Goal: Task Accomplishment & Management: Complete application form

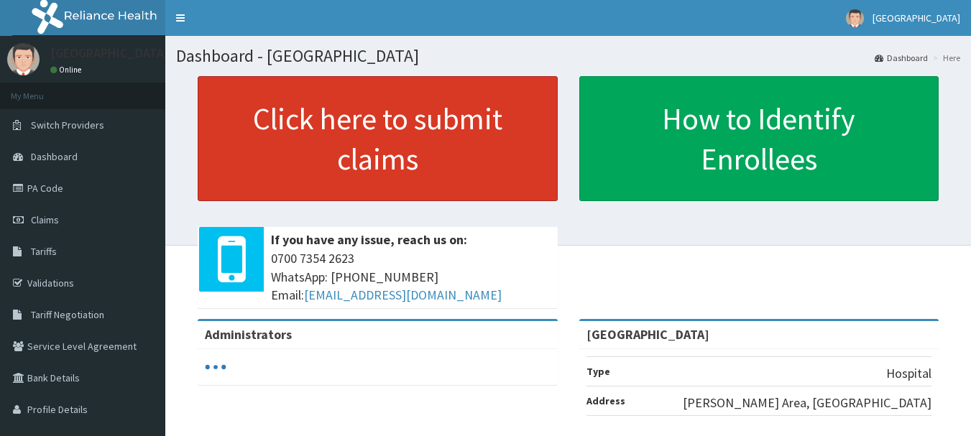
click at [367, 146] on link "Click here to submit claims" at bounding box center [378, 138] width 360 height 125
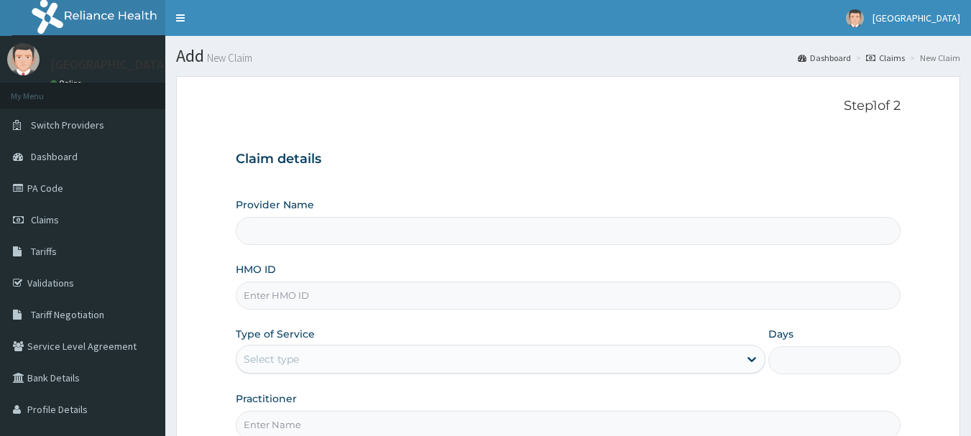
type input "[GEOGRAPHIC_DATA]"
click at [283, 237] on input "[GEOGRAPHIC_DATA]" at bounding box center [568, 231] width 665 height 28
click at [273, 298] on input "HMO ID" at bounding box center [568, 296] width 665 height 28
type input "l"
type input "LLD/10092/C"
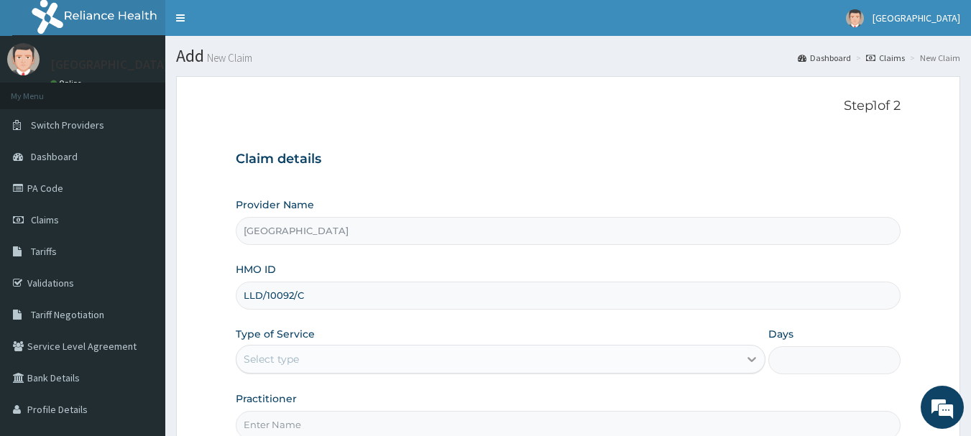
click at [755, 364] on icon at bounding box center [751, 359] width 14 height 14
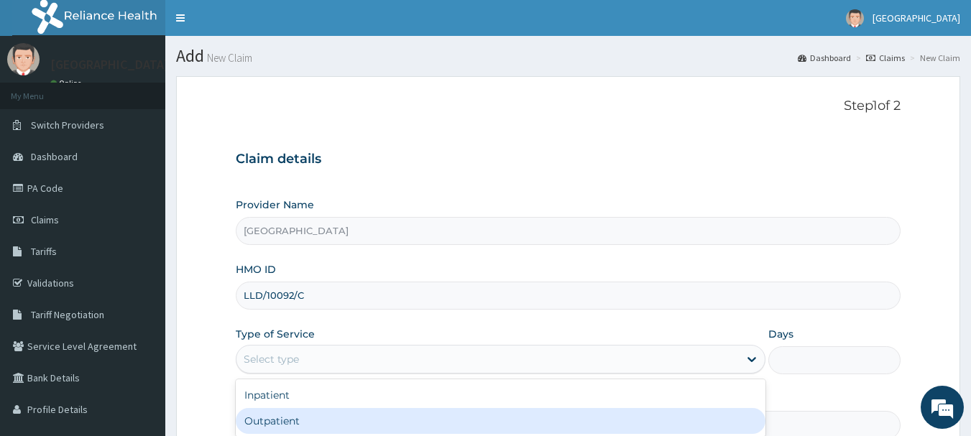
click at [658, 422] on div "Outpatient" at bounding box center [501, 421] width 530 height 26
type input "1"
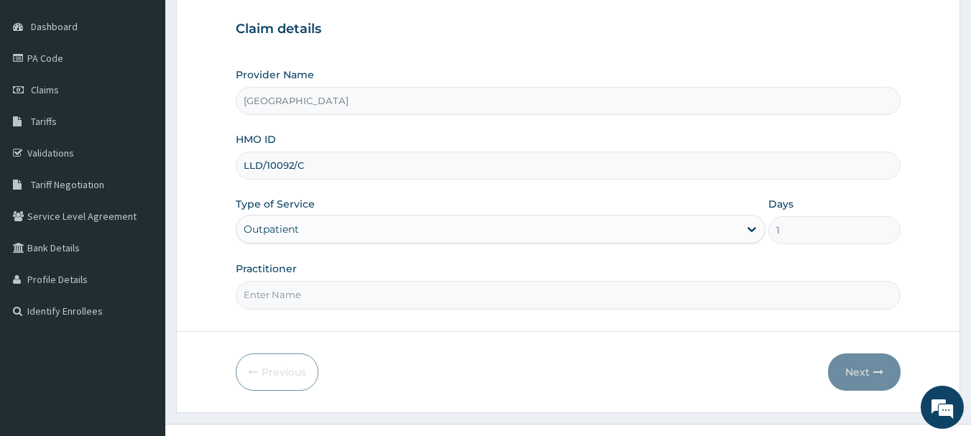
scroll to position [155, 0]
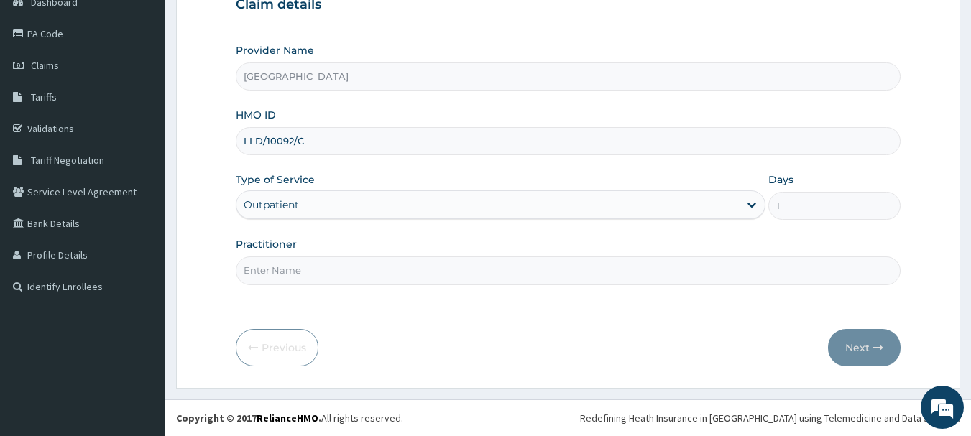
click at [437, 276] on input "Practitioner" at bounding box center [568, 271] width 665 height 28
type input "[PERSON_NAME]"
click at [852, 347] on button "Next" at bounding box center [864, 347] width 73 height 37
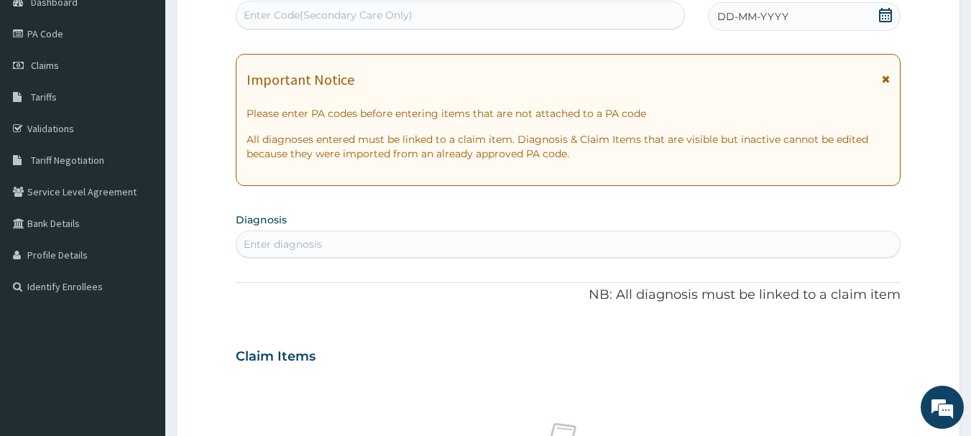
click at [294, 245] on div "Enter diagnosis" at bounding box center [283, 244] width 78 height 14
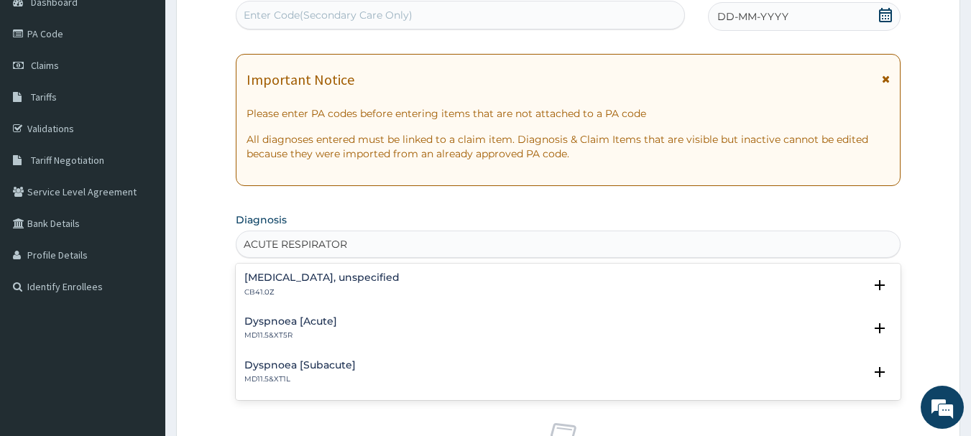
type input "ACUTE RESPIRATORY"
click at [319, 410] on h4 "Acute [MEDICAL_DATA], site unspecified" at bounding box center [349, 408] width 210 height 11
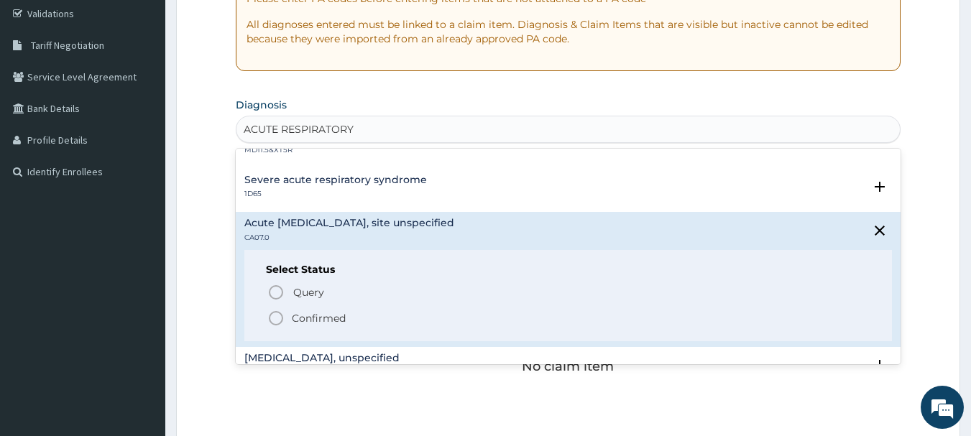
scroll to position [86, 0]
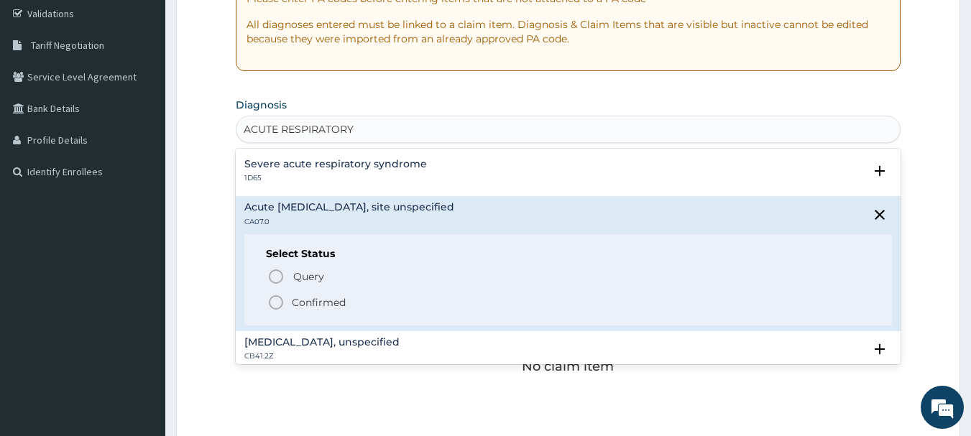
click at [275, 308] on icon "status option filled" at bounding box center [275, 302] width 17 height 17
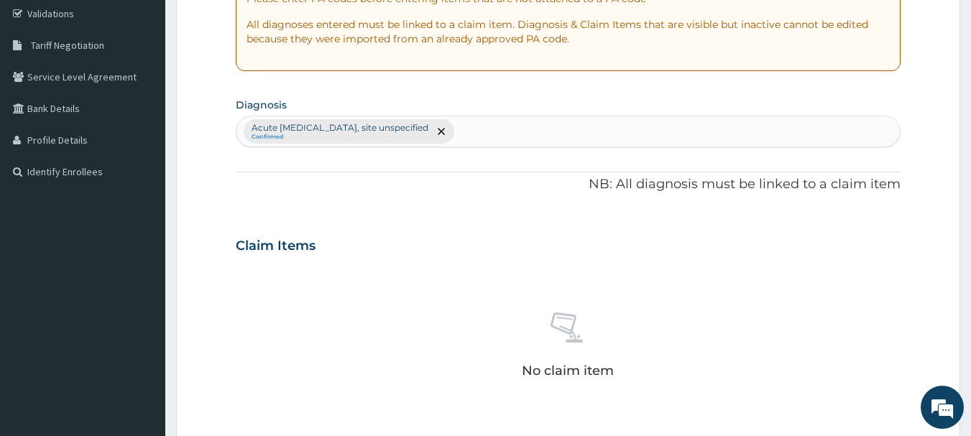
scroll to position [600, 0]
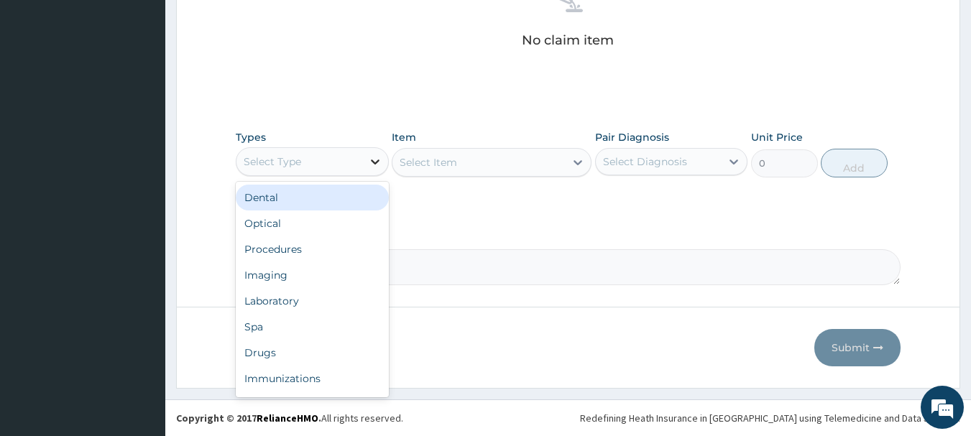
click at [372, 165] on icon at bounding box center [375, 162] width 14 height 14
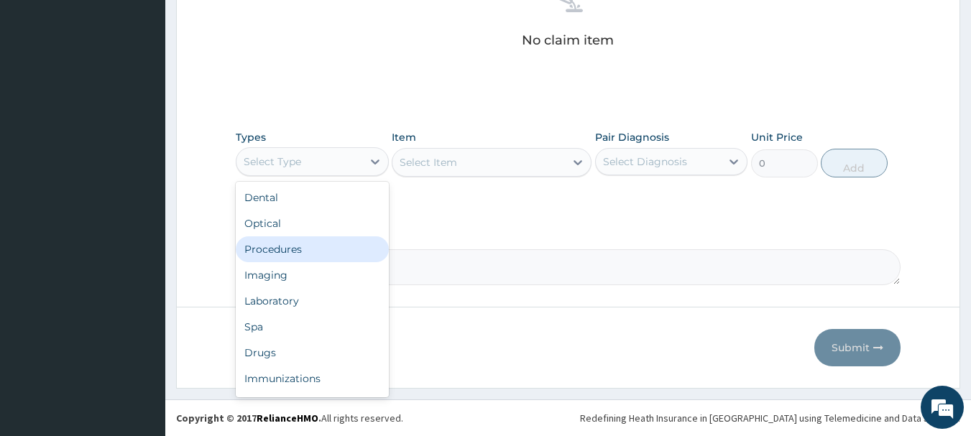
click at [298, 246] on div "Procedures" at bounding box center [312, 249] width 153 height 26
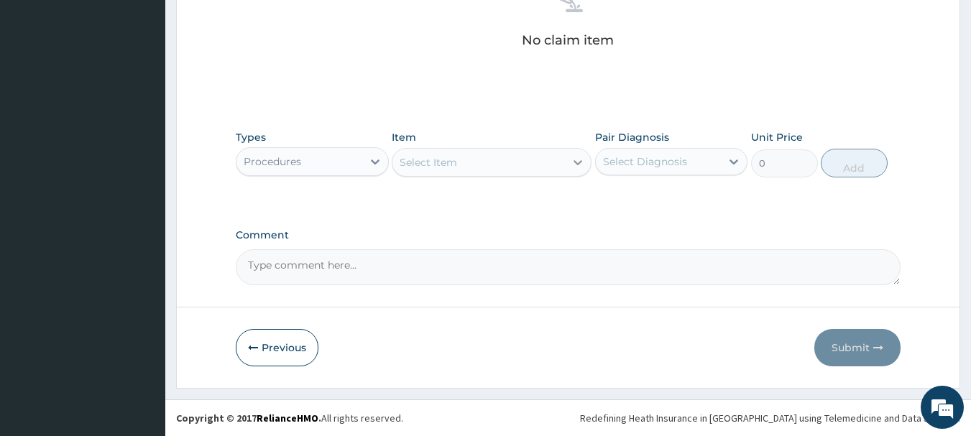
click at [582, 162] on icon at bounding box center [578, 162] width 14 height 14
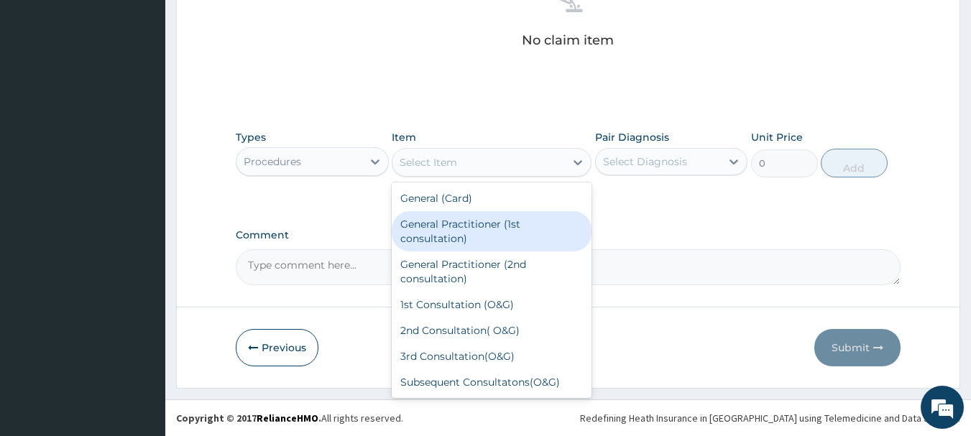
click at [428, 232] on div "General Practitioner (1st consultation)" at bounding box center [492, 231] width 200 height 40
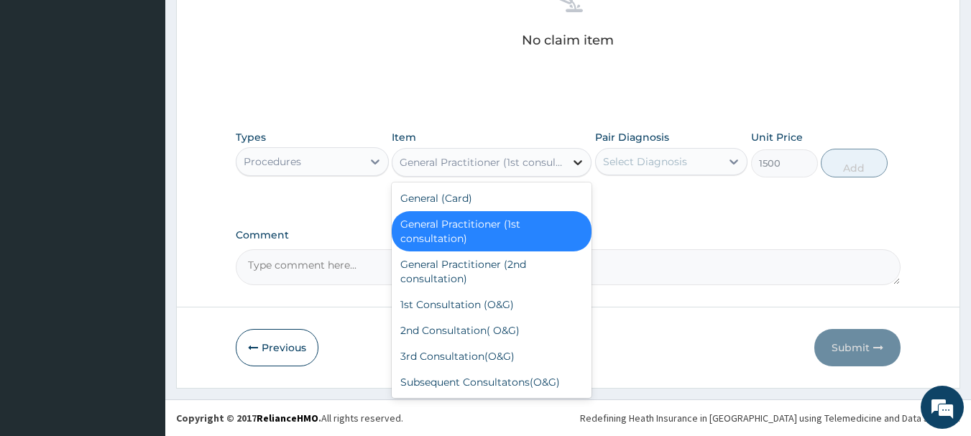
click at [573, 166] on icon at bounding box center [578, 162] width 14 height 14
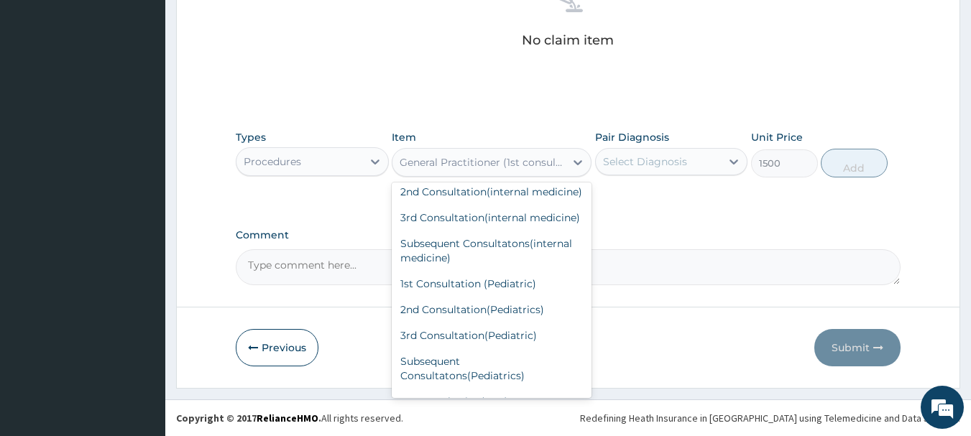
scroll to position [374, 0]
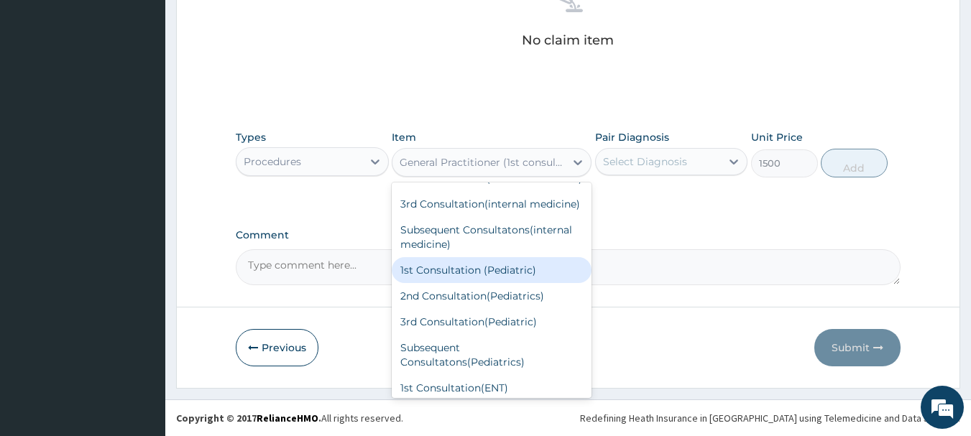
click at [471, 283] on div "1st Consultation (Pediatric)" at bounding box center [492, 270] width 200 height 26
type input "7500"
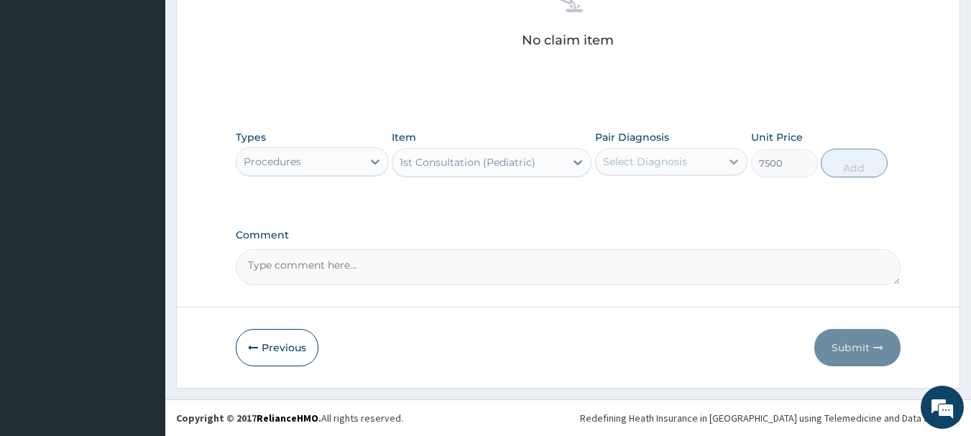
click at [734, 162] on icon at bounding box center [734, 162] width 9 height 5
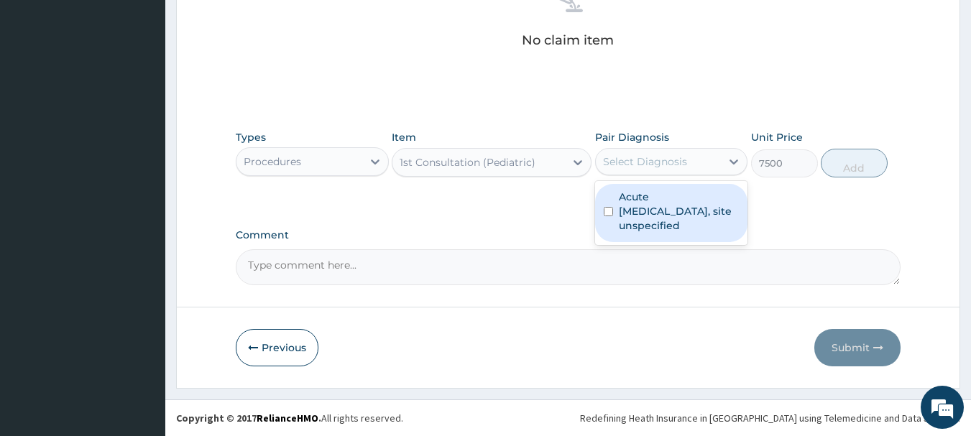
click at [605, 211] on input "checkbox" at bounding box center [608, 211] width 9 height 9
checkbox input "true"
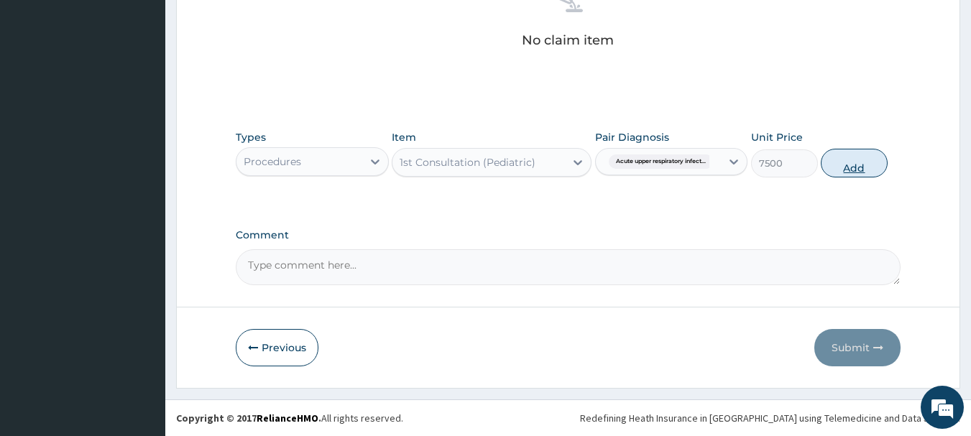
click at [847, 167] on button "Add" at bounding box center [854, 163] width 67 height 29
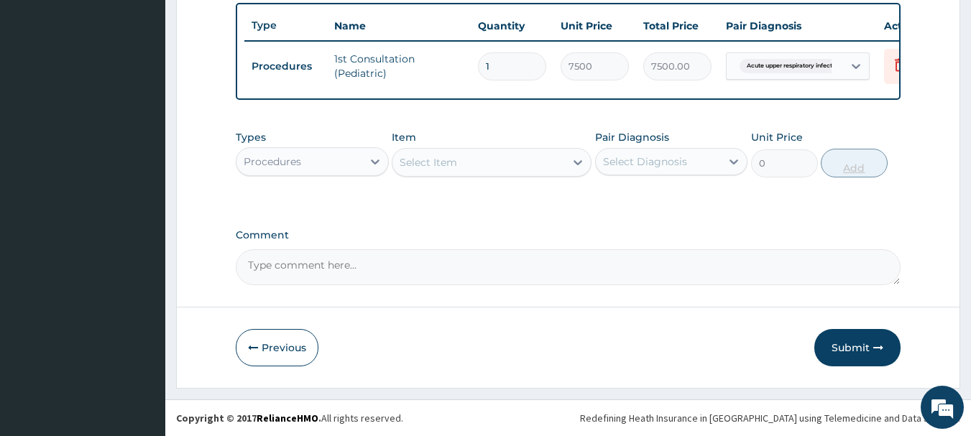
scroll to position [543, 0]
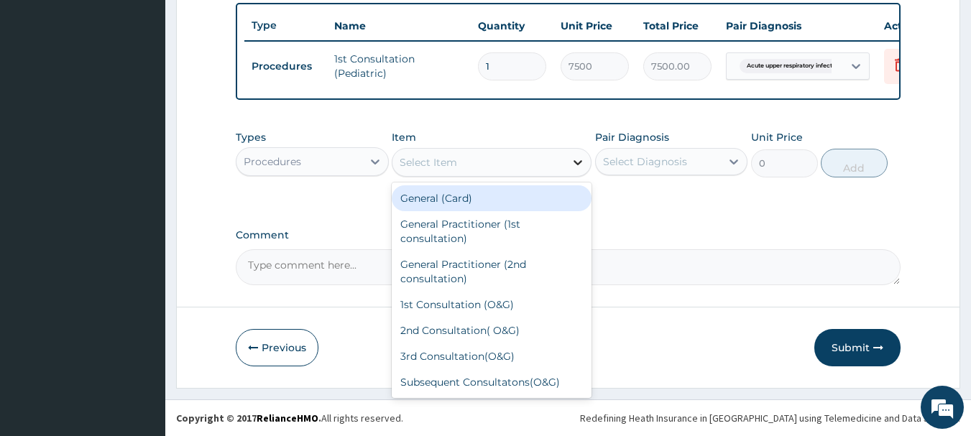
click at [580, 164] on icon at bounding box center [578, 162] width 14 height 14
click at [465, 203] on div "General (Card)" at bounding box center [492, 198] width 200 height 26
type input "500"
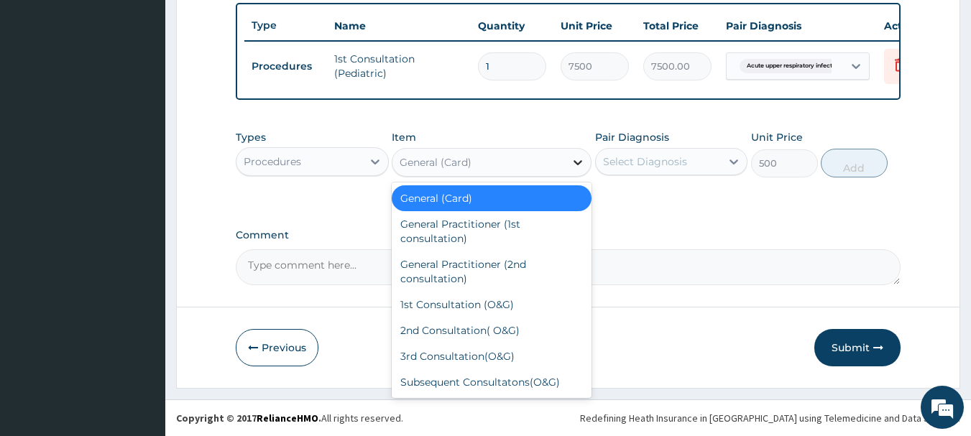
click at [574, 164] on icon at bounding box center [578, 162] width 14 height 14
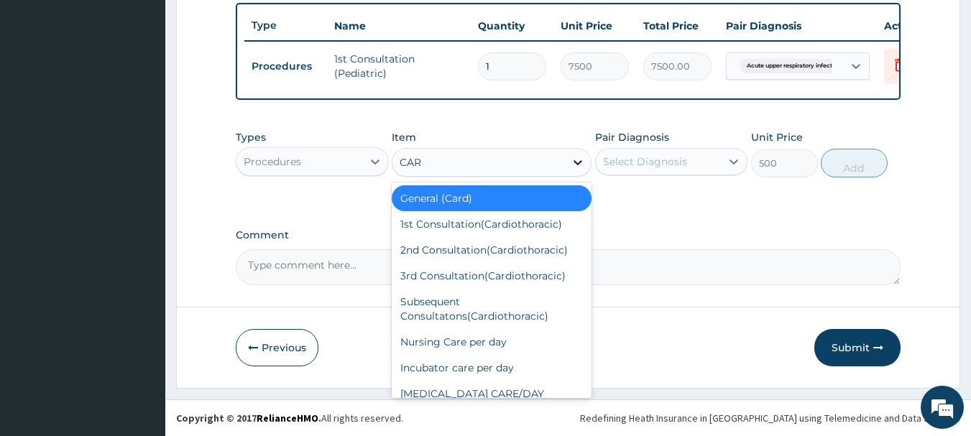
type input "CARD"
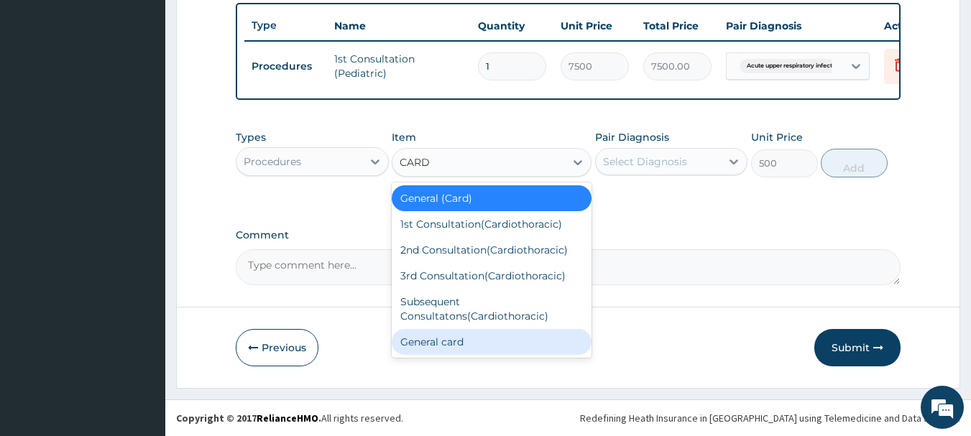
click at [465, 348] on div "General card" at bounding box center [492, 342] width 200 height 26
type input "1000"
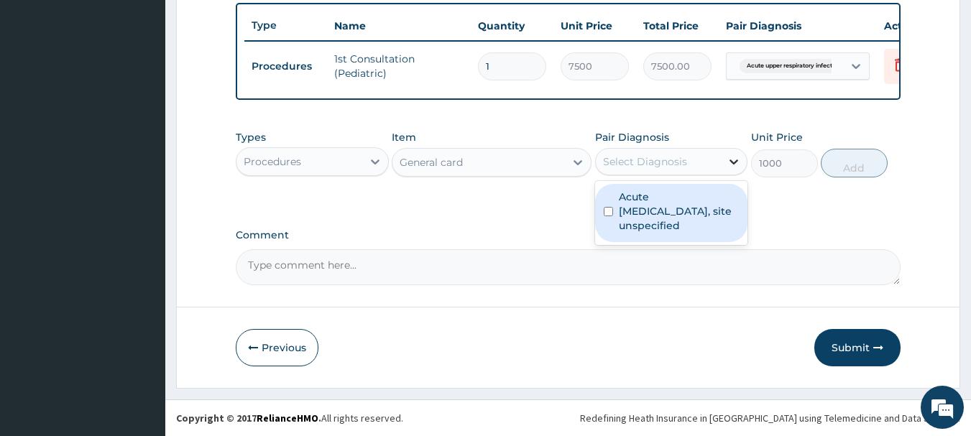
click at [737, 162] on icon at bounding box center [734, 162] width 14 height 14
click at [607, 210] on input "checkbox" at bounding box center [608, 211] width 9 height 9
checkbox input "true"
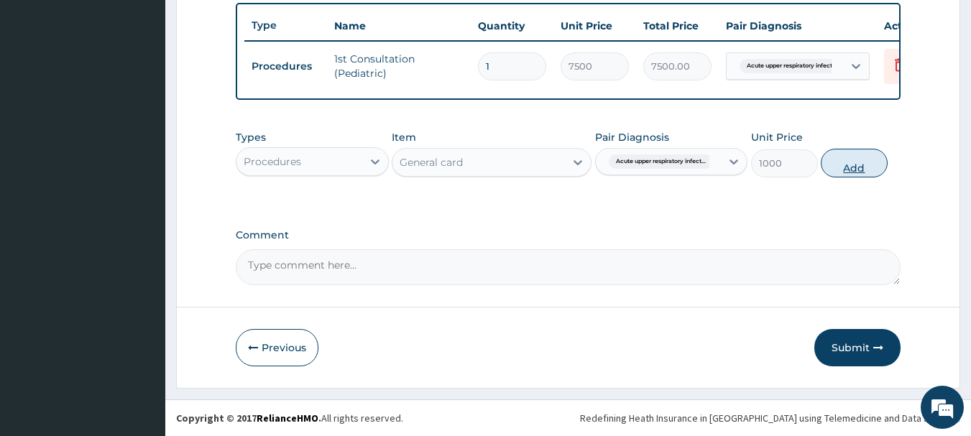
click at [853, 162] on button "Add" at bounding box center [854, 163] width 67 height 29
type input "0"
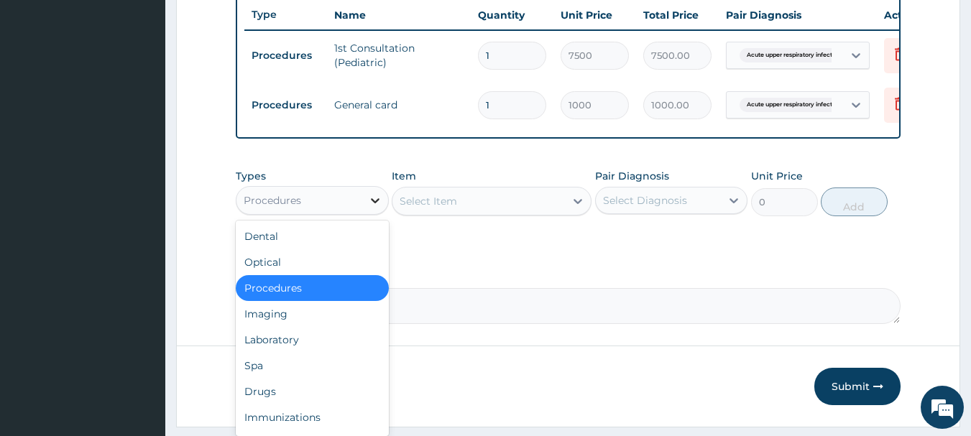
click at [374, 208] on icon at bounding box center [375, 200] width 14 height 14
click at [287, 396] on div "Drugs" at bounding box center [312, 392] width 153 height 26
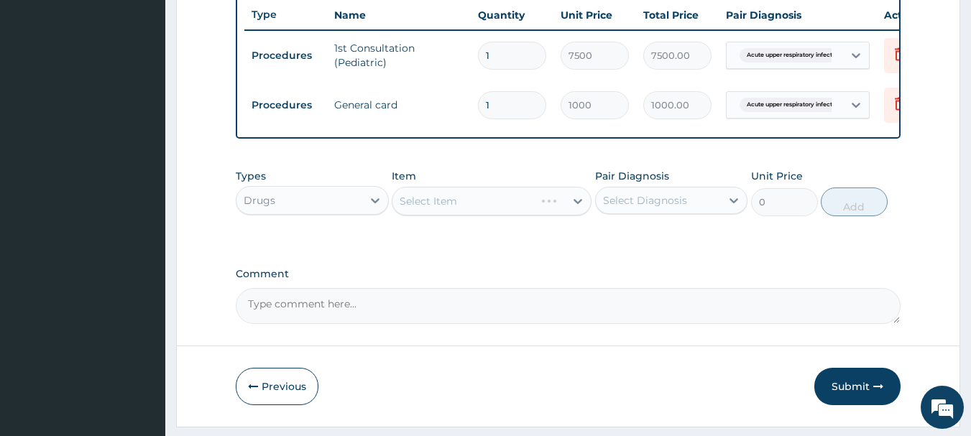
click at [574, 212] on div "Select Item" at bounding box center [492, 201] width 200 height 29
click at [547, 212] on div "Select Item" at bounding box center [492, 201] width 200 height 29
click at [458, 215] on div "Select Item" at bounding box center [492, 201] width 200 height 29
click at [436, 208] on div "Select Item" at bounding box center [428, 201] width 57 height 14
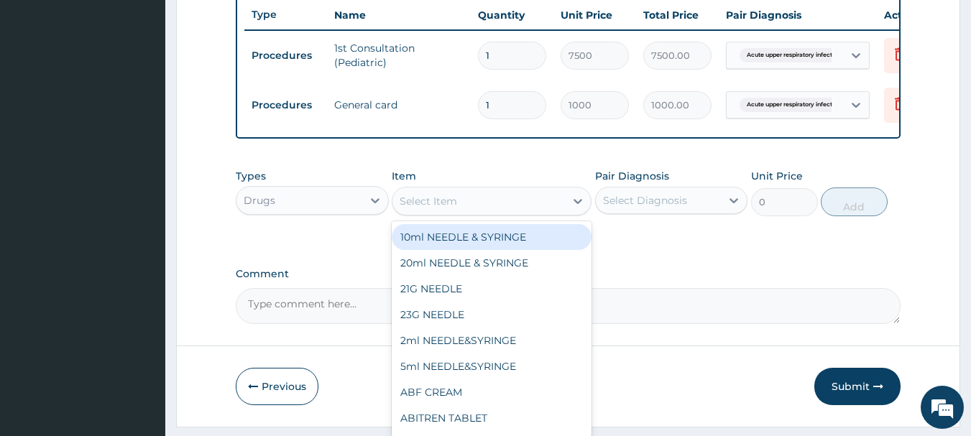
drag, startPoint x: 436, startPoint y: 213, endPoint x: 491, endPoint y: 189, distance: 59.8
click at [491, 189] on div "Item option General card, selected. option 10ml NEEDLE & SYRINGE focused, 1 of …" at bounding box center [492, 192] width 200 height 47
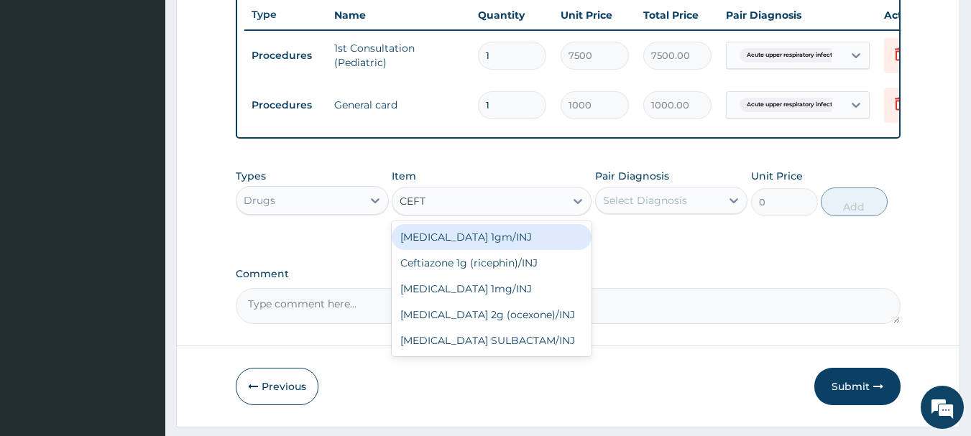
type input "CEFTR"
click at [472, 250] on div "[MEDICAL_DATA] 1mg/INJ" at bounding box center [492, 237] width 200 height 26
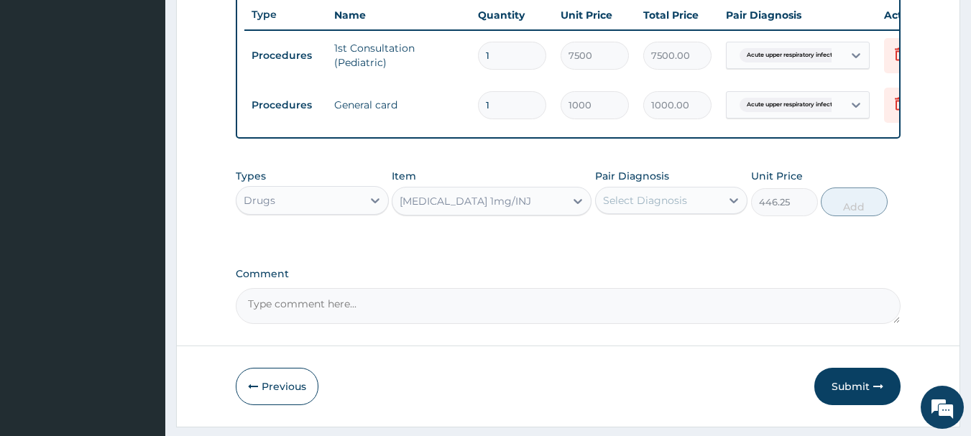
click at [514, 213] on div "[MEDICAL_DATA] 1mg/INJ" at bounding box center [478, 201] width 172 height 23
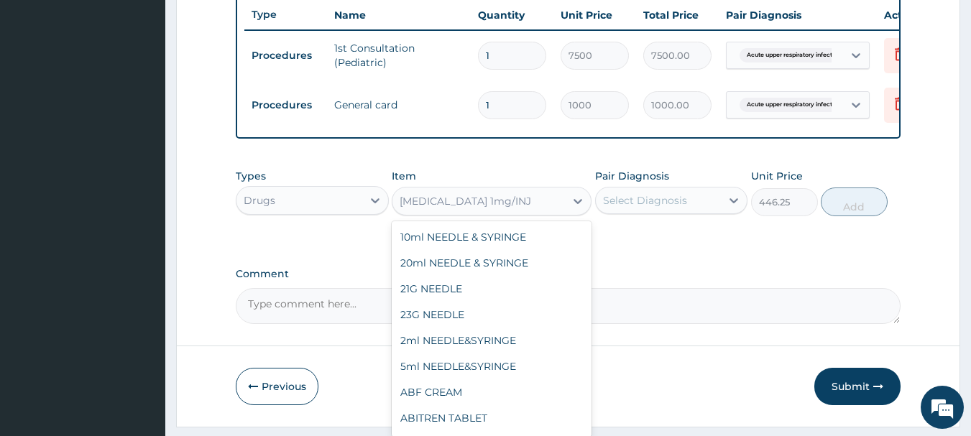
scroll to position [11665, 0]
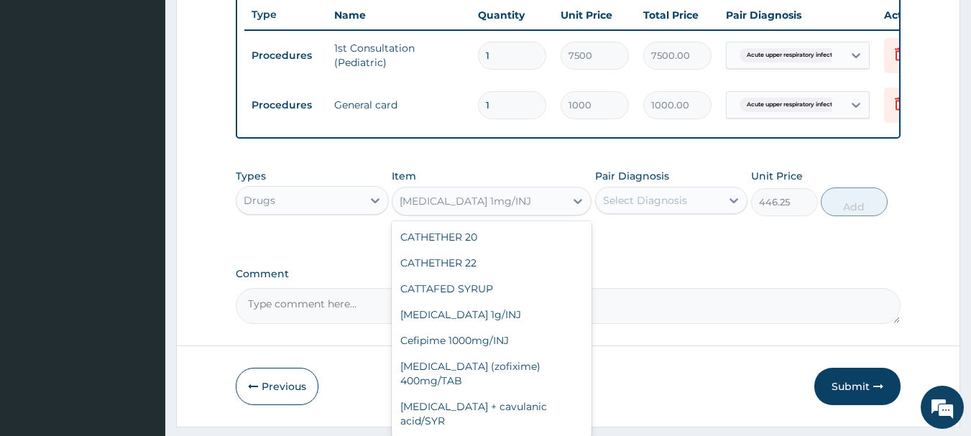
type input "1023.75"
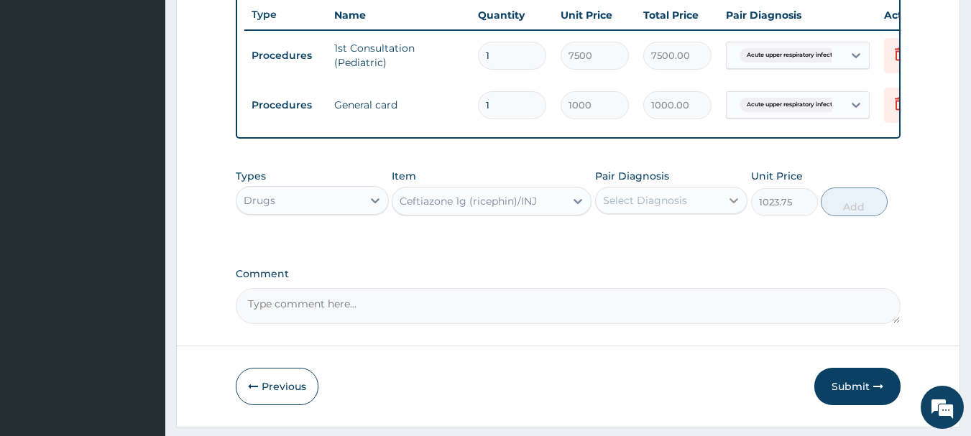
click at [729, 208] on icon at bounding box center [734, 200] width 14 height 14
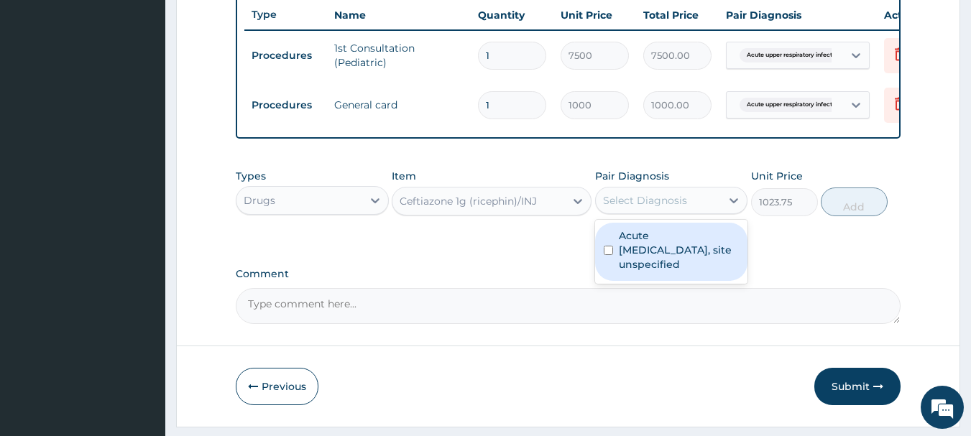
click at [609, 255] on input "checkbox" at bounding box center [608, 250] width 9 height 9
checkbox input "true"
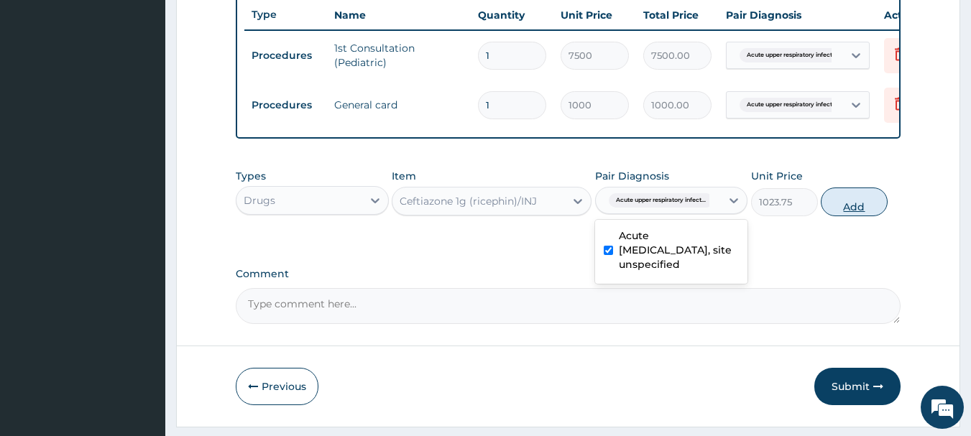
click at [856, 216] on button "Add" at bounding box center [854, 202] width 67 height 29
type input "0"
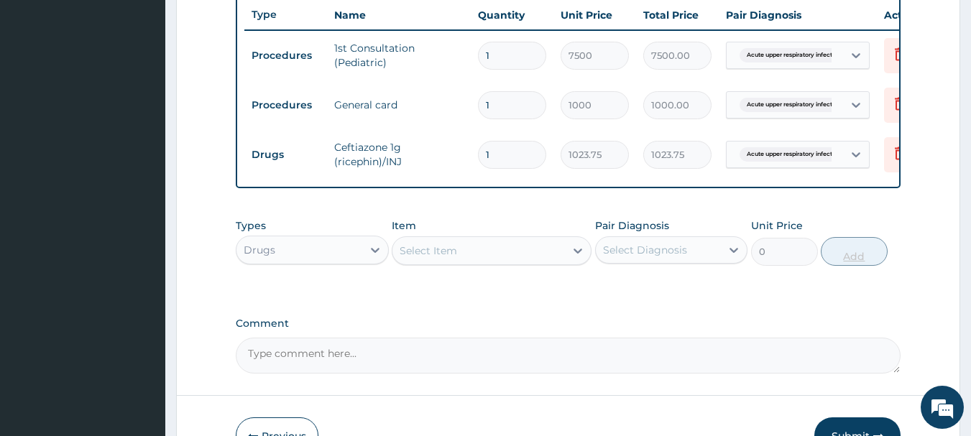
click at [465, 260] on div "Select Item" at bounding box center [478, 250] width 172 height 23
type input "C"
type input "S"
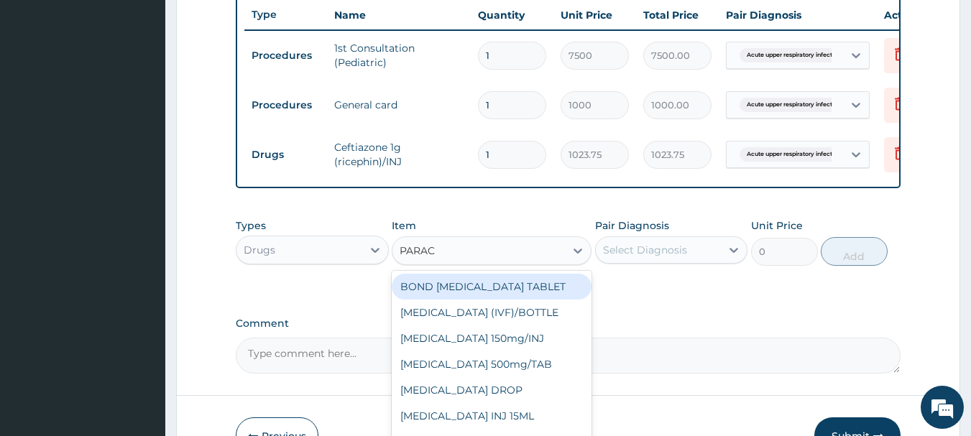
type input "PARACE"
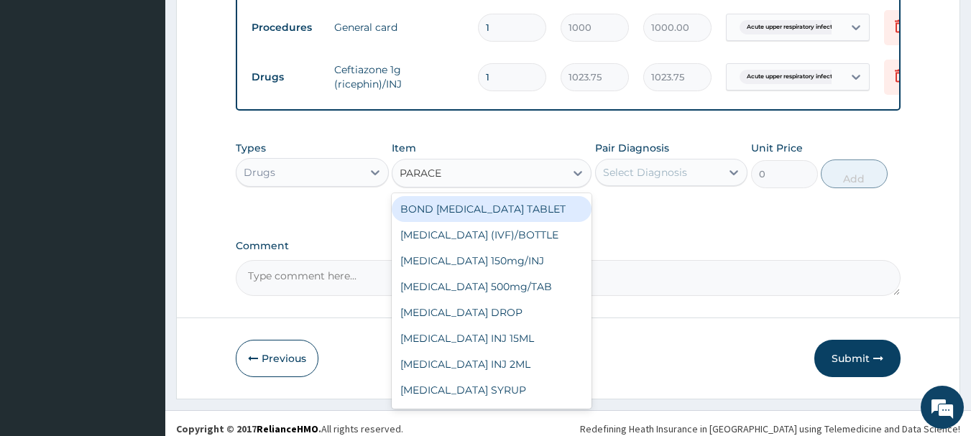
scroll to position [629, 0]
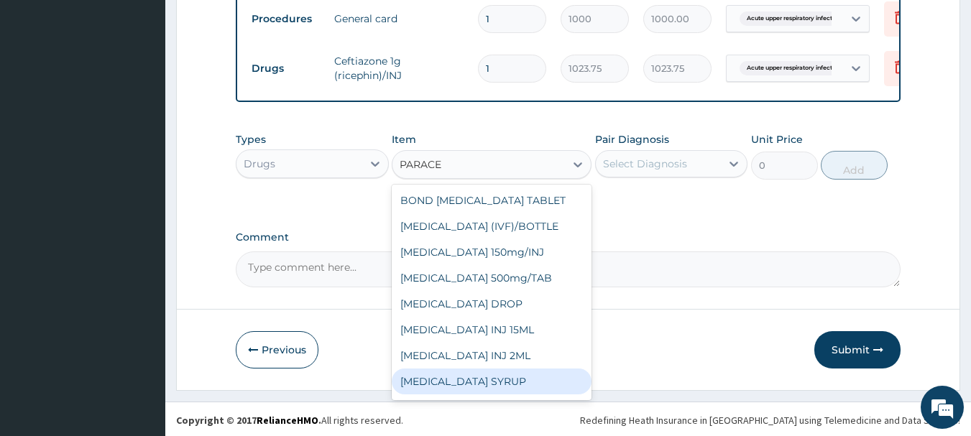
click at [467, 387] on div "PARACETAMOL SYRUP" at bounding box center [492, 382] width 200 height 26
type input "131.25"
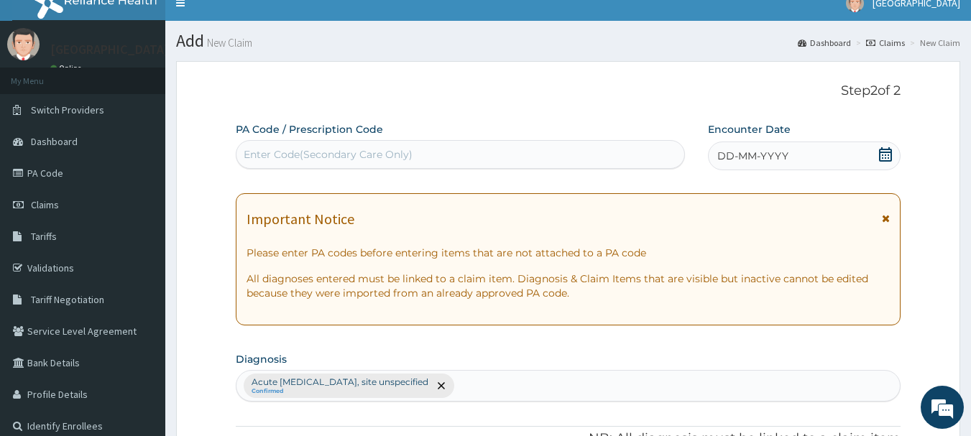
scroll to position [0, 0]
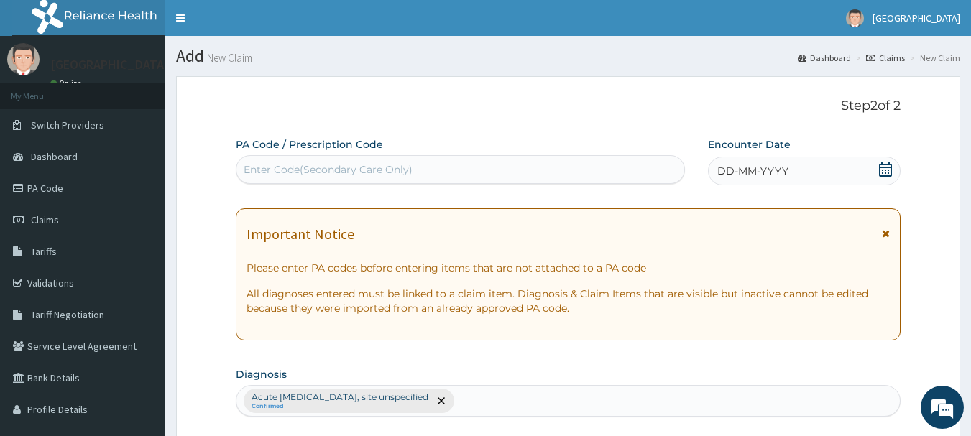
click at [502, 400] on div "Acute upper respiratory infection, site unspecified Confirmed" at bounding box center [568, 401] width 664 height 30
type input "MALARIA"
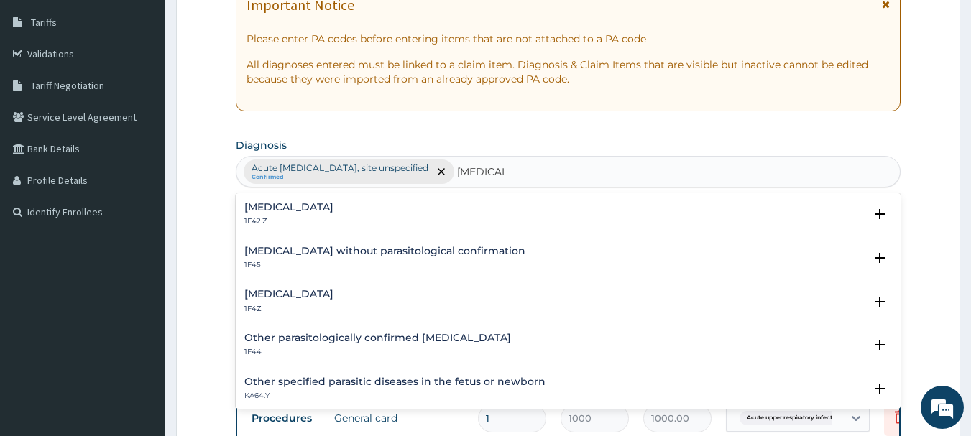
scroll to position [230, 0]
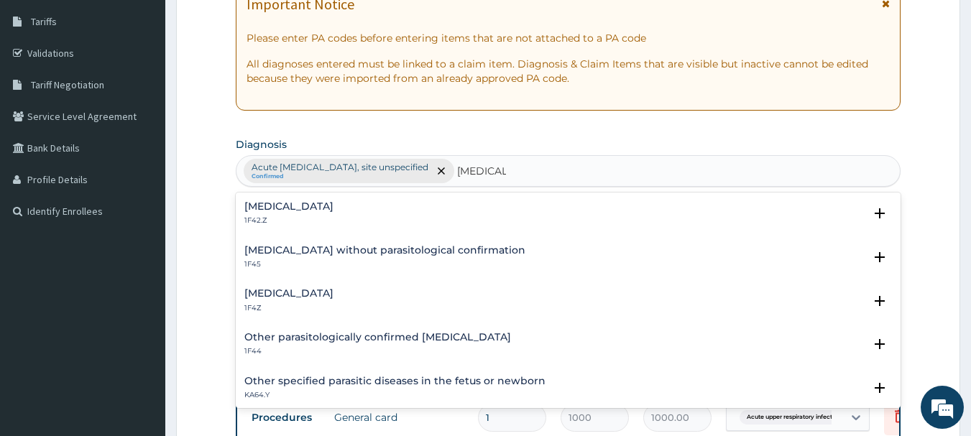
click at [300, 296] on h4 "Malaria, unspecified" at bounding box center [288, 293] width 89 height 11
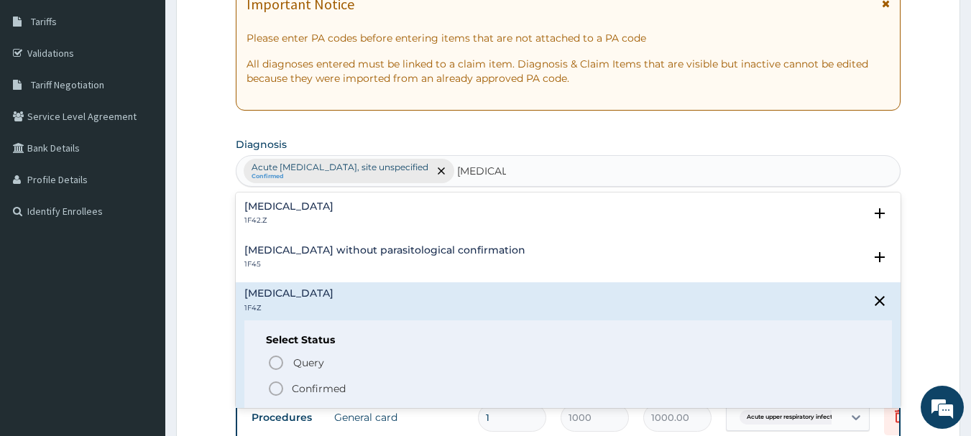
click at [275, 389] on icon "status option filled" at bounding box center [275, 388] width 17 height 17
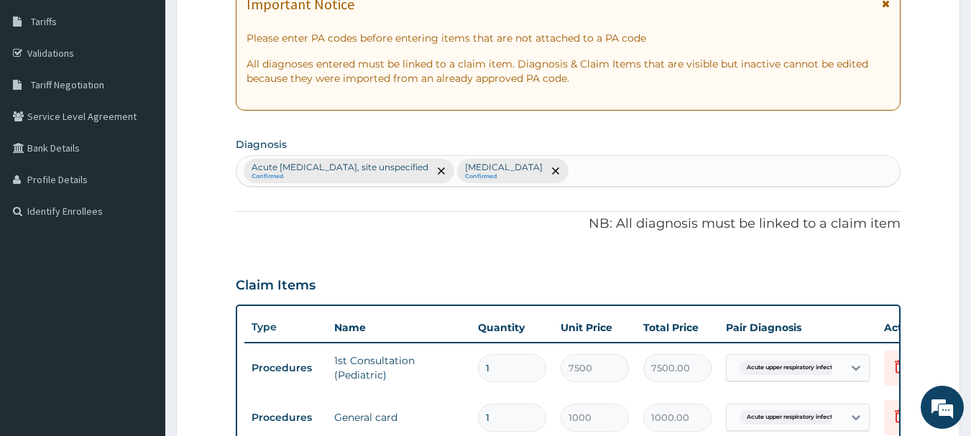
scroll to position [612, 0]
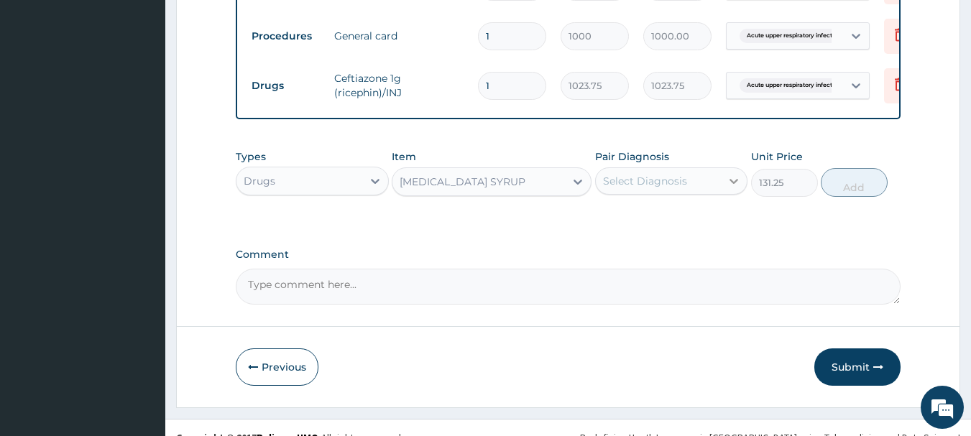
click at [737, 188] on icon at bounding box center [734, 181] width 14 height 14
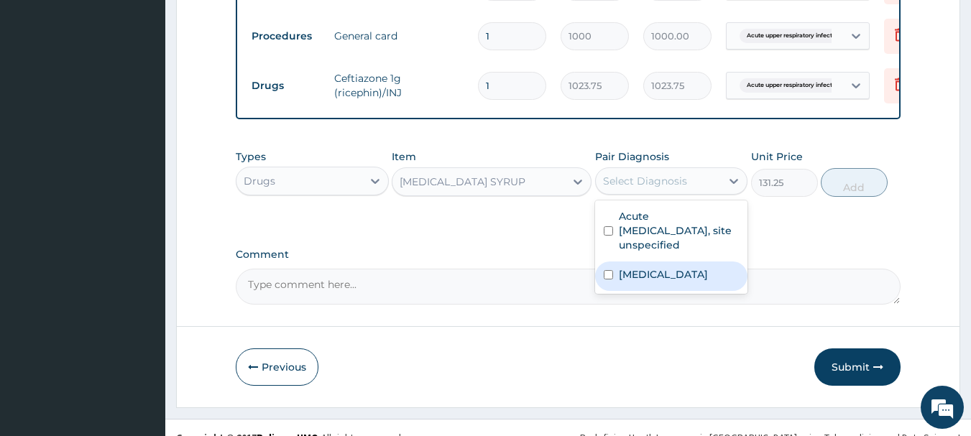
click at [609, 280] on input "checkbox" at bounding box center [608, 274] width 9 height 9
checkbox input "true"
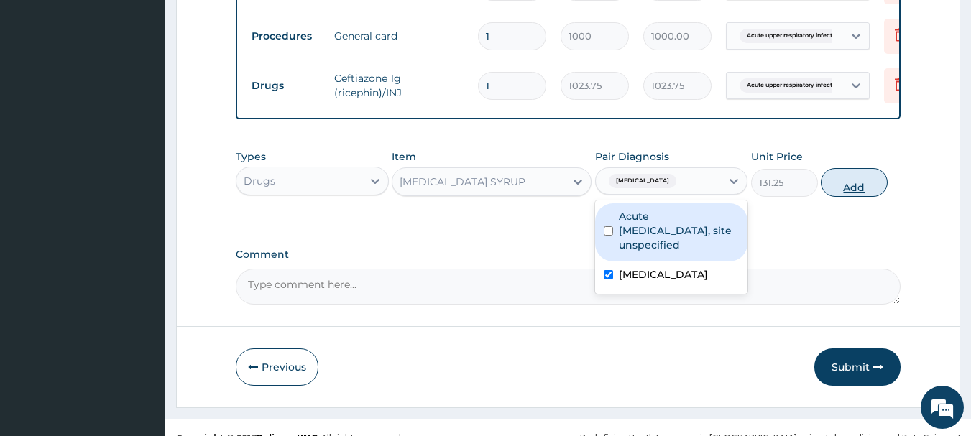
click at [860, 195] on button "Add" at bounding box center [854, 182] width 67 height 29
type input "0"
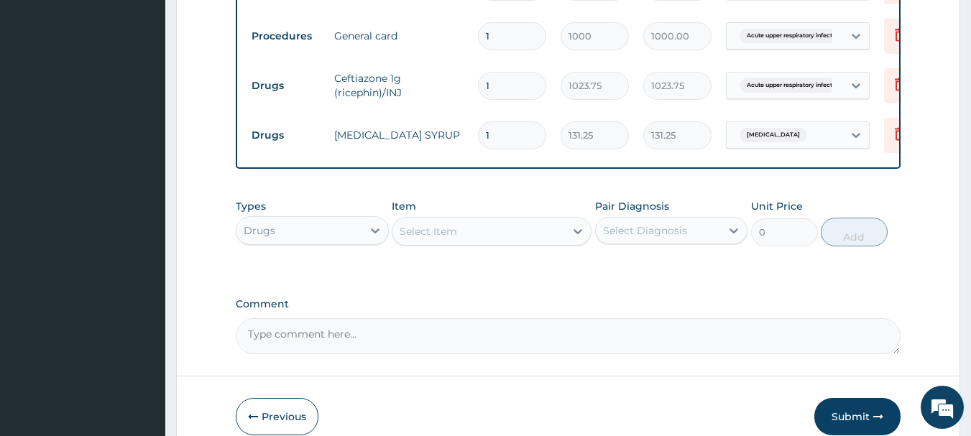
click at [414, 239] on div "Select Item" at bounding box center [428, 231] width 57 height 14
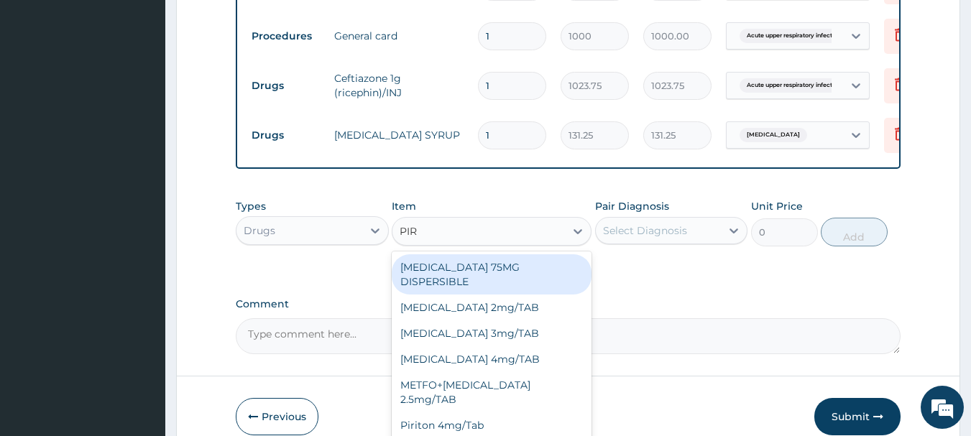
type input "PIRI"
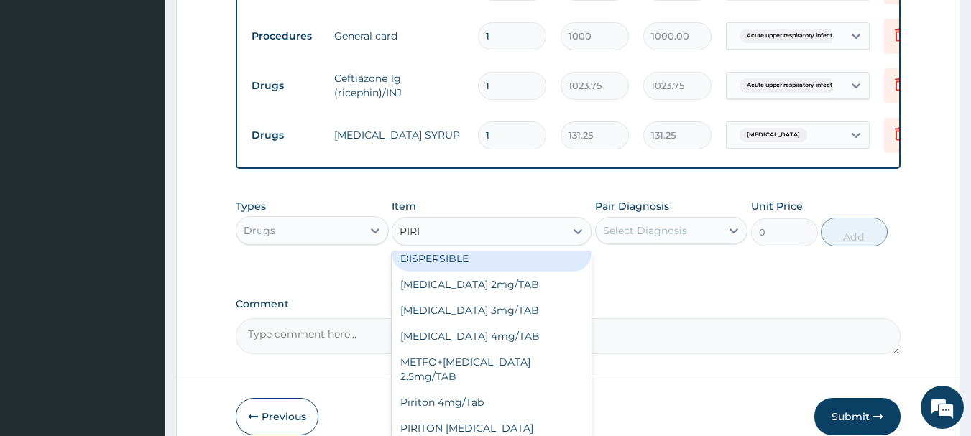
scroll to position [0, 0]
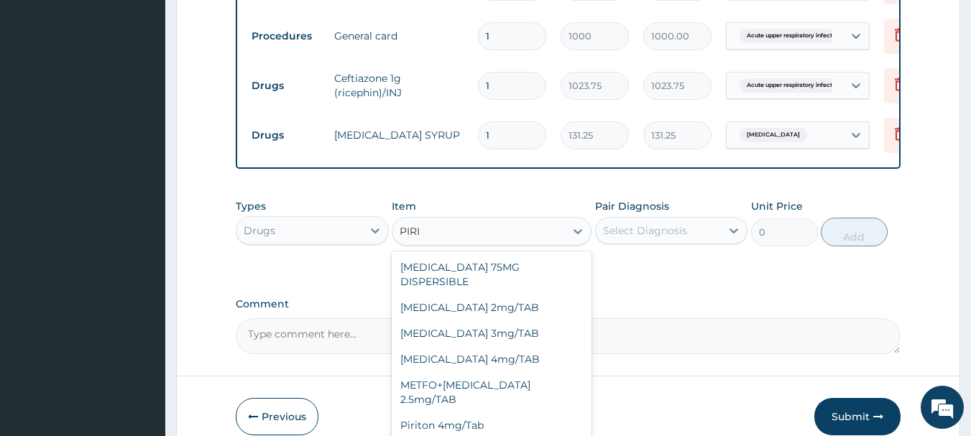
type input "341.25"
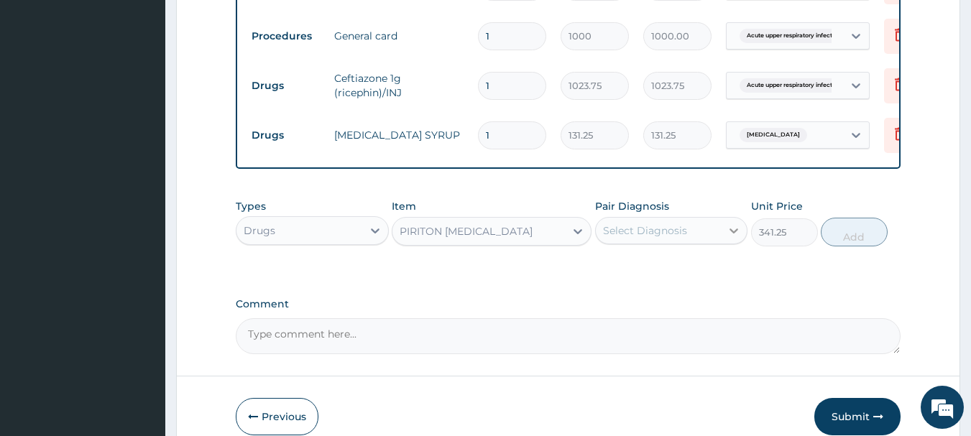
click at [734, 238] on icon at bounding box center [734, 230] width 14 height 14
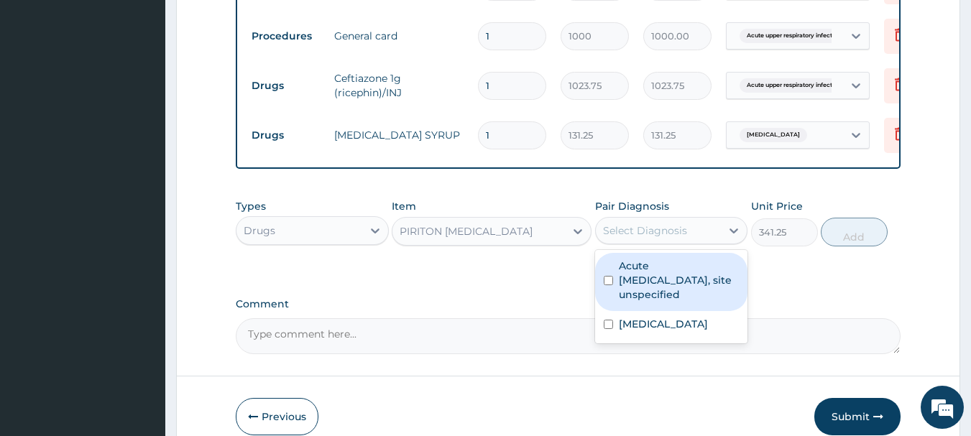
click at [605, 285] on input "checkbox" at bounding box center [608, 280] width 9 height 9
checkbox input "true"
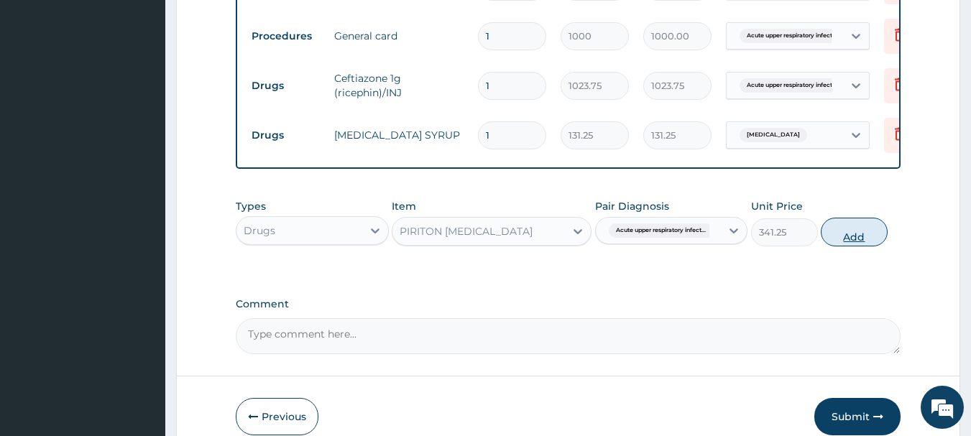
click at [860, 239] on button "Add" at bounding box center [854, 232] width 67 height 29
type input "0"
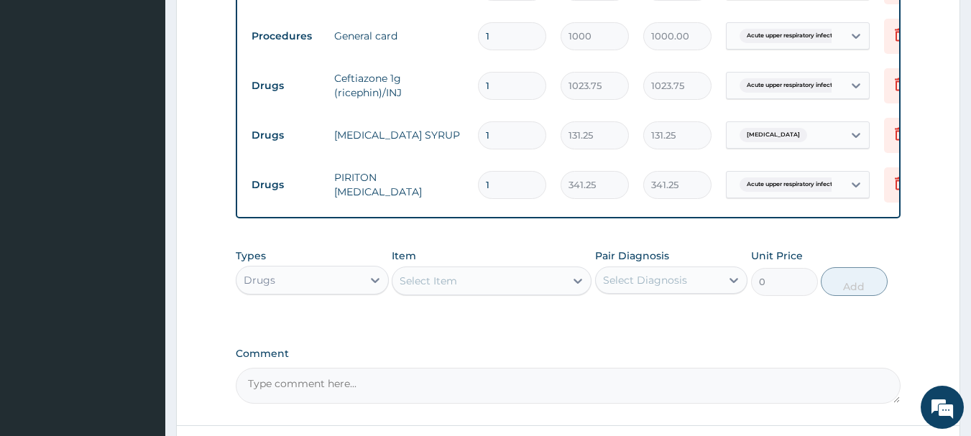
click at [440, 288] on div "Select Item" at bounding box center [428, 281] width 57 height 14
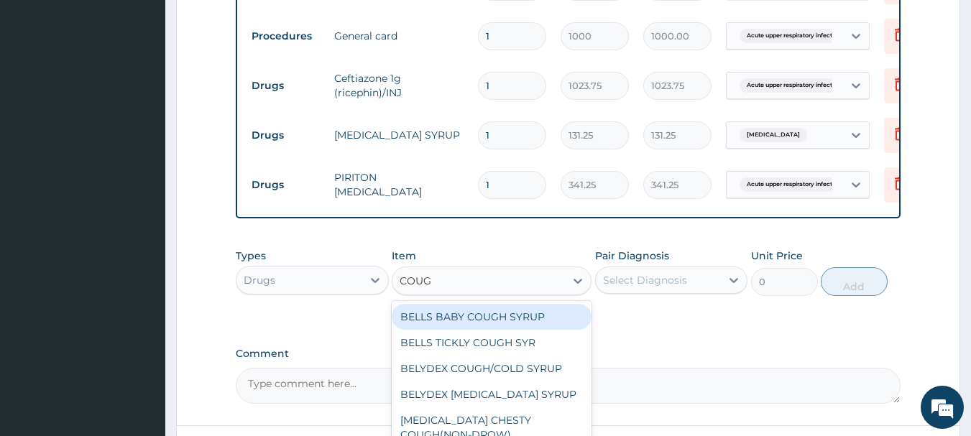
type input "COUGH"
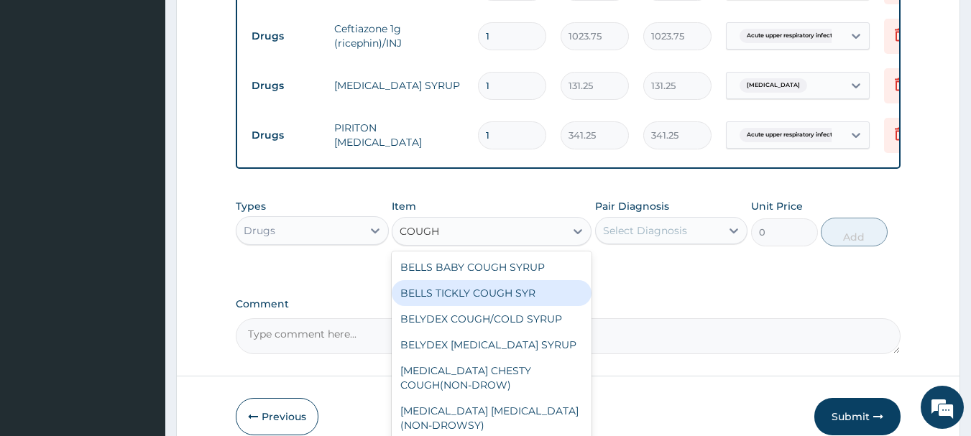
scroll to position [669, 0]
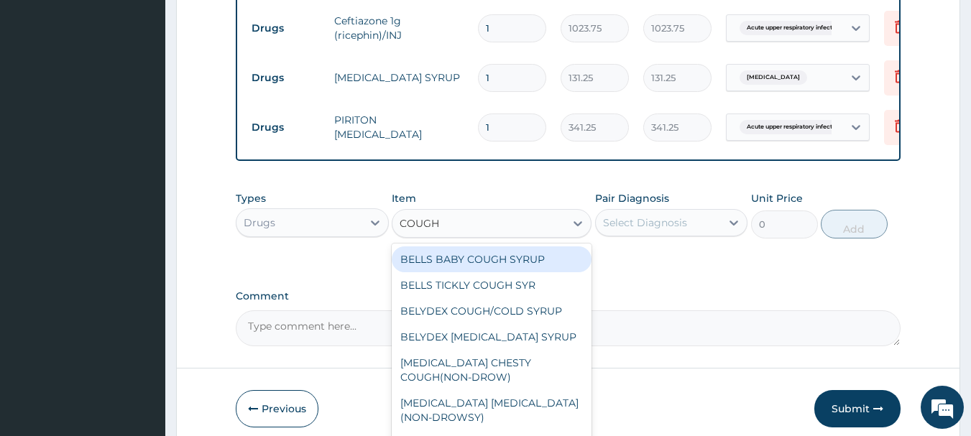
click at [454, 271] on div "BELLS BABY COUGH SYRUP" at bounding box center [492, 259] width 200 height 26
type input "367.5"
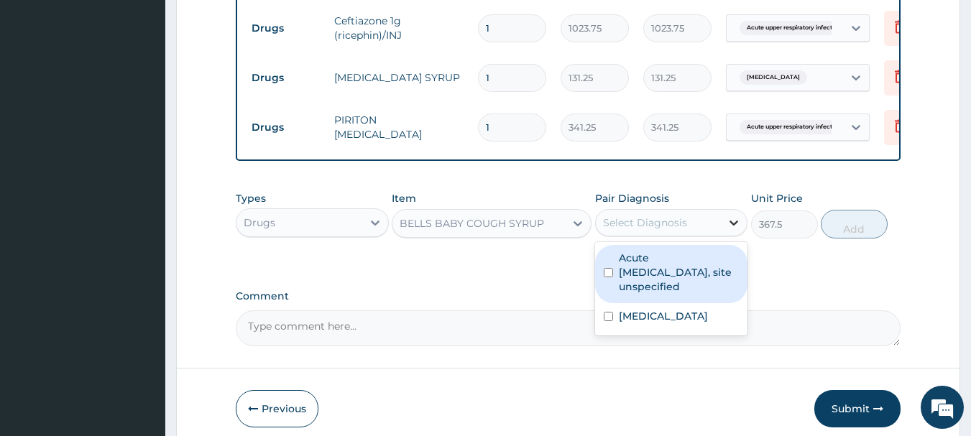
click at [734, 230] on icon at bounding box center [734, 223] width 14 height 14
click at [606, 277] on input "checkbox" at bounding box center [608, 272] width 9 height 9
checkbox input "true"
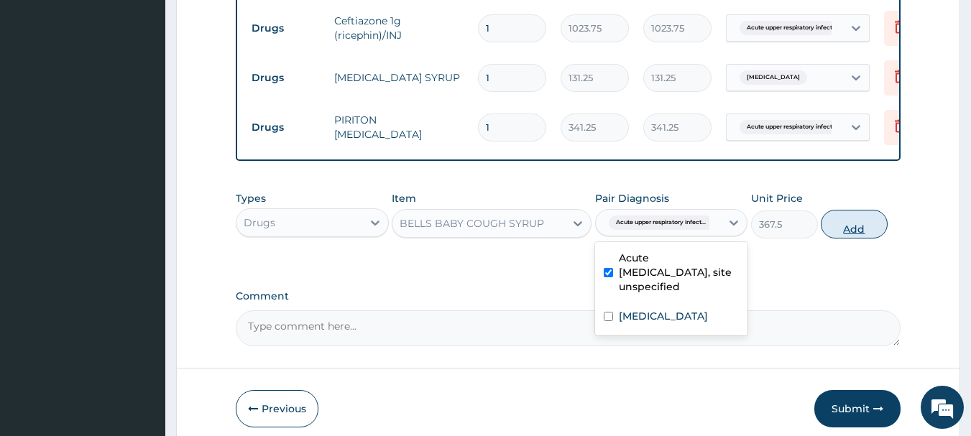
click at [848, 239] on button "Add" at bounding box center [854, 224] width 67 height 29
type input "0"
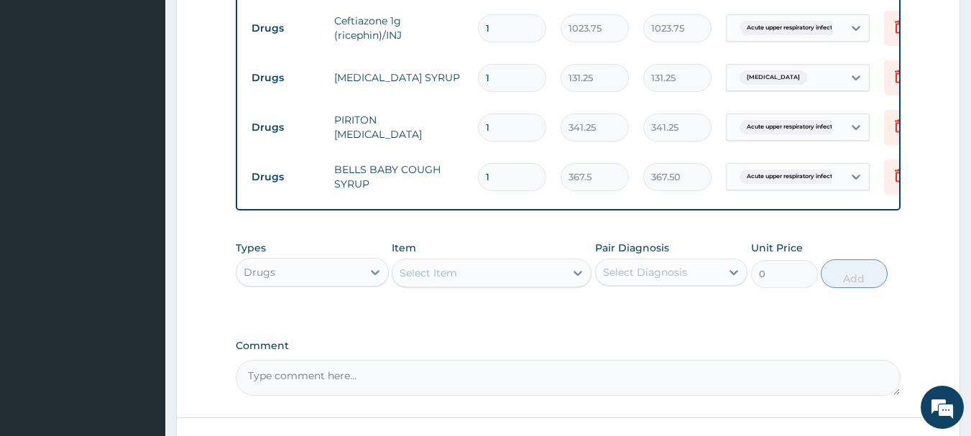
click at [421, 280] on div "Select Item" at bounding box center [428, 273] width 57 height 14
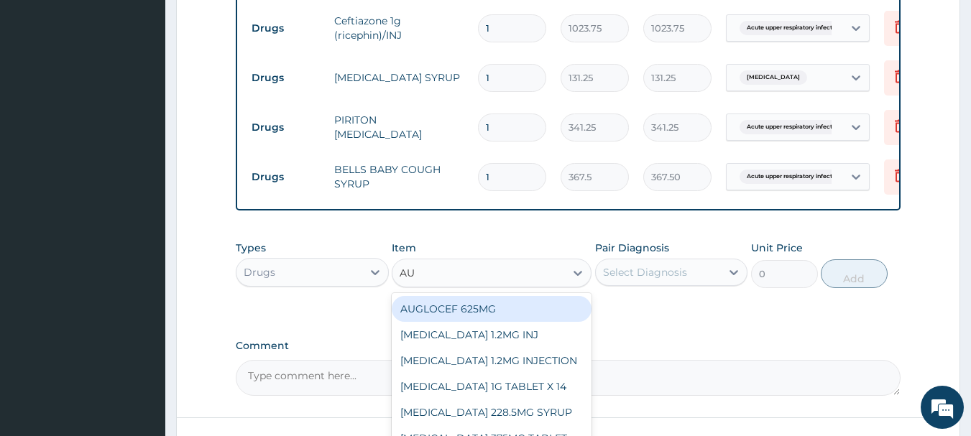
type input "AUG"
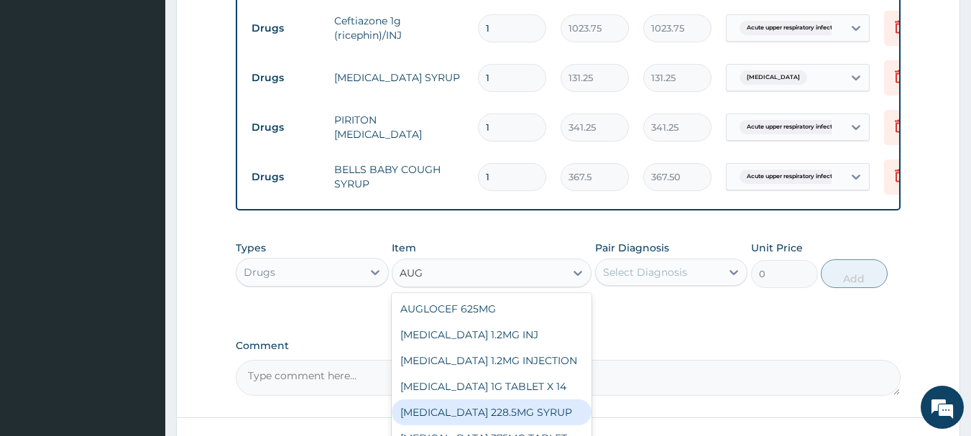
click at [428, 425] on div "AUGMENTIN 228.5MG SYRUP" at bounding box center [492, 413] width 200 height 26
type input "1023.75"
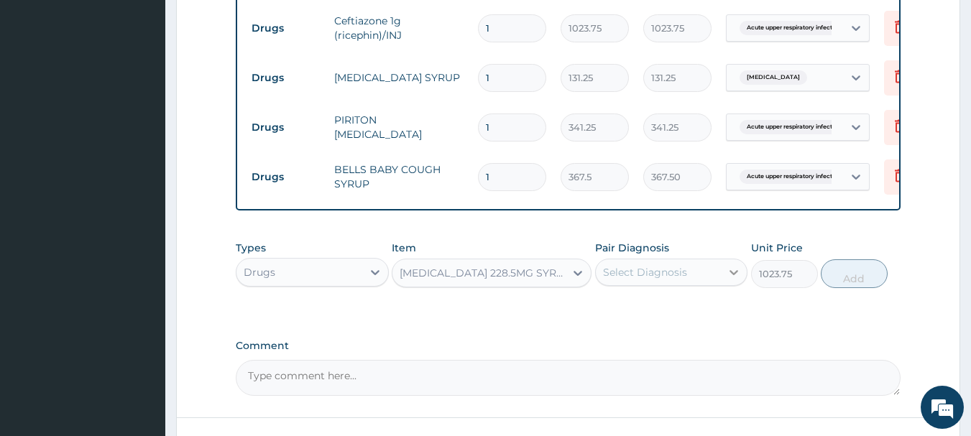
click at [734, 275] on icon at bounding box center [734, 272] width 9 height 5
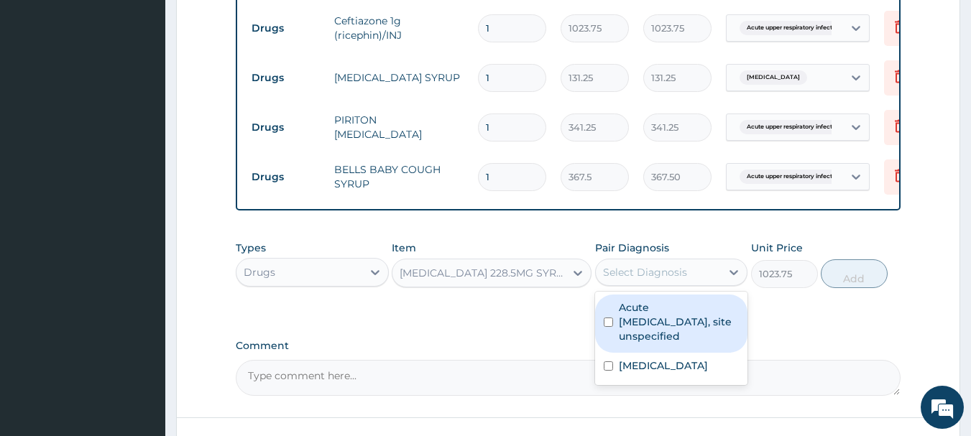
click at [607, 327] on input "checkbox" at bounding box center [608, 322] width 9 height 9
checkbox input "true"
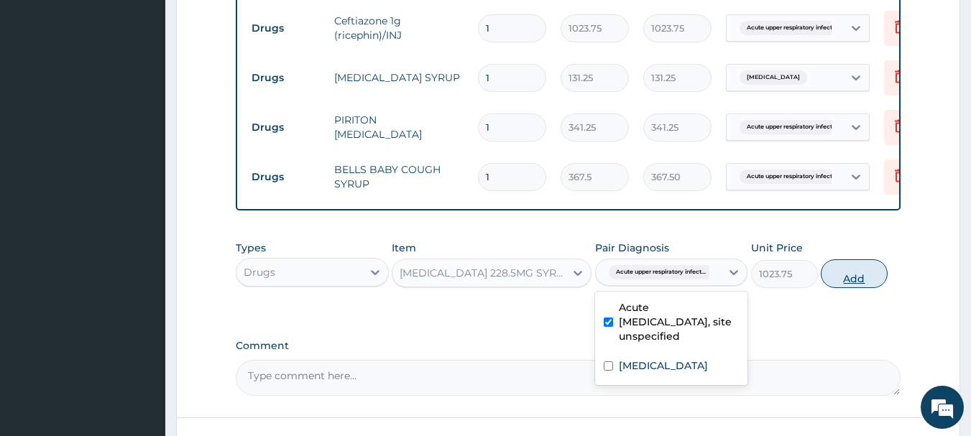
click at [856, 282] on button "Add" at bounding box center [854, 273] width 67 height 29
type input "0"
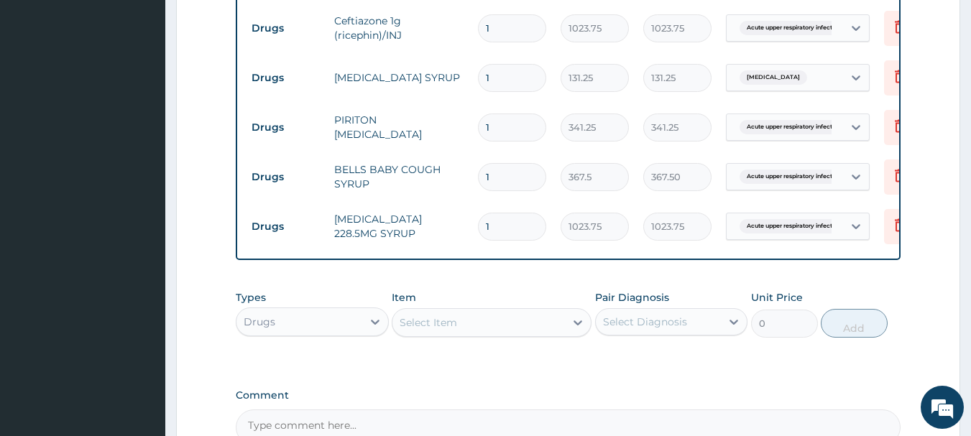
click at [407, 330] on div "Select Item" at bounding box center [428, 322] width 57 height 14
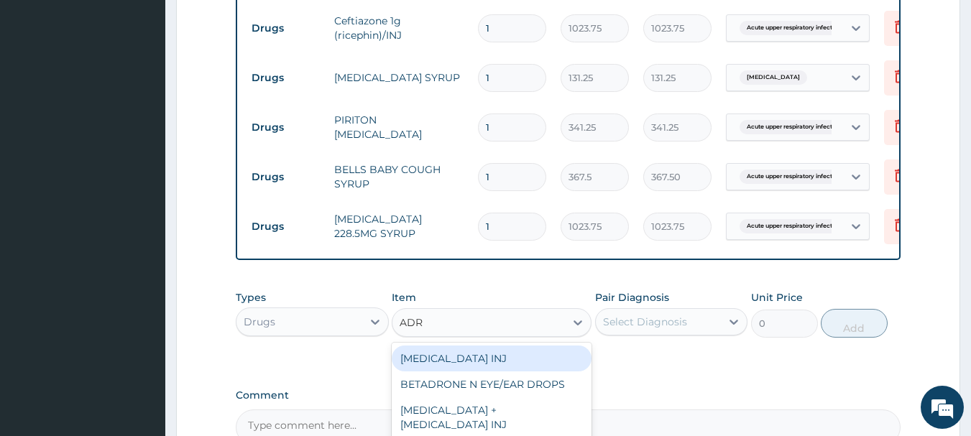
type input "ADRE"
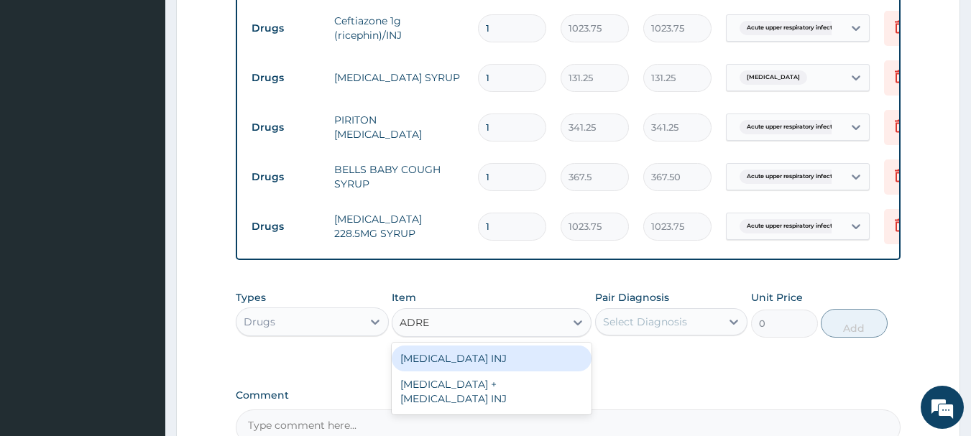
click at [410, 368] on div "ADRENALINE INJ" at bounding box center [492, 359] width 200 height 26
type input "115.5"
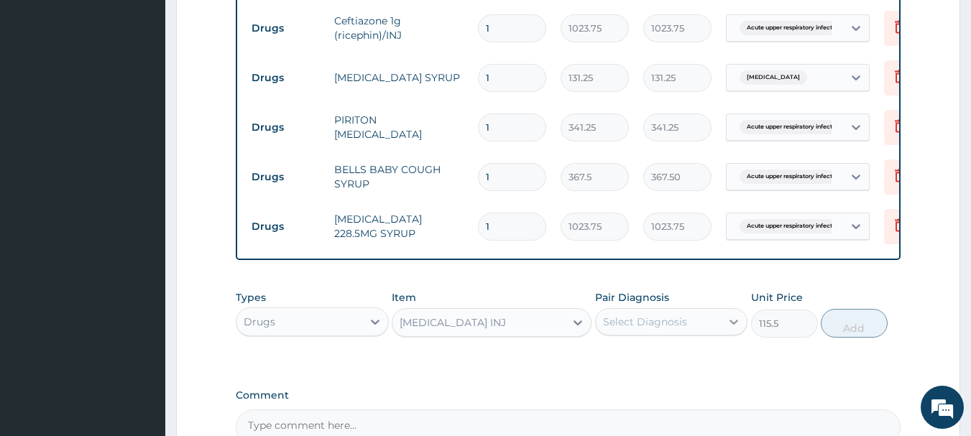
click at [739, 329] on icon at bounding box center [734, 322] width 14 height 14
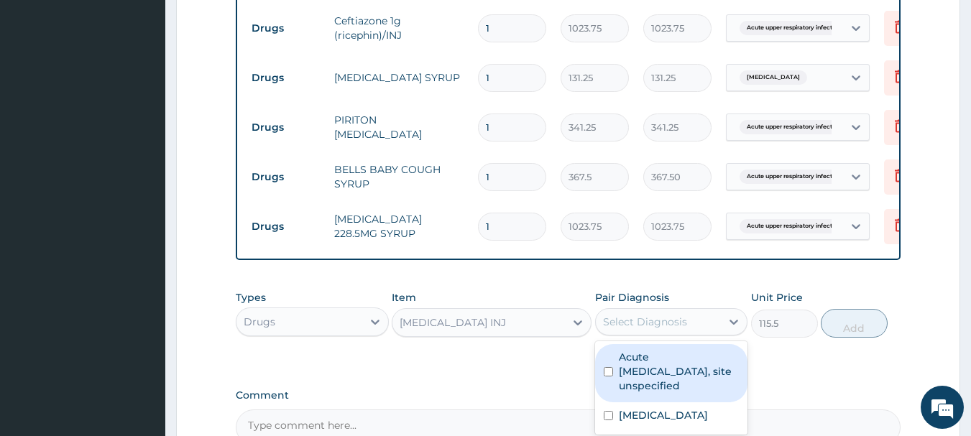
click at [610, 377] on input "checkbox" at bounding box center [608, 371] width 9 height 9
checkbox input "true"
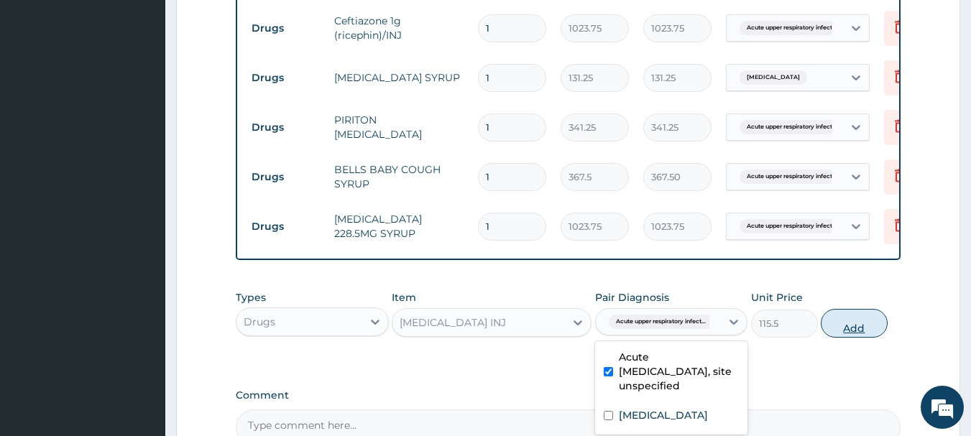
click at [859, 333] on button "Add" at bounding box center [854, 323] width 67 height 29
type input "0"
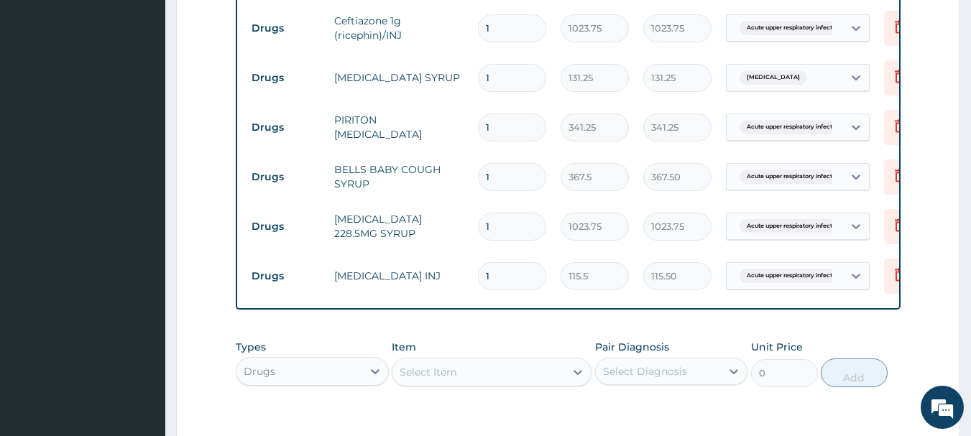
click at [551, 379] on div "Select Item" at bounding box center [478, 372] width 172 height 23
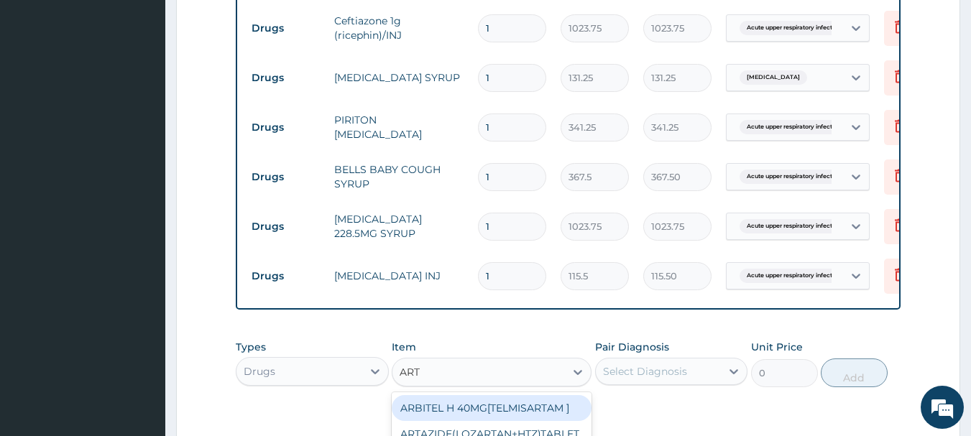
type input "ARTE"
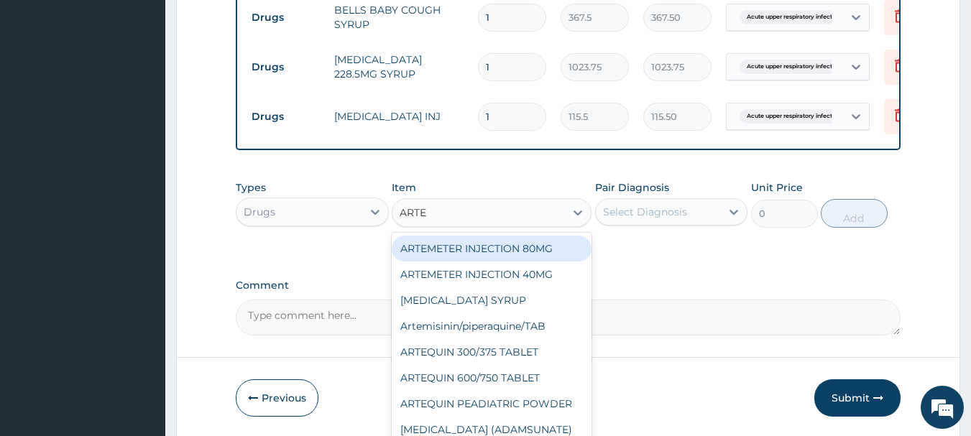
scroll to position [842, 0]
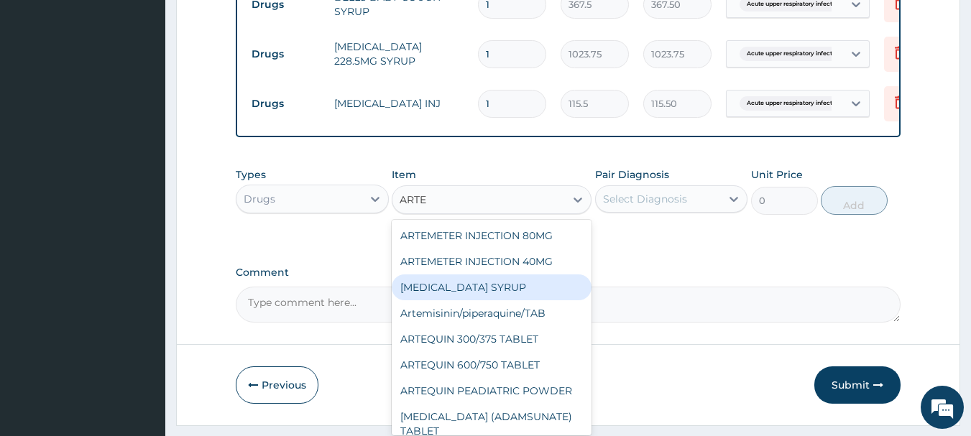
click at [431, 294] on div "ARTEMETHER SYRUP" at bounding box center [492, 288] width 200 height 26
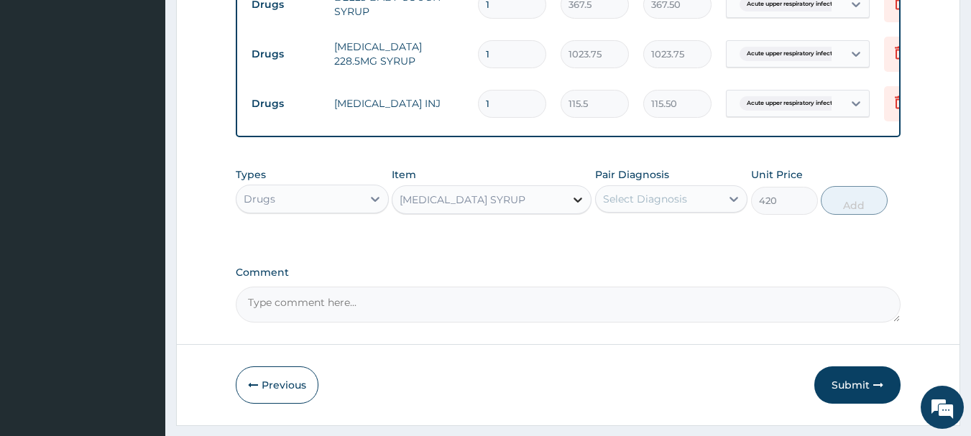
click at [581, 207] on icon at bounding box center [578, 200] width 14 height 14
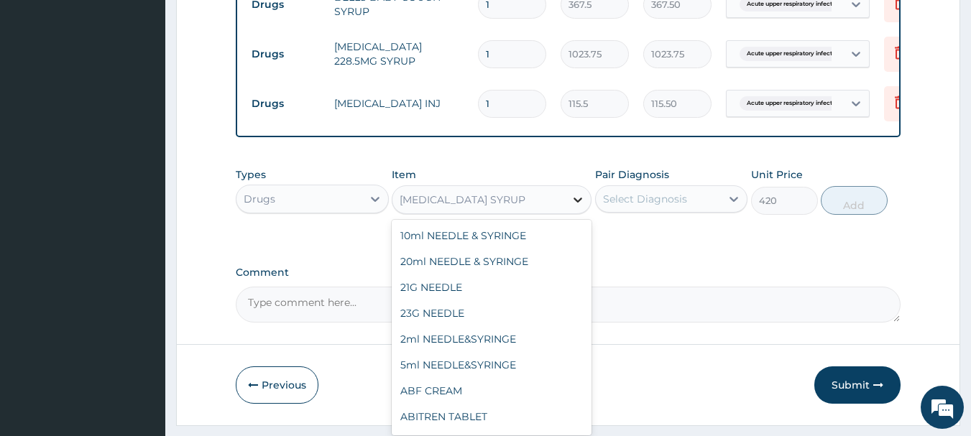
scroll to position [3541, 0]
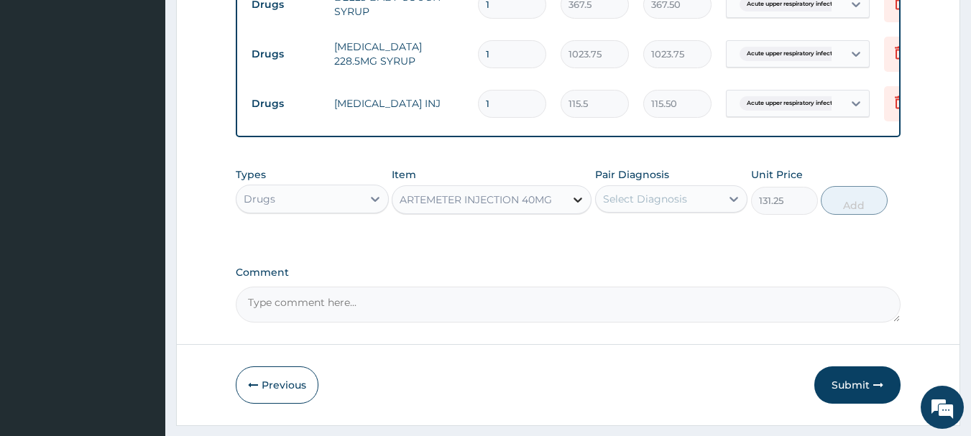
click at [573, 207] on icon at bounding box center [578, 200] width 14 height 14
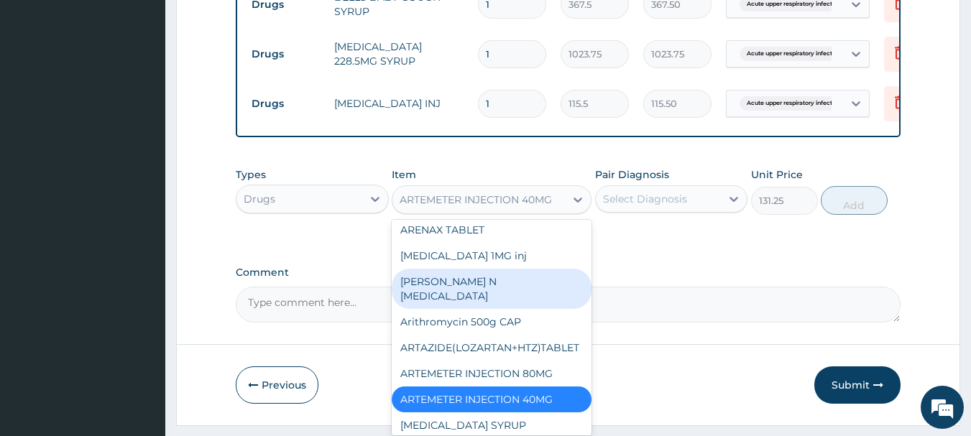
scroll to position [3630, 0]
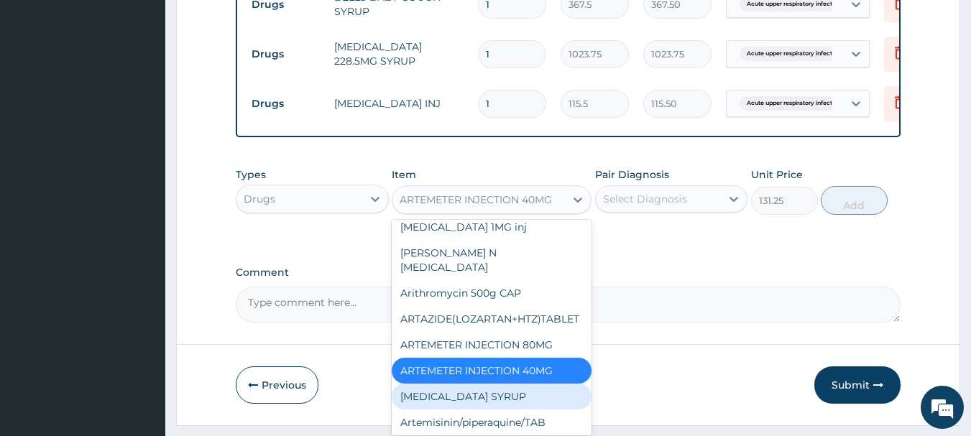
click at [487, 384] on div "ARTEMETHER SYRUP" at bounding box center [492, 397] width 200 height 26
type input "420"
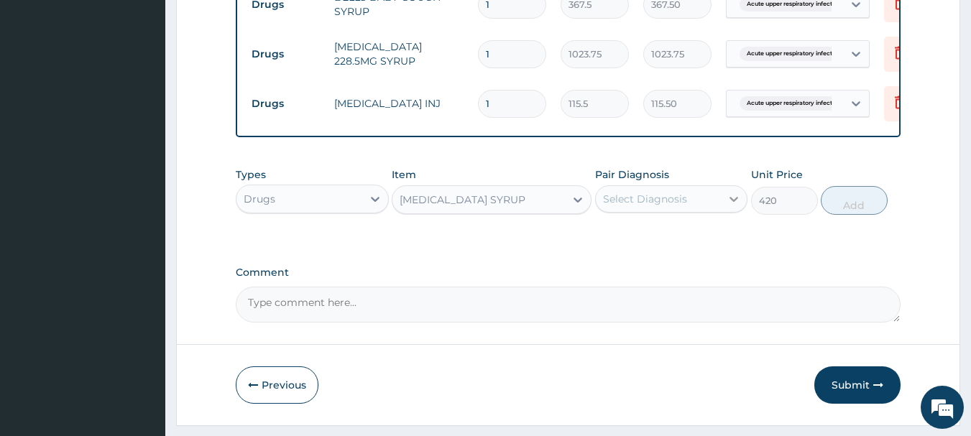
click at [731, 206] on icon at bounding box center [734, 199] width 14 height 14
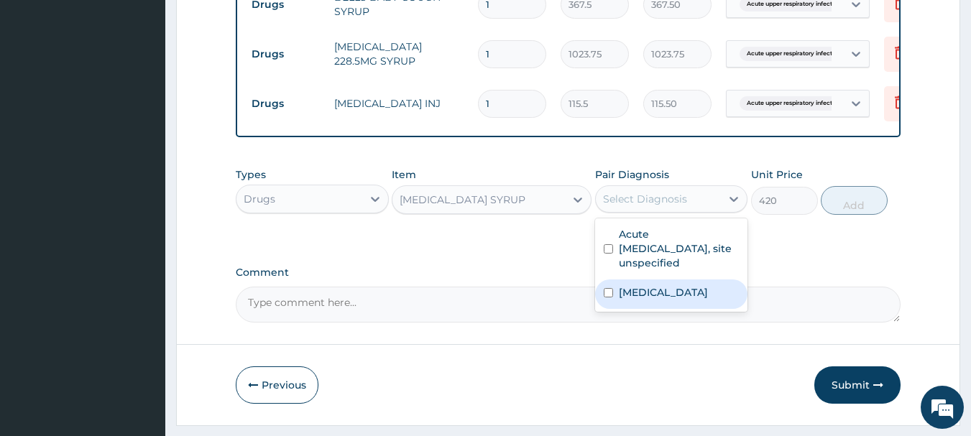
click at [604, 298] on input "checkbox" at bounding box center [608, 292] width 9 height 9
checkbox input "true"
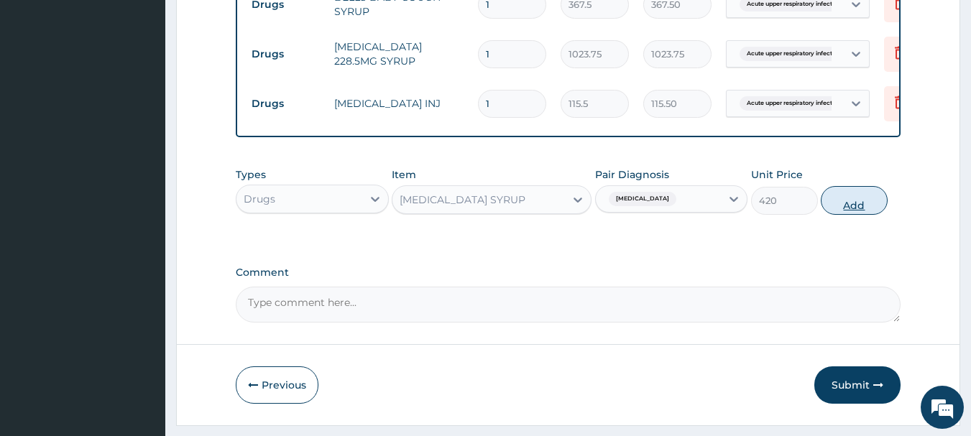
click at [864, 206] on button "Add" at bounding box center [854, 200] width 67 height 29
type input "0"
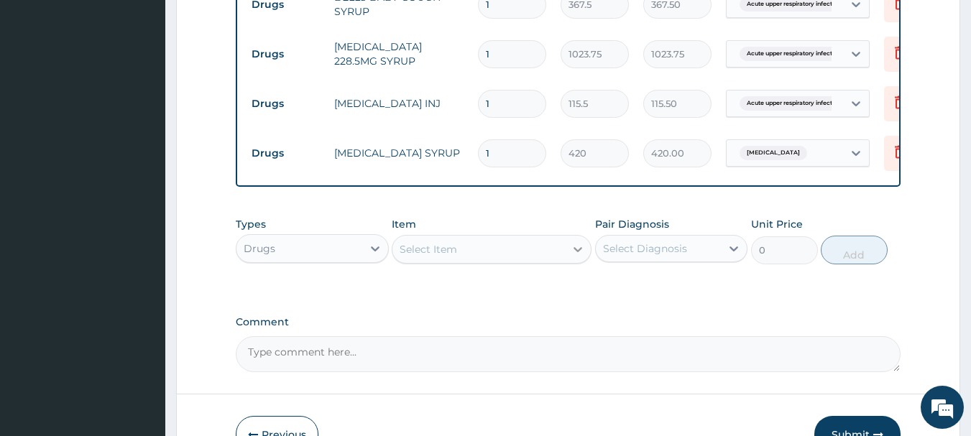
click at [578, 257] on icon at bounding box center [578, 249] width 14 height 14
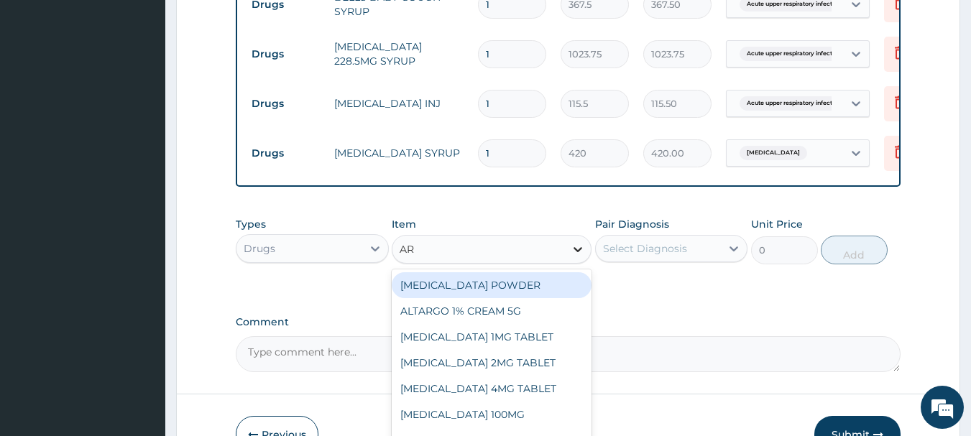
type input "ART"
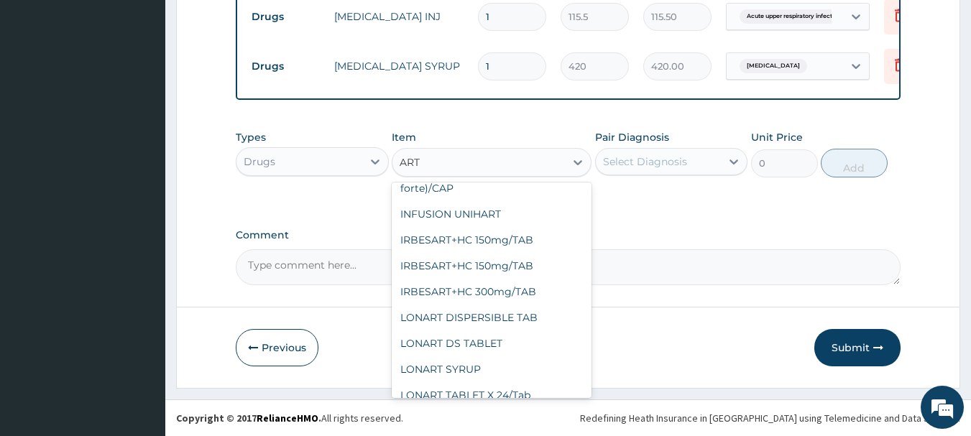
scroll to position [776, 0]
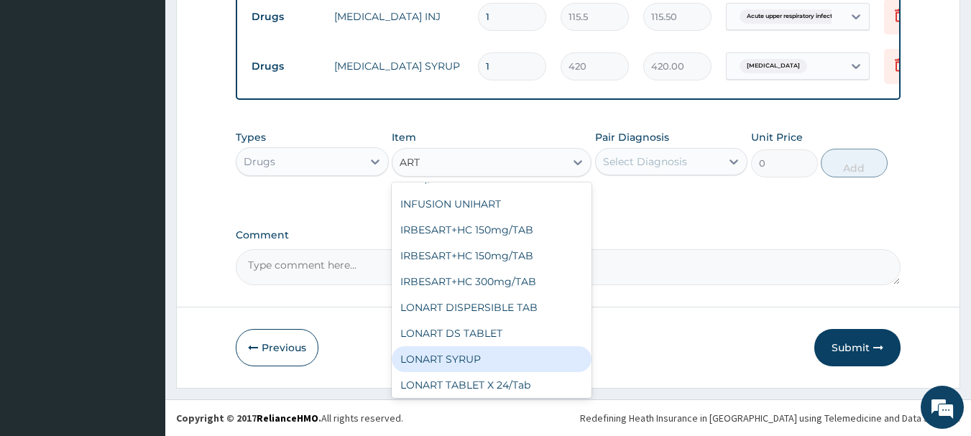
click at [473, 346] on div "LONART SYRUP" at bounding box center [492, 359] width 200 height 26
type input "525"
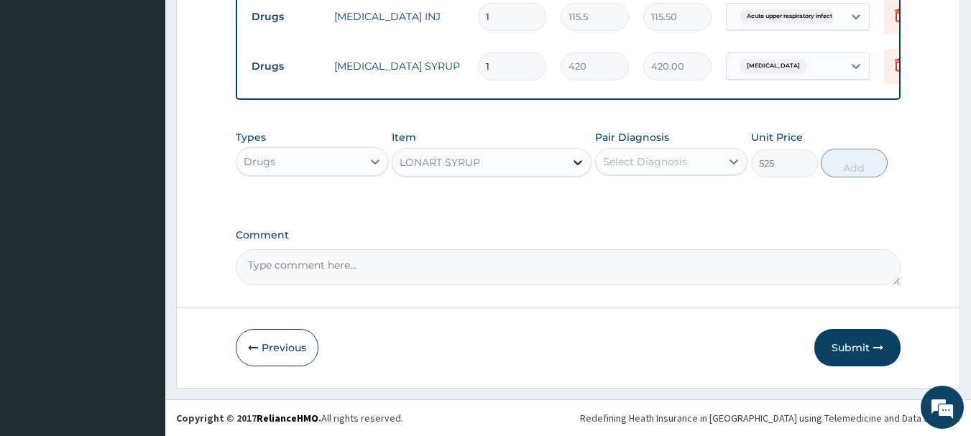
click at [576, 162] on icon at bounding box center [577, 162] width 9 height 5
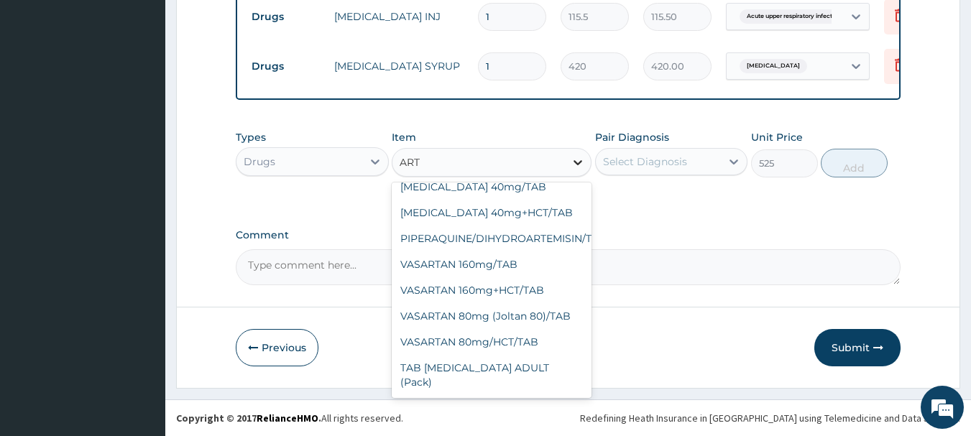
scroll to position [834, 0]
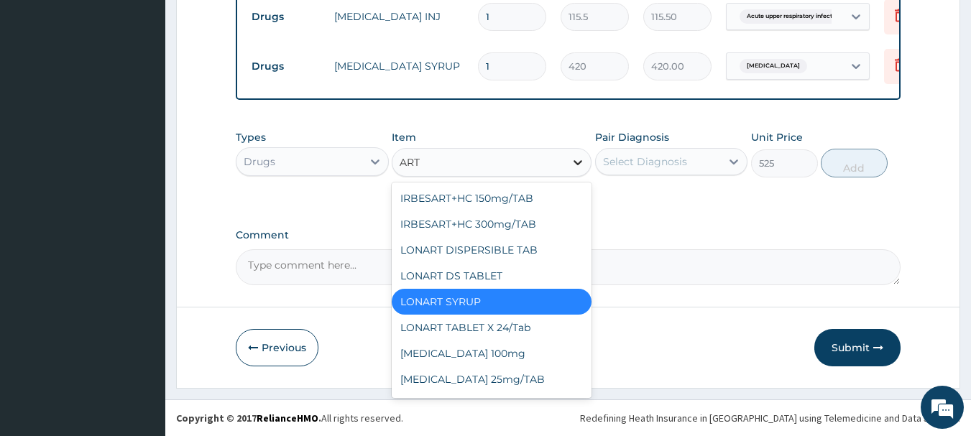
type input "ARTE"
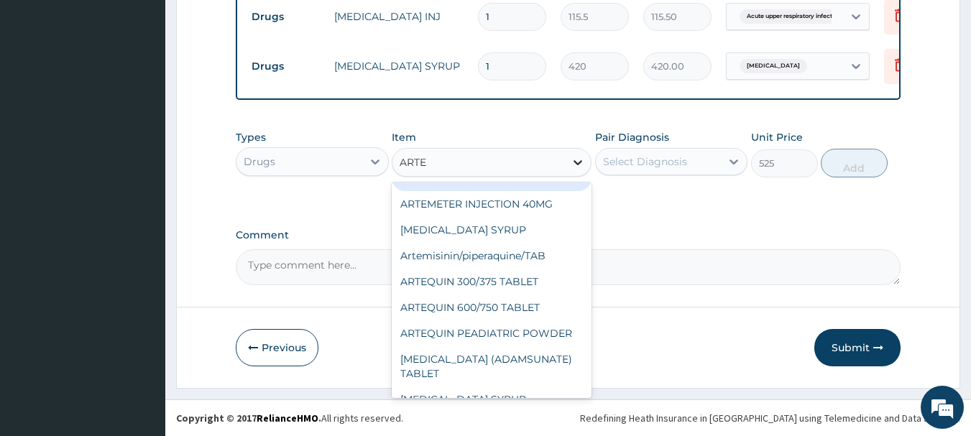
scroll to position [0, 0]
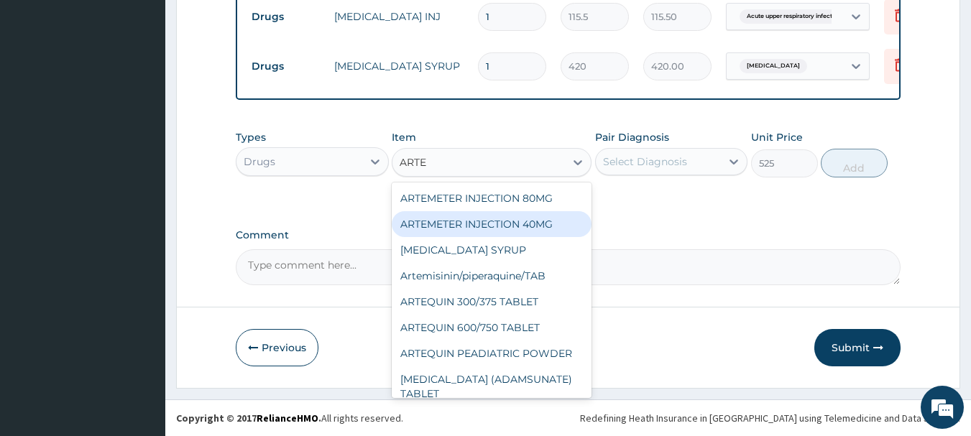
click at [487, 219] on div "ARTEMETER INJECTION 40MG" at bounding box center [492, 224] width 200 height 26
type input "131.25"
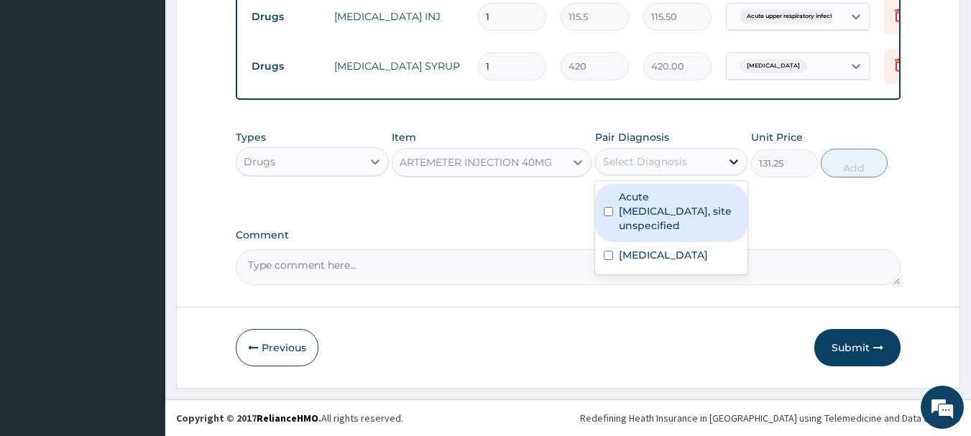
click at [737, 162] on icon at bounding box center [734, 162] width 9 height 5
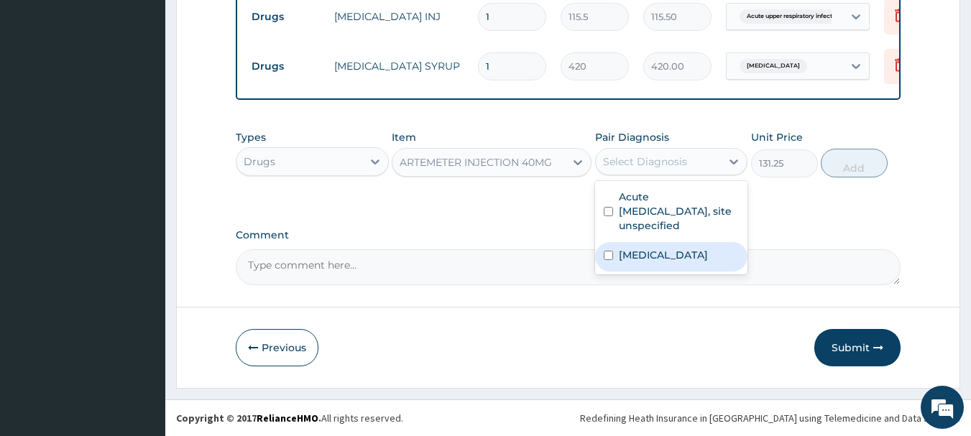
click at [607, 254] on input "checkbox" at bounding box center [608, 255] width 9 height 9
checkbox input "true"
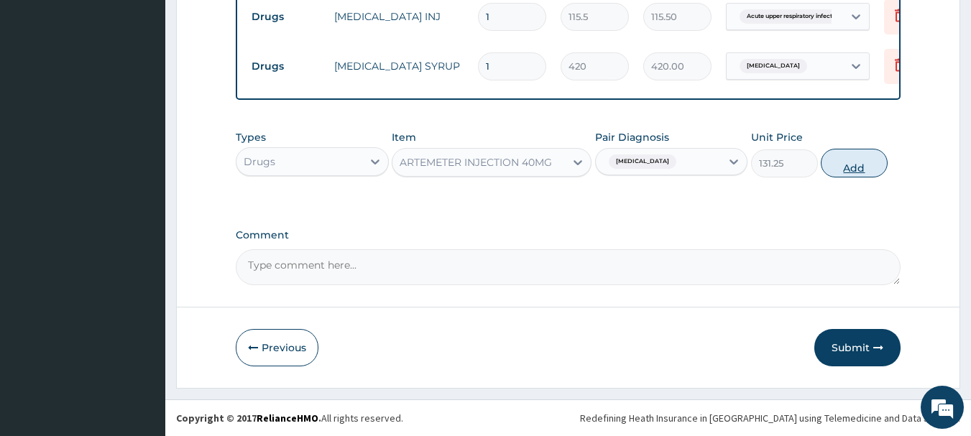
click at [847, 163] on button "Add" at bounding box center [854, 163] width 67 height 29
type input "0"
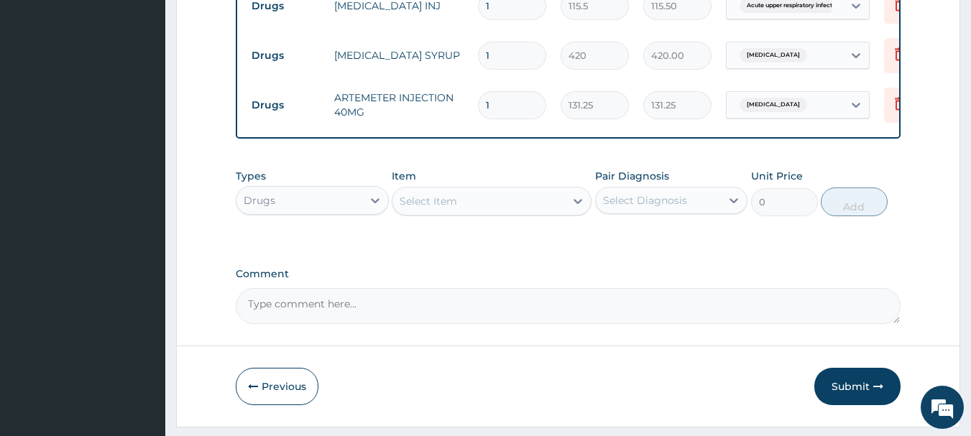
type input "0.00"
type input "3"
type input "393.75"
type input "3"
click at [472, 211] on div "Select Item" at bounding box center [478, 201] width 172 height 23
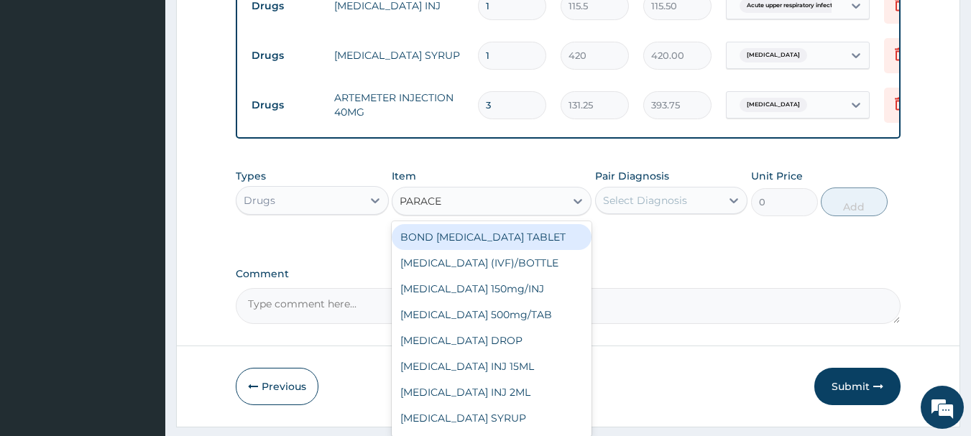
type input "PARACET"
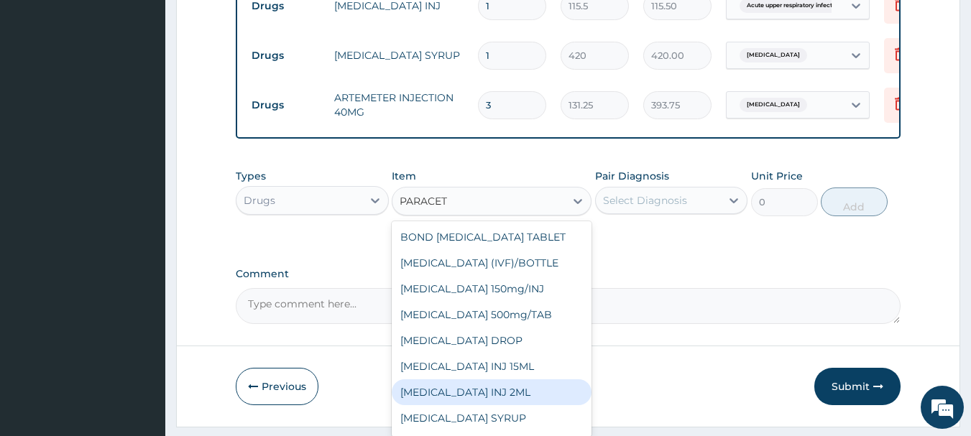
click at [451, 403] on div "PARACETAMOL INJ 2ML" at bounding box center [492, 392] width 200 height 26
type input "210"
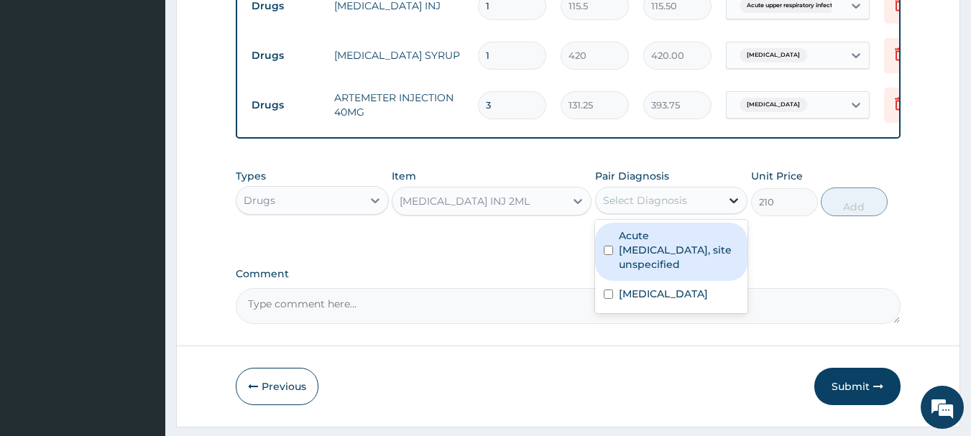
click at [735, 203] on icon at bounding box center [734, 200] width 9 height 5
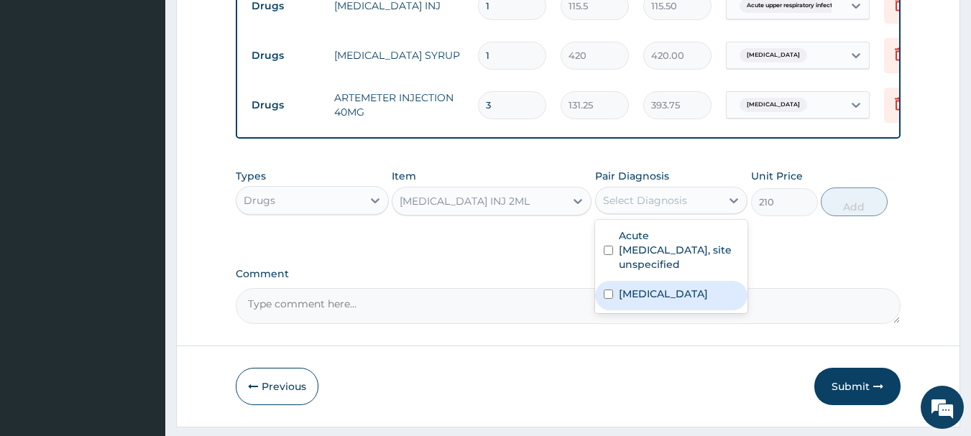
click at [609, 299] on input "checkbox" at bounding box center [608, 294] width 9 height 9
checkbox input "true"
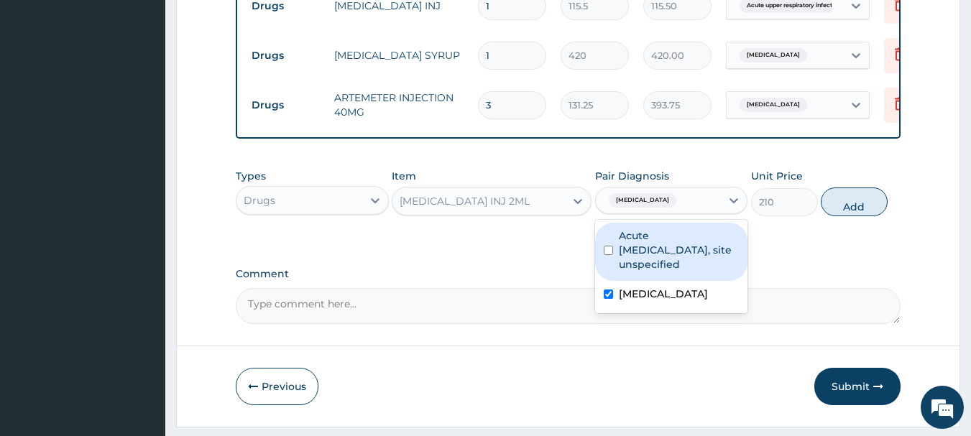
click at [607, 255] on input "checkbox" at bounding box center [608, 250] width 9 height 9
checkbox input "true"
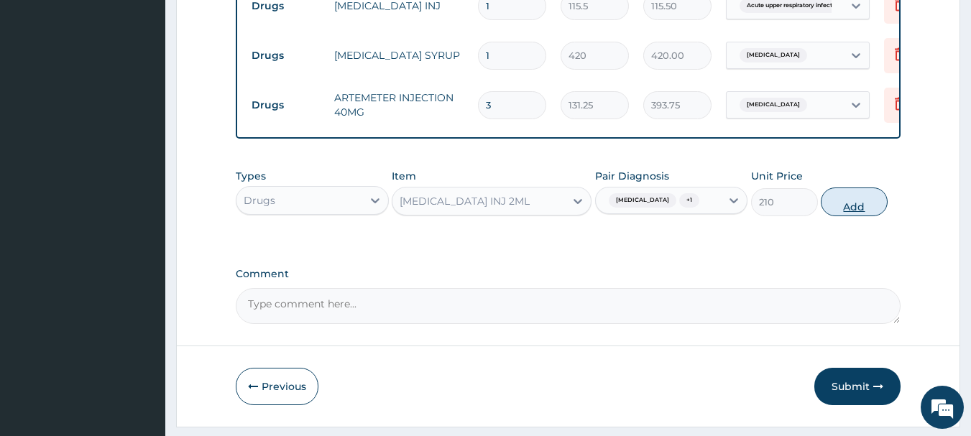
click at [852, 213] on button "Add" at bounding box center [854, 202] width 67 height 29
type input "0"
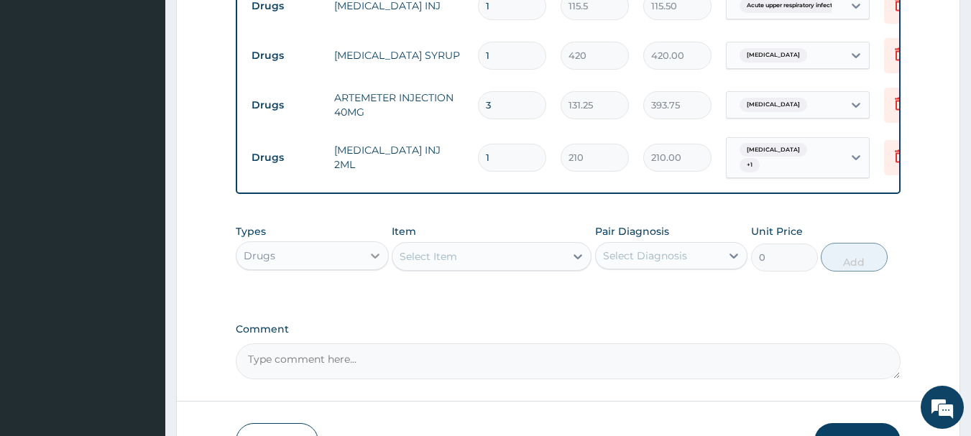
click at [373, 263] on icon at bounding box center [375, 256] width 14 height 14
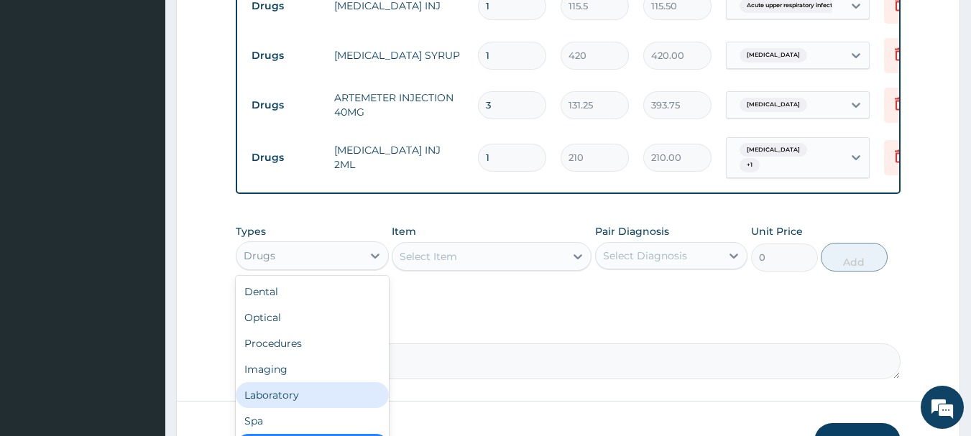
click at [282, 403] on div "Laboratory" at bounding box center [312, 395] width 153 height 26
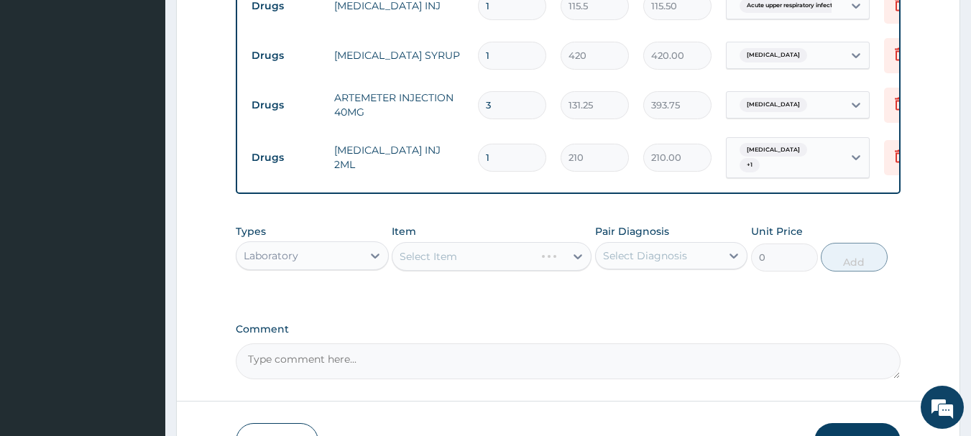
click at [573, 265] on div "Select Item" at bounding box center [492, 256] width 200 height 29
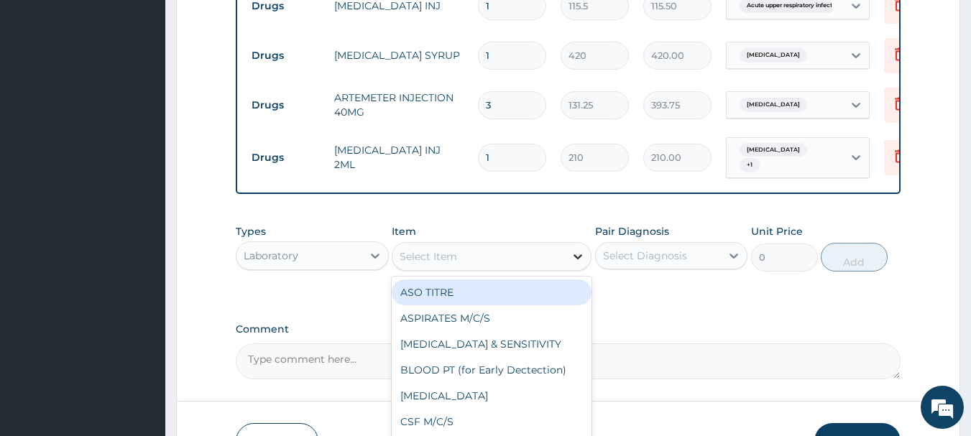
click at [578, 259] on icon at bounding box center [577, 256] width 9 height 5
type input "FUL"
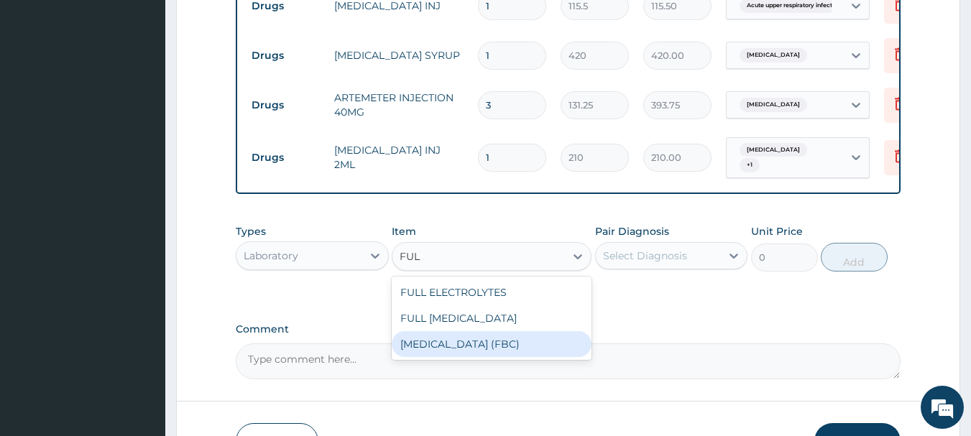
click at [476, 353] on div "[MEDICAL_DATA] (FBC)" at bounding box center [492, 344] width 200 height 26
type input "3500"
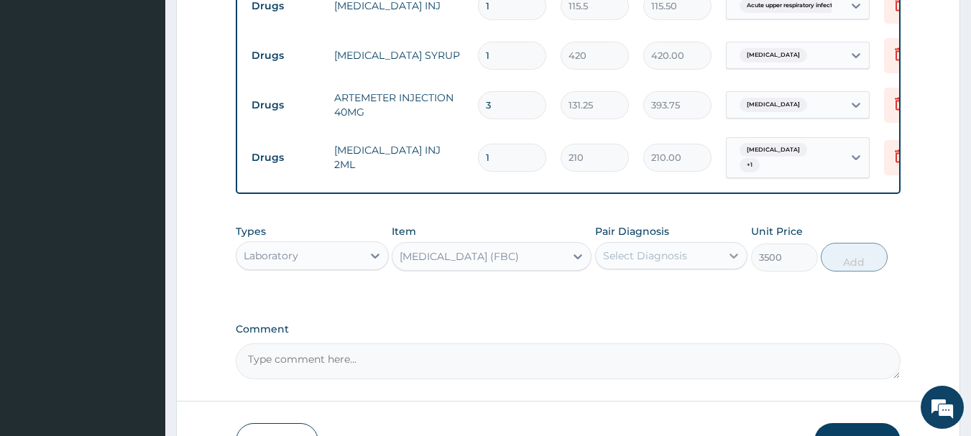
click at [735, 263] on icon at bounding box center [734, 256] width 14 height 14
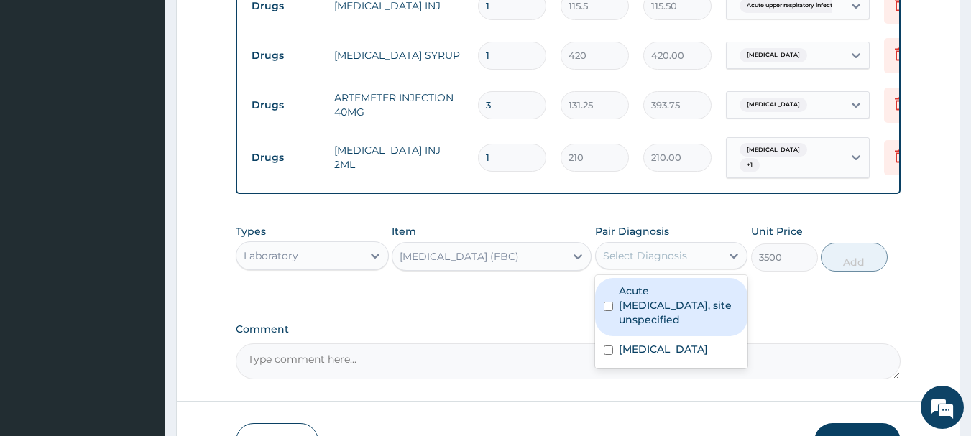
click at [606, 311] on input "checkbox" at bounding box center [608, 306] width 9 height 9
checkbox input "true"
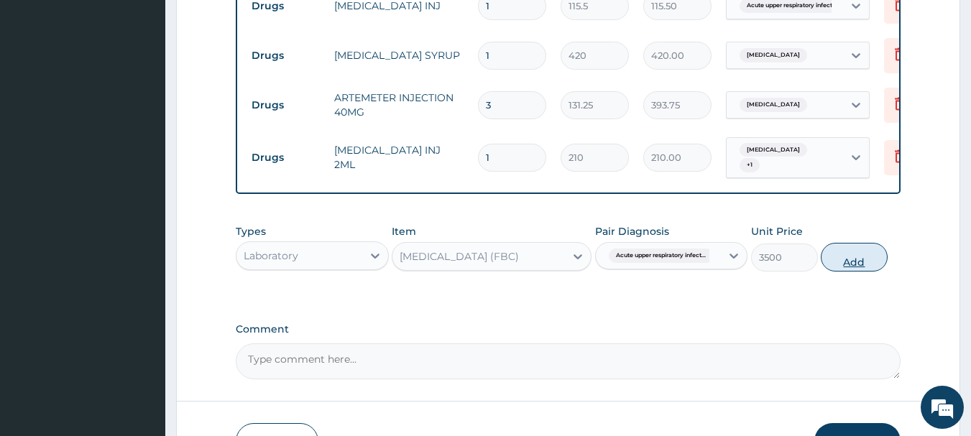
click at [868, 267] on button "Add" at bounding box center [854, 257] width 67 height 29
type input "0"
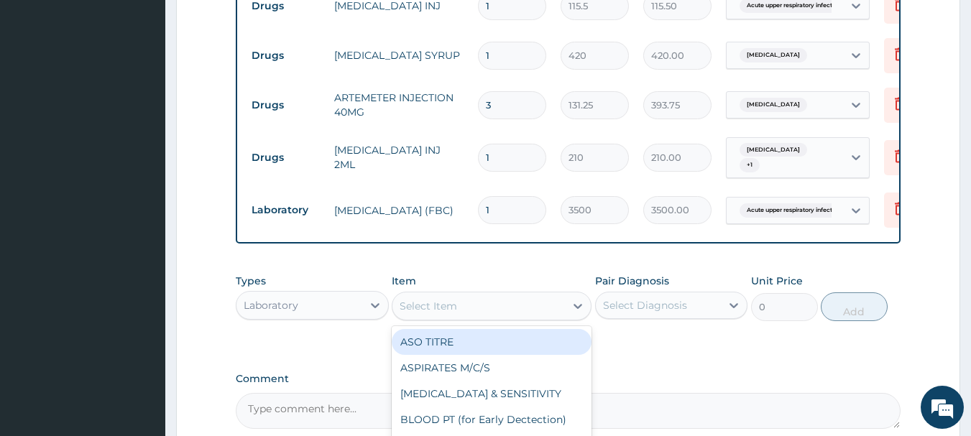
click at [435, 313] on div "Select Item" at bounding box center [428, 306] width 57 height 14
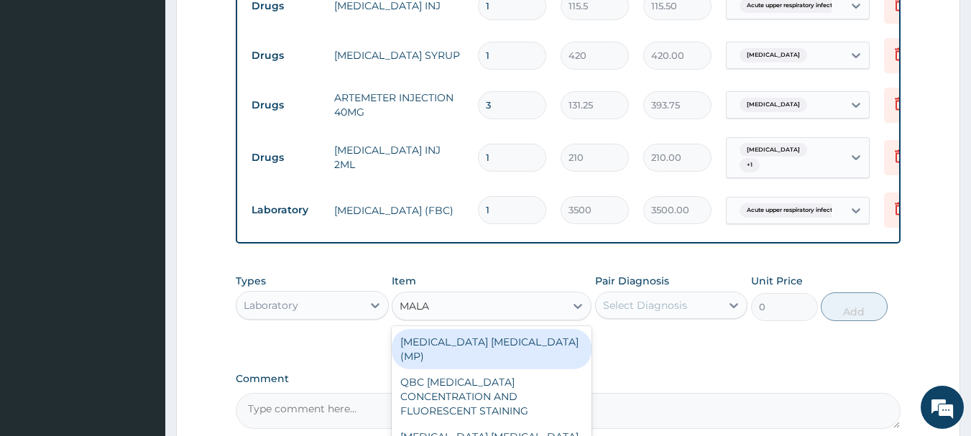
type input "MALAR"
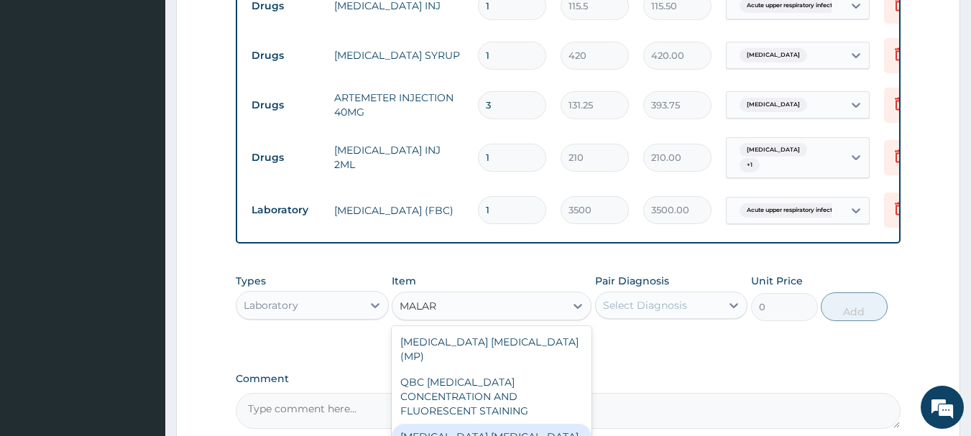
click at [421, 424] on div "[MEDICAL_DATA] [MEDICAL_DATA]" at bounding box center [492, 437] width 200 height 26
type input "1000"
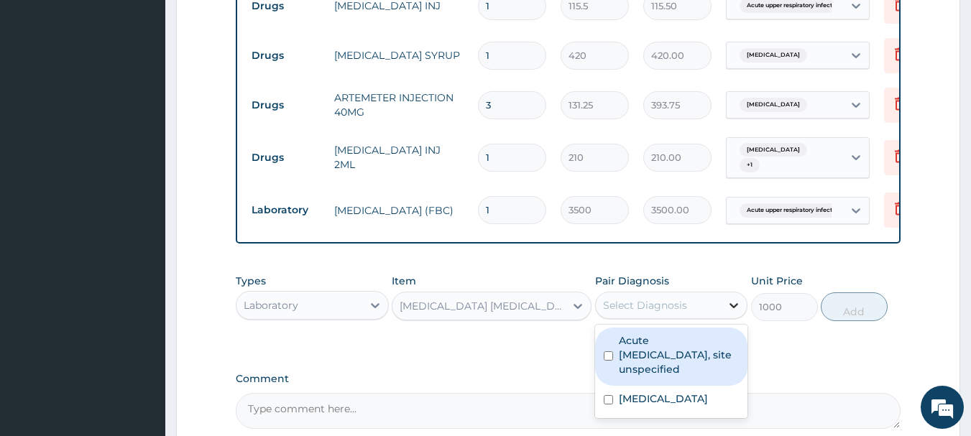
click at [733, 313] on icon at bounding box center [734, 305] width 14 height 14
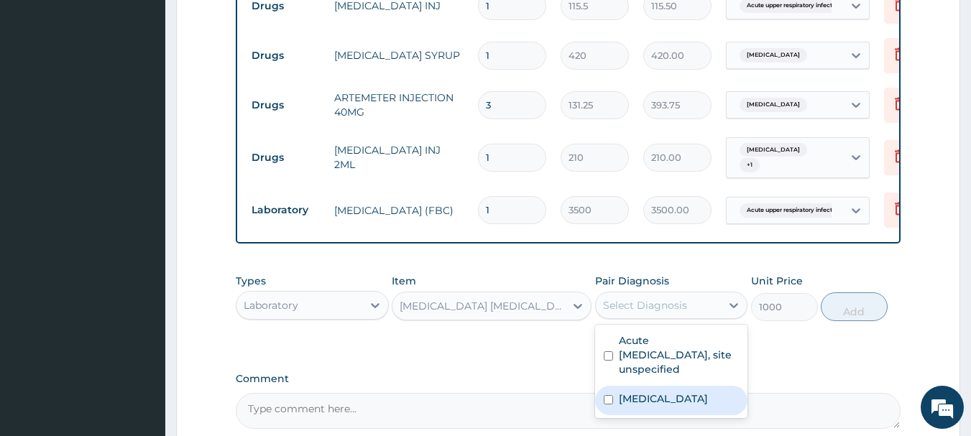
click at [608, 405] on input "checkbox" at bounding box center [608, 399] width 9 height 9
checkbox input "true"
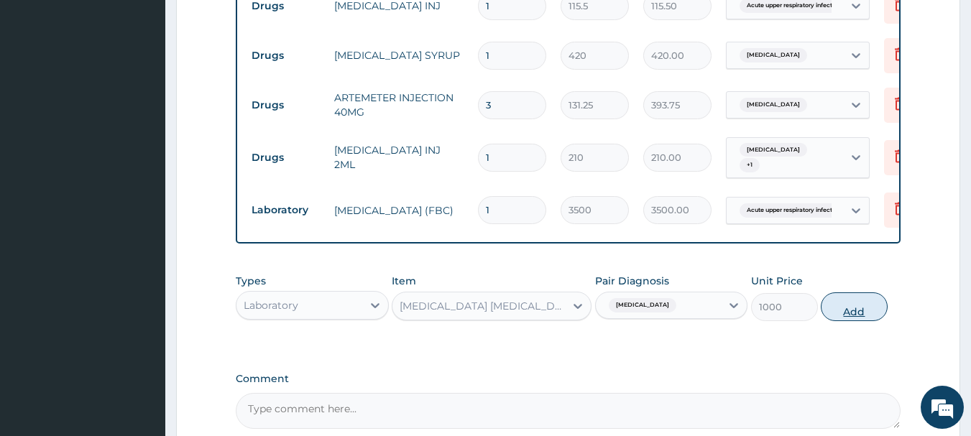
click at [851, 318] on button "Add" at bounding box center [854, 306] width 67 height 29
type input "0"
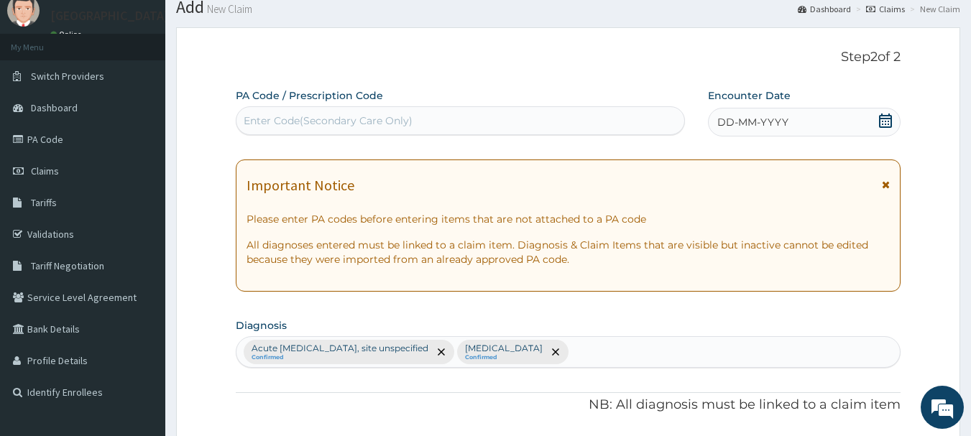
scroll to position [48, 0]
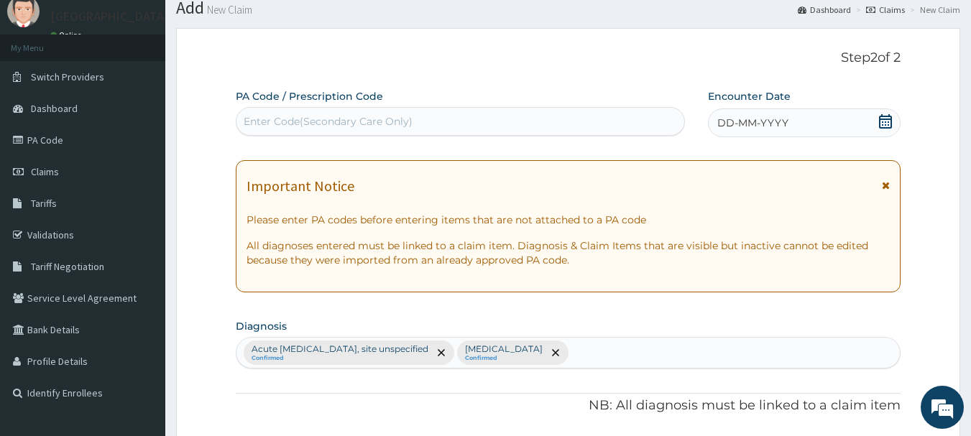
click at [889, 125] on icon at bounding box center [885, 121] width 13 height 14
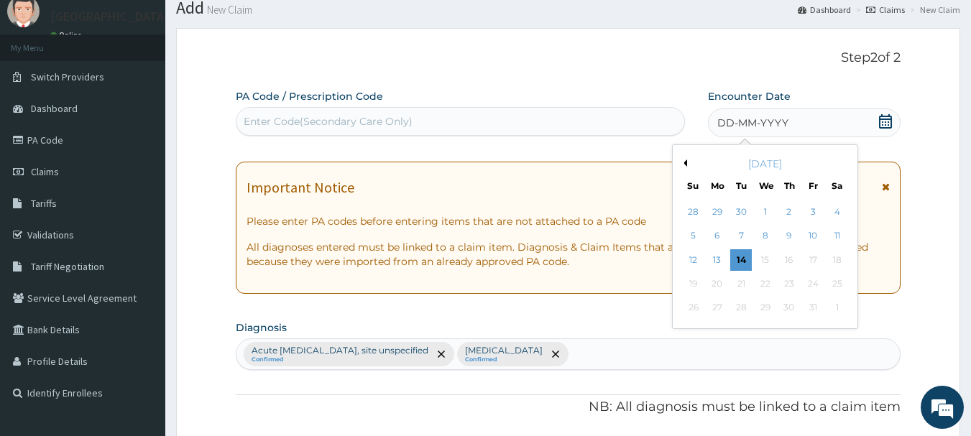
click at [686, 164] on button "Previous Month" at bounding box center [683, 163] width 7 height 7
click at [719, 211] on div "1" at bounding box center [717, 212] width 22 height 22
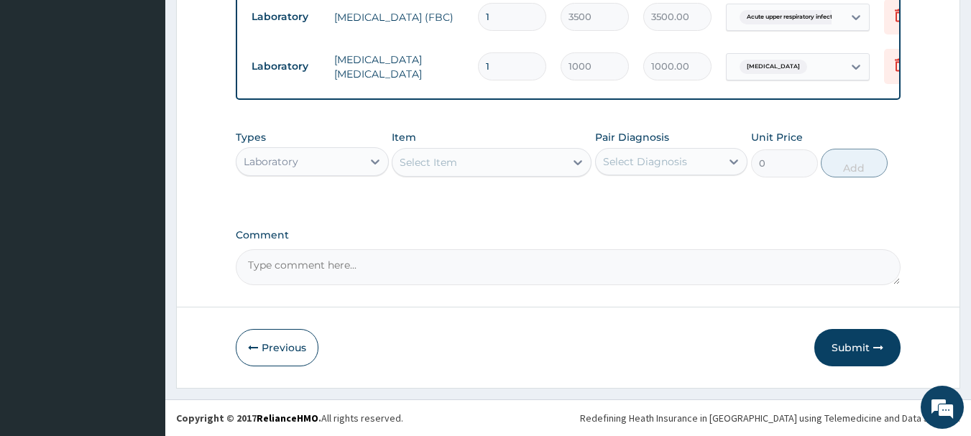
scroll to position [1143, 0]
click at [849, 344] on button "Submit" at bounding box center [857, 347] width 86 height 37
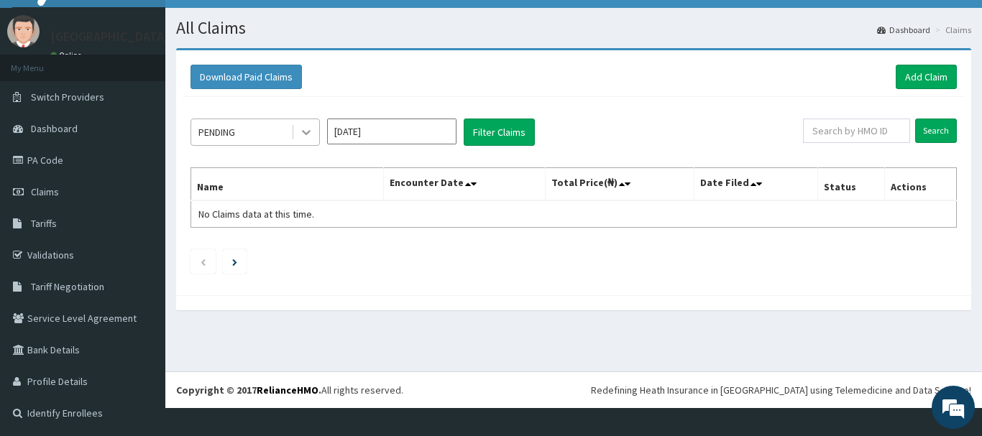
click at [306, 132] on icon at bounding box center [306, 132] width 14 height 14
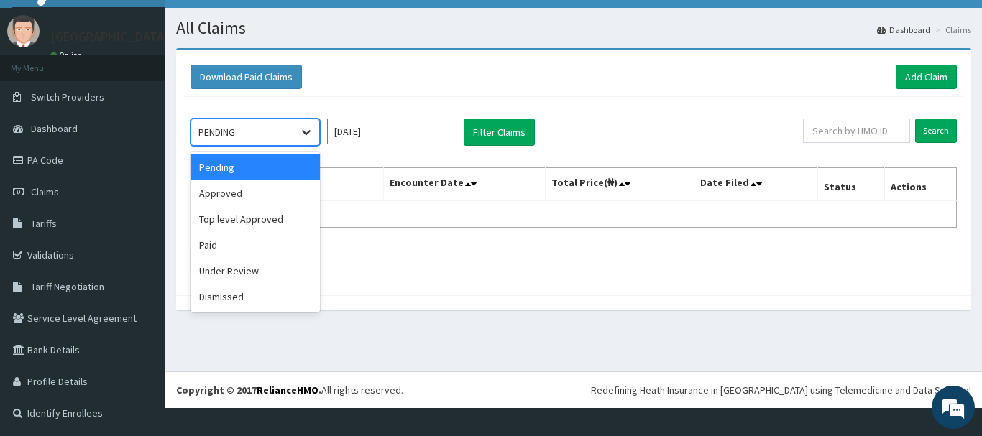
click at [306, 132] on icon at bounding box center [306, 132] width 14 height 14
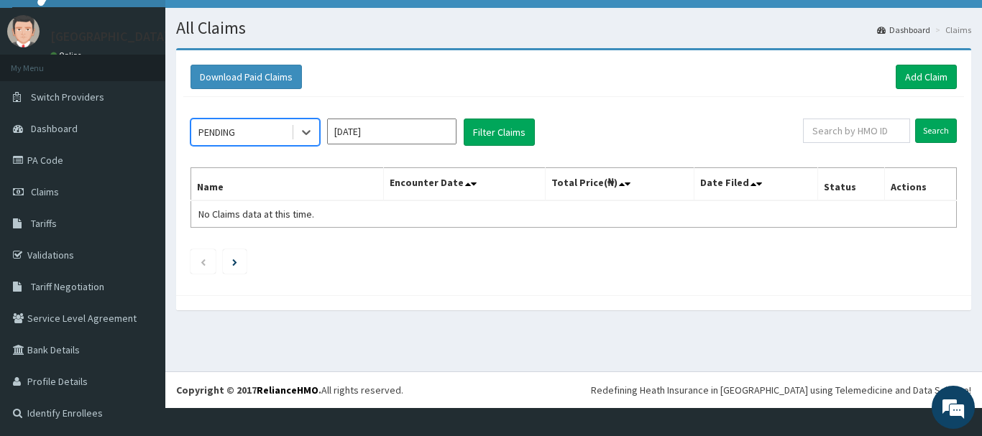
click at [424, 133] on input "Oct 2025" at bounding box center [391, 132] width 129 height 26
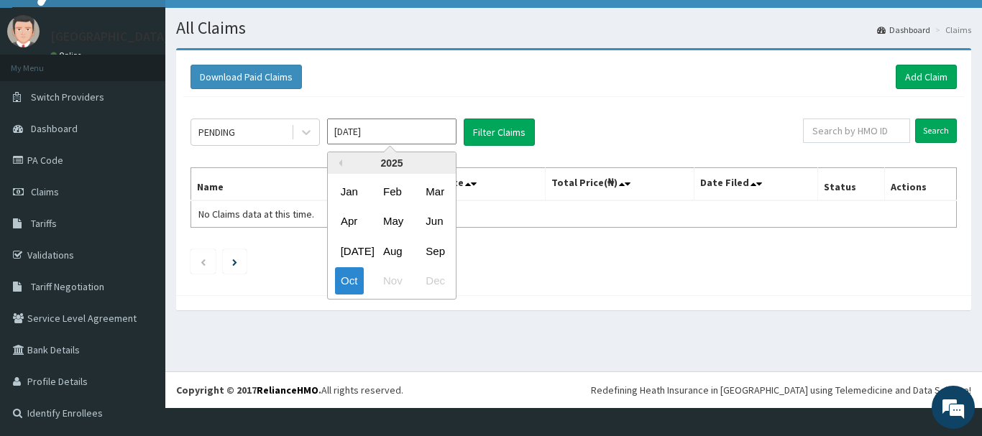
click at [424, 133] on input "Oct 2025" at bounding box center [391, 132] width 129 height 26
click at [434, 252] on div "Sep" at bounding box center [434, 251] width 29 height 27
type input "Sep 2025"
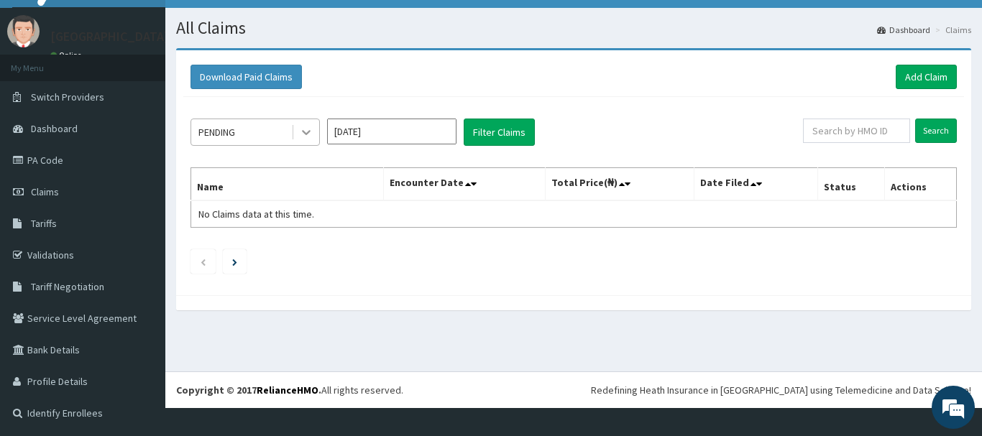
click at [304, 136] on icon at bounding box center [306, 132] width 14 height 14
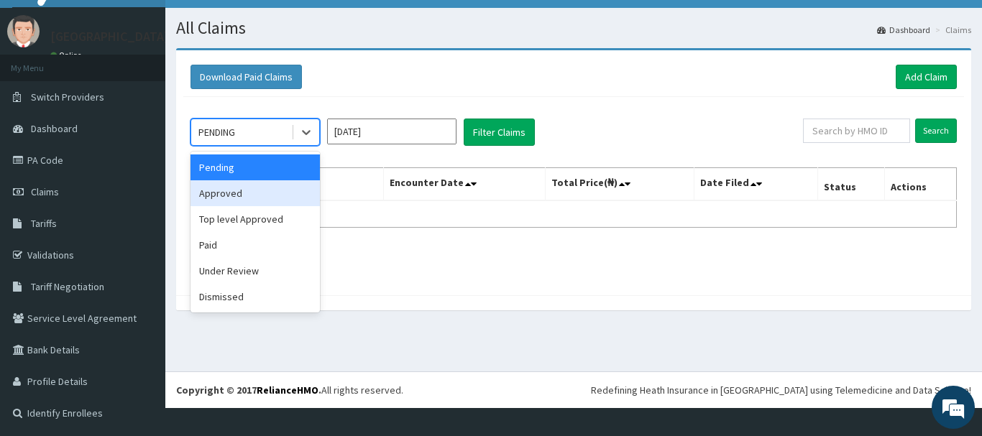
click at [277, 196] on div "Approved" at bounding box center [254, 193] width 129 height 26
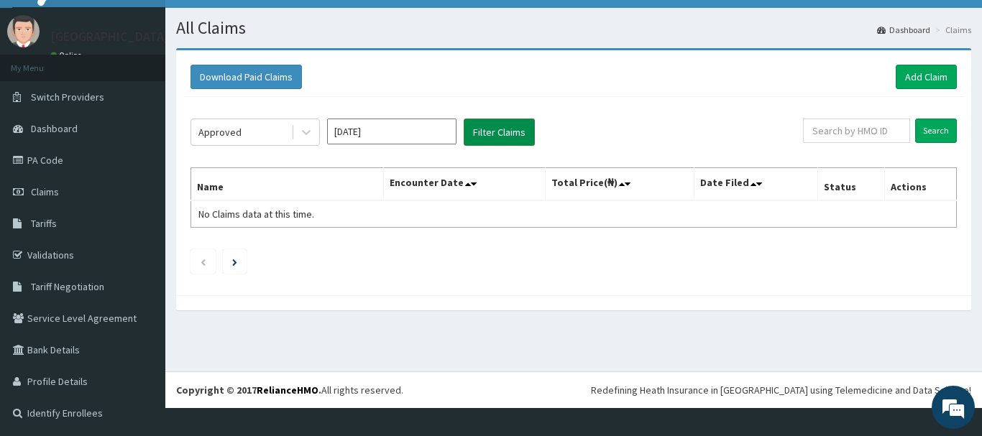
click at [487, 132] on button "Filter Claims" at bounding box center [499, 132] width 71 height 27
click at [308, 129] on icon at bounding box center [306, 132] width 14 height 14
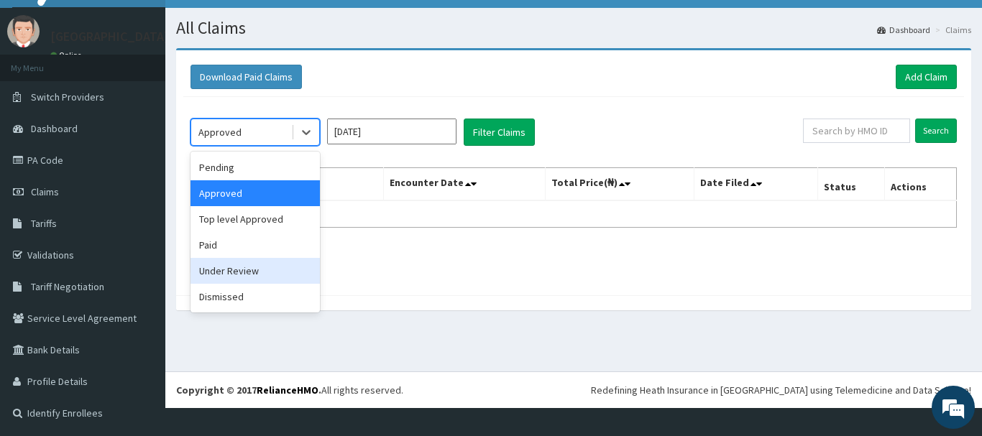
click at [284, 267] on div "Under Review" at bounding box center [254, 271] width 129 height 26
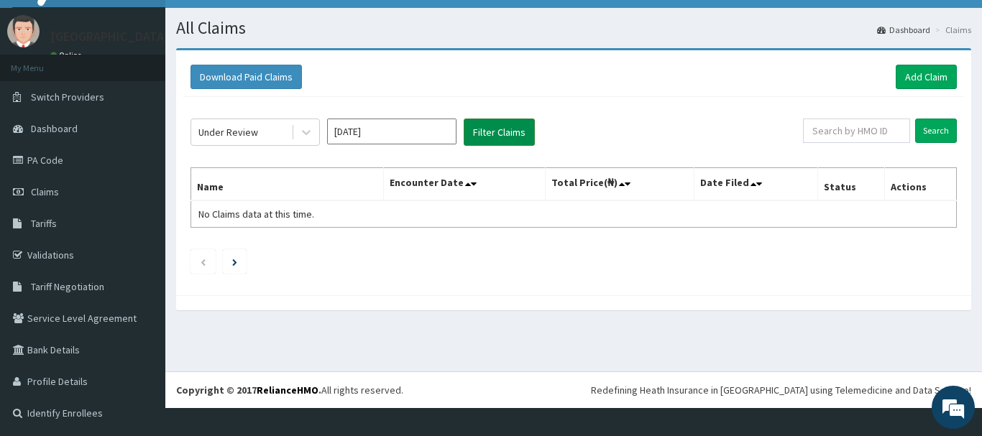
click at [512, 132] on button "Filter Claims" at bounding box center [499, 132] width 71 height 27
click at [908, 78] on link "Add Claim" at bounding box center [925, 77] width 61 height 24
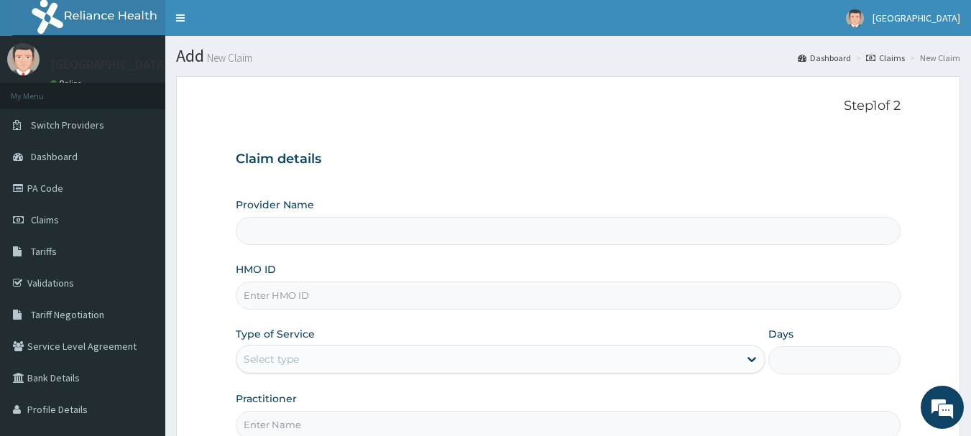
click at [298, 236] on input "Provider Name" at bounding box center [568, 231] width 665 height 28
type input "[GEOGRAPHIC_DATA]"
click at [285, 294] on input "HMO ID" at bounding box center [568, 296] width 665 height 28
type input "LLD/10092/C"
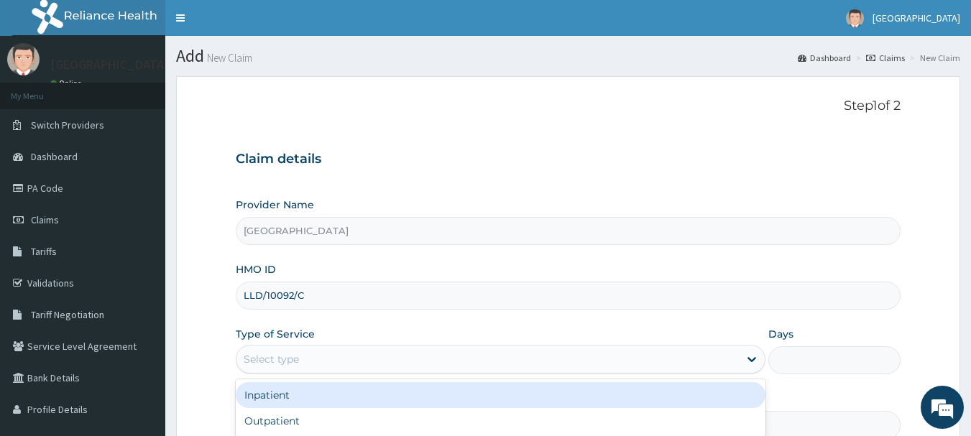
click at [253, 361] on div "Select type" at bounding box center [271, 359] width 55 height 14
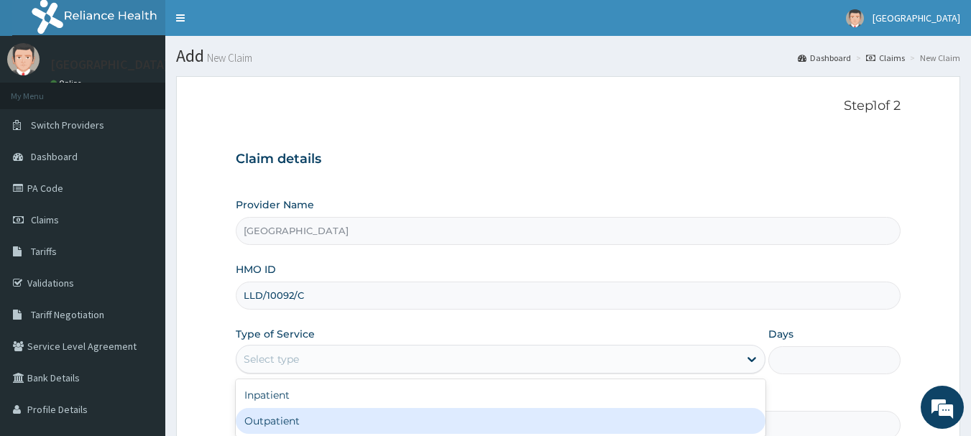
click at [264, 420] on div "Outpatient" at bounding box center [501, 421] width 530 height 26
type input "1"
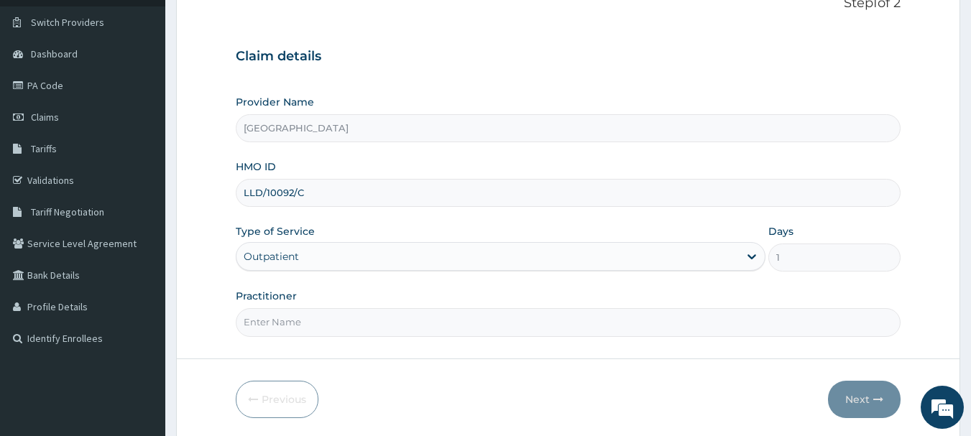
scroll to position [155, 0]
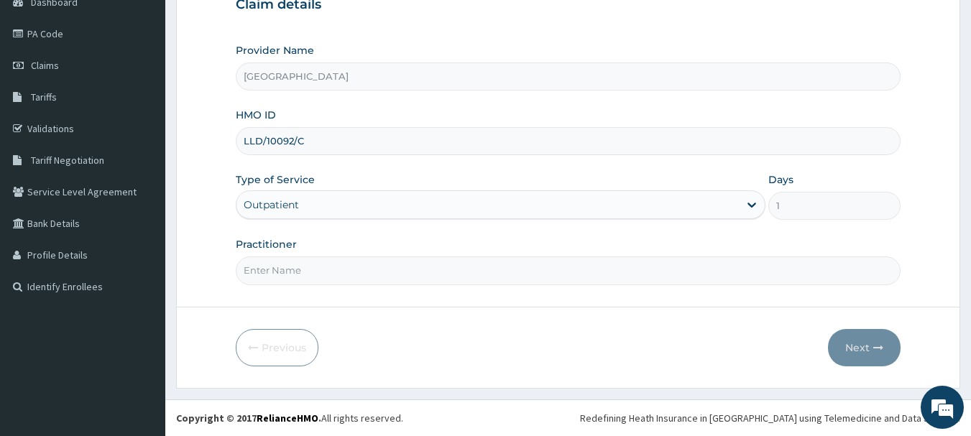
click at [344, 267] on input "Practitioner" at bounding box center [568, 271] width 665 height 28
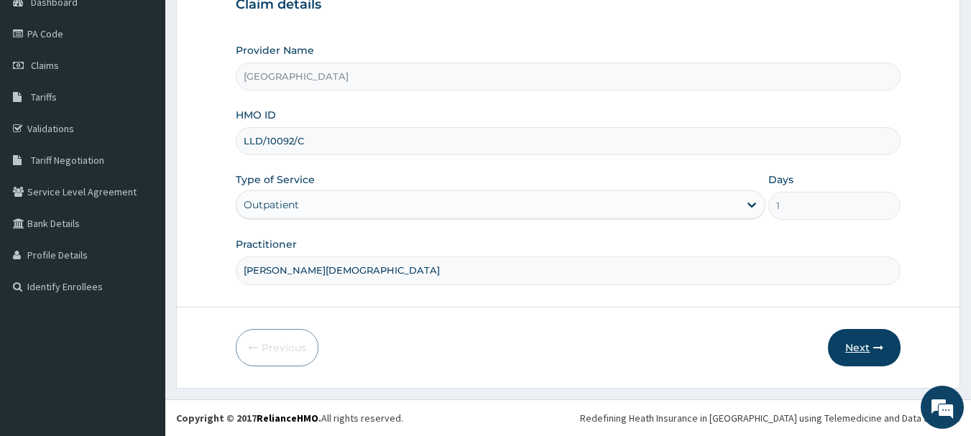
type input "DR OLAWUYI JESUJUWON"
click at [852, 346] on button "Next" at bounding box center [864, 347] width 73 height 37
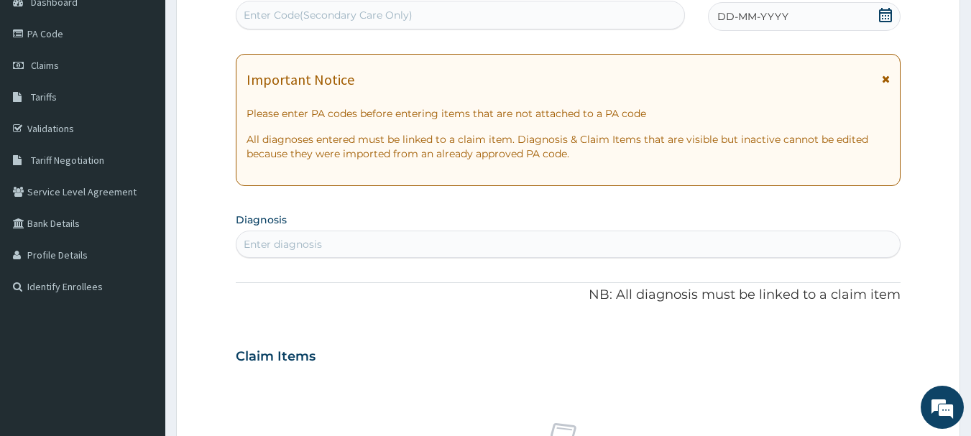
click at [887, 17] on icon at bounding box center [885, 15] width 14 height 14
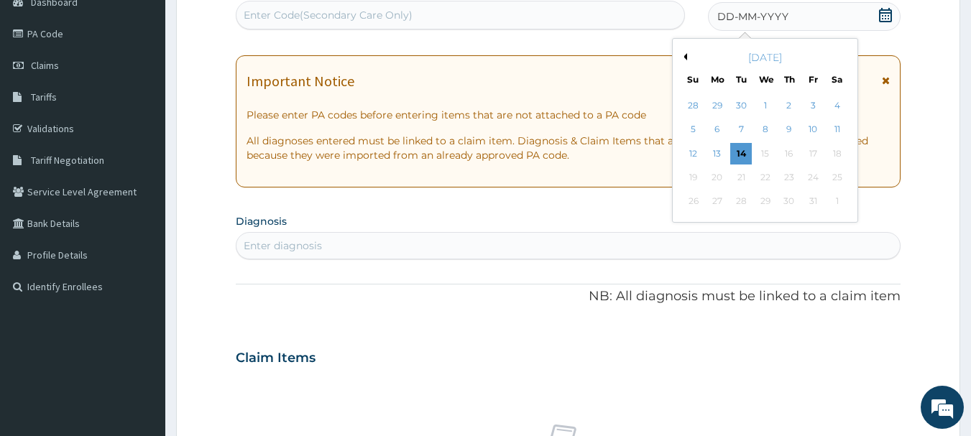
click at [685, 55] on button "Previous Month" at bounding box center [683, 56] width 7 height 7
click at [842, 149] on div "20" at bounding box center [837, 154] width 22 height 22
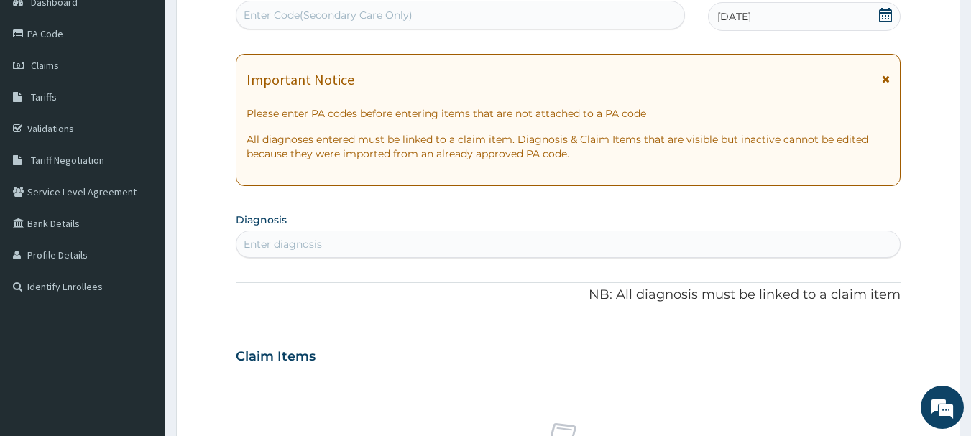
click at [312, 241] on div "Enter diagnosis" at bounding box center [283, 244] width 78 height 14
type input "D"
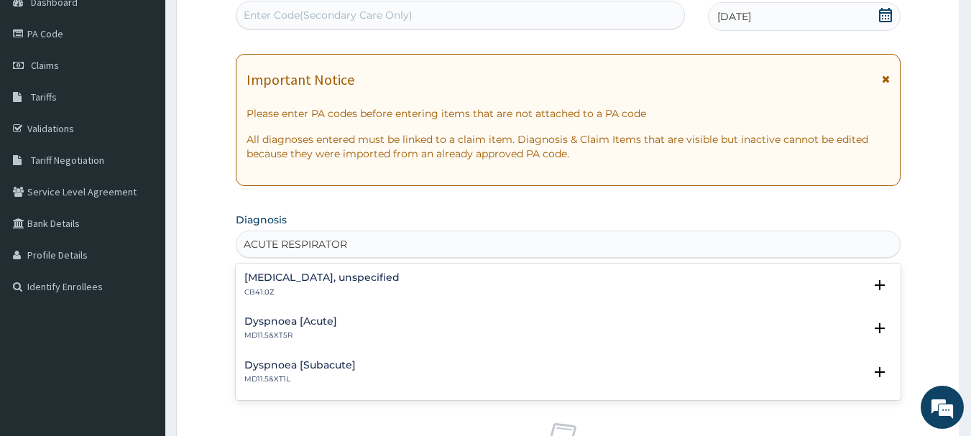
type input "ACUTE RESPIRATORY"
click at [267, 282] on h4 "Acute respiratory failure, unspecified" at bounding box center [321, 277] width 155 height 11
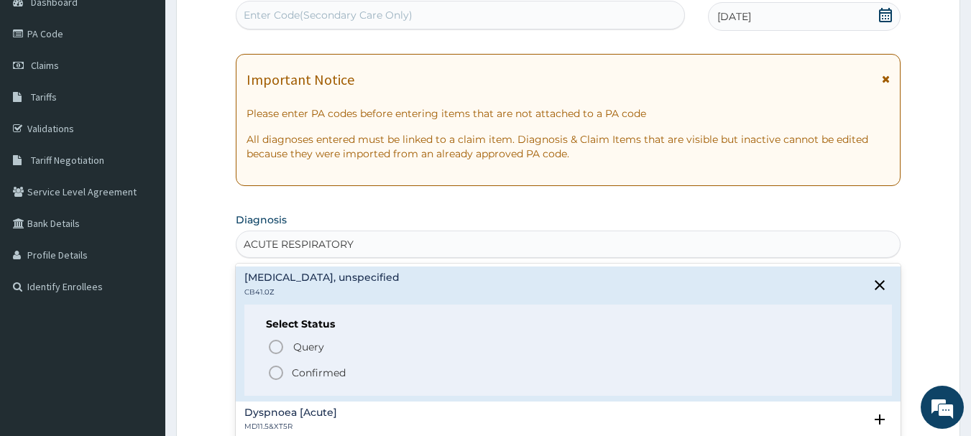
click at [277, 372] on icon "status option filled" at bounding box center [275, 372] width 17 height 17
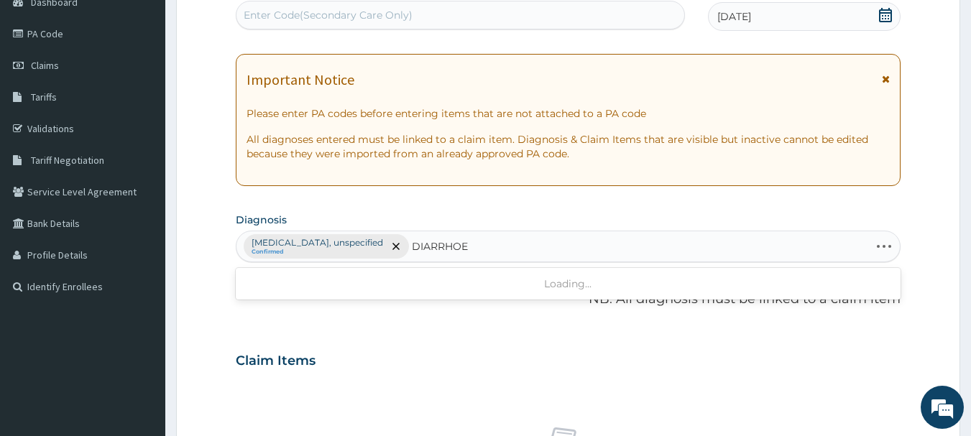
type input "DIARRHOEA"
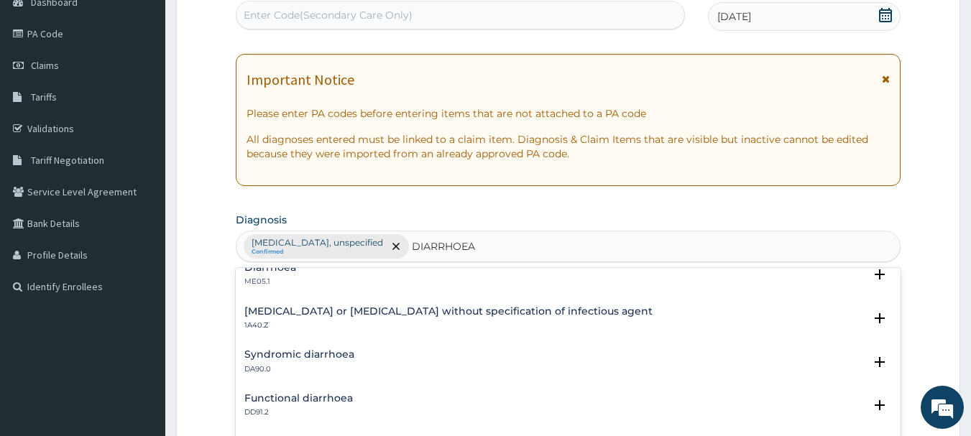
scroll to position [0, 0]
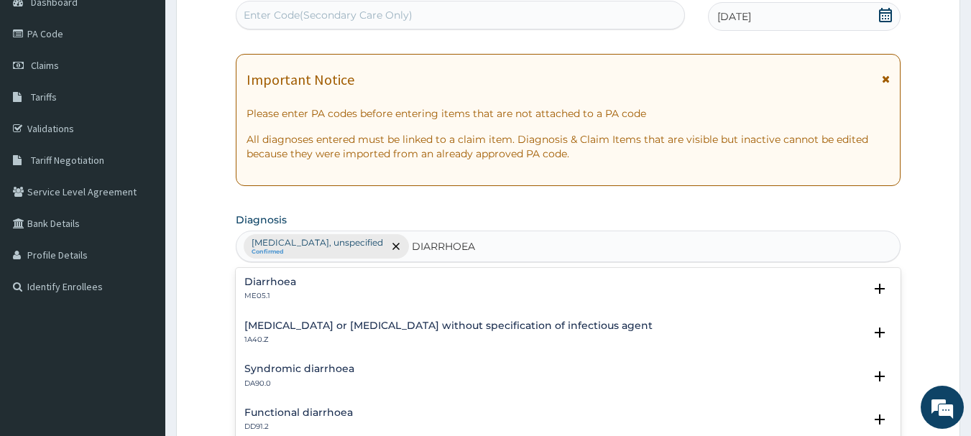
click at [286, 291] on p "ME05.1" at bounding box center [270, 296] width 52 height 10
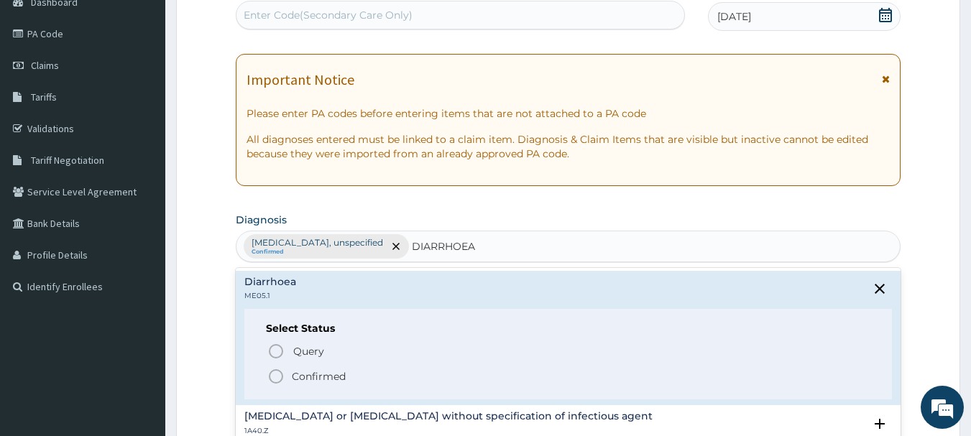
click at [274, 376] on icon "status option filled" at bounding box center [275, 376] width 17 height 17
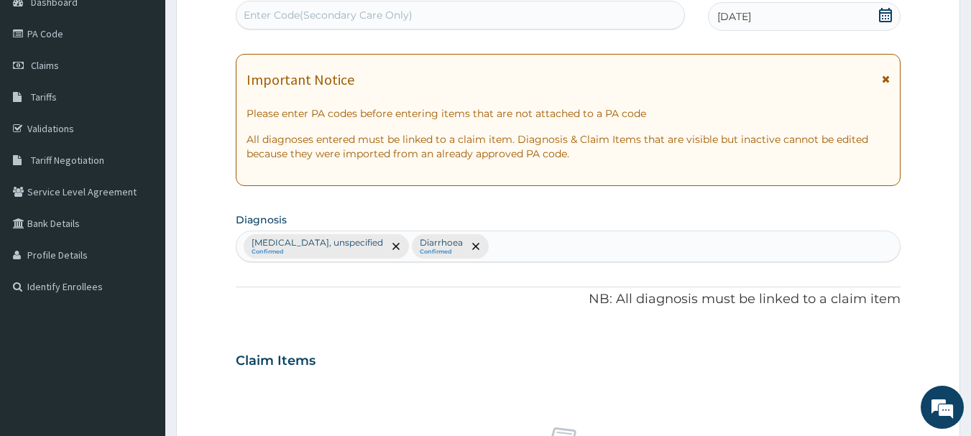
scroll to position [536, 0]
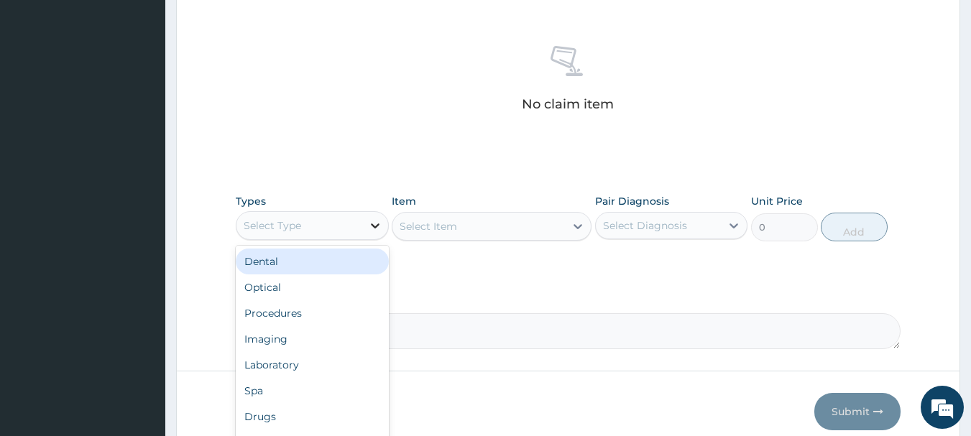
click at [372, 226] on icon at bounding box center [375, 225] width 14 height 14
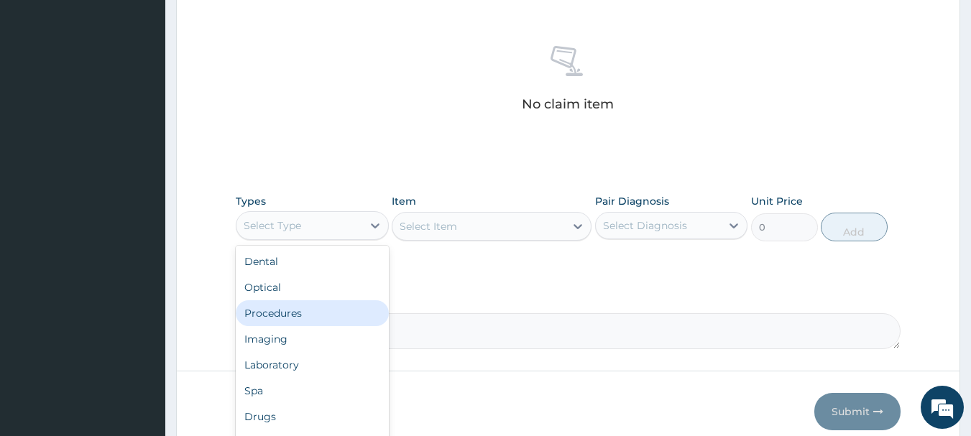
click at [332, 311] on div "Procedures" at bounding box center [312, 313] width 153 height 26
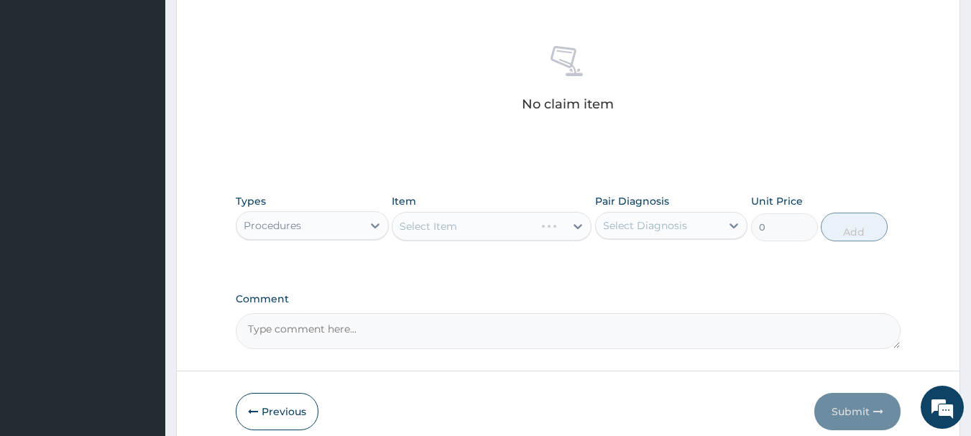
click at [576, 226] on div "Select Item" at bounding box center [492, 226] width 200 height 29
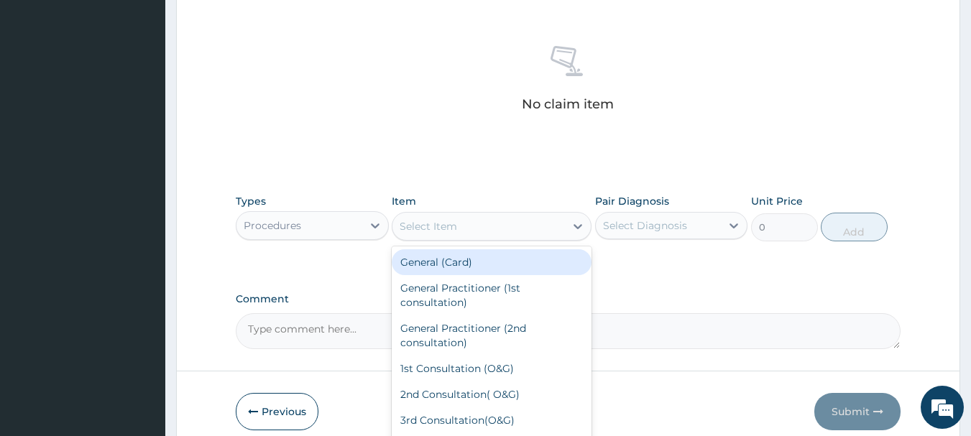
click at [543, 224] on div "Select Item" at bounding box center [478, 226] width 172 height 23
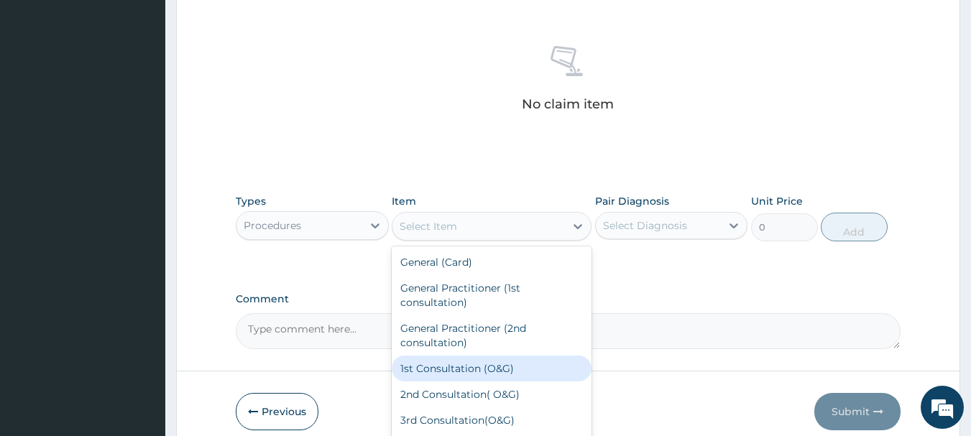
click at [478, 371] on div "1st Consultation (O&G)" at bounding box center [492, 369] width 200 height 26
type input "7500"
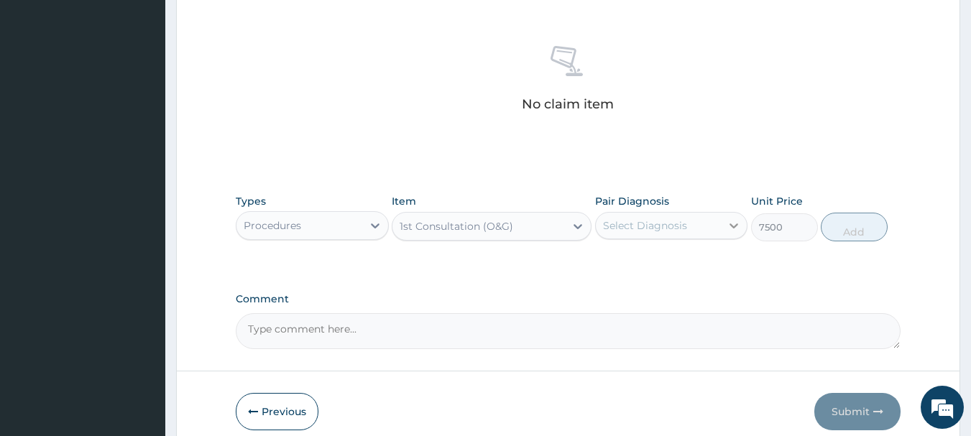
click at [728, 229] on icon at bounding box center [734, 225] width 14 height 14
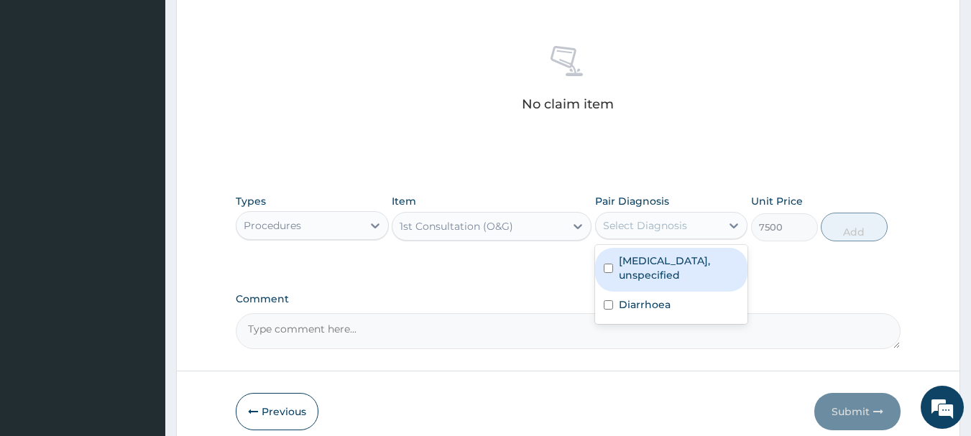
click at [609, 269] on input "checkbox" at bounding box center [608, 268] width 9 height 9
checkbox input "true"
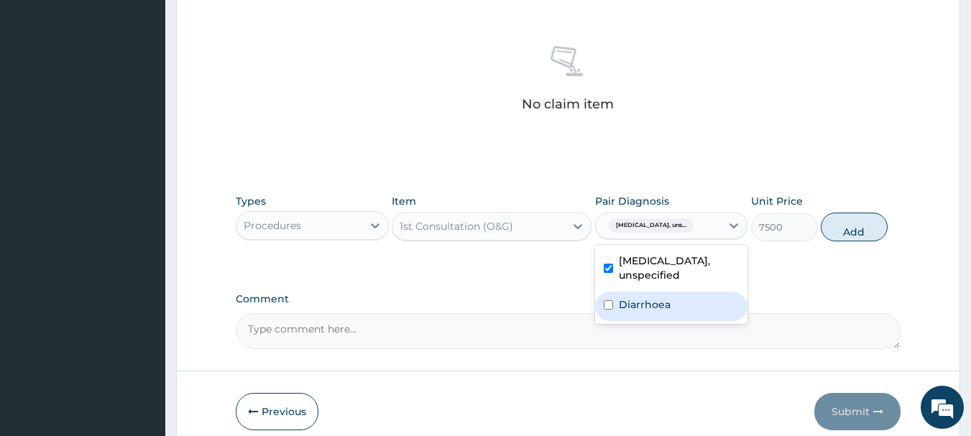
click at [609, 308] on input "checkbox" at bounding box center [608, 304] width 9 height 9
checkbox input "true"
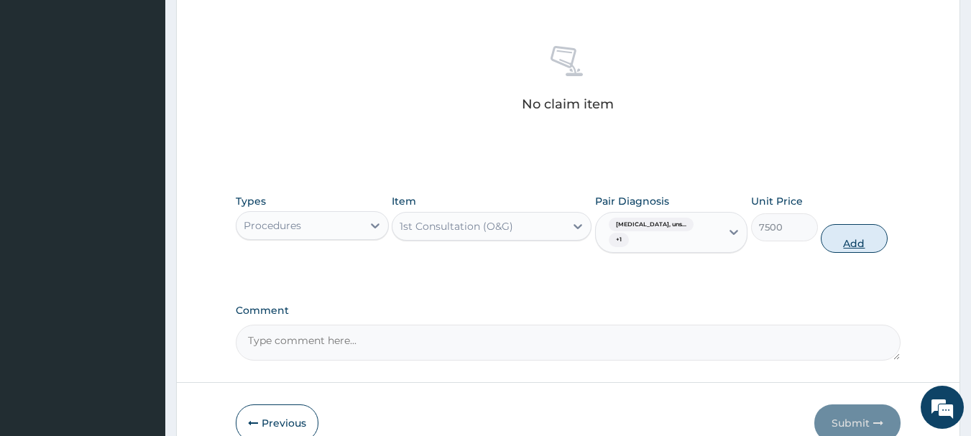
click at [853, 241] on button "Add" at bounding box center [854, 238] width 67 height 29
type input "0"
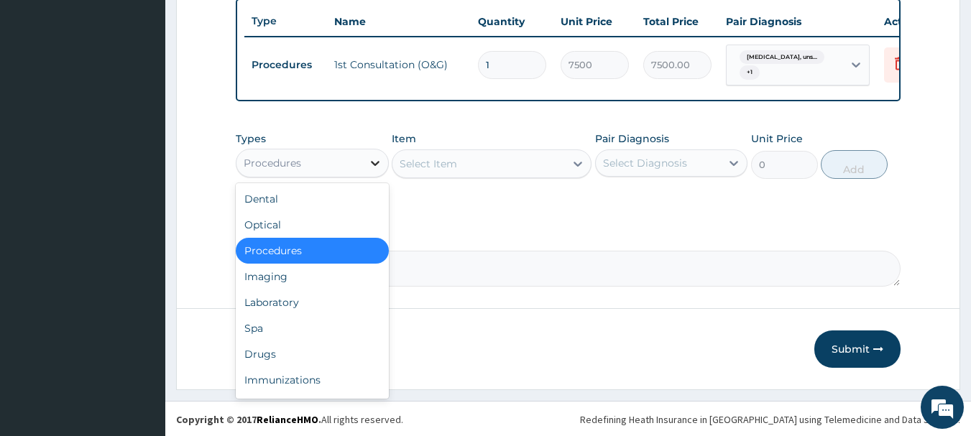
click at [377, 170] on icon at bounding box center [375, 163] width 14 height 14
click at [318, 367] on div "Drugs" at bounding box center [312, 354] width 153 height 26
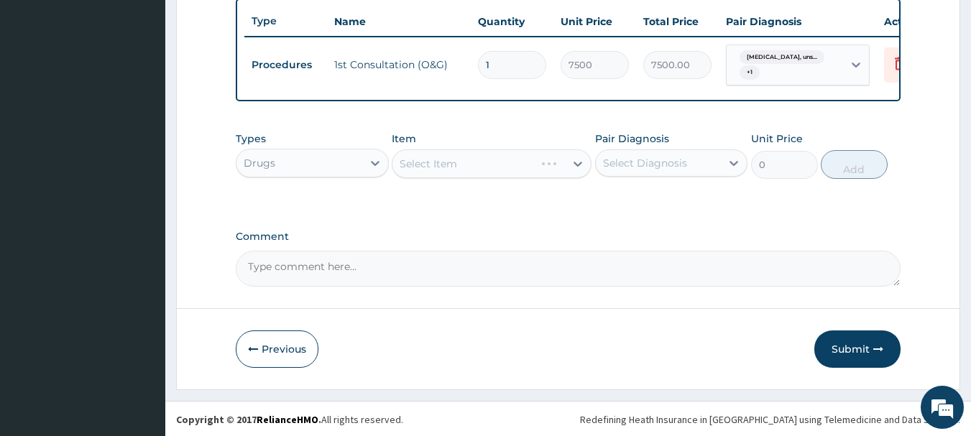
click at [563, 170] on div "Select Item" at bounding box center [492, 163] width 200 height 29
click at [479, 168] on div "Select Item" at bounding box center [478, 163] width 172 height 23
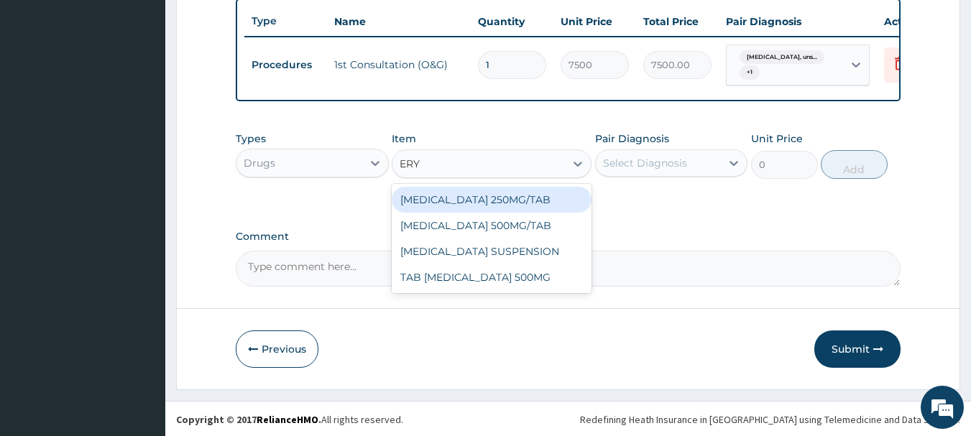
type input "ERYT"
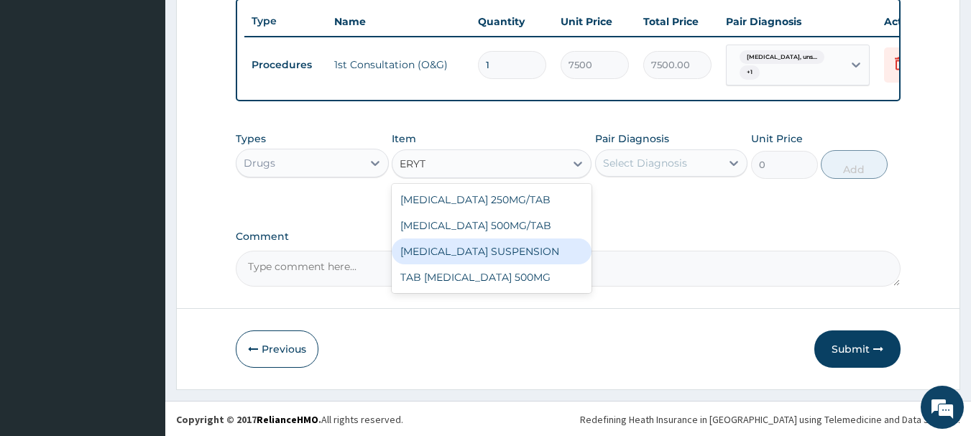
click at [476, 261] on div "[MEDICAL_DATA] SUSPENSION" at bounding box center [492, 252] width 200 height 26
type input "115.5"
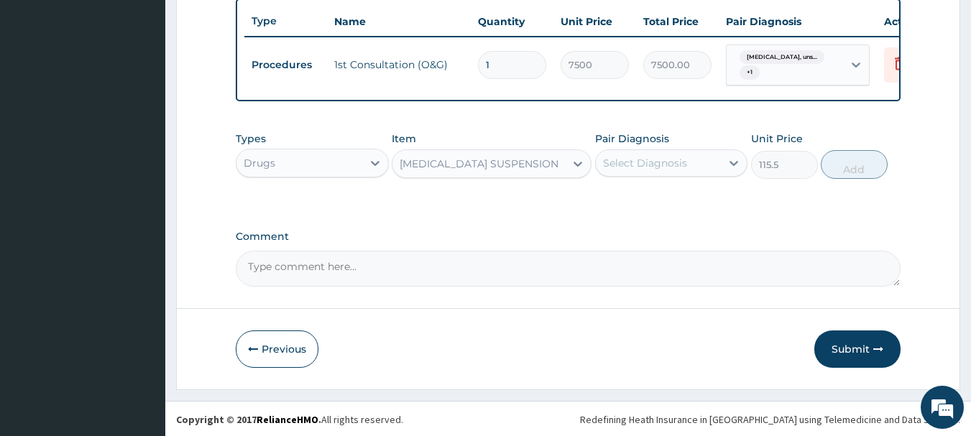
click at [555, 173] on div "[MEDICAL_DATA] SUSPENSION" at bounding box center [478, 163] width 172 height 23
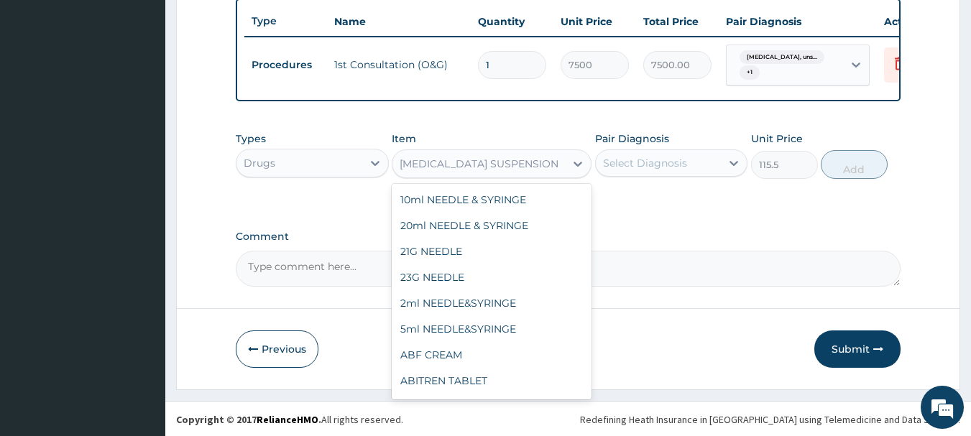
scroll to position [16816, 0]
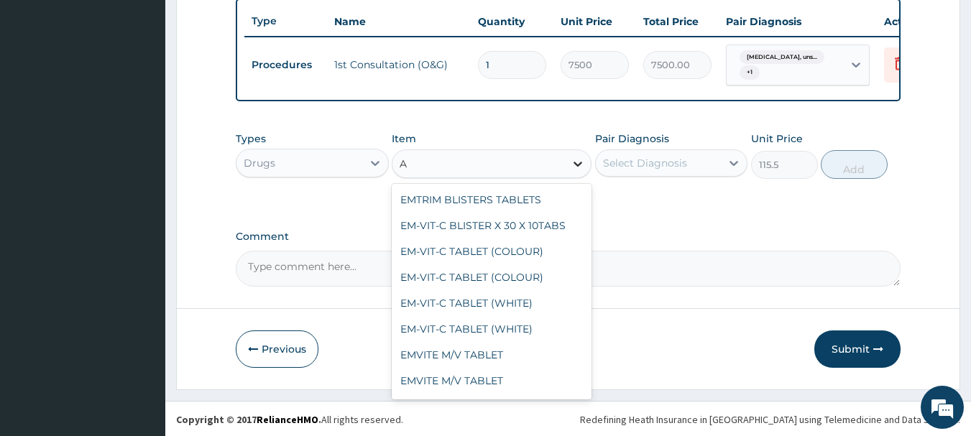
type input "AU"
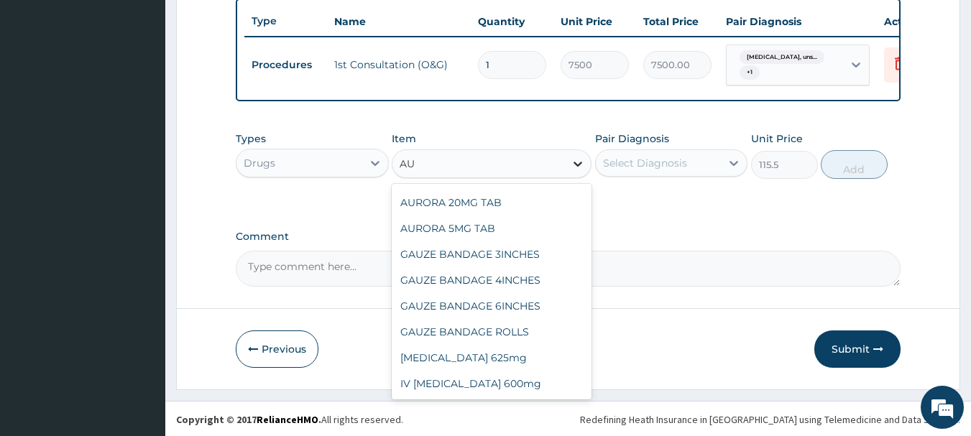
scroll to position [282, 0]
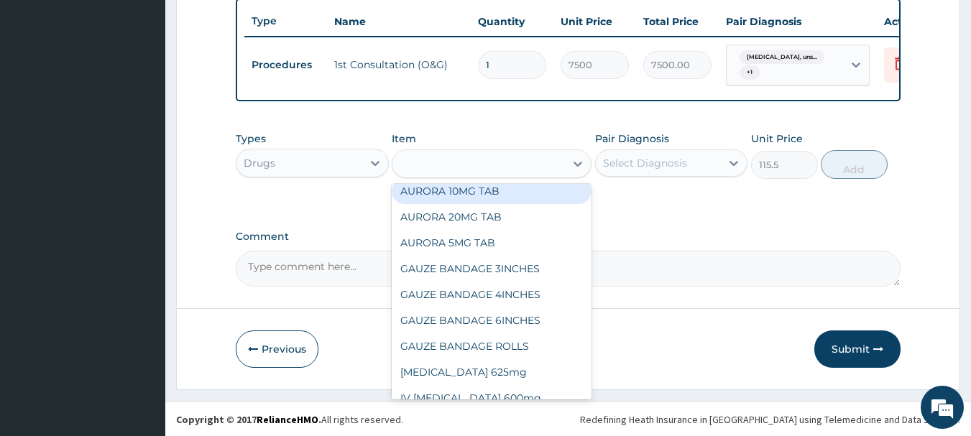
click at [420, 175] on div "AU" at bounding box center [478, 163] width 172 height 23
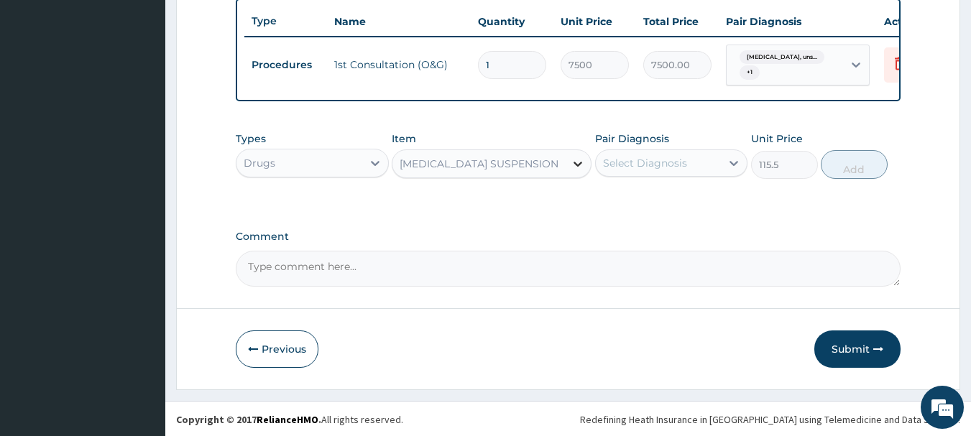
click at [577, 171] on icon at bounding box center [578, 164] width 14 height 14
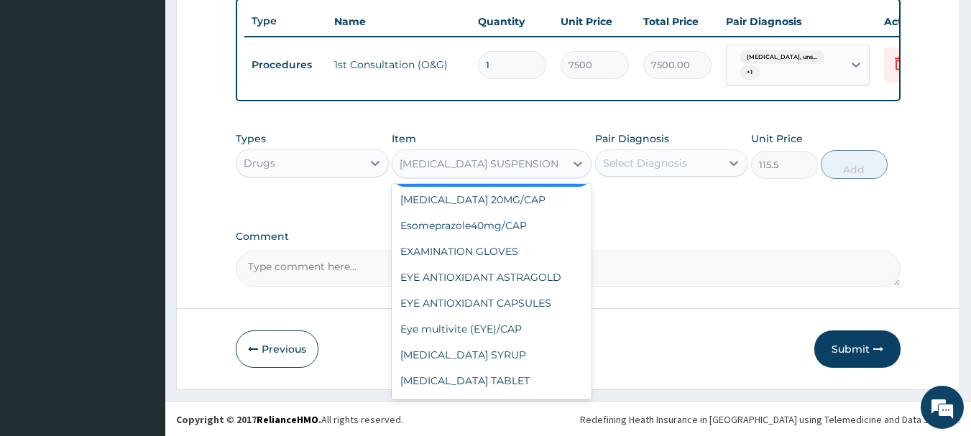
scroll to position [17506, 0]
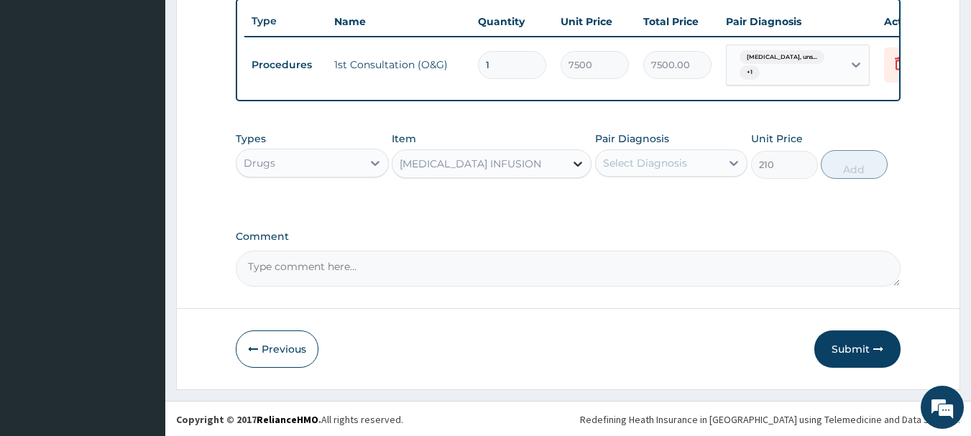
click at [578, 171] on icon at bounding box center [578, 164] width 14 height 14
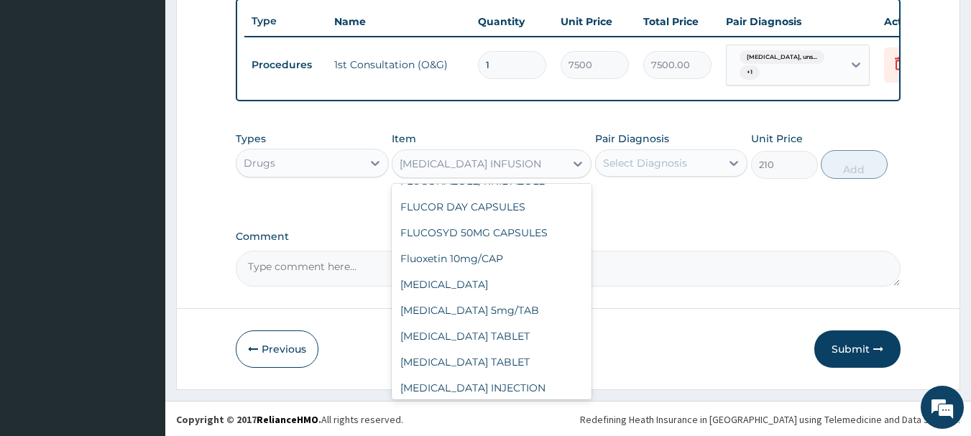
scroll to position [18506, 0]
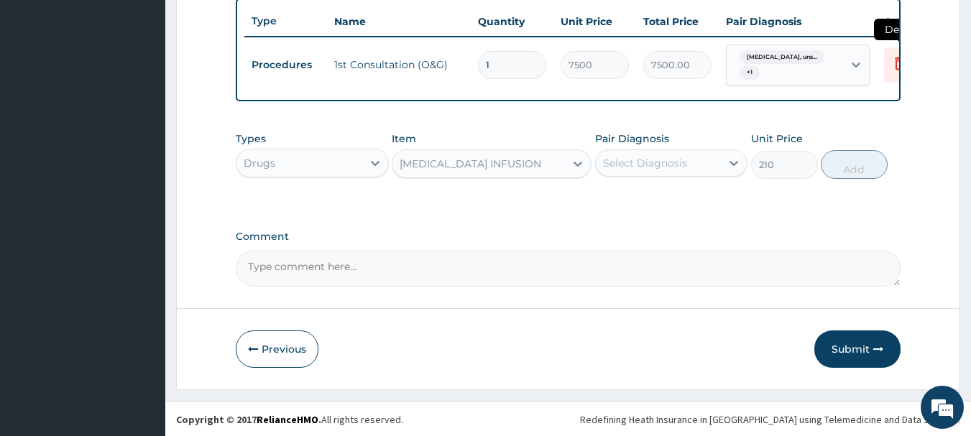
click at [898, 63] on icon at bounding box center [899, 63] width 17 height 17
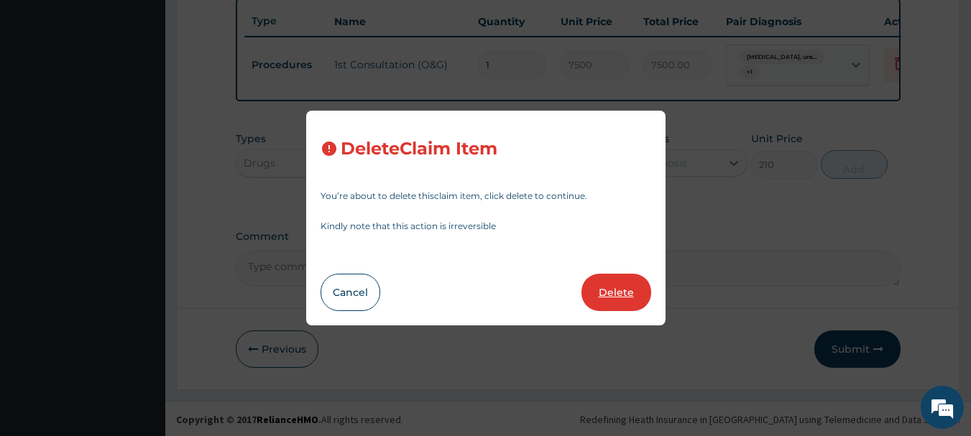
click at [608, 289] on button "Delete" at bounding box center [616, 292] width 70 height 37
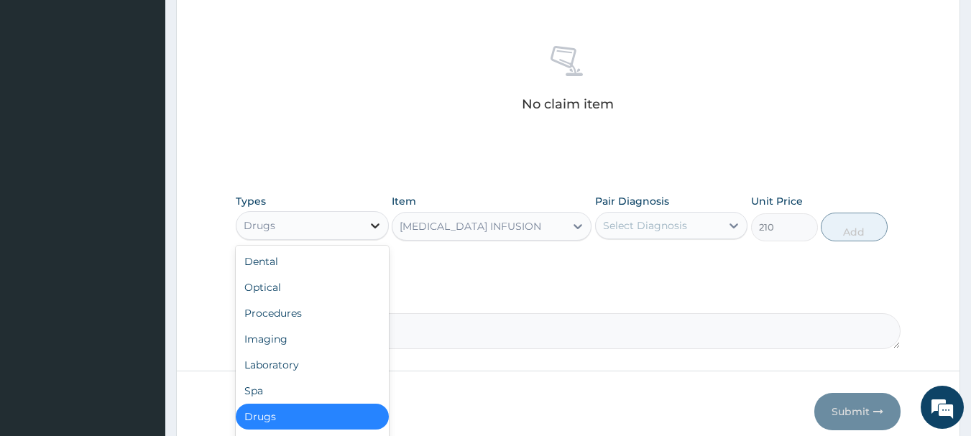
click at [376, 226] on icon at bounding box center [375, 225] width 9 height 5
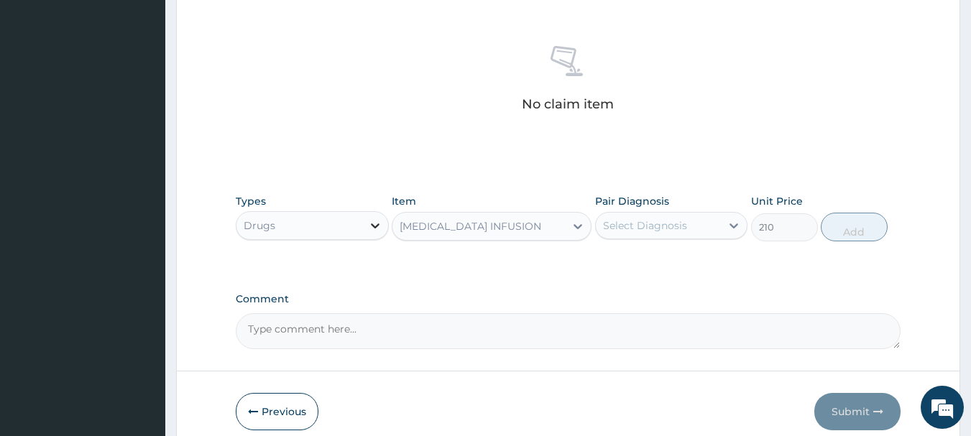
click at [376, 226] on icon at bounding box center [375, 225] width 9 height 5
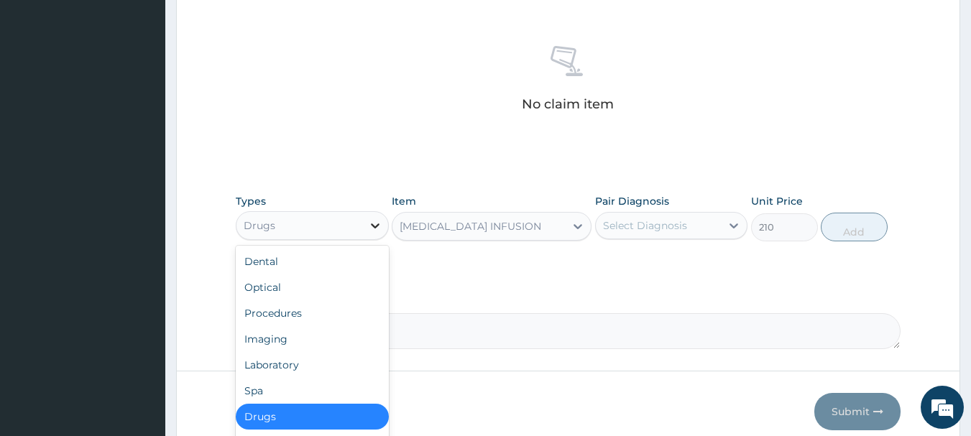
click at [375, 227] on icon at bounding box center [375, 225] width 9 height 5
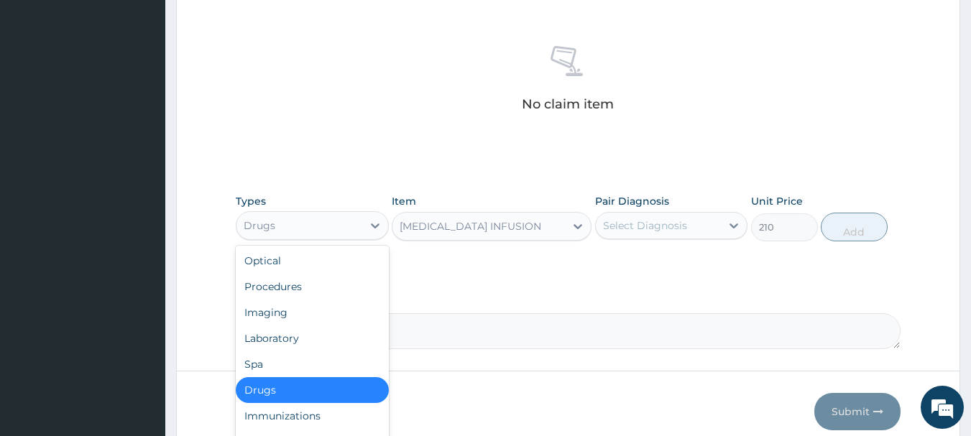
scroll to position [49, 0]
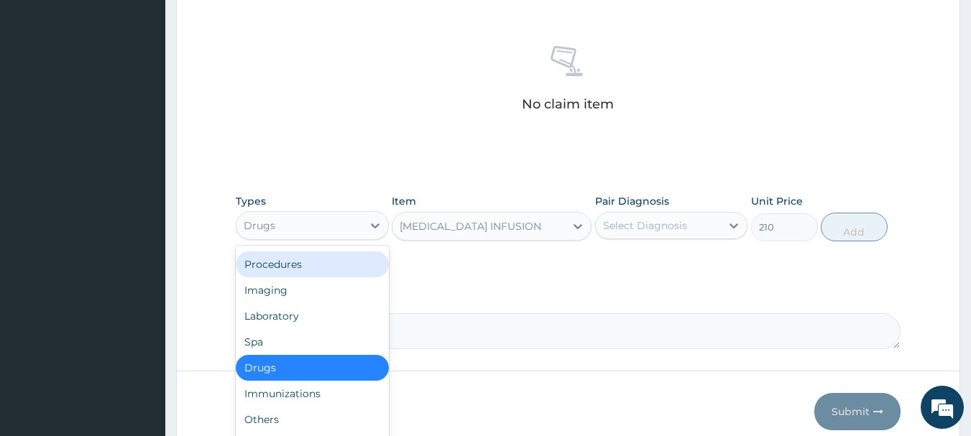
click at [295, 260] on div "Procedures" at bounding box center [312, 265] width 153 height 26
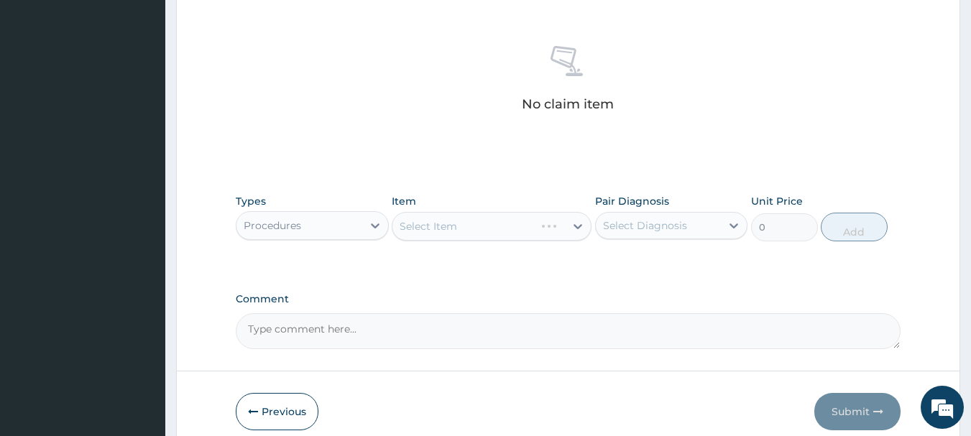
click at [575, 227] on div "Select Item" at bounding box center [492, 226] width 200 height 29
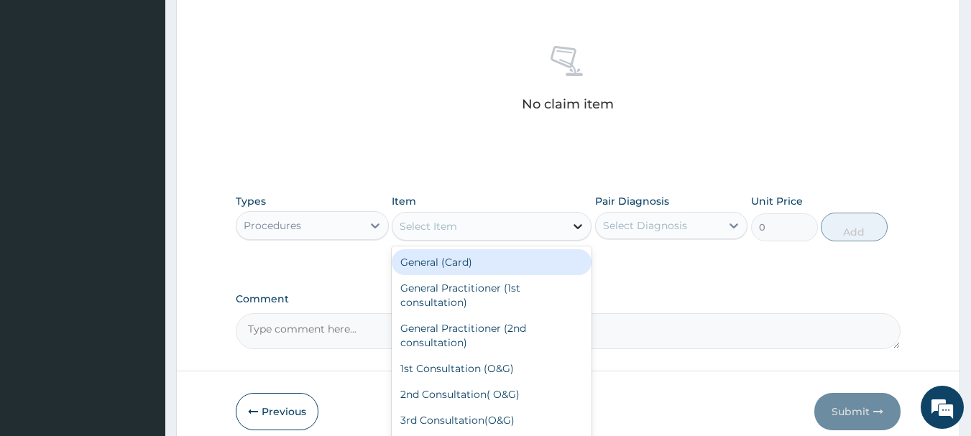
click at [575, 227] on icon at bounding box center [578, 226] width 14 height 14
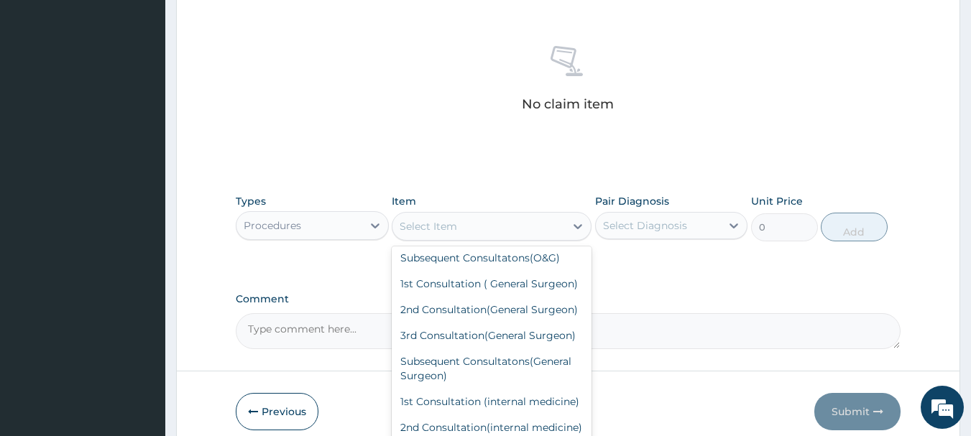
scroll to position [377, 0]
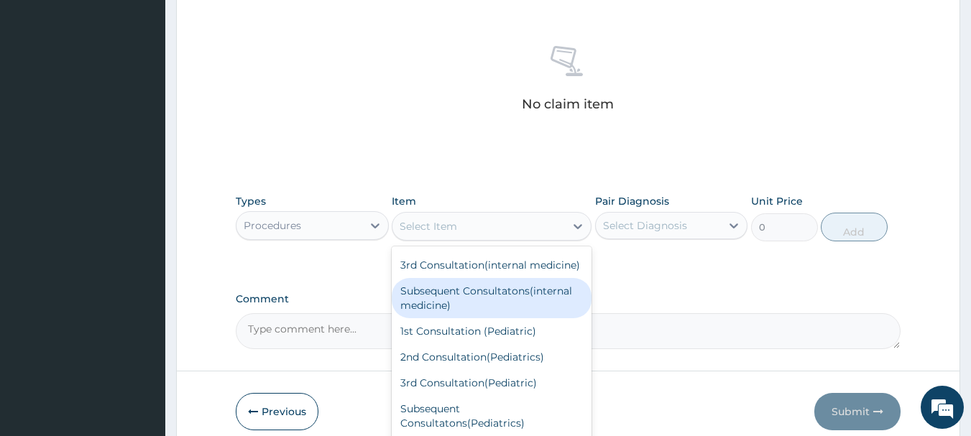
click at [579, 405] on div "General (Card) General Practitioner (1st consultation) General Practitioner (2n…" at bounding box center [492, 354] width 200 height 216
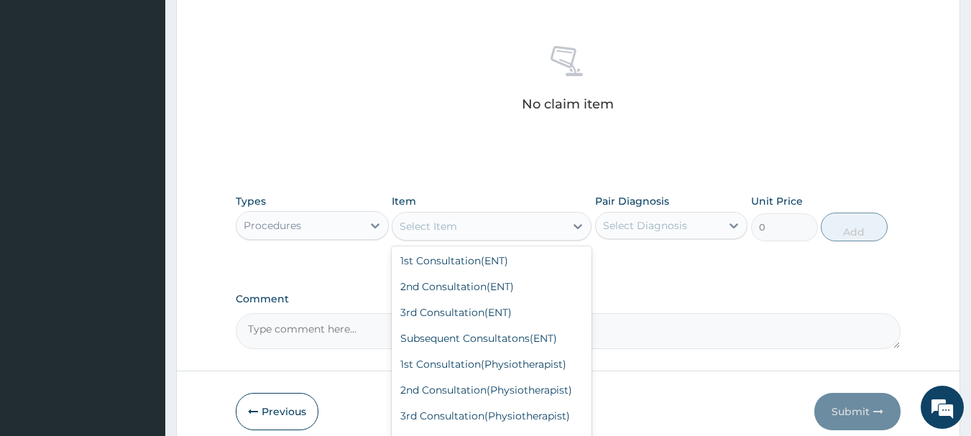
click at [491, 182] on div "2nd Consultation(Pediatrics)" at bounding box center [492, 169] width 200 height 26
type input "5000"
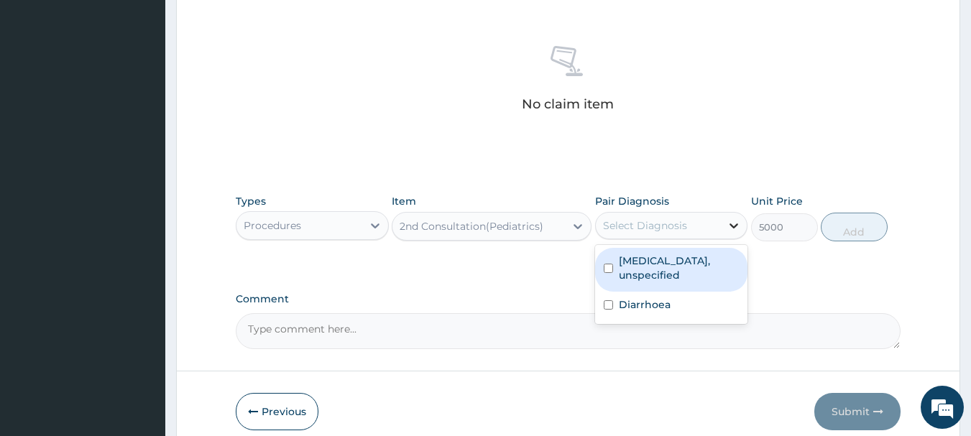
click at [735, 223] on icon at bounding box center [734, 225] width 14 height 14
click at [608, 266] on input "checkbox" at bounding box center [608, 268] width 9 height 9
checkbox input "true"
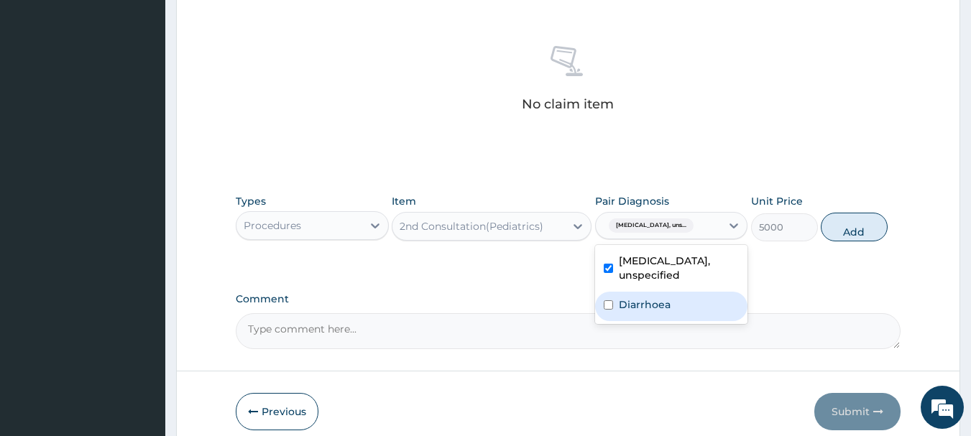
click at [606, 307] on input "checkbox" at bounding box center [608, 304] width 9 height 9
checkbox input "true"
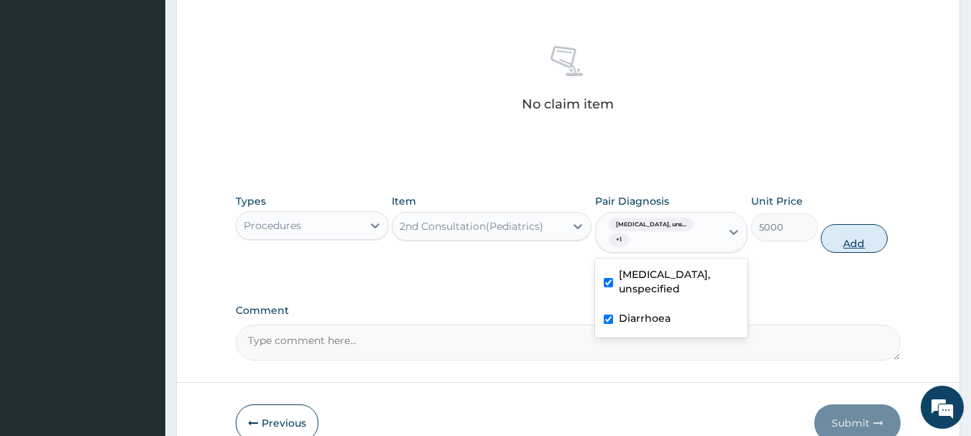
click at [852, 240] on button "Add" at bounding box center [854, 238] width 67 height 29
type input "0"
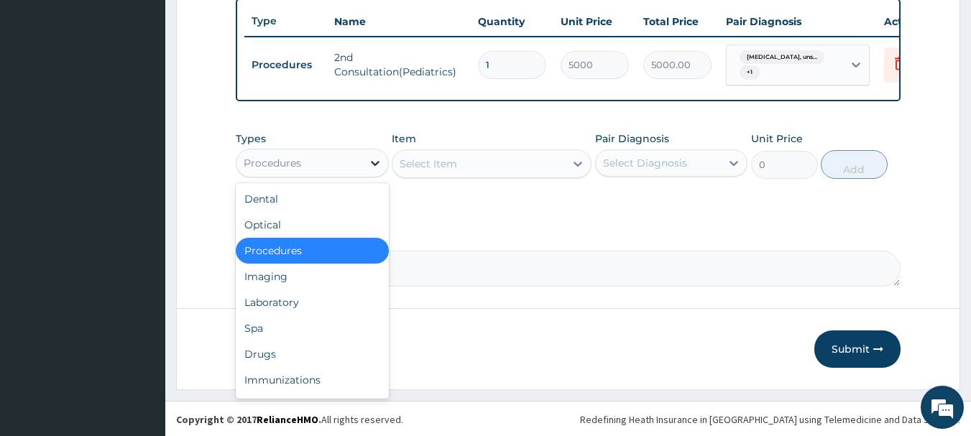
click at [372, 170] on icon at bounding box center [375, 163] width 14 height 14
click at [310, 367] on div "Drugs" at bounding box center [312, 354] width 153 height 26
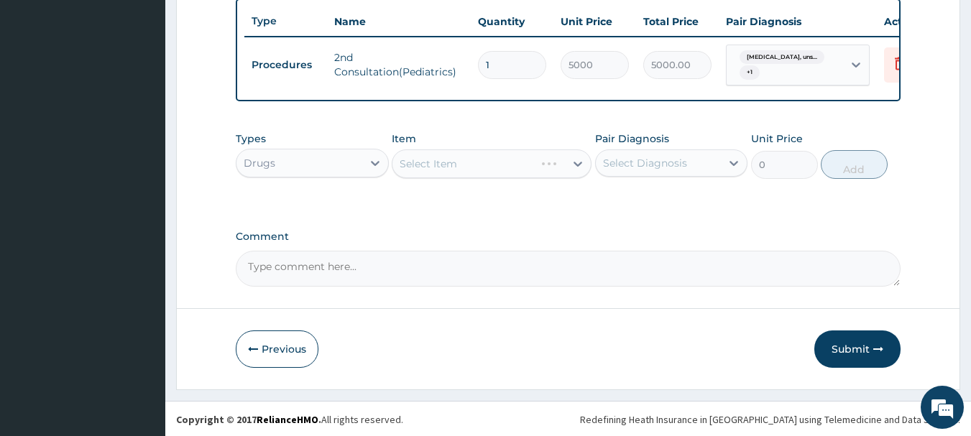
click at [577, 178] on div "Select Item" at bounding box center [492, 163] width 200 height 29
click at [577, 177] on div "Select Item" at bounding box center [492, 163] width 200 height 29
click at [481, 172] on div "Select Item" at bounding box center [492, 163] width 200 height 29
click at [458, 175] on div "Select Item" at bounding box center [492, 163] width 200 height 29
click at [570, 173] on div "Select Item" at bounding box center [492, 163] width 200 height 29
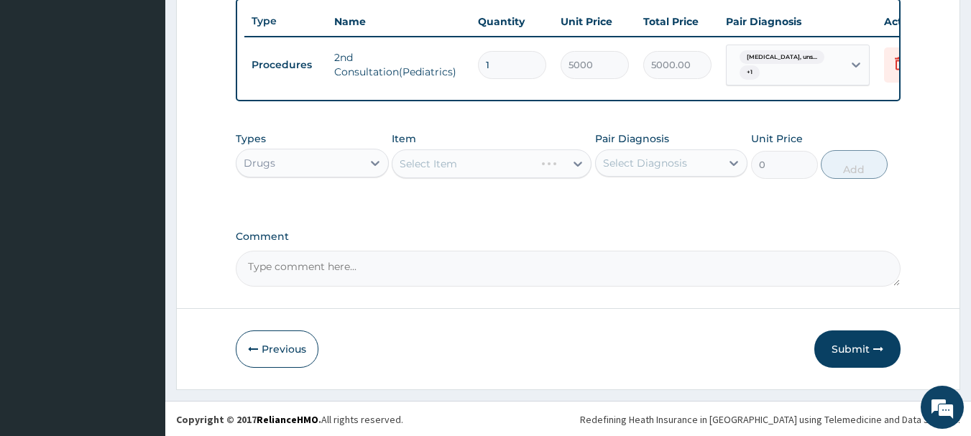
click at [538, 177] on div "Select Item" at bounding box center [492, 163] width 200 height 29
click at [488, 172] on div "Select Item" at bounding box center [492, 163] width 200 height 29
click at [581, 173] on div "Select Item" at bounding box center [492, 163] width 200 height 29
click at [481, 170] on div "Select Item" at bounding box center [492, 163] width 200 height 29
click at [426, 177] on div "Select Item" at bounding box center [492, 163] width 200 height 29
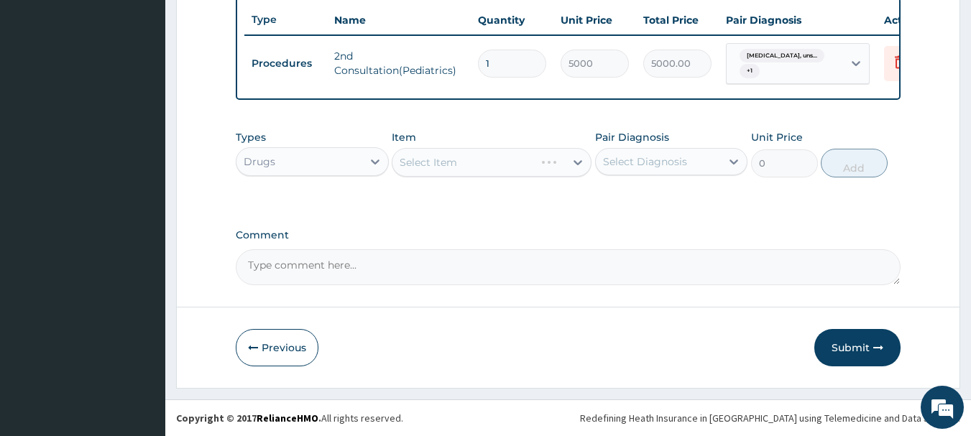
scroll to position [548, 0]
click at [444, 156] on div "Select Item" at bounding box center [492, 162] width 200 height 29
click at [505, 160] on div "Select Item" at bounding box center [492, 162] width 200 height 29
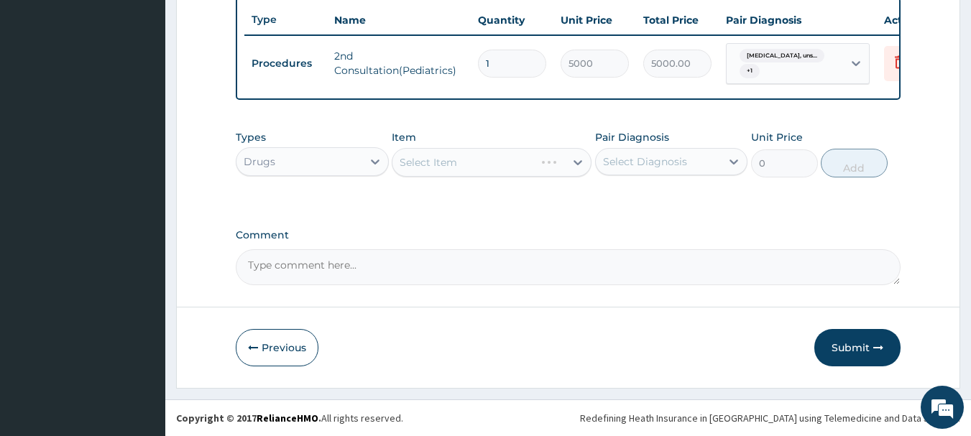
click at [505, 160] on div "Select Item" at bounding box center [492, 162] width 200 height 29
click at [505, 159] on div "Select Item" at bounding box center [492, 162] width 200 height 29
drag, startPoint x: 505, startPoint y: 159, endPoint x: 481, endPoint y: 160, distance: 24.5
click at [481, 160] on div "Select Item" at bounding box center [492, 162] width 200 height 29
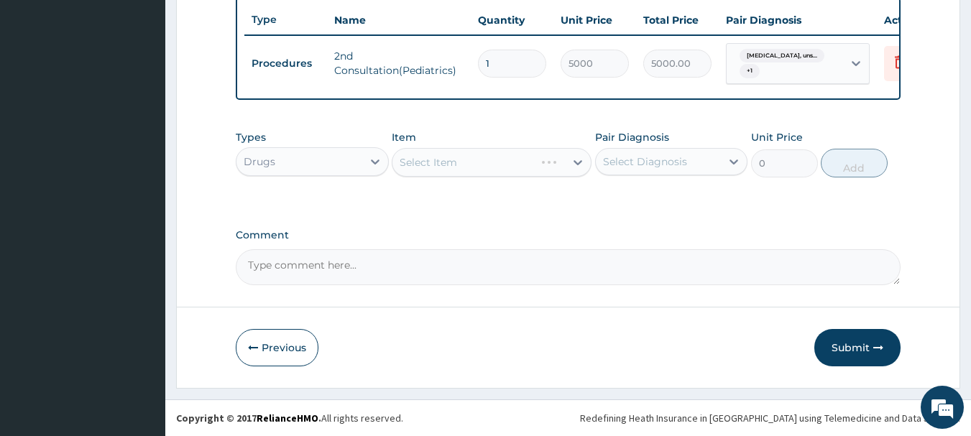
click at [576, 165] on div "Select Item" at bounding box center [492, 162] width 200 height 29
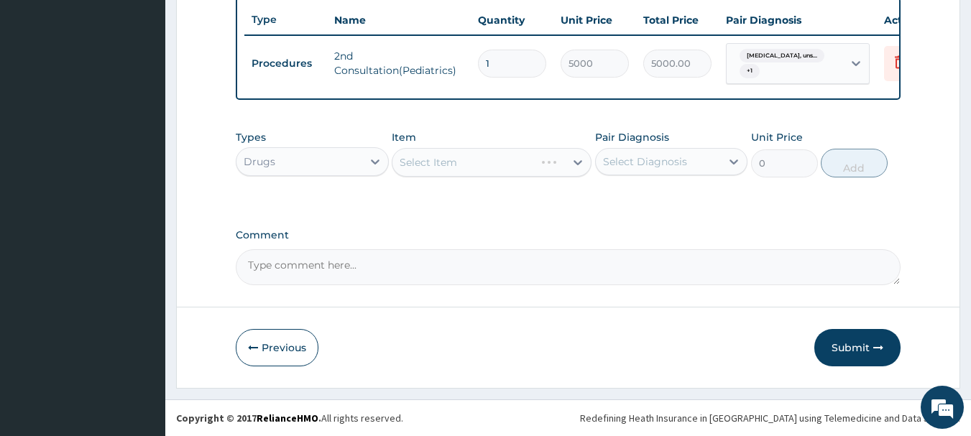
click at [528, 162] on div "Select Item" at bounding box center [492, 162] width 200 height 29
click at [737, 162] on icon at bounding box center [734, 162] width 9 height 5
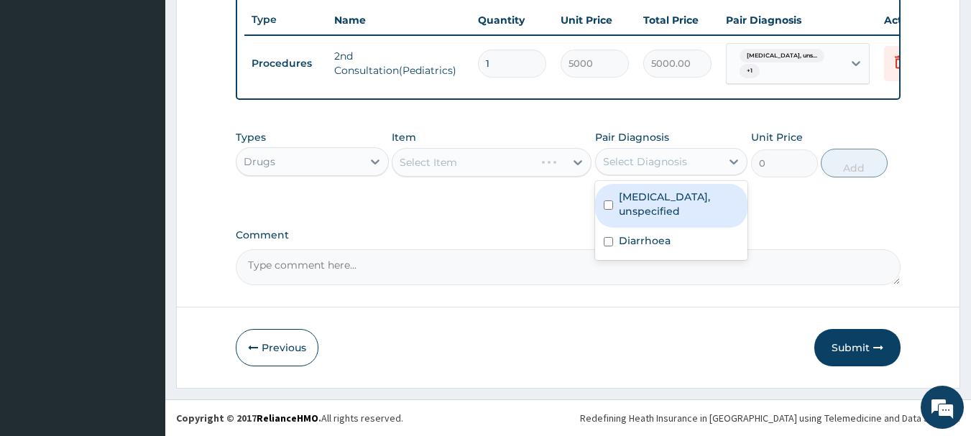
click at [609, 206] on input "checkbox" at bounding box center [608, 204] width 9 height 9
checkbox input "true"
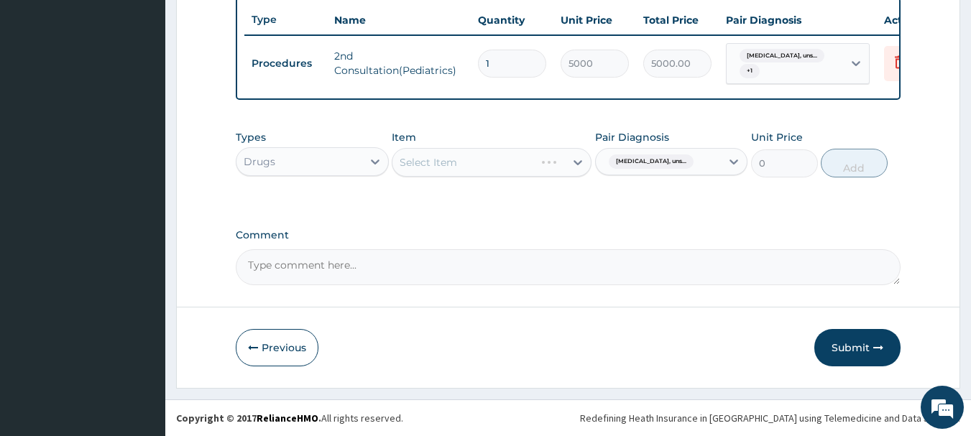
click at [578, 165] on div "Select Item" at bounding box center [492, 162] width 200 height 29
click at [484, 168] on div "Select Item" at bounding box center [492, 162] width 200 height 29
click at [412, 164] on div "Select Item" at bounding box center [492, 162] width 200 height 29
click at [434, 170] on div "Select Item" at bounding box center [492, 162] width 200 height 29
click at [577, 163] on div "Select Item" at bounding box center [492, 162] width 200 height 29
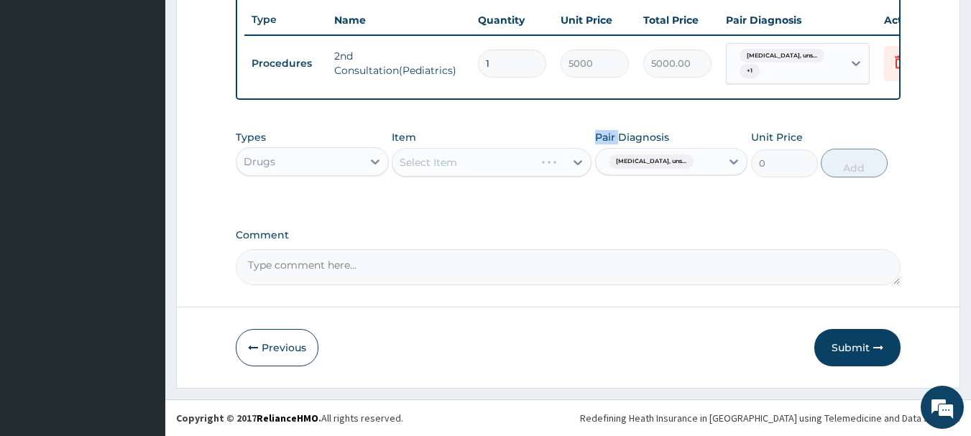
click at [577, 163] on div "Select Item" at bounding box center [492, 162] width 200 height 29
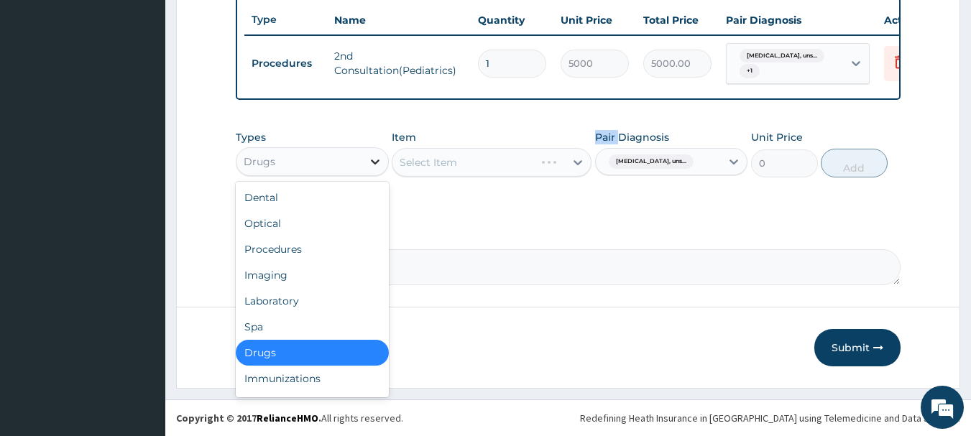
click at [374, 160] on icon at bounding box center [375, 162] width 14 height 14
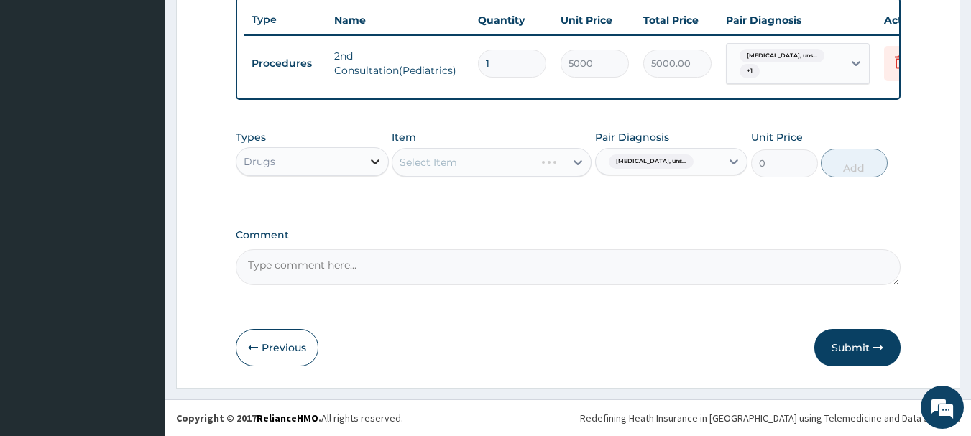
click at [374, 160] on icon at bounding box center [375, 162] width 14 height 14
click at [422, 163] on div "Select Item" at bounding box center [492, 162] width 200 height 29
click at [549, 162] on div "Select Item" at bounding box center [492, 162] width 200 height 29
click at [576, 163] on div "Select Item" at bounding box center [492, 162] width 200 height 29
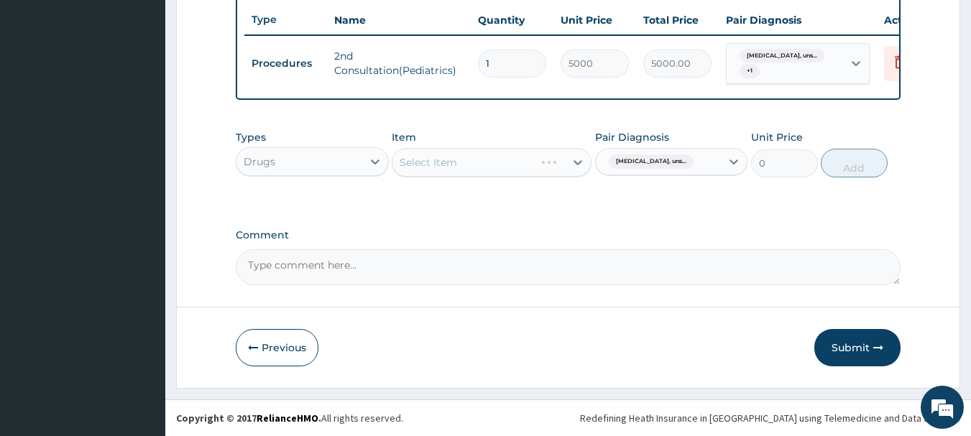
click at [448, 164] on div "Select Item" at bounding box center [492, 162] width 200 height 29
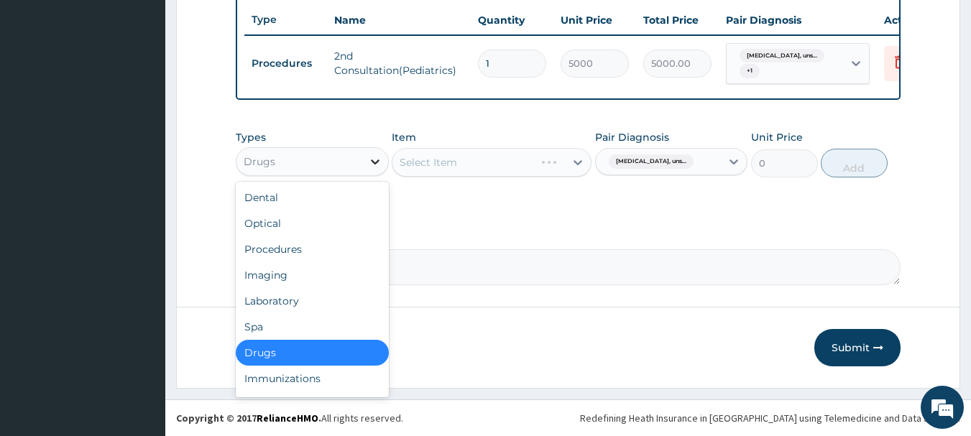
click at [374, 163] on icon at bounding box center [375, 162] width 9 height 5
click at [306, 305] on div "Laboratory" at bounding box center [312, 301] width 153 height 26
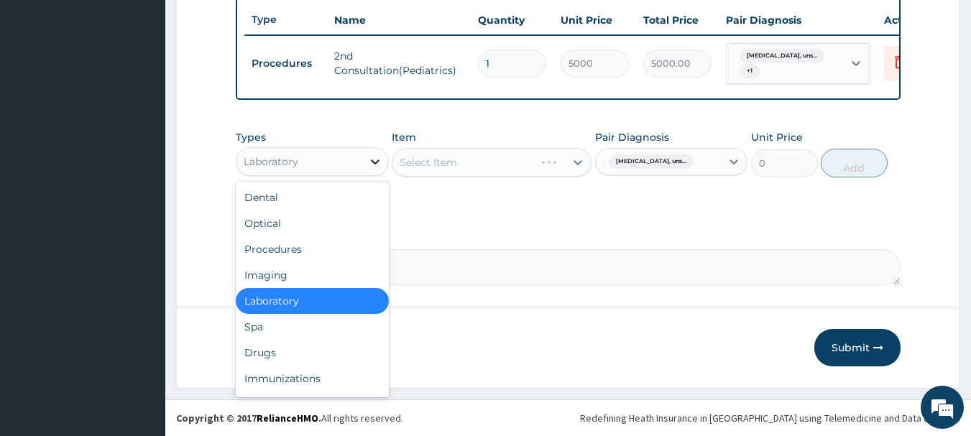
click at [379, 158] on icon at bounding box center [375, 162] width 14 height 14
click at [304, 362] on div "Drugs" at bounding box center [312, 353] width 153 height 26
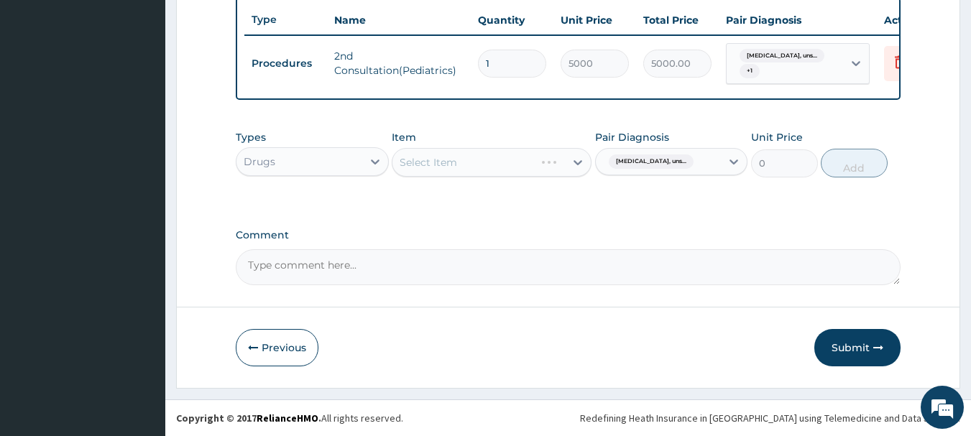
click at [439, 163] on div "Select Item" at bounding box center [492, 162] width 200 height 29
click at [492, 170] on div "Select Item" at bounding box center [492, 162] width 200 height 29
click at [576, 161] on div "Select Item" at bounding box center [492, 162] width 200 height 29
click at [577, 162] on div "Select Item" at bounding box center [492, 162] width 200 height 29
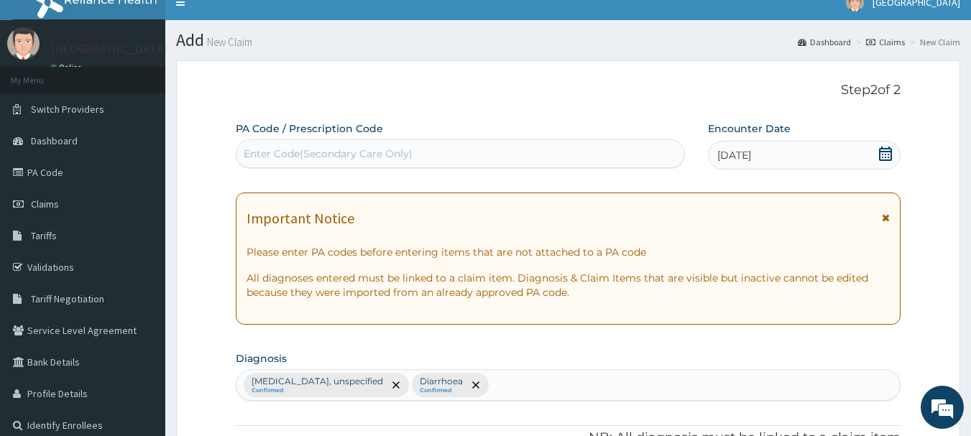
scroll to position [2, 0]
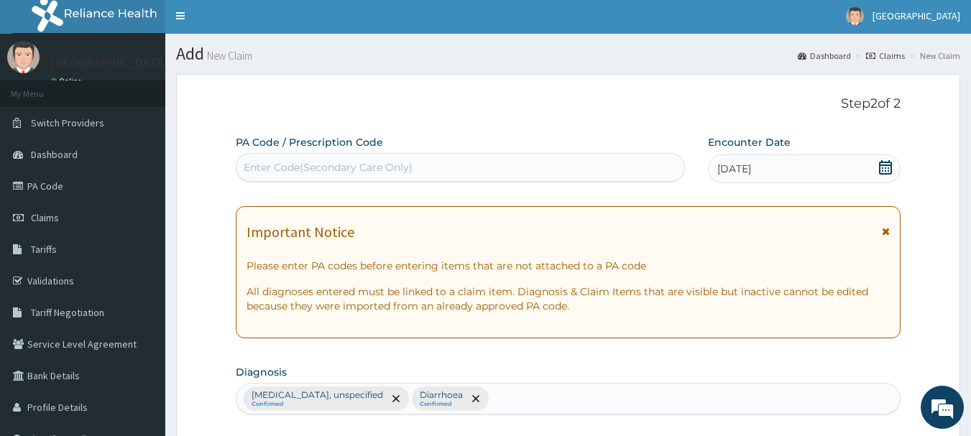
click at [512, 174] on div "Enter Code(Secondary Care Only)" at bounding box center [460, 167] width 448 height 23
click at [599, 158] on div "Enter Code(Secondary Care Only)" at bounding box center [460, 167] width 448 height 23
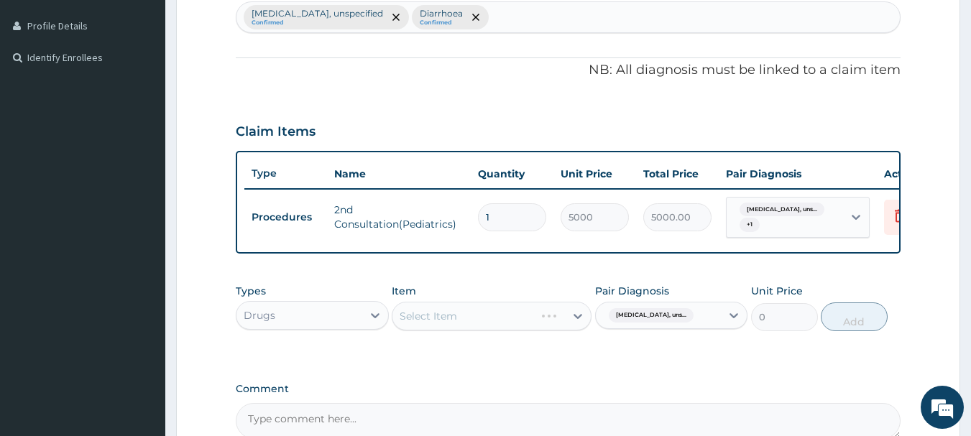
scroll to position [0, 29]
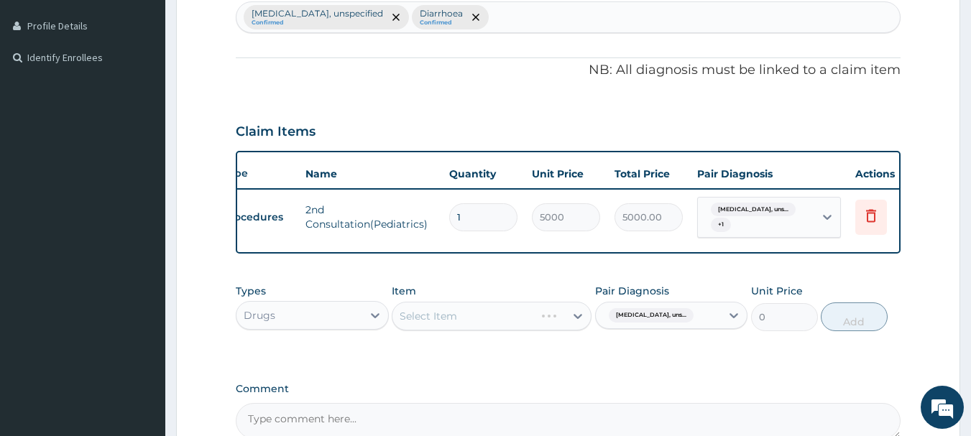
click at [578, 328] on div "Select Item" at bounding box center [492, 316] width 200 height 29
click at [578, 327] on div "Select Item" at bounding box center [492, 316] width 200 height 29
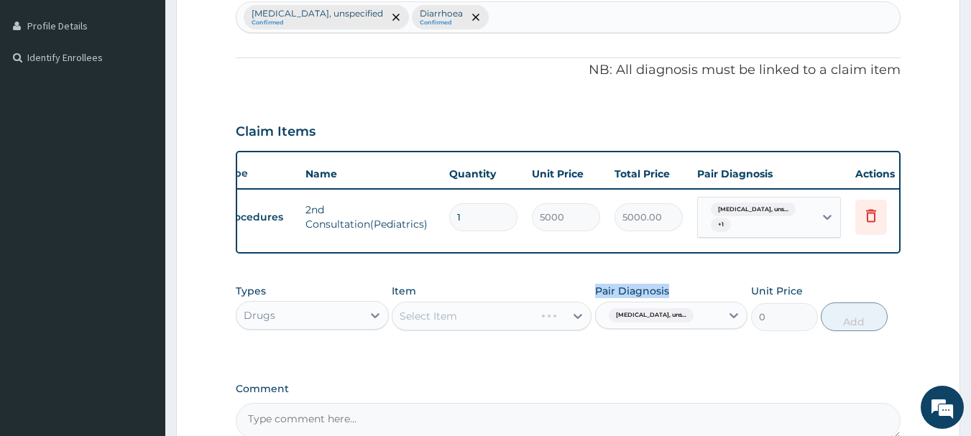
click at [578, 327] on div "Select Item" at bounding box center [492, 316] width 200 height 29
drag, startPoint x: 578, startPoint y: 327, endPoint x: 490, endPoint y: 328, distance: 88.4
click at [490, 328] on div "Select Item" at bounding box center [492, 316] width 200 height 29
click at [469, 325] on div "Select Item" at bounding box center [492, 316] width 200 height 29
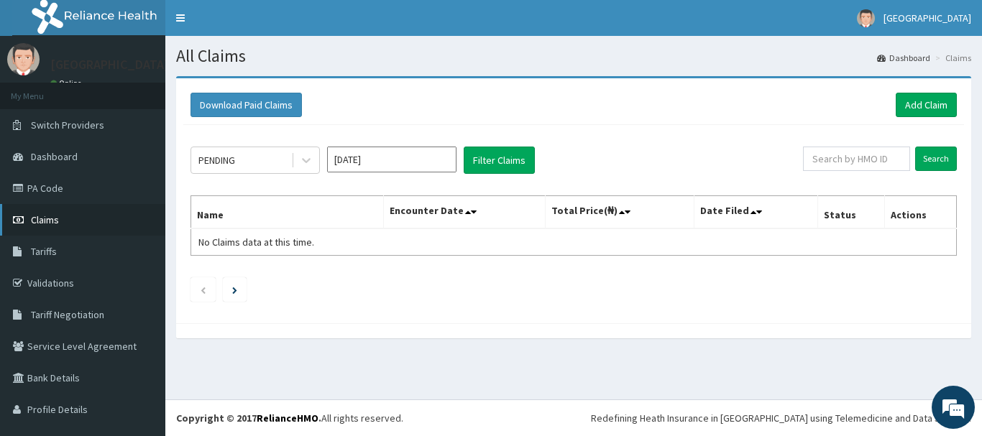
click at [32, 213] on link "Claims" at bounding box center [82, 220] width 165 height 32
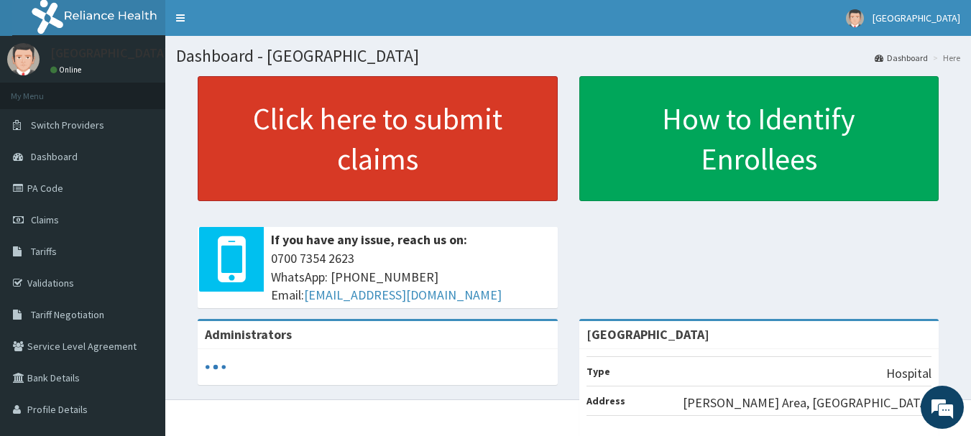
click at [419, 139] on link "Click here to submit claims" at bounding box center [378, 138] width 360 height 125
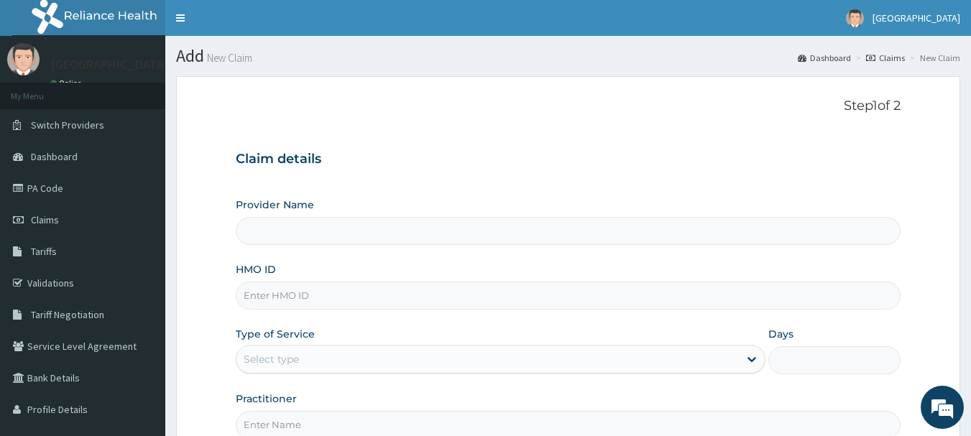
click at [341, 238] on input "Provider Name" at bounding box center [568, 231] width 665 height 28
type input "[GEOGRAPHIC_DATA]"
click at [260, 299] on input "HMO ID" at bounding box center [568, 296] width 665 height 28
type input "LLD/10092/C"
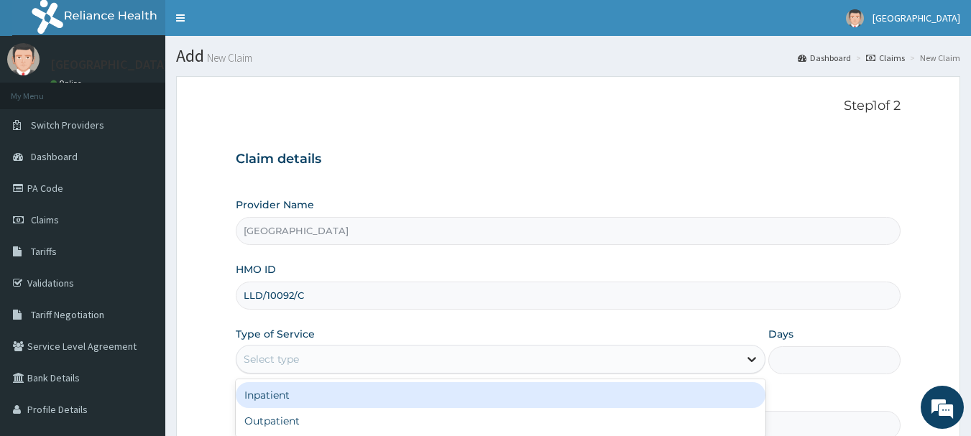
click at [748, 361] on icon at bounding box center [751, 359] width 14 height 14
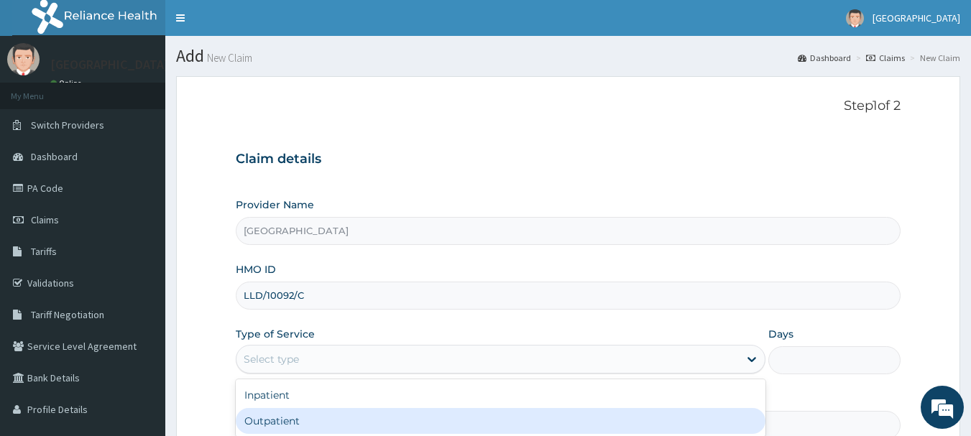
click at [616, 425] on div "Outpatient" at bounding box center [501, 421] width 530 height 26
type input "1"
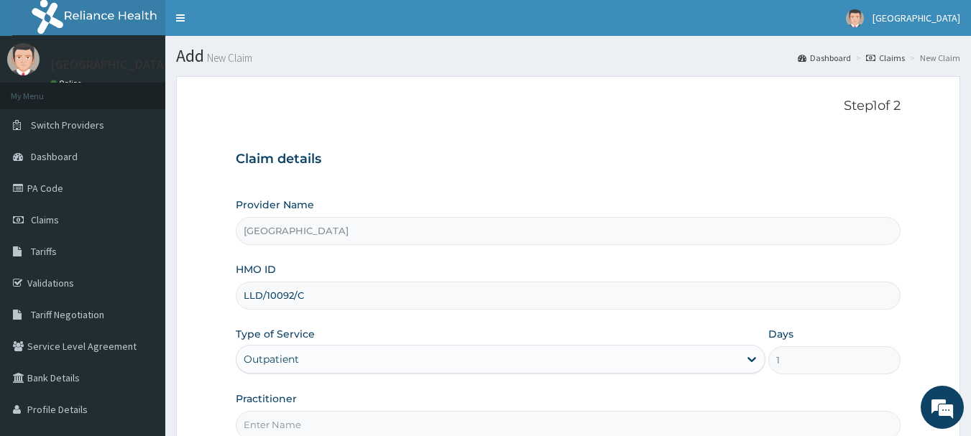
scroll to position [130, 0]
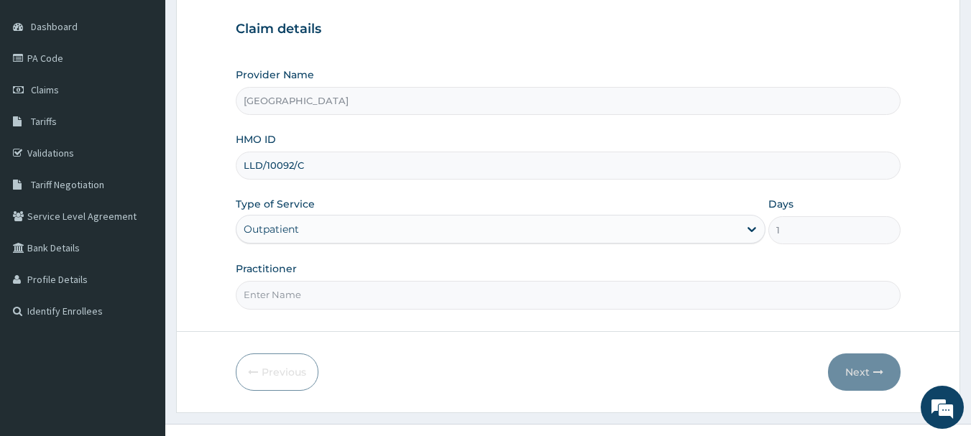
click at [356, 287] on input "Practitioner" at bounding box center [568, 295] width 665 height 28
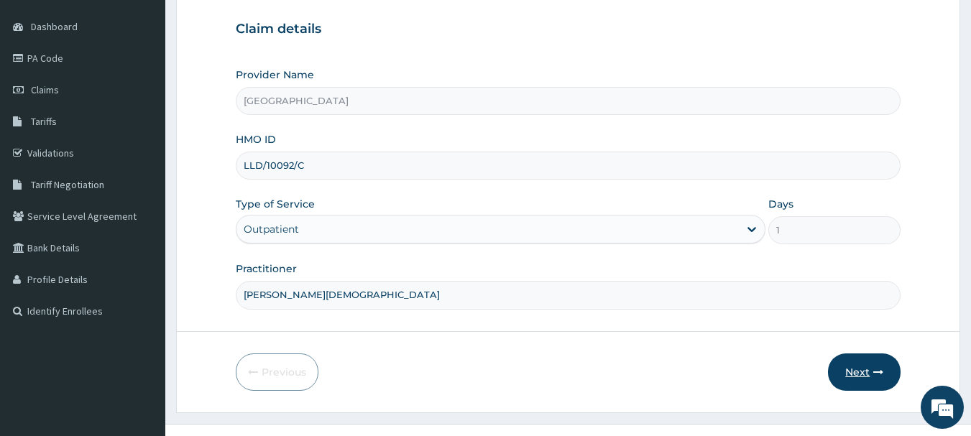
type input "DR OLAWUYI JESUJUWON"
click at [854, 373] on button "Next" at bounding box center [864, 372] width 73 height 37
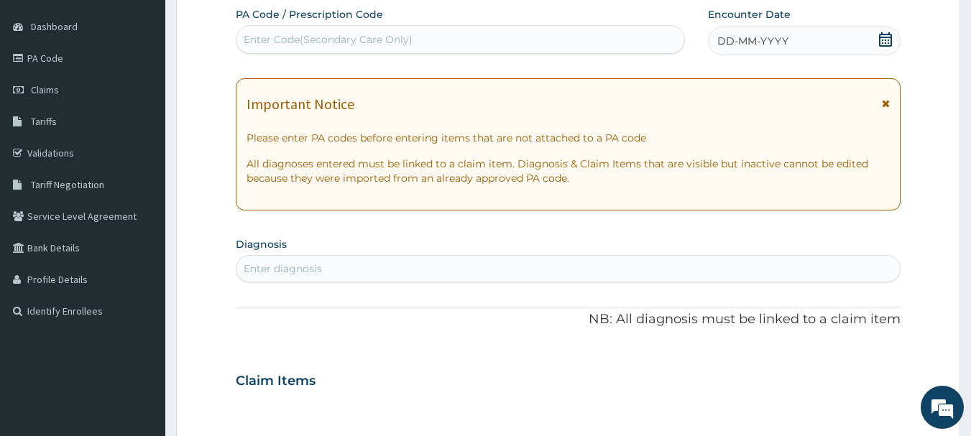
click at [280, 266] on div "Enter diagnosis" at bounding box center [283, 269] width 78 height 14
type input "ACUTE RESPIRATORY"
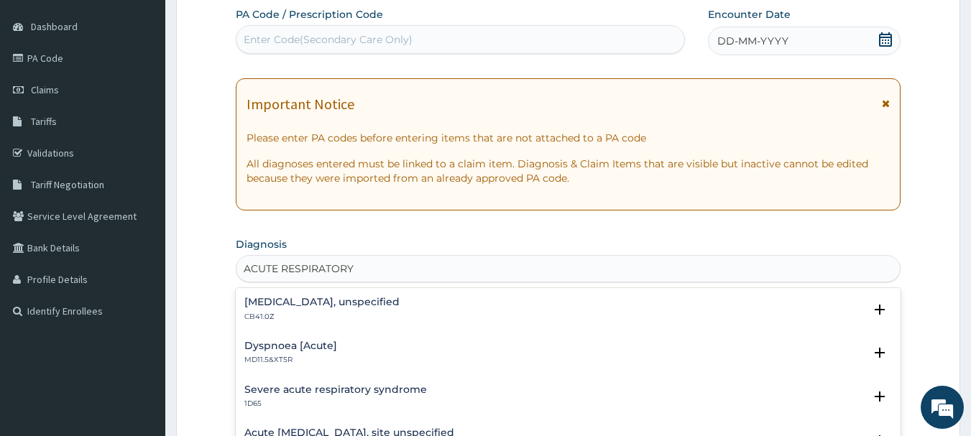
click at [266, 306] on h4 "Acute respiratory failure, unspecified" at bounding box center [321, 302] width 155 height 11
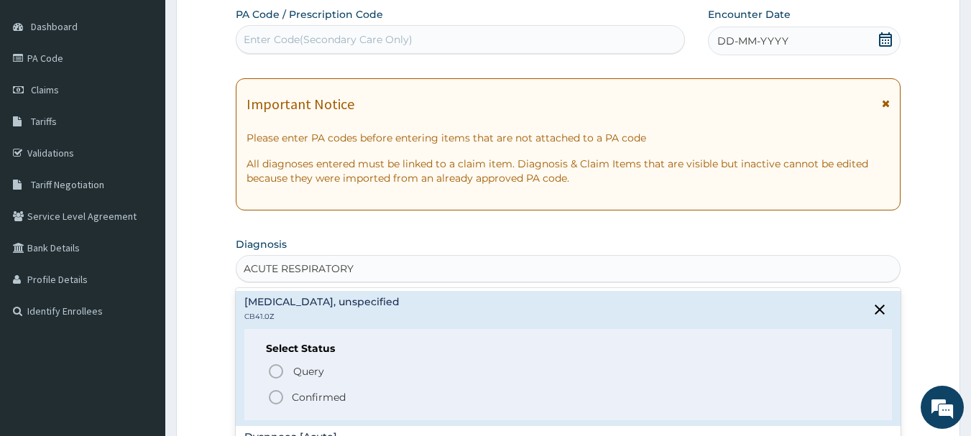
click at [276, 400] on icon "status option filled" at bounding box center [275, 397] width 17 height 17
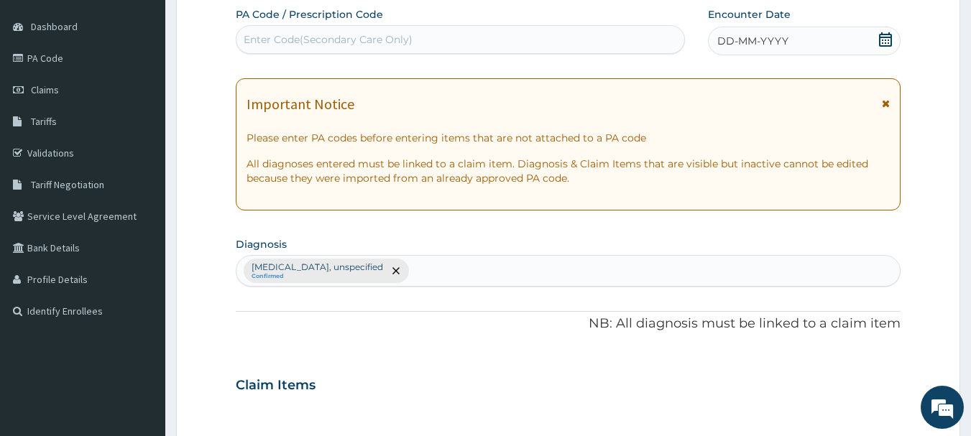
click at [276, 400] on div "Claim Items" at bounding box center [568, 382] width 665 height 37
click at [455, 274] on div "Acute respiratory failure, unspecified Confirmed" at bounding box center [568, 271] width 664 height 30
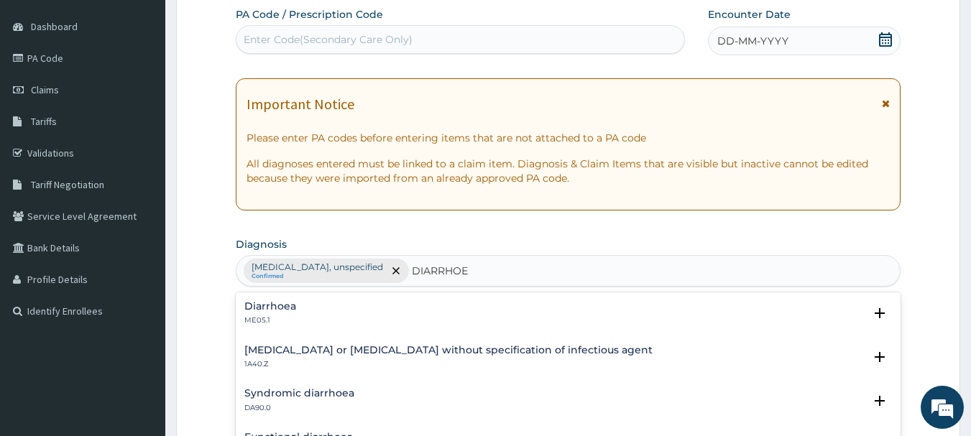
type input "DIARRHOEA"
click at [262, 303] on h4 "Diarrhoea" at bounding box center [270, 306] width 52 height 11
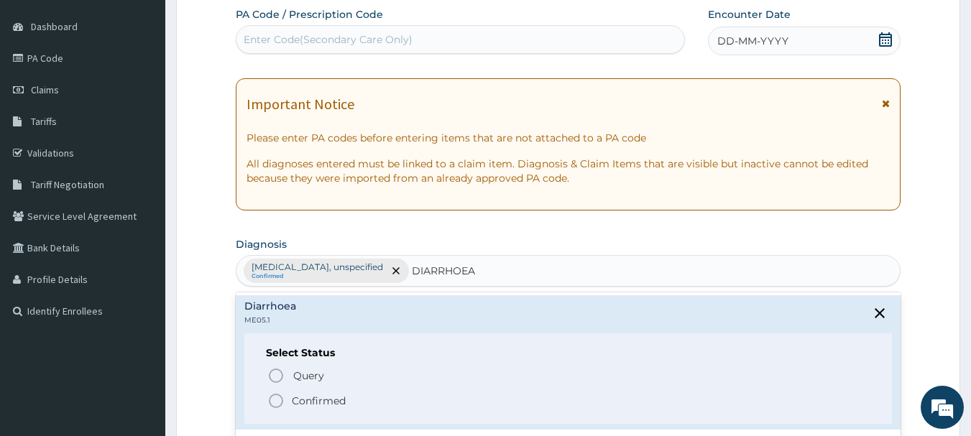
click at [274, 401] on icon "status option filled" at bounding box center [275, 400] width 17 height 17
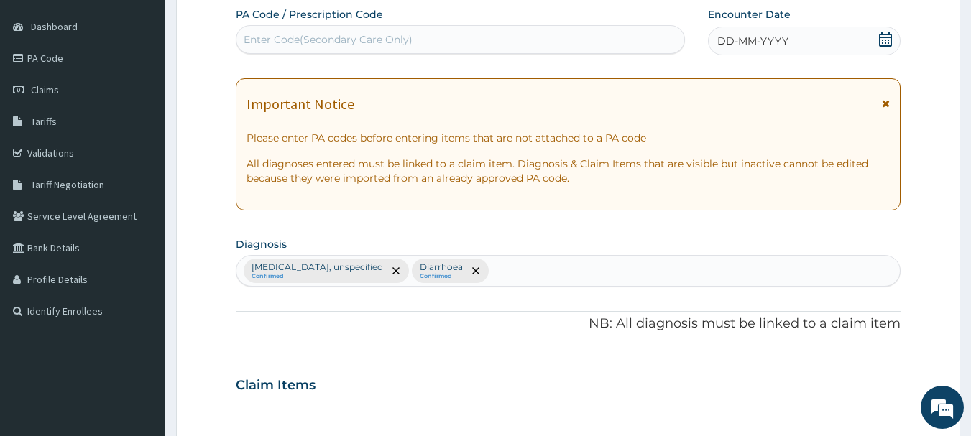
click at [885, 43] on icon at bounding box center [885, 39] width 14 height 14
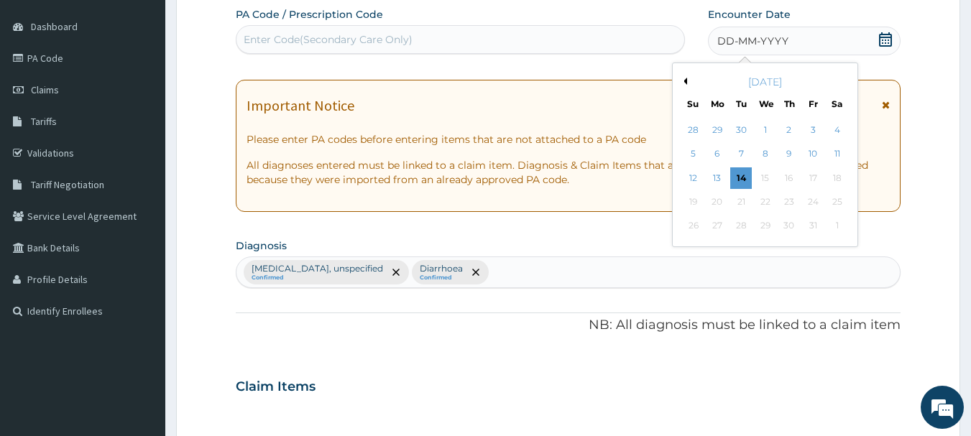
click at [686, 81] on button "Previous Month" at bounding box center [683, 81] width 7 height 7
click at [836, 178] on div "20" at bounding box center [837, 178] width 22 height 22
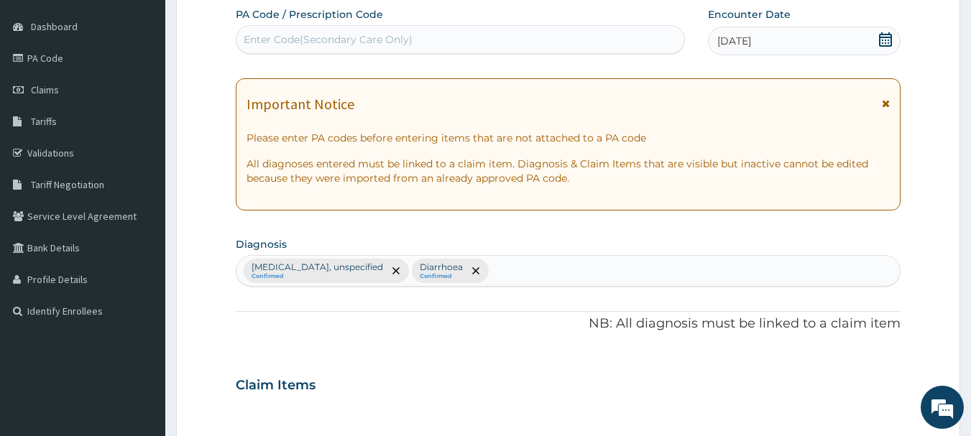
scroll to position [512, 0]
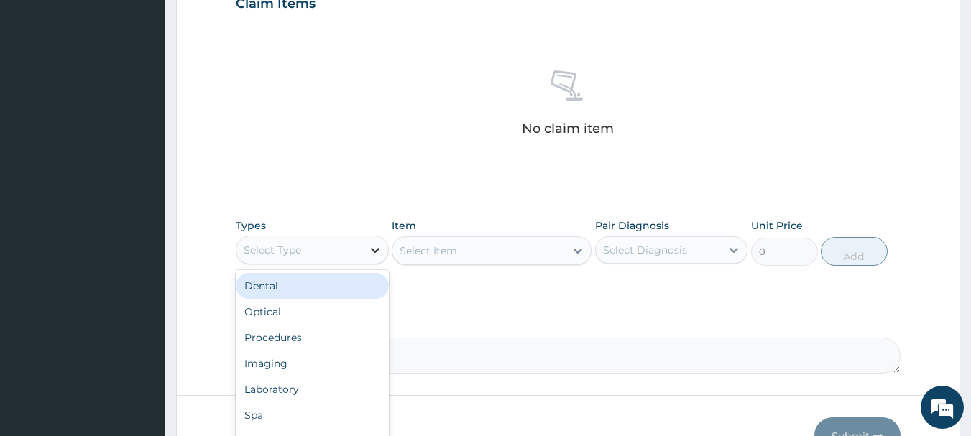
click at [375, 249] on icon at bounding box center [375, 250] width 14 height 14
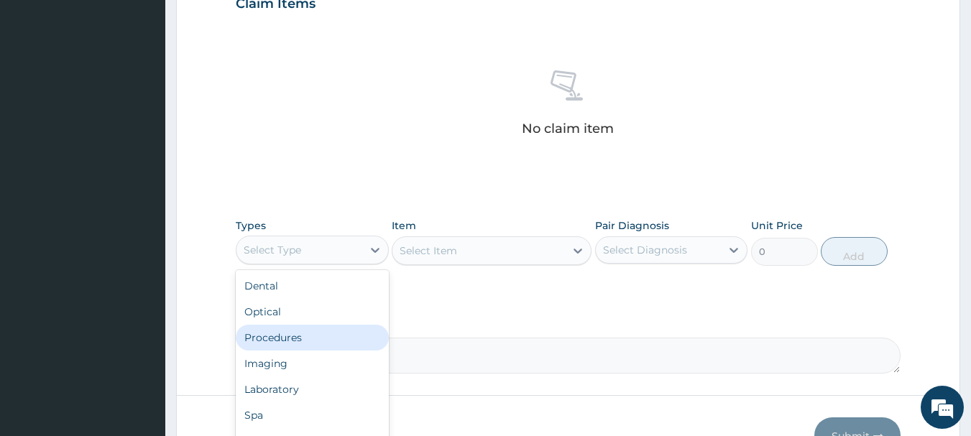
click at [333, 346] on div "Procedures" at bounding box center [312, 338] width 153 height 26
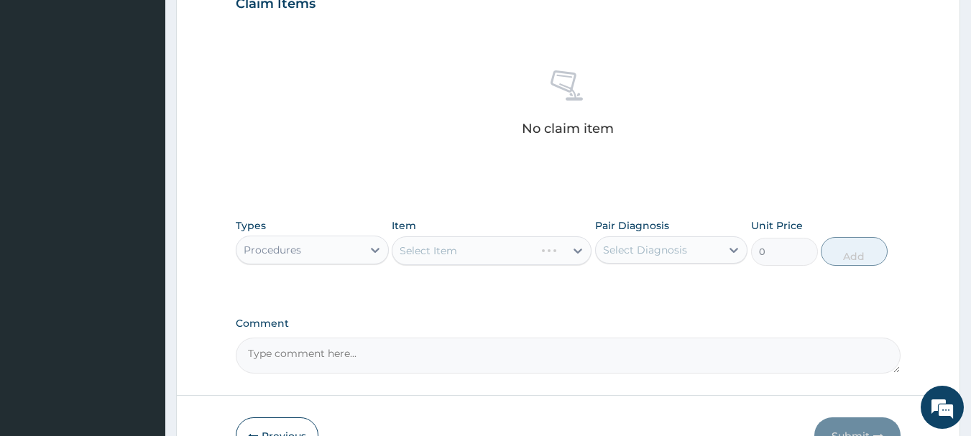
click at [578, 250] on div "Select Item" at bounding box center [492, 250] width 200 height 29
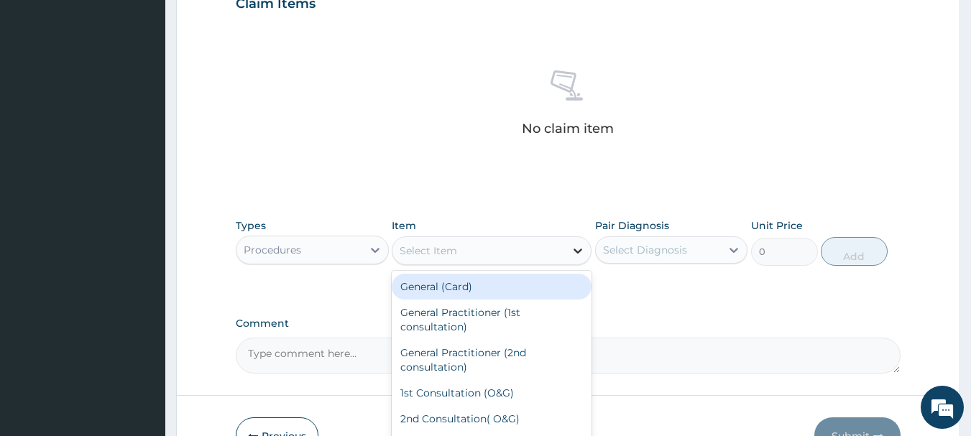
click at [573, 254] on icon at bounding box center [578, 251] width 14 height 14
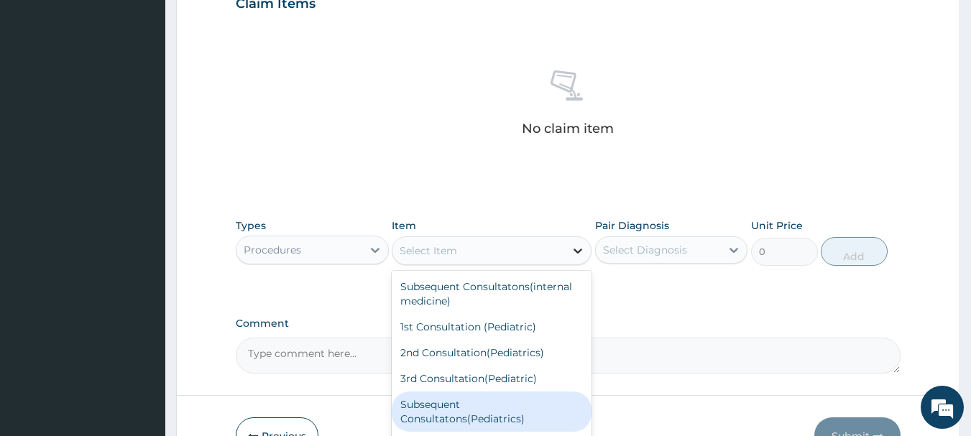
scroll to position [451, 0]
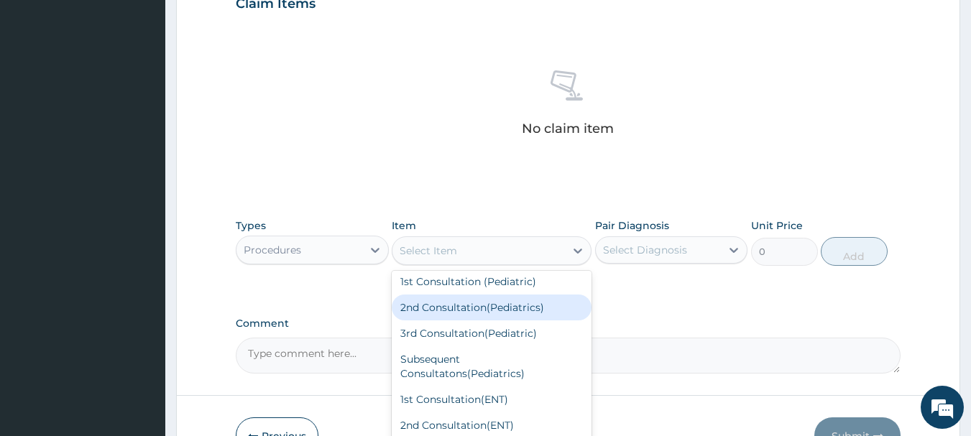
click at [445, 321] on div "2nd Consultation(Pediatrics)" at bounding box center [492, 308] width 200 height 26
type input "5000"
click at [445, 389] on form "Step 2 of 2 PA Code / Prescription Code Enter Code(Secondary Care Only) Encount…" at bounding box center [568, 21] width 784 height 912
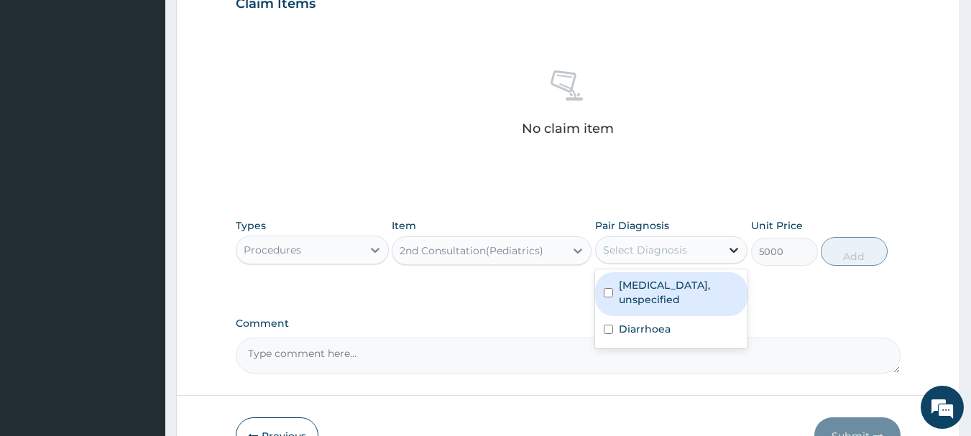
click at [737, 249] on icon at bounding box center [734, 250] width 9 height 5
click at [608, 290] on input "checkbox" at bounding box center [608, 292] width 9 height 9
checkbox input "true"
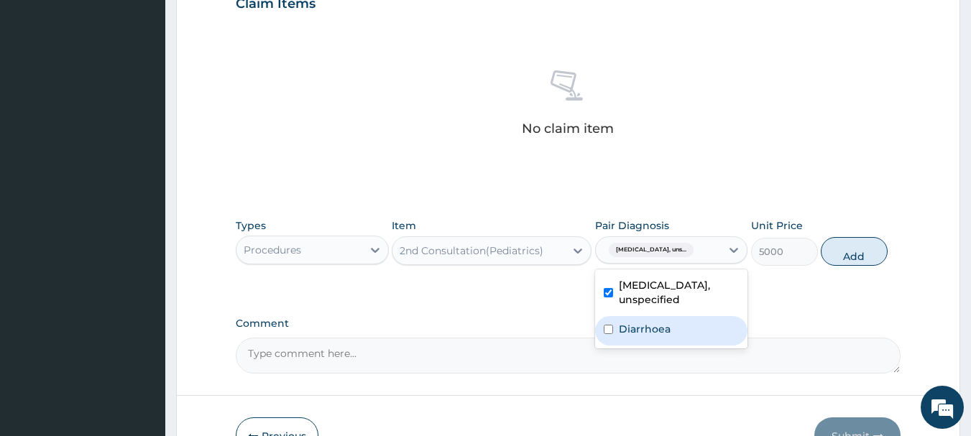
click at [607, 326] on input "checkbox" at bounding box center [608, 329] width 9 height 9
checkbox input "true"
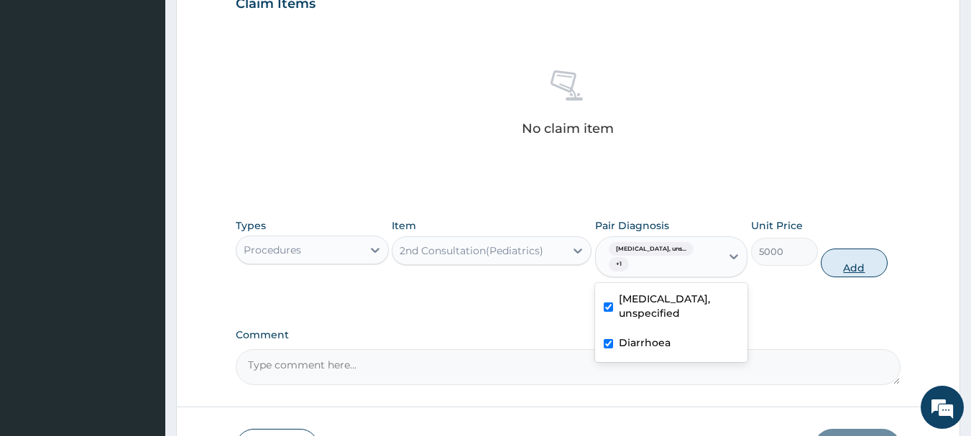
click at [861, 265] on button "Add" at bounding box center [854, 263] width 67 height 29
type input "0"
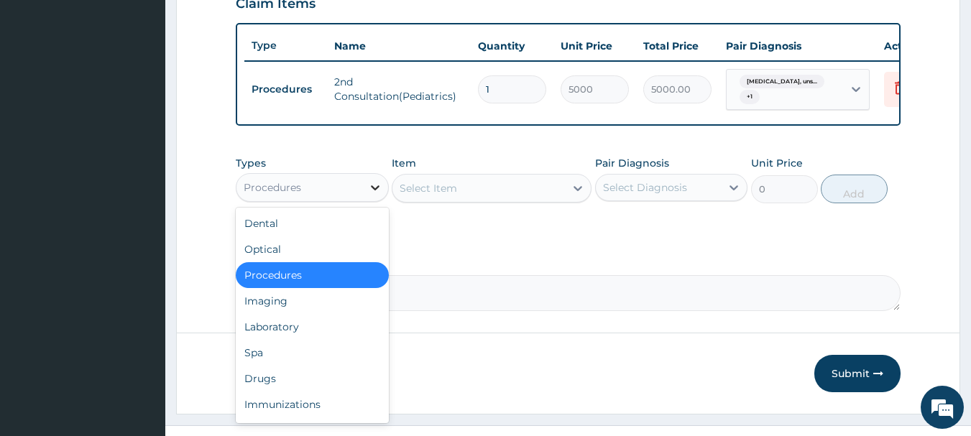
click at [379, 195] on icon at bounding box center [375, 187] width 14 height 14
click at [257, 392] on div "Drugs" at bounding box center [312, 379] width 153 height 26
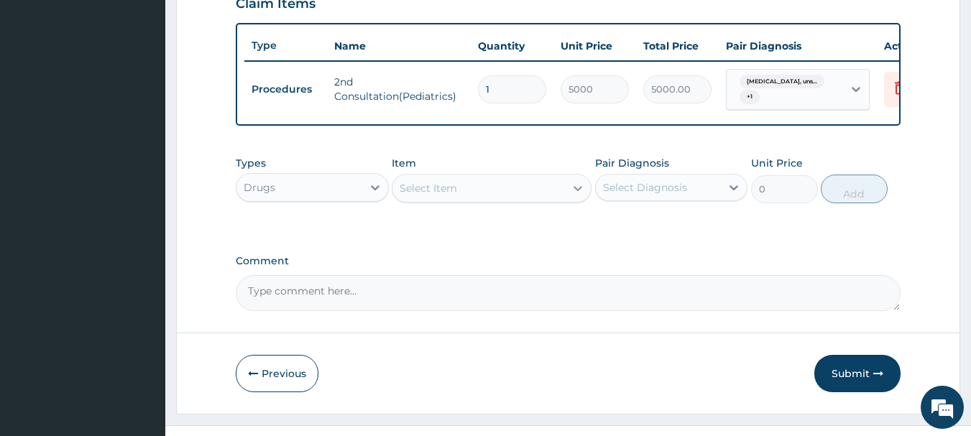
click at [573, 195] on icon at bounding box center [578, 188] width 14 height 14
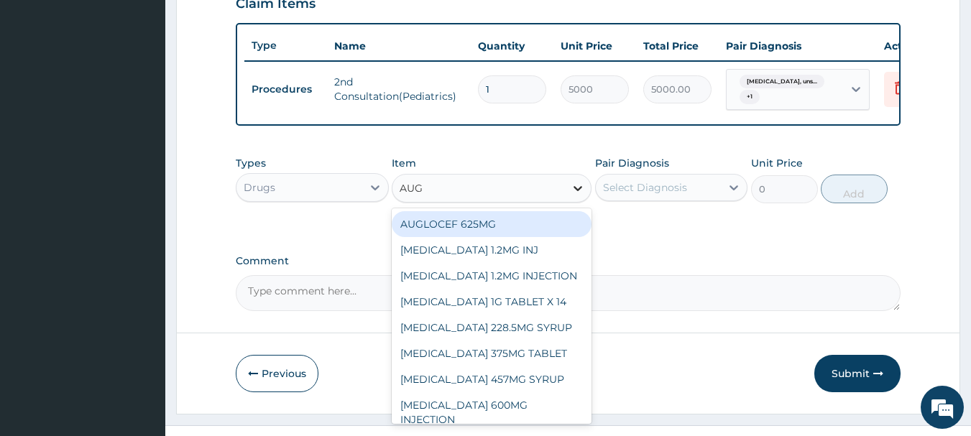
type input "AUGM"
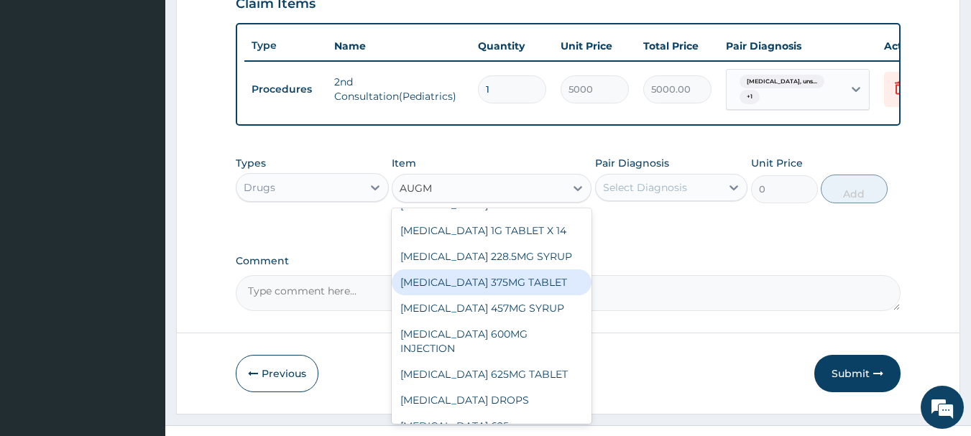
scroll to position [17, 0]
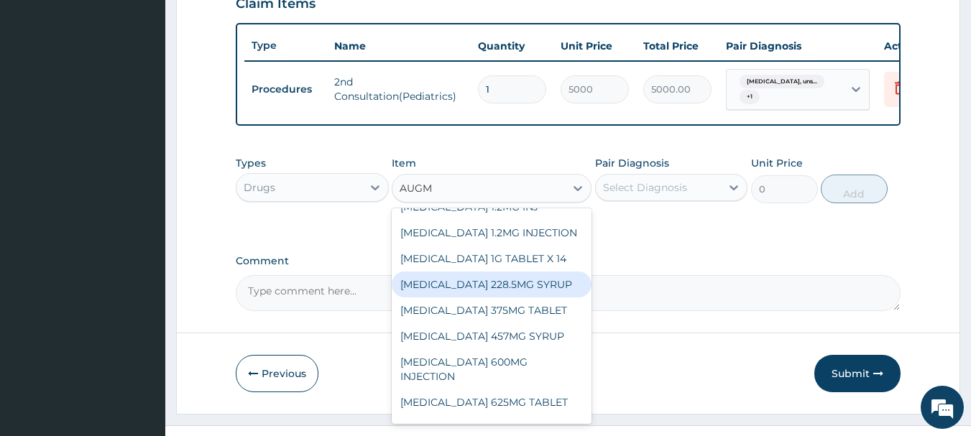
click at [469, 294] on div "[MEDICAL_DATA] 228.5MG SYRUP" at bounding box center [492, 285] width 200 height 26
type input "1023.75"
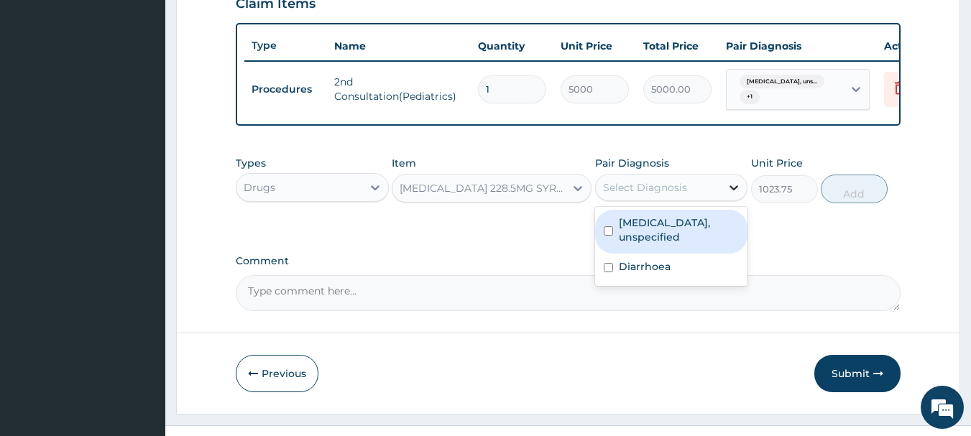
click at [729, 195] on icon at bounding box center [734, 187] width 14 height 14
click at [609, 236] on input "checkbox" at bounding box center [608, 230] width 9 height 9
checkbox input "true"
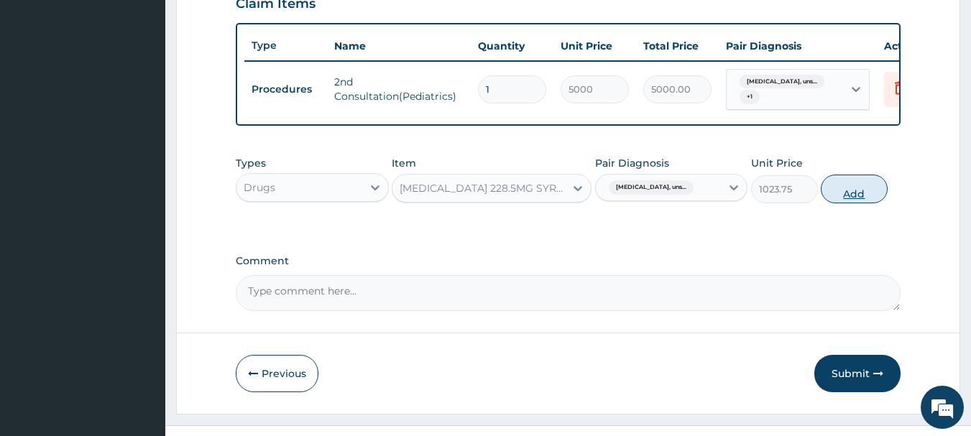
click at [838, 200] on button "Add" at bounding box center [854, 189] width 67 height 29
type input "0"
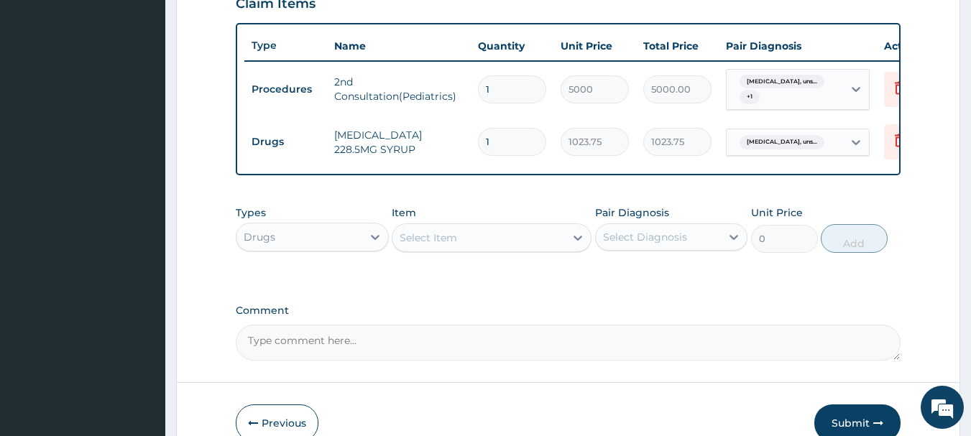
click at [478, 249] on div "Select Item" at bounding box center [478, 237] width 172 height 23
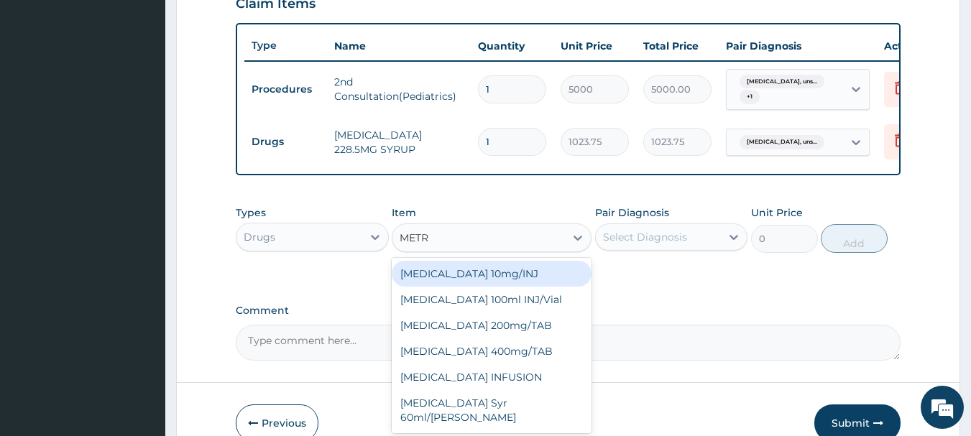
type input "METRO"
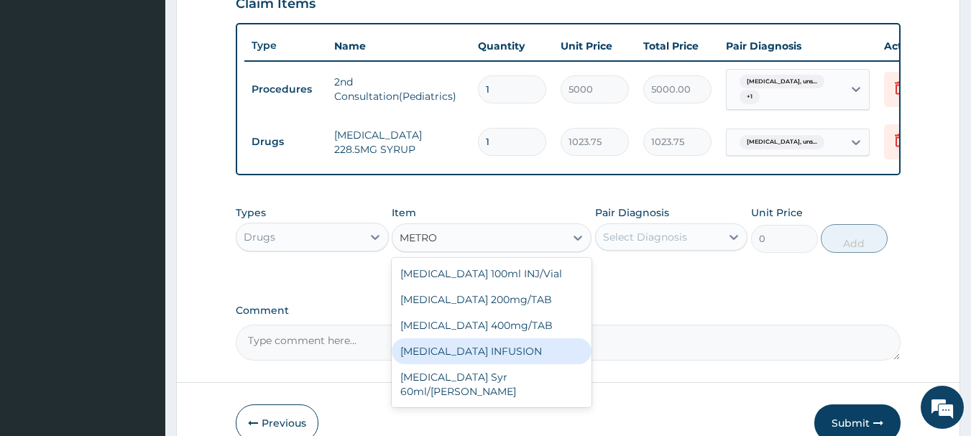
click at [453, 364] on div "[MEDICAL_DATA] INFUSION" at bounding box center [492, 351] width 200 height 26
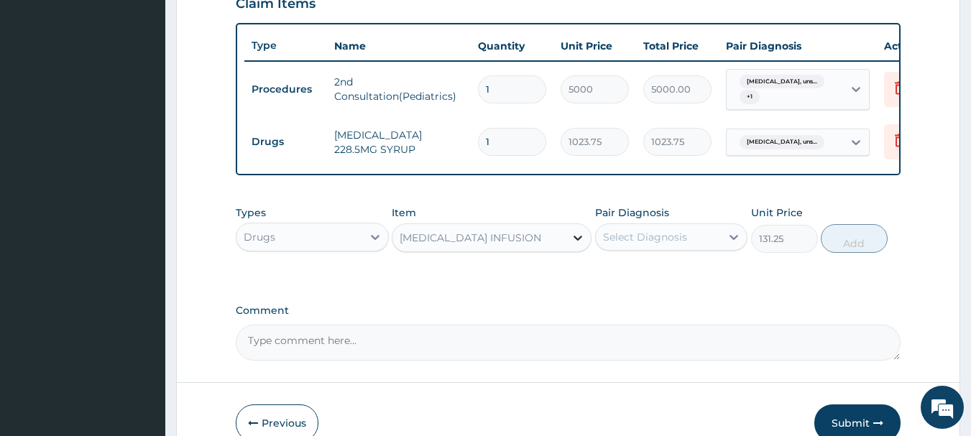
click at [577, 241] on icon at bounding box center [577, 238] width 9 height 5
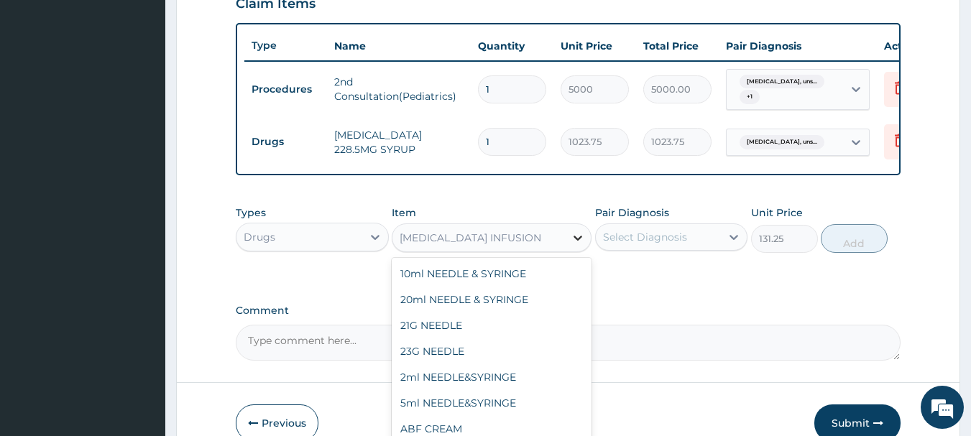
scroll to position [21912, 0]
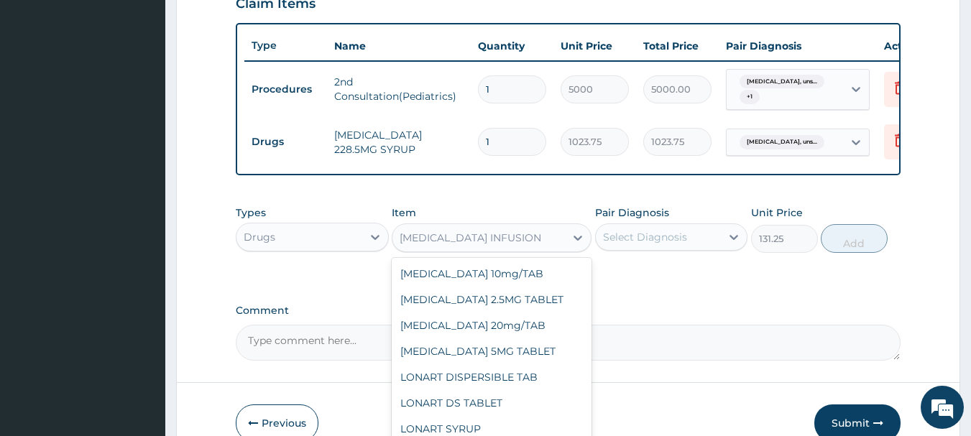
type input "68.25"
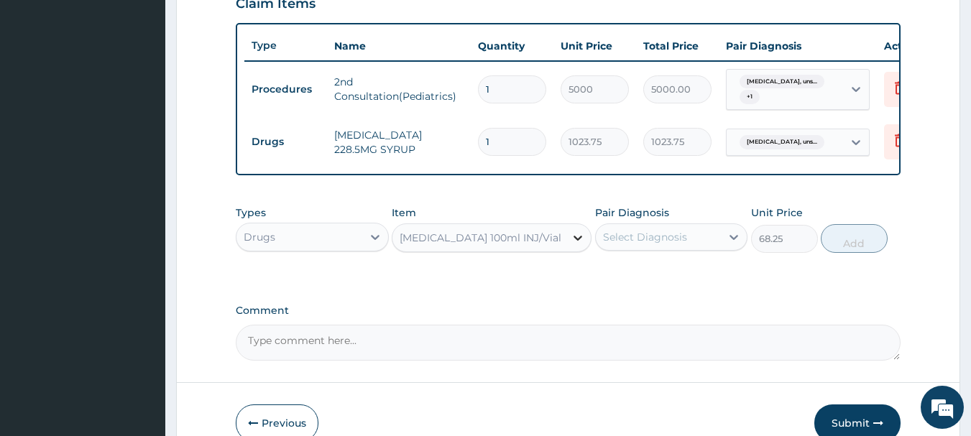
click at [575, 245] on icon at bounding box center [578, 238] width 14 height 14
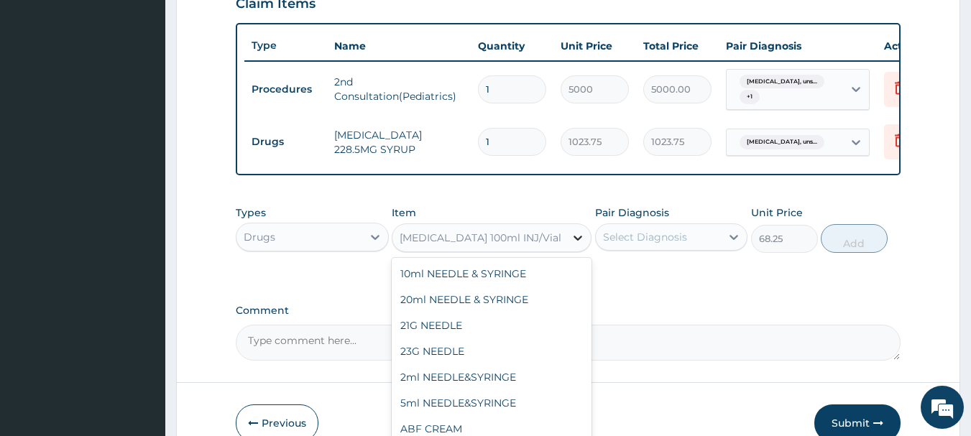
scroll to position [21835, 0]
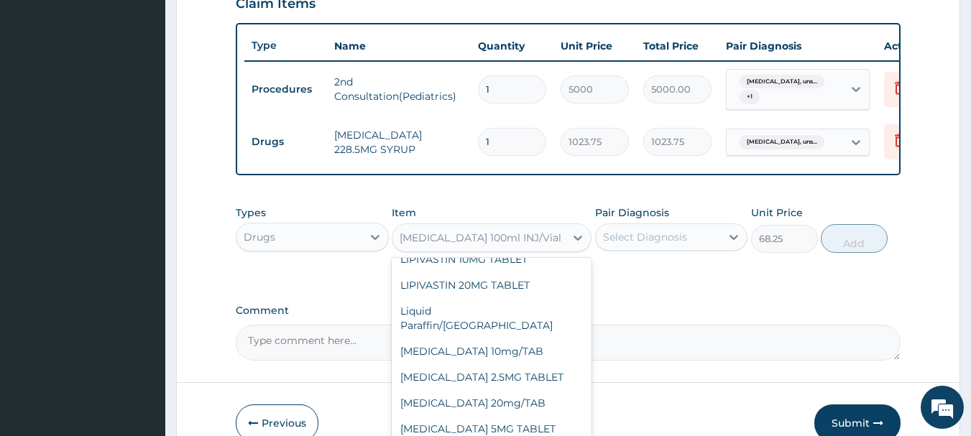
click at [748, 317] on label "Comment" at bounding box center [568, 311] width 665 height 12
click at [748, 325] on textarea "Comment" at bounding box center [568, 343] width 665 height 36
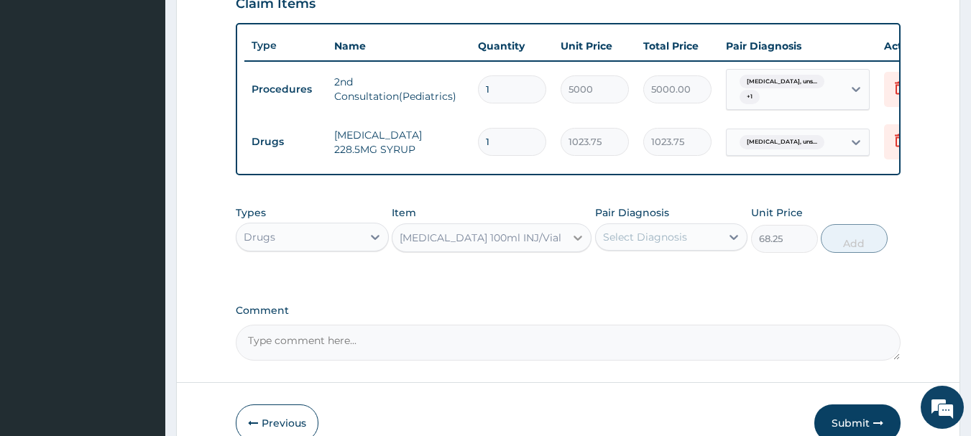
click at [578, 245] on icon at bounding box center [578, 238] width 14 height 14
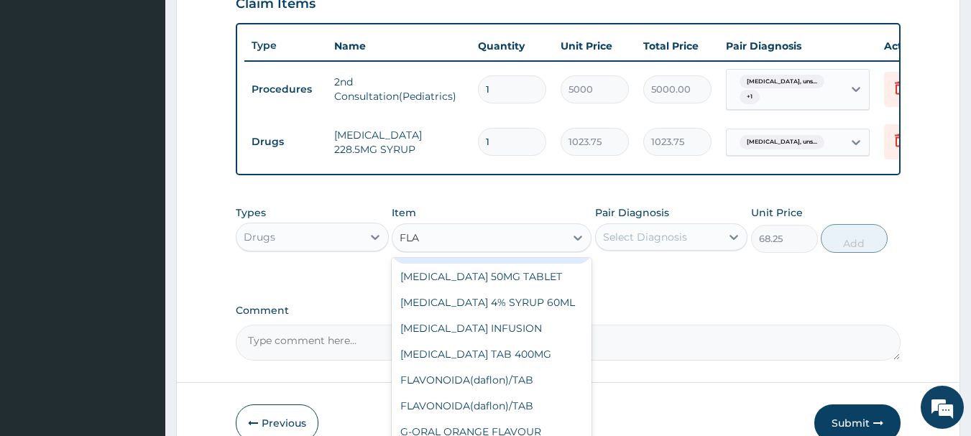
scroll to position [37, 0]
type input "FLAG"
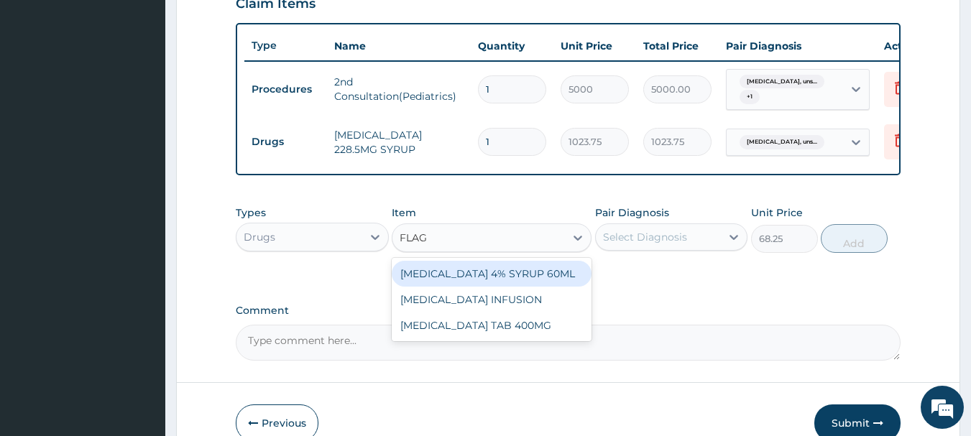
click at [503, 287] on div "[MEDICAL_DATA] 4% SYRUP 60ML" at bounding box center [492, 274] width 200 height 26
type input "278.25"
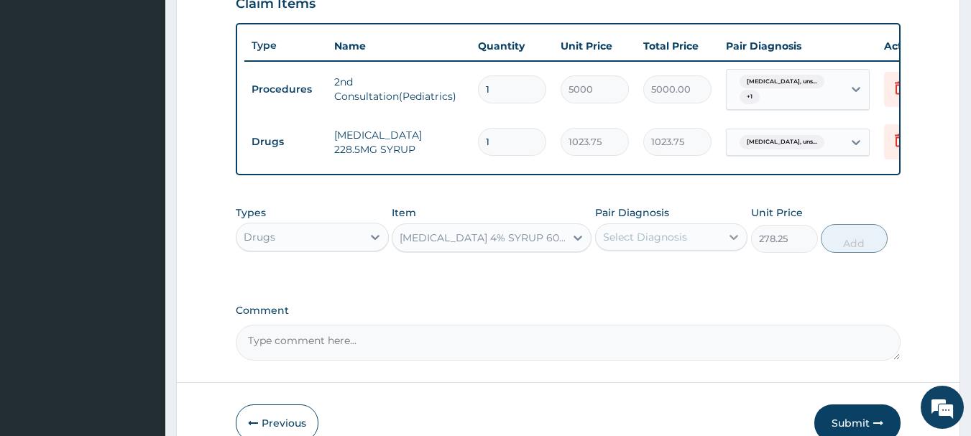
click at [734, 240] on icon at bounding box center [734, 237] width 9 height 5
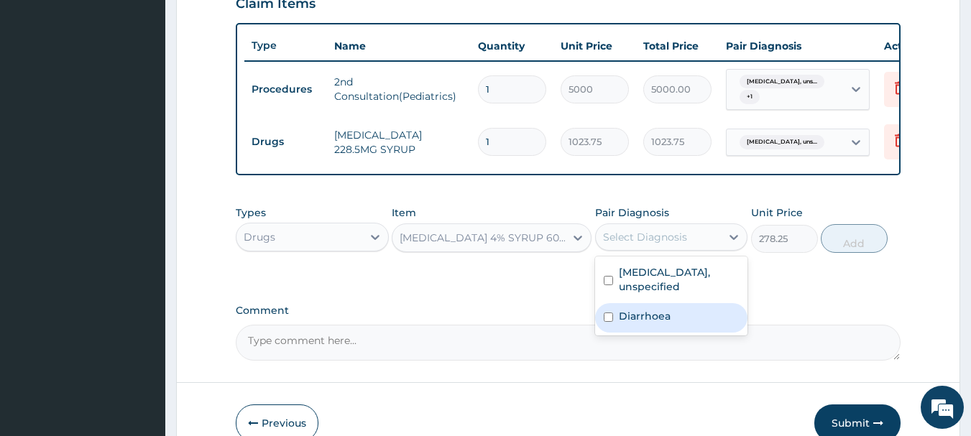
click at [607, 322] on input "checkbox" at bounding box center [608, 317] width 9 height 9
checkbox input "true"
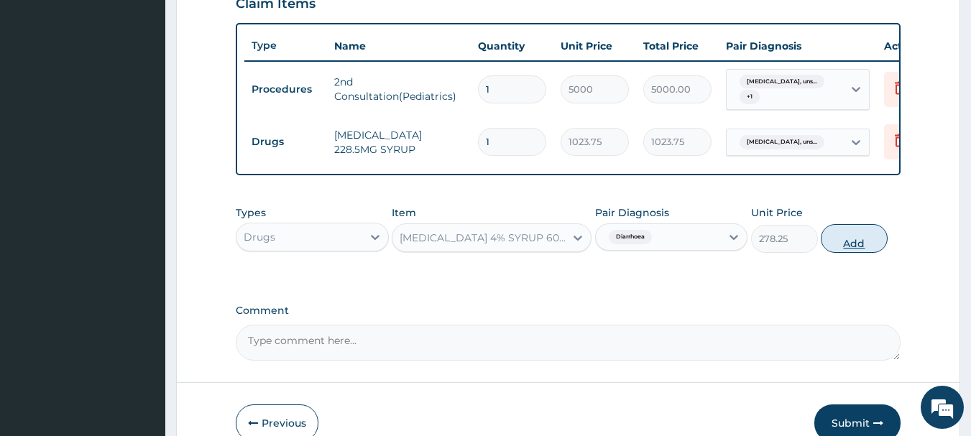
click at [866, 249] on button "Add" at bounding box center [854, 238] width 67 height 29
type input "0"
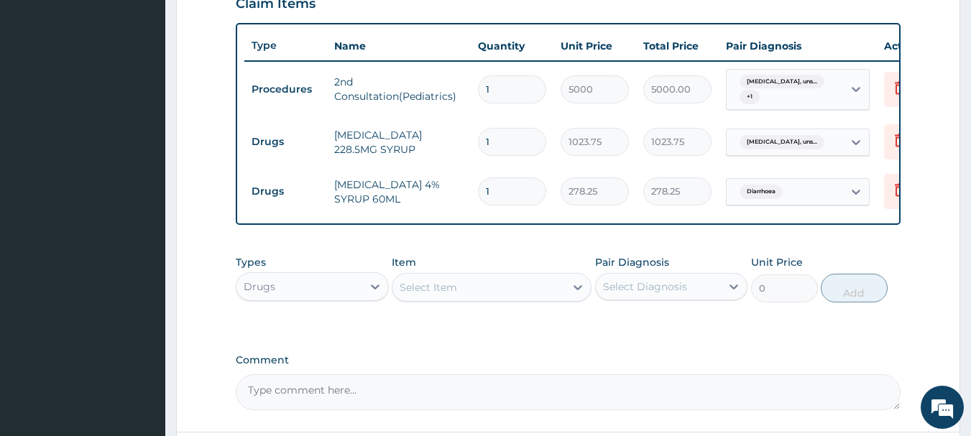
click at [451, 295] on div "Select Item" at bounding box center [428, 287] width 57 height 14
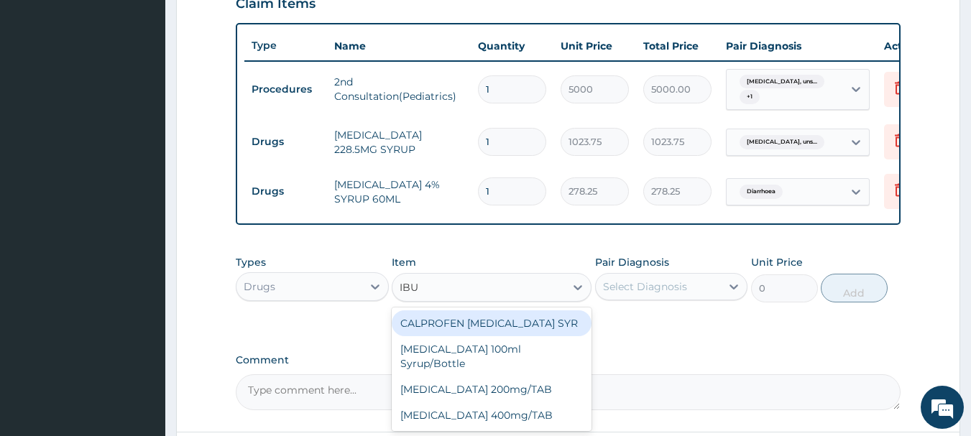
type input "IBUP"
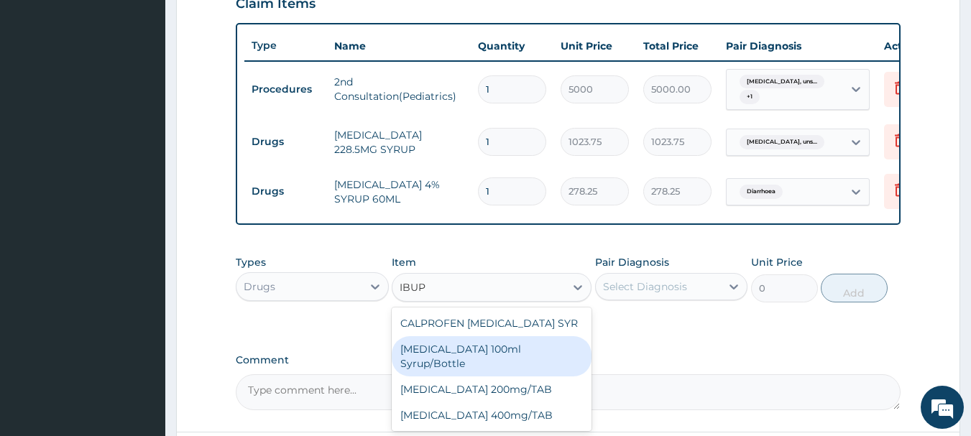
click at [424, 363] on div "[MEDICAL_DATA] 100ml Syrup/Bottle" at bounding box center [492, 356] width 200 height 40
type input "187.95"
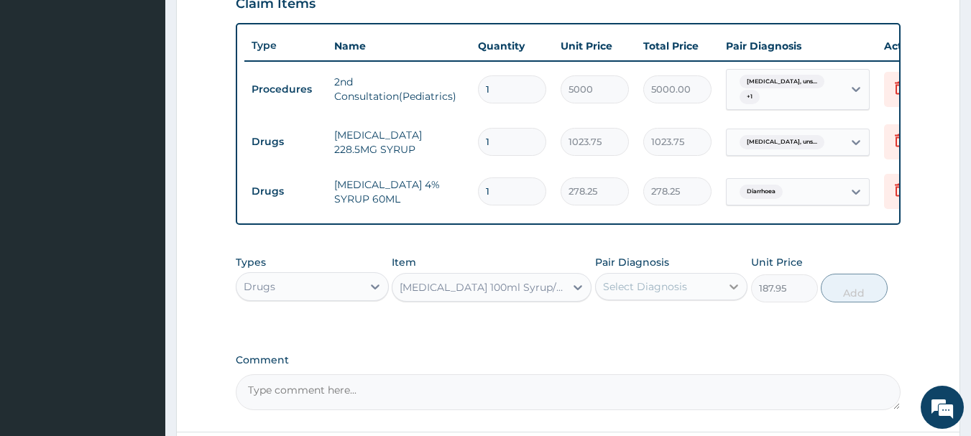
click at [733, 294] on icon at bounding box center [734, 287] width 14 height 14
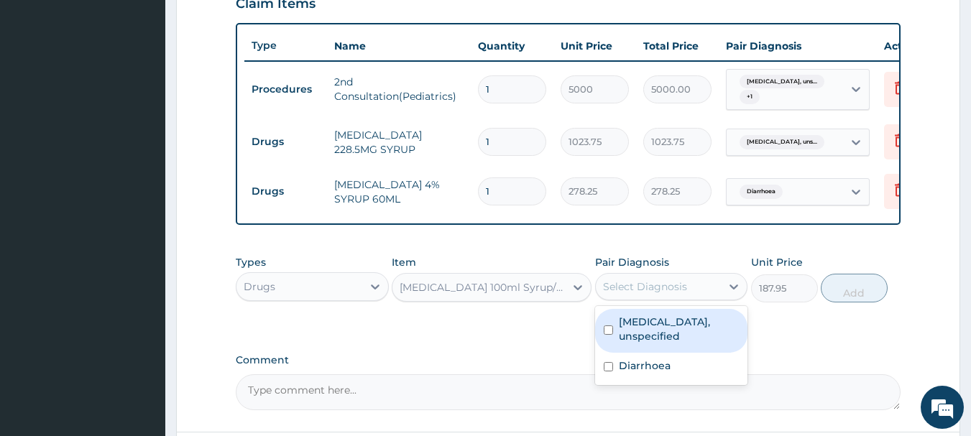
click at [605, 335] on input "checkbox" at bounding box center [608, 330] width 9 height 9
checkbox input "true"
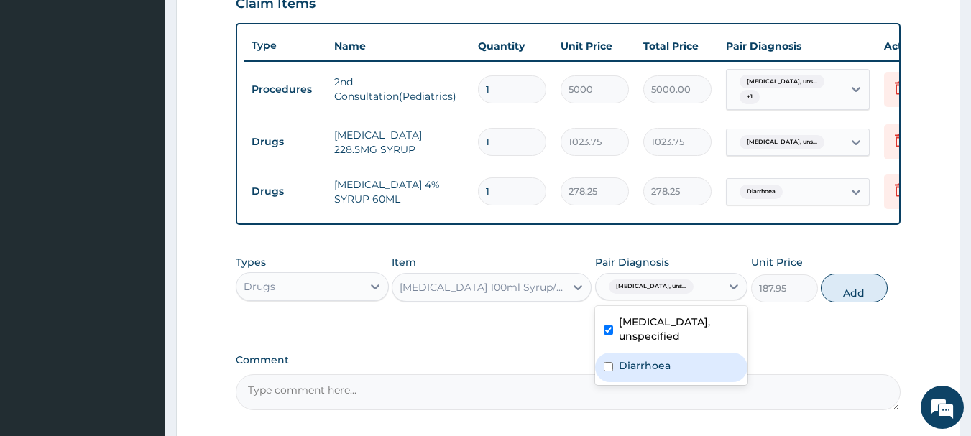
click at [608, 372] on input "checkbox" at bounding box center [608, 366] width 9 height 9
checkbox input "true"
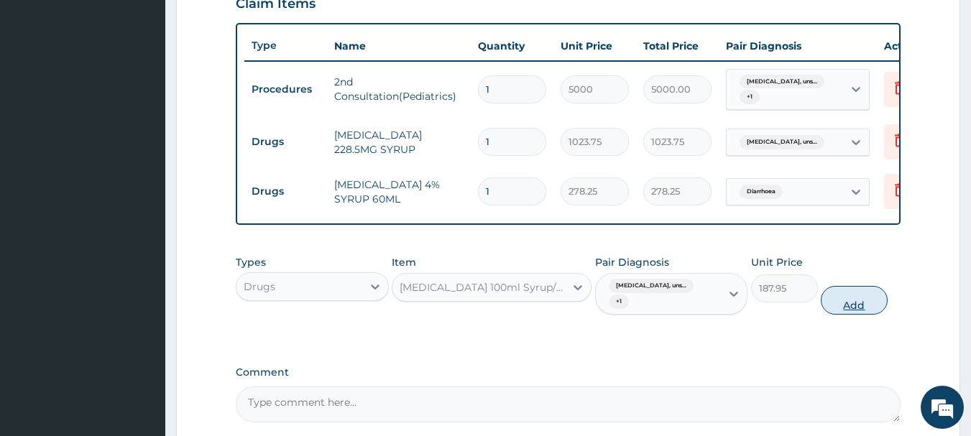
click at [864, 312] on button "Add" at bounding box center [854, 300] width 67 height 29
type input "0"
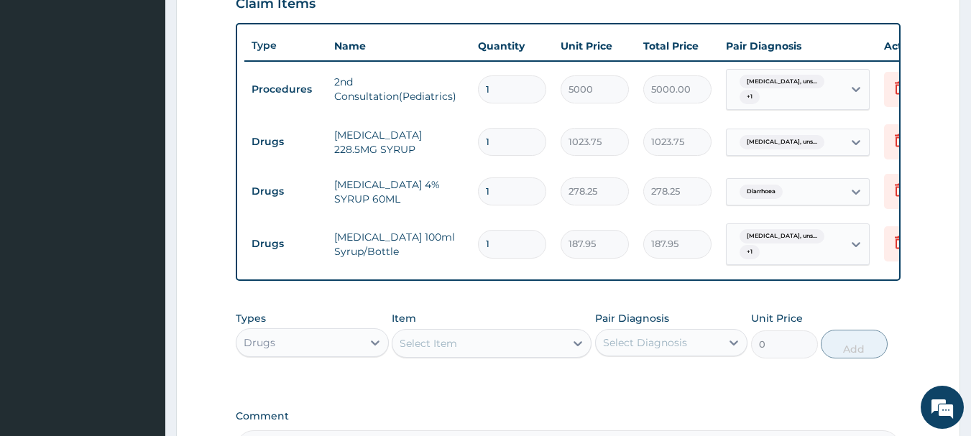
click at [475, 355] on div "Select Item" at bounding box center [478, 343] width 172 height 23
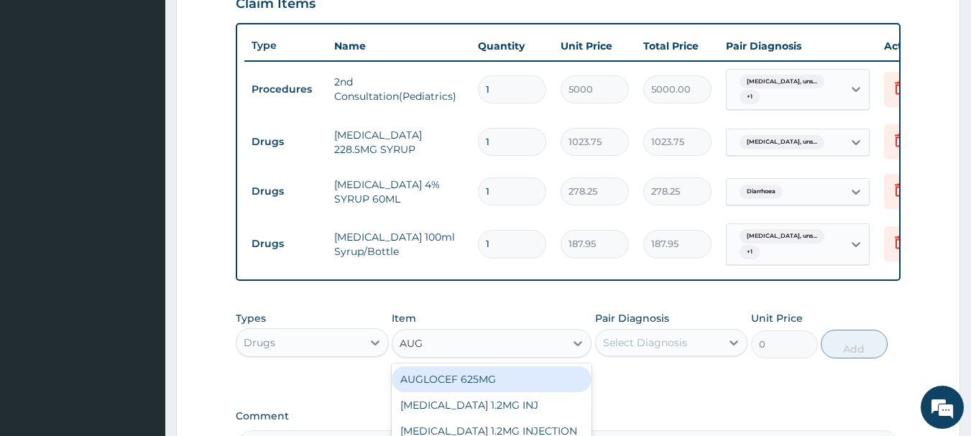
type input "AUGM"
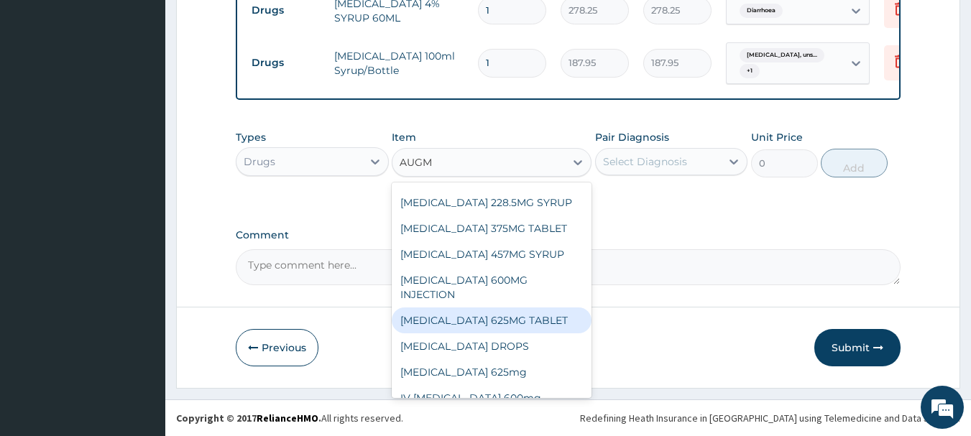
scroll to position [75, 0]
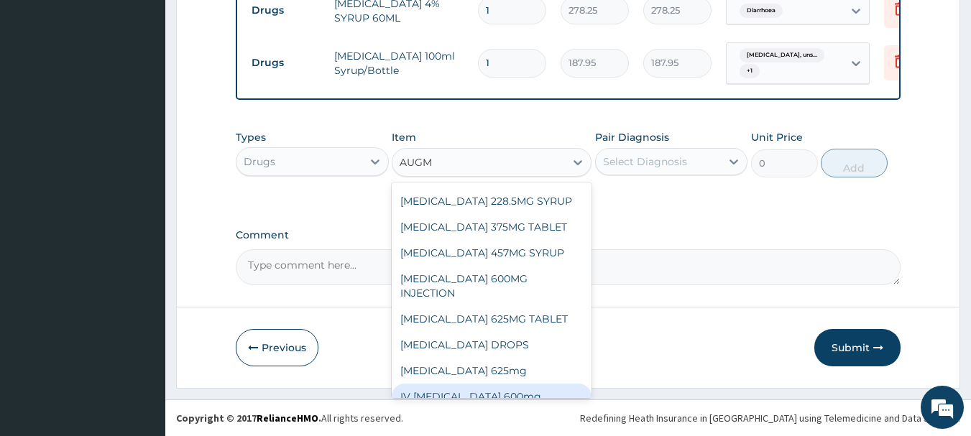
click at [449, 387] on div "IV [MEDICAL_DATA] 600mg" at bounding box center [492, 397] width 200 height 26
type input "1500"
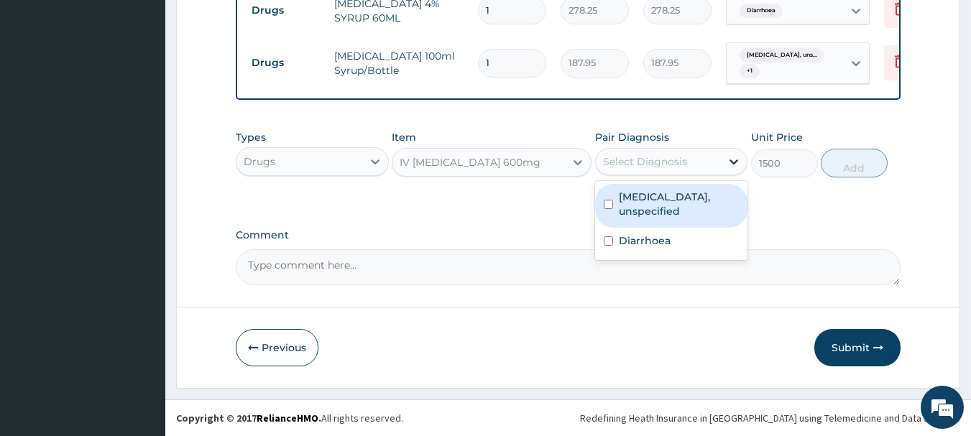
click at [736, 162] on icon at bounding box center [734, 162] width 9 height 5
click at [608, 203] on input "checkbox" at bounding box center [608, 204] width 9 height 9
checkbox input "true"
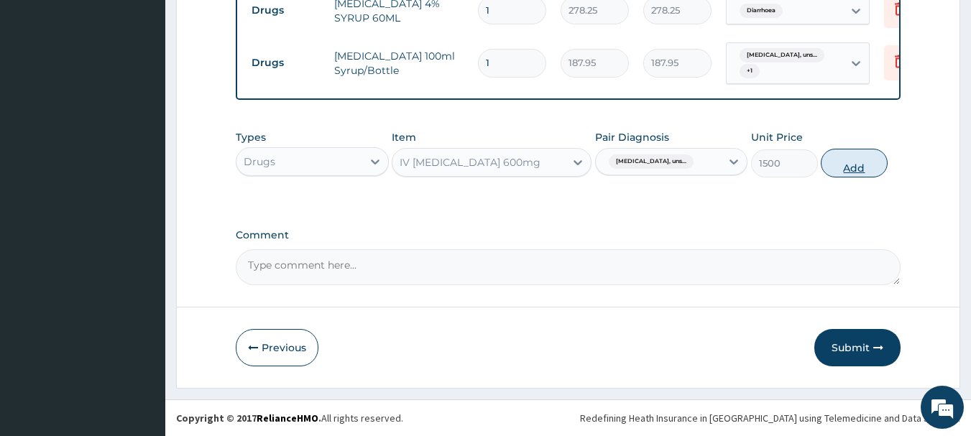
click at [868, 160] on button "Add" at bounding box center [854, 163] width 67 height 29
type input "0"
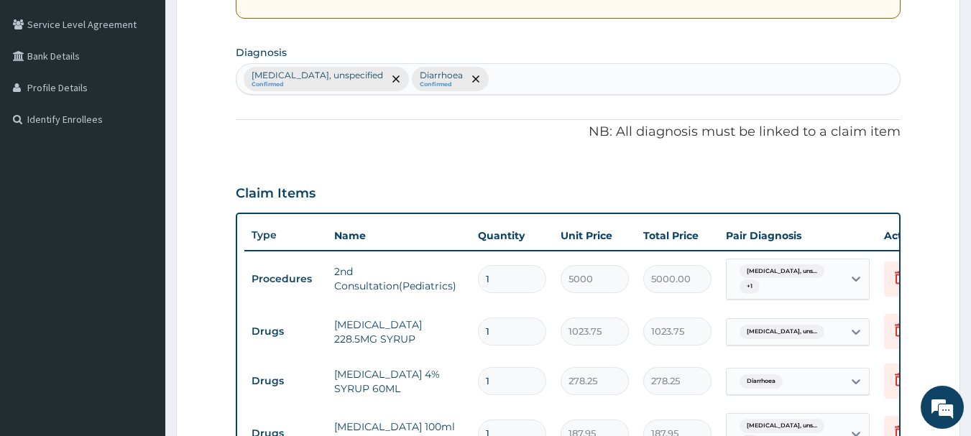
scroll to position [704, 0]
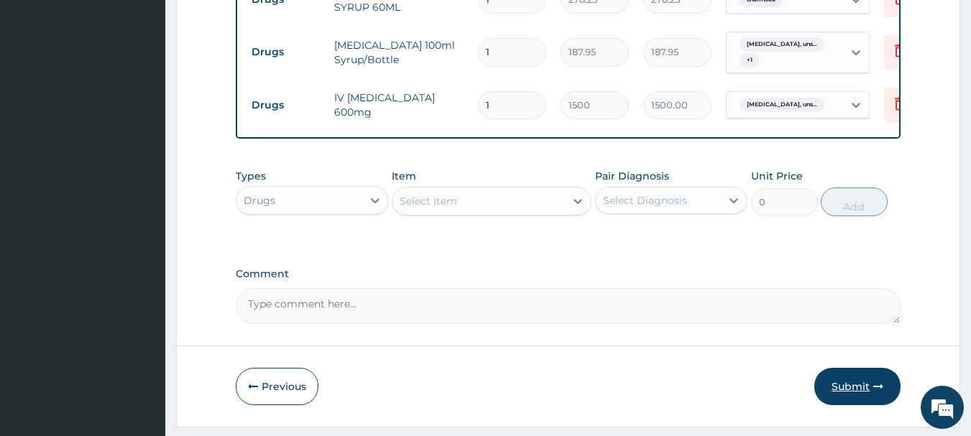
click at [857, 400] on button "Submit" at bounding box center [857, 386] width 86 height 37
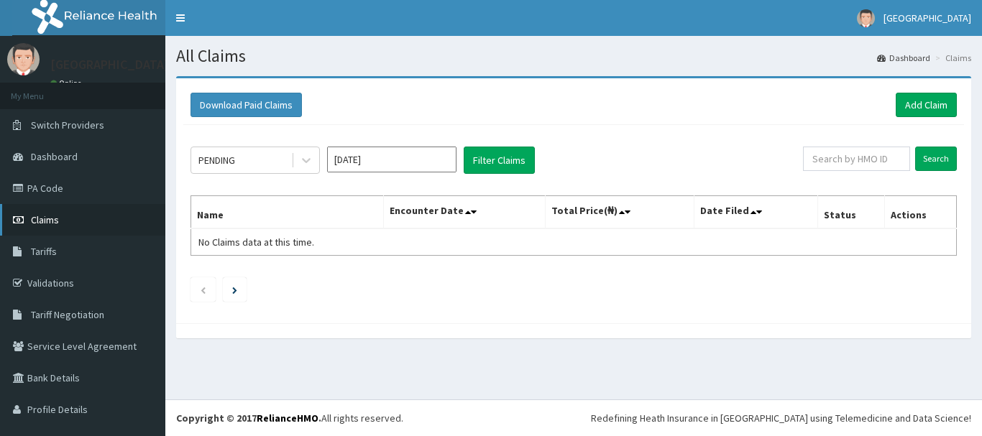
click at [47, 222] on span "Claims" at bounding box center [45, 219] width 28 height 13
click at [40, 221] on span "Claims" at bounding box center [45, 219] width 28 height 13
click at [910, 98] on link "Add Claim" at bounding box center [925, 105] width 61 height 24
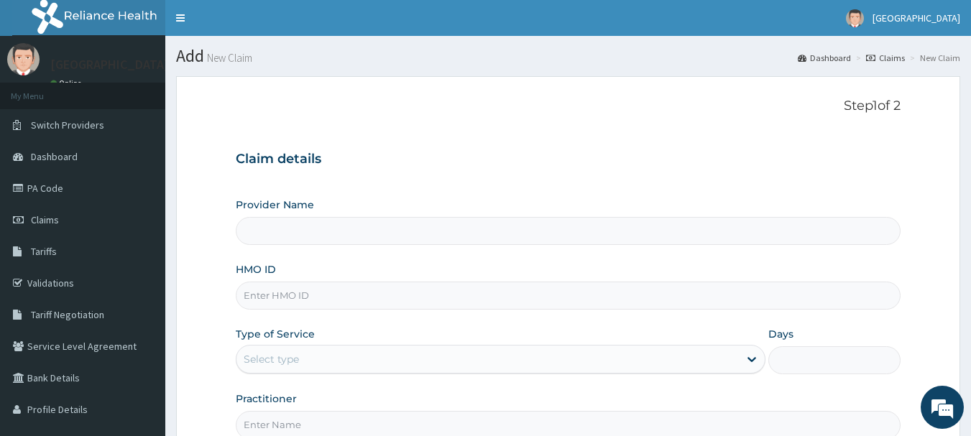
type input "[GEOGRAPHIC_DATA]"
click at [277, 298] on input "HMO ID" at bounding box center [568, 296] width 665 height 28
type input "LLD/10092/C"
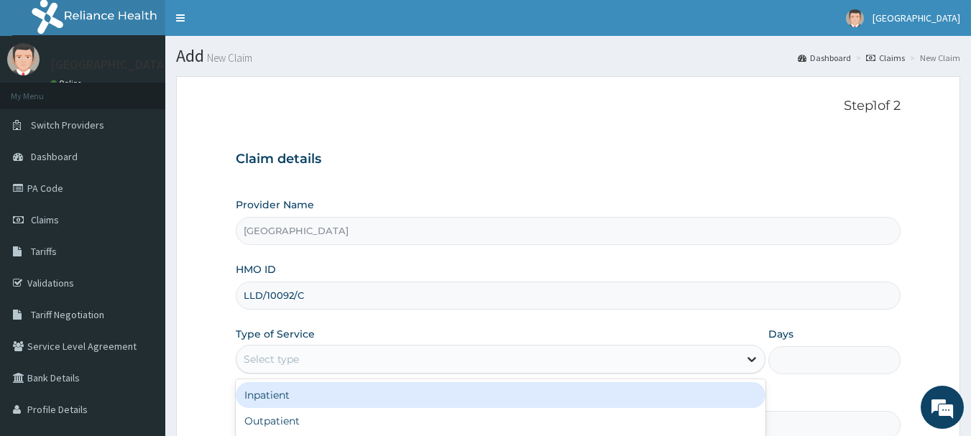
click at [745, 361] on icon at bounding box center [751, 359] width 14 height 14
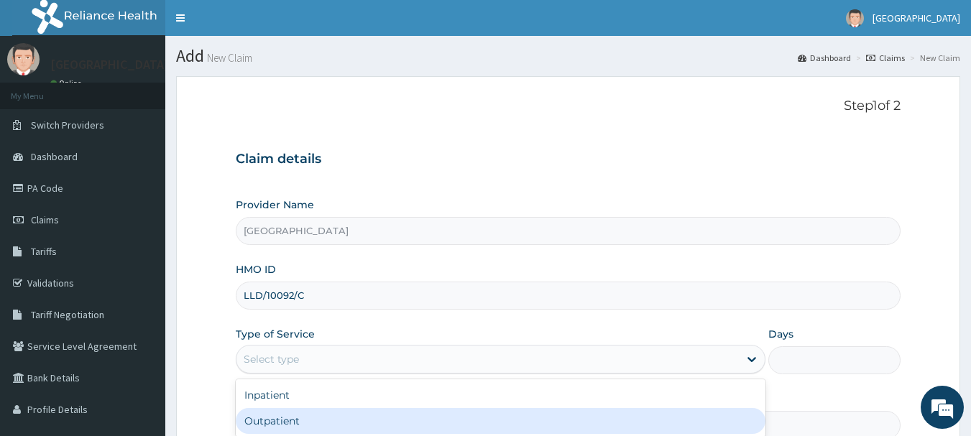
click at [601, 423] on div "Outpatient" at bounding box center [501, 421] width 530 height 26
type input "1"
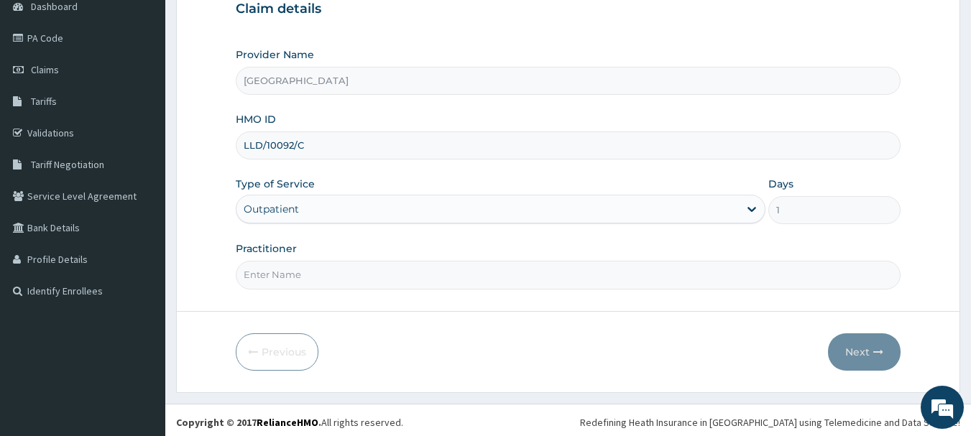
scroll to position [155, 0]
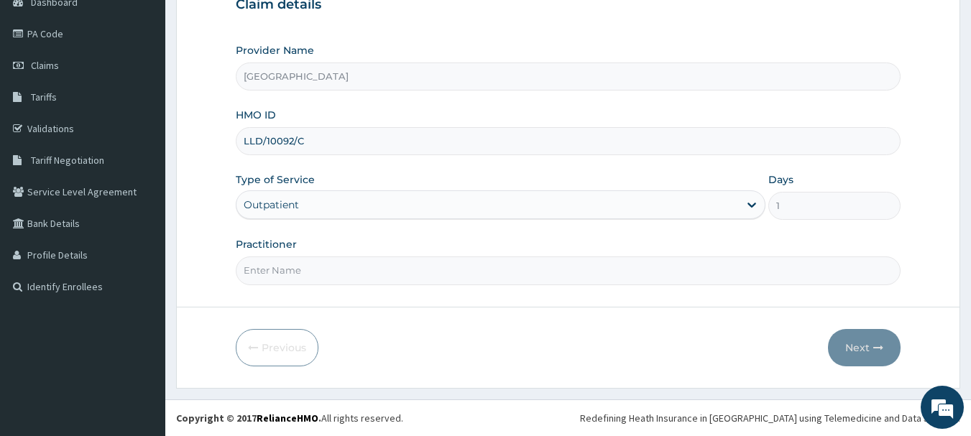
click at [312, 268] on input "Practitioner" at bounding box center [568, 271] width 665 height 28
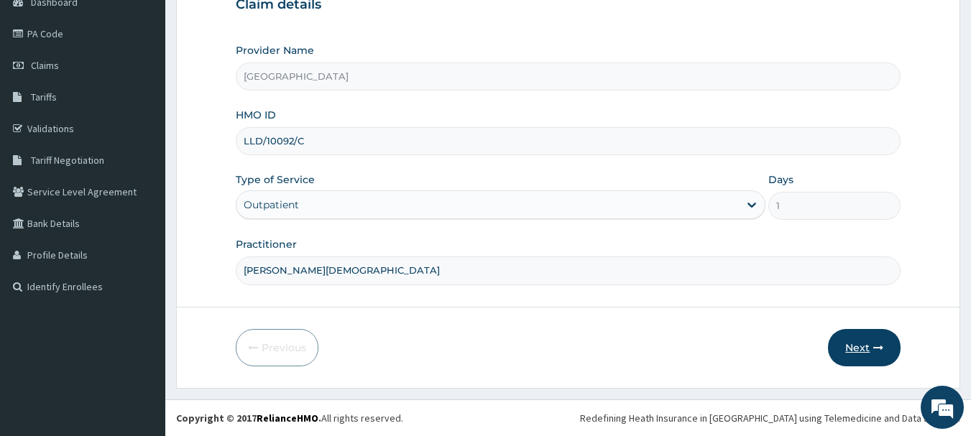
type input "[PERSON_NAME][DEMOGRAPHIC_DATA]"
click at [858, 353] on button "Next" at bounding box center [864, 347] width 73 height 37
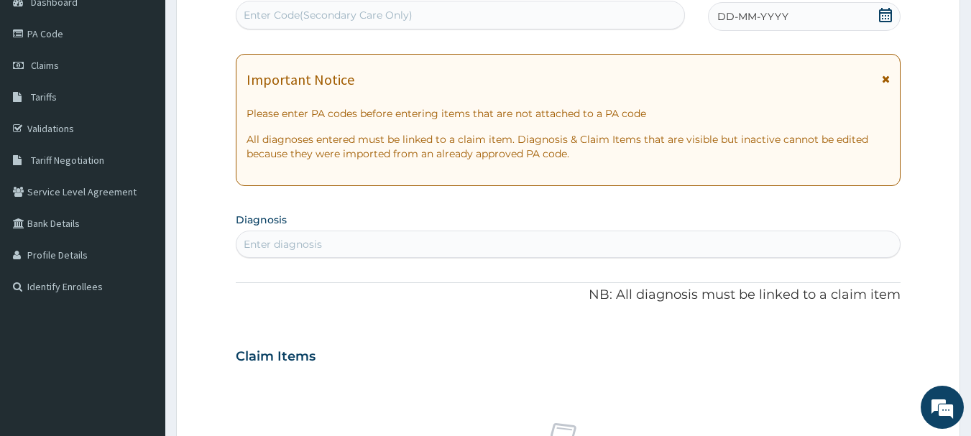
click at [888, 13] on icon at bounding box center [885, 15] width 13 height 14
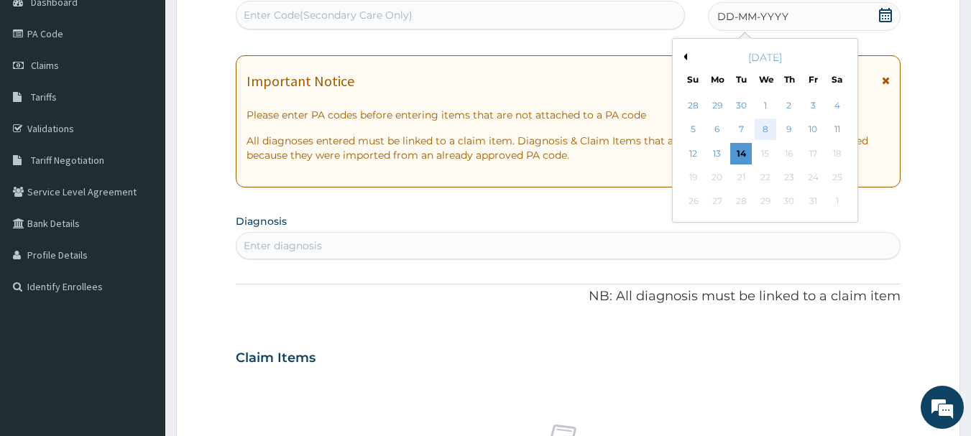
click at [769, 126] on div "8" at bounding box center [766, 130] width 22 height 22
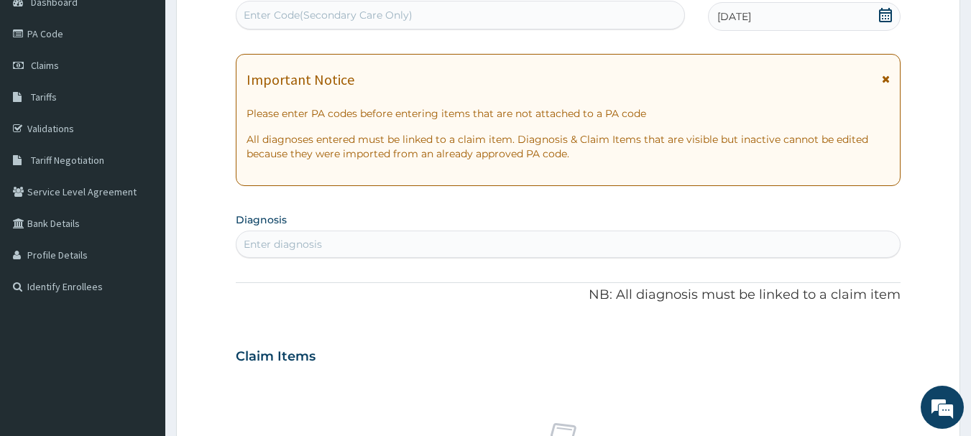
click at [402, 242] on div "Enter diagnosis" at bounding box center [568, 244] width 664 height 23
type input "UPPER"
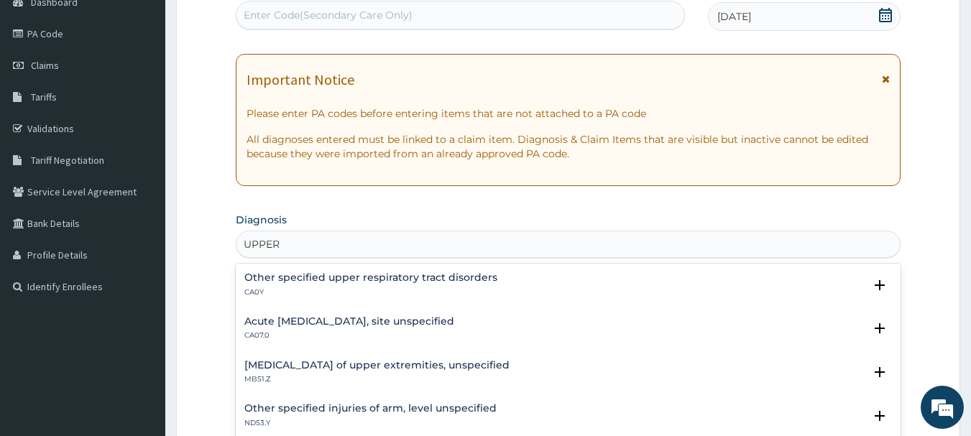
click at [334, 323] on h4 "Acute [MEDICAL_DATA], site unspecified" at bounding box center [349, 321] width 210 height 11
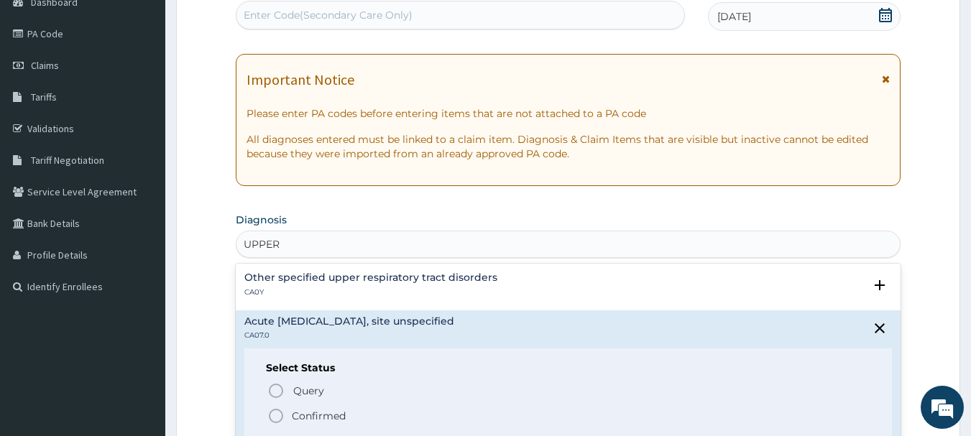
click at [275, 416] on icon "status option filled" at bounding box center [275, 415] width 17 height 17
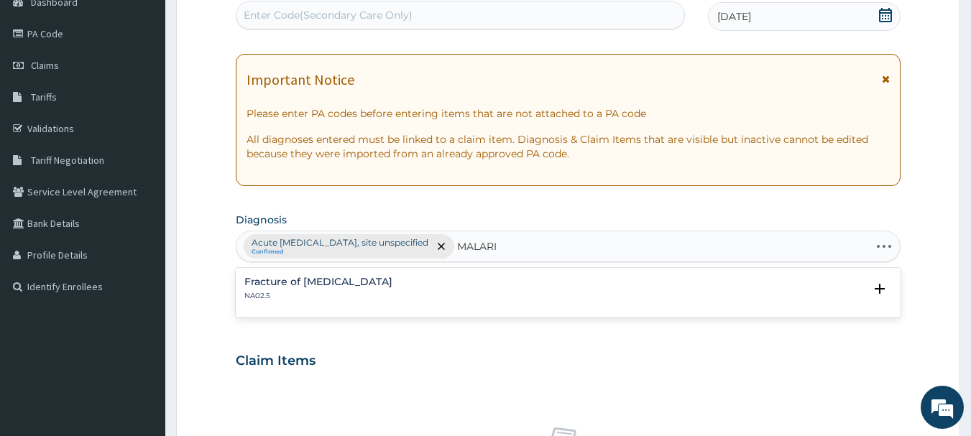
type input "[MEDICAL_DATA]"
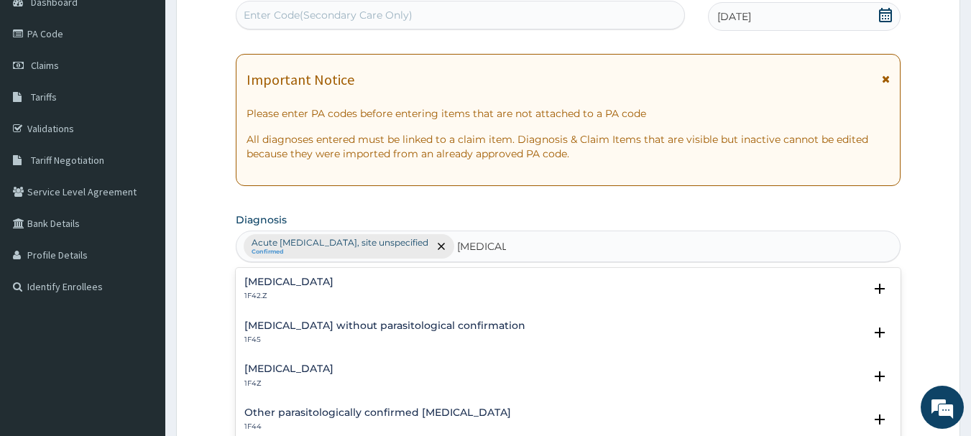
click at [274, 364] on h4 "[MEDICAL_DATA]" at bounding box center [288, 369] width 89 height 11
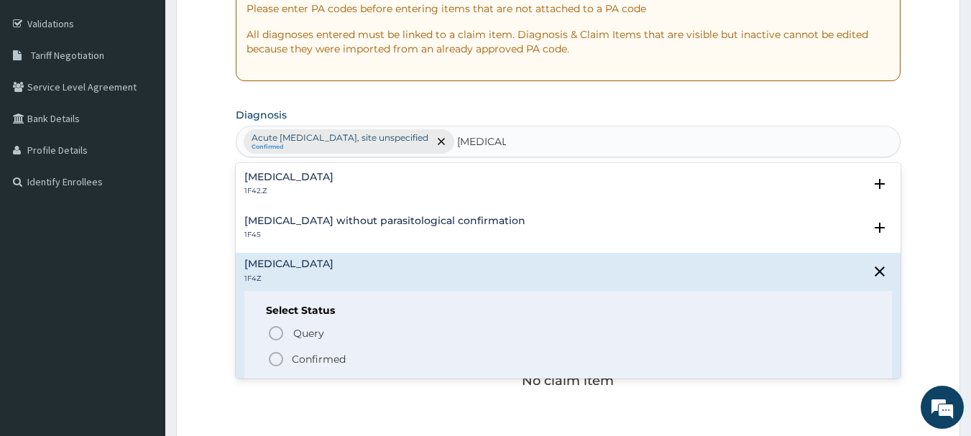
scroll to position [269, 0]
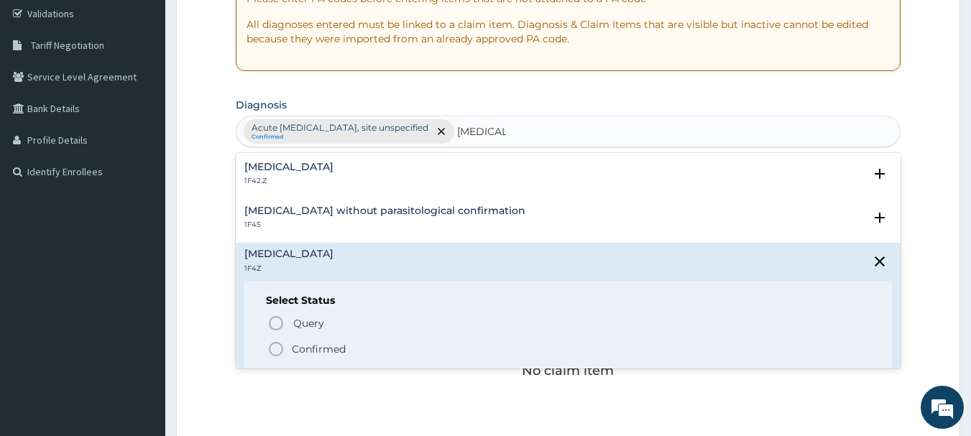
click at [276, 351] on icon "status option filled" at bounding box center [275, 349] width 17 height 17
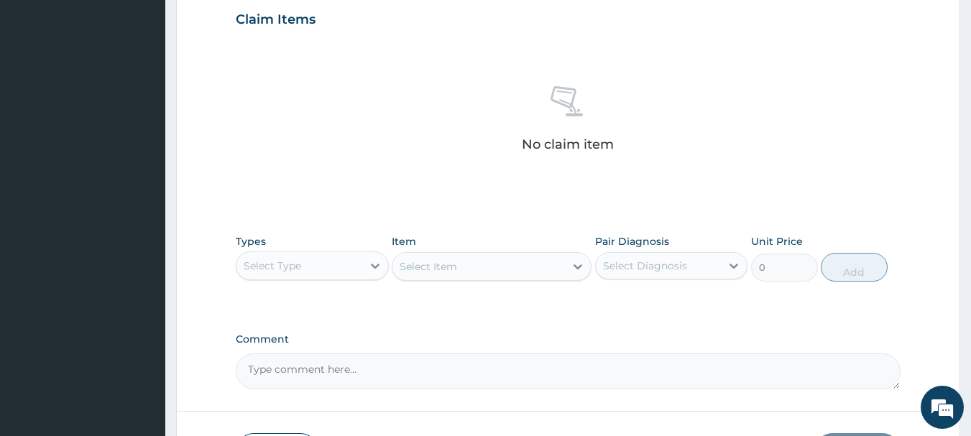
scroll to position [499, 0]
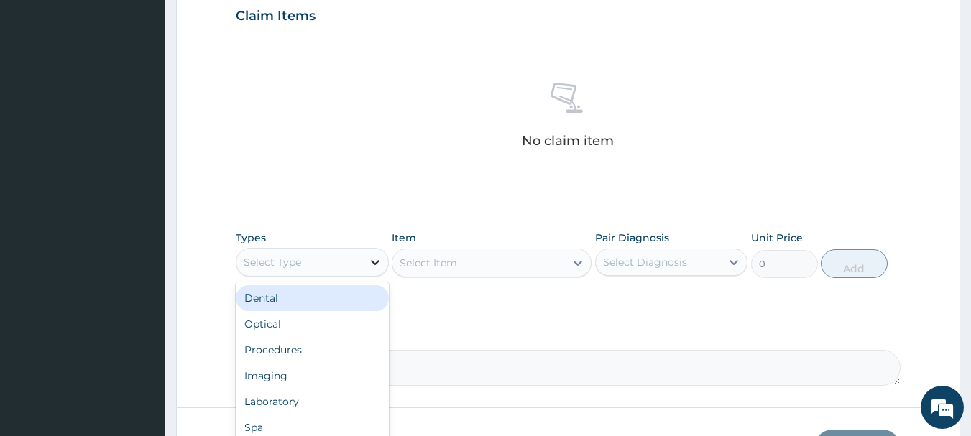
click at [374, 266] on icon at bounding box center [375, 262] width 14 height 14
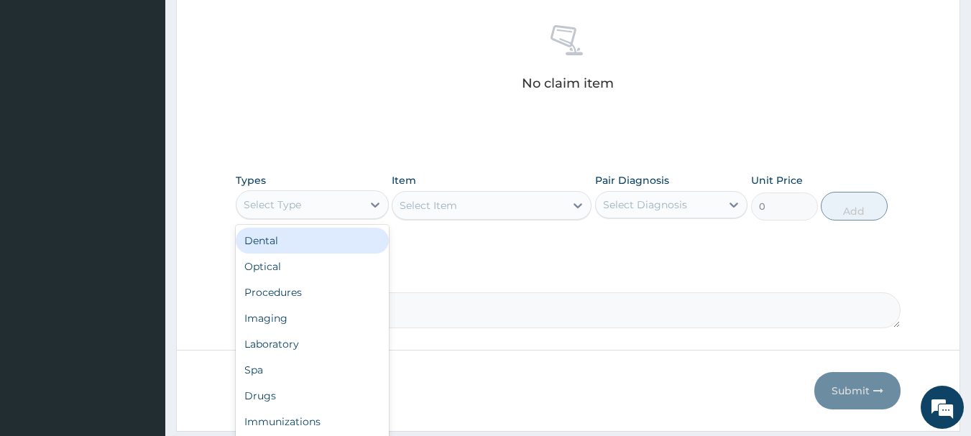
scroll to position [586, 0]
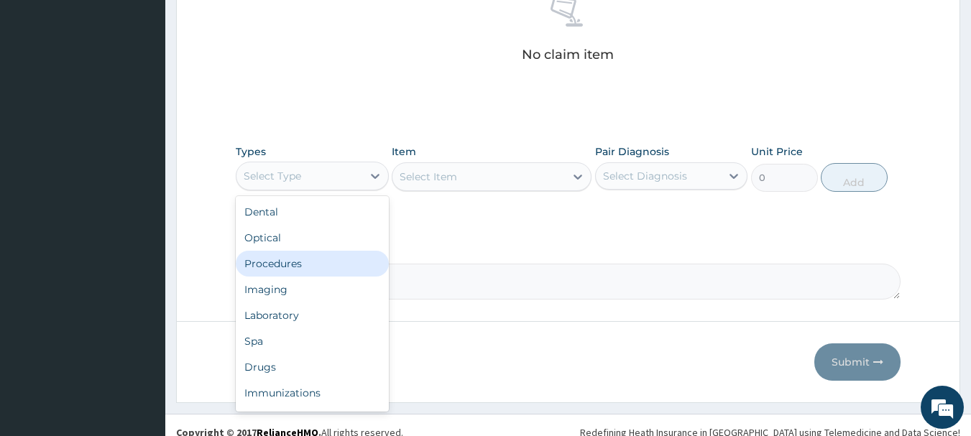
click at [254, 267] on div "Procedures" at bounding box center [312, 264] width 153 height 26
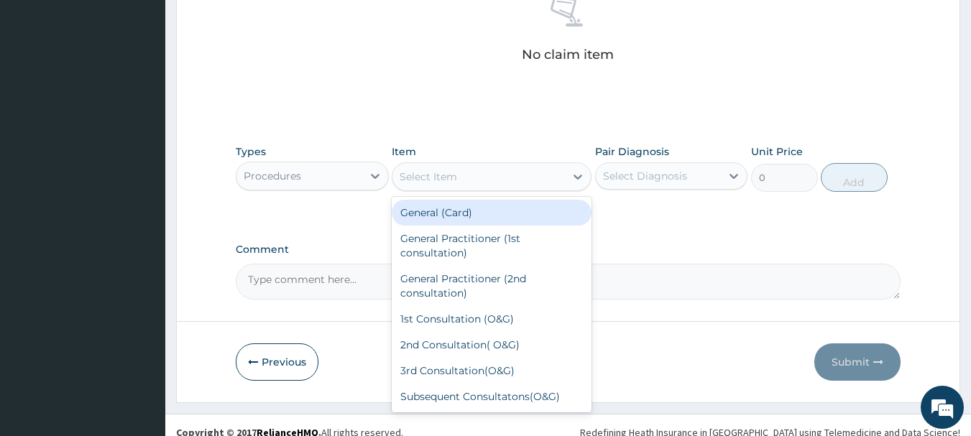
click at [539, 186] on div "Select Item" at bounding box center [478, 176] width 172 height 23
click at [574, 175] on icon at bounding box center [577, 177] width 9 height 5
click at [548, 175] on div "Select Item" at bounding box center [478, 176] width 172 height 23
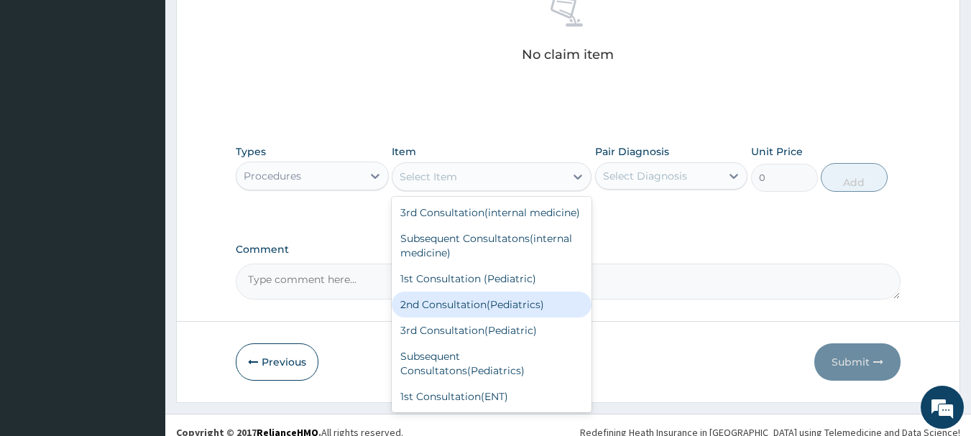
scroll to position [405, 0]
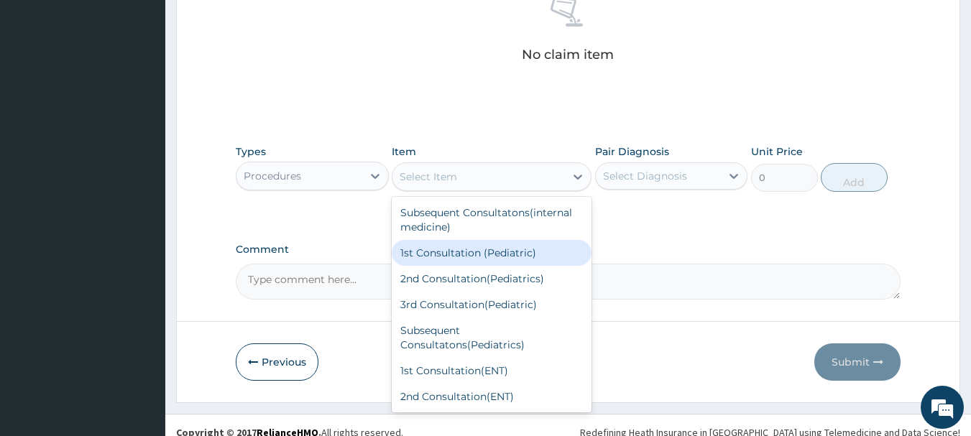
click at [482, 266] on div "1st Consultation (Pediatric)" at bounding box center [492, 253] width 200 height 26
type input "7500"
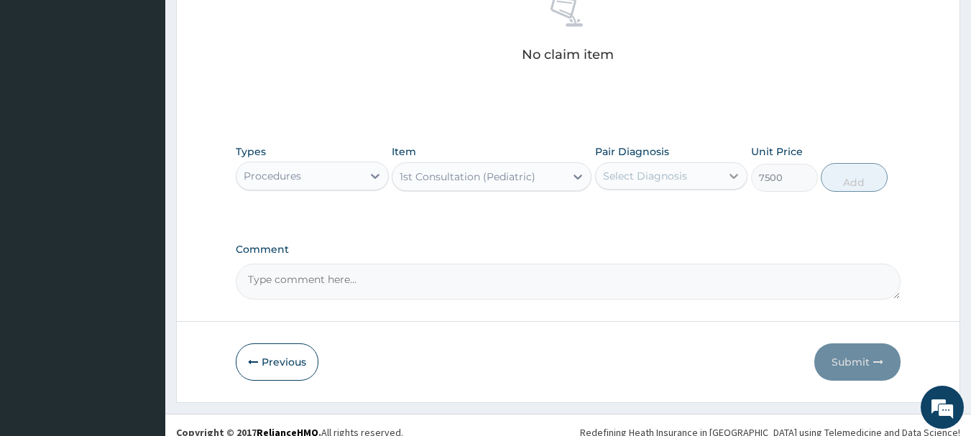
click at [731, 177] on icon at bounding box center [734, 176] width 14 height 14
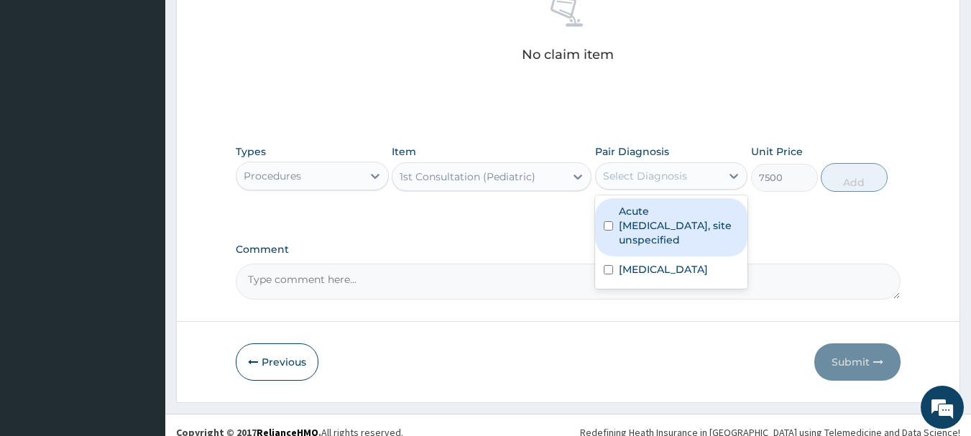
click at [607, 226] on input "checkbox" at bounding box center [608, 225] width 9 height 9
checkbox input "true"
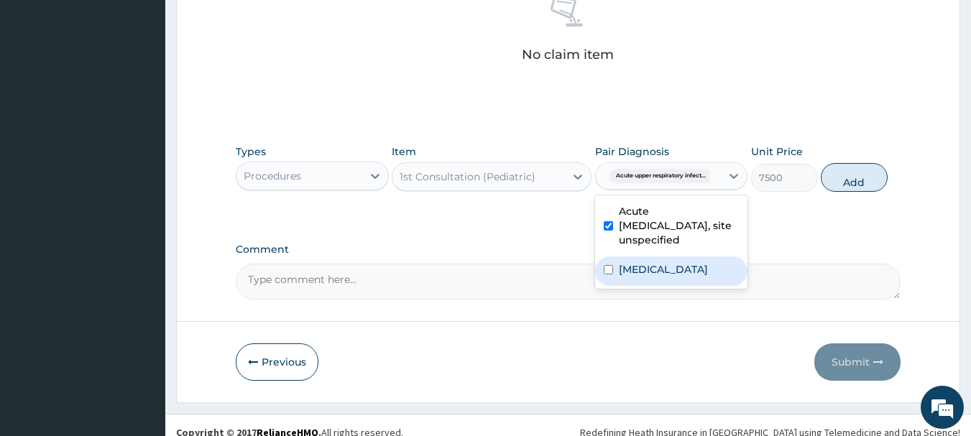
click at [607, 269] on input "checkbox" at bounding box center [608, 269] width 9 height 9
checkbox input "true"
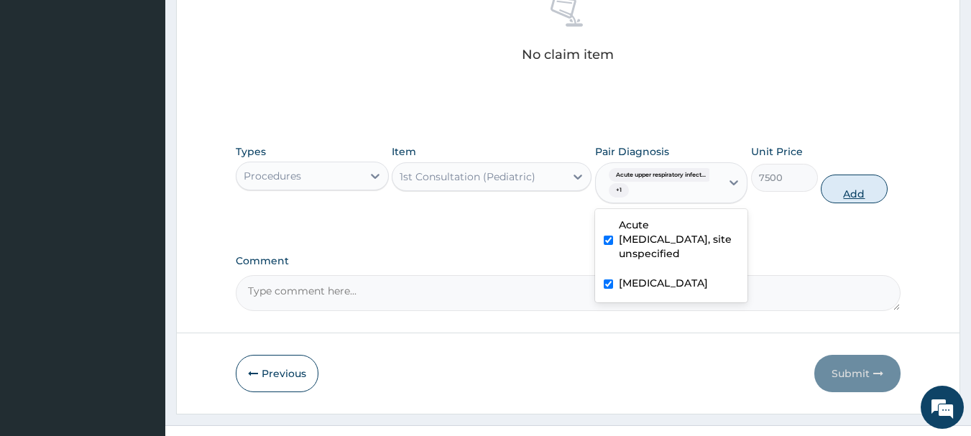
click at [853, 193] on button "Add" at bounding box center [854, 189] width 67 height 29
type input "0"
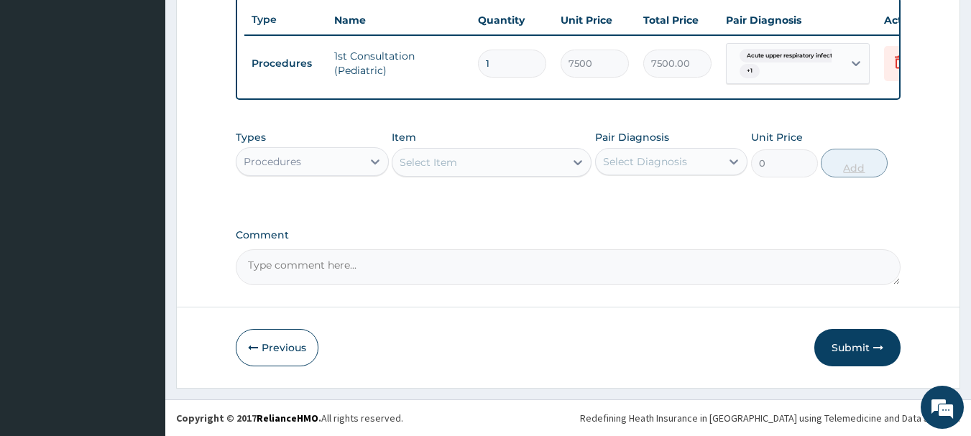
scroll to position [548, 0]
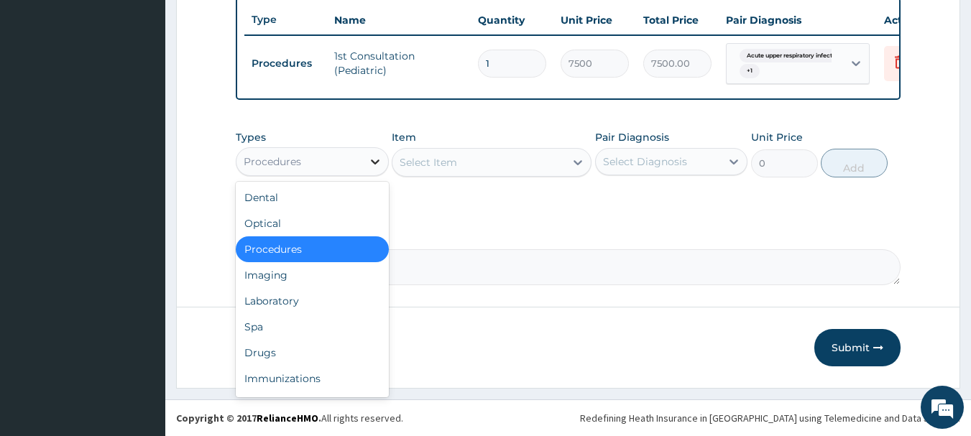
click at [376, 160] on icon at bounding box center [375, 162] width 14 height 14
click at [285, 364] on div "Drugs" at bounding box center [312, 353] width 153 height 26
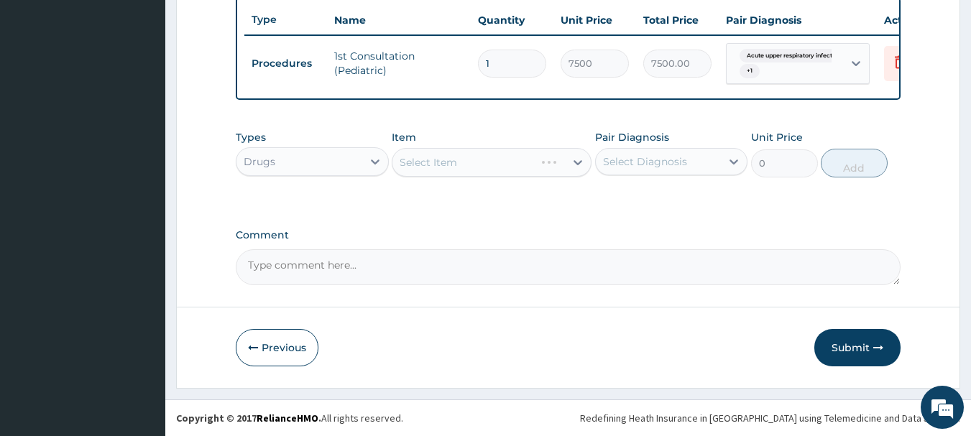
click at [564, 160] on div "Select Item" at bounding box center [492, 162] width 200 height 29
click at [446, 166] on div "Select Item" at bounding box center [428, 162] width 57 height 14
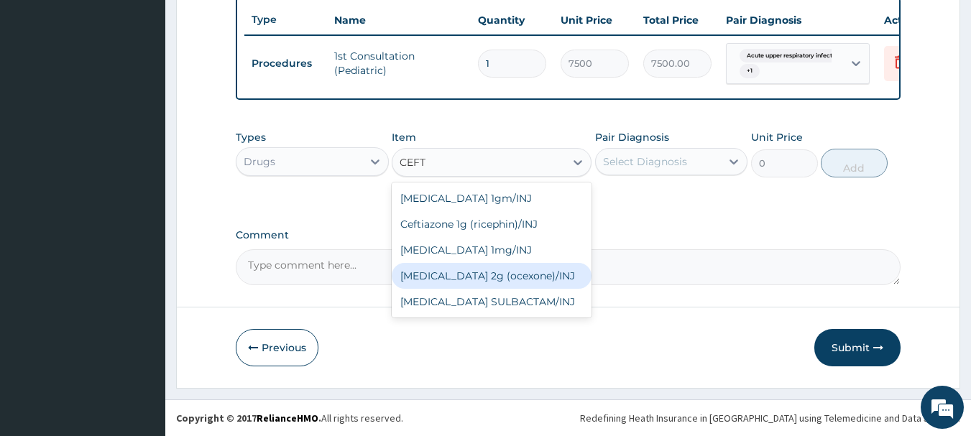
type input "CEF"
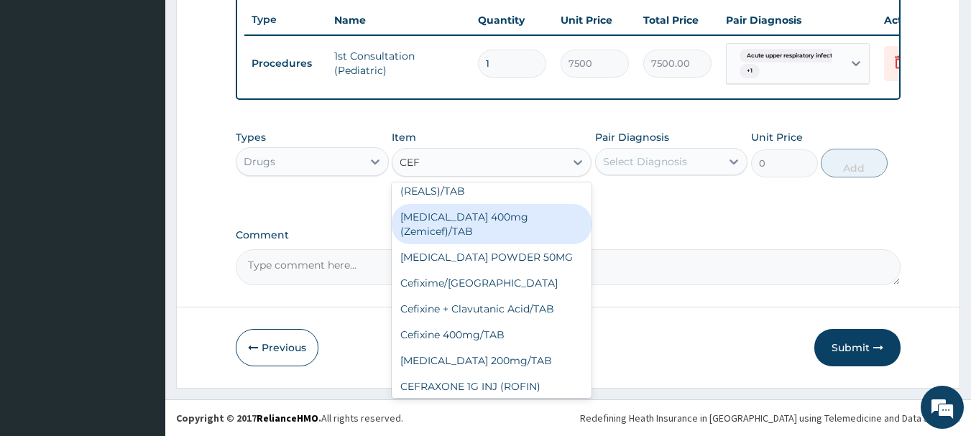
scroll to position [230, 0]
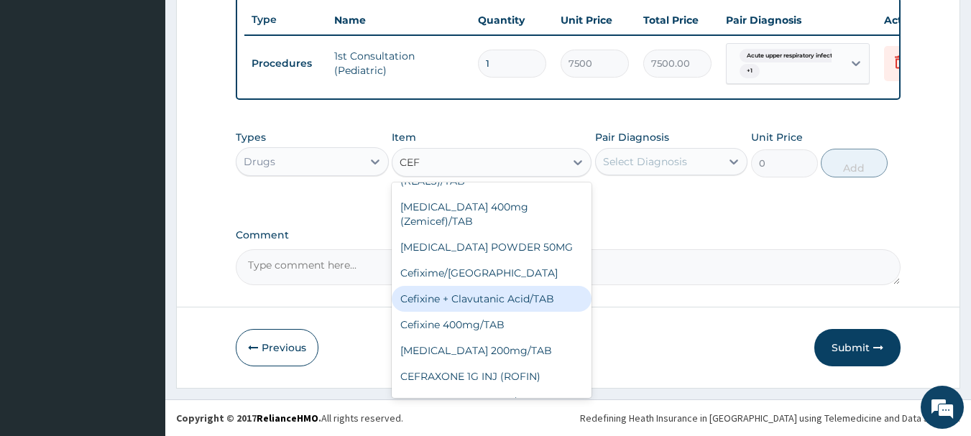
click at [531, 286] on div "Cefixine + Clavutanic Acid/TAB" at bounding box center [492, 299] width 200 height 26
type input "63"
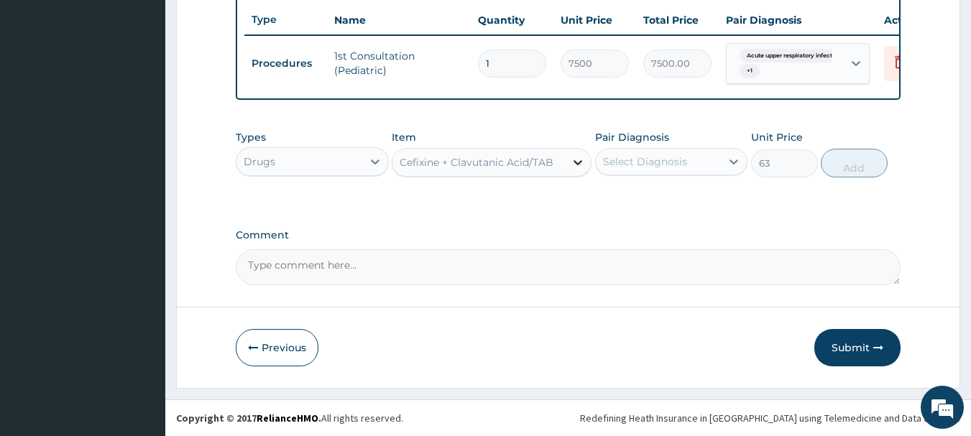
click at [575, 163] on icon at bounding box center [578, 162] width 14 height 14
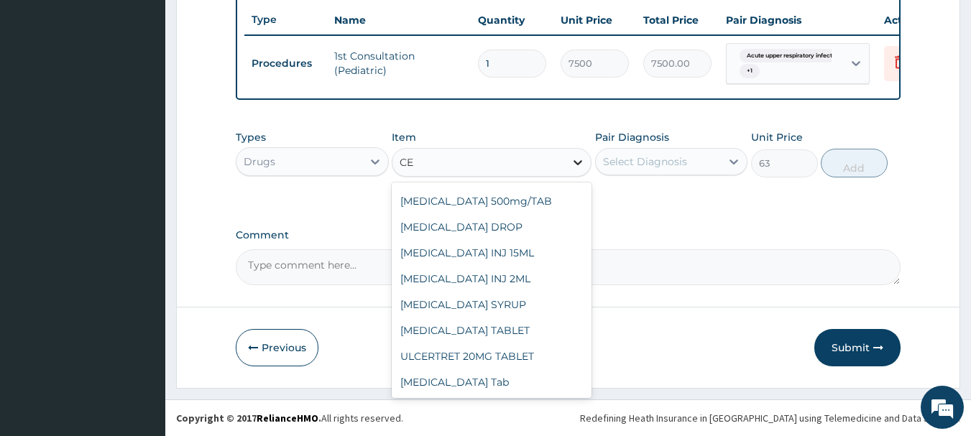
scroll to position [520, 0]
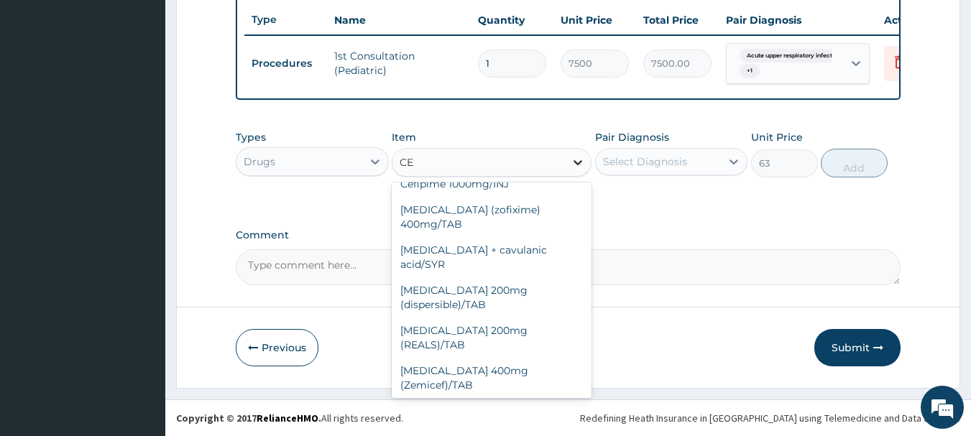
type input "CEF"
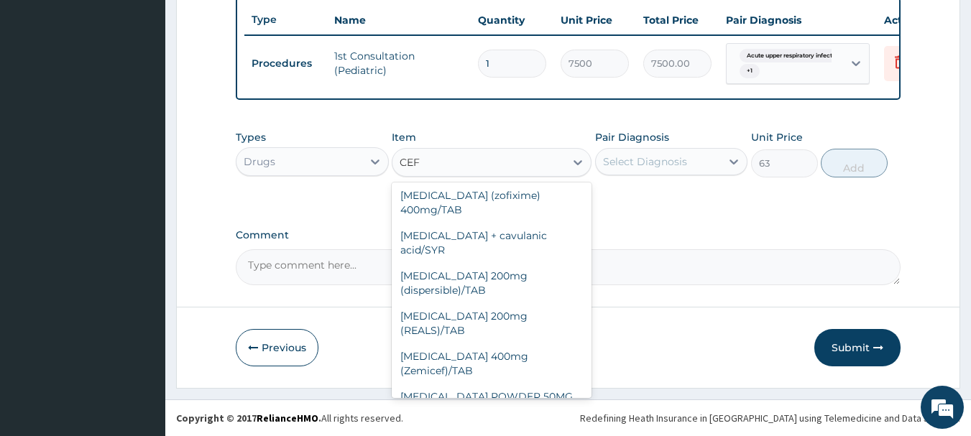
click at [474, 410] on div "Cefixime/[GEOGRAPHIC_DATA]" at bounding box center [492, 423] width 200 height 26
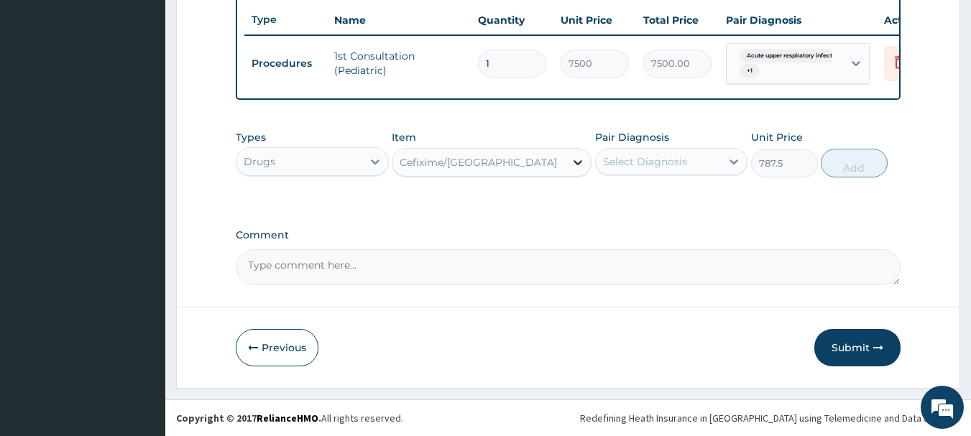
click at [575, 164] on icon at bounding box center [578, 162] width 14 height 14
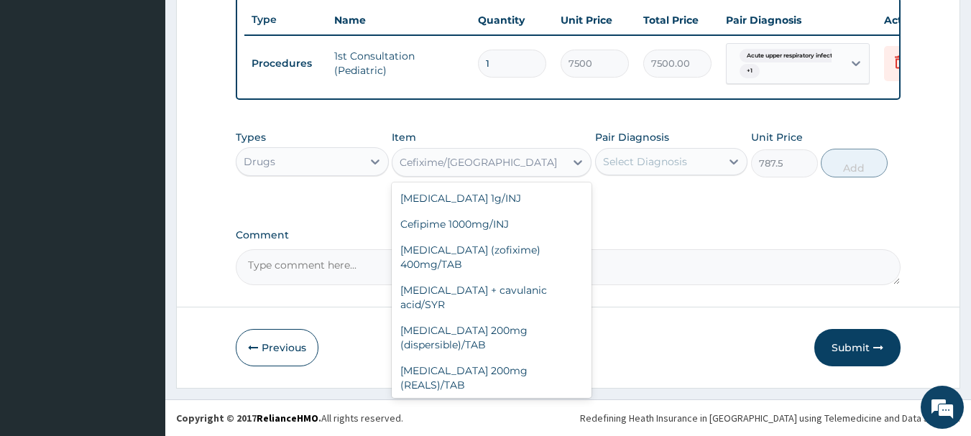
scroll to position [11771, 0]
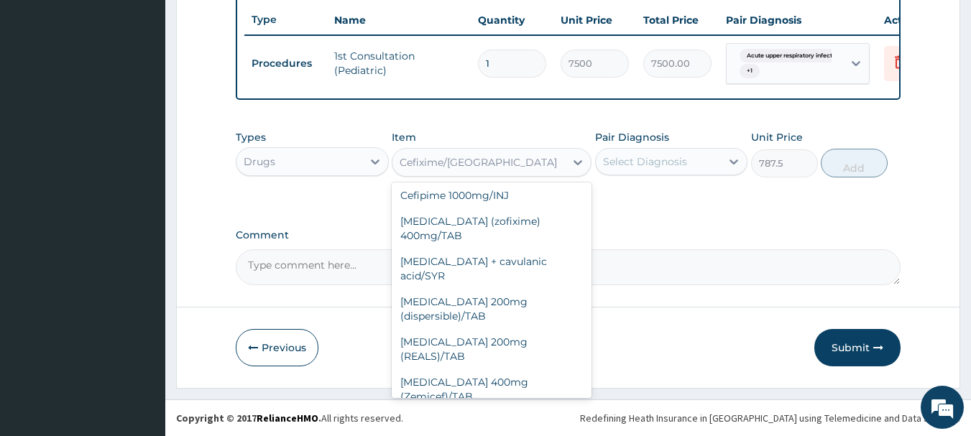
type input "1023.75"
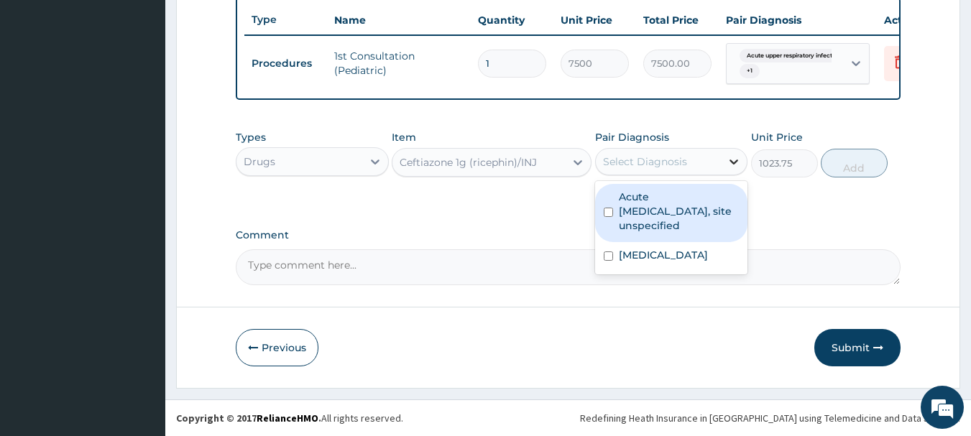
click at [735, 163] on icon at bounding box center [734, 162] width 9 height 5
click at [606, 213] on input "checkbox" at bounding box center [608, 212] width 9 height 9
checkbox input "true"
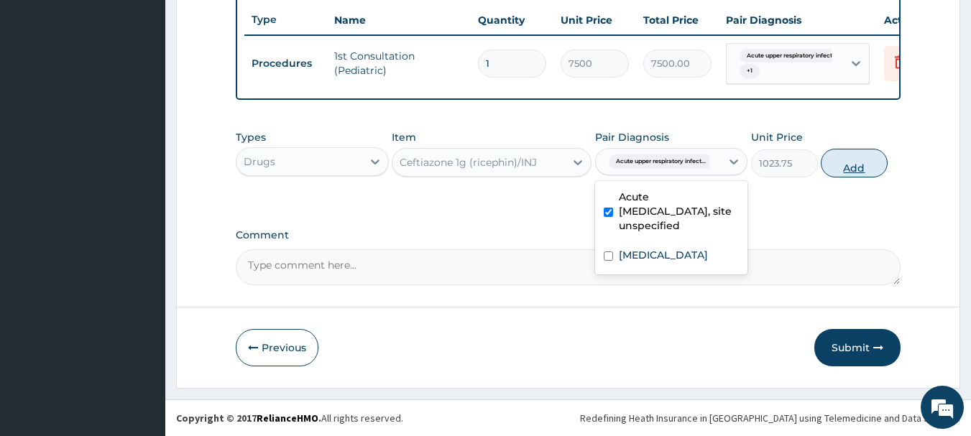
click at [862, 162] on button "Add" at bounding box center [854, 163] width 67 height 29
type input "0"
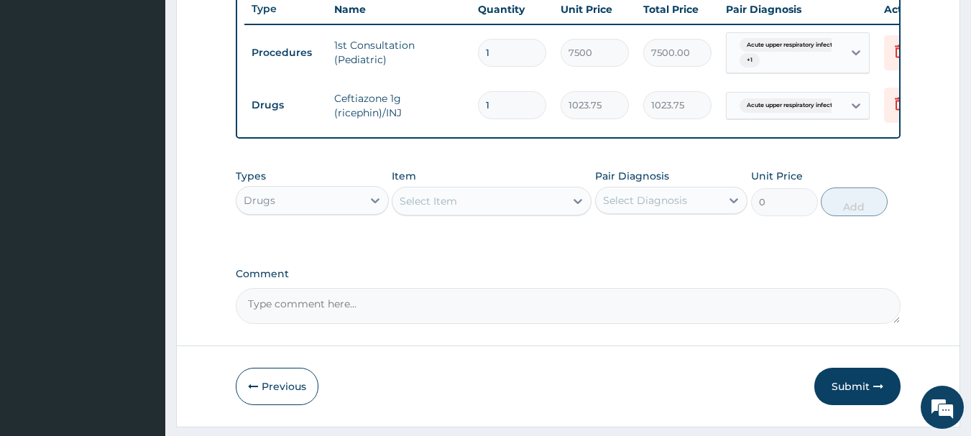
click at [564, 211] on div "Select Item" at bounding box center [478, 201] width 172 height 23
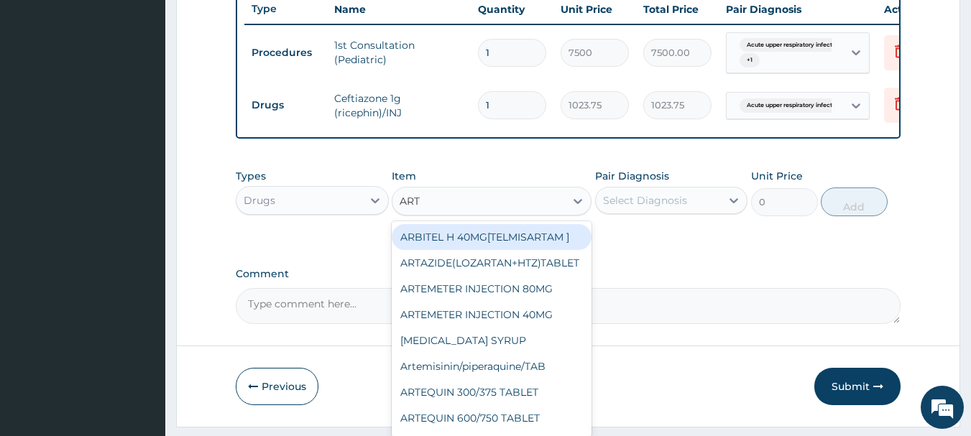
type input "ARTE"
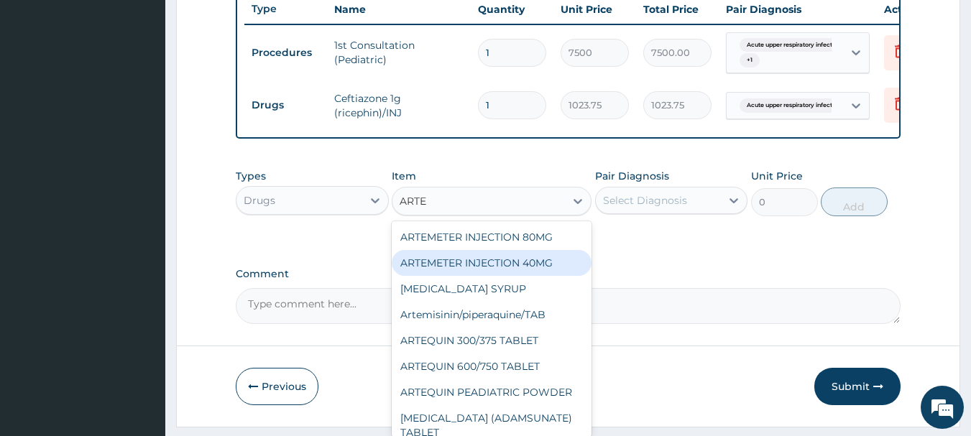
click at [542, 270] on div "ARTEMETER INJECTION 40MG" at bounding box center [492, 263] width 200 height 26
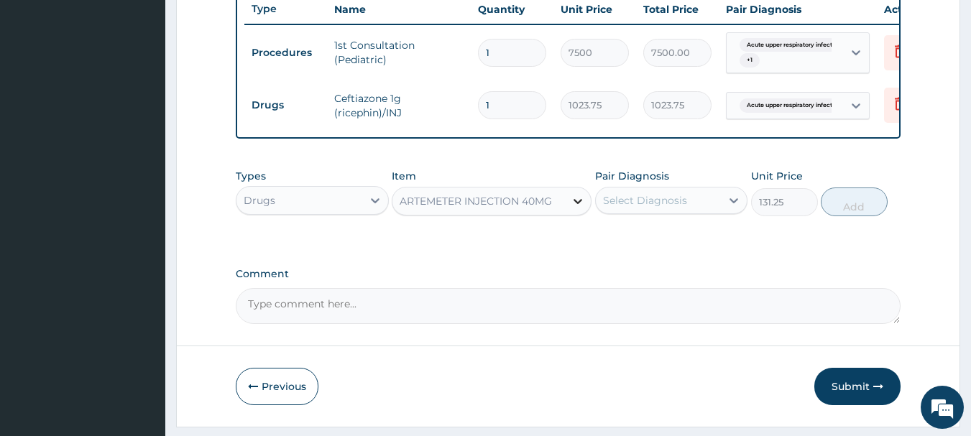
click at [577, 204] on icon at bounding box center [577, 201] width 9 height 5
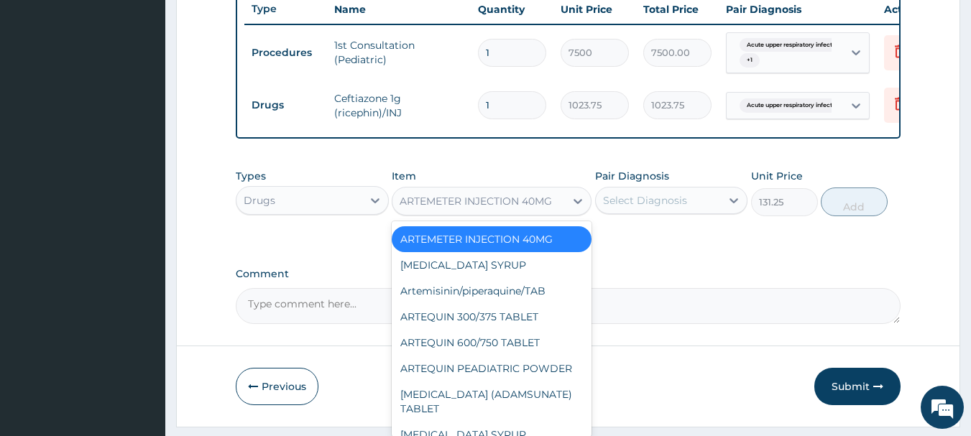
scroll to position [3717, 0]
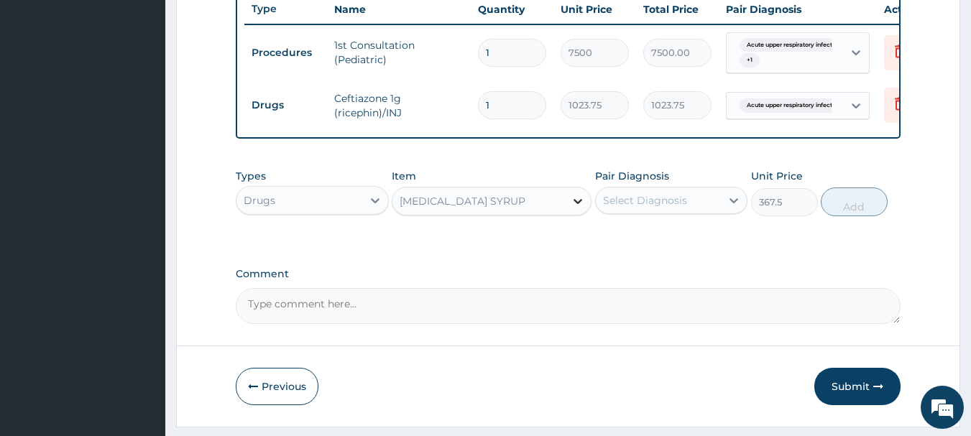
click at [579, 208] on icon at bounding box center [578, 201] width 14 height 14
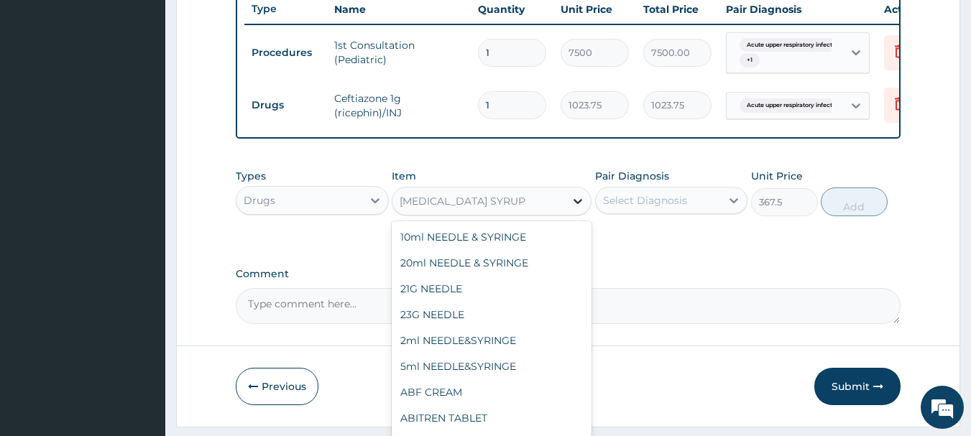
scroll to position [3711, 0]
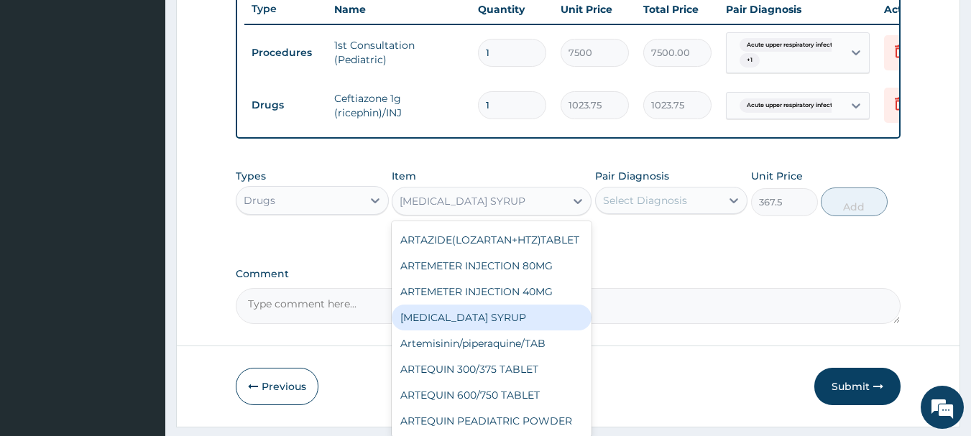
click at [499, 305] on div "[MEDICAL_DATA] SYRUP" at bounding box center [492, 318] width 200 height 26
type input "420"
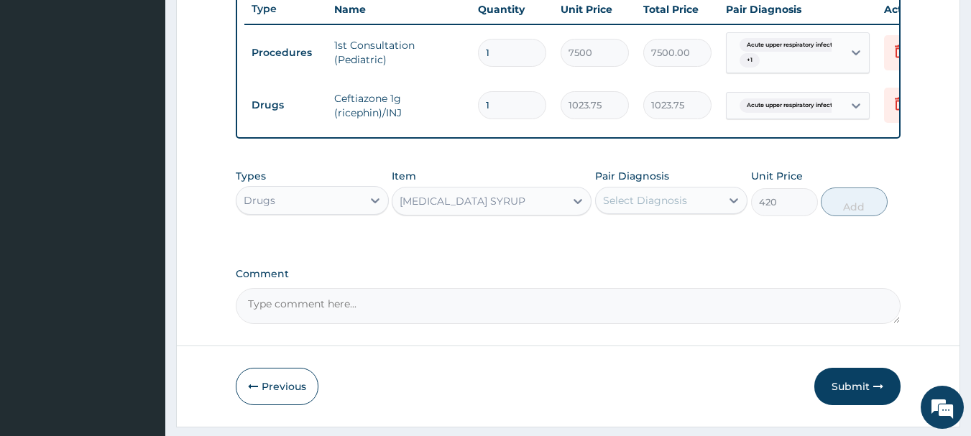
click at [526, 209] on div "[MEDICAL_DATA] SYRUP" at bounding box center [478, 201] width 172 height 23
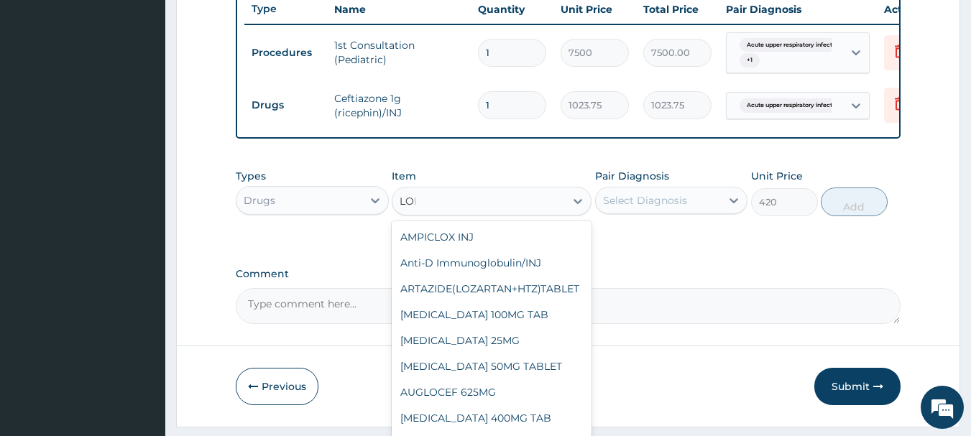
scroll to position [0, 0]
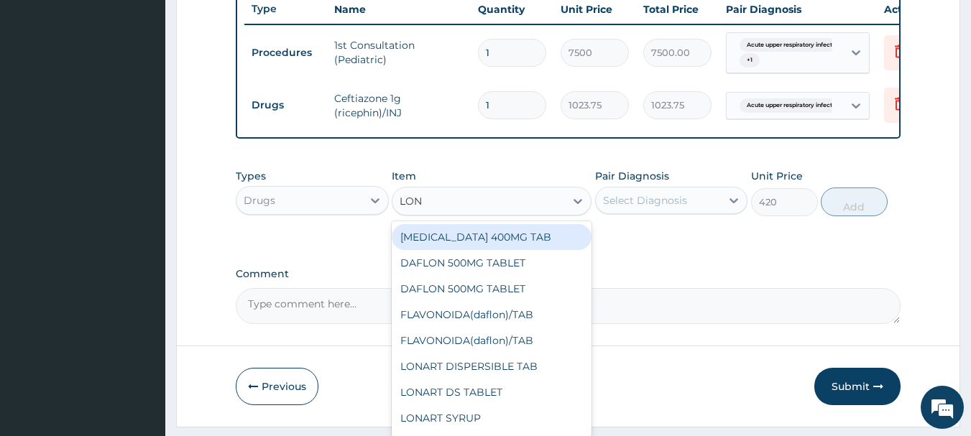
type input "[PERSON_NAME]"
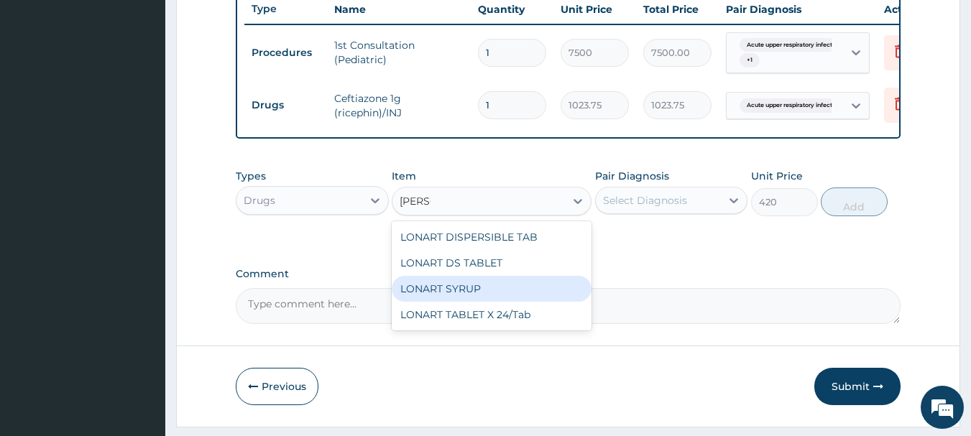
click at [488, 302] on div "LONART SYRUP" at bounding box center [492, 289] width 200 height 26
type input "525"
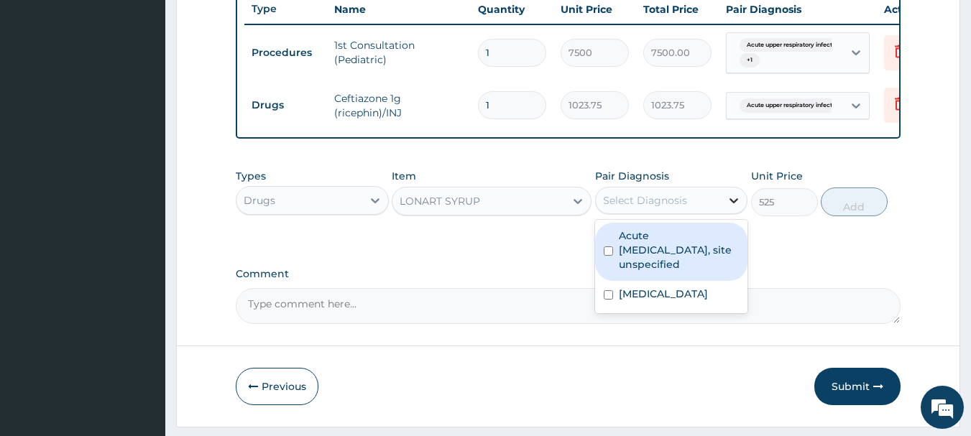
click at [739, 208] on icon at bounding box center [734, 200] width 14 height 14
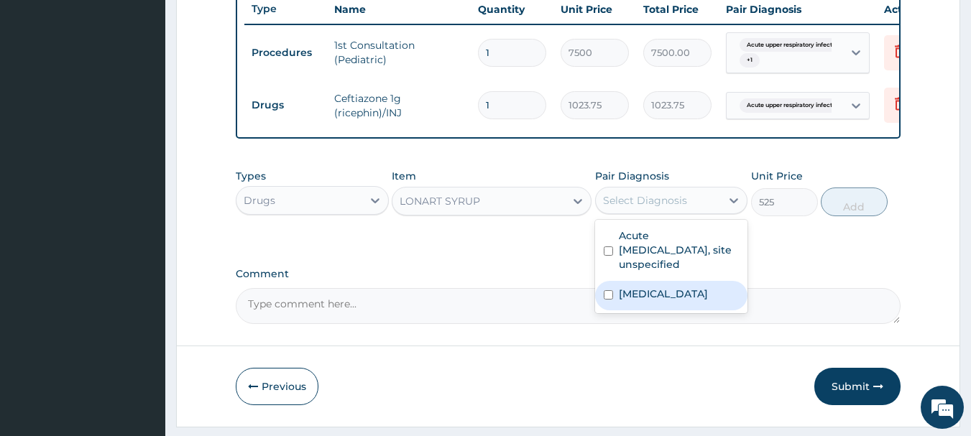
click at [612, 300] on input "checkbox" at bounding box center [608, 294] width 9 height 9
checkbox input "true"
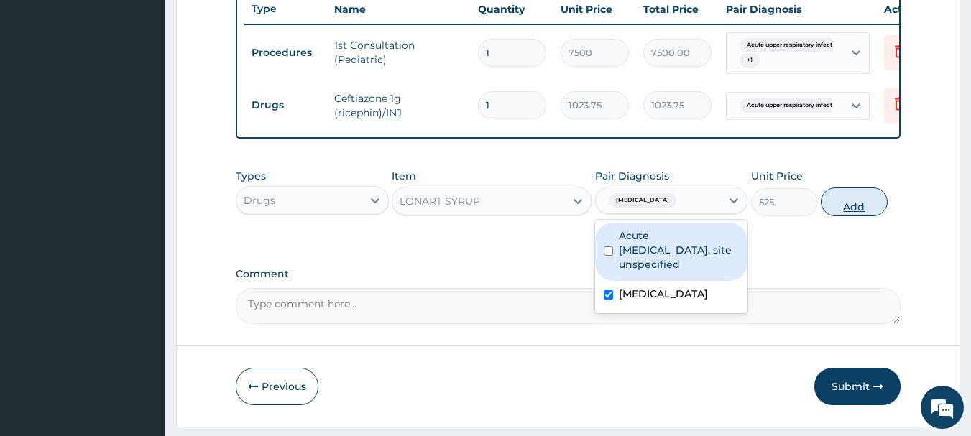
click at [859, 216] on button "Add" at bounding box center [854, 202] width 67 height 29
type input "0"
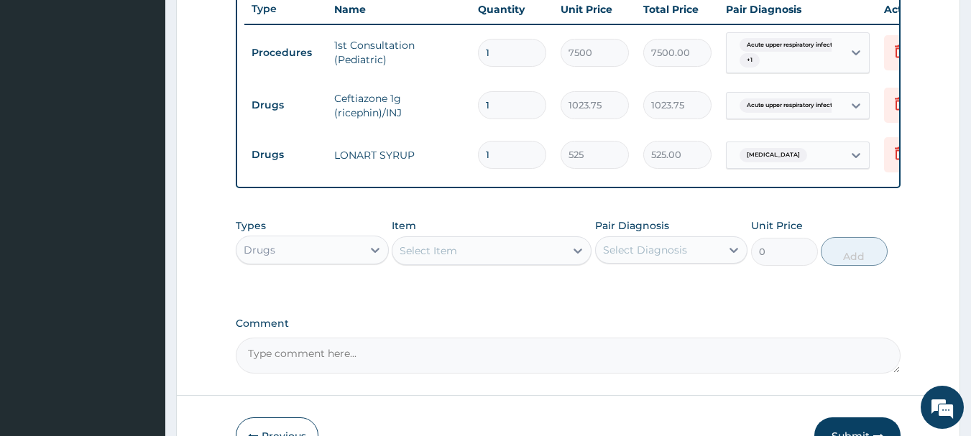
click at [468, 262] on div "Select Item" at bounding box center [478, 250] width 172 height 23
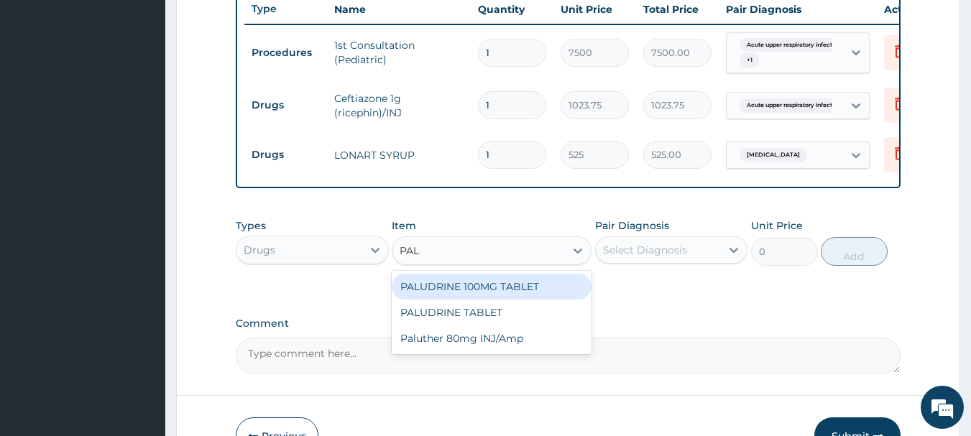
type input "PALU"
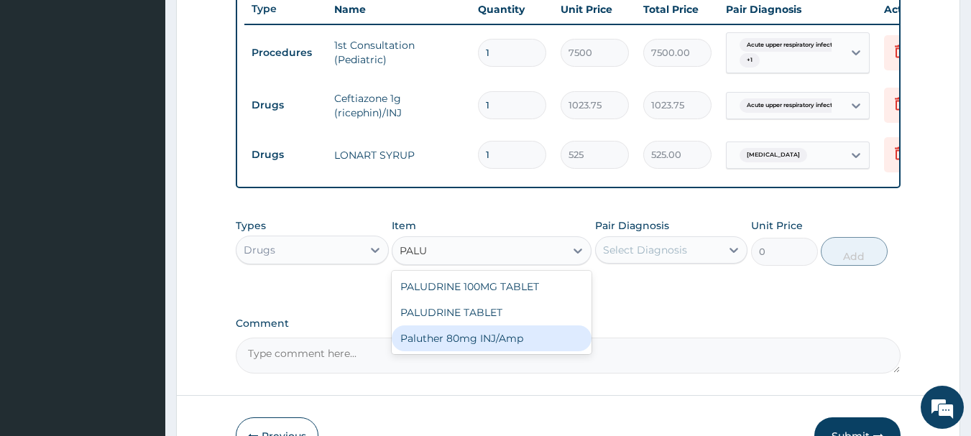
click at [445, 346] on div "Paluther 80mg INJ/Amp" at bounding box center [492, 339] width 200 height 26
type input "105"
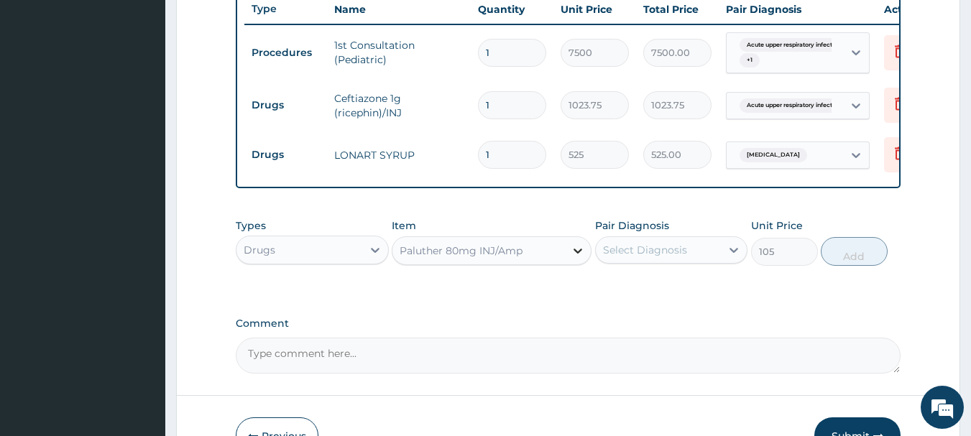
click at [573, 257] on icon at bounding box center [578, 251] width 14 height 14
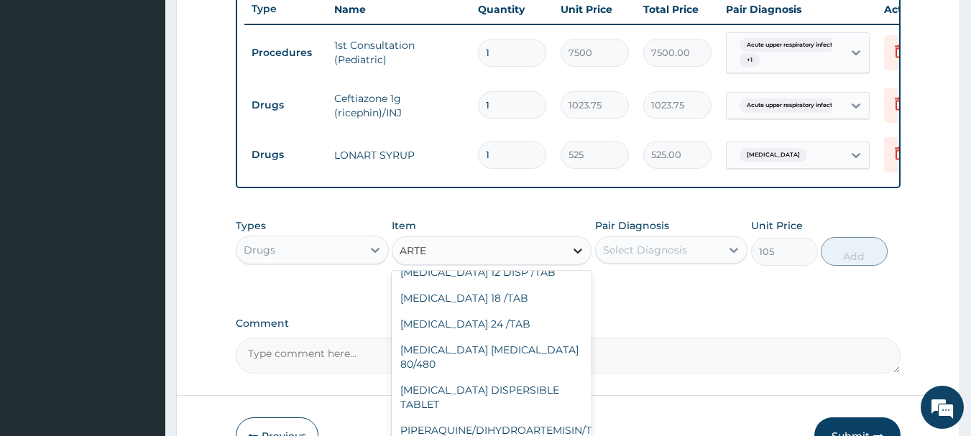
scroll to position [307, 0]
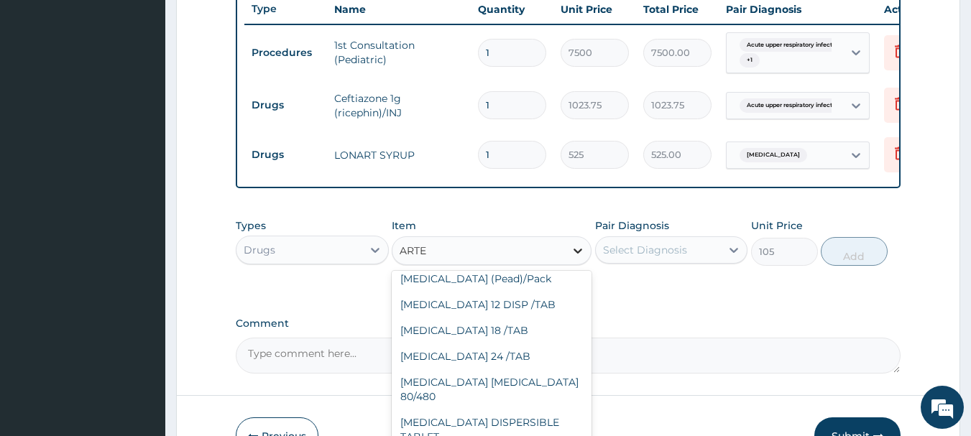
type input "ARTEM"
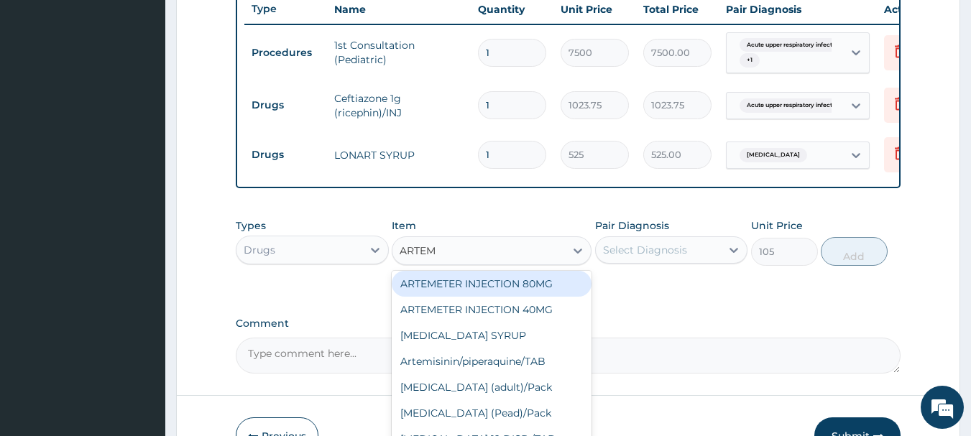
scroll to position [0, 0]
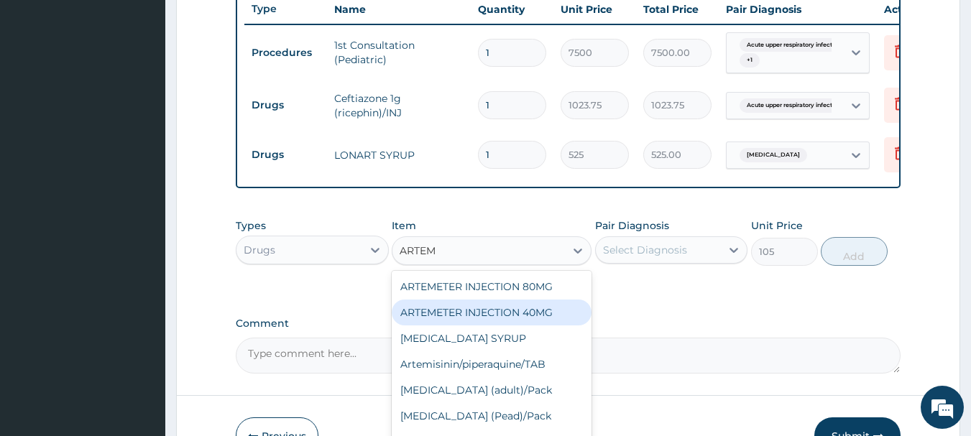
click at [549, 323] on div "ARTEMETER INJECTION 40MG" at bounding box center [492, 313] width 200 height 26
type input "131.25"
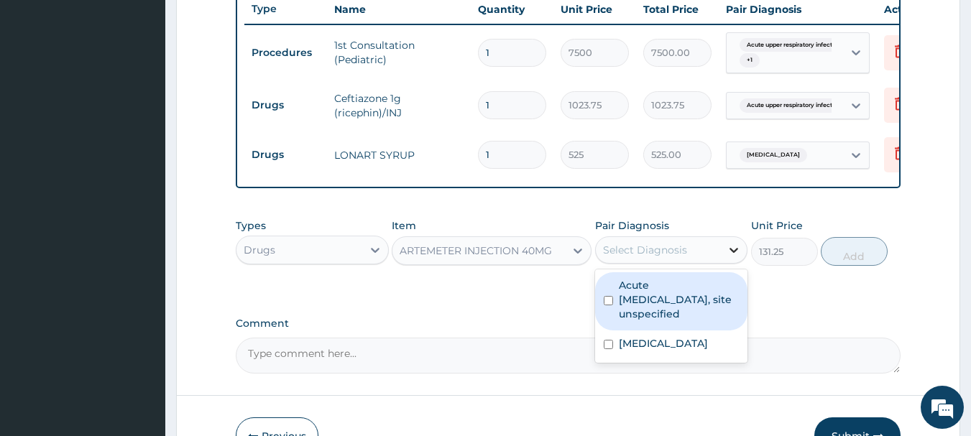
click at [735, 257] on icon at bounding box center [734, 250] width 14 height 14
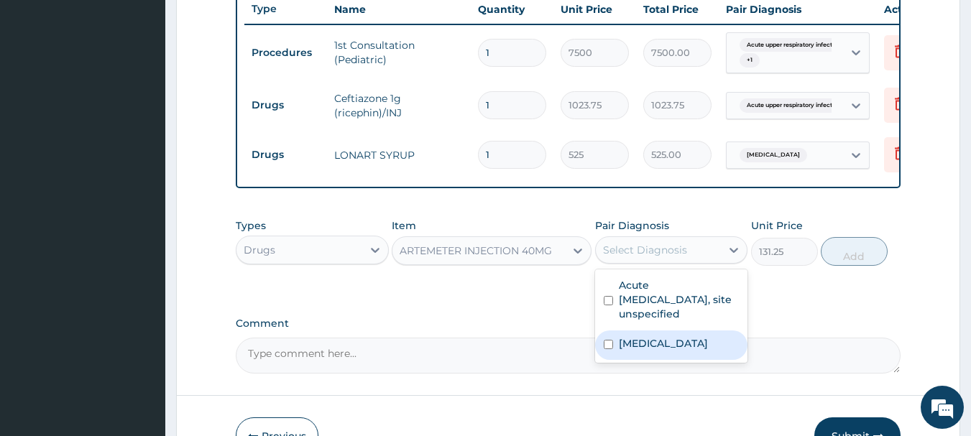
click at [611, 349] on input "checkbox" at bounding box center [608, 344] width 9 height 9
checkbox input "true"
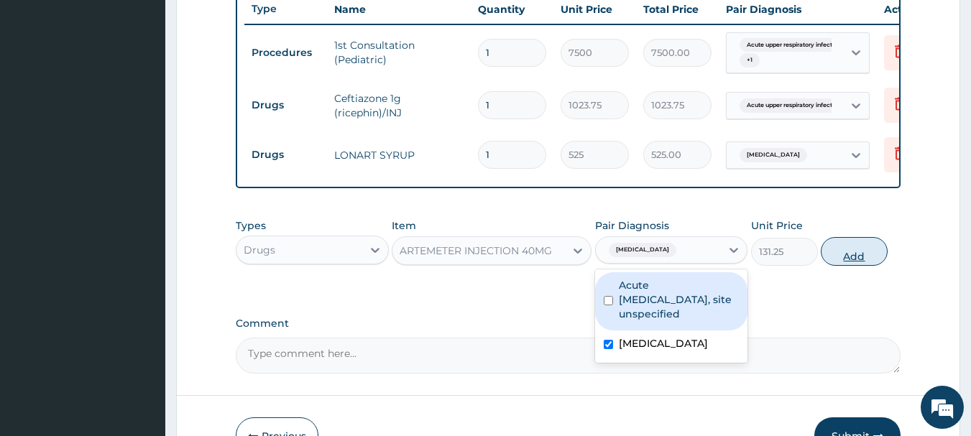
click at [846, 262] on button "Add" at bounding box center [854, 251] width 67 height 29
type input "0"
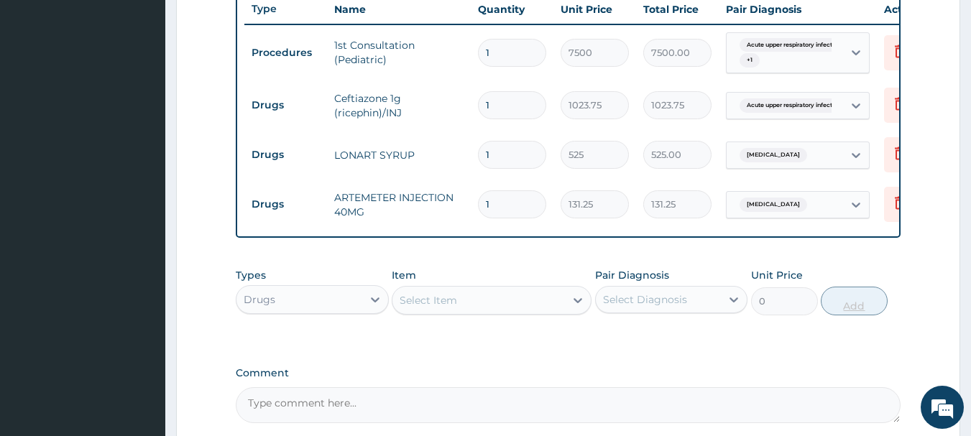
type input "0.00"
type input "3"
type input "393.75"
type input "3"
click at [529, 312] on div "Select Item" at bounding box center [478, 300] width 172 height 23
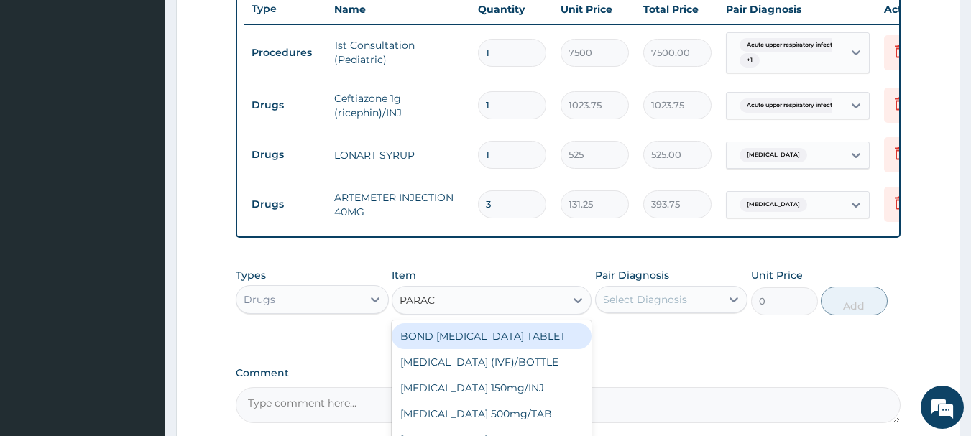
type input "PARACE"
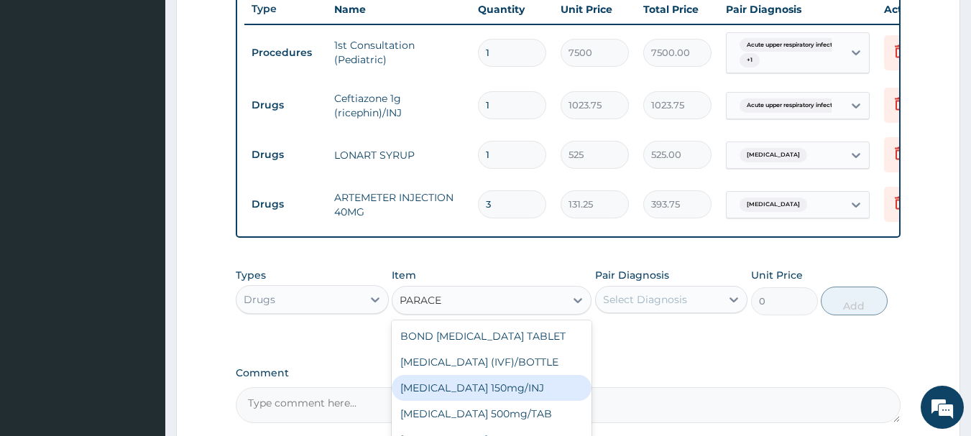
click at [523, 387] on div "[MEDICAL_DATA] 150mg/INJ" at bounding box center [492, 388] width 200 height 26
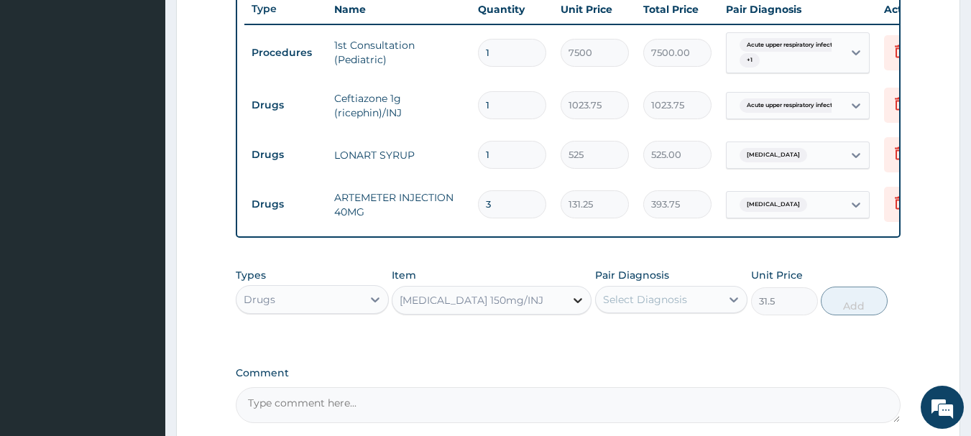
click at [576, 308] on icon at bounding box center [578, 300] width 14 height 14
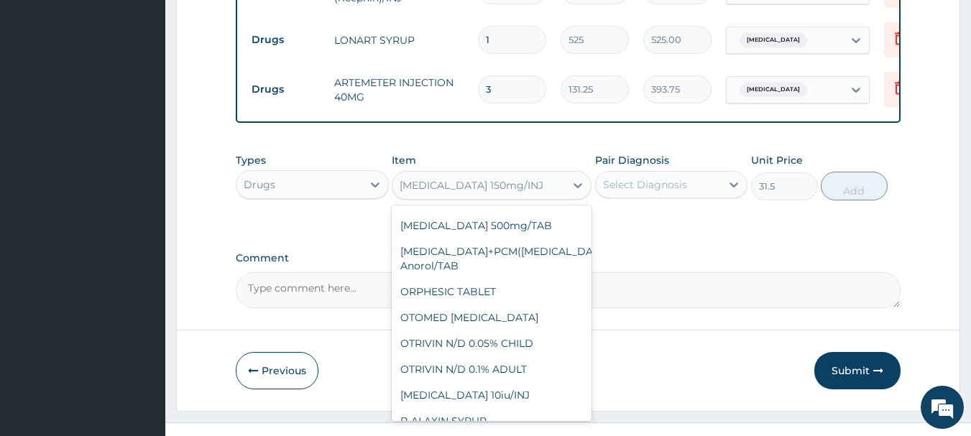
scroll to position [24767, 0]
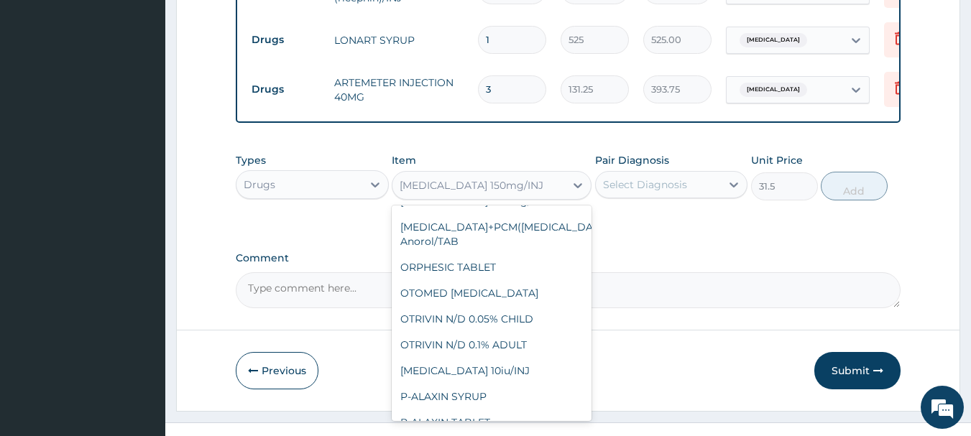
type input "210"
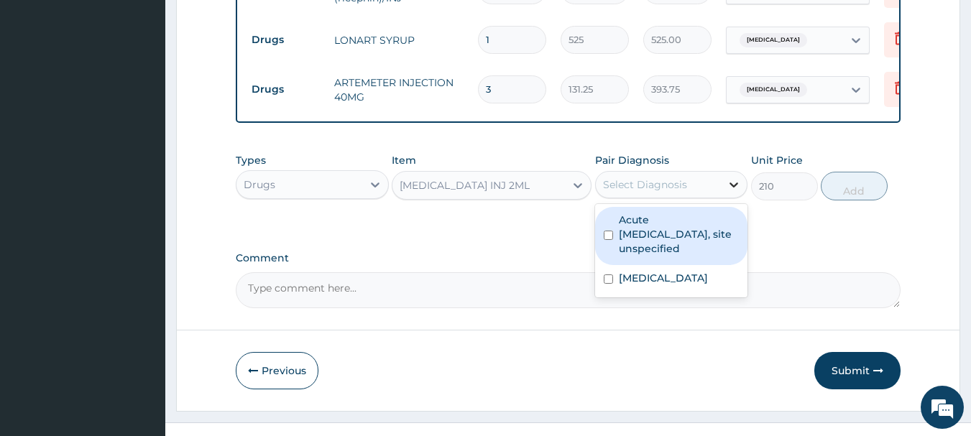
click at [729, 192] on icon at bounding box center [734, 184] width 14 height 14
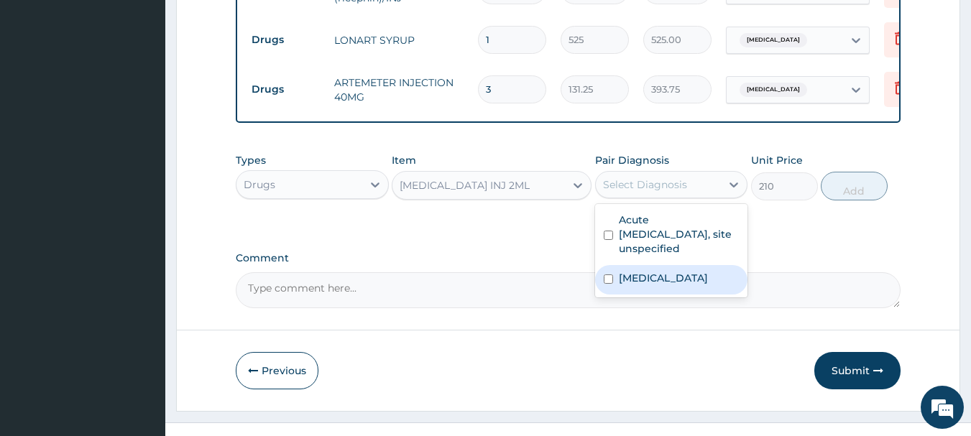
click at [609, 284] on input "checkbox" at bounding box center [608, 279] width 9 height 9
checkbox input "true"
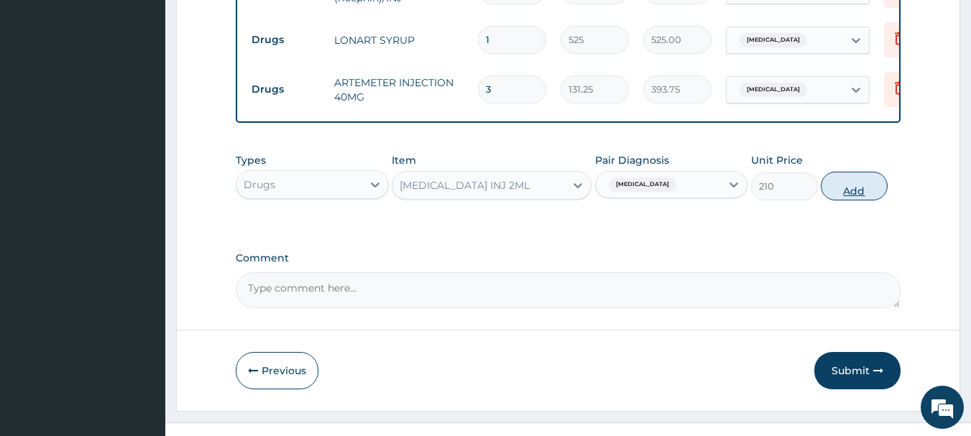
click at [849, 198] on button "Add" at bounding box center [854, 186] width 67 height 29
type input "0"
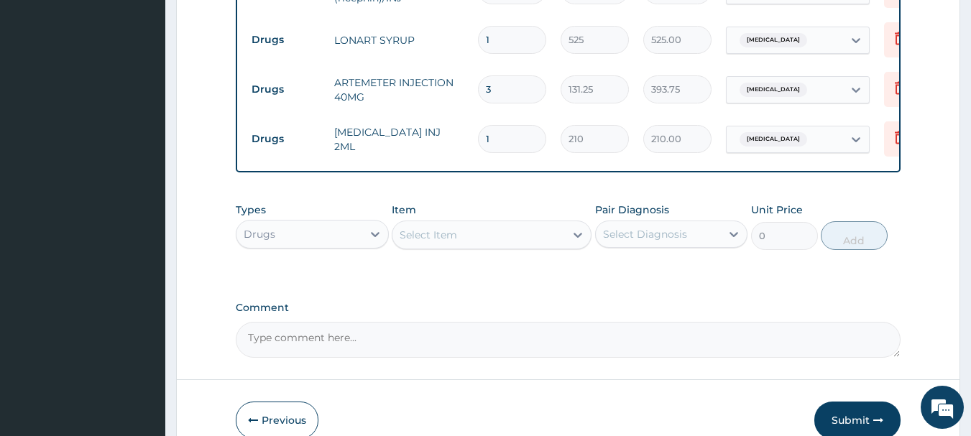
click at [469, 240] on div "Select Item" at bounding box center [478, 234] width 172 height 23
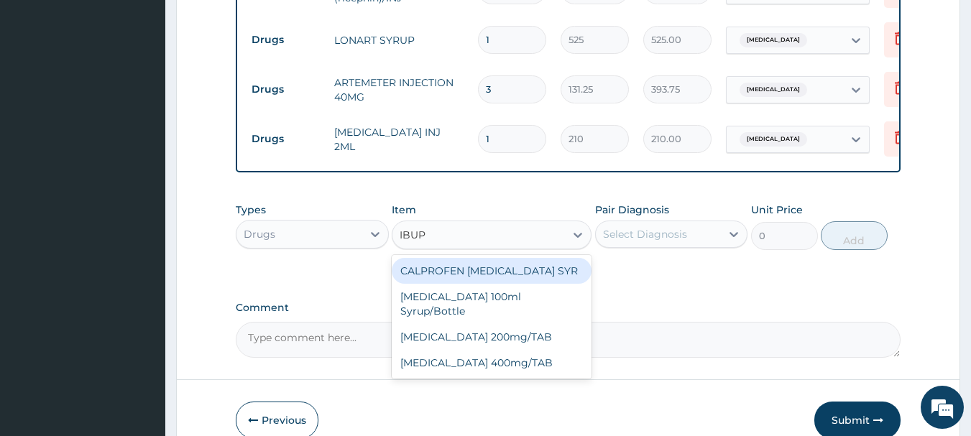
type input "IBUPR"
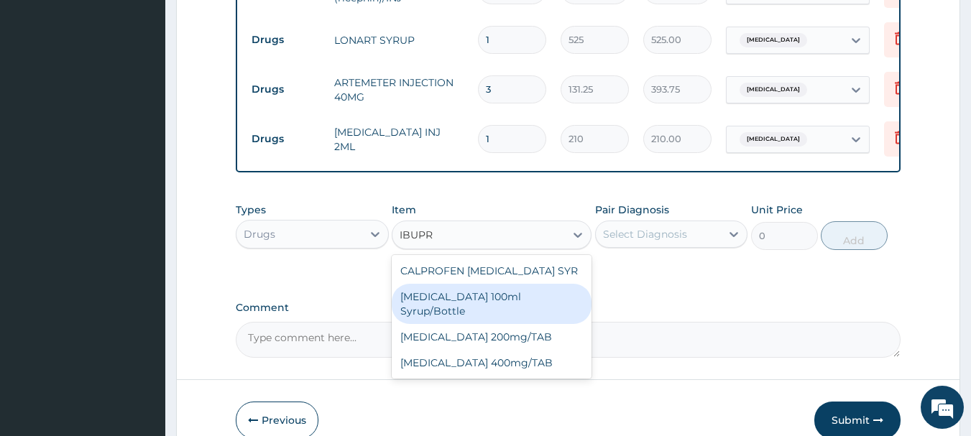
click at [445, 303] on div "[MEDICAL_DATA] 100ml Syrup/Bottle" at bounding box center [492, 304] width 200 height 40
type input "187.95"
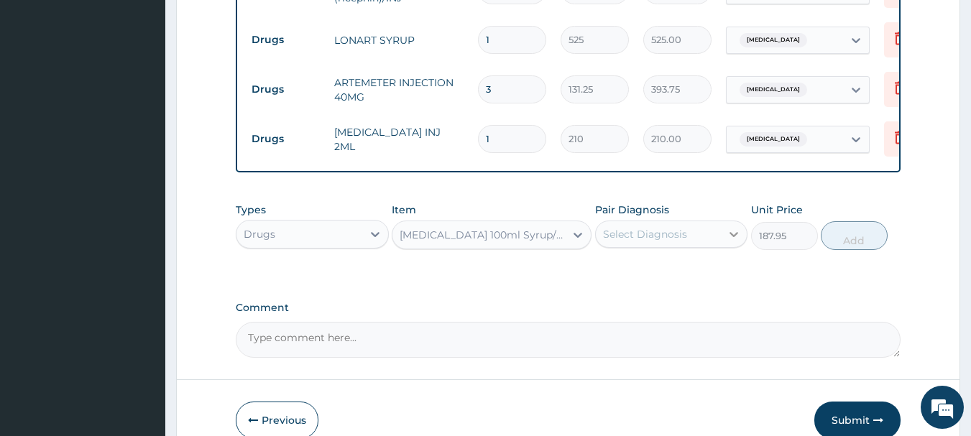
click at [733, 241] on icon at bounding box center [734, 234] width 14 height 14
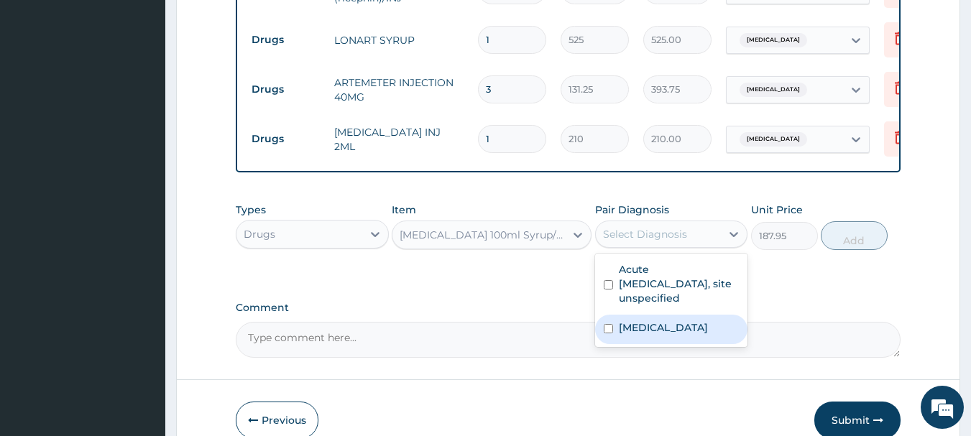
click at [613, 340] on div "[MEDICAL_DATA]" at bounding box center [671, 329] width 153 height 29
checkbox input "true"
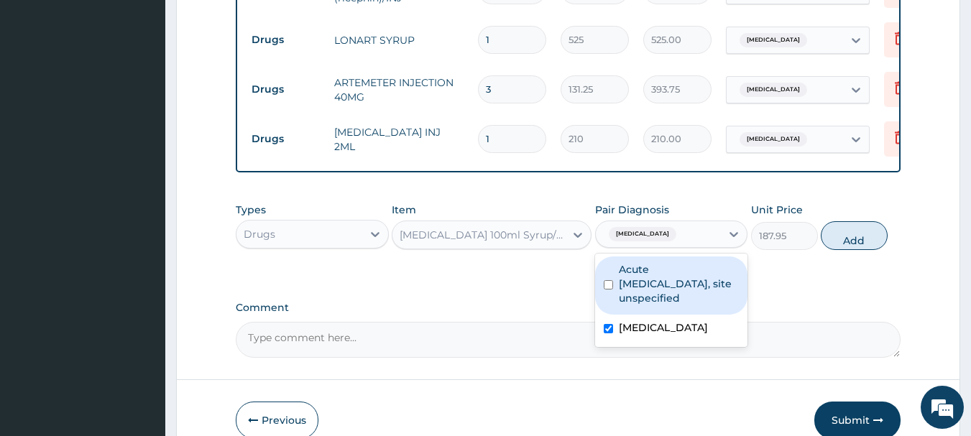
click at [612, 290] on input "checkbox" at bounding box center [608, 284] width 9 height 9
checkbox input "true"
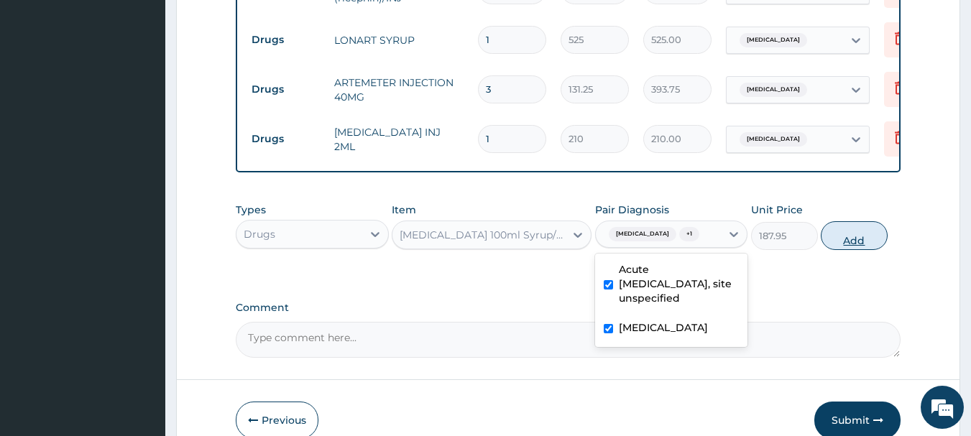
click at [852, 247] on button "Add" at bounding box center [854, 235] width 67 height 29
type input "0"
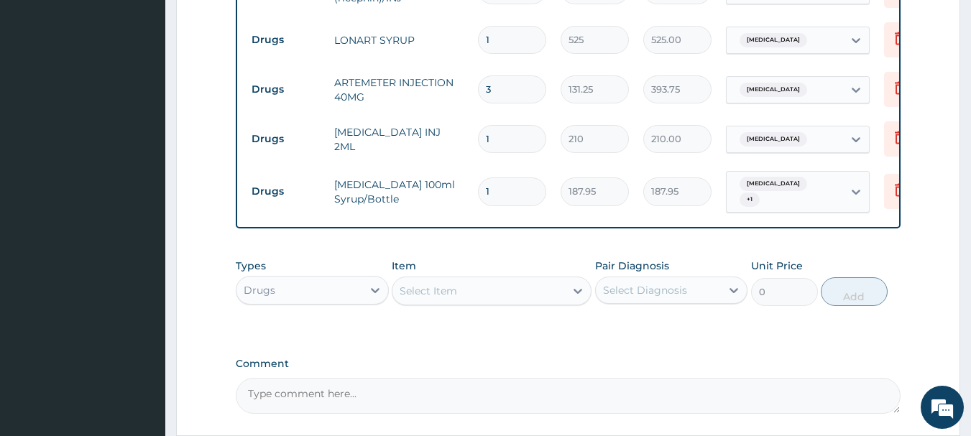
click at [461, 296] on div "Select Item" at bounding box center [478, 291] width 172 height 23
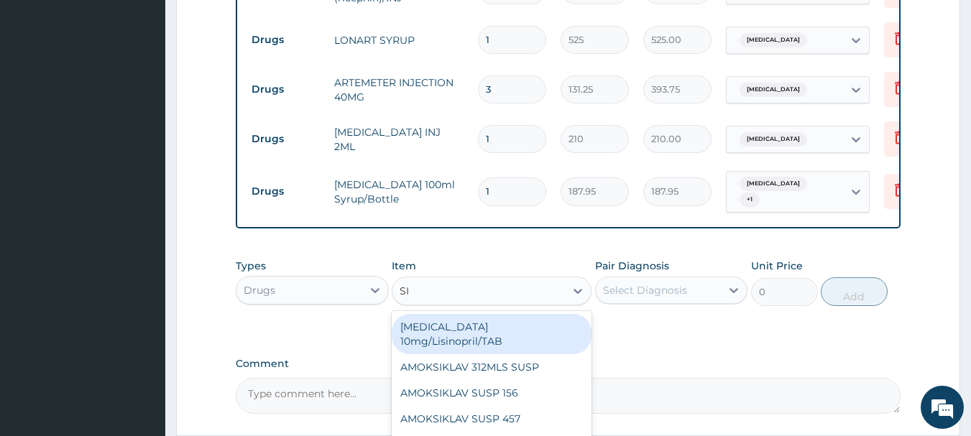
type input "S"
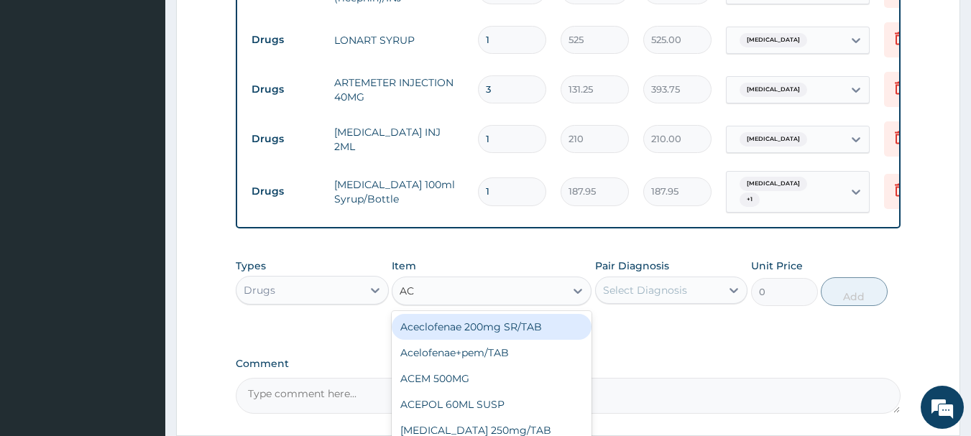
type input "ACT"
click at [455, 337] on div "[MEDICAL_DATA] SYRUP" at bounding box center [492, 327] width 200 height 26
type input "393.75"
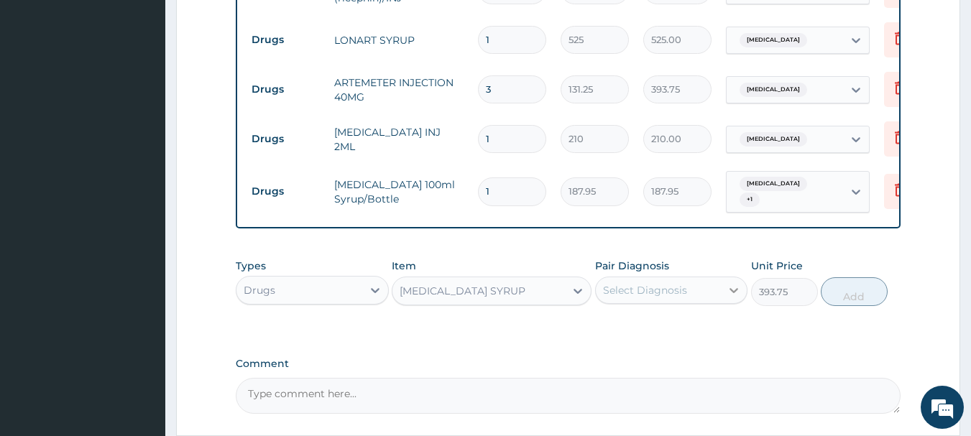
click at [735, 298] on icon at bounding box center [734, 290] width 14 height 14
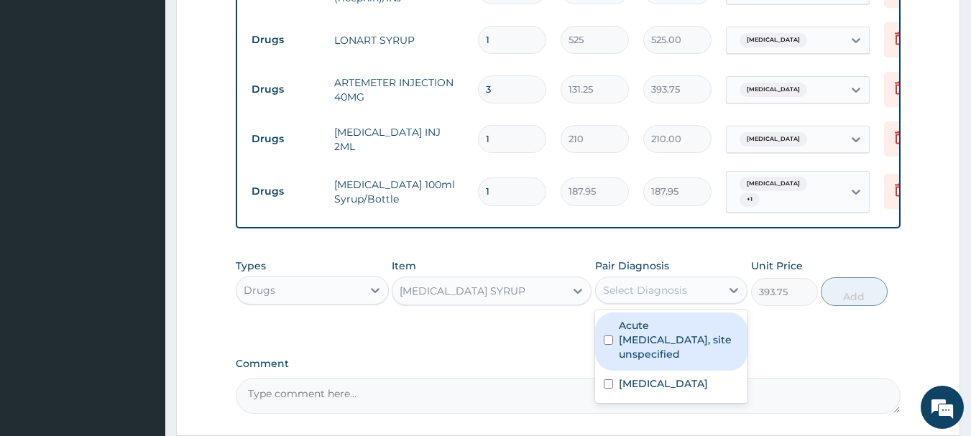
click at [609, 345] on input "checkbox" at bounding box center [608, 340] width 9 height 9
checkbox input "true"
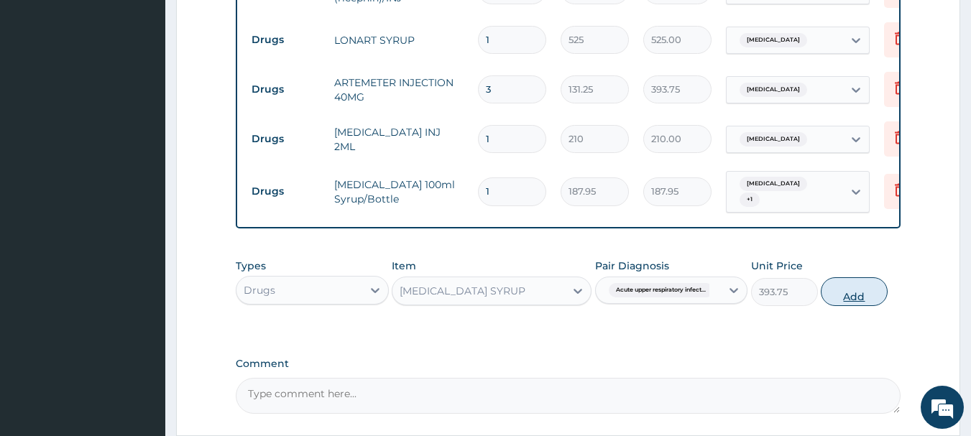
click at [852, 303] on button "Add" at bounding box center [854, 291] width 67 height 29
type input "0"
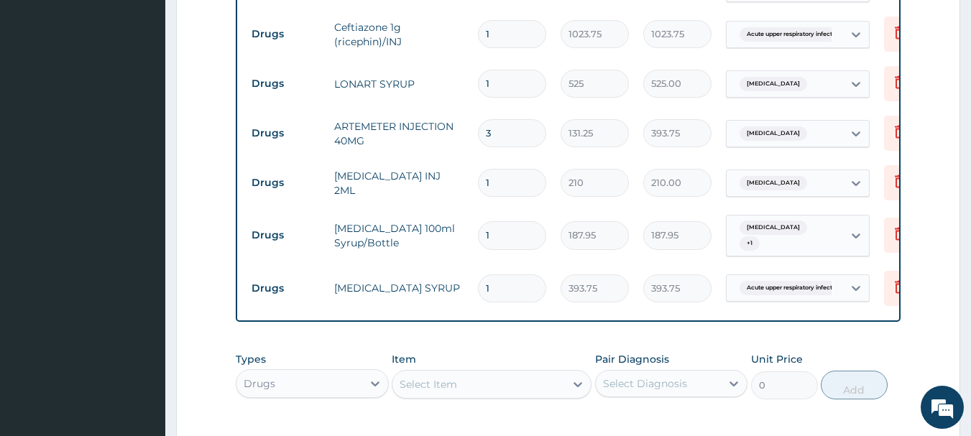
scroll to position [606, 0]
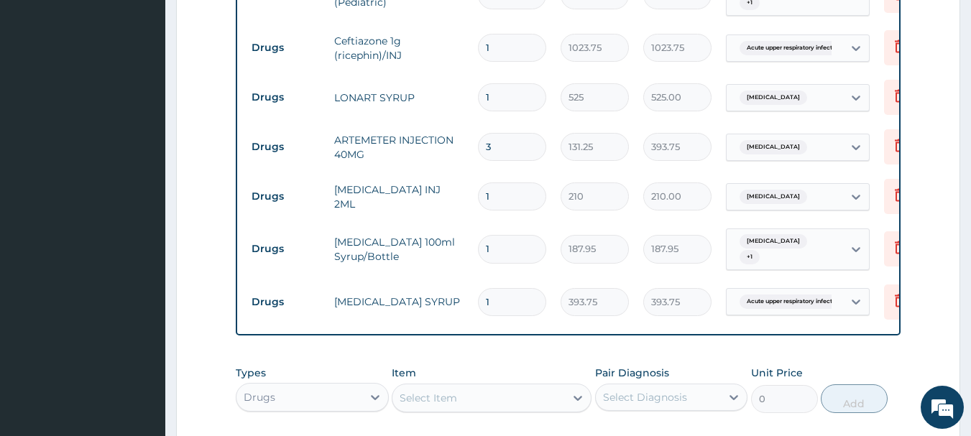
click at [517, 410] on div "Select Item" at bounding box center [478, 398] width 172 height 23
type input "PARACE"
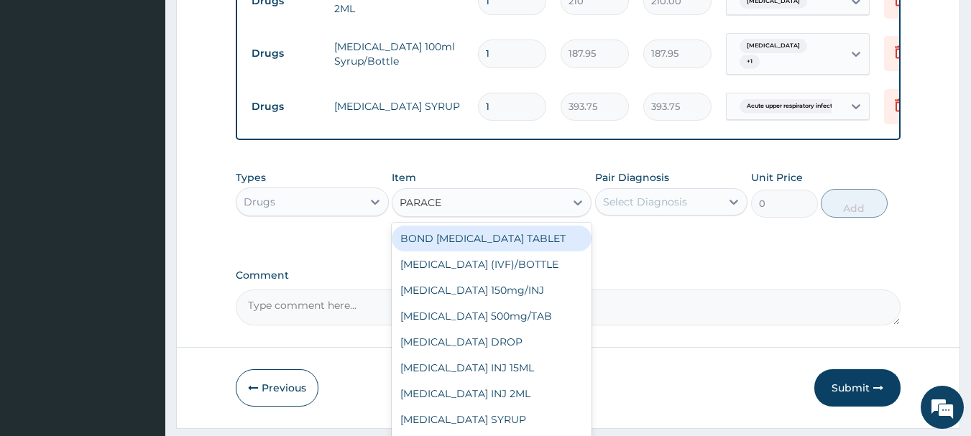
scroll to position [807, 0]
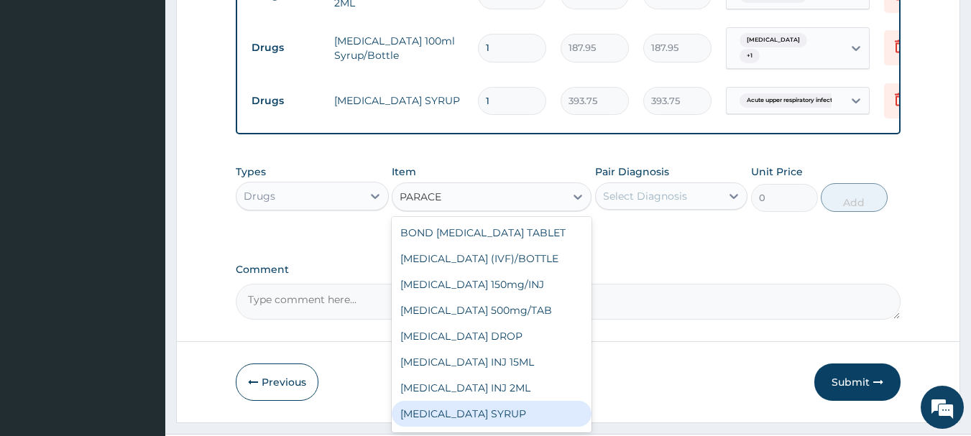
click at [512, 421] on div "PARACETAMOL SYRUP" at bounding box center [492, 414] width 200 height 26
type input "131.25"
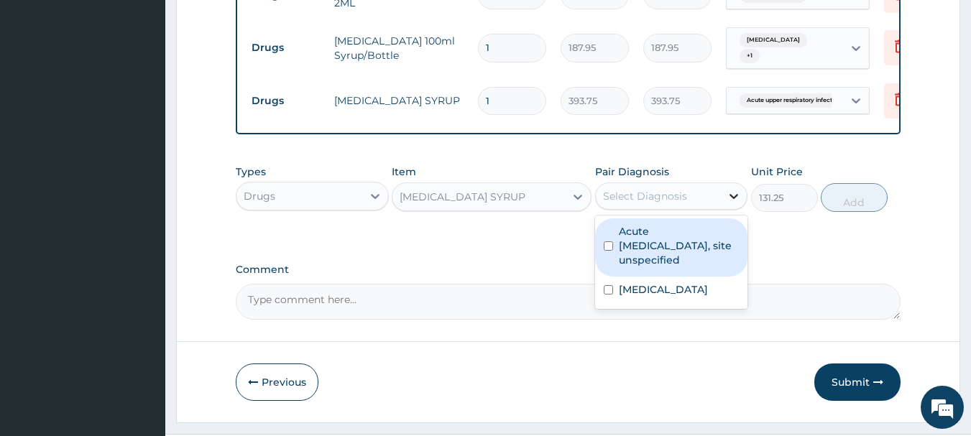
click at [737, 199] on icon at bounding box center [734, 196] width 9 height 5
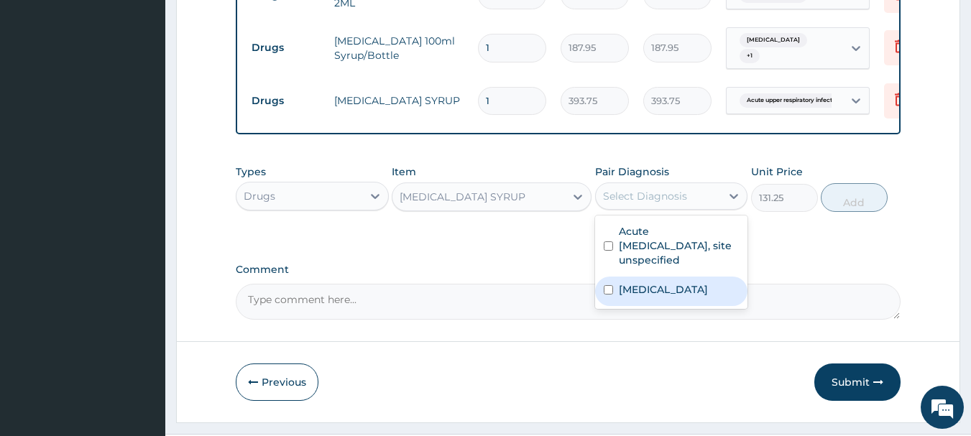
click at [607, 295] on input "checkbox" at bounding box center [608, 289] width 9 height 9
checkbox input "true"
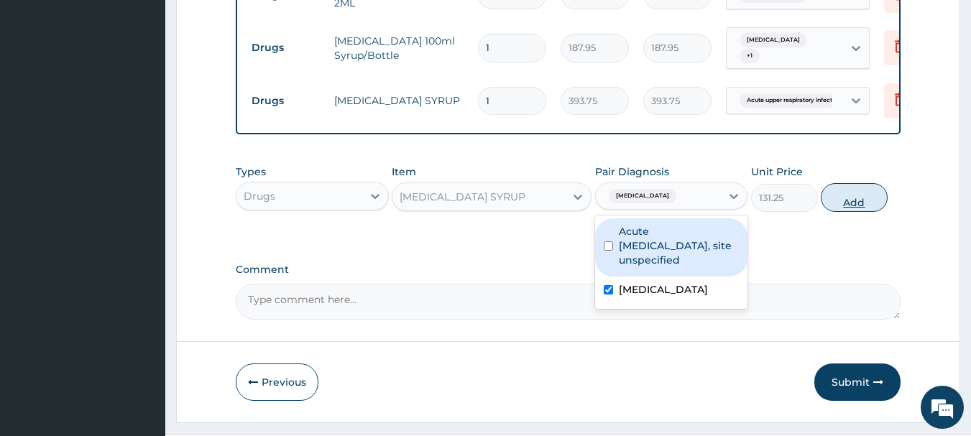
click at [853, 212] on button "Add" at bounding box center [854, 197] width 67 height 29
type input "0"
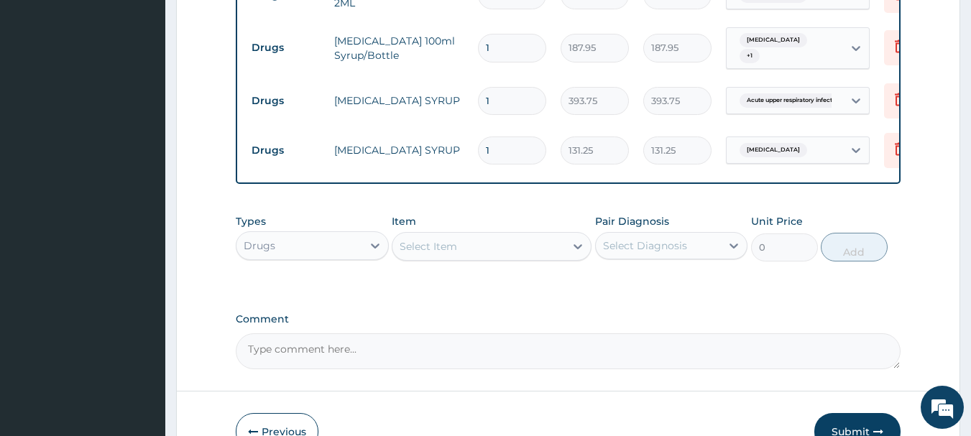
click at [503, 258] on div "Select Item" at bounding box center [478, 246] width 172 height 23
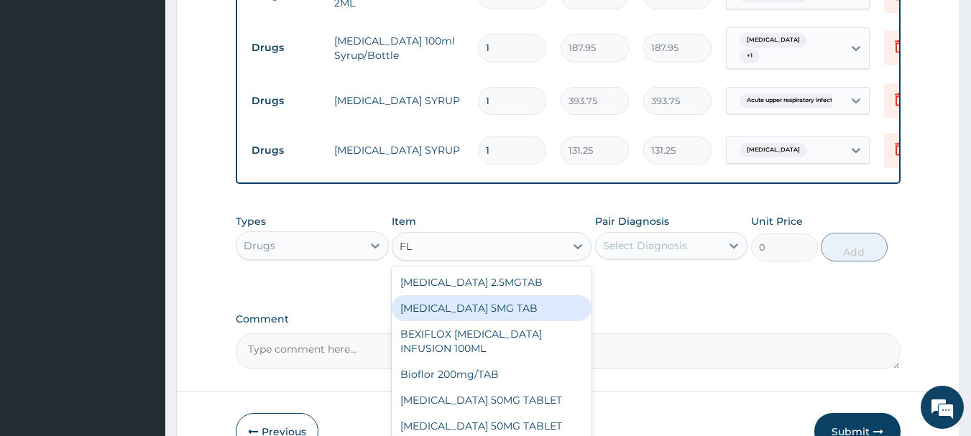
type input "F"
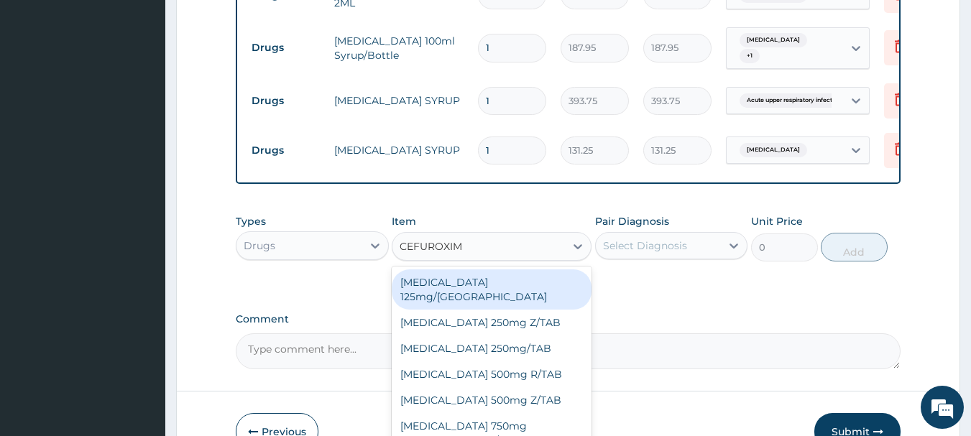
type input "CEFUROXIME"
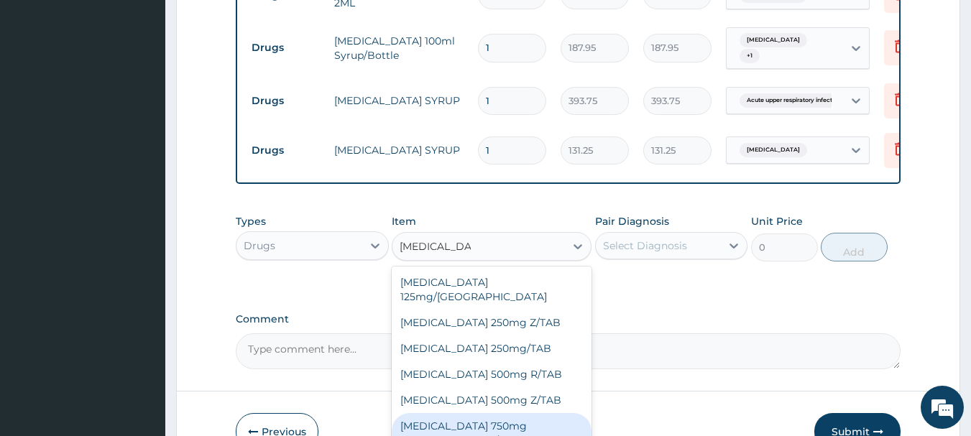
click at [484, 420] on div "Cefuroxime 750mg (zinacef)/INJ" at bounding box center [492, 433] width 200 height 40
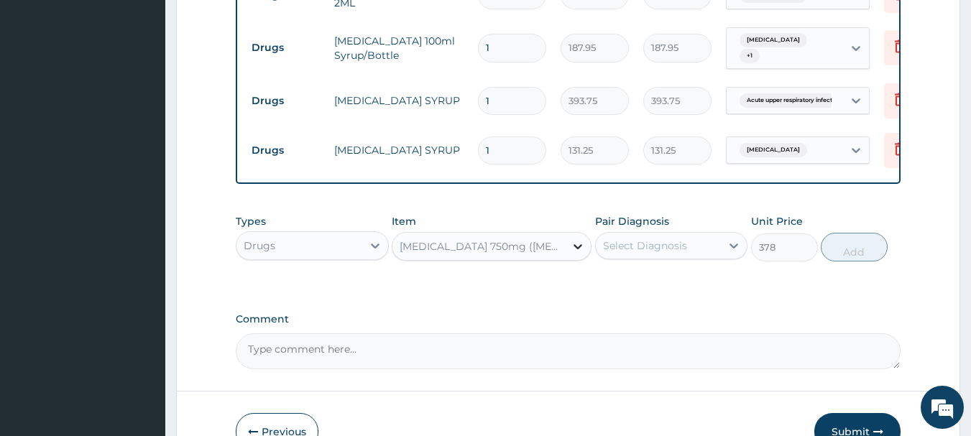
click at [578, 249] on icon at bounding box center [577, 246] width 9 height 5
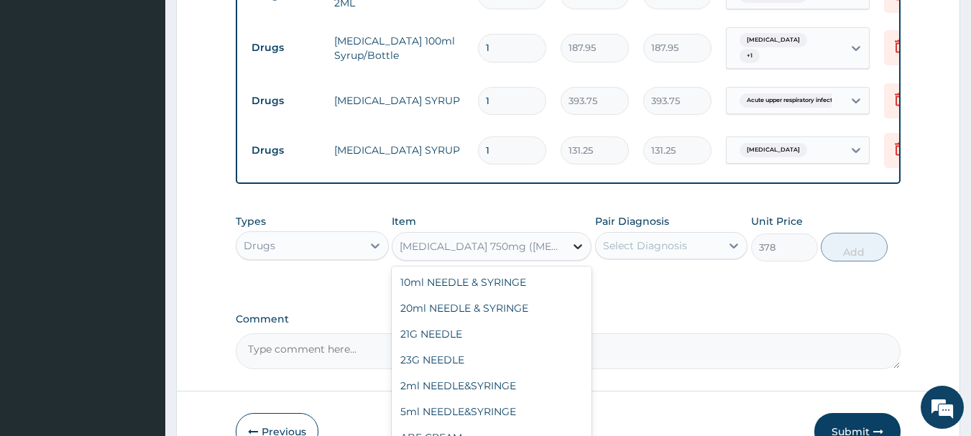
scroll to position [11949, 0]
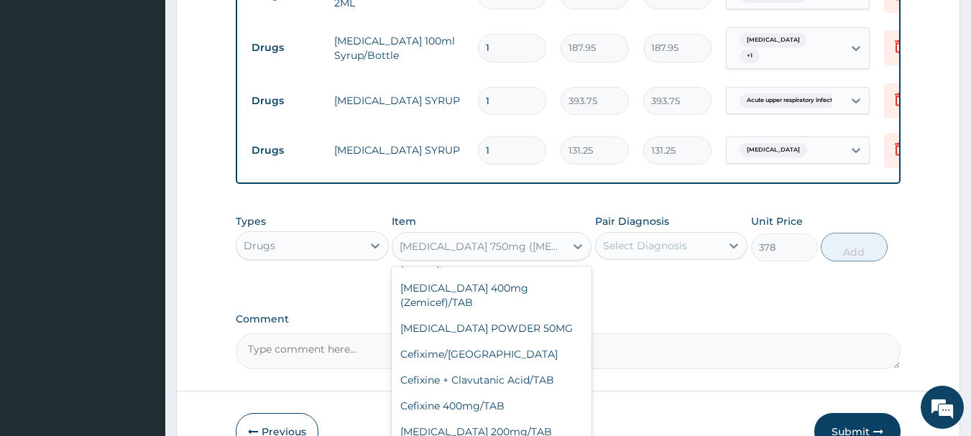
type input "787.5"
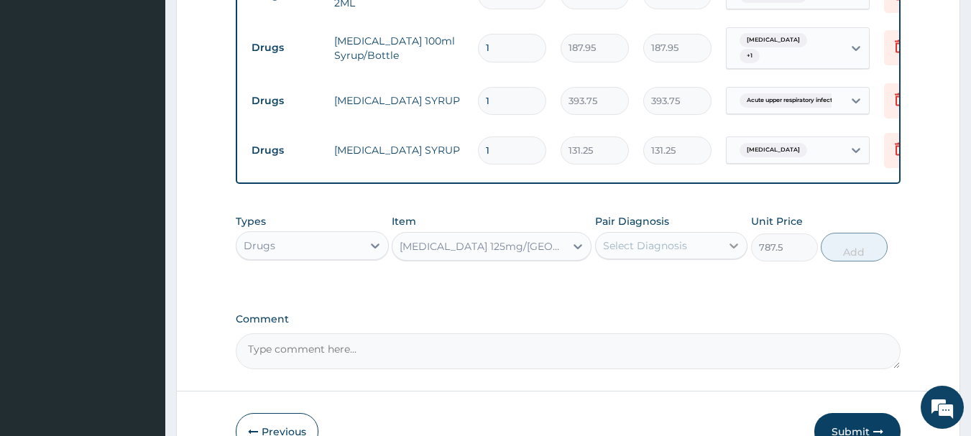
click at [730, 253] on icon at bounding box center [734, 246] width 14 height 14
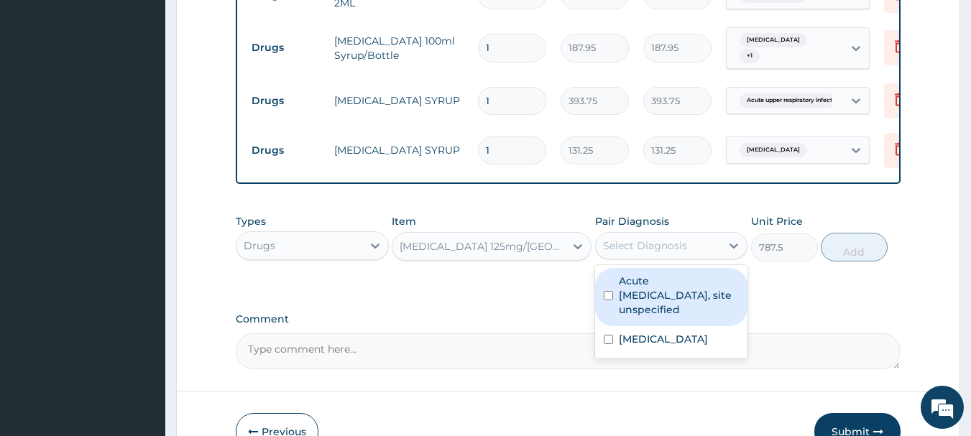
click at [609, 300] on input "checkbox" at bounding box center [608, 295] width 9 height 9
checkbox input "true"
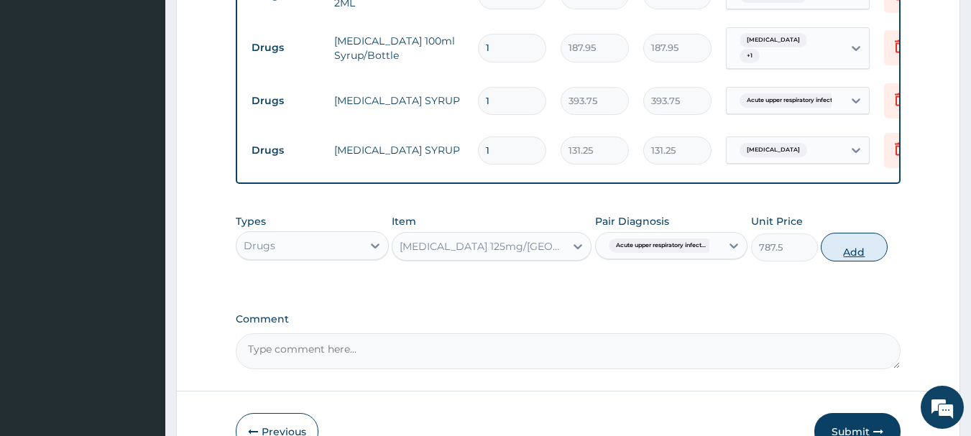
click at [861, 252] on button "Add" at bounding box center [854, 247] width 67 height 29
type input "0"
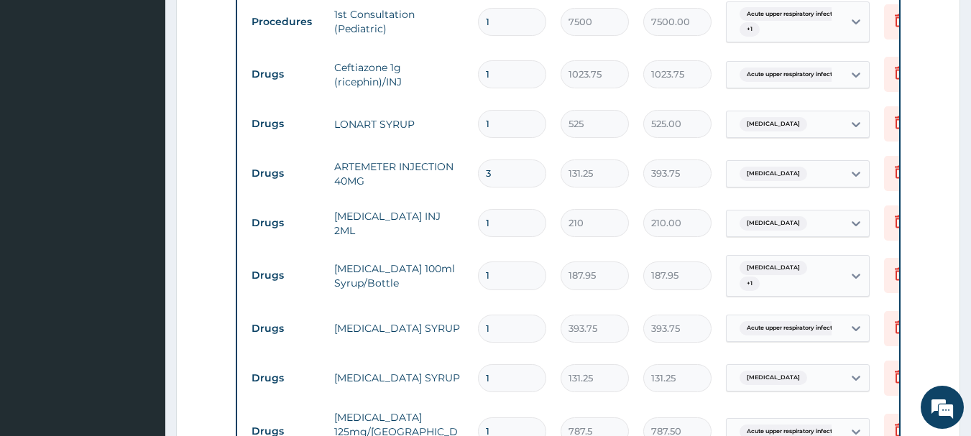
scroll to position [577, 0]
click at [507, 77] on input "1" at bounding box center [512, 77] width 68 height 28
click at [347, 383] on td "[MEDICAL_DATA] SYRUP" at bounding box center [399, 380] width 144 height 29
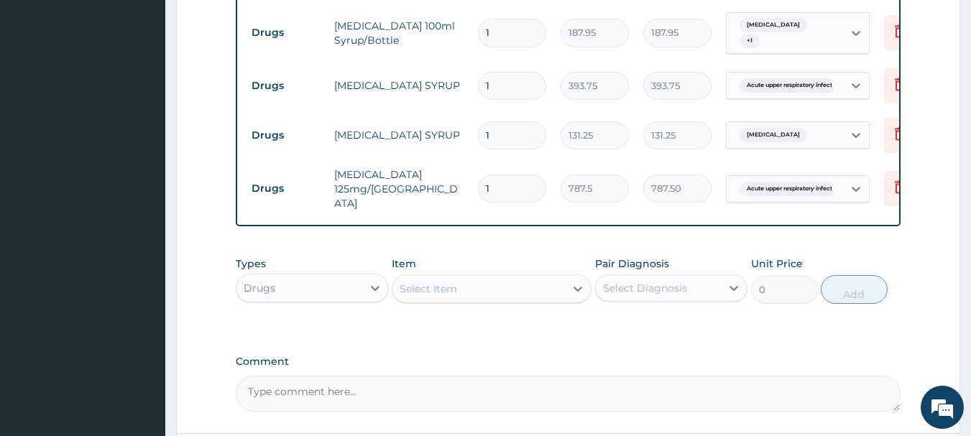
scroll to position [836, 0]
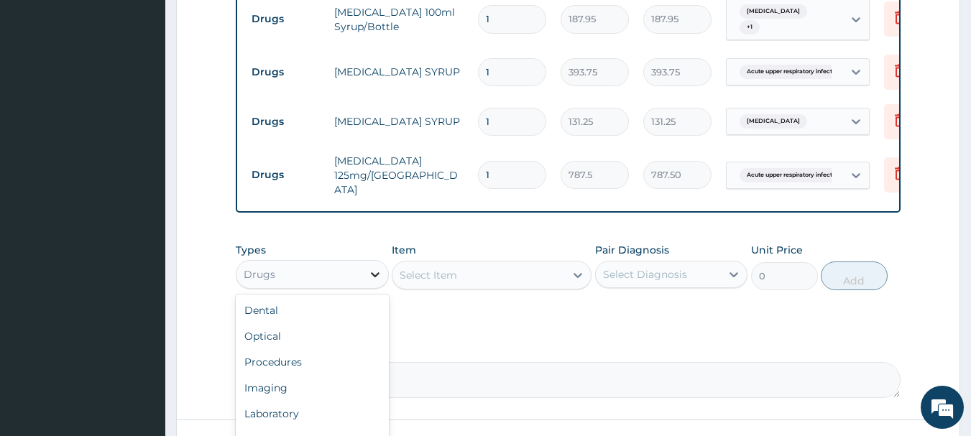
click at [374, 280] on icon at bounding box center [375, 274] width 14 height 14
click at [312, 423] on div "Laboratory" at bounding box center [312, 414] width 153 height 26
click at [458, 280] on div "Select Item" at bounding box center [492, 275] width 200 height 29
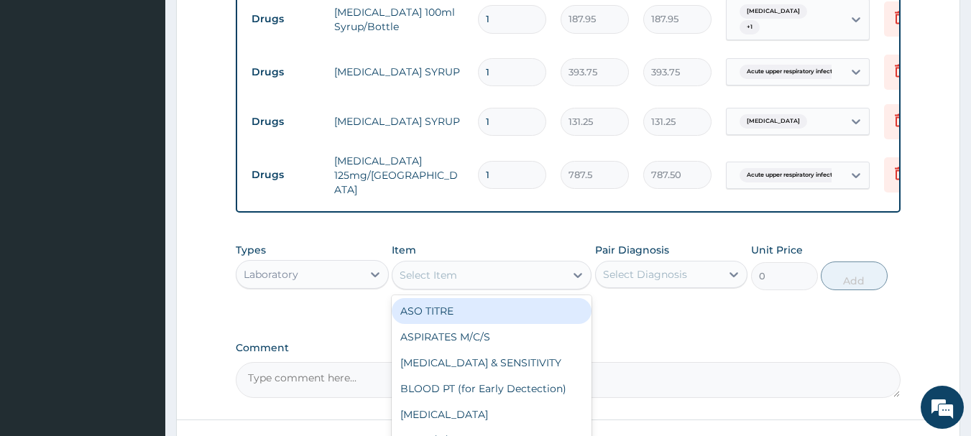
click at [531, 280] on div "Select Item" at bounding box center [478, 275] width 172 height 23
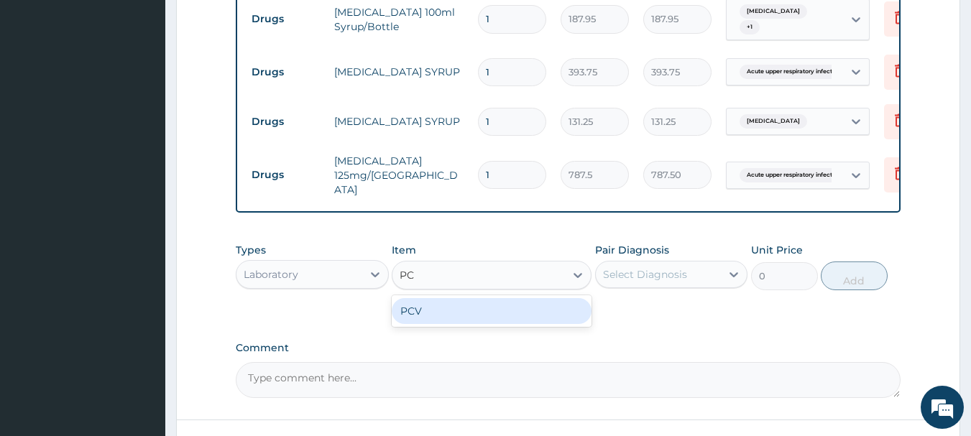
type input "PCV"
click at [484, 315] on div "PCV" at bounding box center [492, 311] width 200 height 26
type input "400"
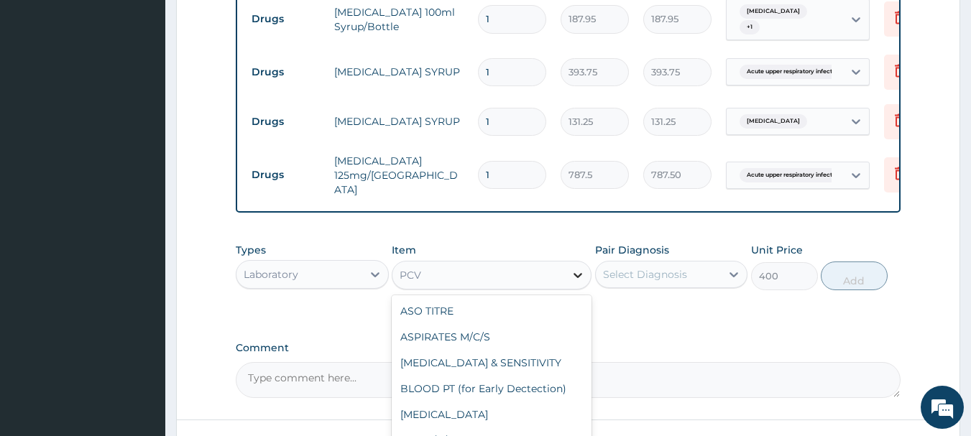
click at [580, 275] on icon at bounding box center [578, 275] width 14 height 14
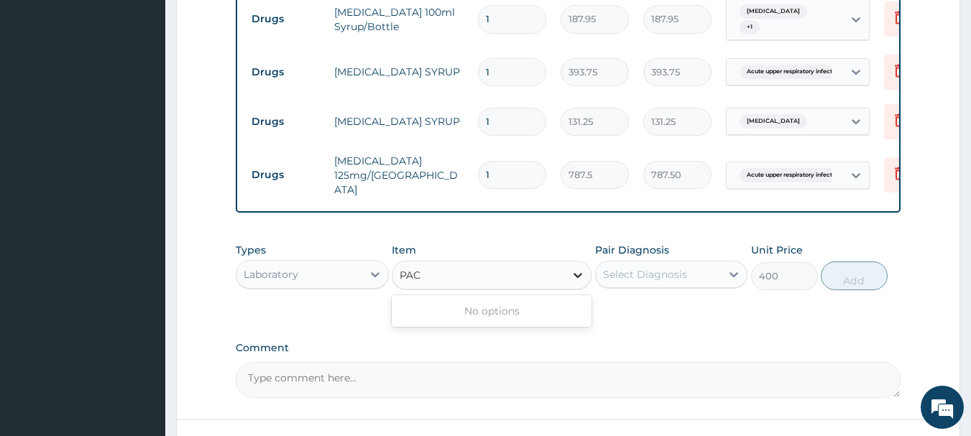
scroll to position [0, 0]
type input "PA"
click at [423, 272] on div "PCV" at bounding box center [478, 275] width 172 height 23
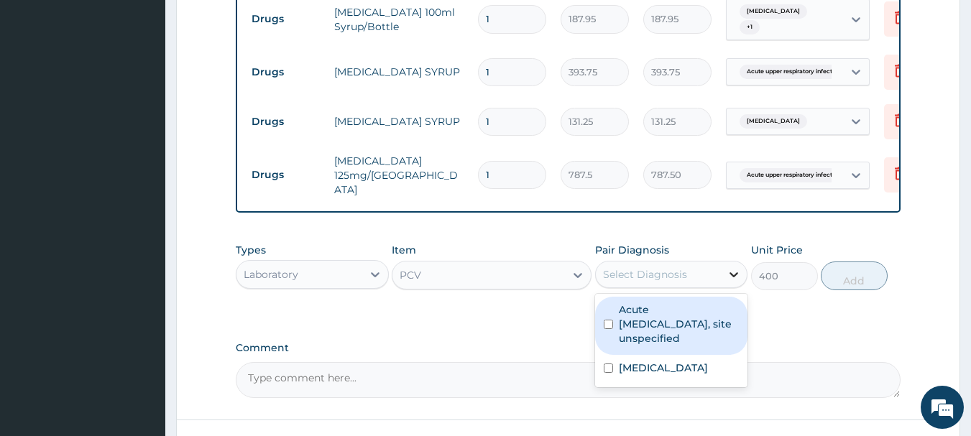
click at [735, 276] on icon at bounding box center [734, 274] width 14 height 14
click at [607, 326] on input "checkbox" at bounding box center [608, 324] width 9 height 9
checkbox input "true"
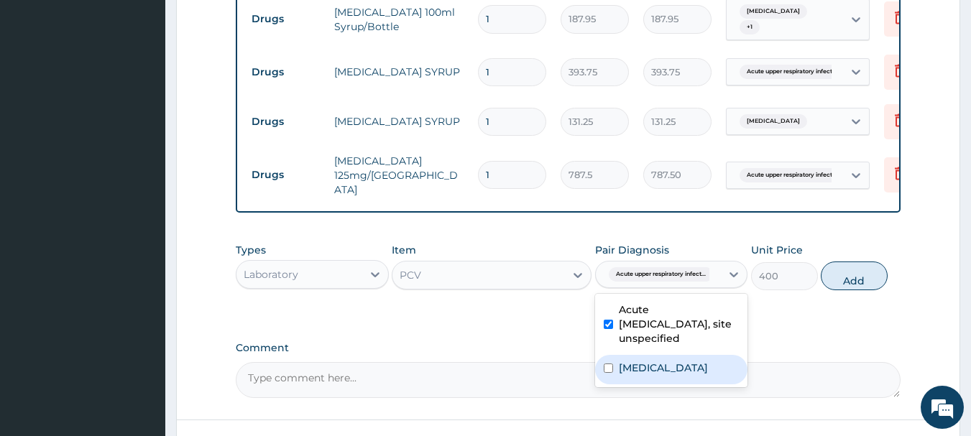
click at [605, 373] on input "checkbox" at bounding box center [608, 368] width 9 height 9
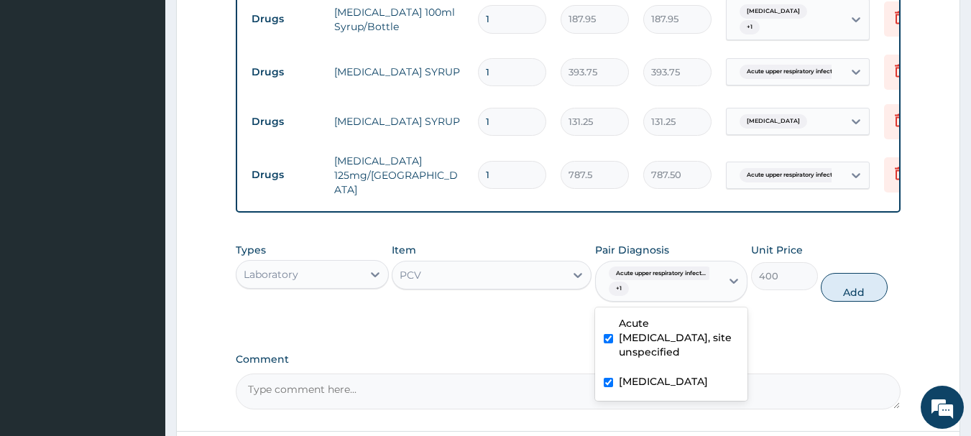
click at [609, 386] on input "checkbox" at bounding box center [608, 382] width 9 height 9
checkbox input "false"
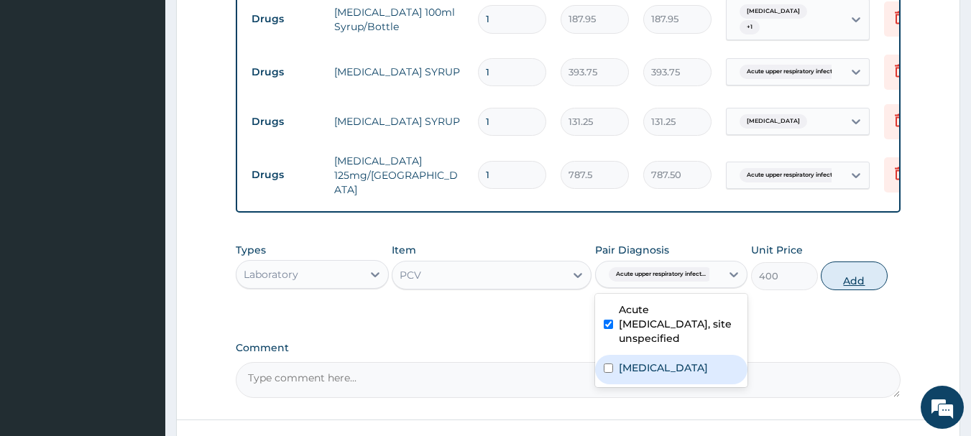
click at [872, 277] on button "Add" at bounding box center [854, 276] width 67 height 29
type input "0"
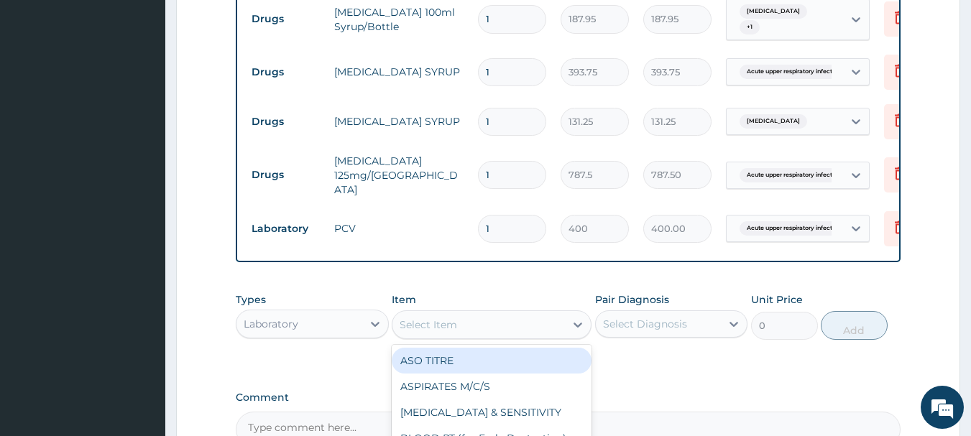
click at [420, 328] on div "Select Item" at bounding box center [428, 325] width 57 height 14
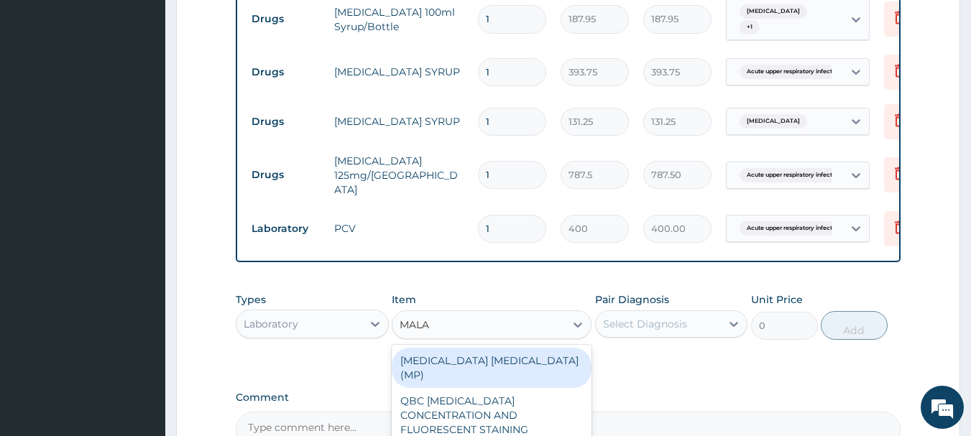
type input "MALAR"
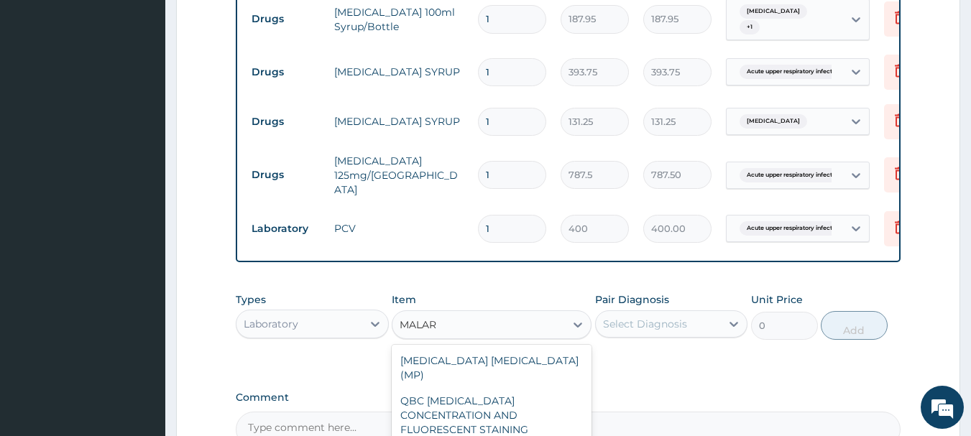
type input "1000"
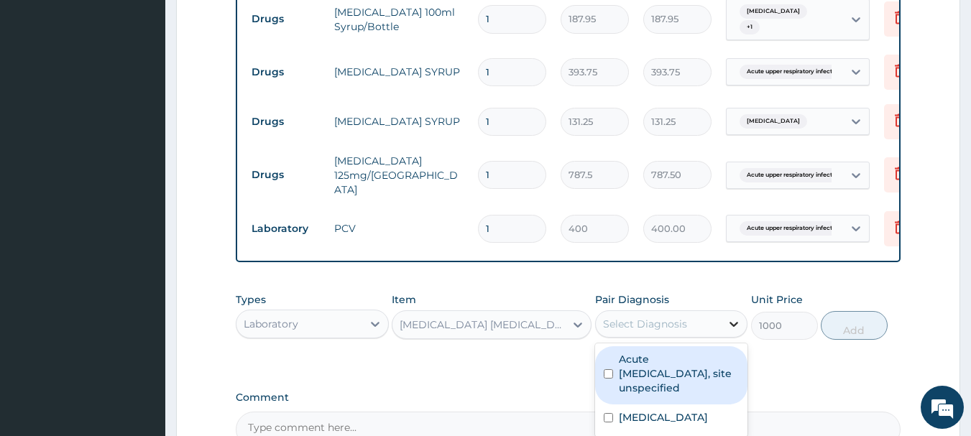
click at [734, 327] on icon at bounding box center [734, 324] width 9 height 5
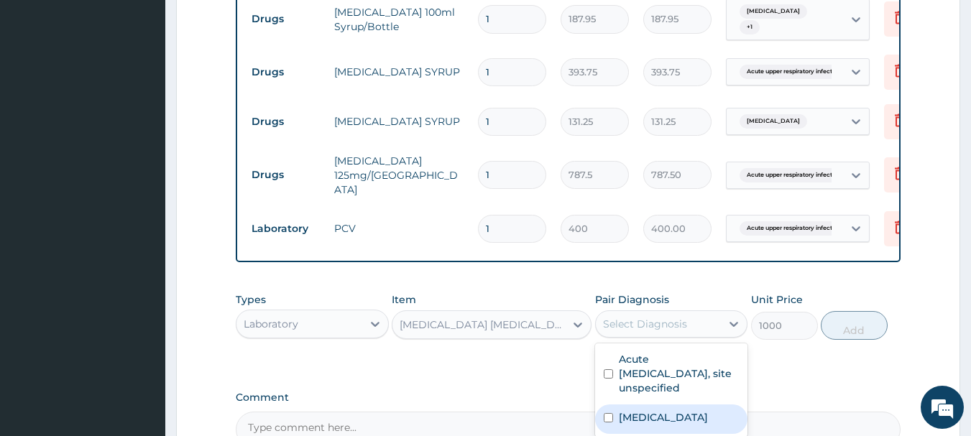
click at [607, 421] on input "checkbox" at bounding box center [608, 417] width 9 height 9
checkbox input "true"
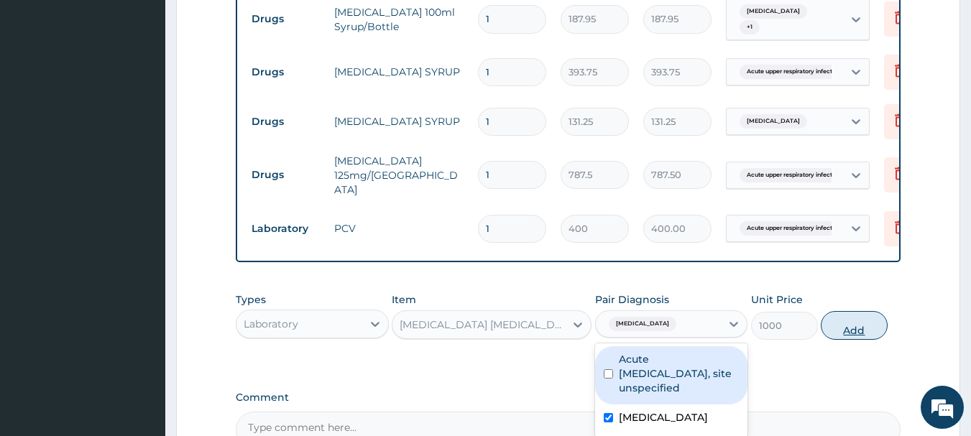
click at [852, 325] on button "Add" at bounding box center [854, 325] width 67 height 29
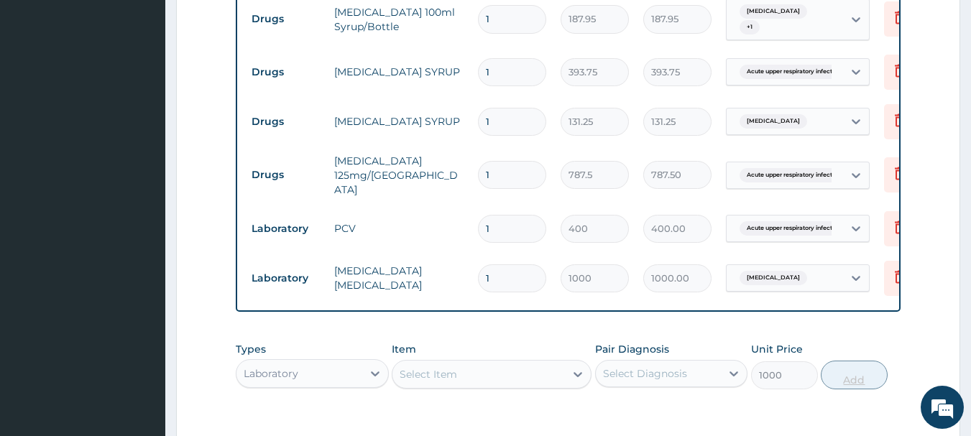
type input "0"
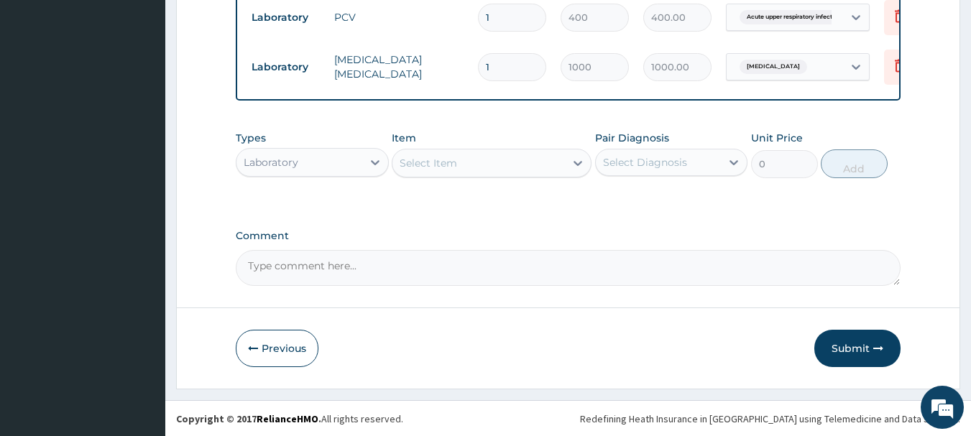
scroll to position [1051, 0]
click at [870, 352] on button "Submit" at bounding box center [857, 347] width 86 height 37
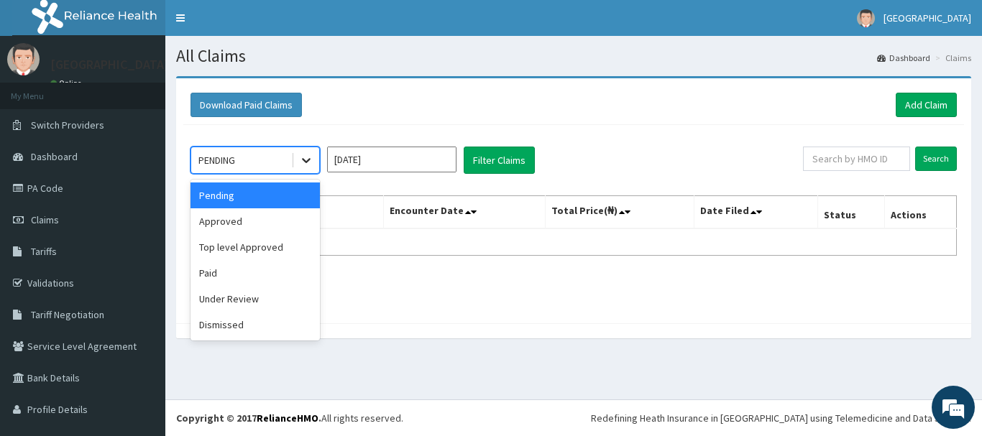
click at [303, 162] on icon at bounding box center [306, 160] width 14 height 14
click at [227, 300] on div "Under Review" at bounding box center [254, 299] width 129 height 26
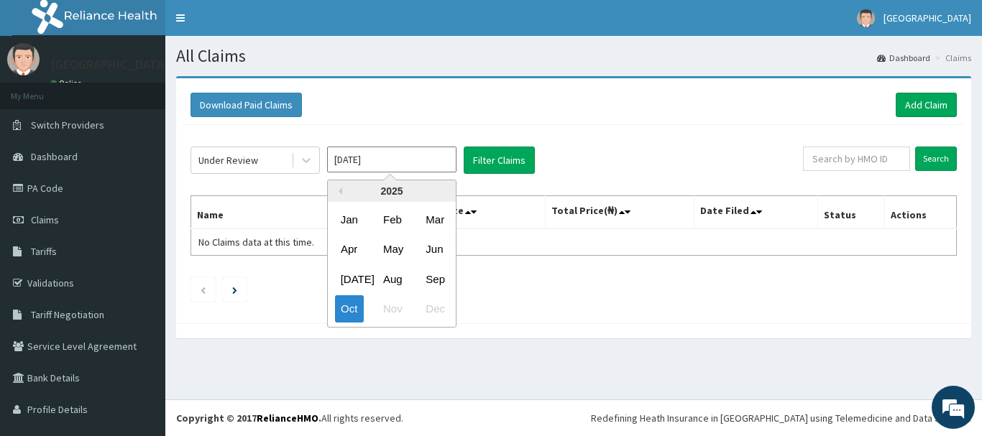
click at [433, 164] on input "[DATE]" at bounding box center [391, 160] width 129 height 26
click at [431, 282] on div "Sep" at bounding box center [434, 279] width 29 height 27
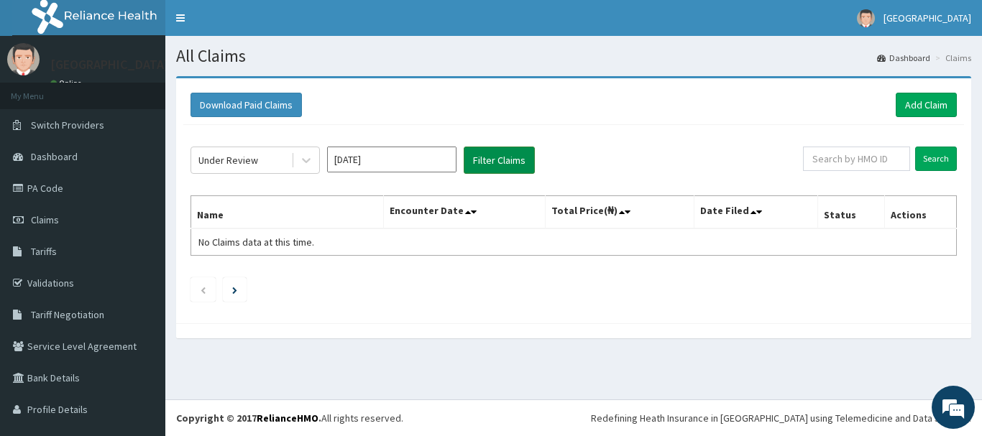
click at [489, 157] on button "Filter Claims" at bounding box center [499, 160] width 71 height 27
click at [231, 99] on button "Download Paid Claims" at bounding box center [245, 105] width 111 height 24
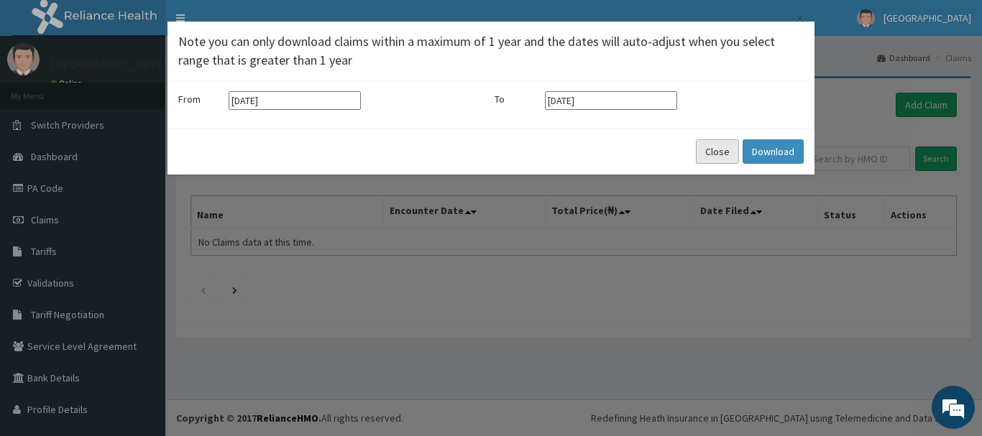
click at [714, 150] on button "Close" at bounding box center [717, 151] width 43 height 24
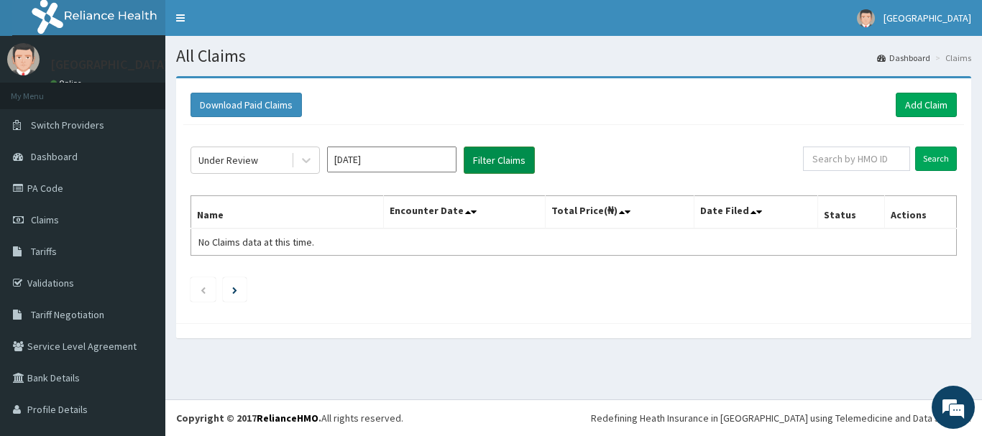
click at [504, 160] on button "Filter Claims" at bounding box center [499, 160] width 71 height 27
click at [877, 162] on input "text" at bounding box center [856, 159] width 107 height 24
click at [929, 155] on input "Search" at bounding box center [936, 159] width 42 height 24
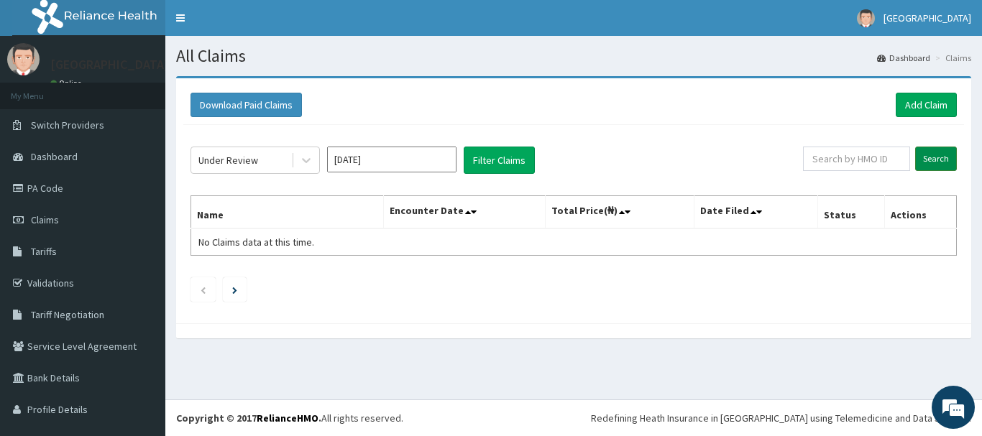
click at [929, 155] on input "Search" at bounding box center [936, 159] width 42 height 24
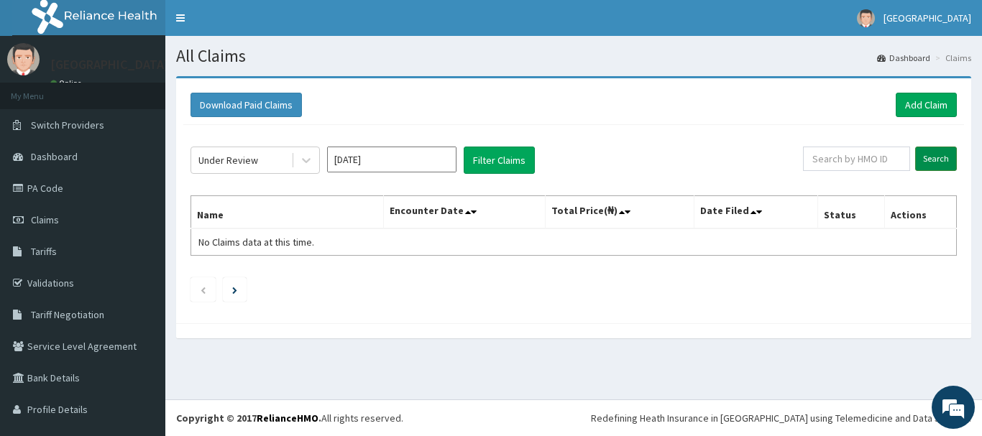
click at [929, 155] on input "Search" at bounding box center [936, 159] width 42 height 24
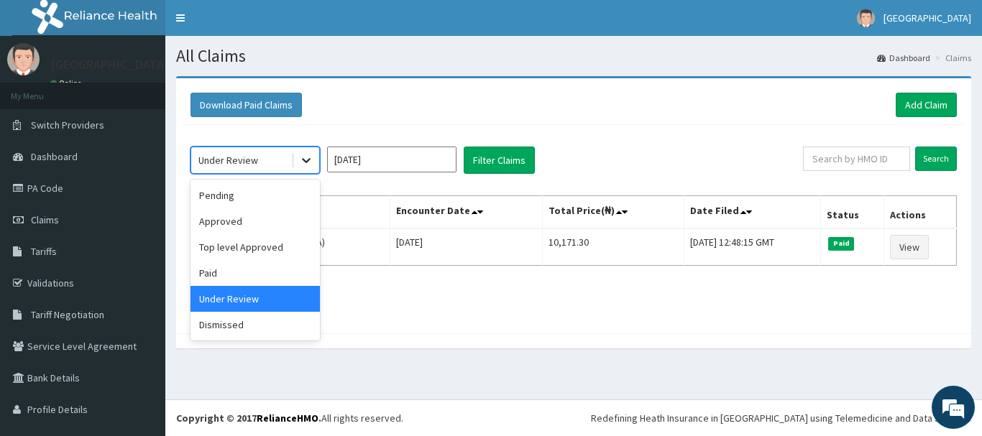
click at [301, 163] on icon at bounding box center [306, 160] width 14 height 14
click at [218, 270] on div "Paid" at bounding box center [254, 273] width 129 height 26
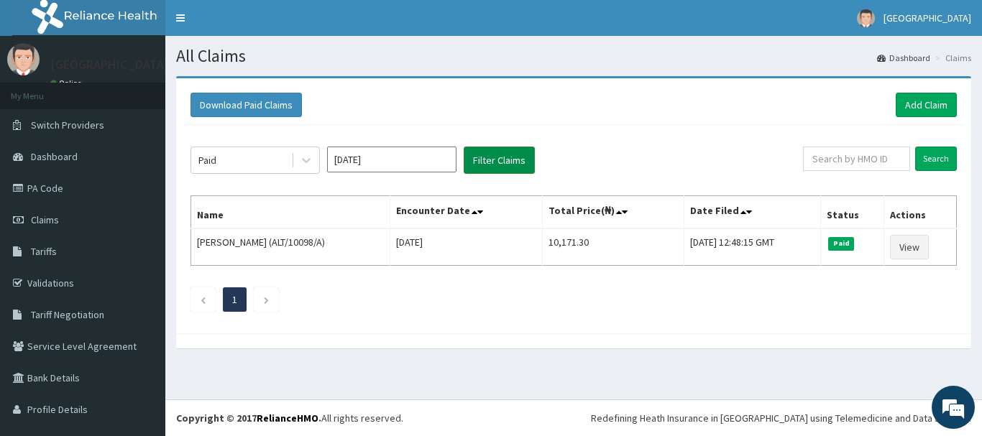
click at [493, 160] on button "Filter Claims" at bounding box center [499, 160] width 71 height 27
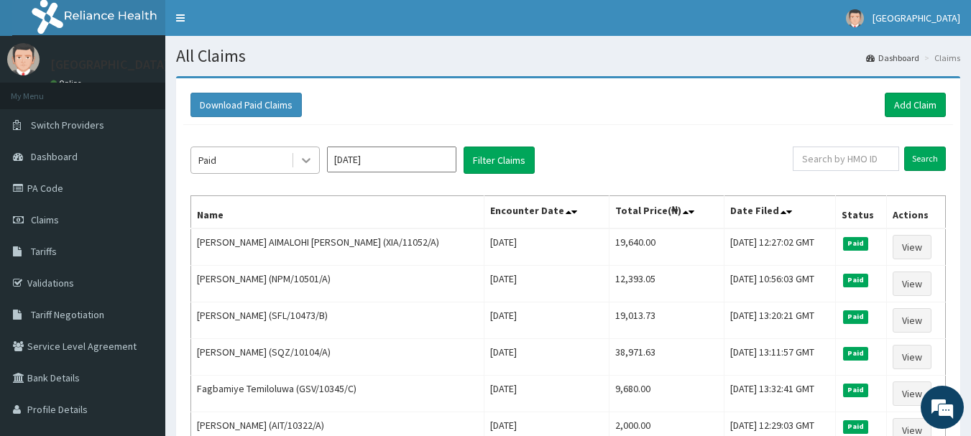
click at [308, 160] on icon at bounding box center [306, 161] width 9 height 5
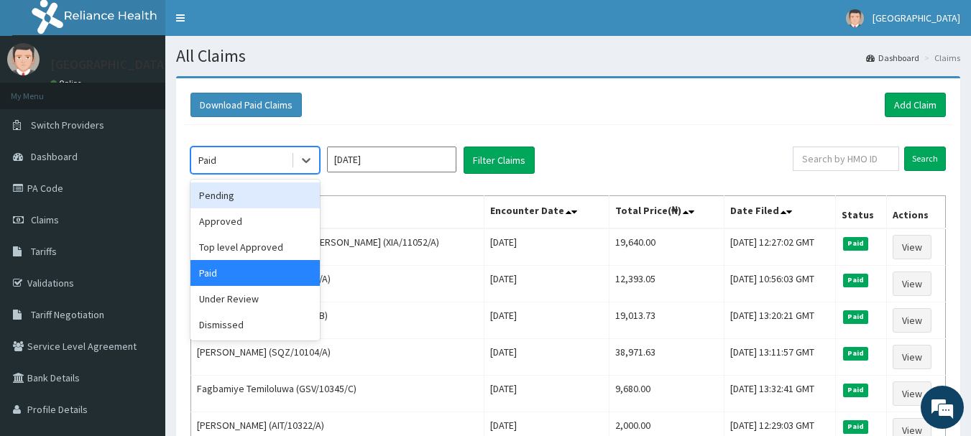
click at [249, 204] on div "Pending" at bounding box center [254, 196] width 129 height 26
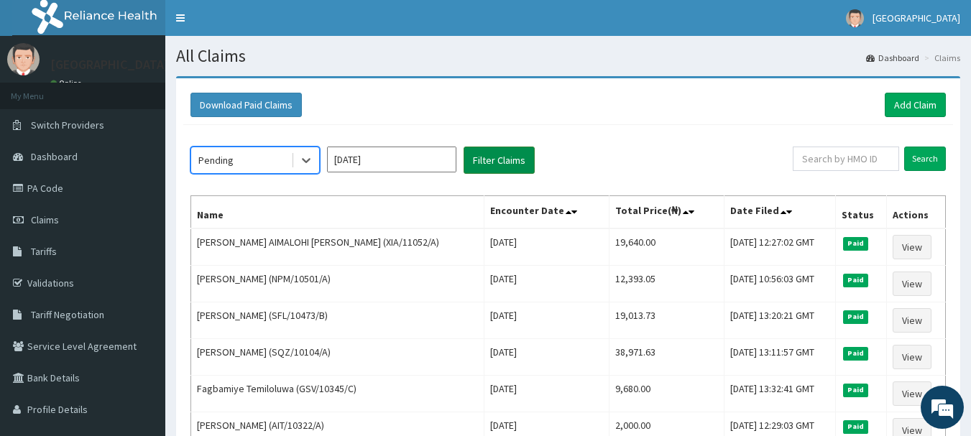
click at [510, 157] on button "Filter Claims" at bounding box center [499, 160] width 71 height 27
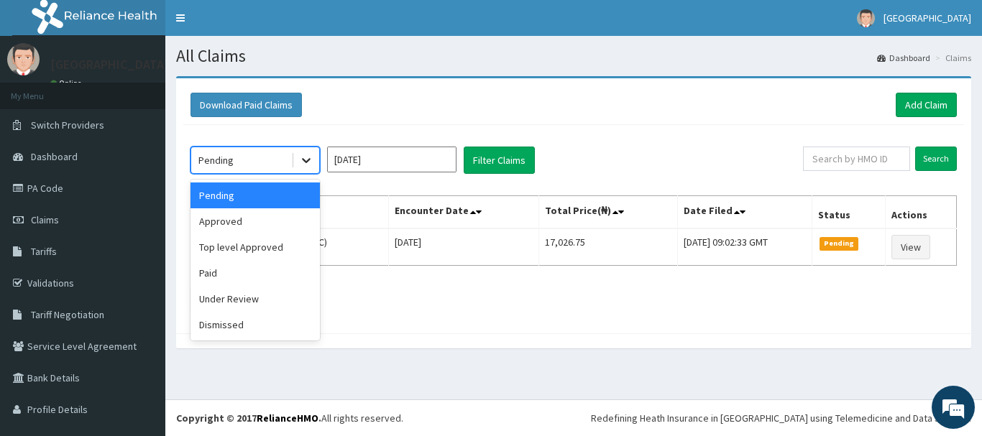
click at [304, 165] on icon at bounding box center [306, 160] width 14 height 14
click at [262, 211] on div "Approved" at bounding box center [254, 221] width 129 height 26
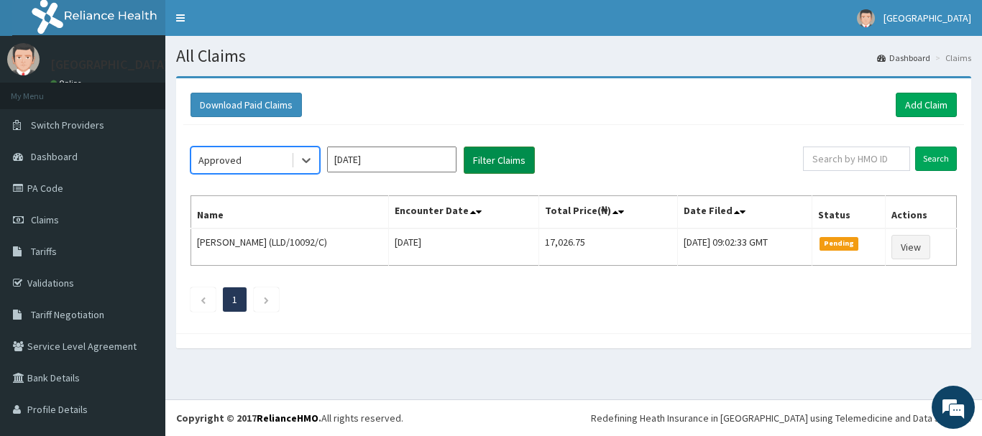
click at [502, 161] on button "Filter Claims" at bounding box center [499, 160] width 71 height 27
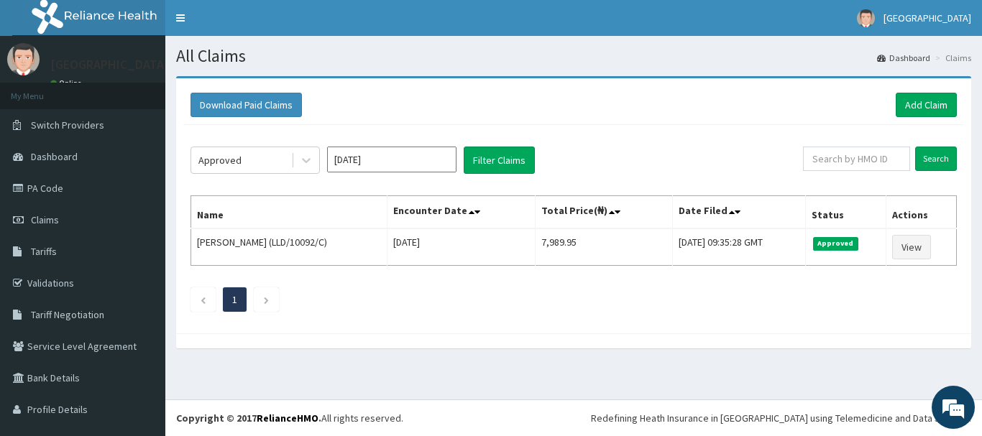
click at [409, 150] on input "[DATE]" at bounding box center [391, 160] width 129 height 26
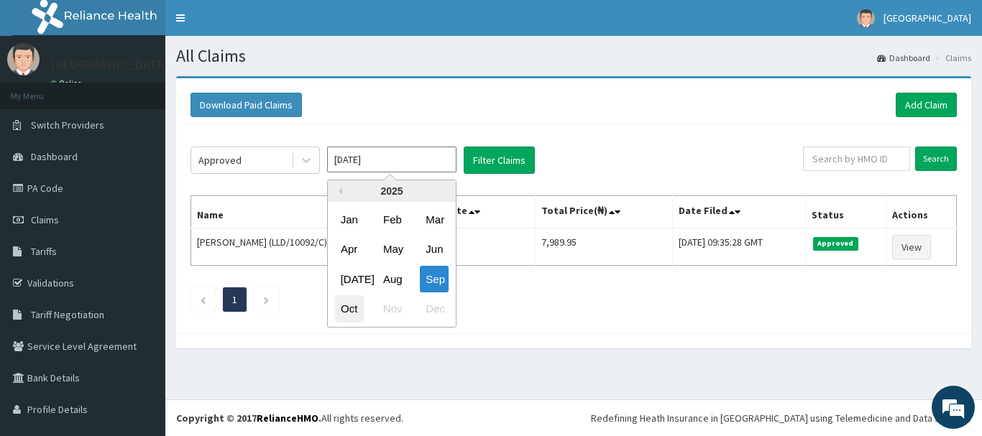
click at [348, 310] on div "Oct" at bounding box center [349, 309] width 29 height 27
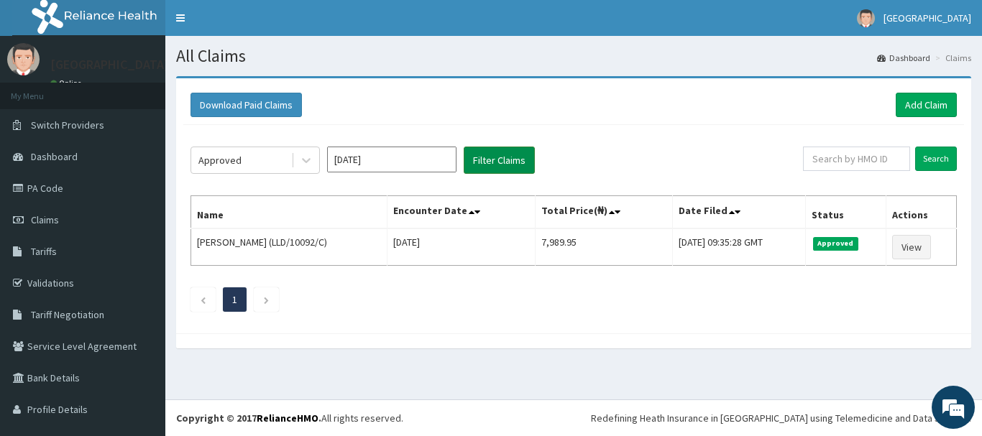
click at [500, 155] on button "Filter Claims" at bounding box center [499, 160] width 71 height 27
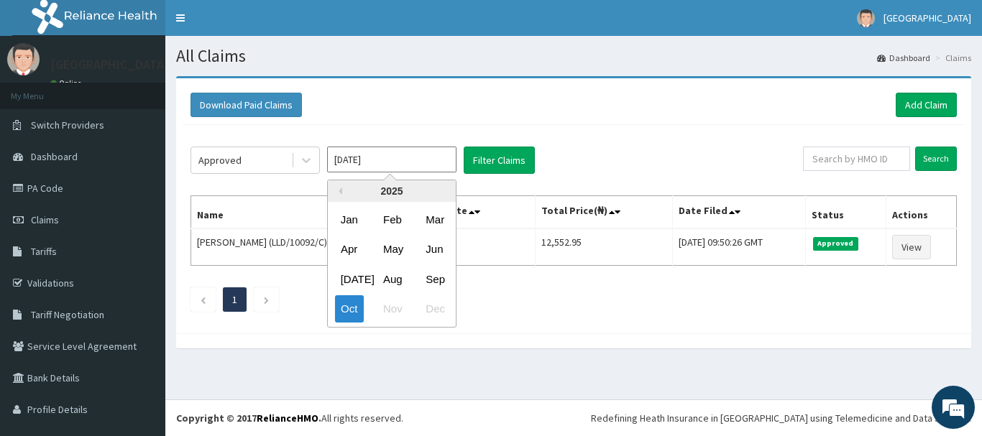
click at [407, 164] on input "[DATE]" at bounding box center [391, 160] width 129 height 26
click at [438, 283] on div "Sep" at bounding box center [434, 279] width 29 height 27
type input "[DATE]"
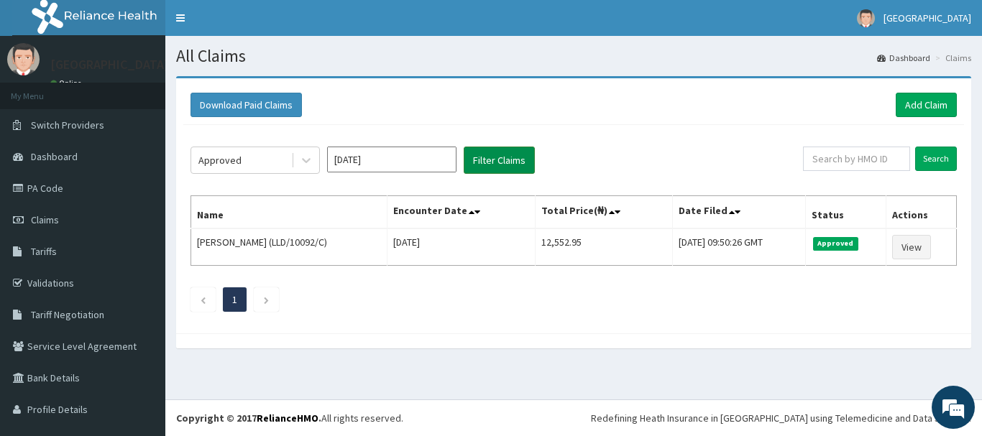
click at [491, 161] on button "Filter Claims" at bounding box center [499, 160] width 71 height 27
click at [309, 158] on icon at bounding box center [306, 160] width 14 height 14
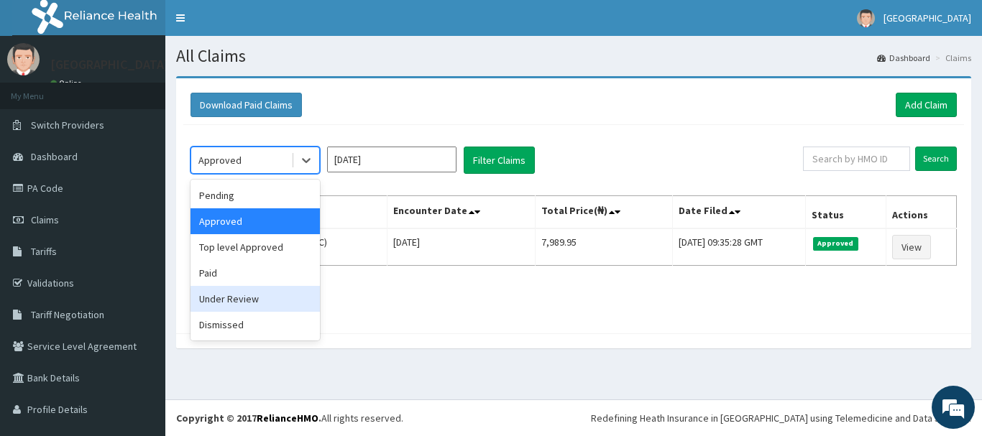
click at [247, 292] on div "Under Review" at bounding box center [254, 299] width 129 height 26
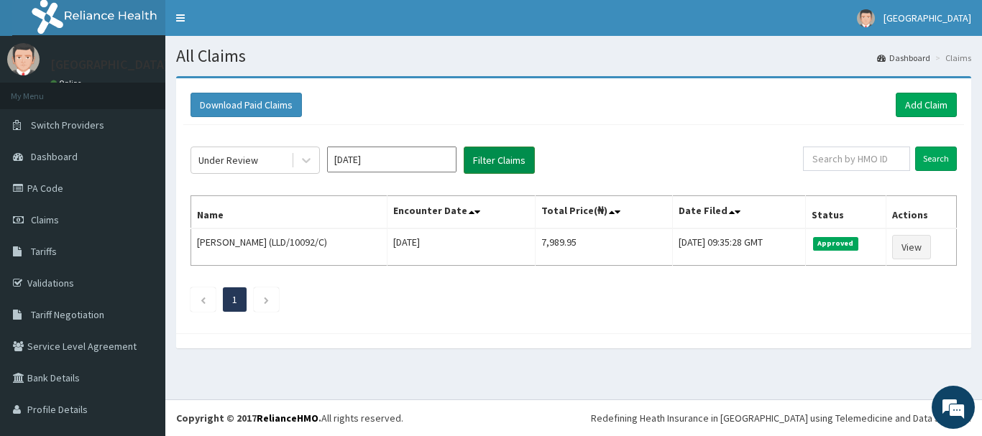
click at [504, 162] on button "Filter Claims" at bounding box center [499, 160] width 71 height 27
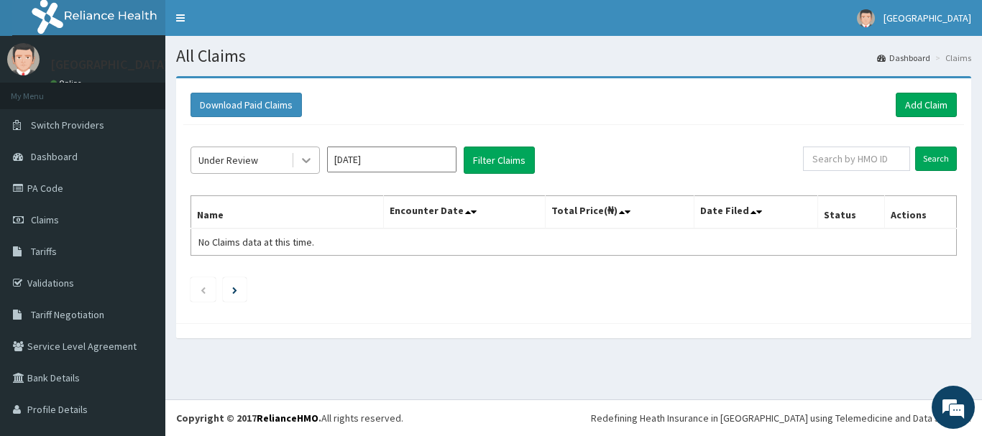
click at [308, 162] on icon at bounding box center [306, 160] width 14 height 14
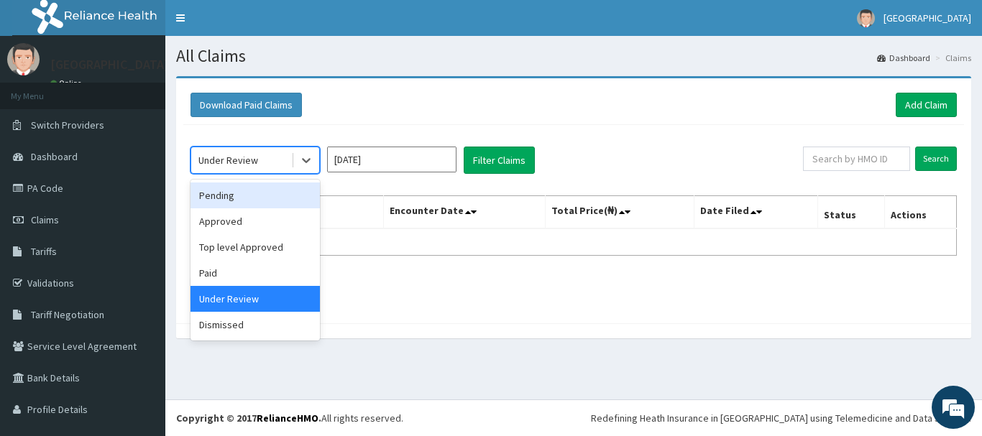
click at [262, 195] on div "Pending" at bounding box center [254, 196] width 129 height 26
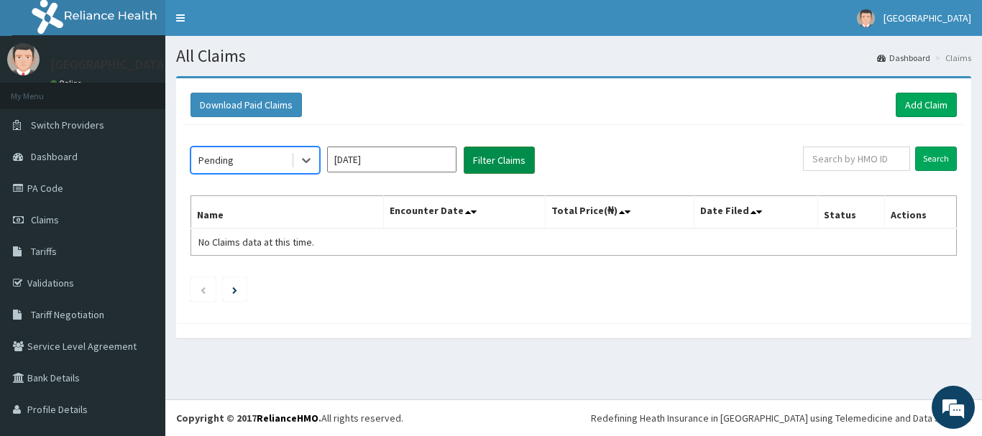
click at [506, 158] on button "Filter Claims" at bounding box center [499, 160] width 71 height 27
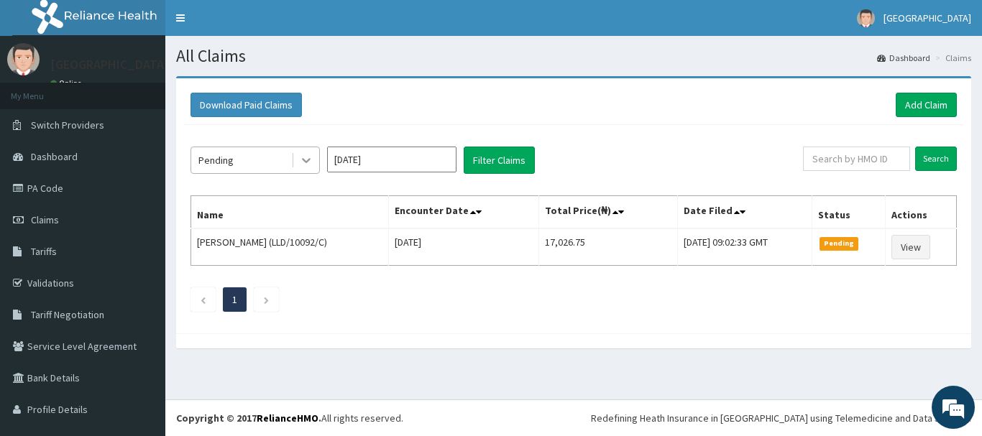
click at [300, 159] on icon at bounding box center [306, 160] width 14 height 14
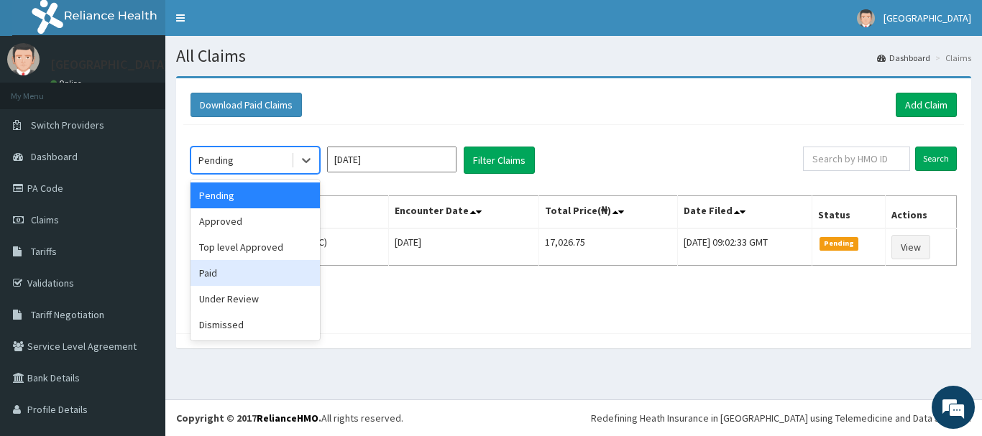
click at [249, 265] on div "Paid" at bounding box center [254, 273] width 129 height 26
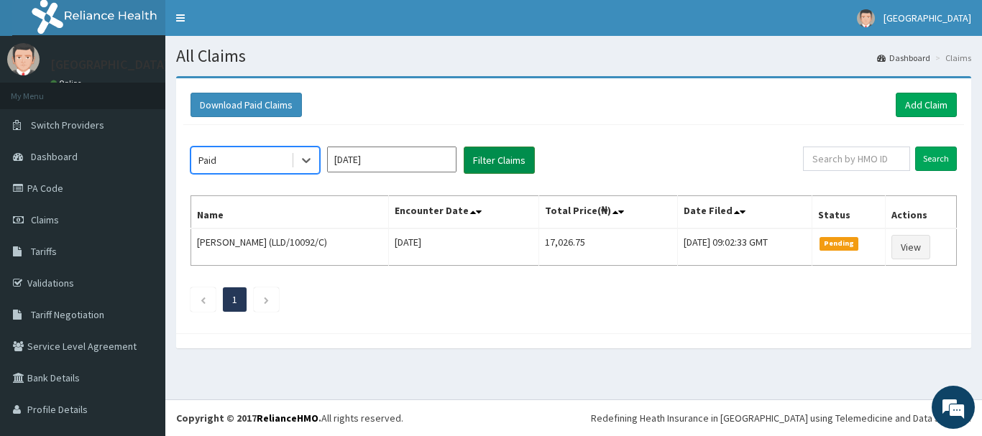
click at [510, 160] on button "Filter Claims" at bounding box center [499, 160] width 71 height 27
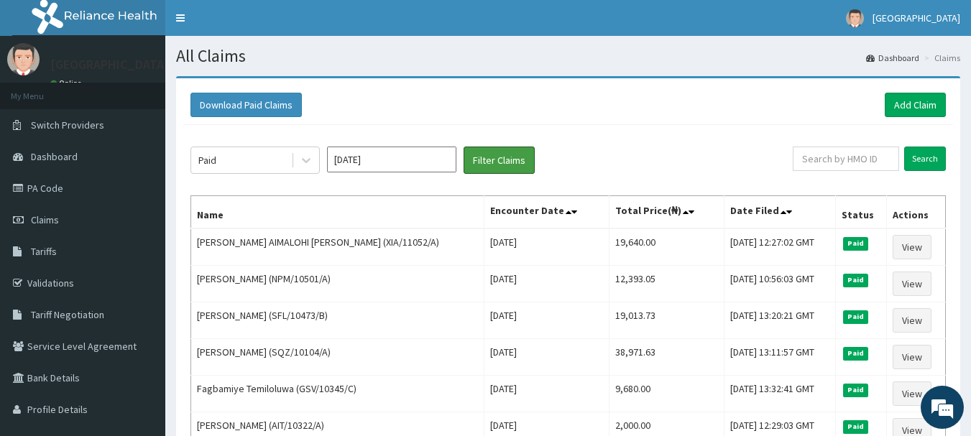
scroll to position [267, 0]
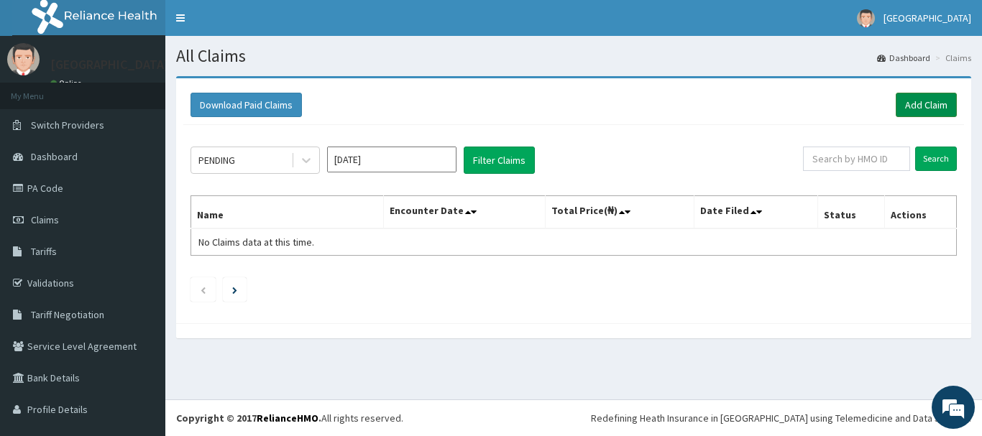
click at [920, 103] on link "Add Claim" at bounding box center [925, 105] width 61 height 24
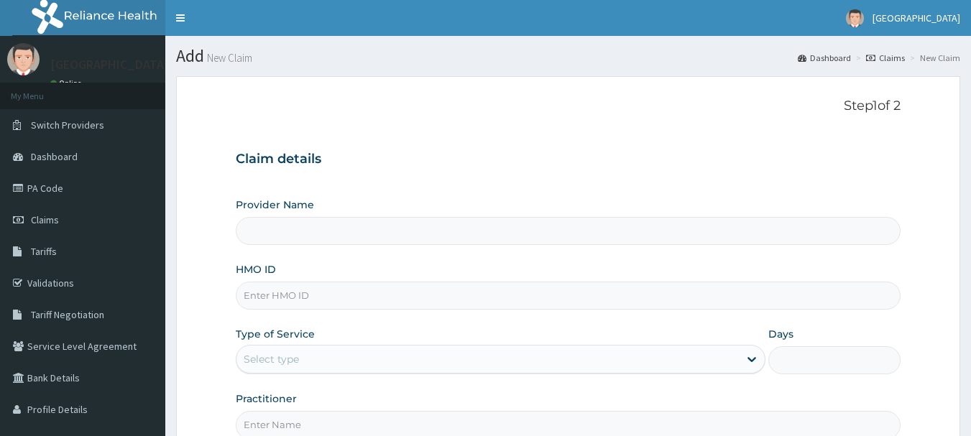
click at [278, 230] on input "Provider Name" at bounding box center [568, 231] width 665 height 28
click at [262, 302] on input "HMO ID" at bounding box center [568, 296] width 665 height 28
type input "L"
type input "ENC/10021/A"
click at [276, 234] on input "Provider Name" at bounding box center [568, 231] width 665 height 28
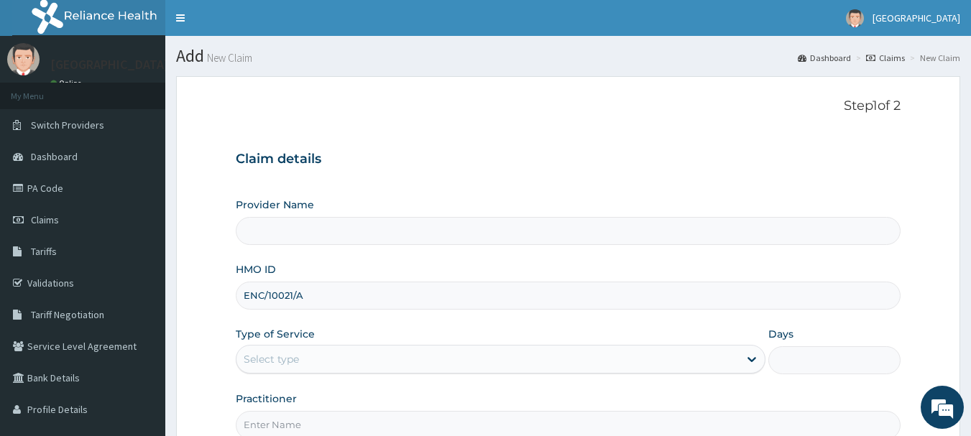
click at [335, 226] on input "Provider Name" at bounding box center [568, 231] width 665 height 28
click at [251, 229] on input "Provider Name" at bounding box center [568, 231] width 665 height 28
click at [263, 228] on input "Provider Name" at bounding box center [568, 231] width 665 height 28
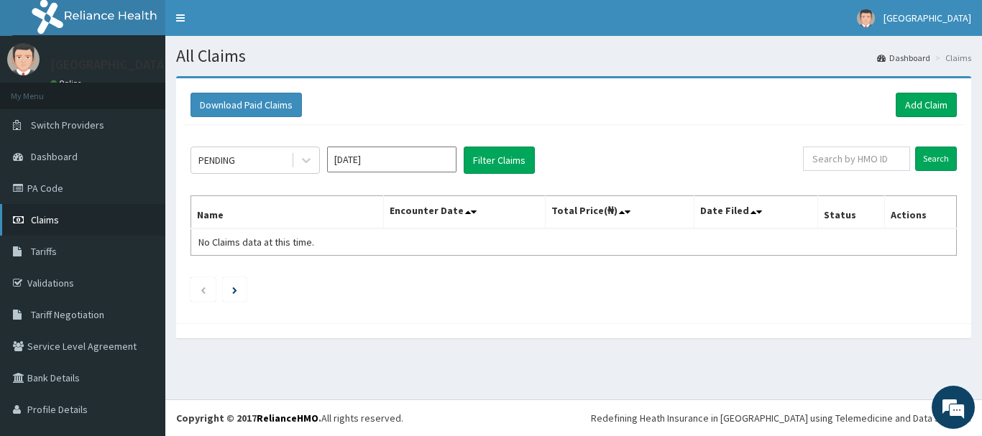
click at [49, 223] on span "Claims" at bounding box center [45, 219] width 28 height 13
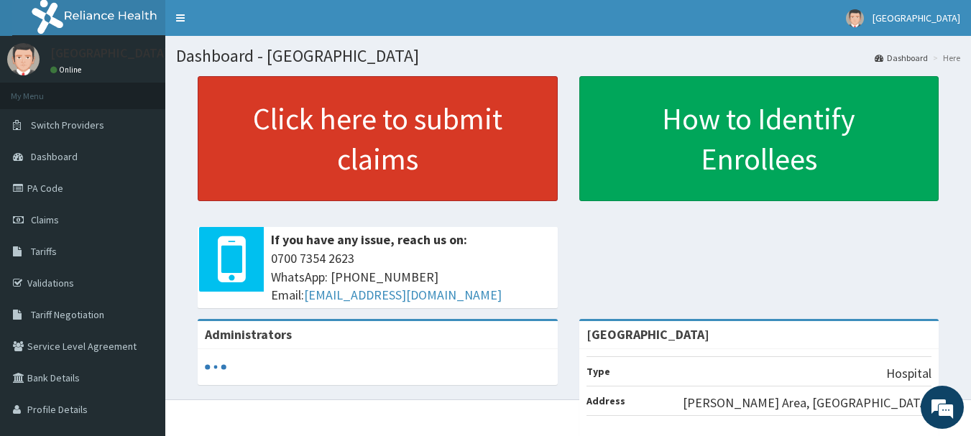
click at [356, 129] on link "Click here to submit claims" at bounding box center [378, 138] width 360 height 125
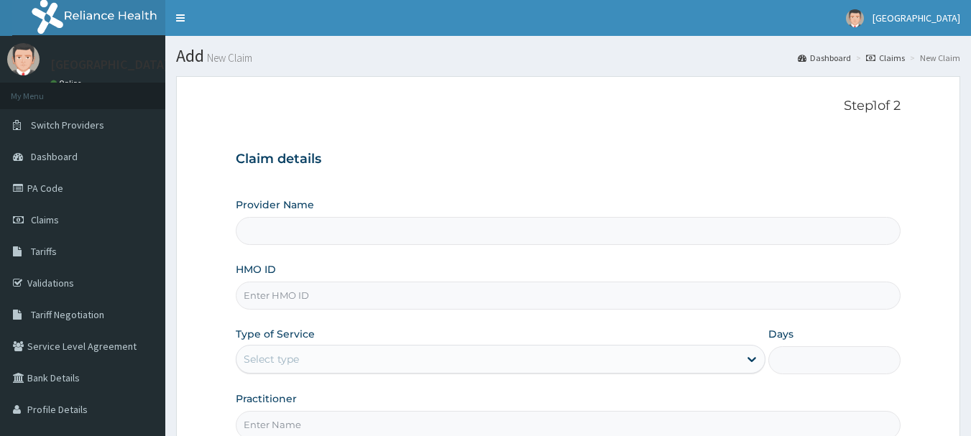
click at [288, 234] on input "Provider Name" at bounding box center [568, 231] width 665 height 28
type input "[GEOGRAPHIC_DATA]"
click at [289, 301] on input "HMO ID" at bounding box center [568, 296] width 665 height 28
type input "ENC/10021/A"
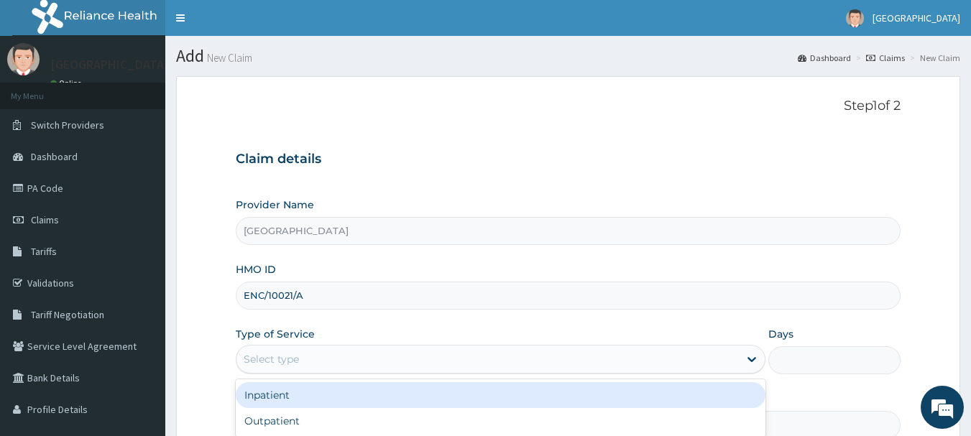
click at [270, 357] on div "Select type" at bounding box center [271, 359] width 55 height 14
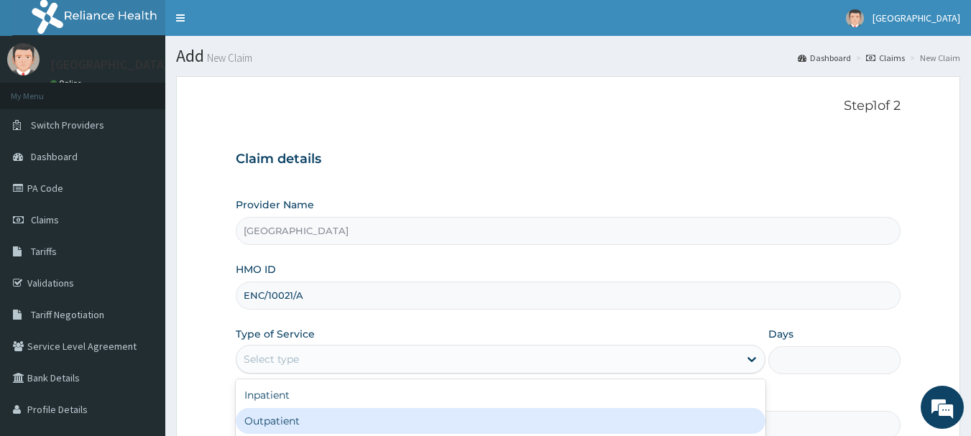
click at [278, 415] on div "Outpatient" at bounding box center [501, 421] width 530 height 26
type input "1"
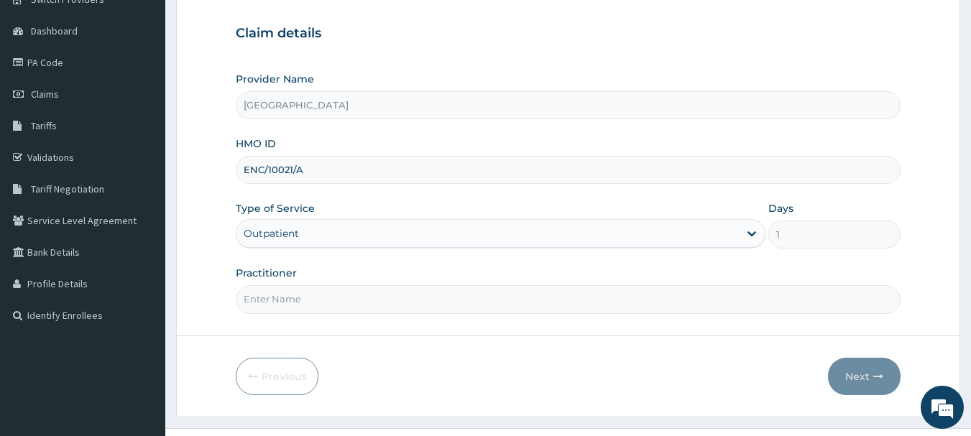
scroll to position [155, 0]
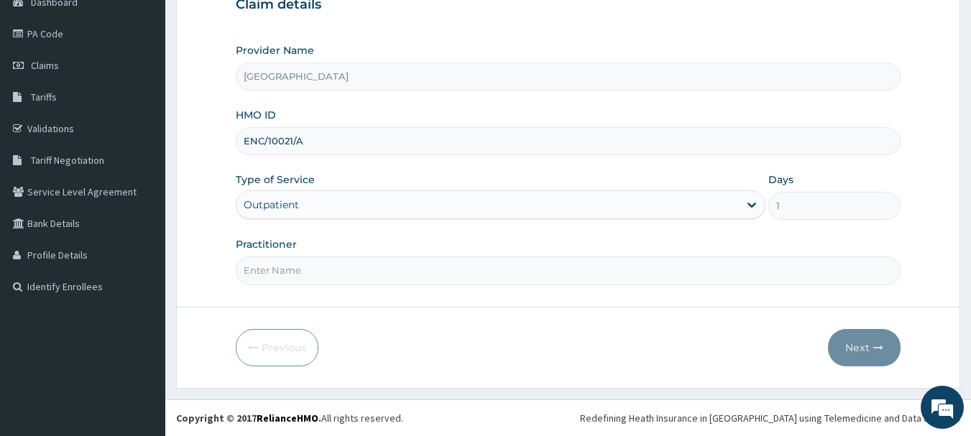
click at [349, 280] on input "Practitioner" at bounding box center [568, 271] width 665 height 28
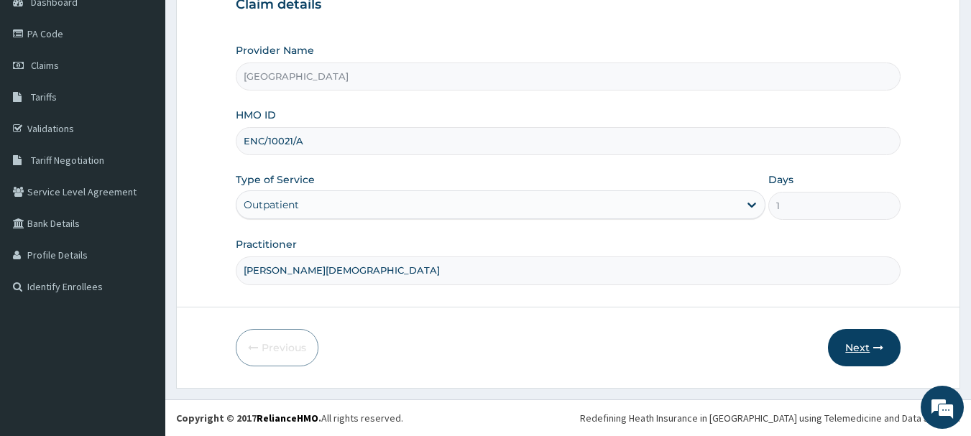
type input "[PERSON_NAME][DEMOGRAPHIC_DATA]"
click at [849, 351] on button "Next" at bounding box center [864, 347] width 73 height 37
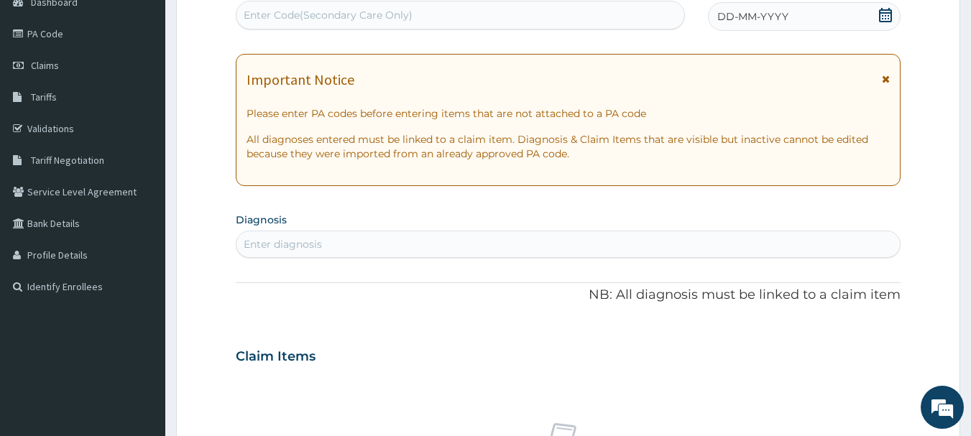
click at [882, 17] on icon at bounding box center [885, 15] width 14 height 14
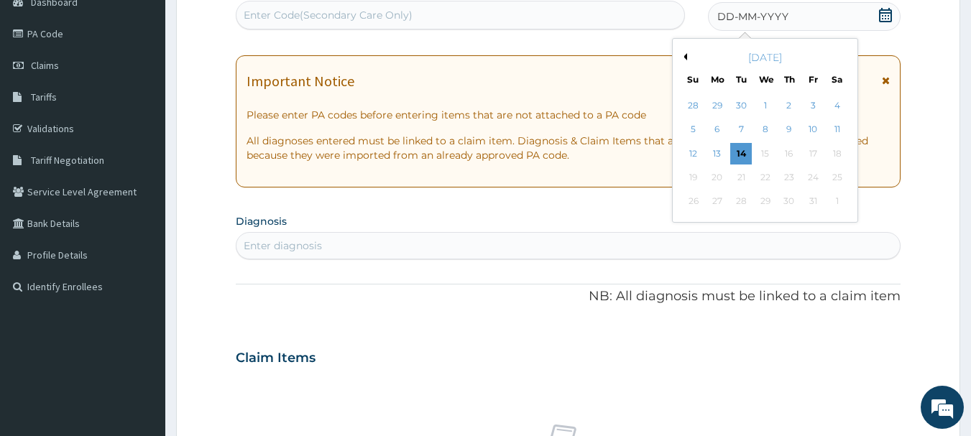
click at [685, 58] on button "Previous Month" at bounding box center [683, 56] width 7 height 7
click at [788, 185] on div "25" at bounding box center [789, 178] width 22 height 22
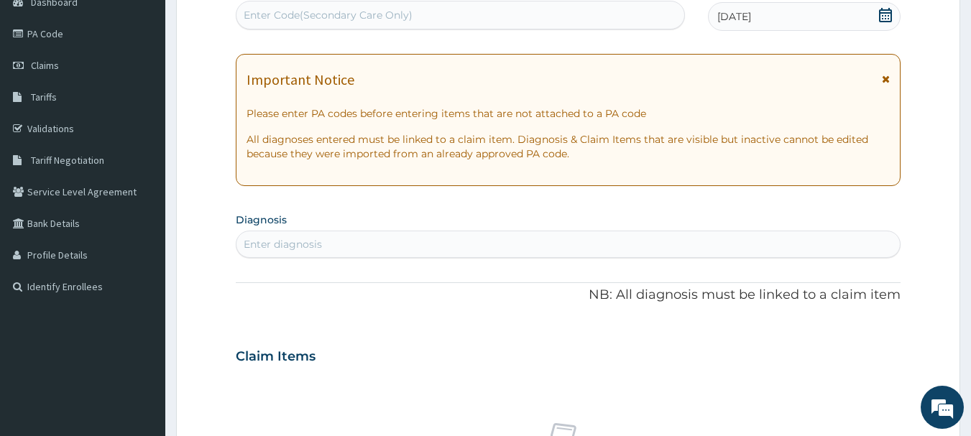
click at [316, 241] on div "Enter diagnosis" at bounding box center [283, 244] width 78 height 14
type input "URIN"
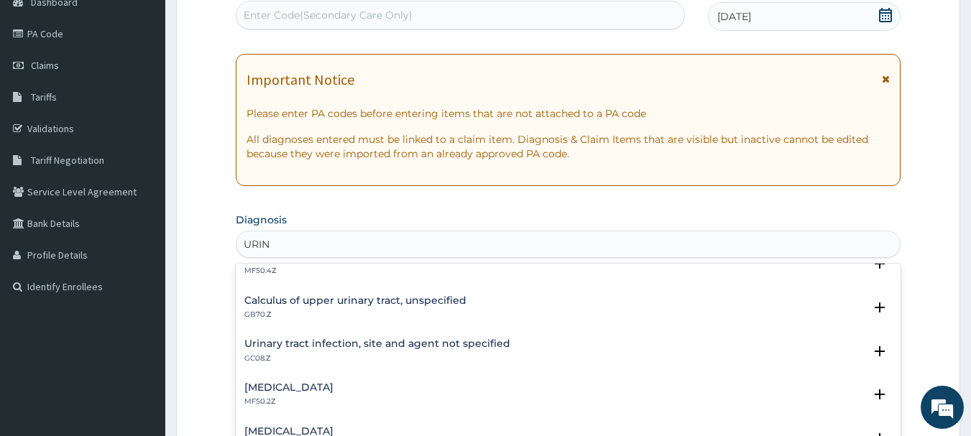
scroll to position [188, 0]
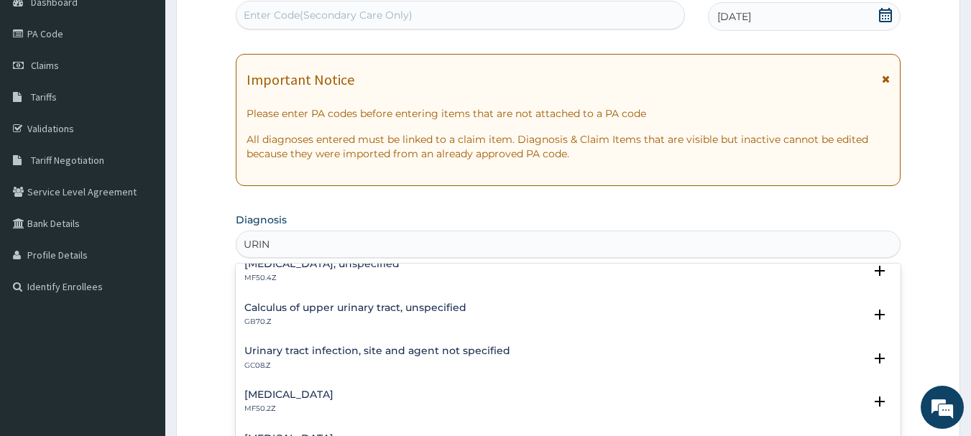
click at [307, 310] on h4 "Calculus of upper urinary tract, unspecified" at bounding box center [355, 308] width 222 height 11
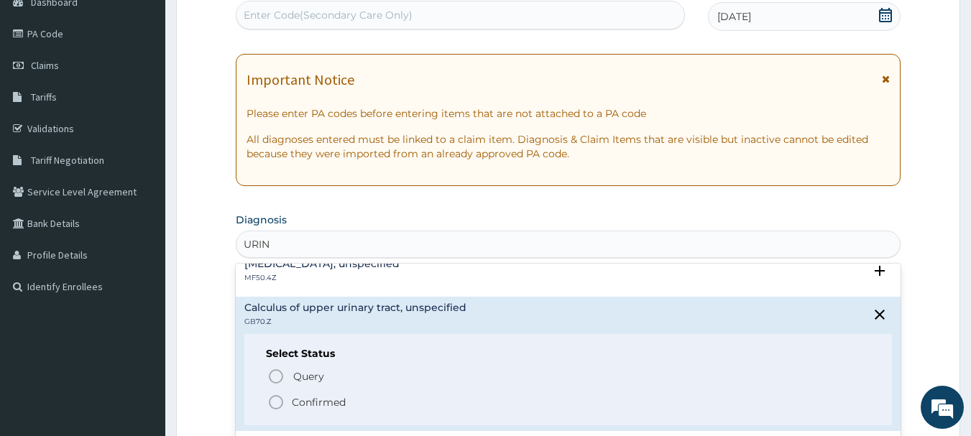
click at [278, 402] on icon "status option filled" at bounding box center [275, 402] width 17 height 17
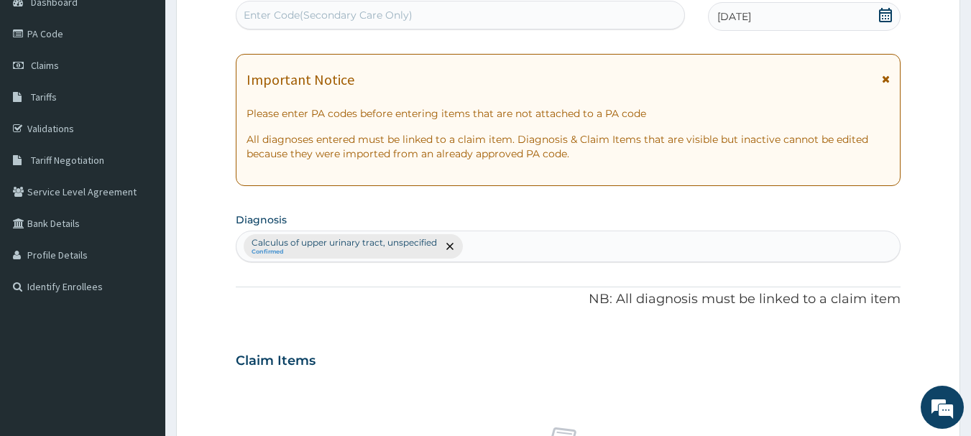
click at [968, 269] on section "Step 2 of 2 PA Code / Prescription Code Enter Code(Secondary Care Only) Encount…" at bounding box center [568, 377] width 806 height 933
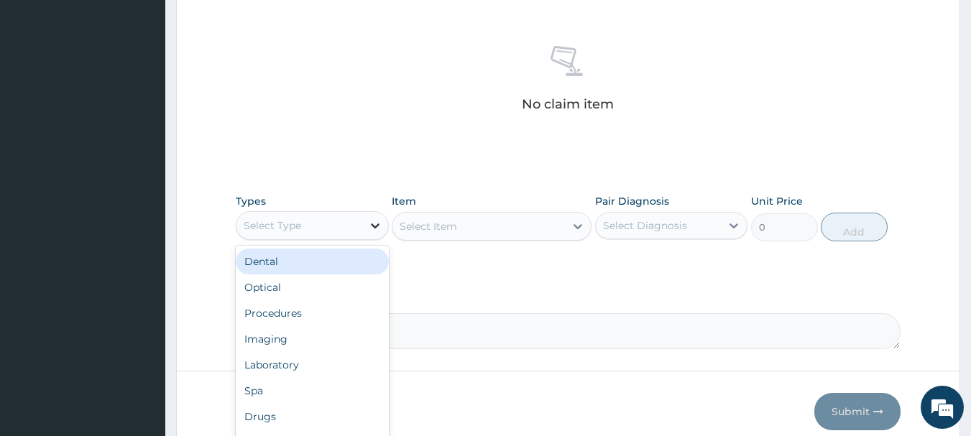
click at [378, 233] on div at bounding box center [375, 226] width 26 height 26
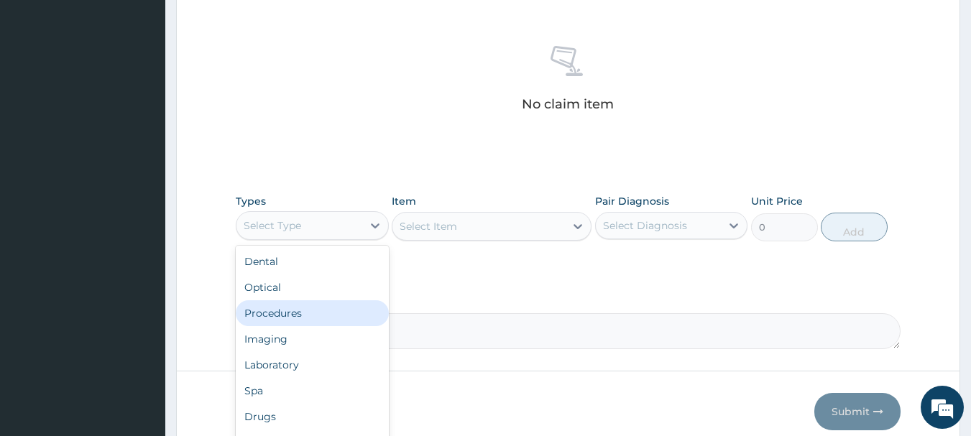
click at [277, 321] on div "Procedures" at bounding box center [312, 313] width 153 height 26
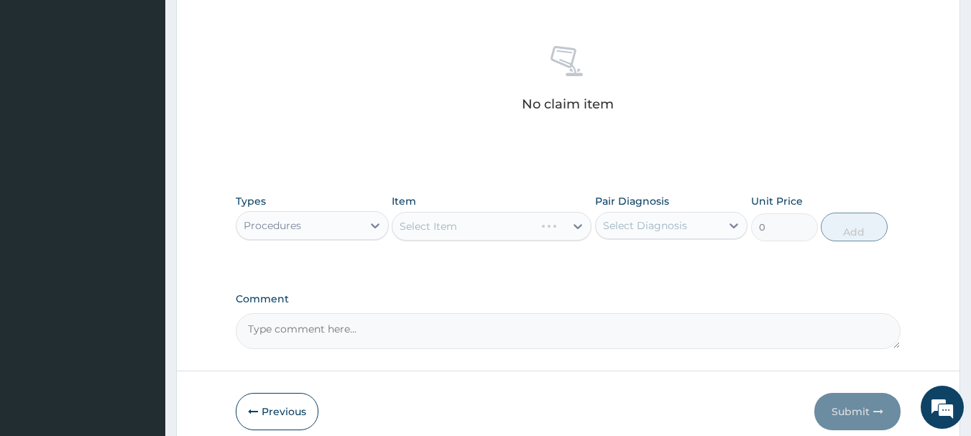
click at [574, 224] on div "Select Item" at bounding box center [492, 226] width 200 height 29
click at [576, 227] on icon at bounding box center [577, 226] width 9 height 5
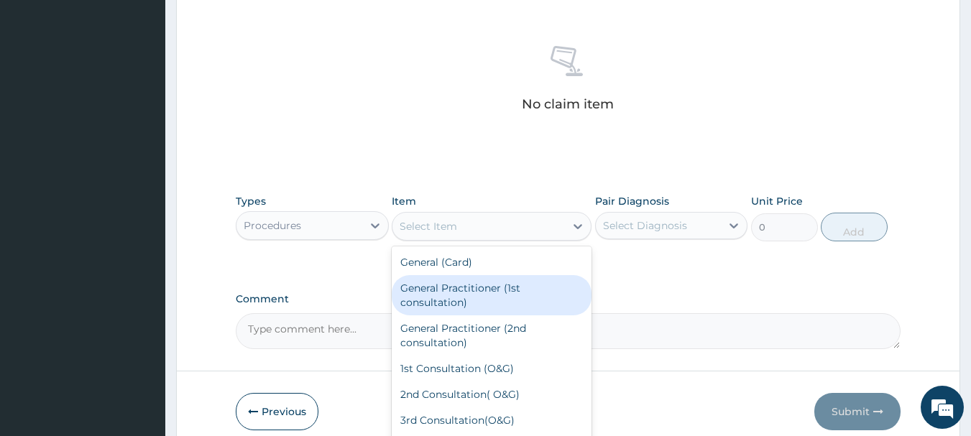
click at [518, 296] on div "General Practitioner (1st consultation)" at bounding box center [492, 295] width 200 height 40
type input "1500"
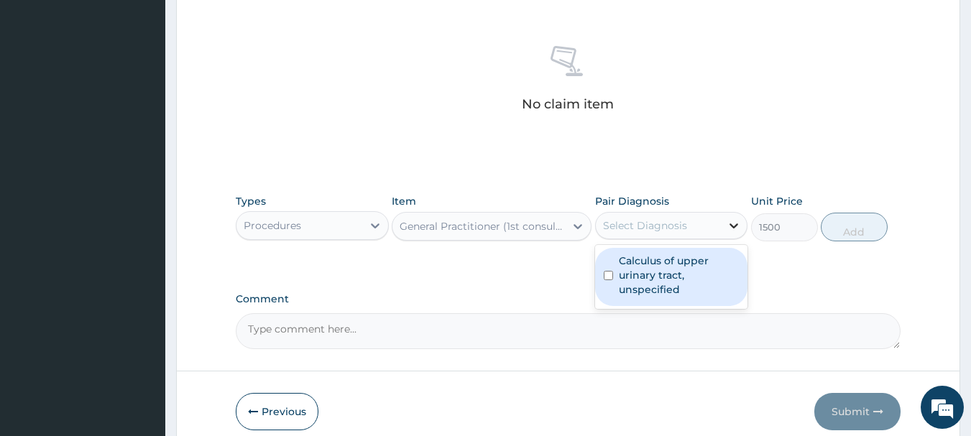
click at [731, 225] on icon at bounding box center [734, 225] width 9 height 5
click at [605, 274] on input "checkbox" at bounding box center [608, 275] width 9 height 9
checkbox input "true"
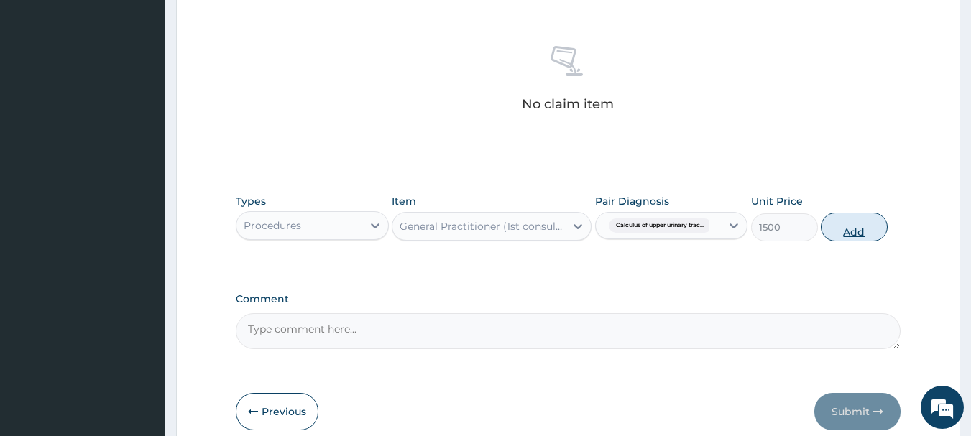
click at [847, 226] on button "Add" at bounding box center [854, 227] width 67 height 29
type input "0"
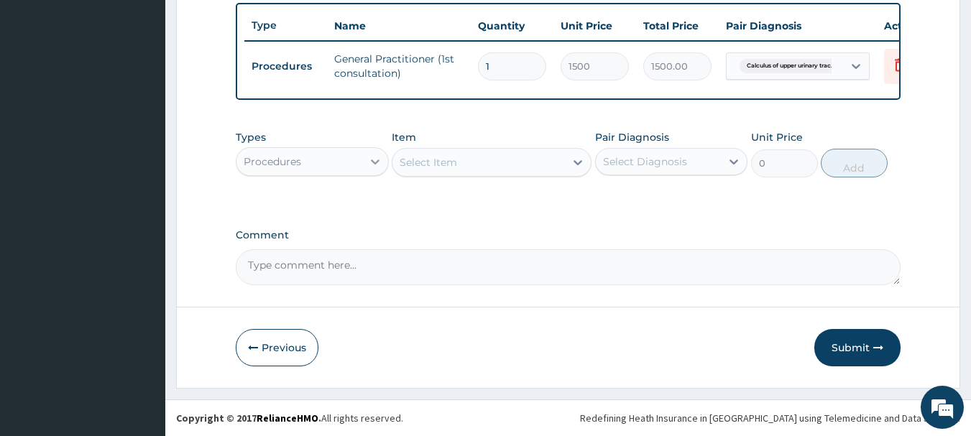
click at [378, 169] on icon at bounding box center [375, 162] width 14 height 14
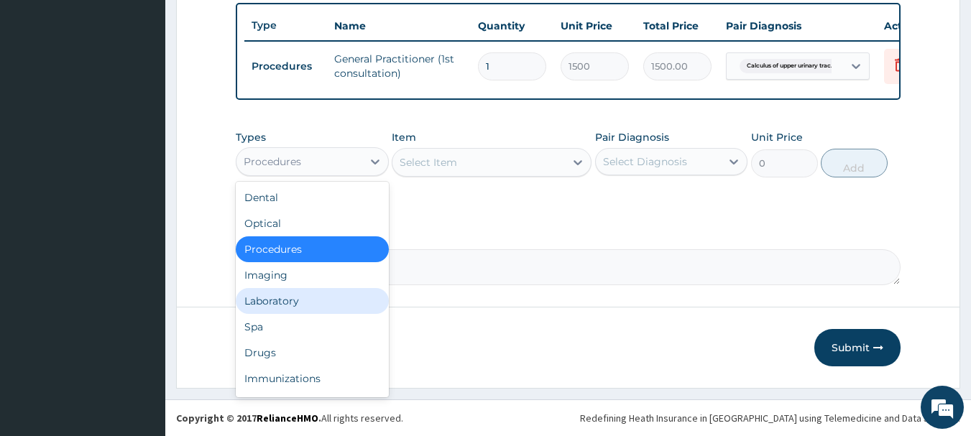
click at [298, 302] on div "Laboratory" at bounding box center [312, 301] width 153 height 26
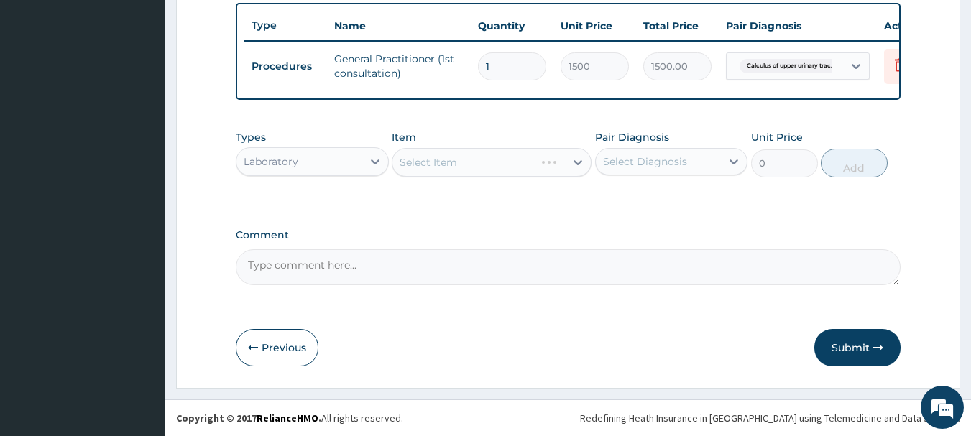
click at [574, 167] on div "Select Item" at bounding box center [492, 162] width 200 height 29
click at [523, 168] on div "Select Item" at bounding box center [478, 162] width 172 height 23
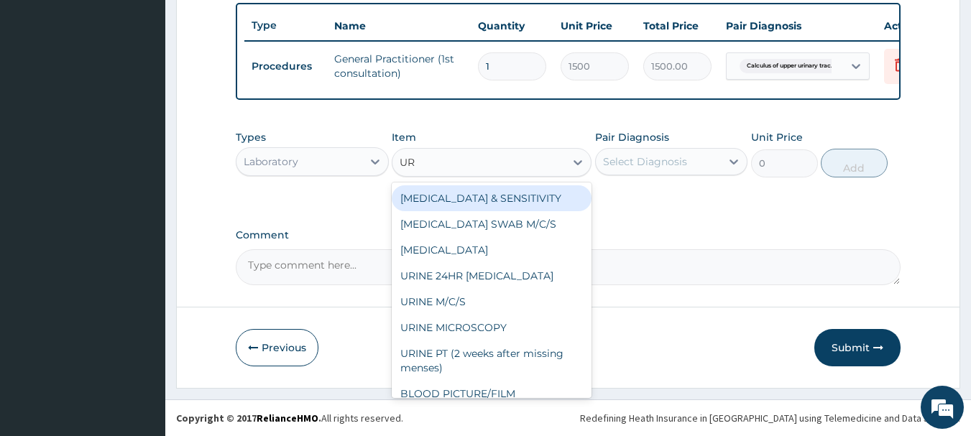
type input "URI"
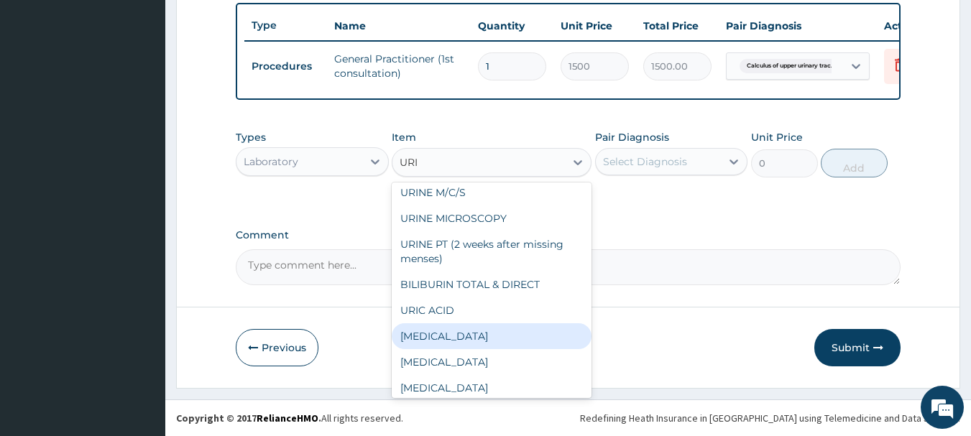
scroll to position [63, 0]
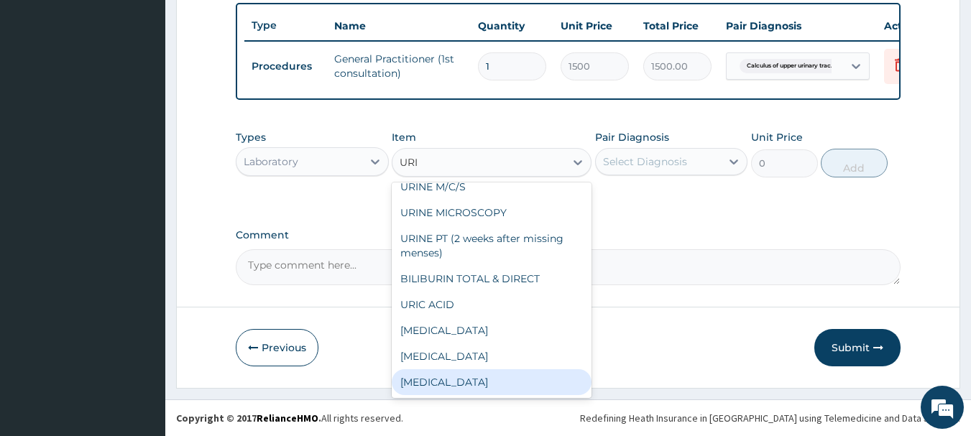
click at [473, 388] on div "[MEDICAL_DATA]" at bounding box center [492, 382] width 200 height 26
type input "2000"
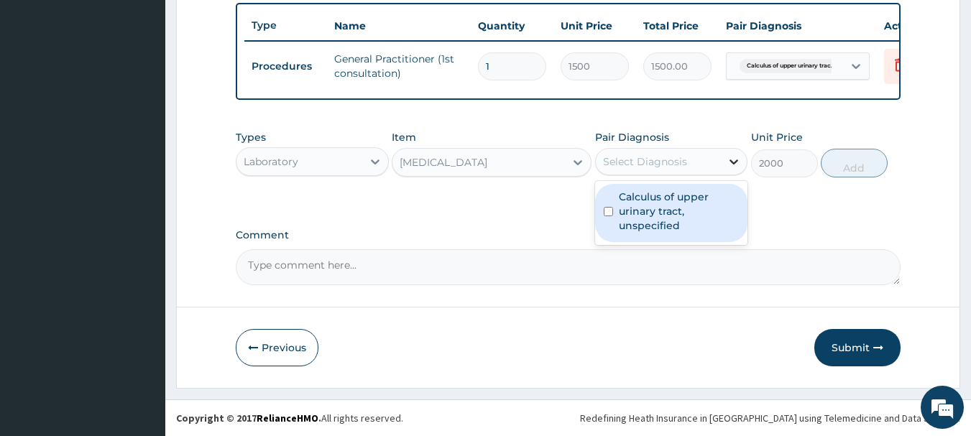
click at [733, 169] on icon at bounding box center [734, 162] width 14 height 14
click at [609, 216] on input "checkbox" at bounding box center [608, 211] width 9 height 9
checkbox input "true"
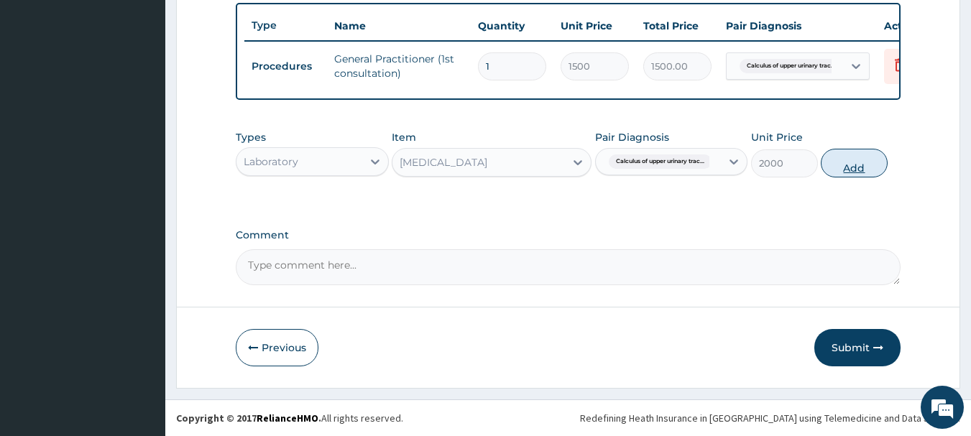
click at [850, 177] on button "Add" at bounding box center [854, 163] width 67 height 29
type input "0"
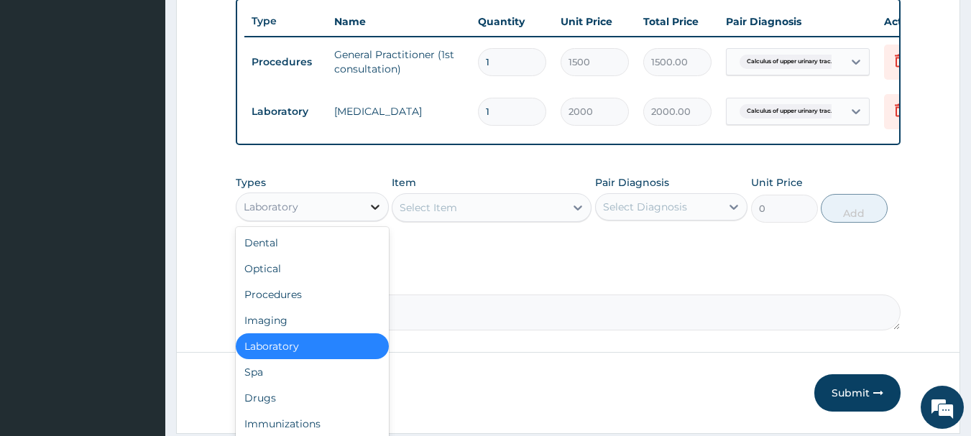
click at [378, 214] on icon at bounding box center [375, 207] width 14 height 14
click at [332, 402] on div "Drugs" at bounding box center [312, 398] width 153 height 26
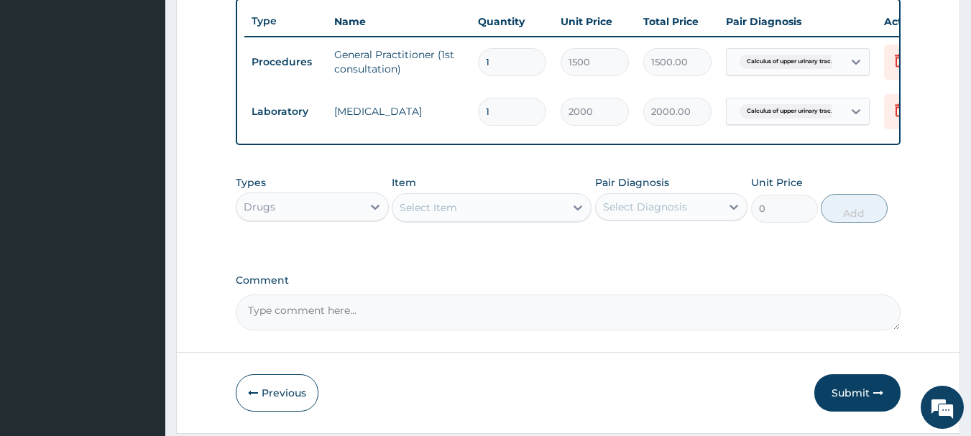
click at [578, 215] on icon at bounding box center [578, 207] width 14 height 14
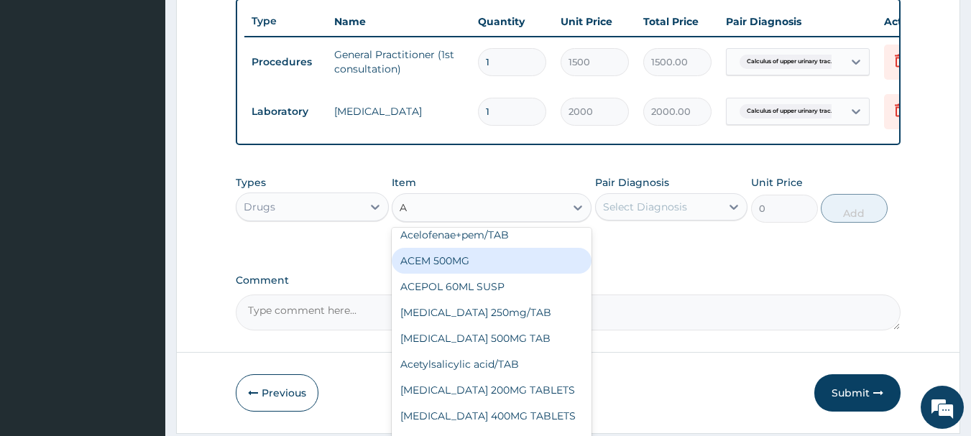
scroll to position [0, 0]
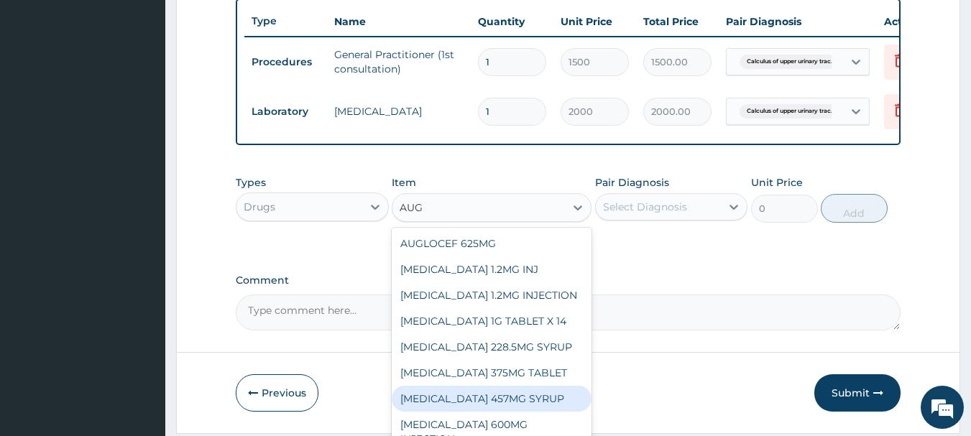
type input "AUG"
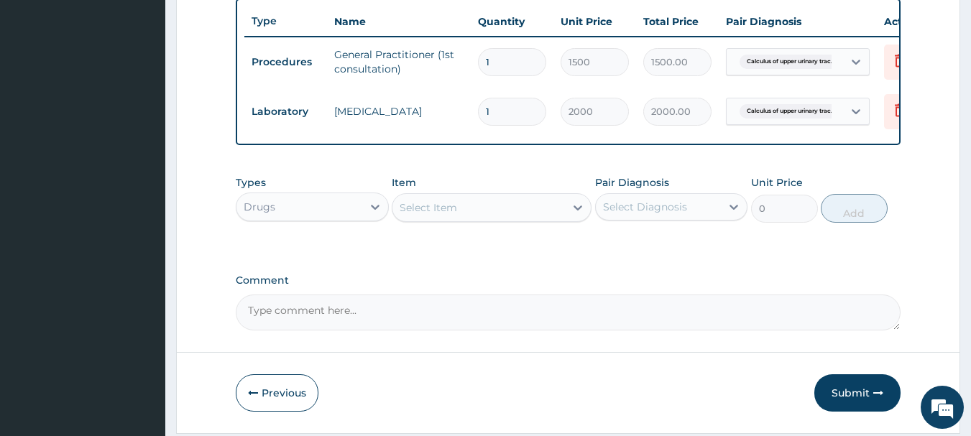
click at [591, 389] on div "Previous Submit" at bounding box center [568, 392] width 665 height 37
click at [492, 213] on div "Select Item" at bounding box center [478, 207] width 172 height 23
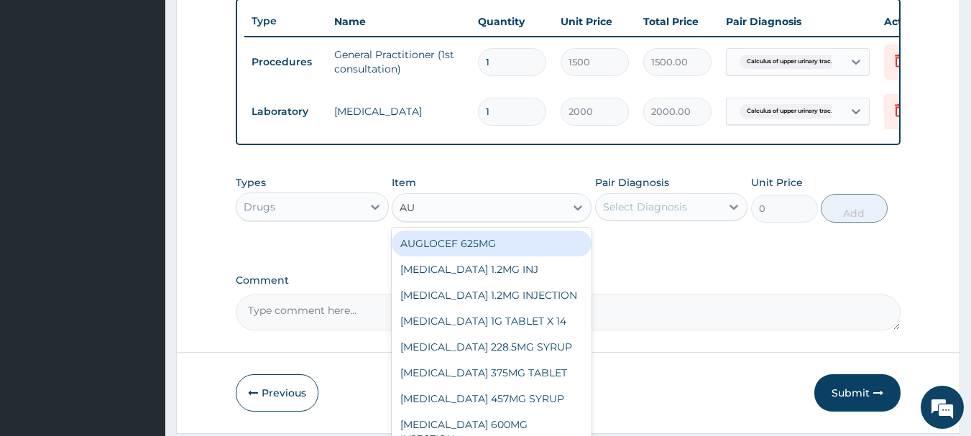
type input "AUG"
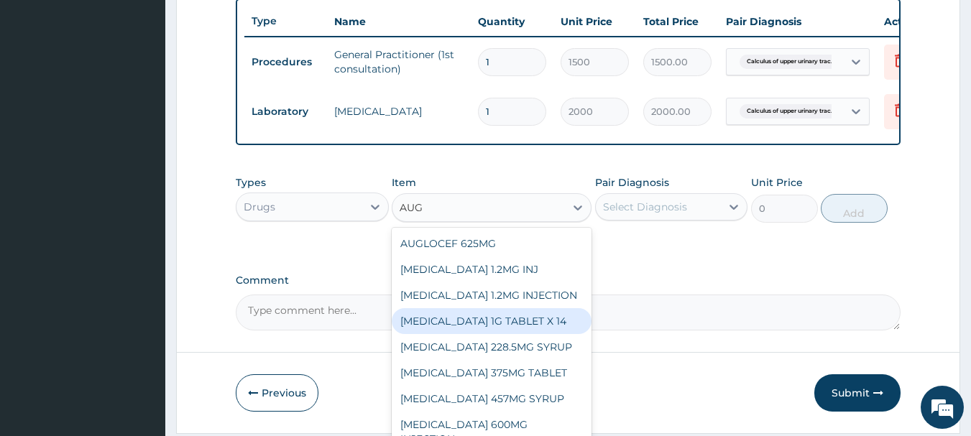
scroll to position [101, 0]
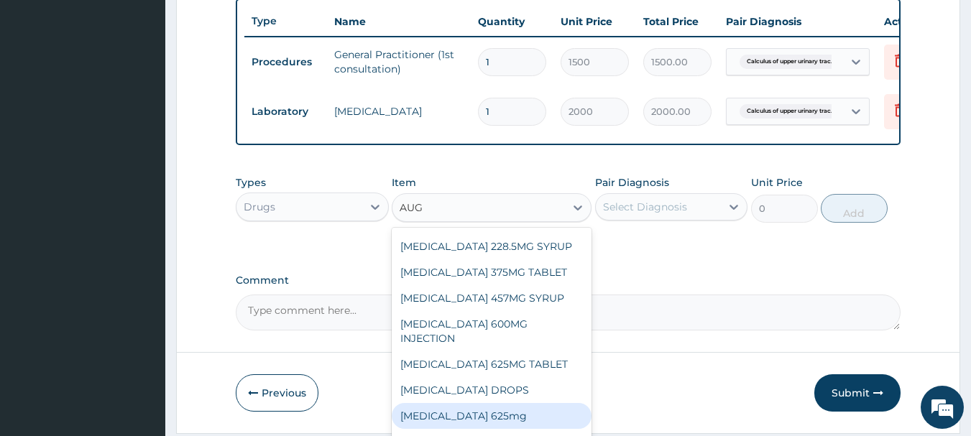
click at [514, 410] on div "[MEDICAL_DATA] 625mg" at bounding box center [492, 416] width 200 height 26
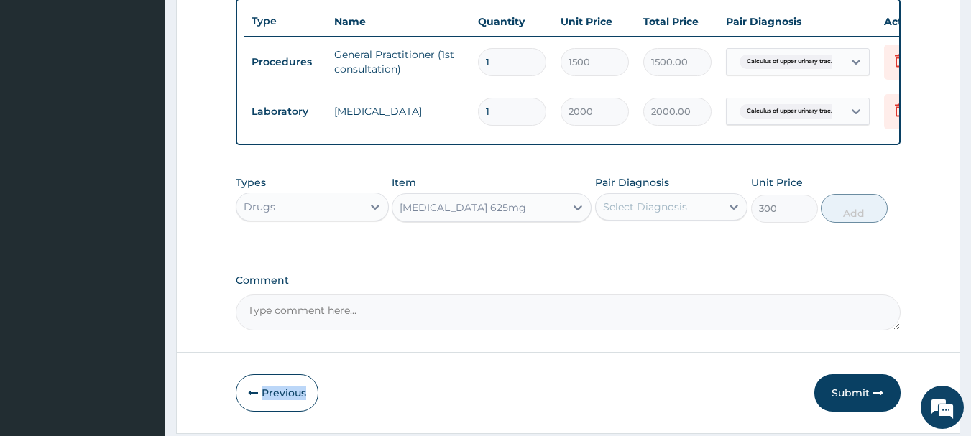
drag, startPoint x: 514, startPoint y: 410, endPoint x: 677, endPoint y: 343, distance: 176.3
click at [580, 215] on icon at bounding box center [578, 207] width 14 height 14
click at [575, 211] on icon at bounding box center [577, 208] width 9 height 5
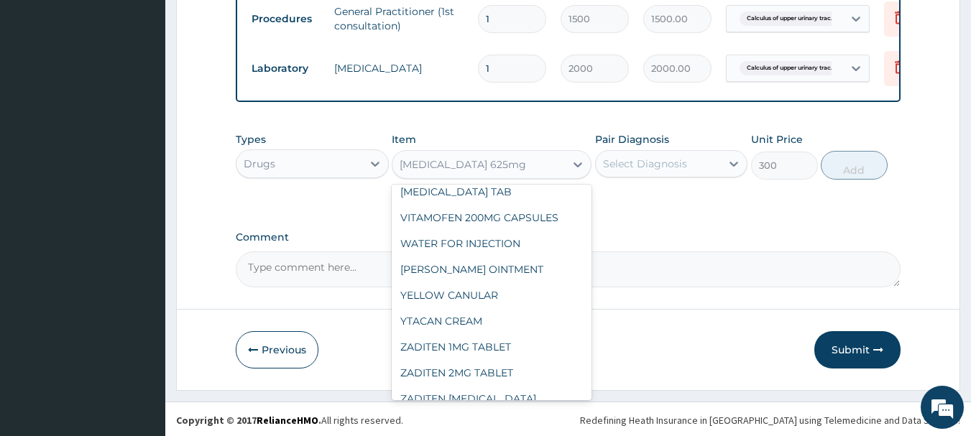
scroll to position [592, 0]
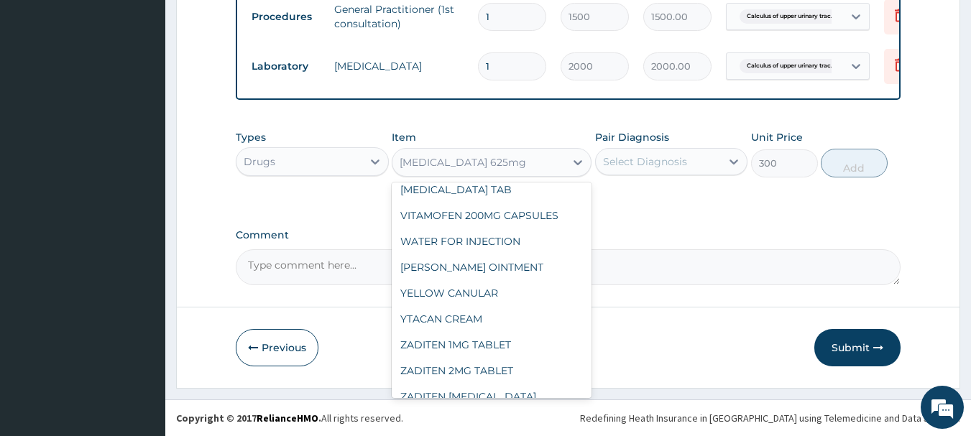
type input "1500"
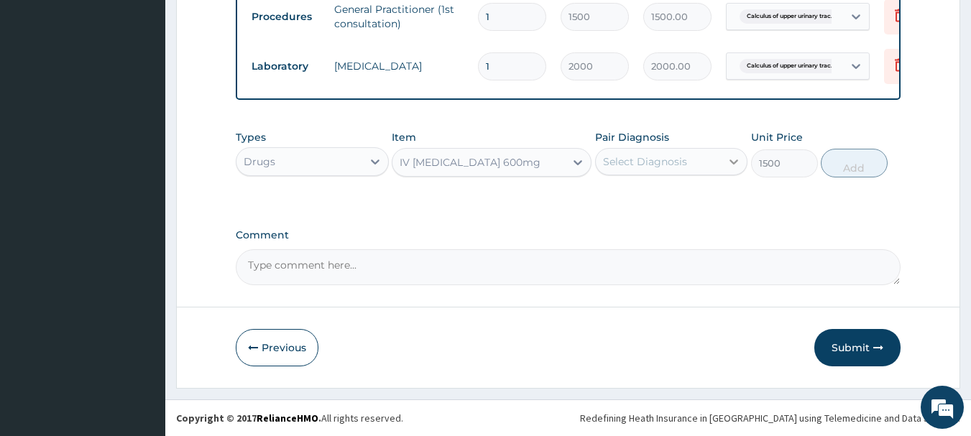
click at [737, 163] on icon at bounding box center [734, 162] width 14 height 14
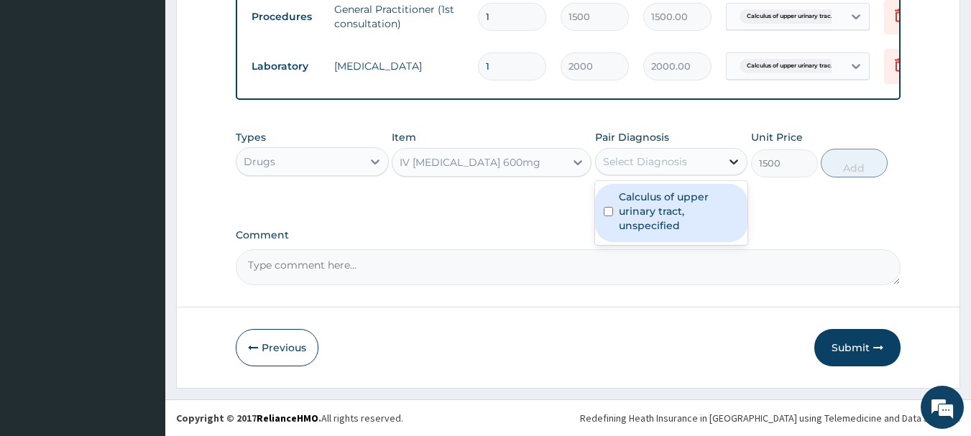
click at [737, 163] on icon at bounding box center [734, 162] width 14 height 14
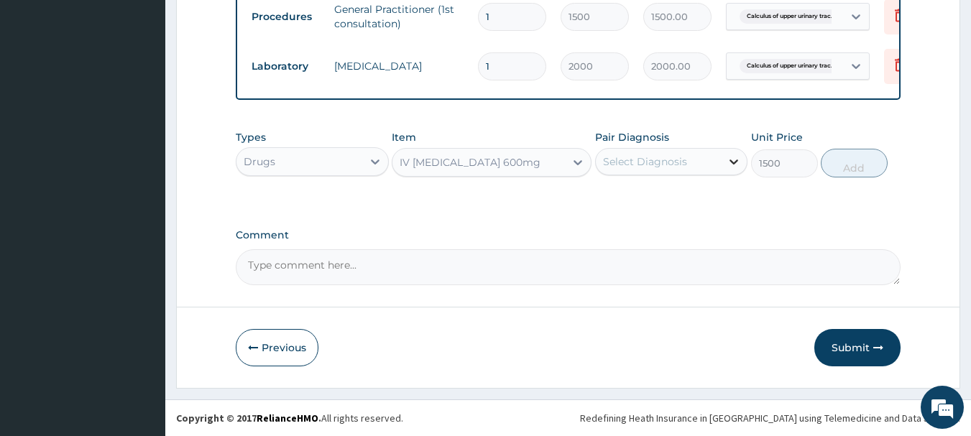
click at [737, 163] on icon at bounding box center [734, 162] width 14 height 14
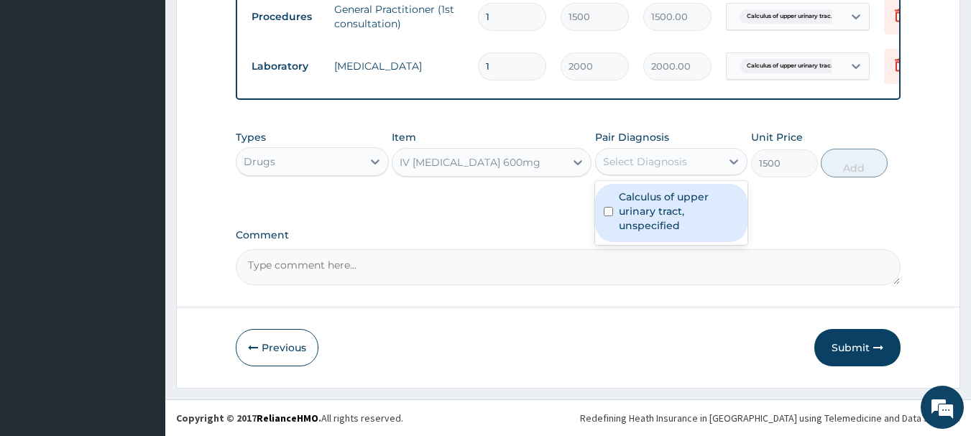
click at [609, 213] on input "checkbox" at bounding box center [608, 211] width 9 height 9
checkbox input "true"
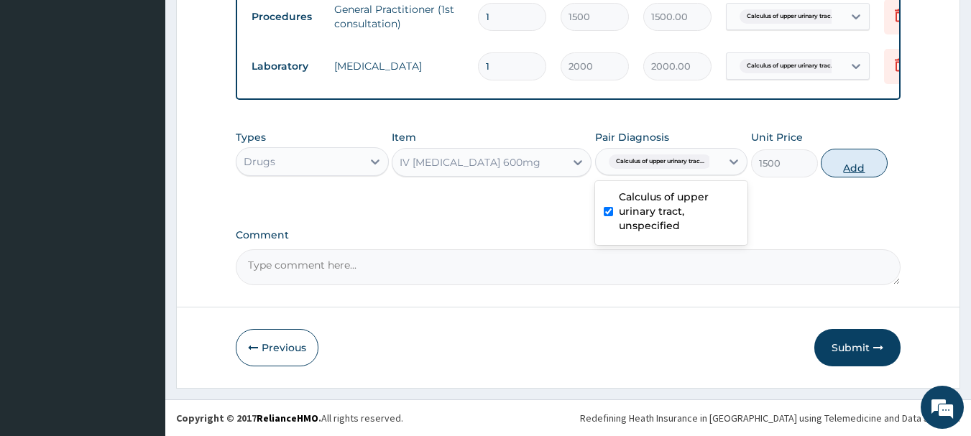
click at [849, 165] on button "Add" at bounding box center [854, 163] width 67 height 29
type input "0"
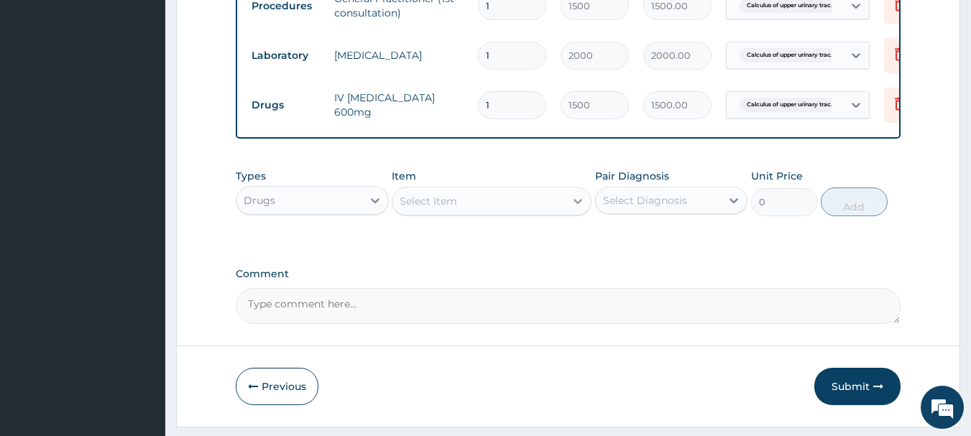
click at [579, 204] on icon at bounding box center [577, 201] width 9 height 5
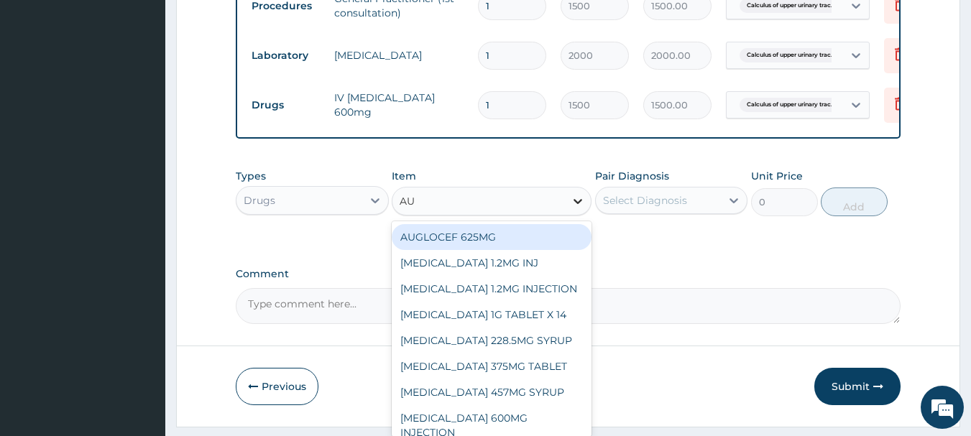
type input "AUG"
click at [579, 204] on icon at bounding box center [577, 201] width 9 height 5
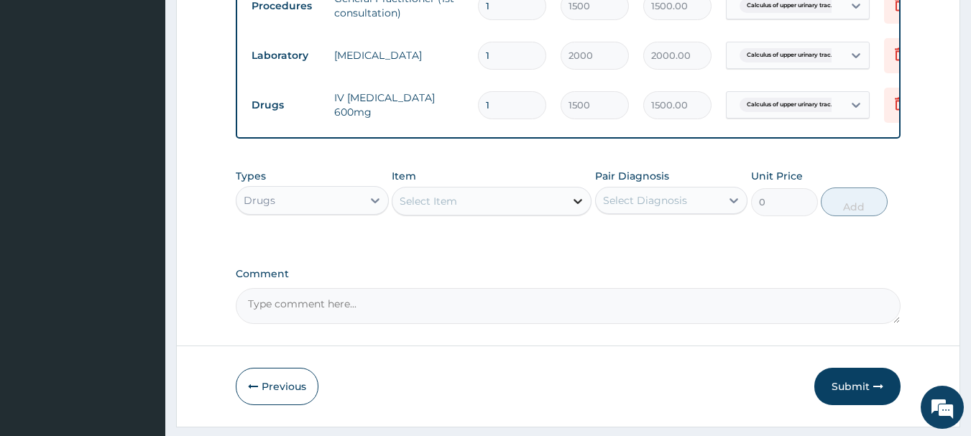
click at [578, 204] on icon at bounding box center [577, 201] width 9 height 5
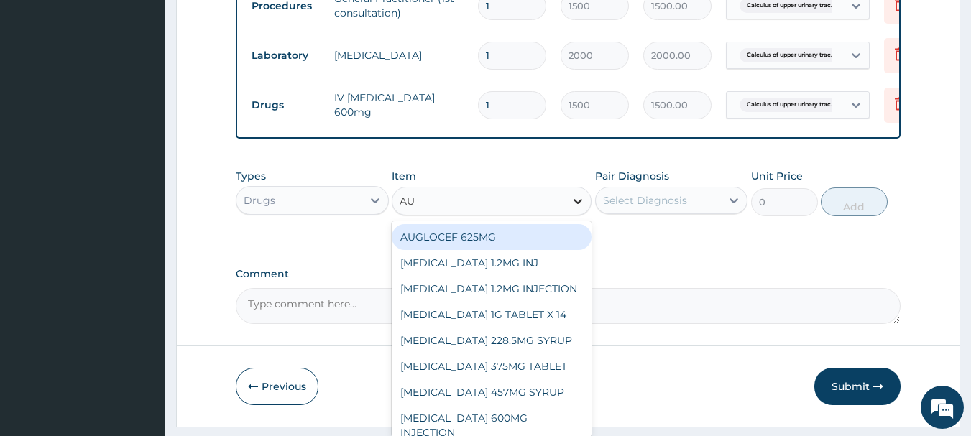
type input "AUG"
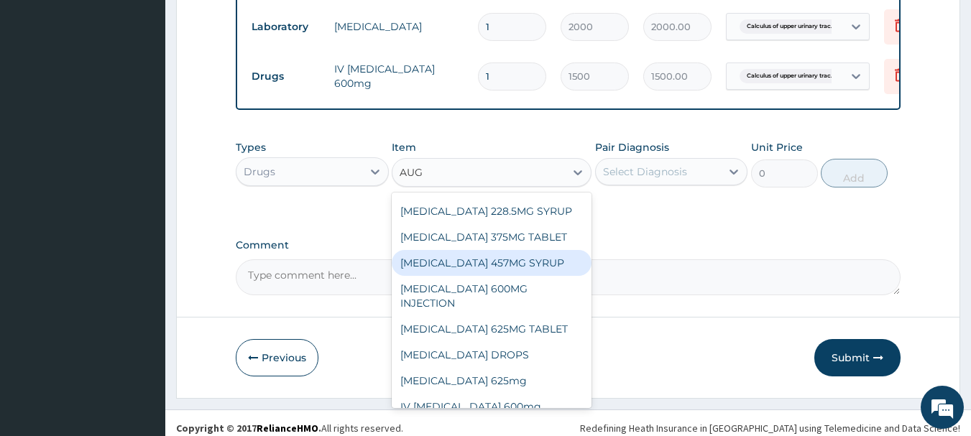
scroll to position [642, 0]
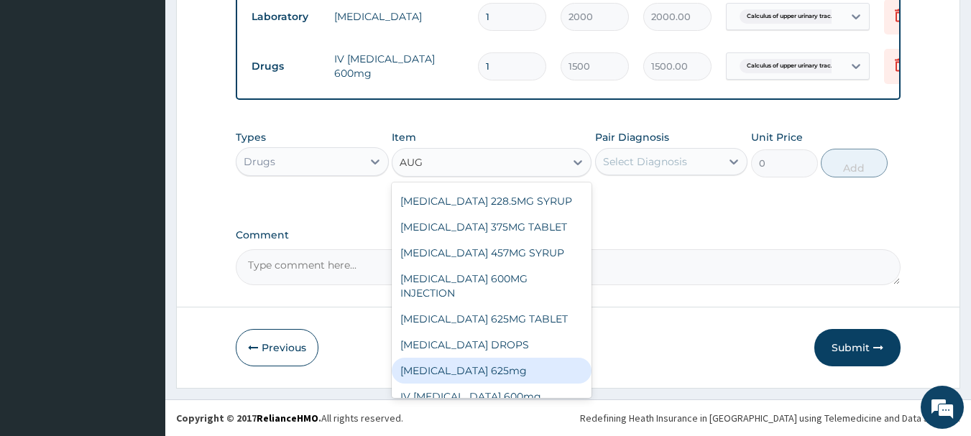
click at [487, 358] on div "[MEDICAL_DATA] 625mg" at bounding box center [492, 371] width 200 height 26
type input "300"
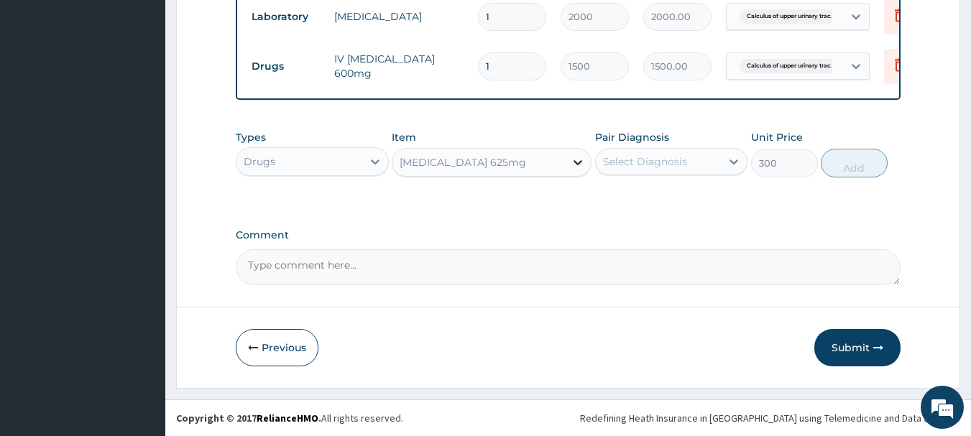
click at [573, 163] on icon at bounding box center [578, 162] width 14 height 14
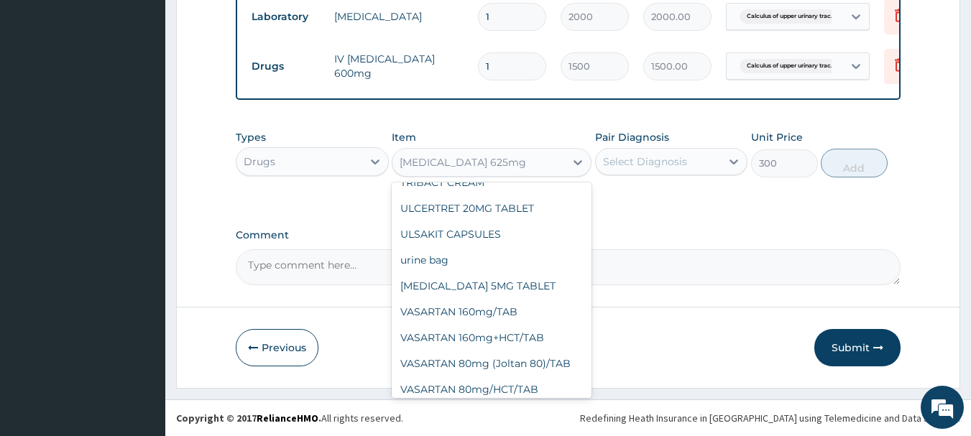
scroll to position [27560, 0]
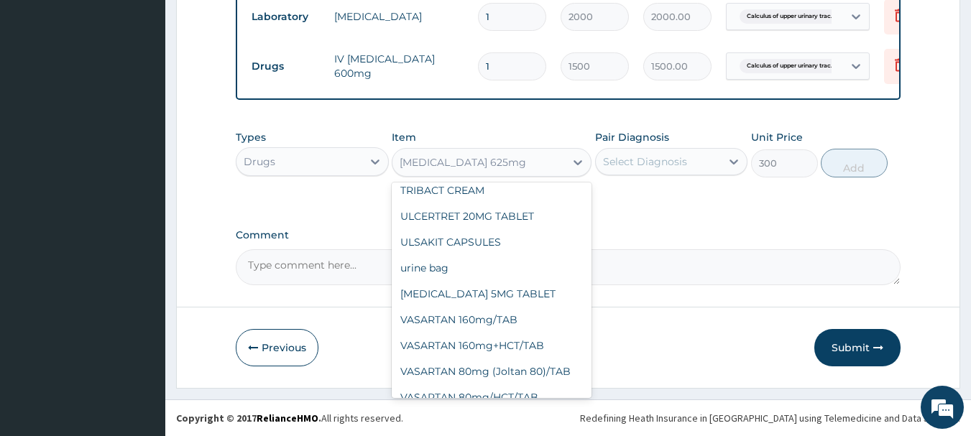
click at [497, 164] on div "[MEDICAL_DATA] 625mg" at bounding box center [478, 162] width 172 height 23
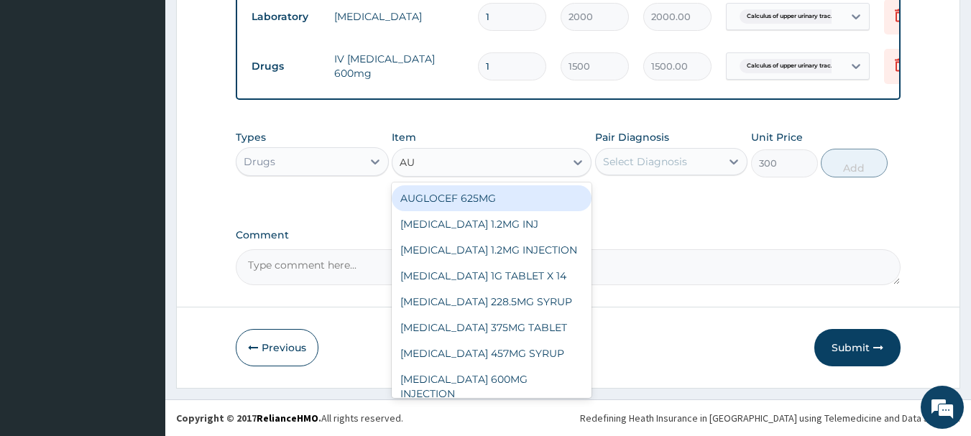
type input "AUG"
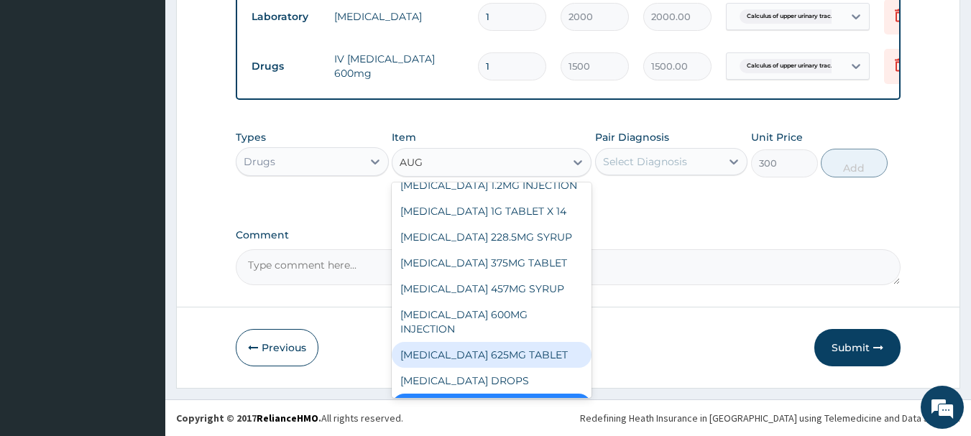
scroll to position [86, 0]
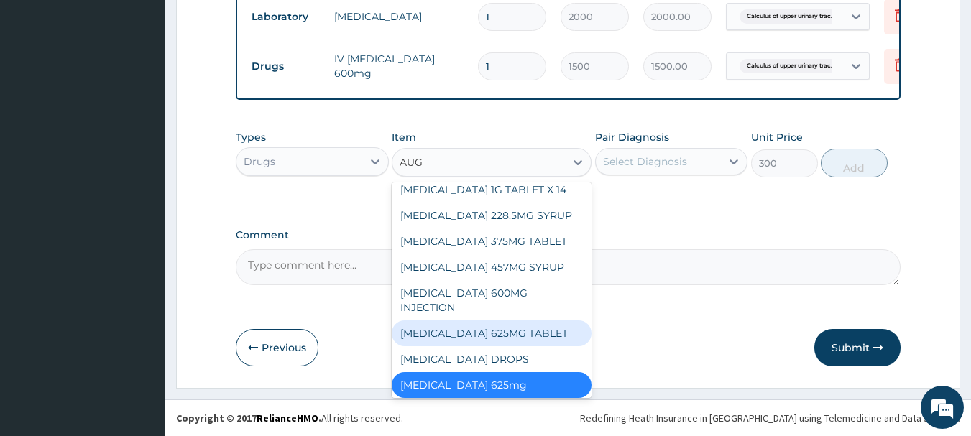
click at [541, 321] on div "[MEDICAL_DATA] 625MG TABLET" at bounding box center [492, 334] width 200 height 26
type input "152.25"
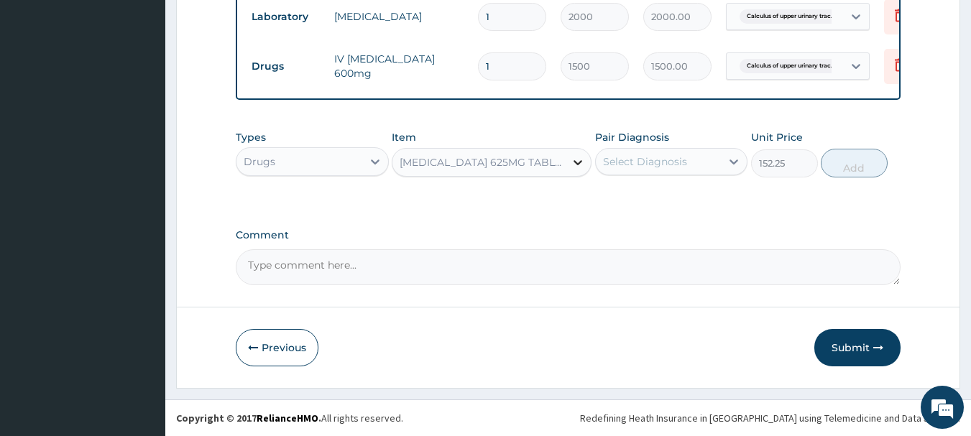
click at [571, 162] on icon at bounding box center [578, 162] width 14 height 14
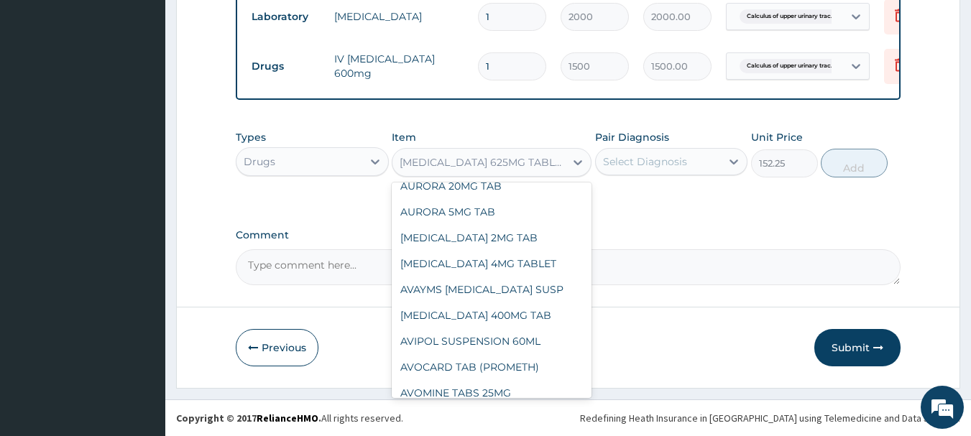
scroll to position [5042, 0]
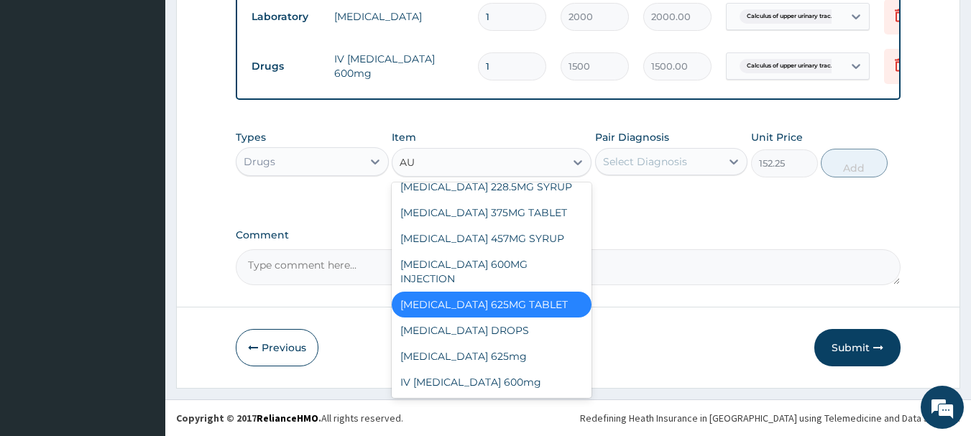
type input "AUG"
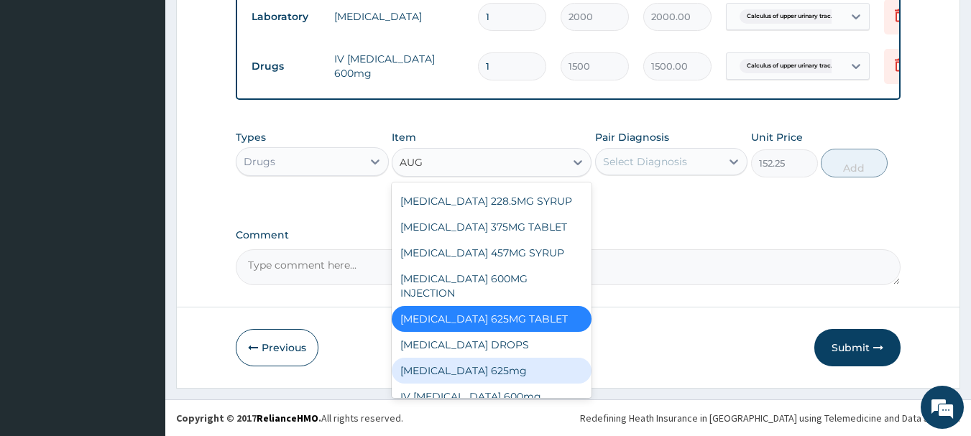
click at [453, 358] on div "[MEDICAL_DATA] 625mg" at bounding box center [492, 371] width 200 height 26
type input "300"
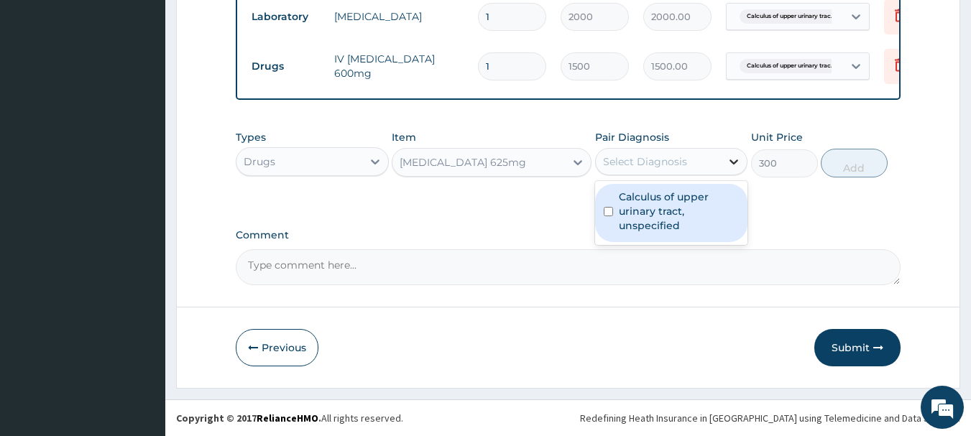
click at [734, 164] on icon at bounding box center [734, 162] width 9 height 5
click at [608, 208] on input "checkbox" at bounding box center [608, 211] width 9 height 9
checkbox input "true"
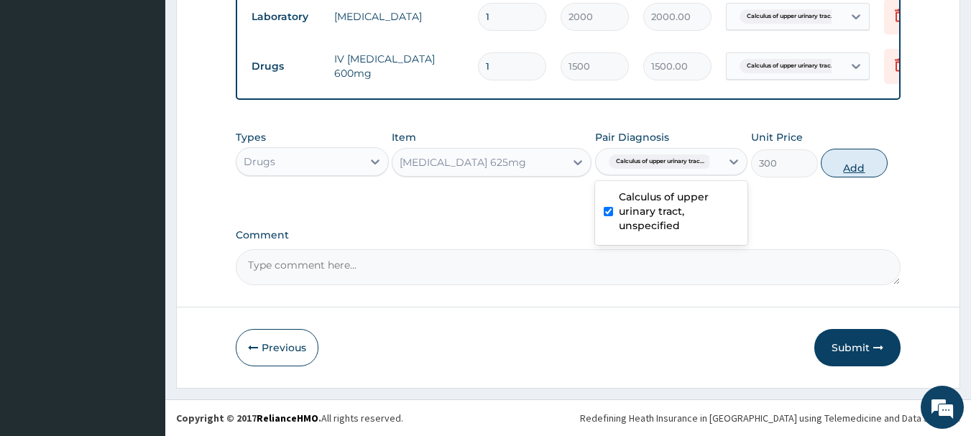
click at [857, 165] on button "Add" at bounding box center [854, 163] width 67 height 29
type input "0"
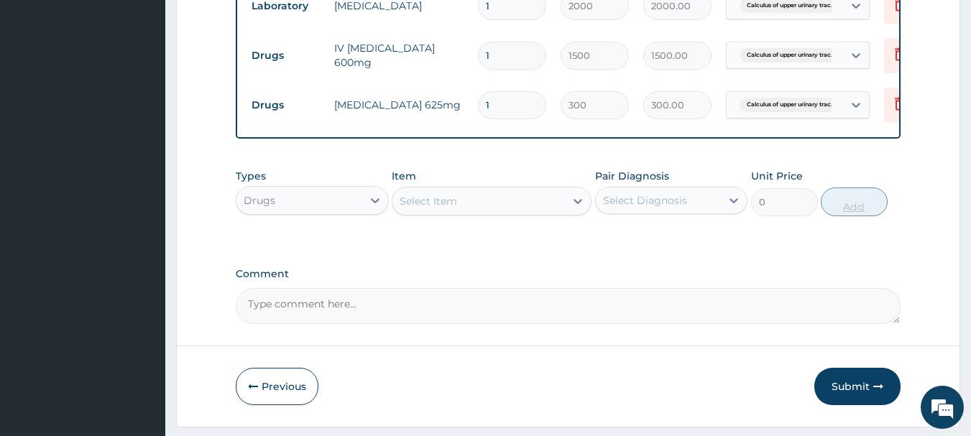
type input "14"
type input "4200.00"
type input "14"
click at [563, 213] on div "Select Item" at bounding box center [478, 201] width 172 height 23
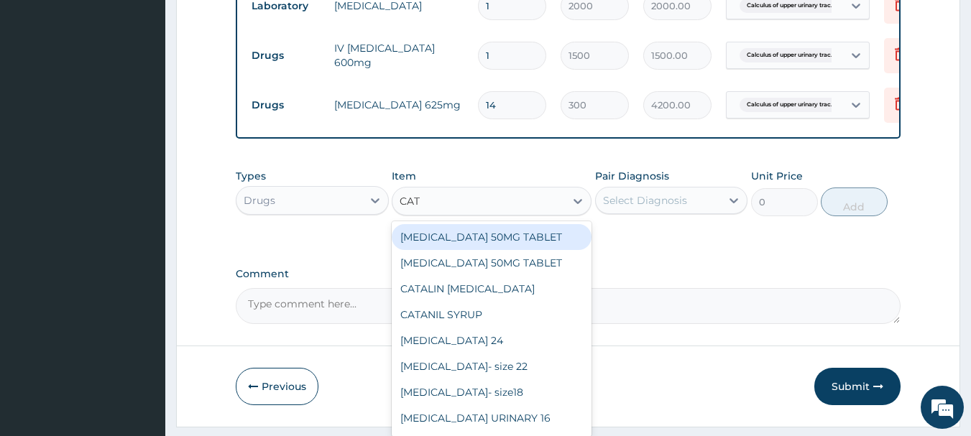
type input "CATA"
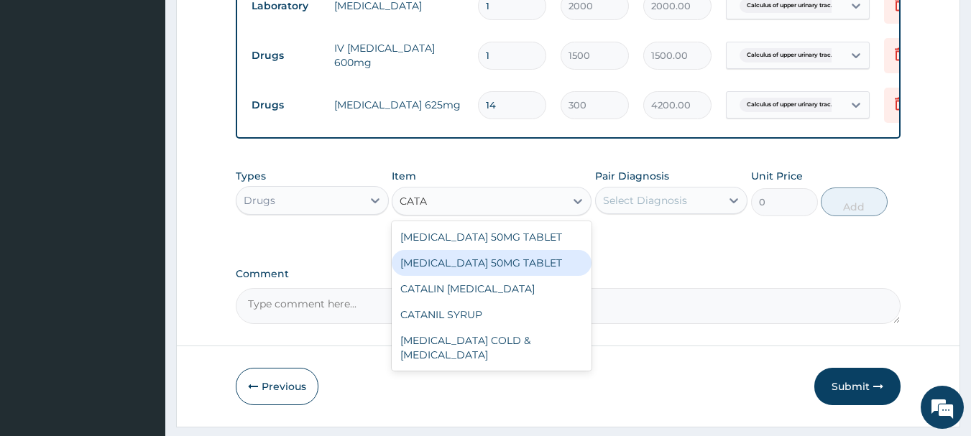
click at [519, 266] on div "[MEDICAL_DATA] 50MG TABLET" at bounding box center [492, 263] width 200 height 26
type input "76.12"
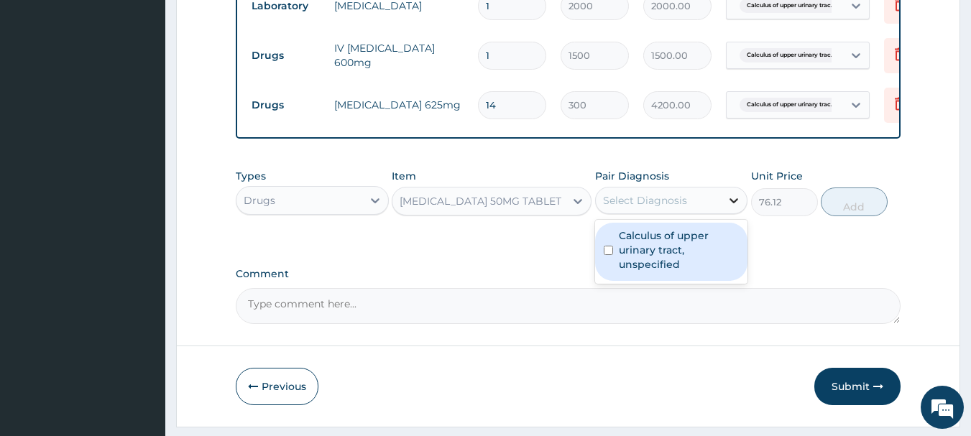
click at [730, 208] on icon at bounding box center [734, 200] width 14 height 14
click at [608, 255] on input "checkbox" at bounding box center [608, 250] width 9 height 9
checkbox input "true"
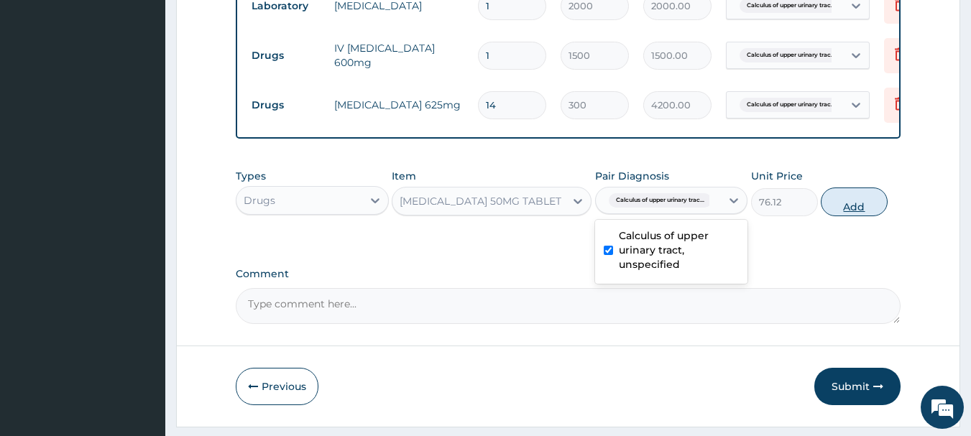
click at [863, 212] on button "Add" at bounding box center [854, 202] width 67 height 29
type input "0"
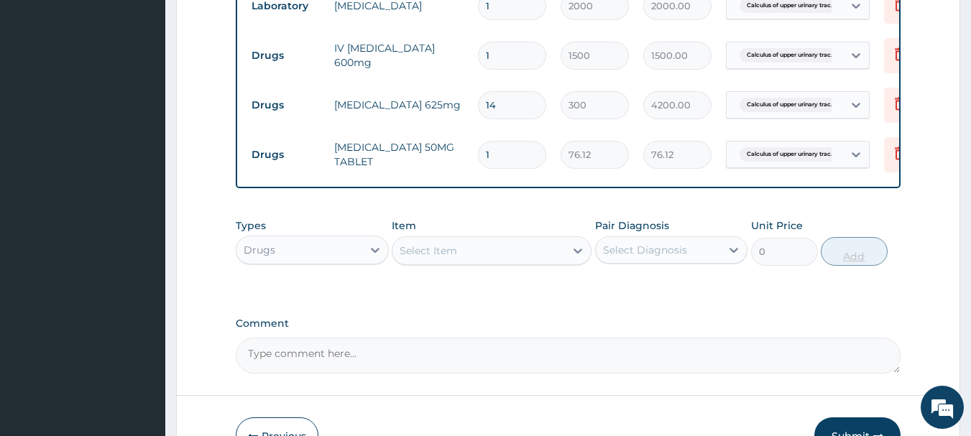
type input "14"
type input "1065.68"
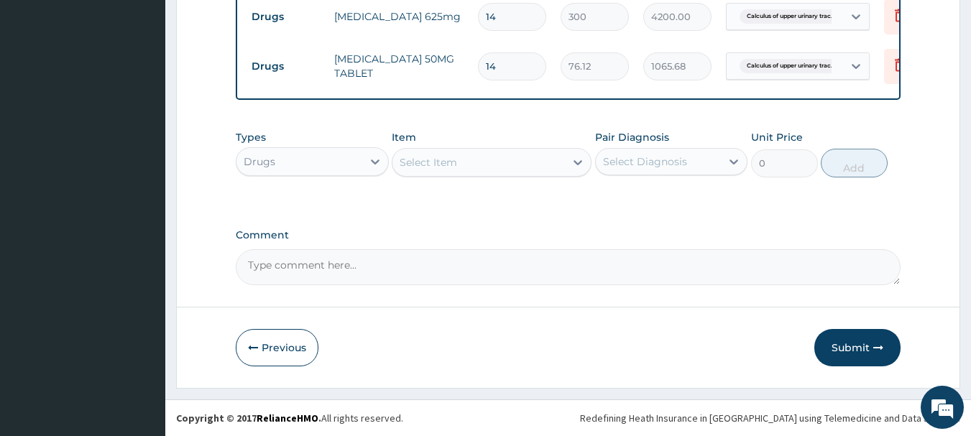
scroll to position [741, 0]
type input "14"
click at [846, 346] on button "Submit" at bounding box center [857, 347] width 86 height 37
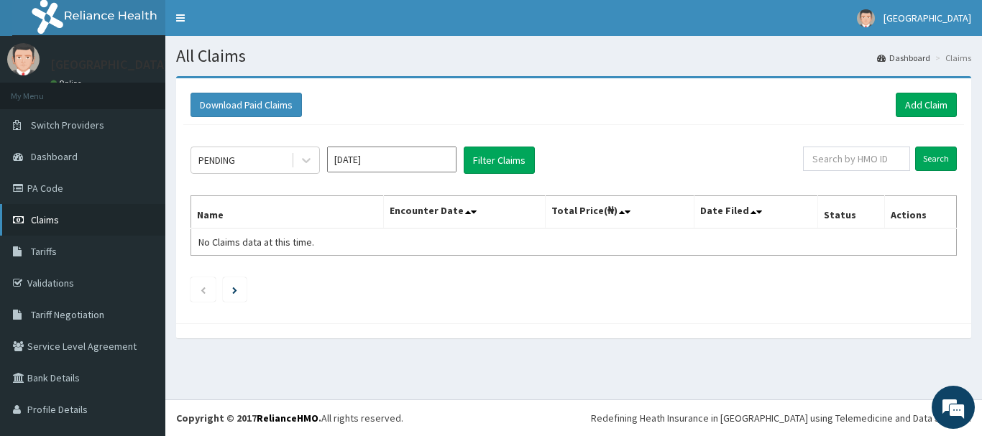
click at [40, 221] on span "Claims" at bounding box center [45, 219] width 28 height 13
click at [906, 106] on link "Add Claim" at bounding box center [925, 105] width 61 height 24
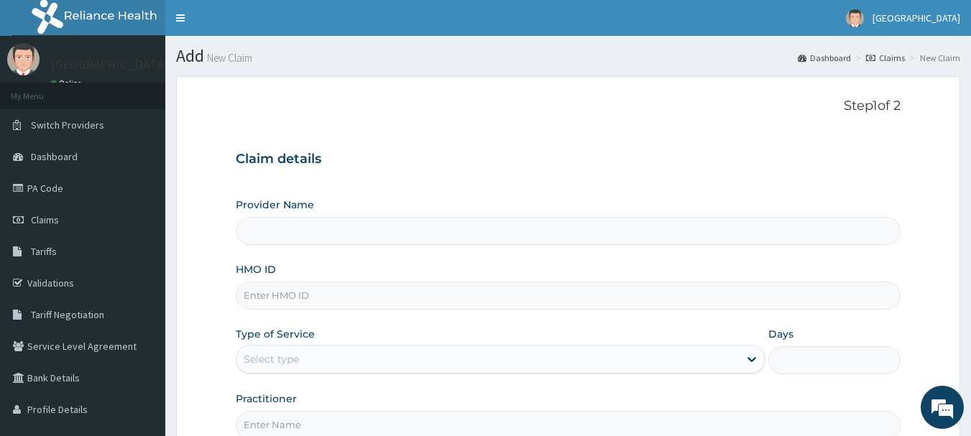
click at [305, 225] on input "Provider Name" at bounding box center [568, 231] width 665 height 28
click at [308, 225] on input "Provider Name" at bounding box center [568, 231] width 665 height 28
type input "[GEOGRAPHIC_DATA]"
click at [272, 298] on input "HMO ID" at bounding box center [568, 296] width 665 height 28
type input "ENC/10021/A"
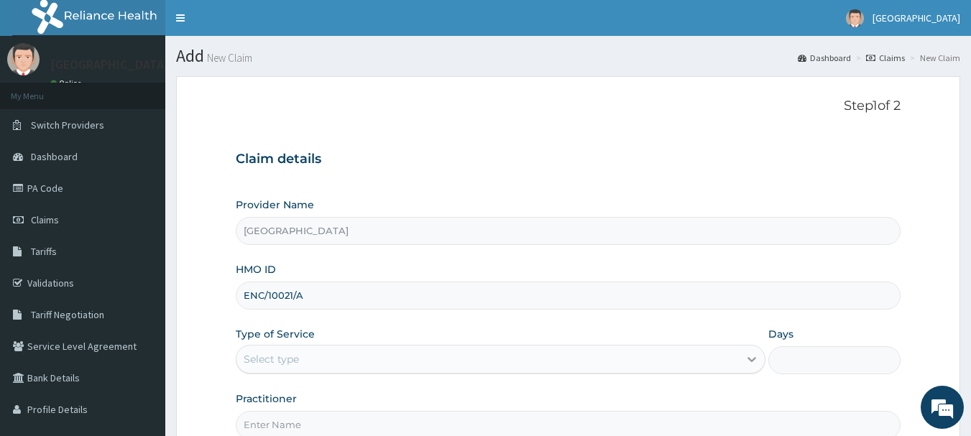
click at [753, 355] on icon at bounding box center [751, 359] width 14 height 14
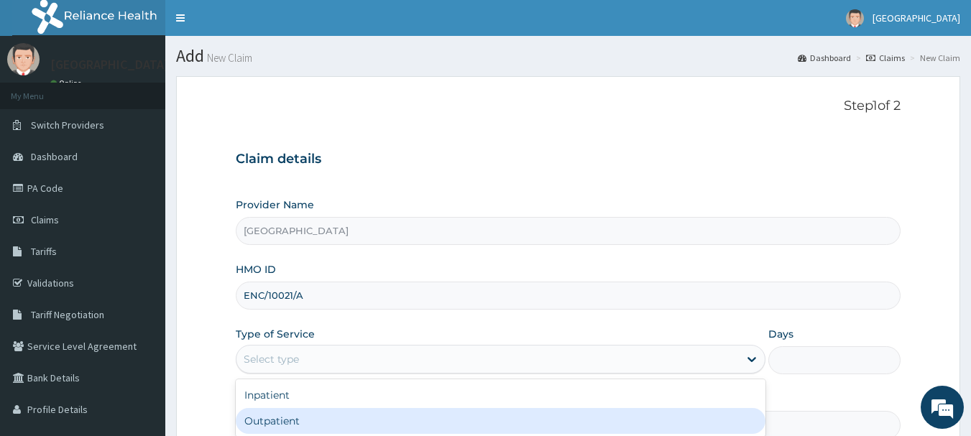
click at [559, 420] on div "Outpatient" at bounding box center [501, 421] width 530 height 26
type input "1"
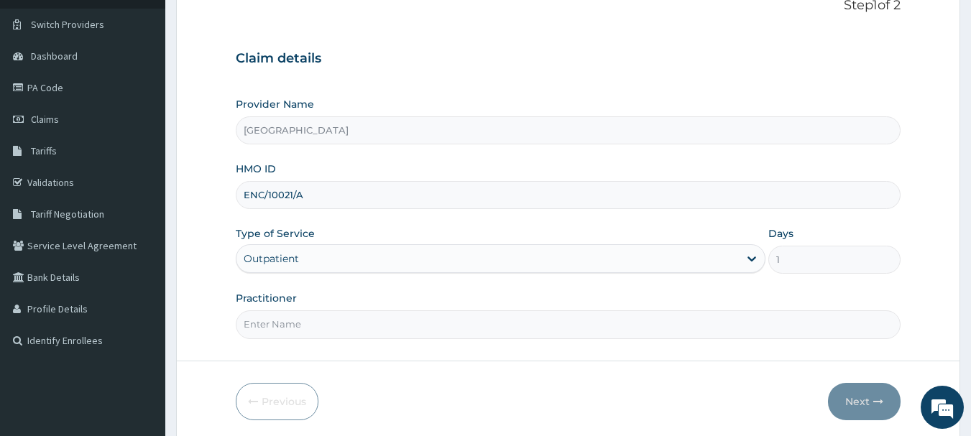
scroll to position [155, 0]
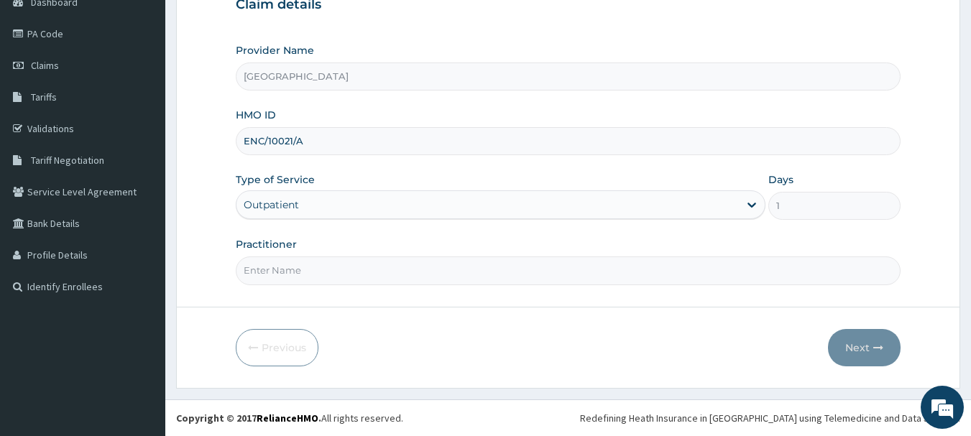
click at [338, 275] on input "Practitioner" at bounding box center [568, 271] width 665 height 28
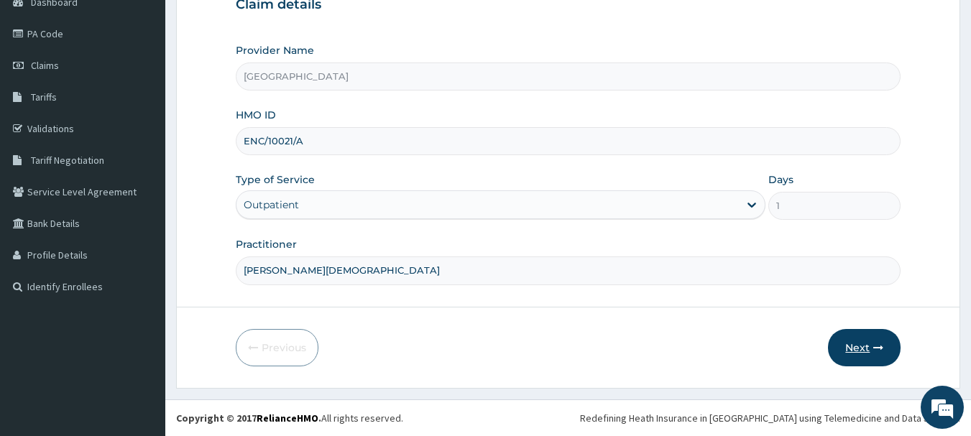
type input "[PERSON_NAME][DEMOGRAPHIC_DATA]"
click at [864, 342] on button "Next" at bounding box center [864, 347] width 73 height 37
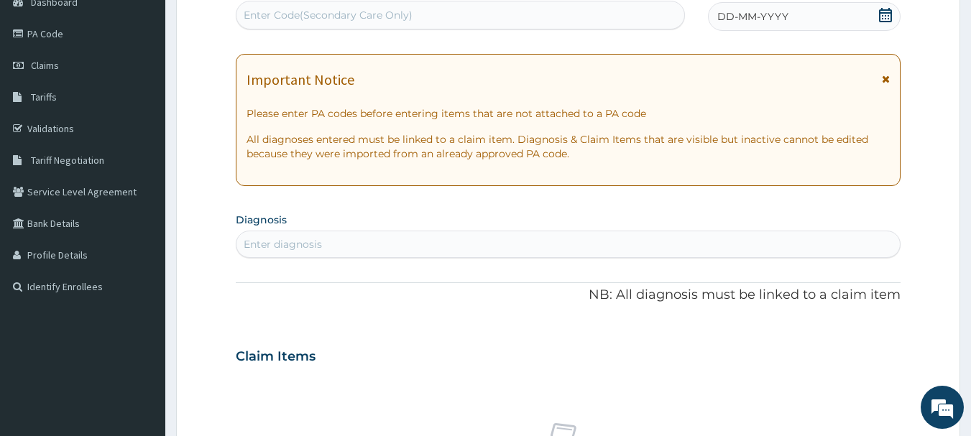
click at [275, 246] on div "Enter diagnosis" at bounding box center [283, 244] width 78 height 14
type input "MIGRAINE"
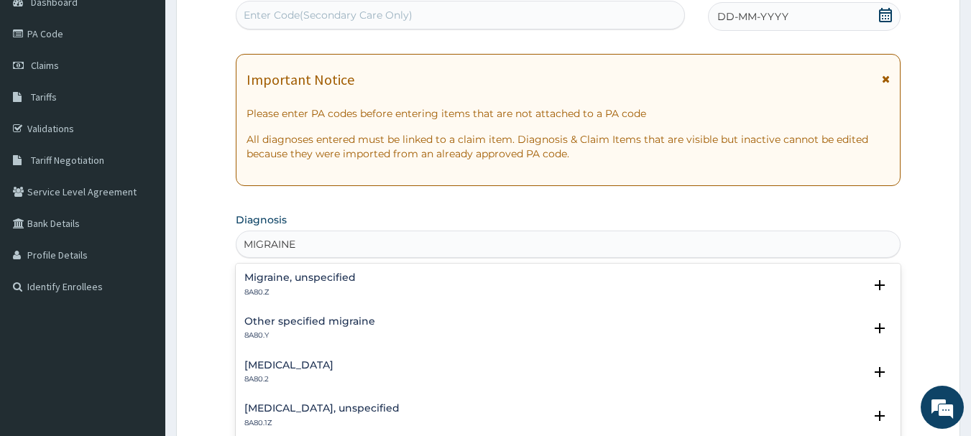
click at [287, 283] on h4 "Migraine, unspecified" at bounding box center [299, 277] width 111 height 11
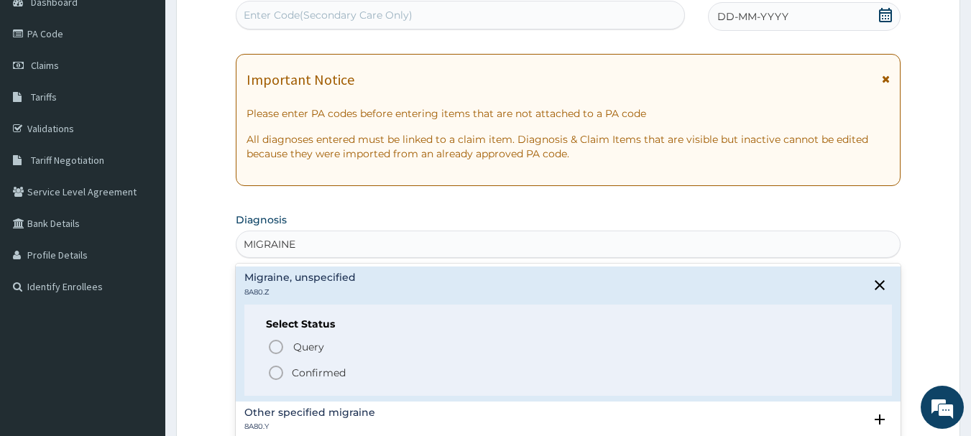
click at [276, 368] on icon "status option filled" at bounding box center [275, 372] width 17 height 17
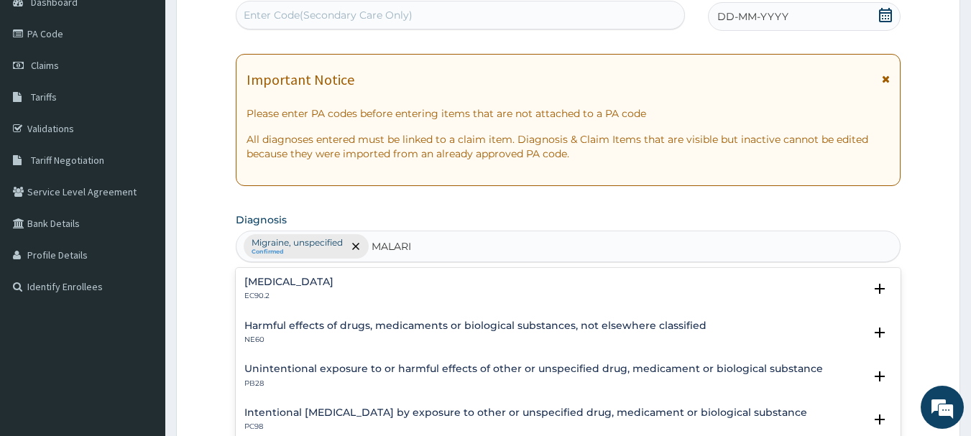
type input "[MEDICAL_DATA]"
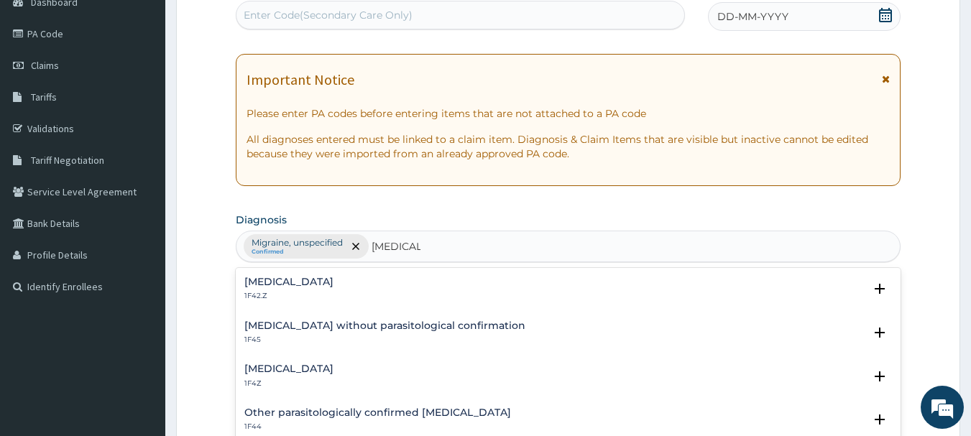
click at [323, 370] on h4 "[MEDICAL_DATA]" at bounding box center [288, 369] width 89 height 11
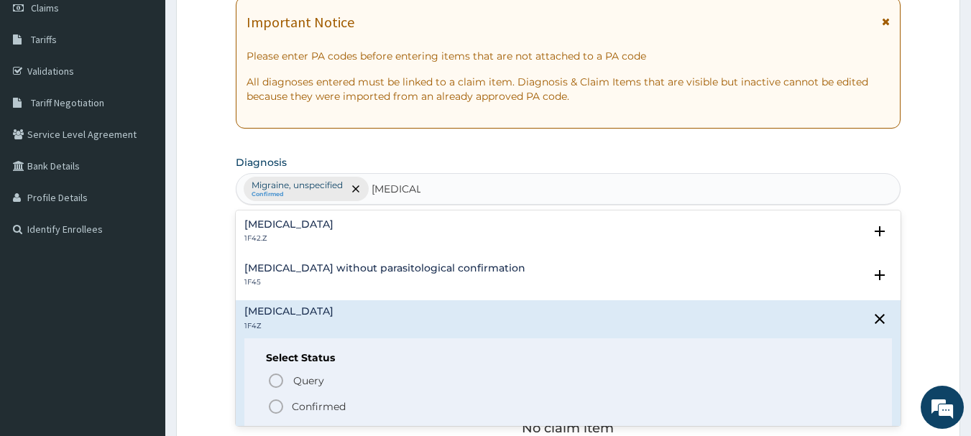
scroll to position [241, 0]
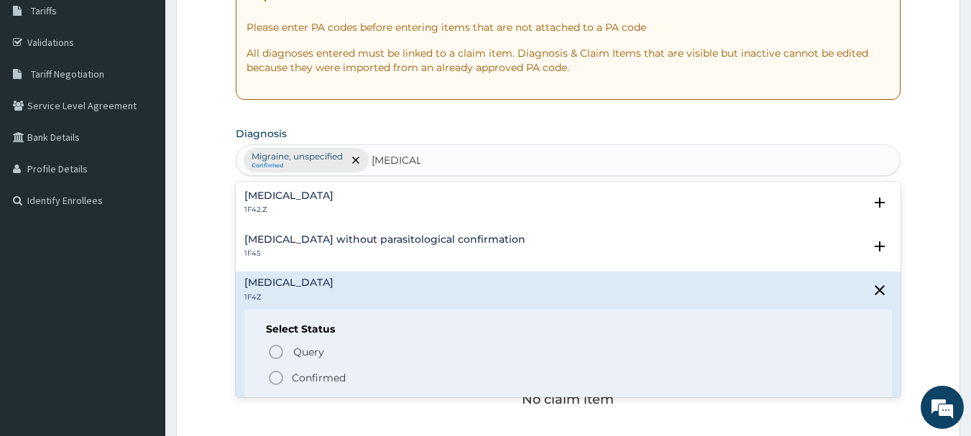
click at [282, 376] on circle "status option filled" at bounding box center [275, 378] width 13 height 13
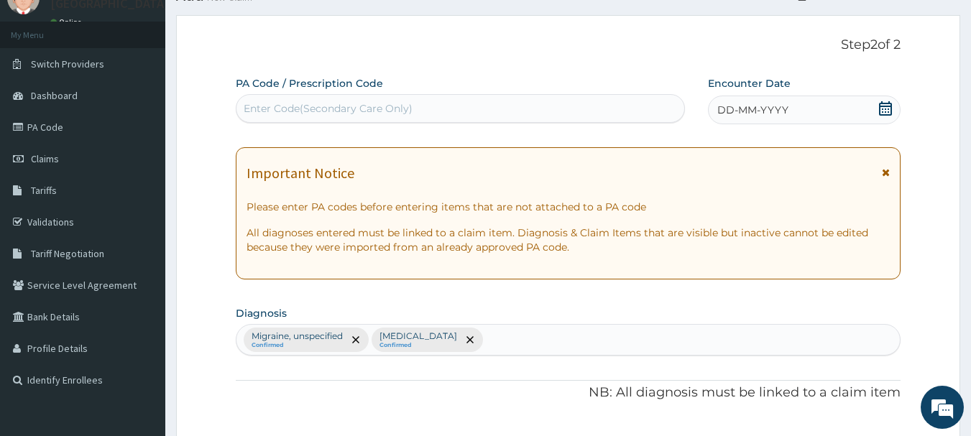
scroll to position [40, 0]
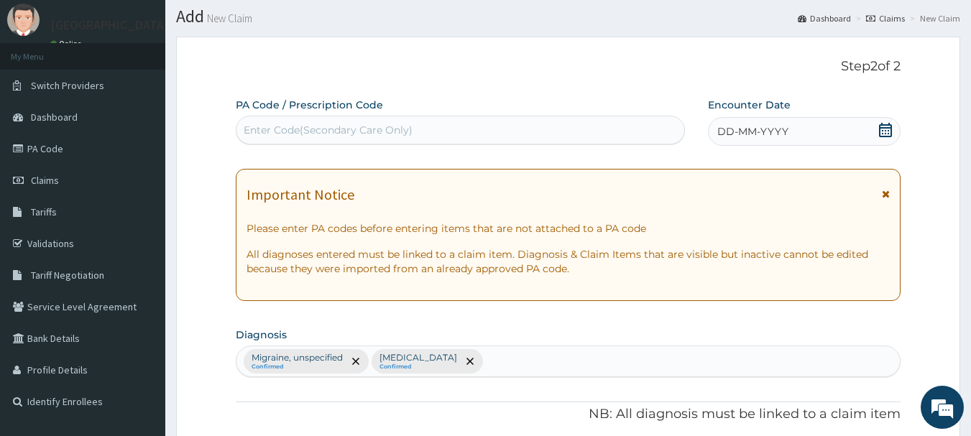
click at [885, 138] on span at bounding box center [885, 132] width 14 height 18
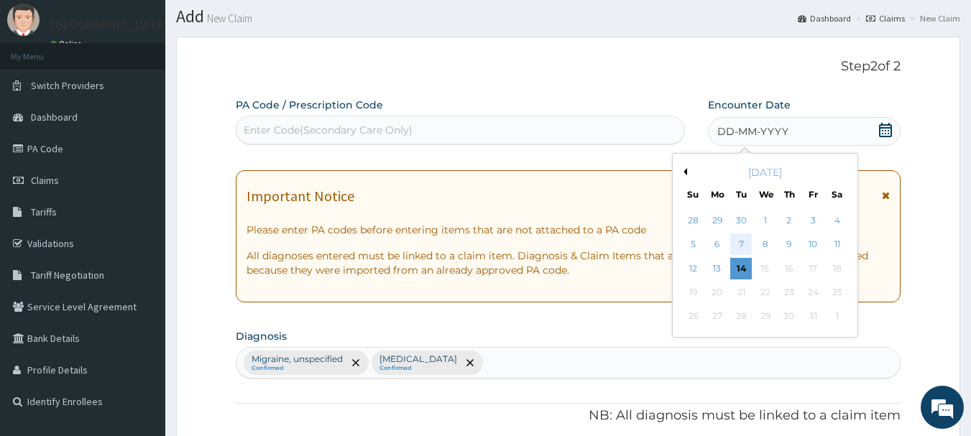
click at [743, 241] on div "7" at bounding box center [742, 245] width 22 height 22
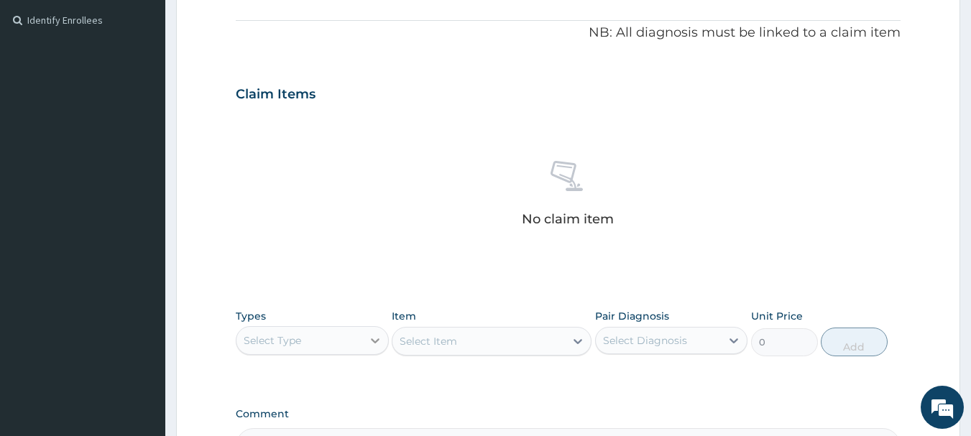
click at [371, 341] on icon at bounding box center [375, 340] width 14 height 14
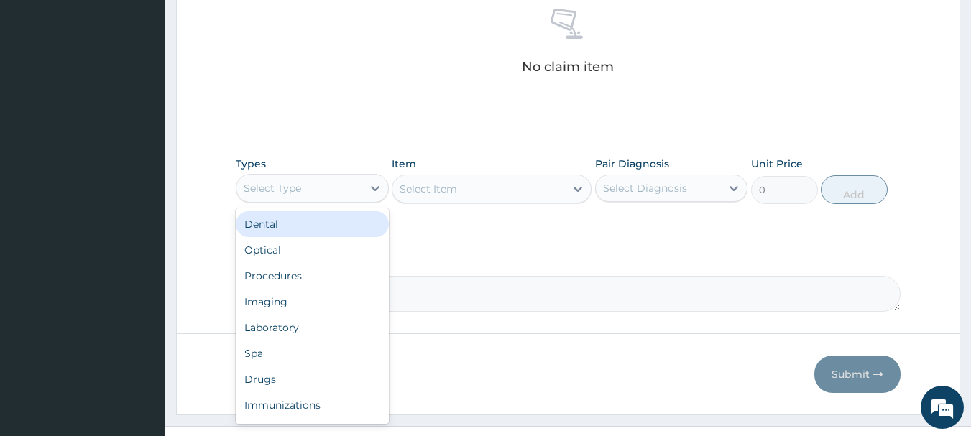
scroll to position [600, 0]
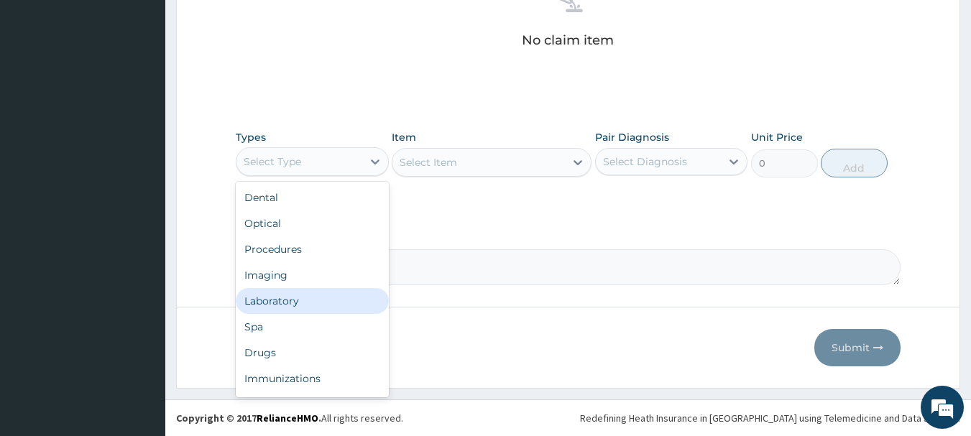
click at [264, 303] on div "Laboratory" at bounding box center [312, 301] width 153 height 26
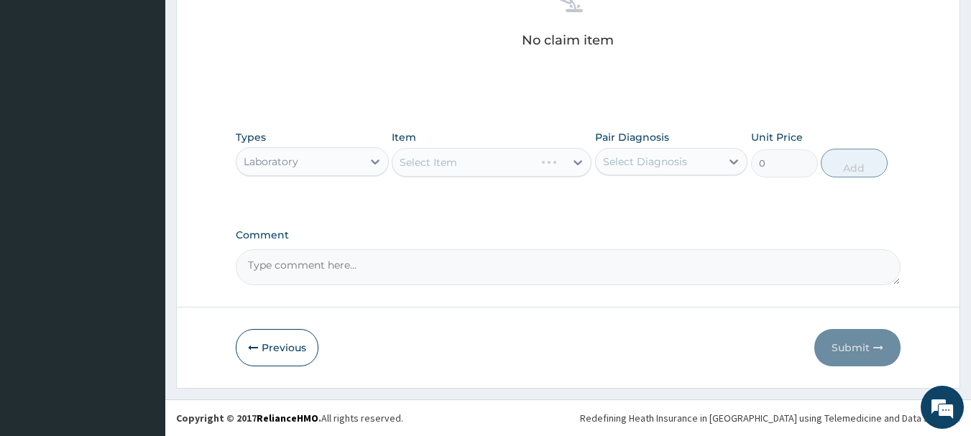
click at [578, 162] on div "Select Item" at bounding box center [492, 162] width 200 height 29
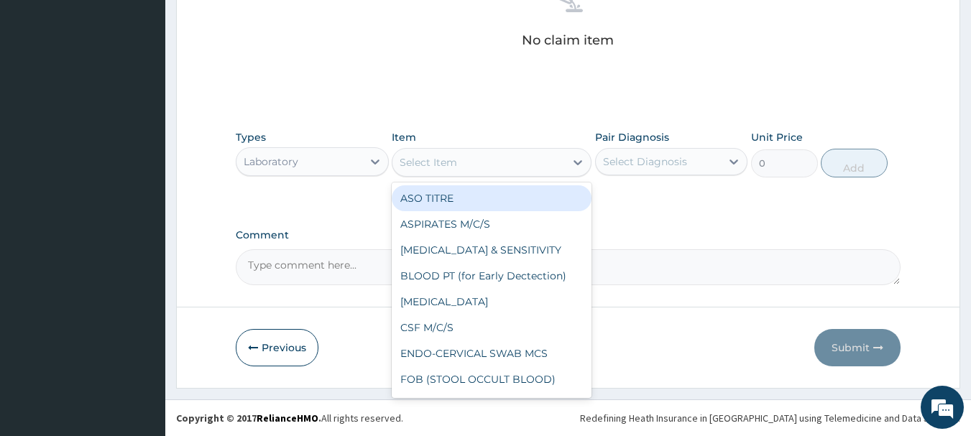
click at [539, 167] on div "Select Item" at bounding box center [478, 162] width 172 height 23
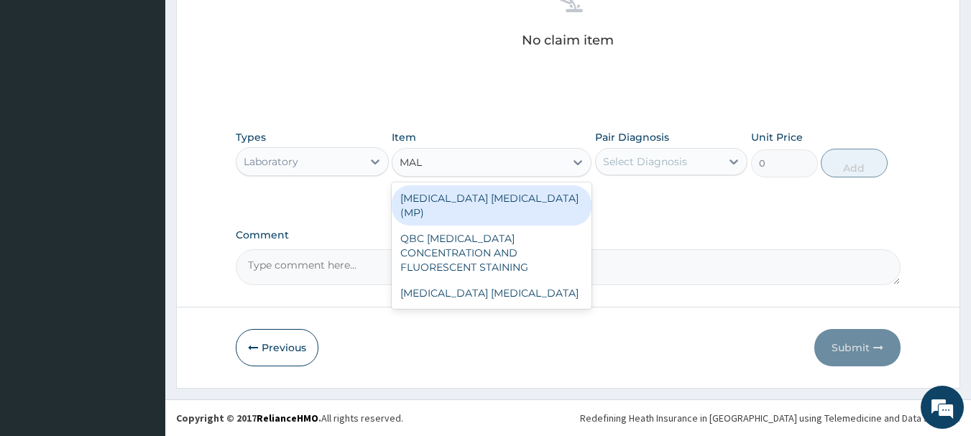
type input "MALA"
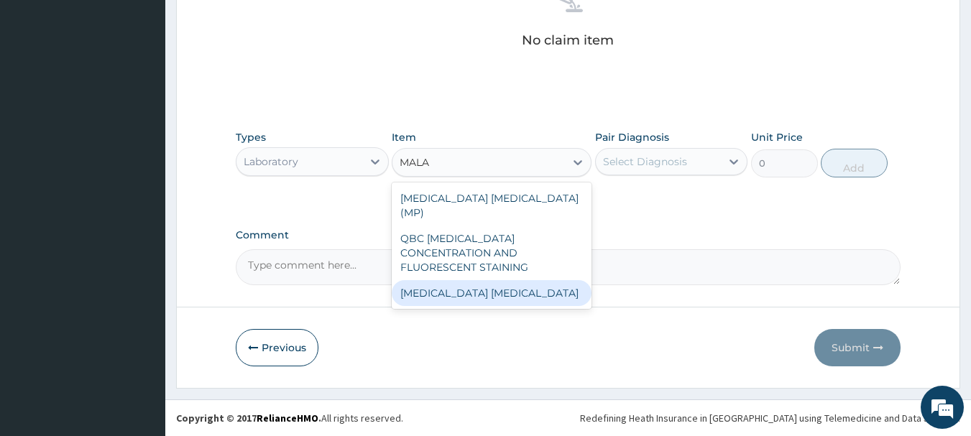
click at [527, 280] on div "Malaria Parasite" at bounding box center [492, 293] width 200 height 26
type input "1000"
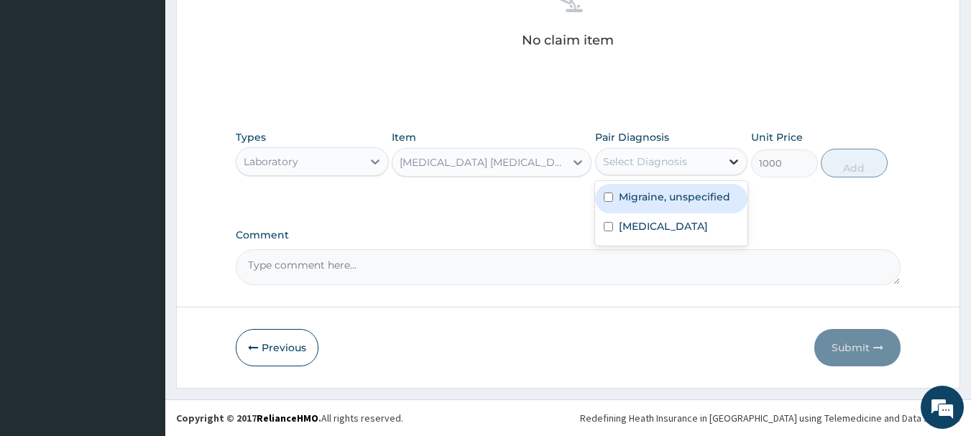
click at [728, 162] on icon at bounding box center [734, 162] width 14 height 14
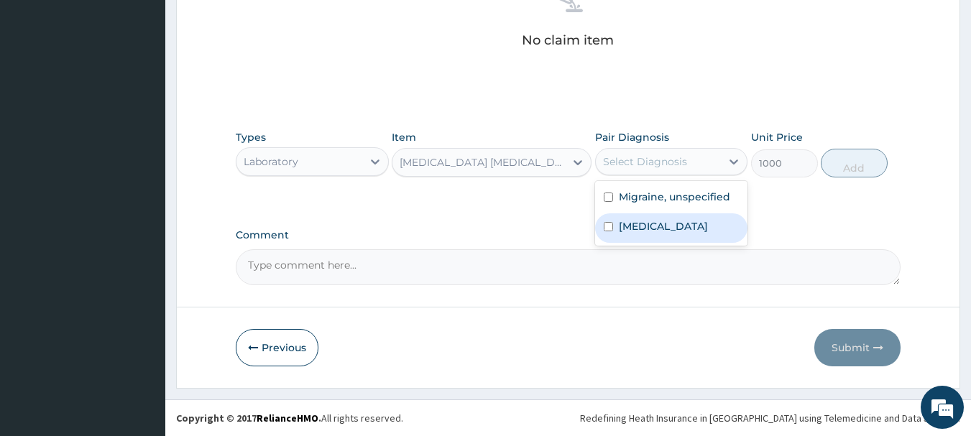
click at [608, 221] on div "Malaria, unspecified" at bounding box center [671, 227] width 153 height 29
checkbox input "true"
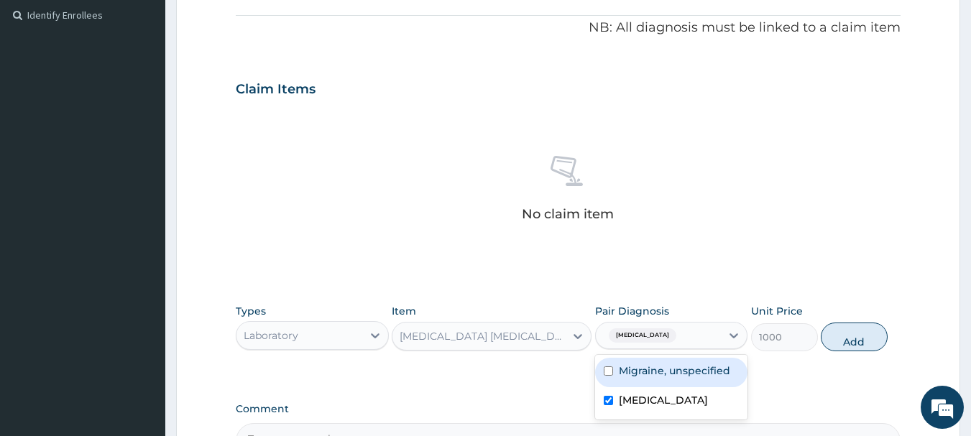
scroll to position [431, 0]
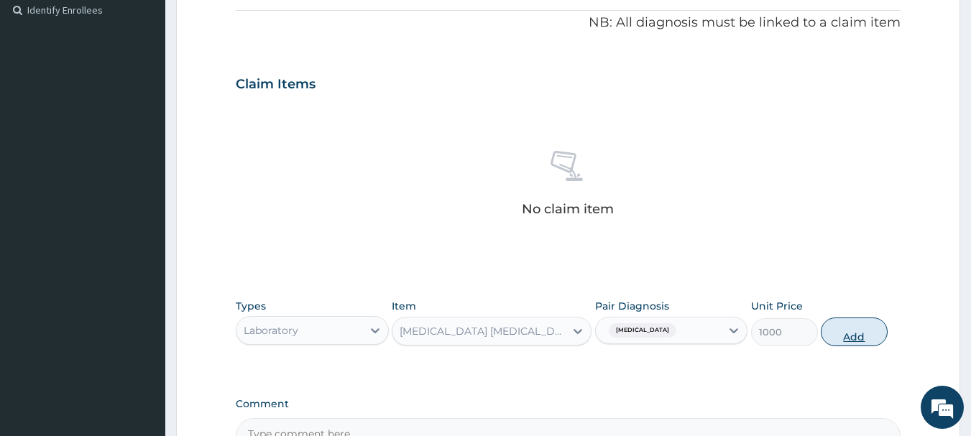
click at [842, 323] on button "Add" at bounding box center [854, 332] width 67 height 29
type input "0"
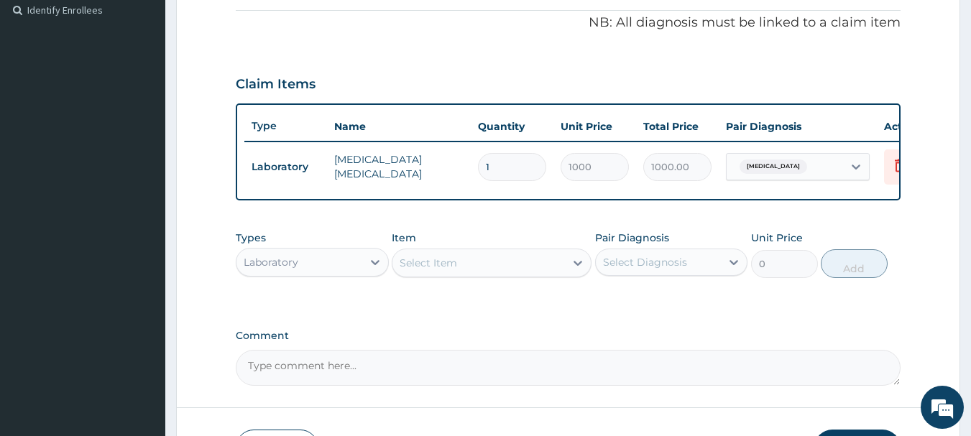
click at [509, 275] on div "Select Item" at bounding box center [478, 263] width 172 height 23
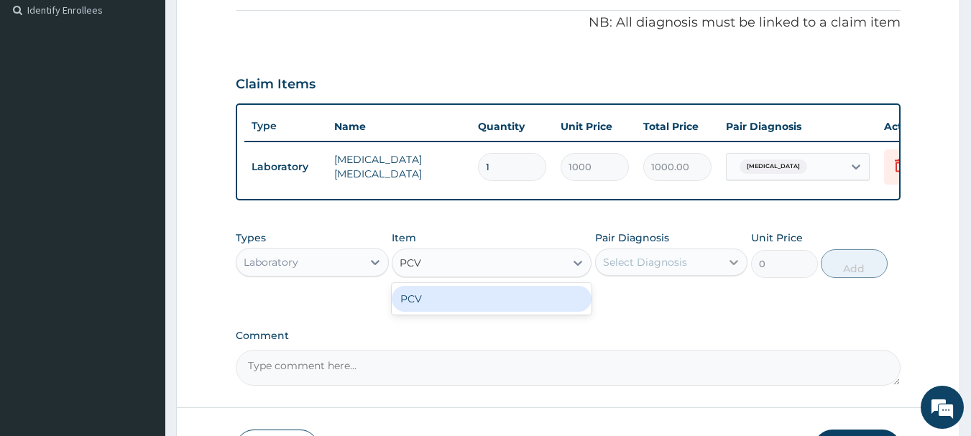
type input "PCV"
click at [728, 269] on icon at bounding box center [734, 262] width 14 height 14
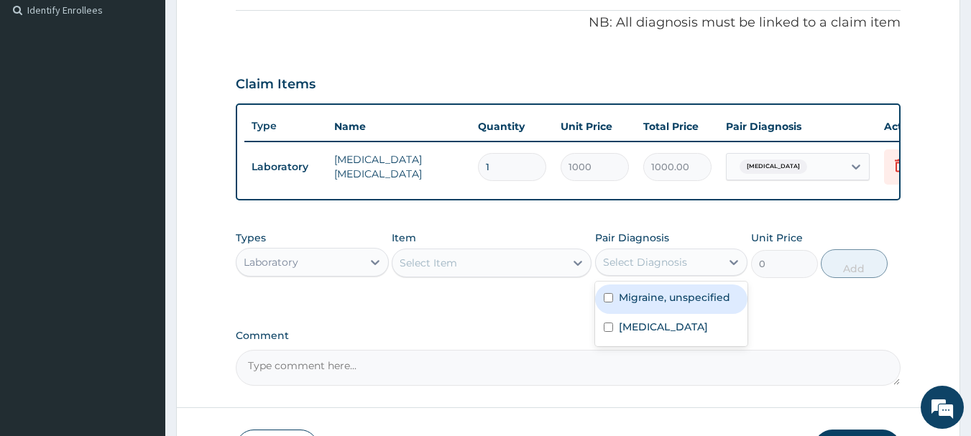
click at [606, 303] on input "checkbox" at bounding box center [608, 297] width 9 height 9
checkbox input "true"
click at [472, 275] on div "Select Item" at bounding box center [478, 263] width 172 height 23
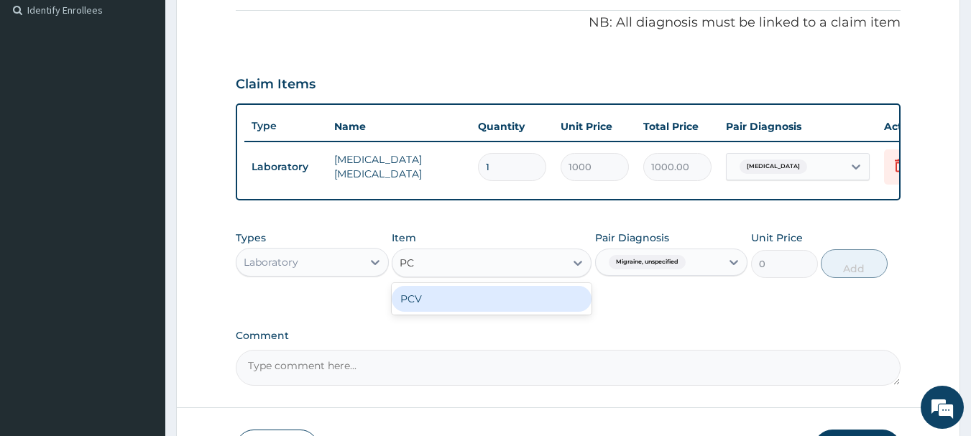
type input "PCV"
click at [456, 310] on div "PCV" at bounding box center [492, 299] width 200 height 26
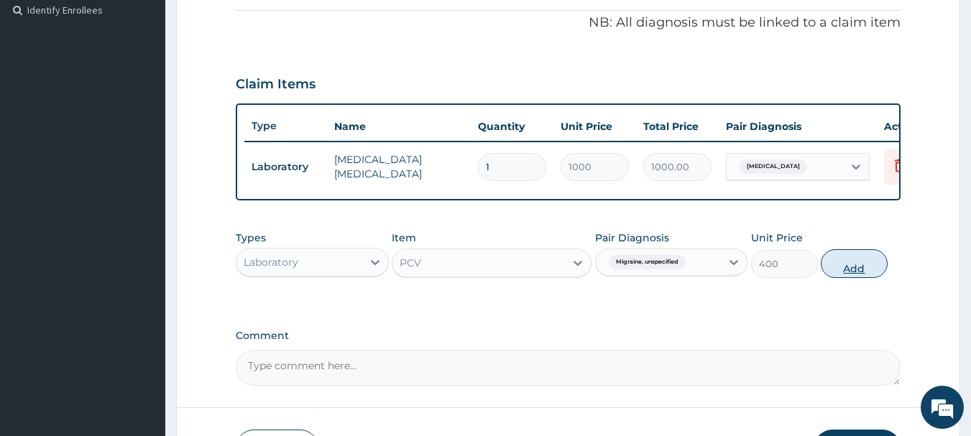
click at [848, 276] on button "Add" at bounding box center [854, 263] width 67 height 29
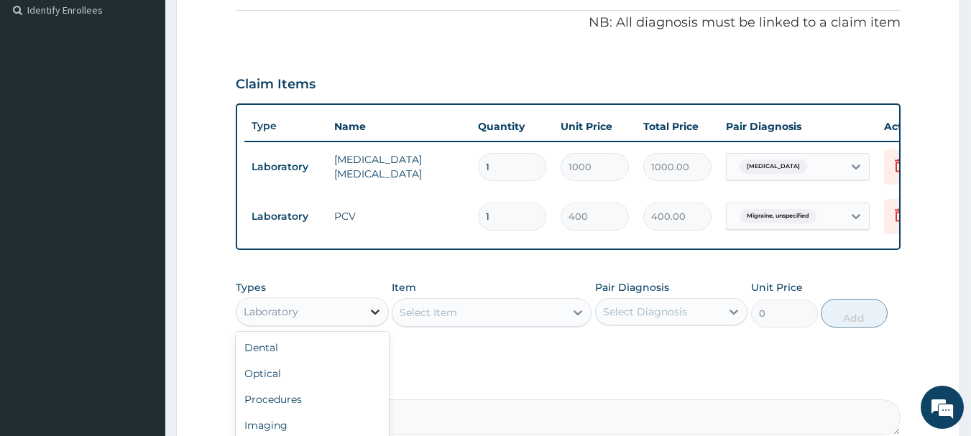
click at [380, 319] on icon at bounding box center [375, 312] width 14 height 14
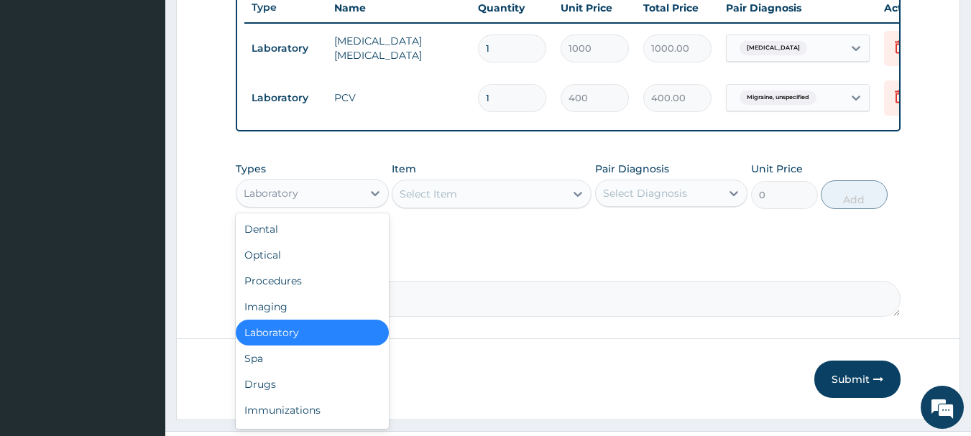
scroll to position [575, 0]
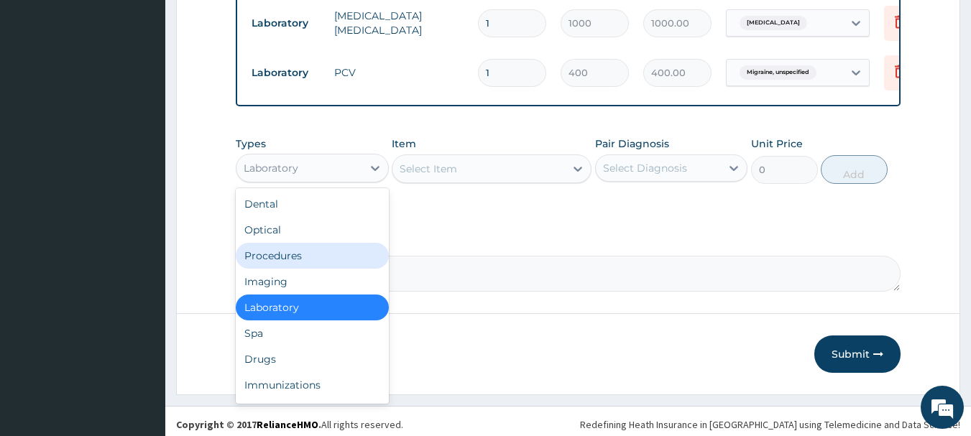
click at [259, 264] on div "Procedures" at bounding box center [312, 256] width 153 height 26
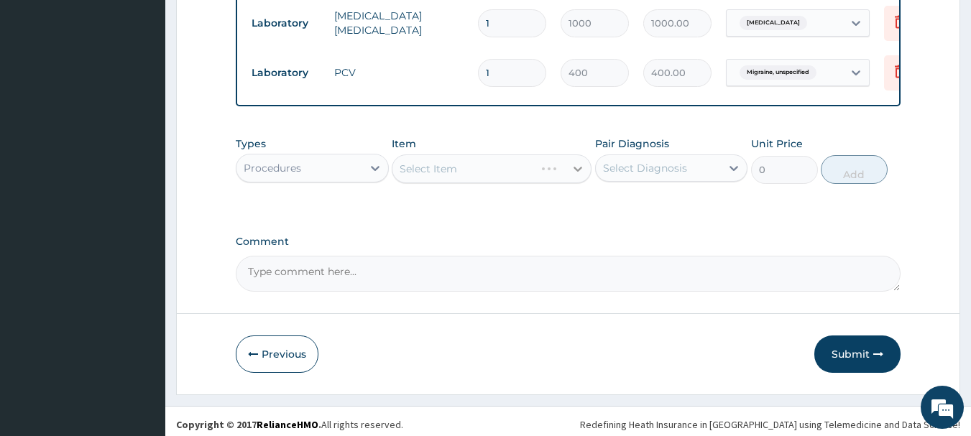
click at [576, 176] on icon at bounding box center [578, 169] width 14 height 14
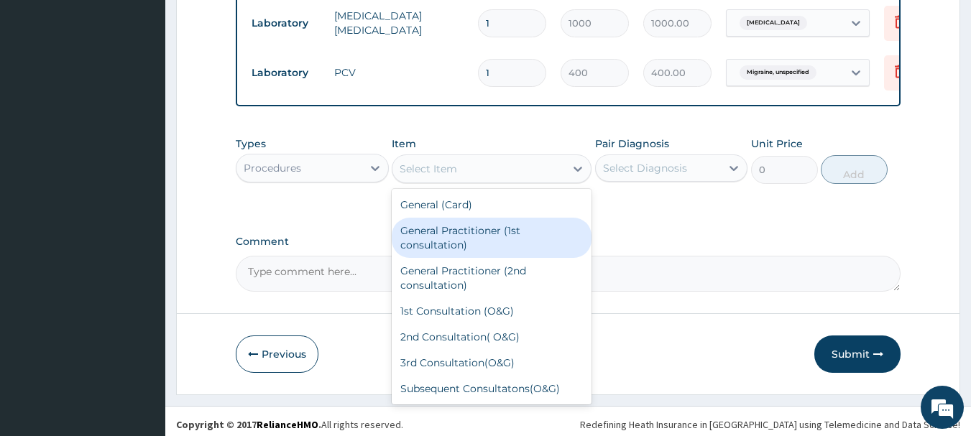
click at [507, 255] on div "General Practitioner (1st consultation)" at bounding box center [492, 238] width 200 height 40
type input "1500"
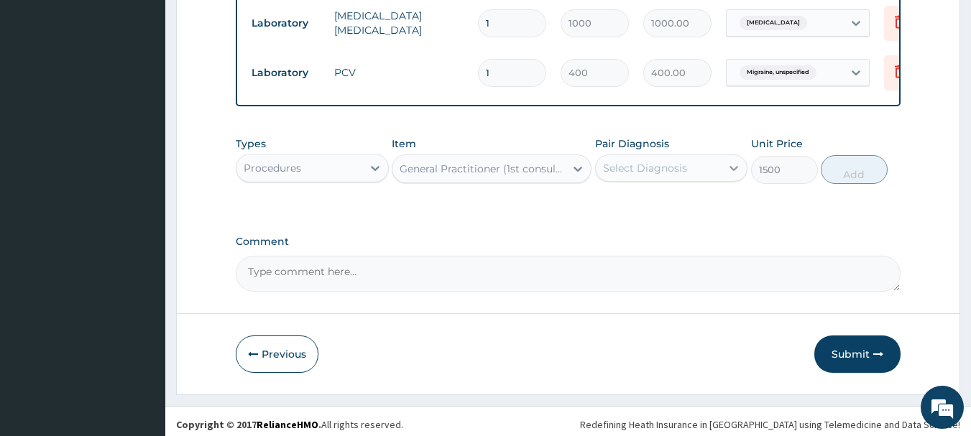
click at [734, 171] on icon at bounding box center [734, 168] width 9 height 5
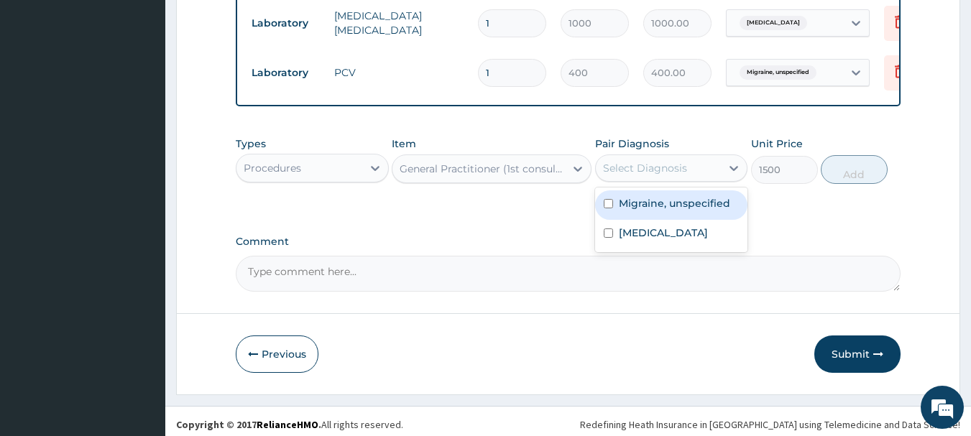
click at [611, 208] on input "checkbox" at bounding box center [608, 203] width 9 height 9
checkbox input "true"
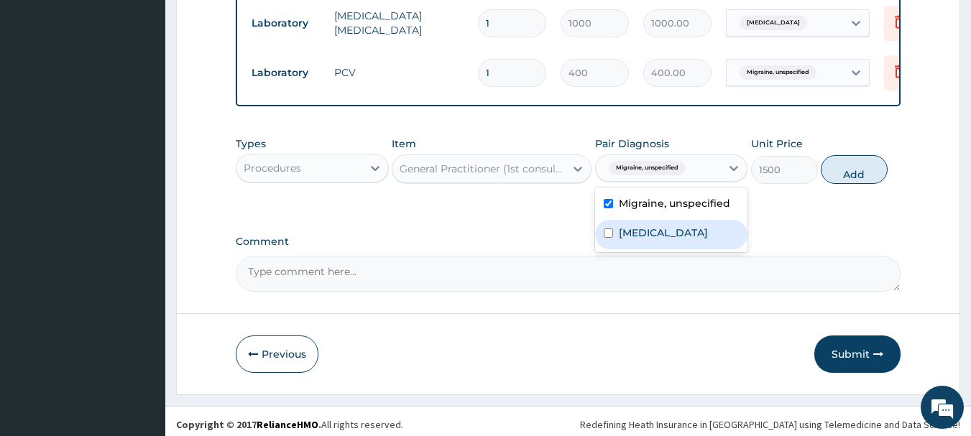
click at [611, 238] on input "checkbox" at bounding box center [608, 233] width 9 height 9
checkbox input "true"
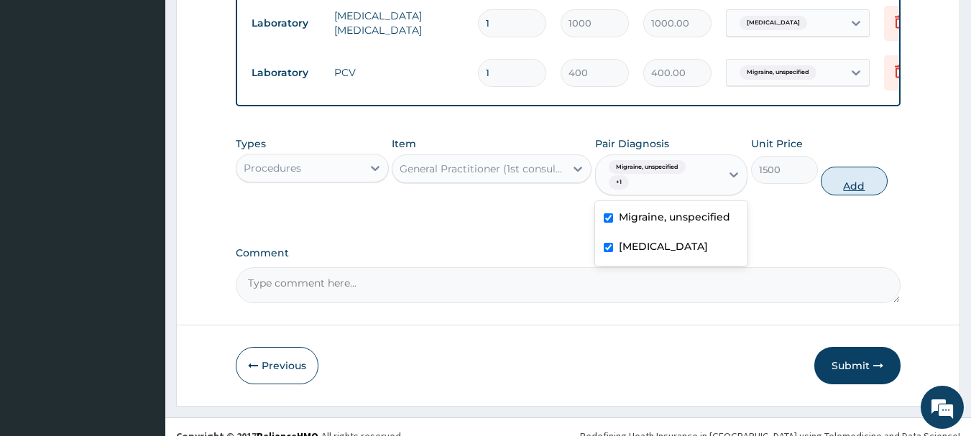
click at [863, 195] on button "Add" at bounding box center [854, 181] width 67 height 29
type input "0"
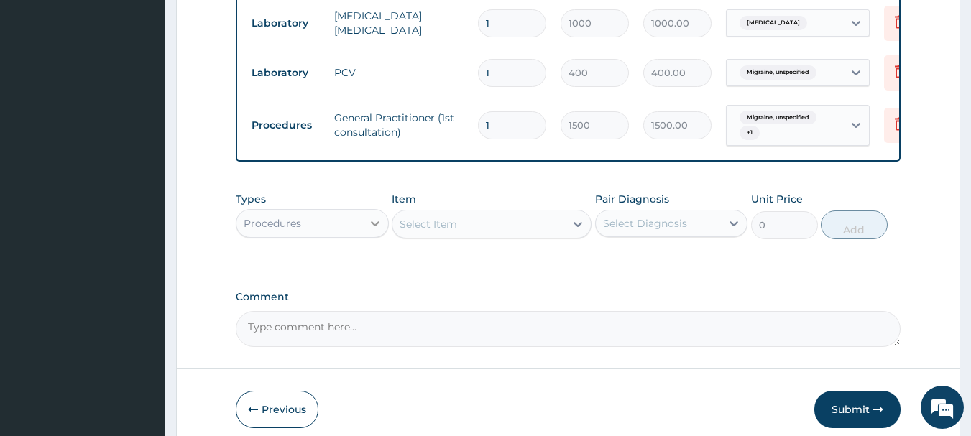
click at [371, 231] on icon at bounding box center [375, 223] width 14 height 14
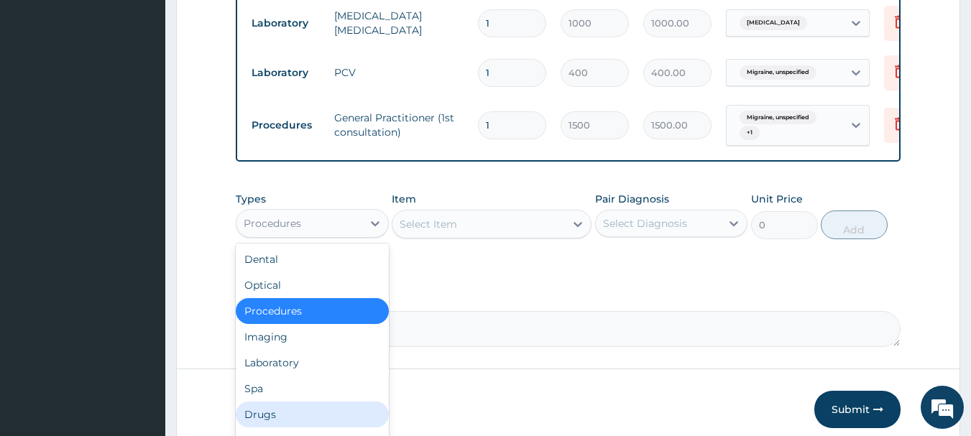
click at [309, 413] on div "Drugs" at bounding box center [312, 415] width 153 height 26
click at [309, 413] on button "Previous" at bounding box center [277, 409] width 83 height 37
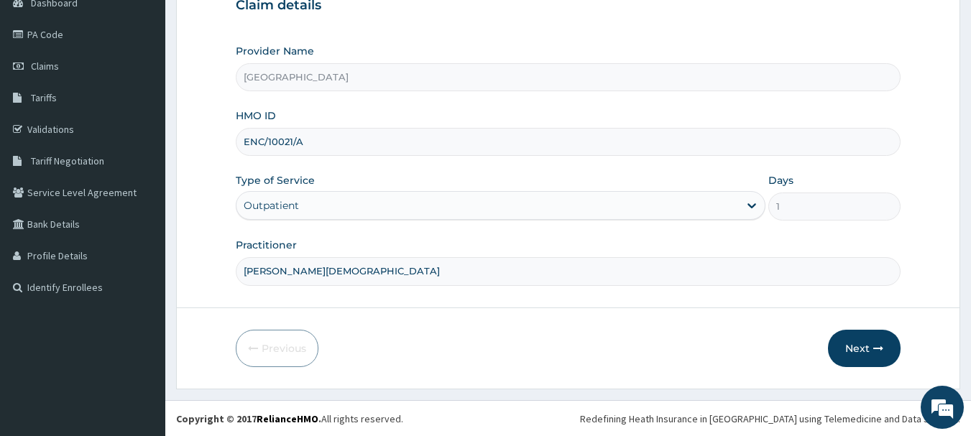
scroll to position [155, 0]
click at [860, 344] on button "Next" at bounding box center [864, 347] width 73 height 37
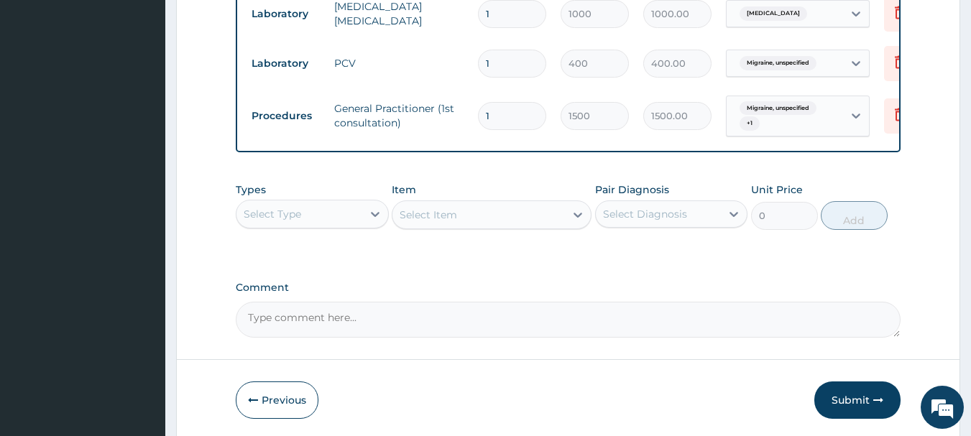
scroll to position [586, 0]
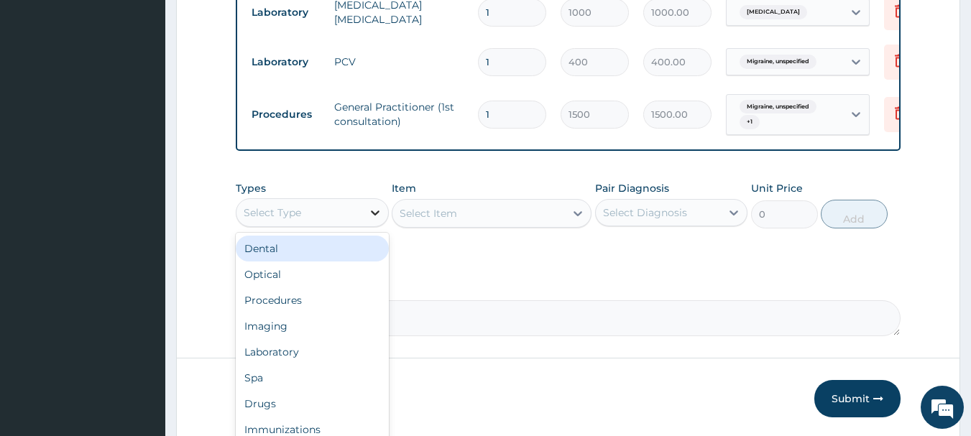
click at [368, 220] on icon at bounding box center [375, 213] width 14 height 14
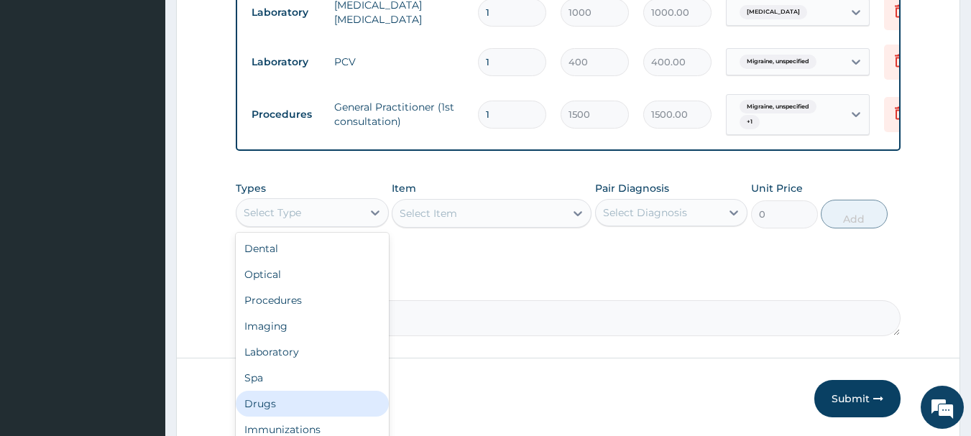
click at [265, 417] on div "Drugs" at bounding box center [312, 404] width 153 height 26
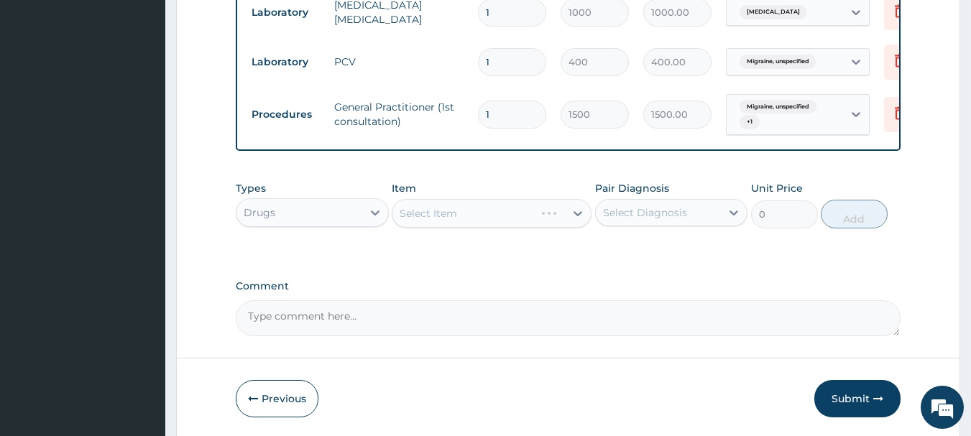
click at [467, 228] on div "Select Item" at bounding box center [492, 213] width 200 height 29
click at [581, 221] on icon at bounding box center [578, 213] width 14 height 14
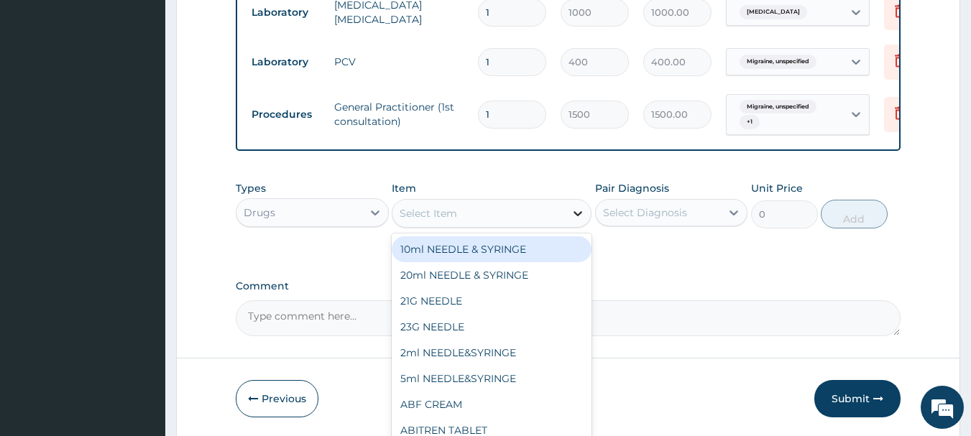
type input "R"
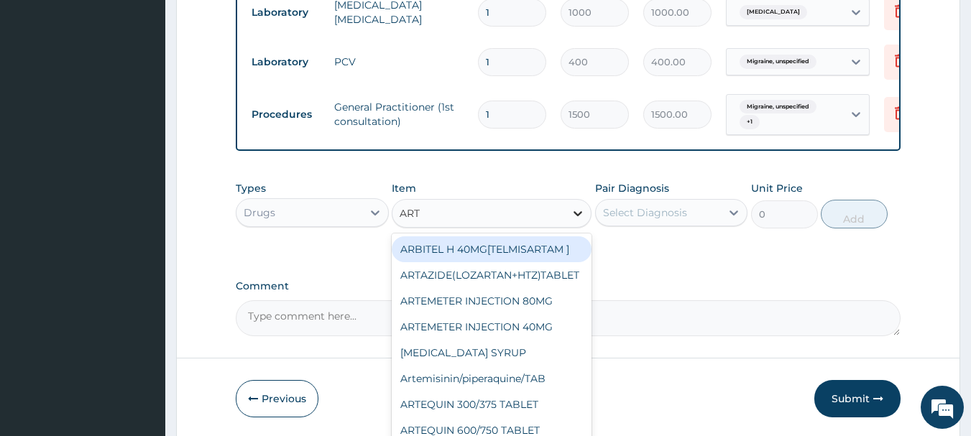
type input "ARTE"
click at [525, 262] on div "ARTEMETER INJECTION 80MG" at bounding box center [492, 249] width 200 height 26
type input "210"
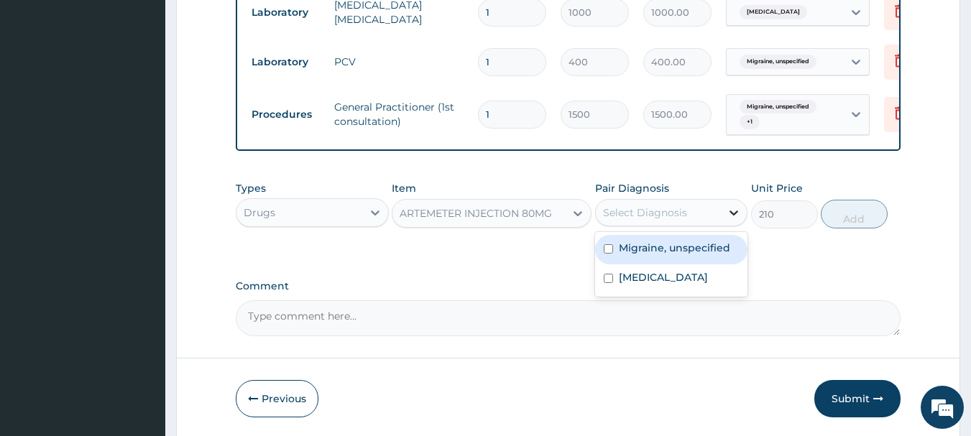
click at [733, 216] on icon at bounding box center [734, 213] width 9 height 5
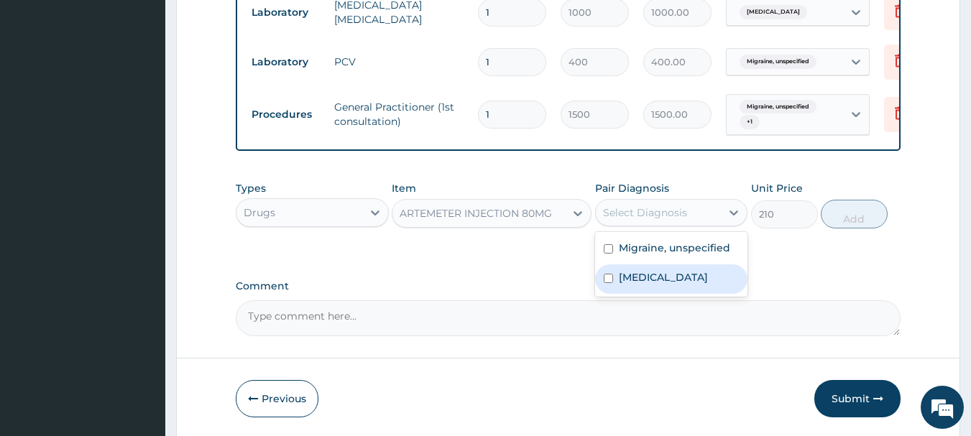
click at [606, 283] on input "checkbox" at bounding box center [608, 278] width 9 height 9
checkbox input "true"
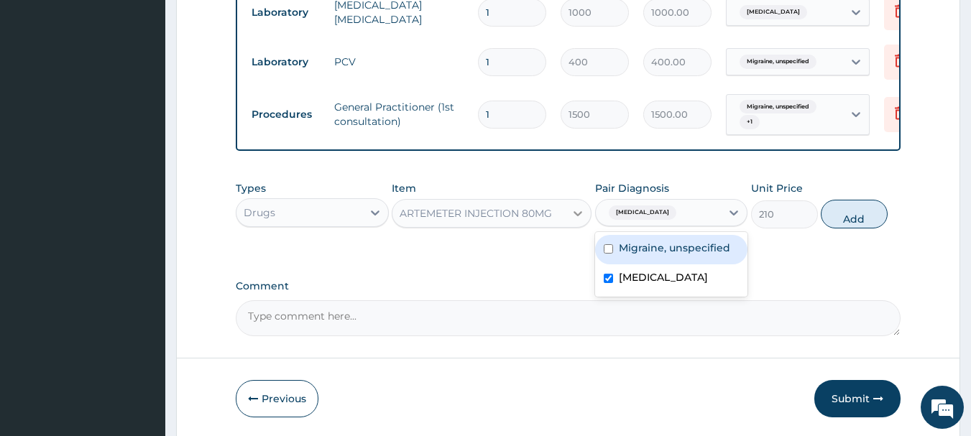
click at [571, 221] on icon at bounding box center [578, 213] width 14 height 14
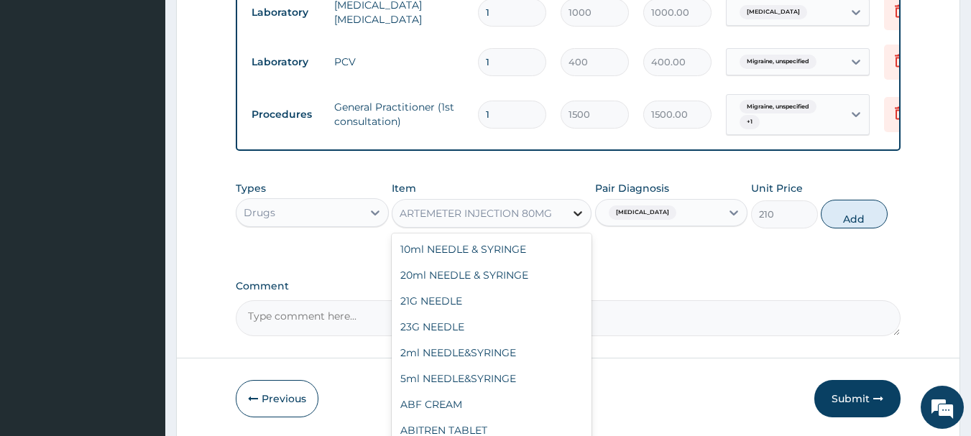
scroll to position [3490, 0]
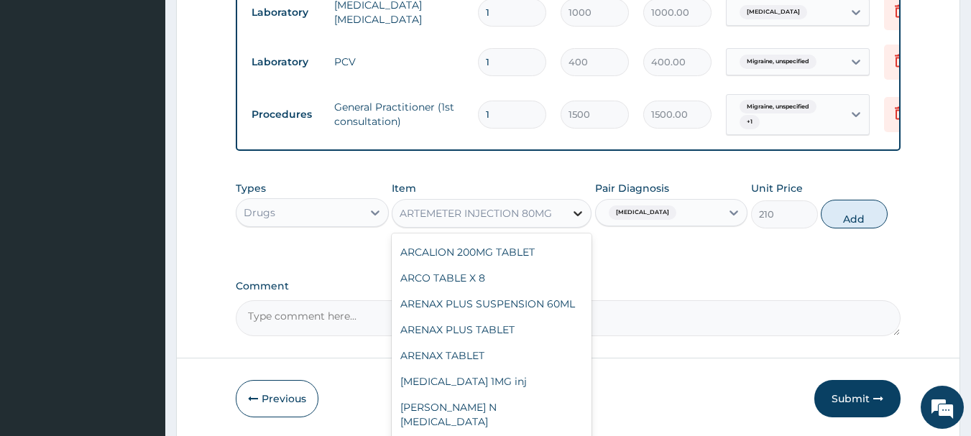
type input "A"
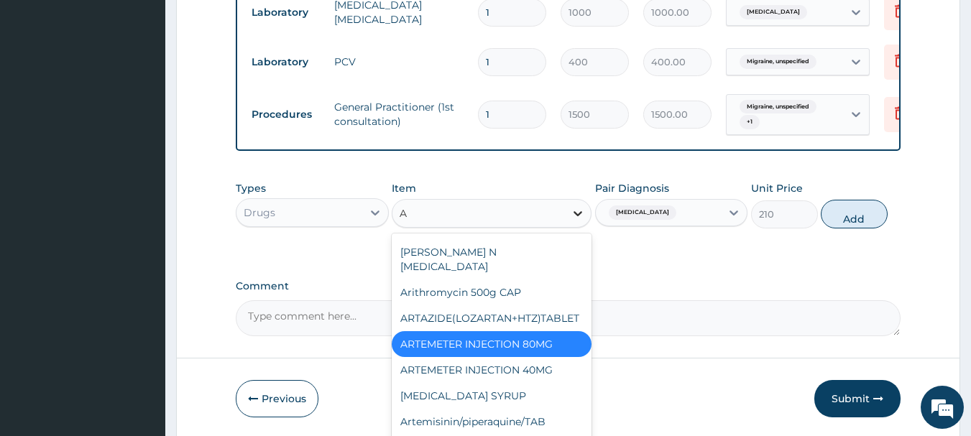
scroll to position [3334, 0]
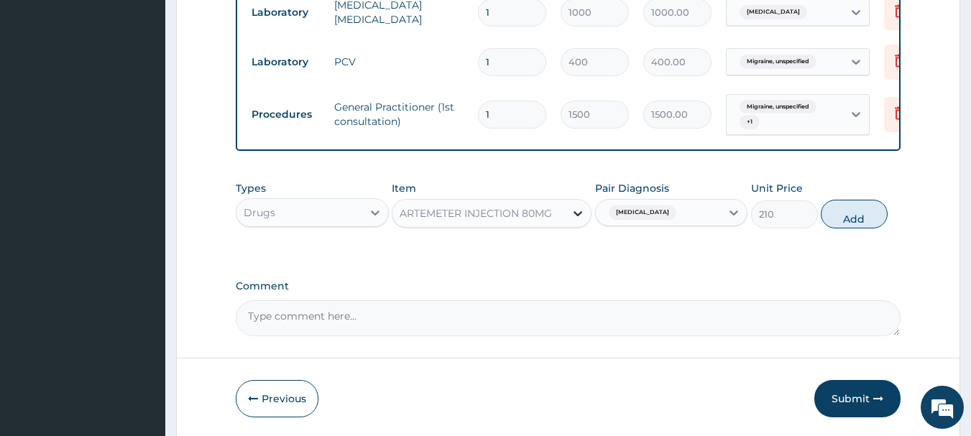
click at [577, 220] on icon at bounding box center [578, 213] width 14 height 14
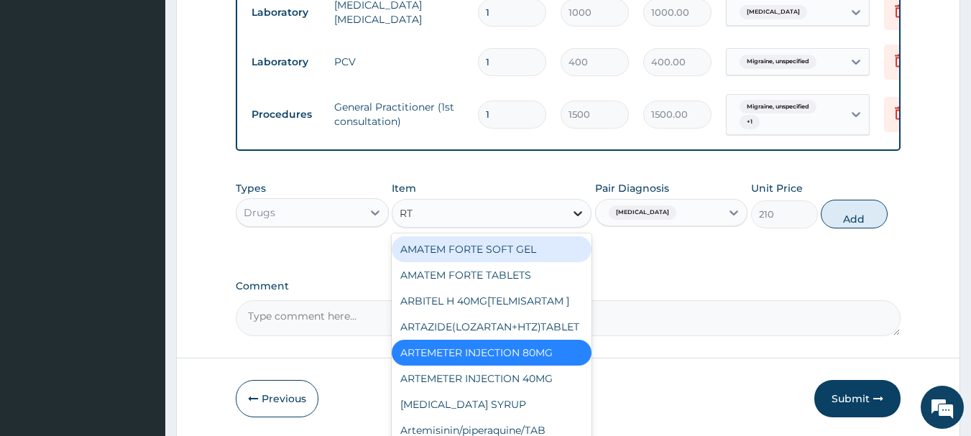
type input "R"
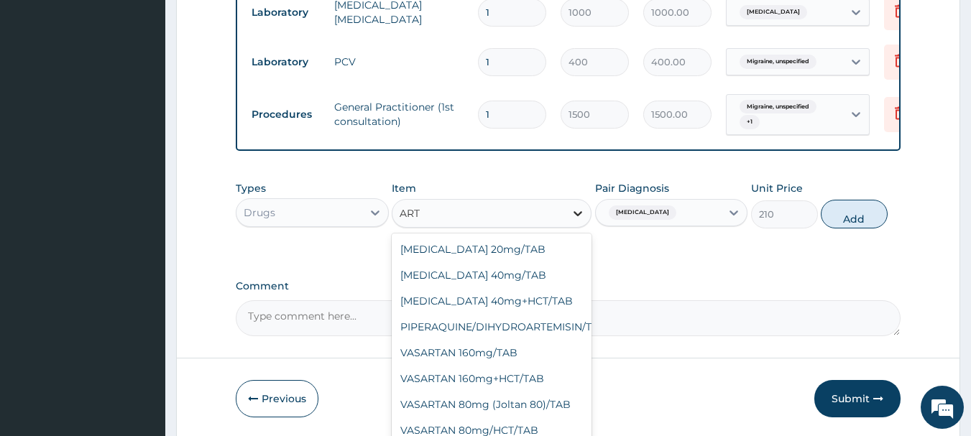
scroll to position [0, 0]
type input "A"
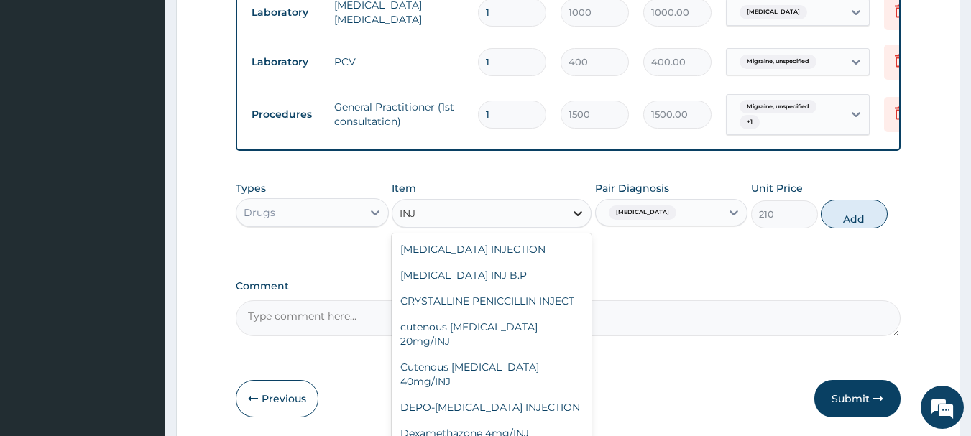
scroll to position [1184, 0]
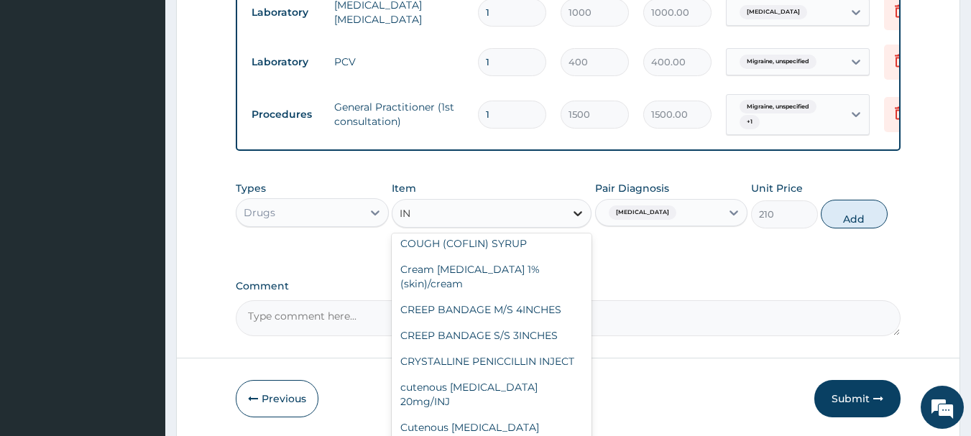
type input "I"
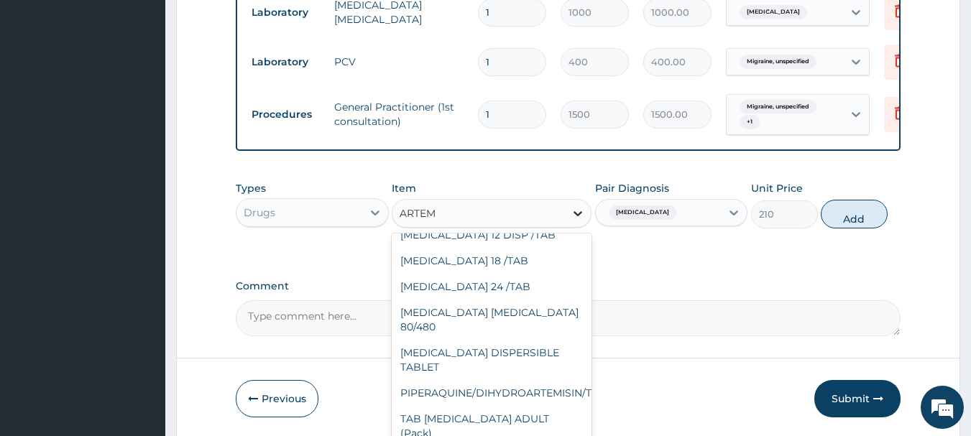
scroll to position [137, 0]
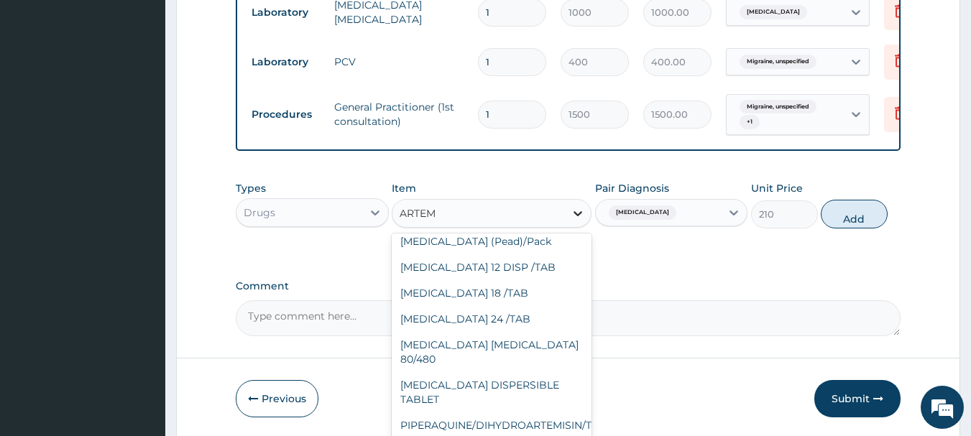
type input "ARTEME"
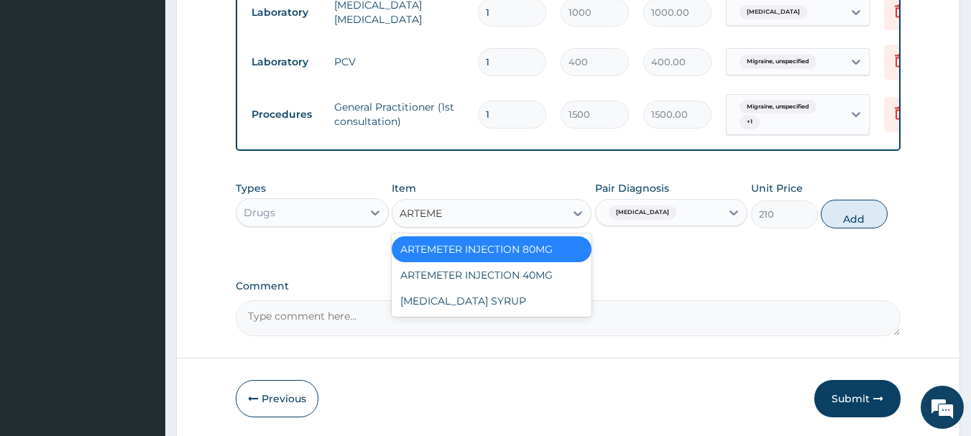
click at [538, 261] on div "ARTEMETER INJECTION 80MG" at bounding box center [492, 249] width 200 height 26
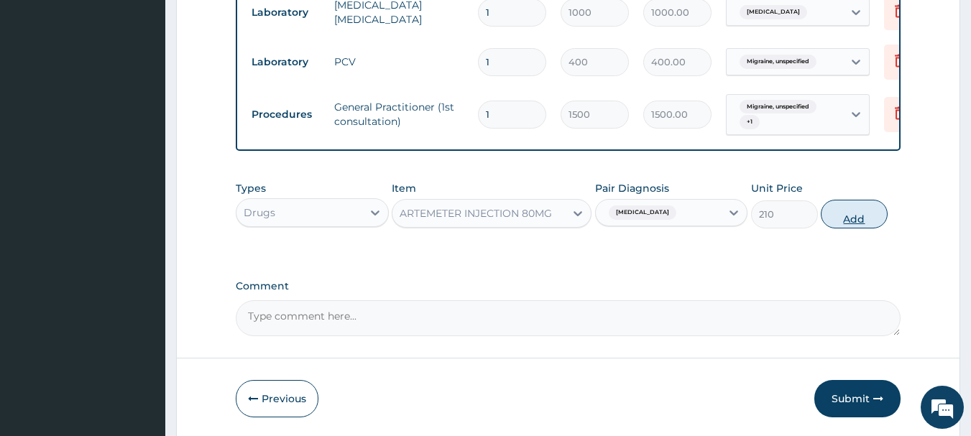
click at [854, 228] on button "Add" at bounding box center [854, 214] width 67 height 29
type input "0"
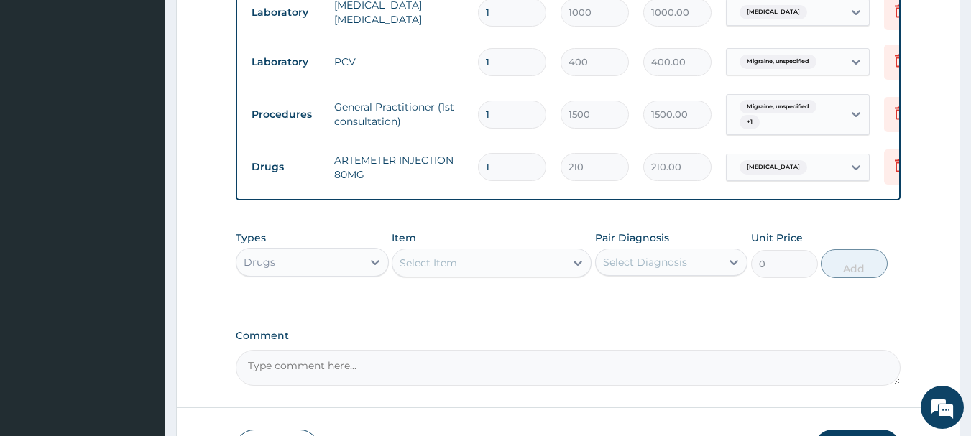
type input "0.00"
type input "6"
type input "1260.00"
type input "6"
click at [511, 275] on div "Select Item" at bounding box center [478, 263] width 172 height 23
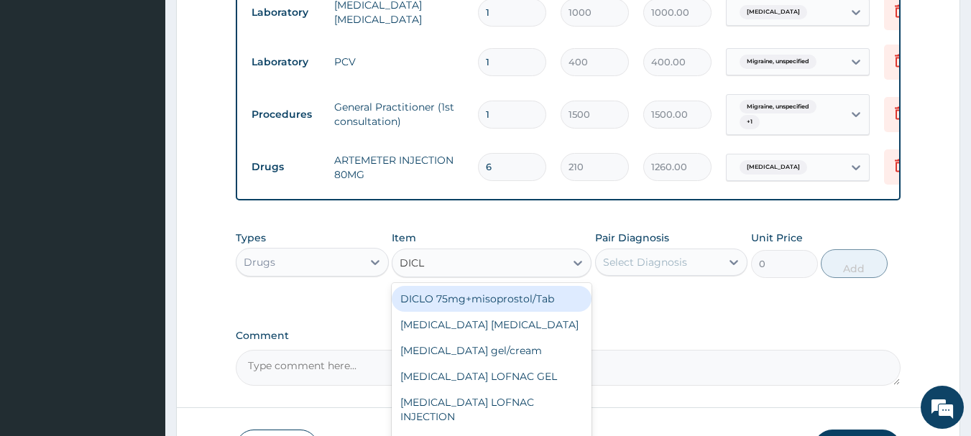
type input "DICLO"
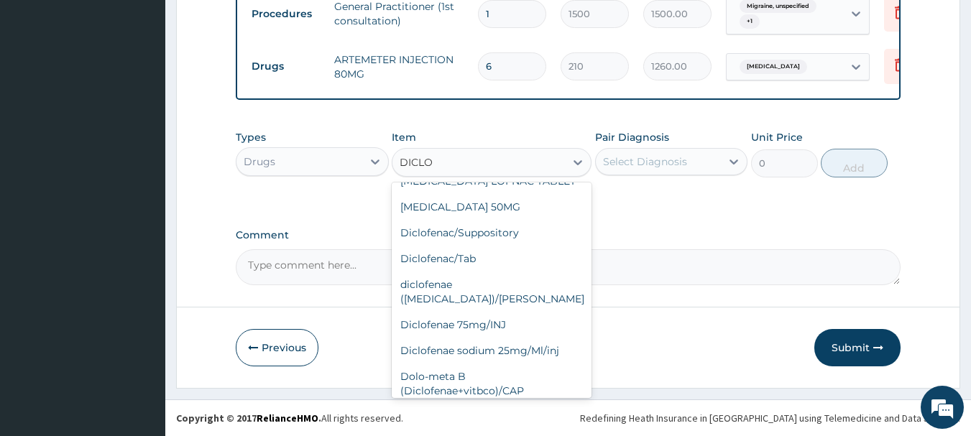
scroll to position [207, 0]
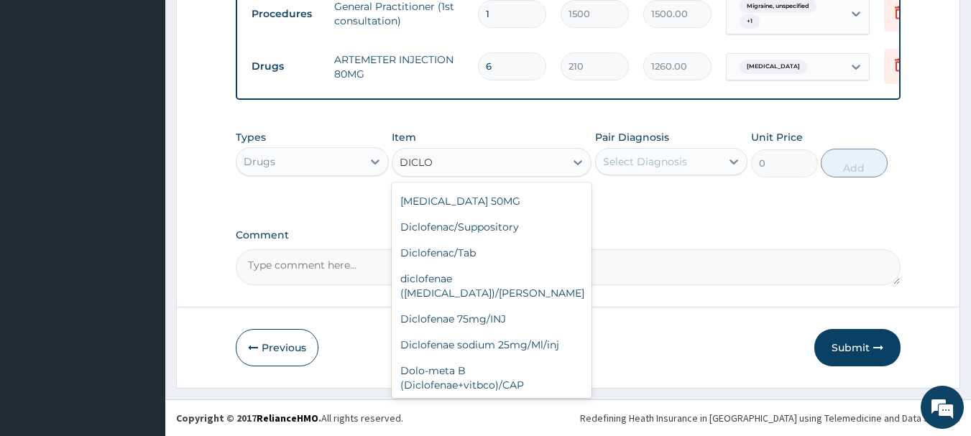
click at [437, 398] on div "im diclofenac" at bounding box center [492, 411] width 200 height 26
type input "500"
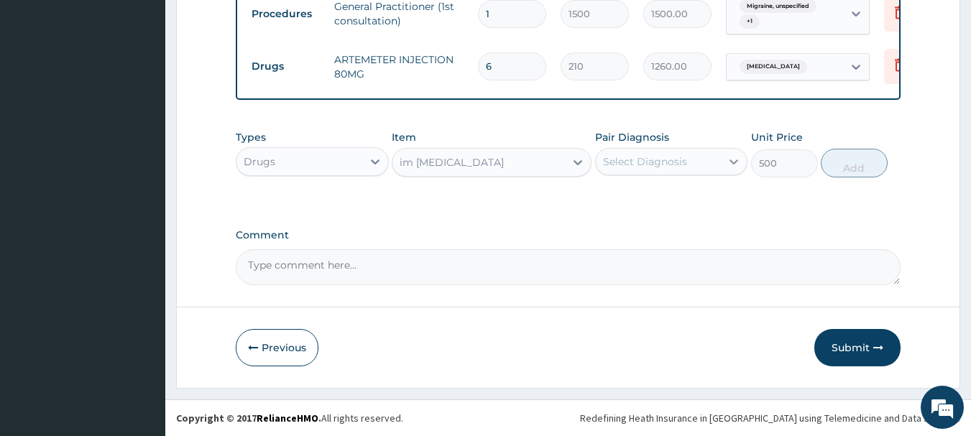
click at [737, 162] on icon at bounding box center [734, 162] width 14 height 14
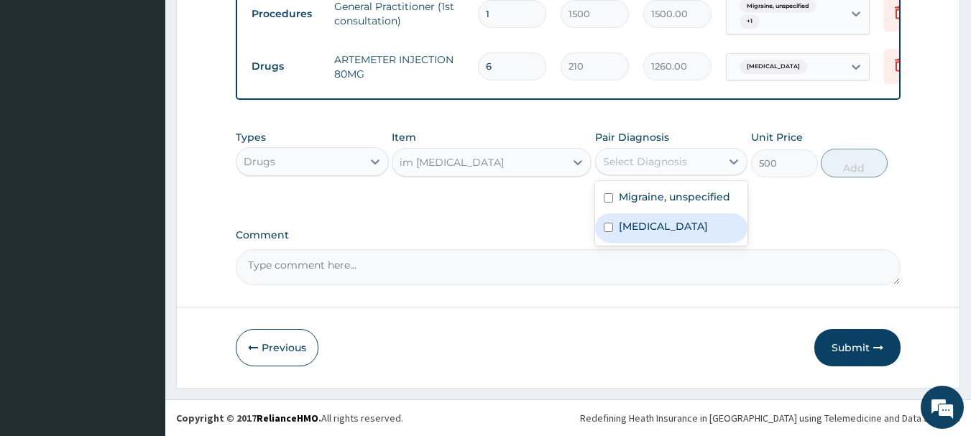
click at [609, 229] on input "checkbox" at bounding box center [608, 227] width 9 height 9
checkbox input "true"
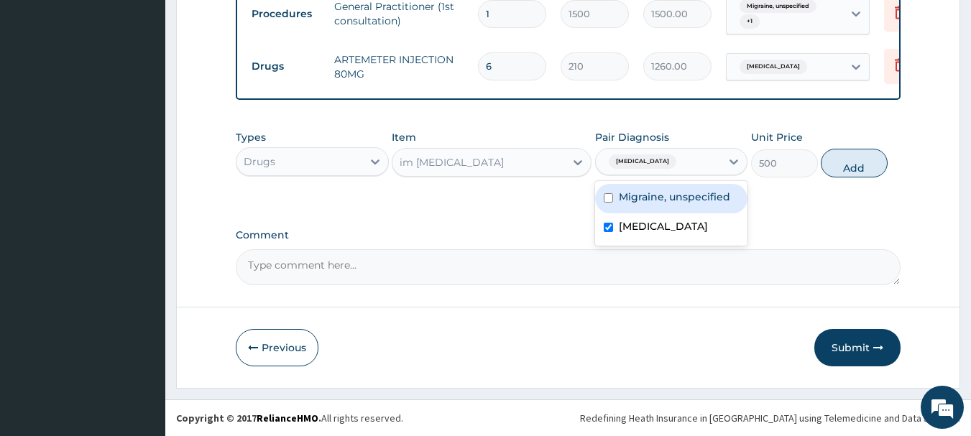
click at [607, 199] on input "checkbox" at bounding box center [608, 197] width 9 height 9
checkbox input "true"
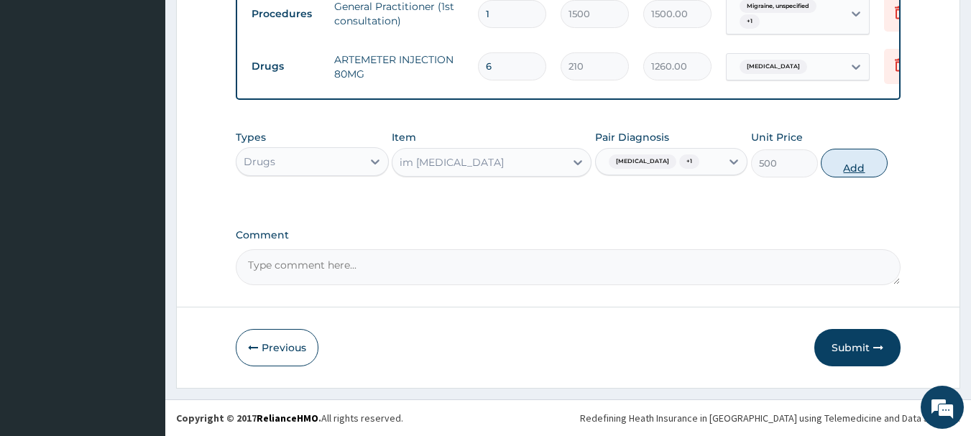
click at [869, 169] on button "Add" at bounding box center [854, 163] width 67 height 29
type input "0"
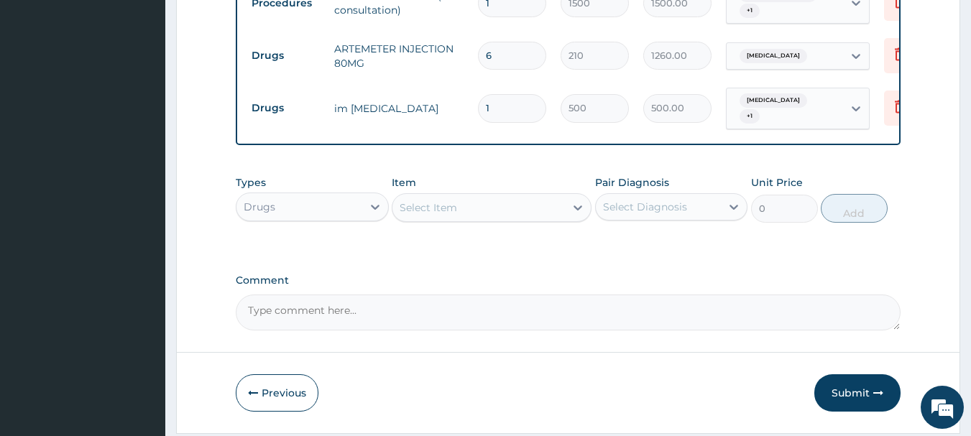
click at [452, 215] on div "Select Item" at bounding box center [428, 207] width 57 height 14
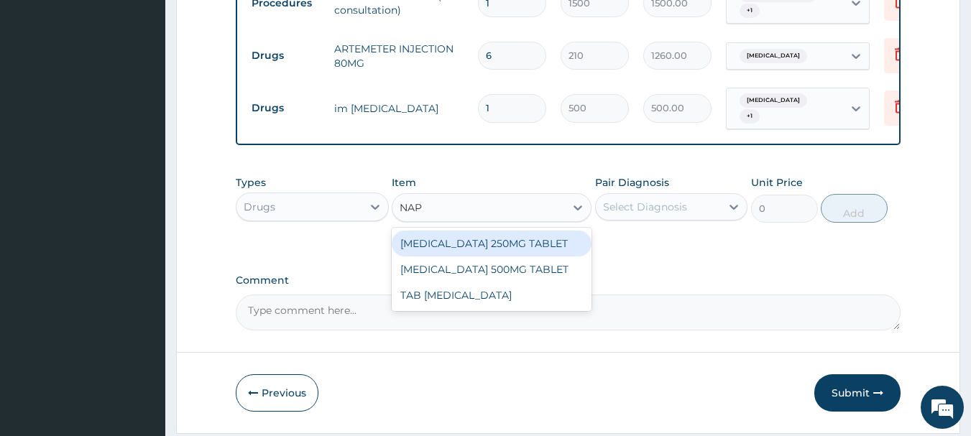
type input "NAPR"
click at [449, 257] on div "NAPROXEN 250MG TABLET" at bounding box center [492, 244] width 200 height 26
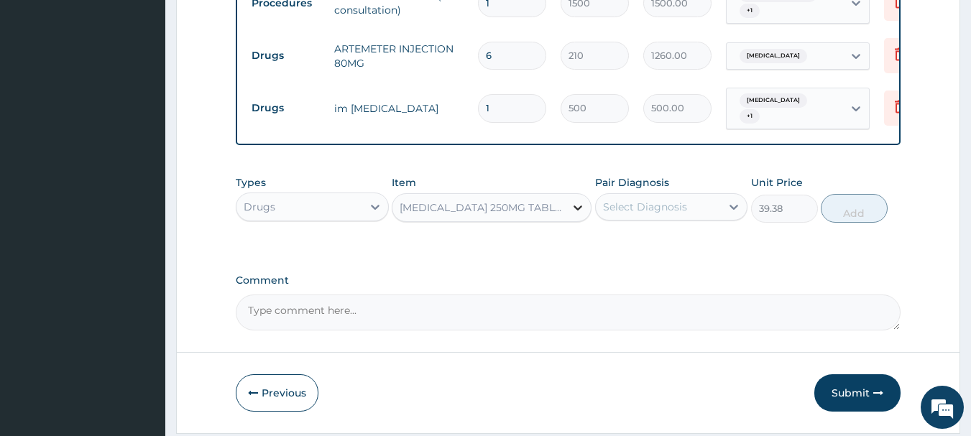
click at [577, 211] on icon at bounding box center [577, 208] width 9 height 5
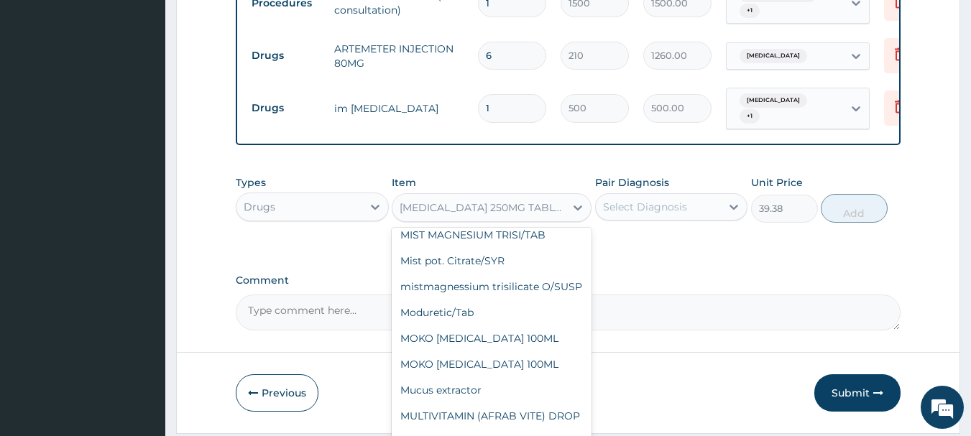
scroll to position [22820, 0]
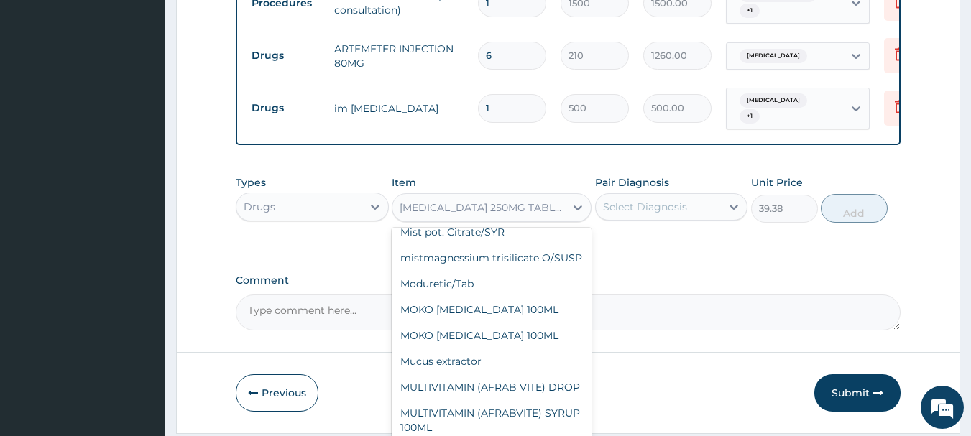
type input "44.62"
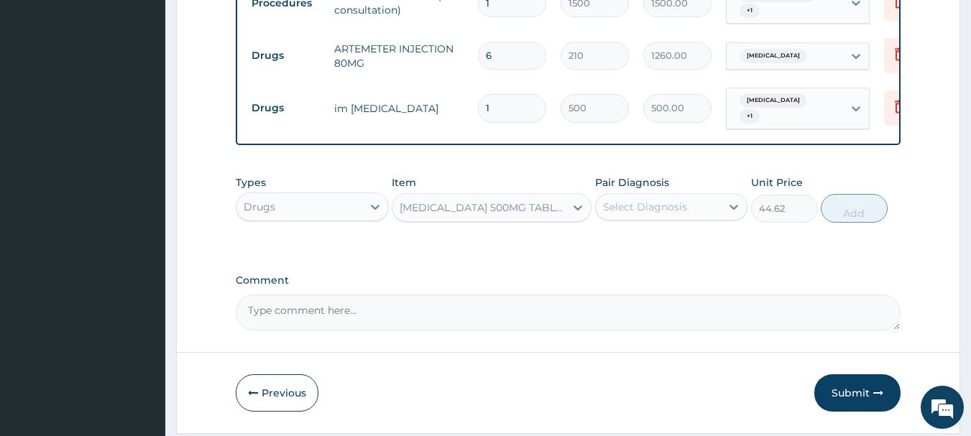
click at [544, 219] on div "NAPROXEN 500MG TABLET" at bounding box center [478, 207] width 172 height 23
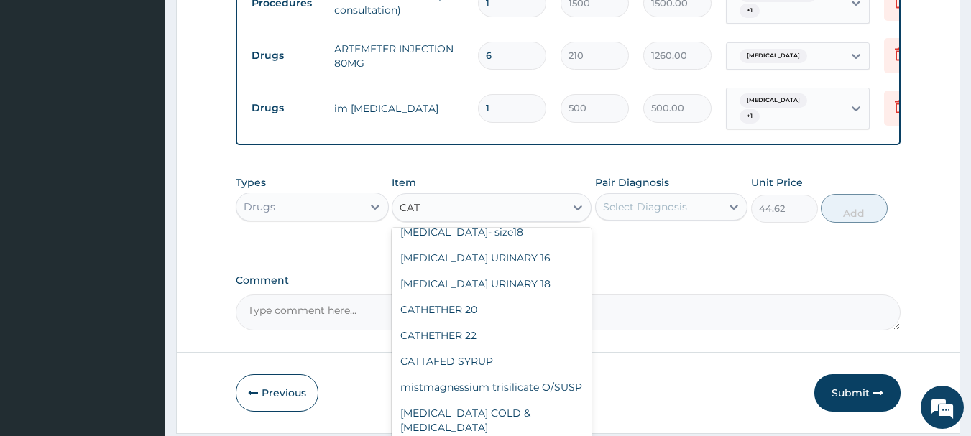
scroll to position [167, 0]
type input "CATA"
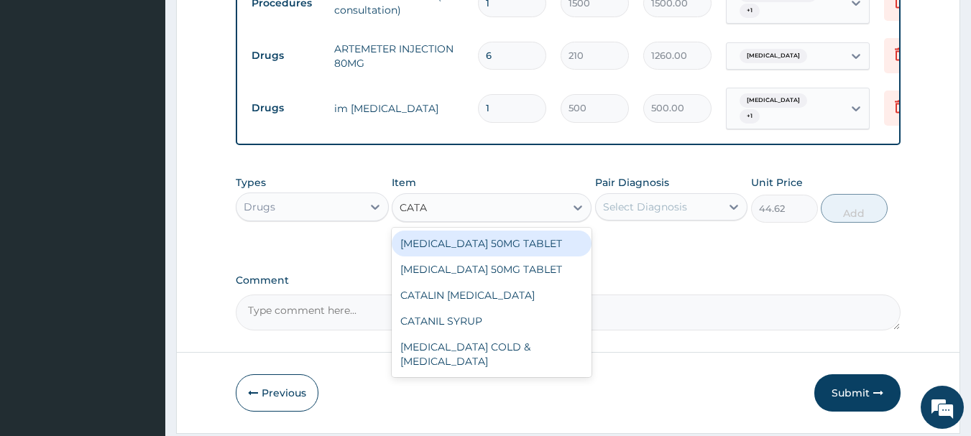
scroll to position [0, 0]
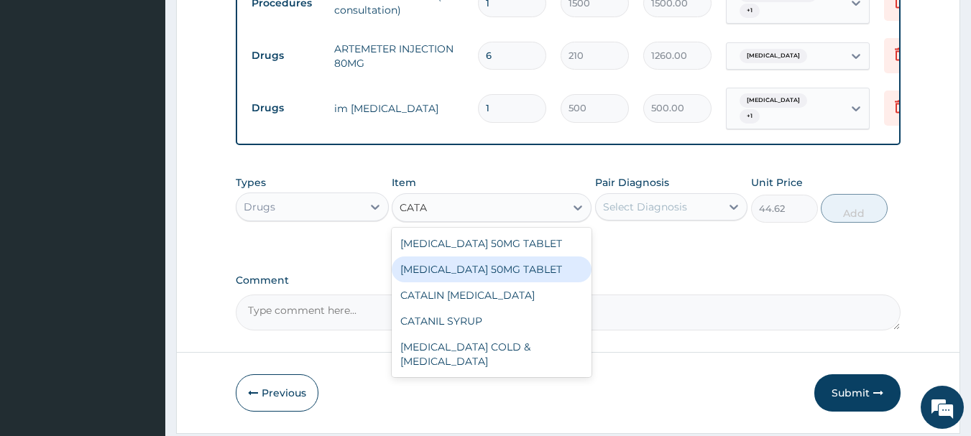
click at [524, 275] on div "CATAFLAM 50MG TABLET" at bounding box center [492, 270] width 200 height 26
type input "76.12"
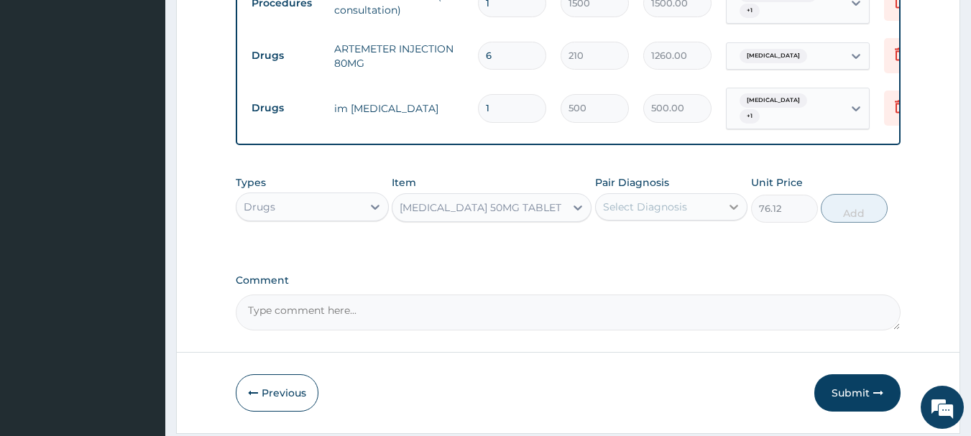
click at [734, 214] on icon at bounding box center [734, 207] width 14 height 14
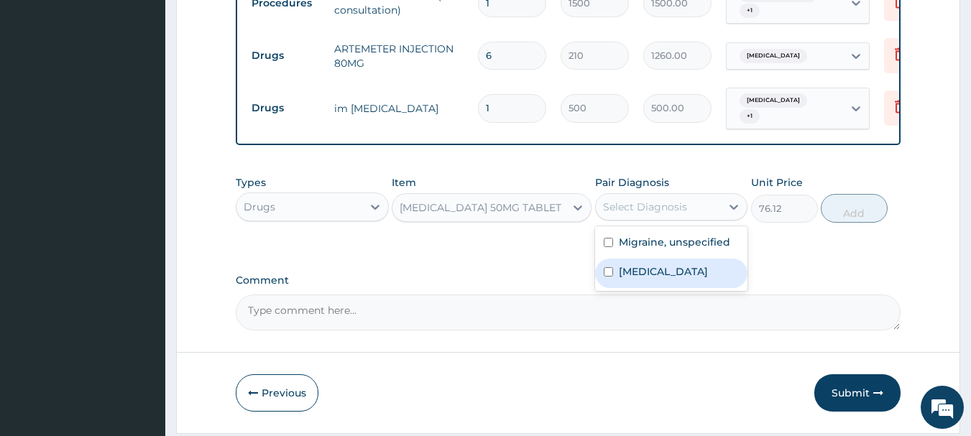
click at [605, 277] on input "checkbox" at bounding box center [608, 271] width 9 height 9
checkbox input "true"
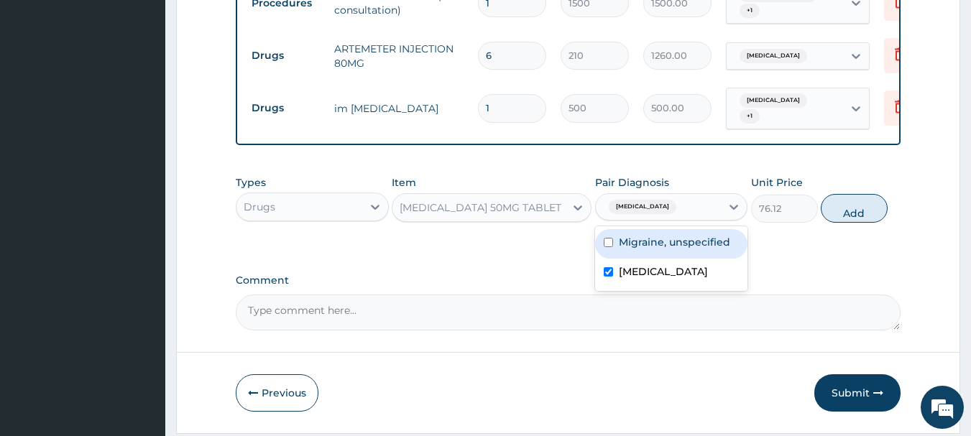
click at [607, 245] on div "Migraine, unspecified" at bounding box center [671, 243] width 153 height 29
checkbox input "true"
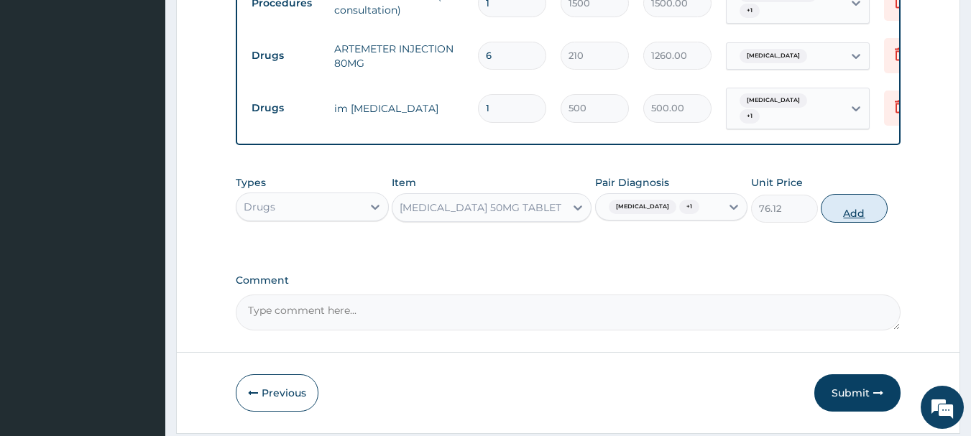
click at [852, 218] on button "Add" at bounding box center [854, 208] width 67 height 29
type input "0"
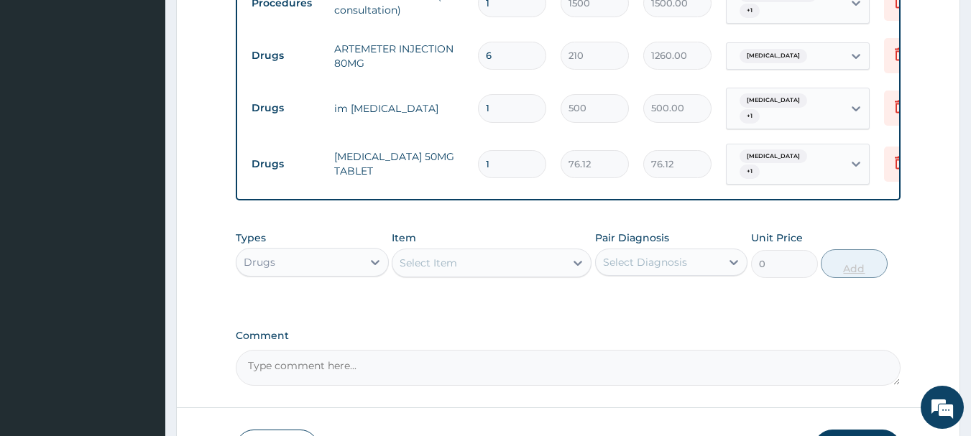
type input "14"
type input "1065.68"
type input "14"
click at [410, 270] on div "Select Item" at bounding box center [428, 263] width 57 height 14
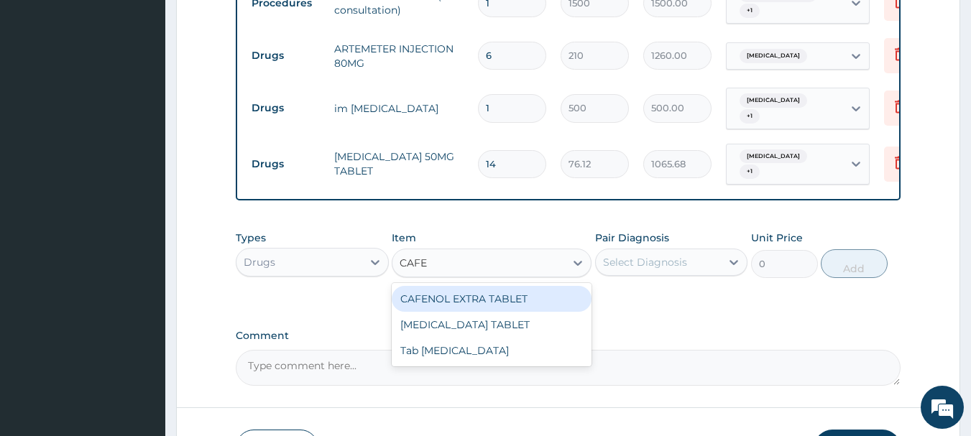
type input "CAFER"
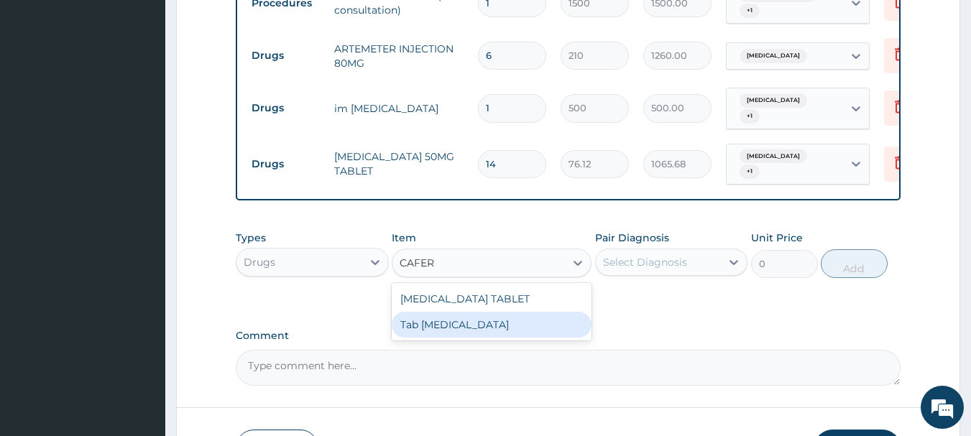
click at [407, 333] on div "Tab Cafergot" at bounding box center [492, 325] width 200 height 26
type input "300"
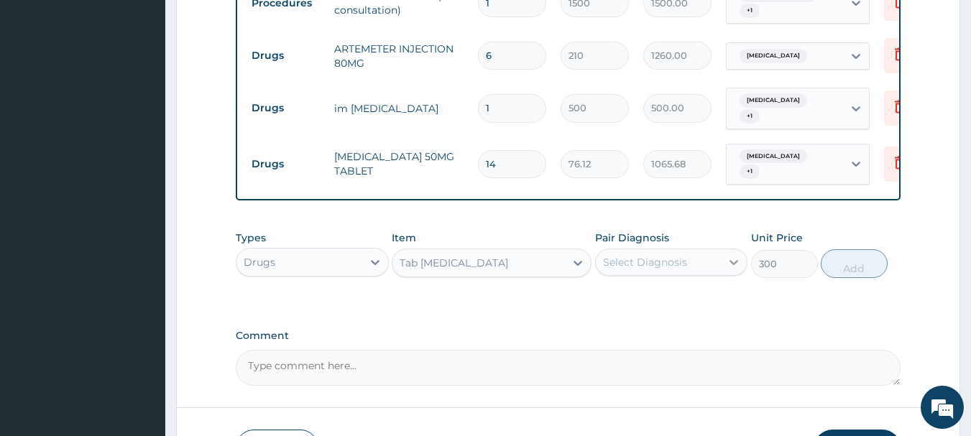
click at [738, 269] on icon at bounding box center [734, 262] width 14 height 14
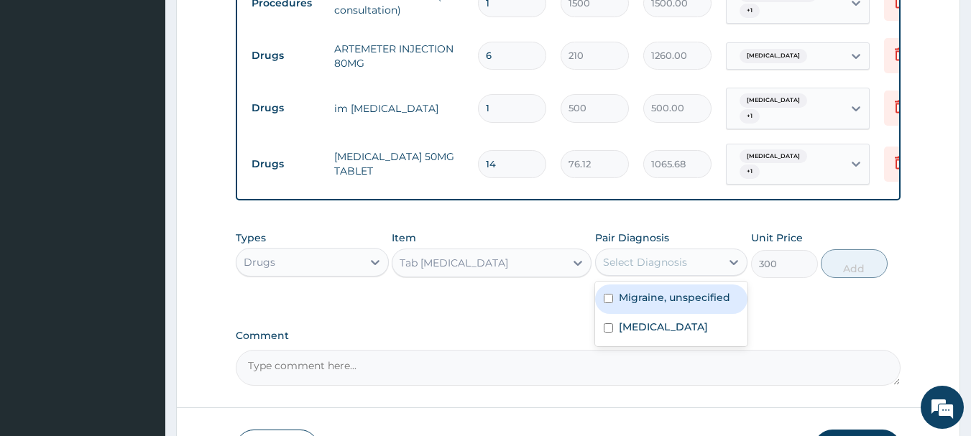
click at [612, 303] on input "checkbox" at bounding box center [608, 298] width 9 height 9
checkbox input "true"
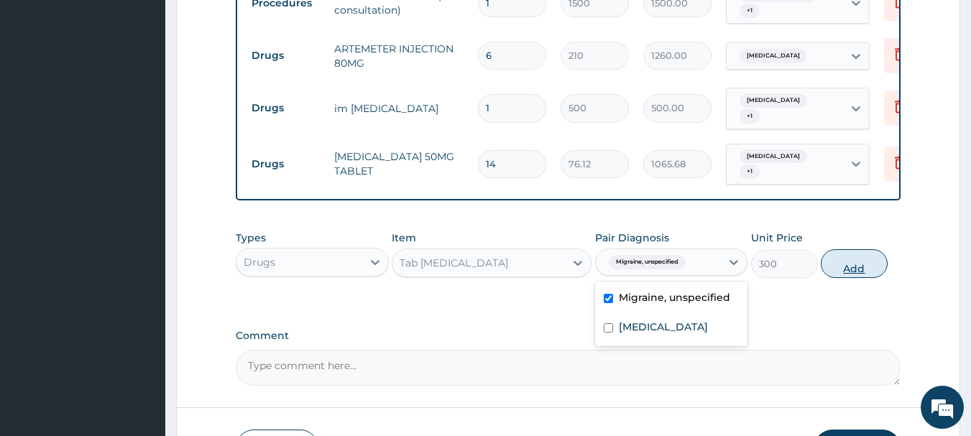
click at [852, 276] on button "Add" at bounding box center [854, 263] width 67 height 29
type input "0"
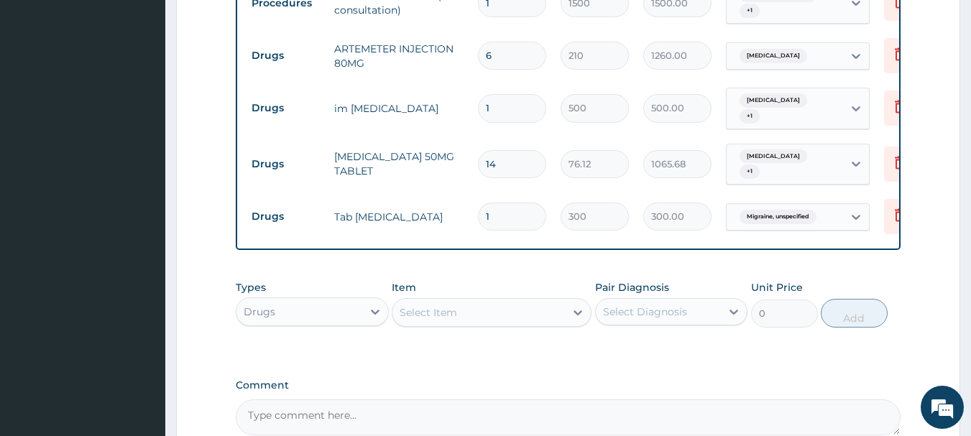
type input "14"
type input "4200.00"
type input "14"
click at [501, 323] on div "Select Item" at bounding box center [478, 312] width 172 height 23
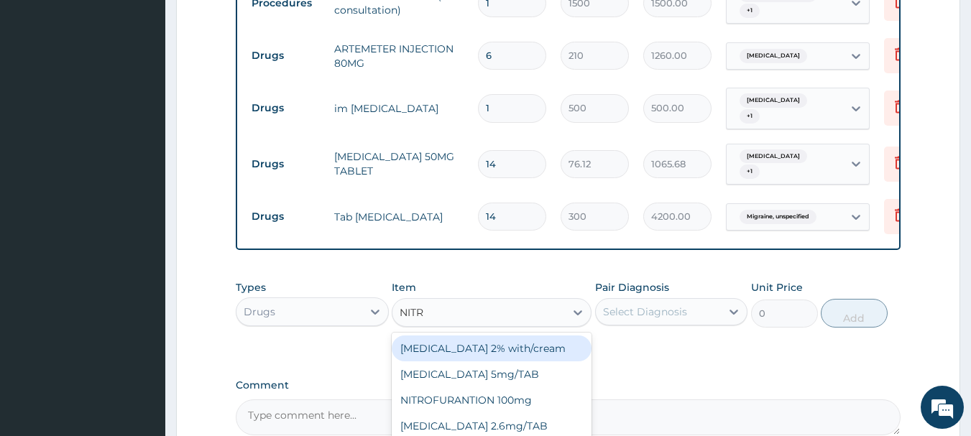
type input "NITRA"
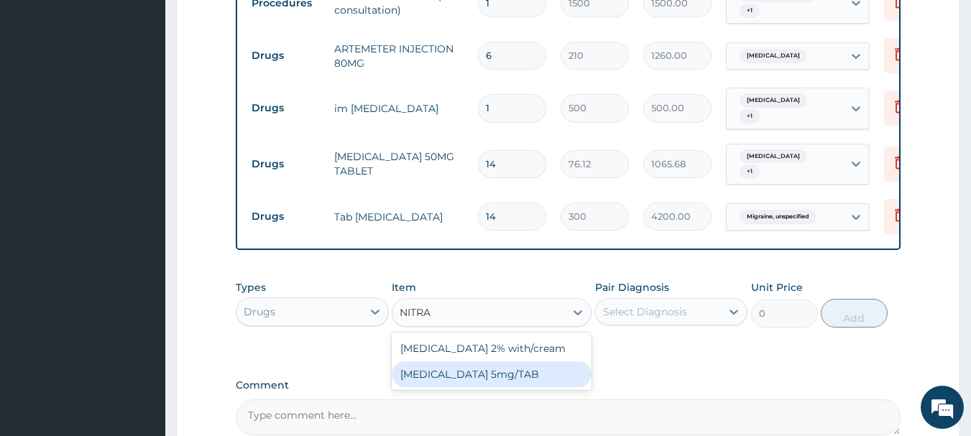
click at [453, 385] on div "NITRAZEPAM 5mg/TAB" at bounding box center [492, 374] width 200 height 26
type input "1.57"
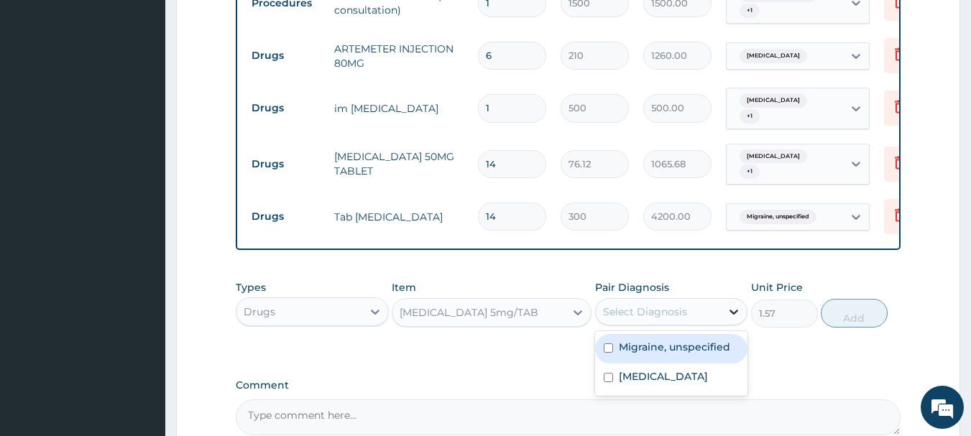
click at [737, 319] on icon at bounding box center [734, 312] width 14 height 14
click at [609, 364] on div "Migraine, unspecified" at bounding box center [671, 348] width 153 height 29
checkbox input "true"
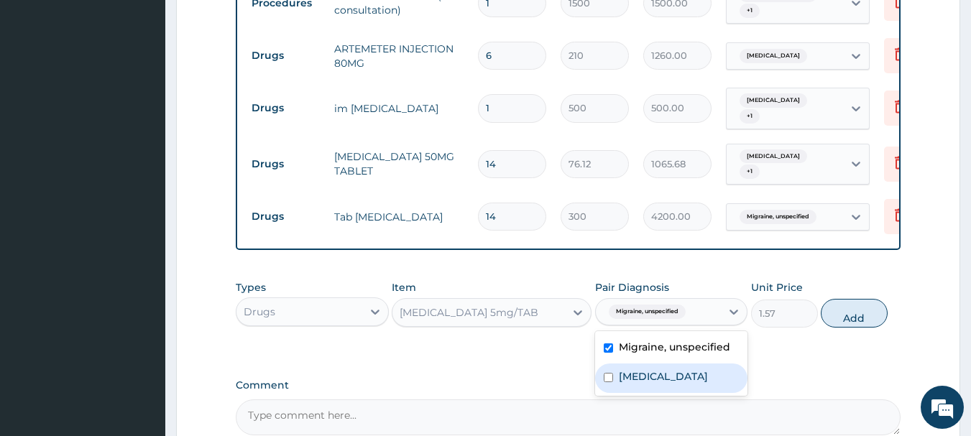
click at [612, 382] on input "checkbox" at bounding box center [608, 377] width 9 height 9
checkbox input "true"
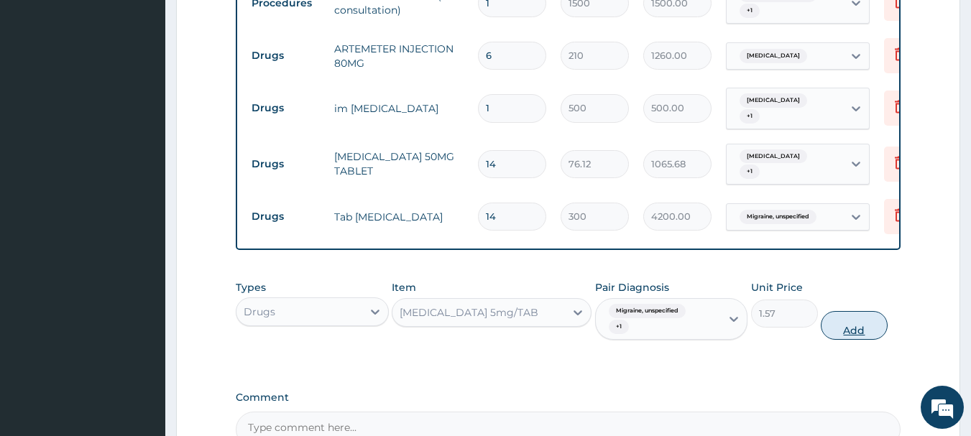
click at [865, 333] on button "Add" at bounding box center [854, 325] width 67 height 29
type input "0"
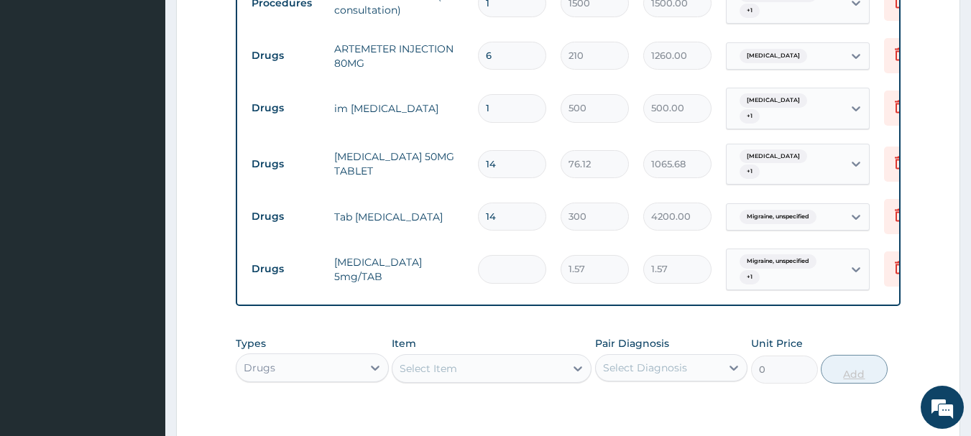
type input "0.00"
type input "7"
type input "10.99"
type input "7"
click at [478, 377] on div "Select Item" at bounding box center [478, 368] width 172 height 23
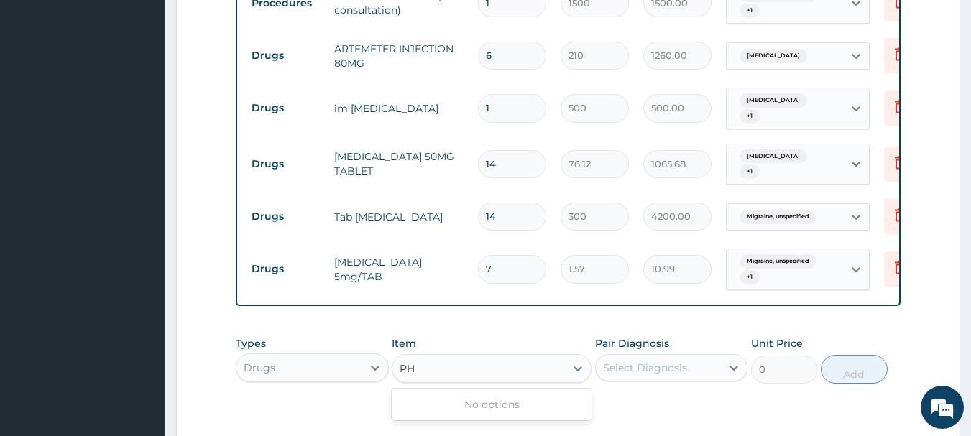
type input "P"
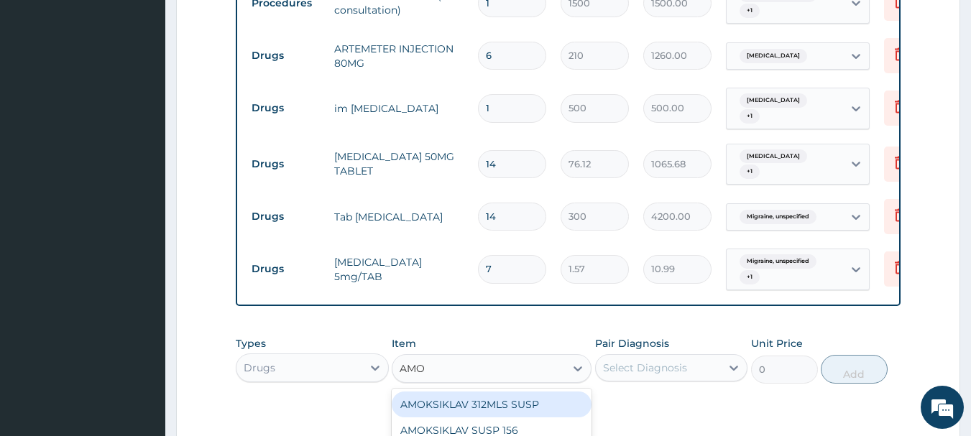
type input "AMOX"
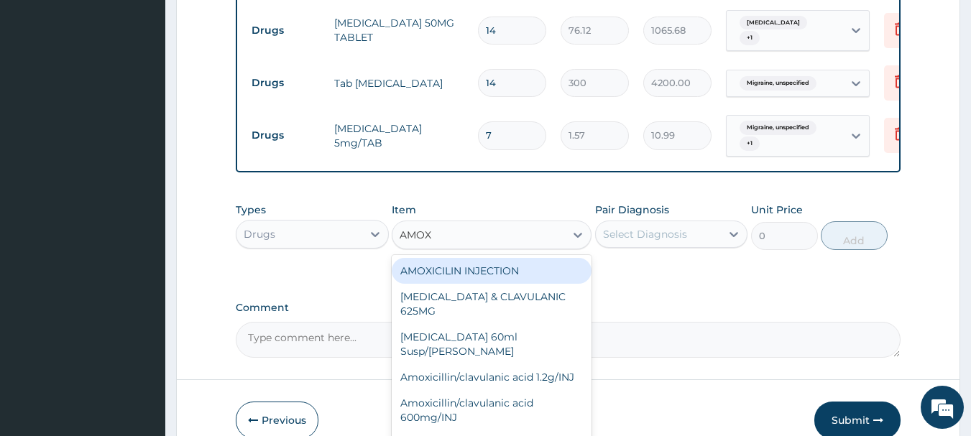
scroll to position [841, 0]
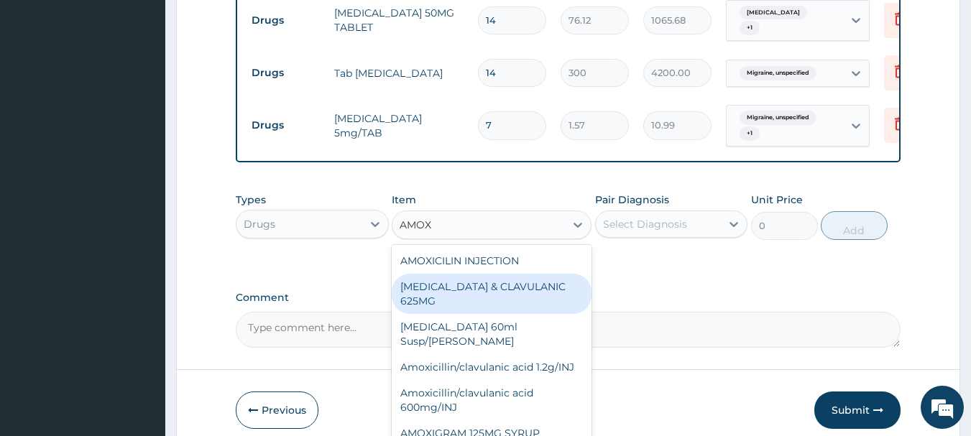
click at [463, 305] on div "AMOXICILLIN & CLAVULANIC 625MG" at bounding box center [492, 294] width 200 height 40
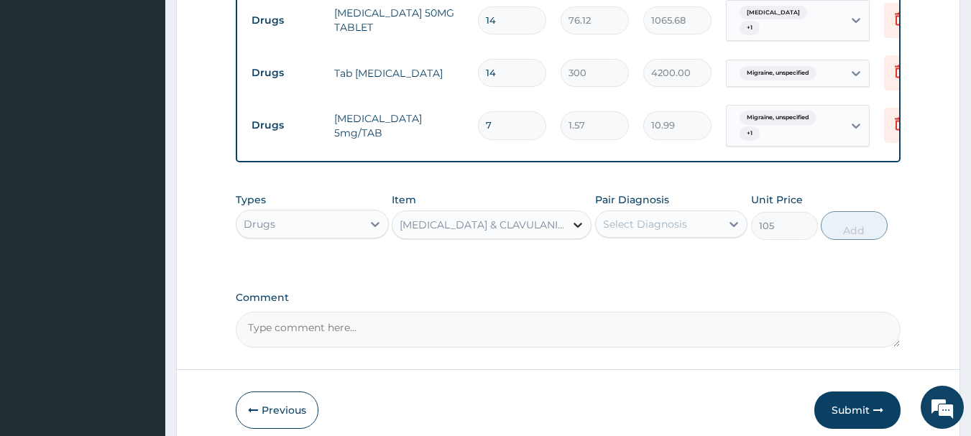
click at [577, 232] on icon at bounding box center [578, 225] width 14 height 14
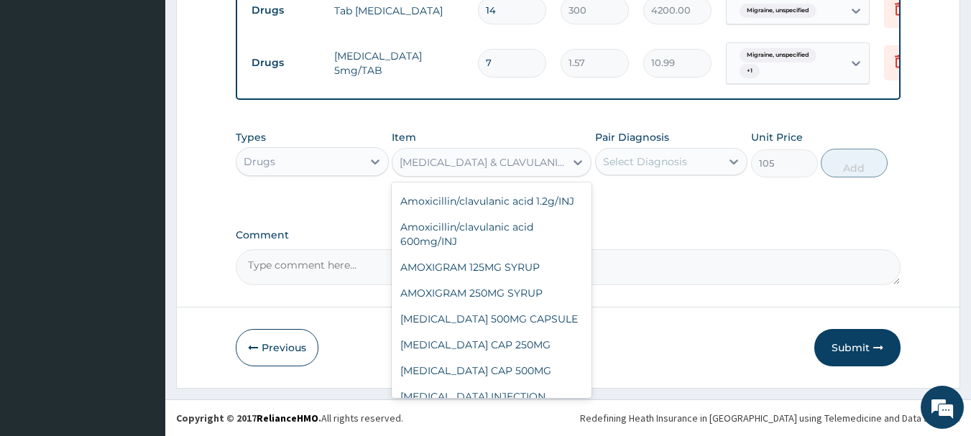
scroll to position [1988, 0]
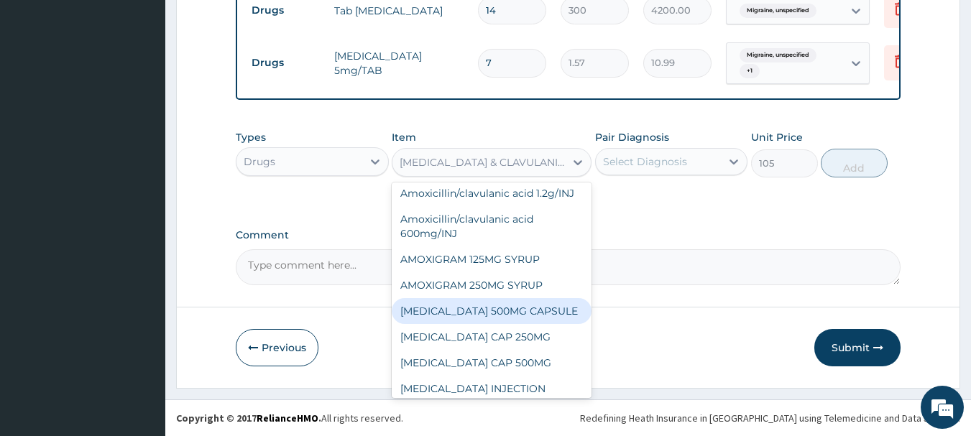
click at [490, 298] on div "AMOXIL 500MG CAPSULE" at bounding box center [492, 311] width 200 height 26
type input "63"
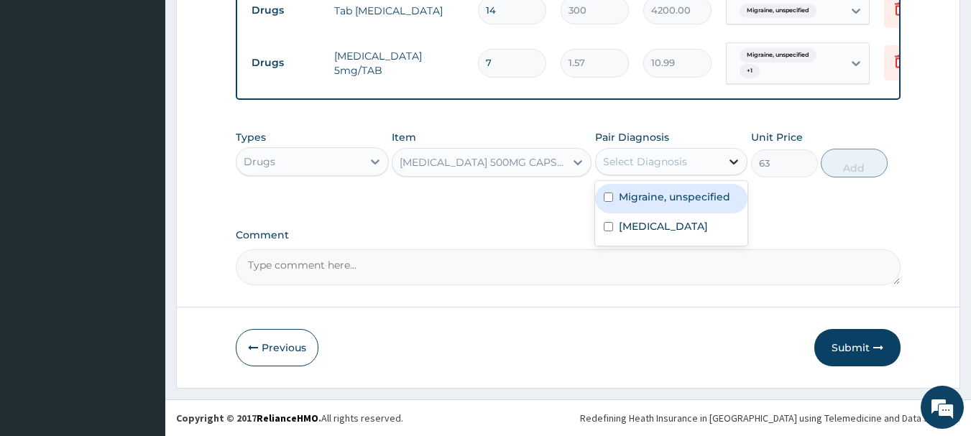
click at [729, 162] on icon at bounding box center [734, 162] width 14 height 14
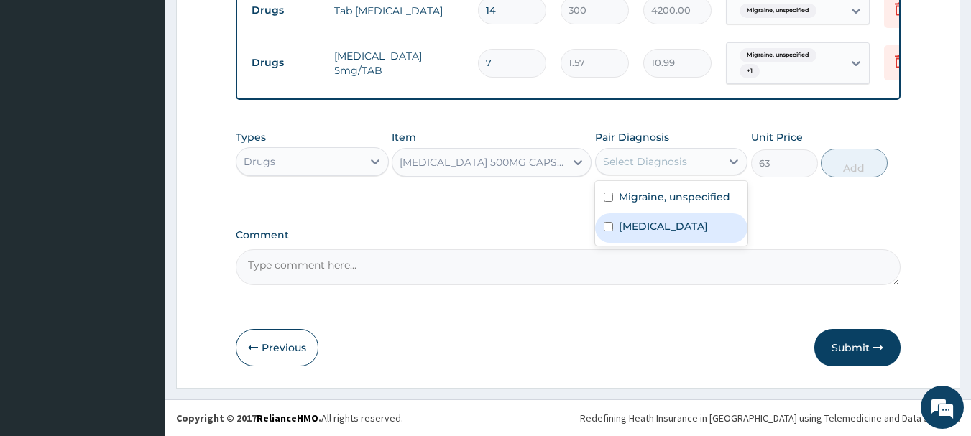
click at [609, 225] on input "checkbox" at bounding box center [608, 226] width 9 height 9
checkbox input "true"
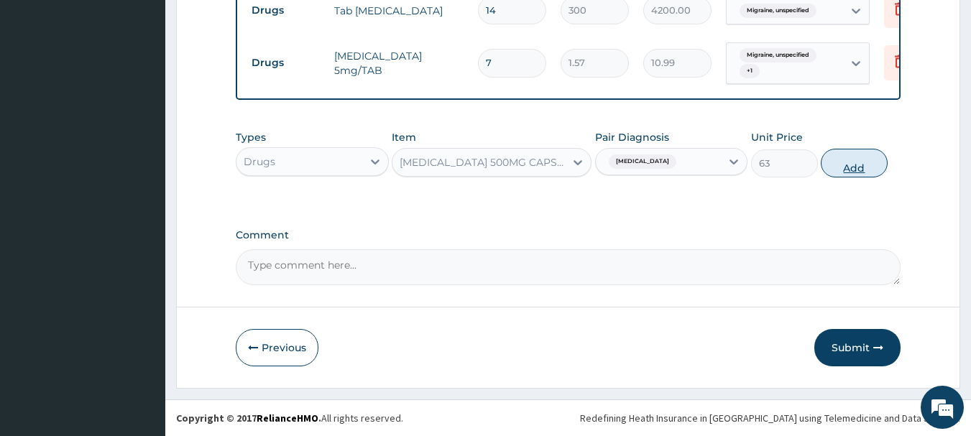
click at [848, 167] on button "Add" at bounding box center [854, 163] width 67 height 29
type input "0"
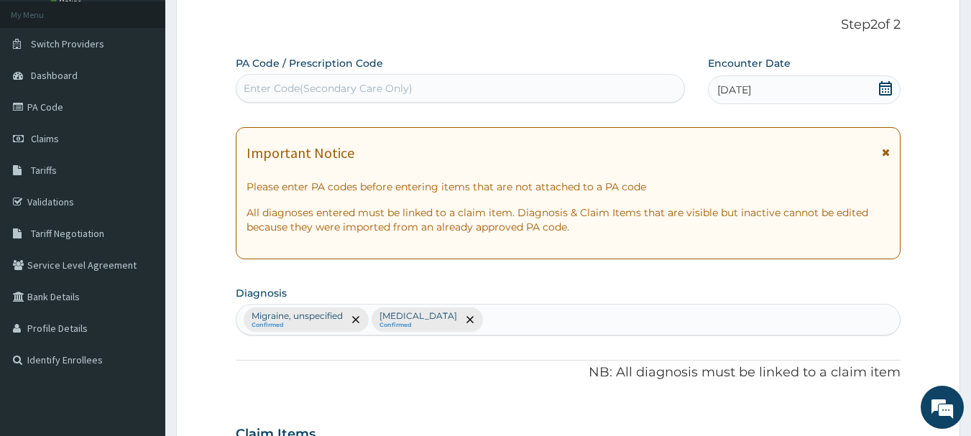
scroll to position [80, 0]
click at [503, 320] on div "Migraine, unspecified Confirmed Malaria, unspecified Confirmed" at bounding box center [568, 320] width 664 height 30
type input "ACUTE RESPIRATORY"
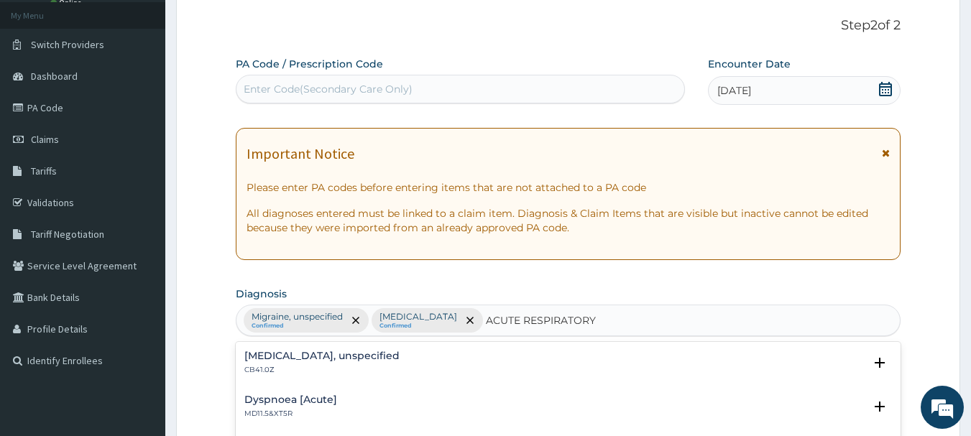
click at [502, 321] on input "ACUTE RESPIRATORY" at bounding box center [541, 320] width 111 height 14
click at [276, 360] on h4 "[MEDICAL_DATA], unspecified" at bounding box center [321, 356] width 155 height 11
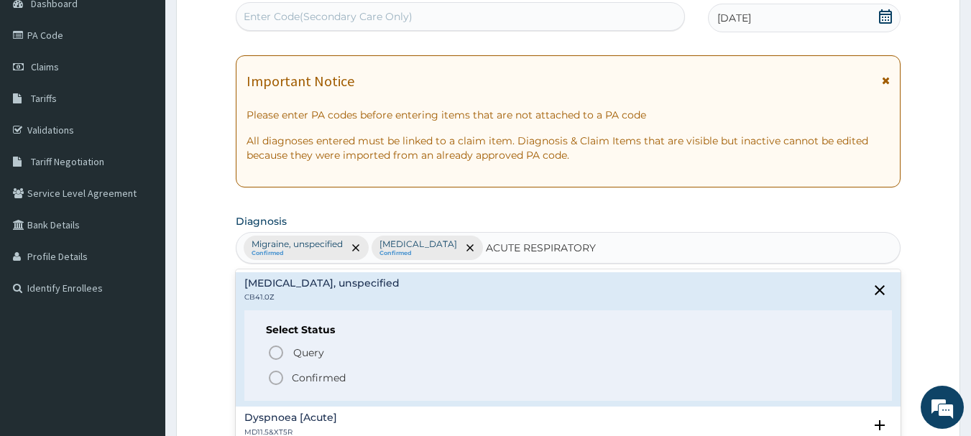
scroll to position [167, 0]
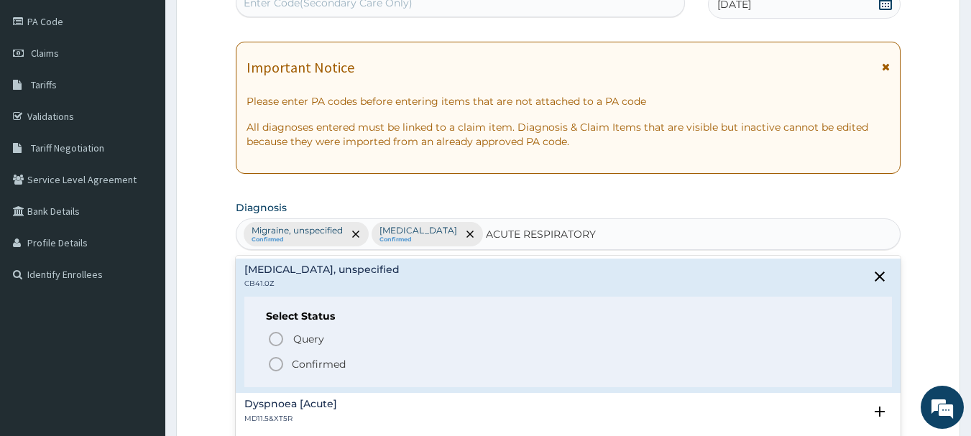
click at [272, 364] on icon "status option filled" at bounding box center [275, 364] width 17 height 17
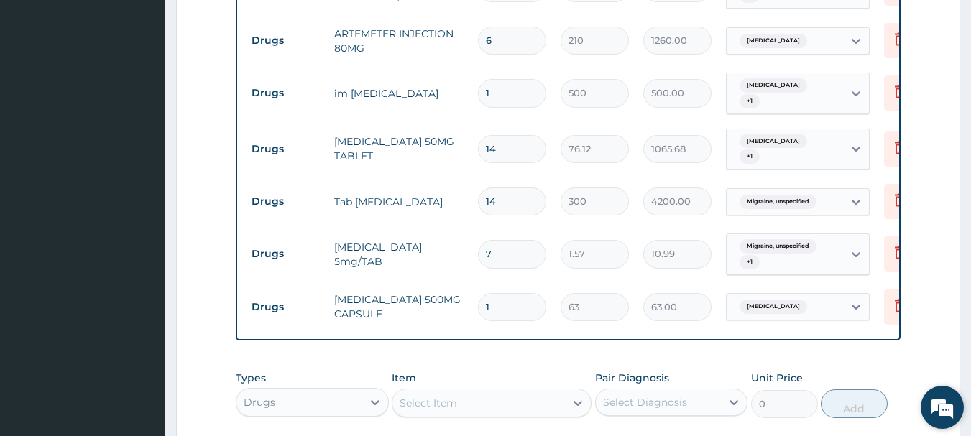
scroll to position [713, 0]
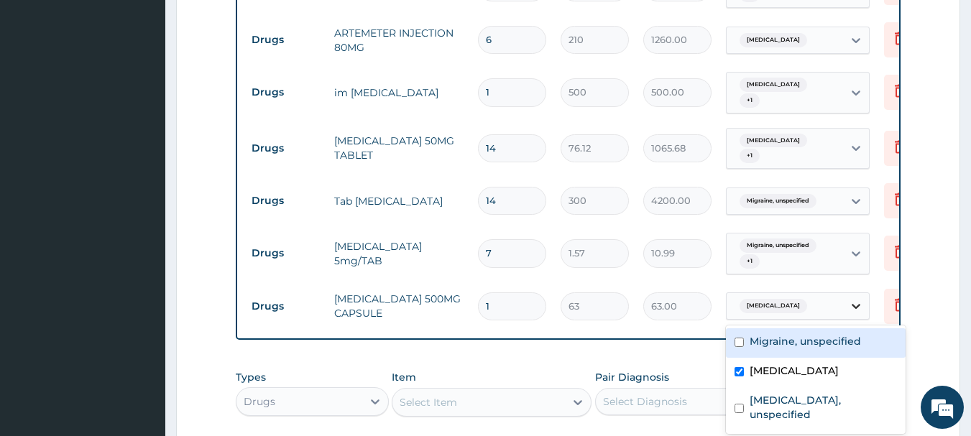
click at [854, 307] on icon at bounding box center [856, 306] width 9 height 5
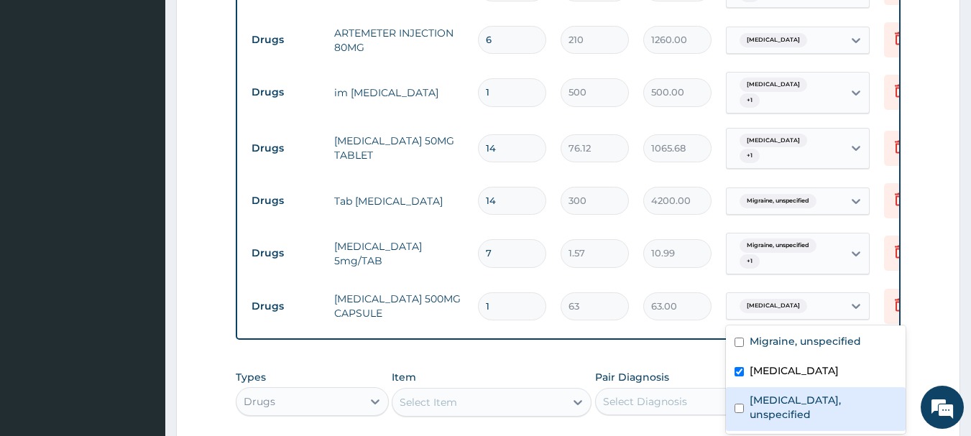
click at [738, 405] on input "checkbox" at bounding box center [738, 408] width 9 height 9
checkbox input "true"
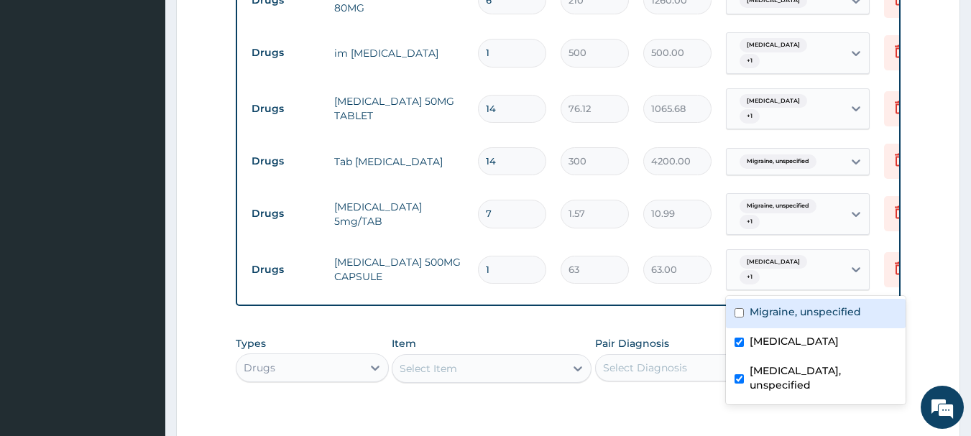
scroll to position [969, 0]
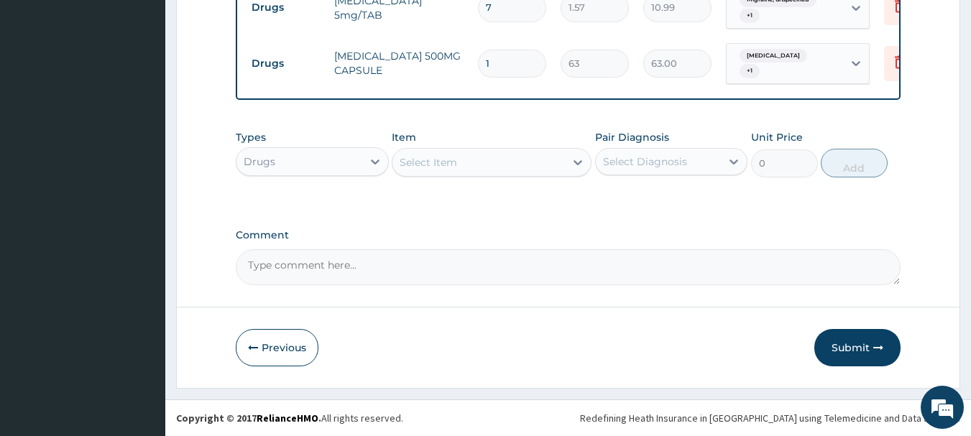
click at [852, 56] on icon at bounding box center [856, 63] width 14 height 14
click at [501, 51] on input "1" at bounding box center [512, 64] width 68 height 28
type input "0.00"
type input "2"
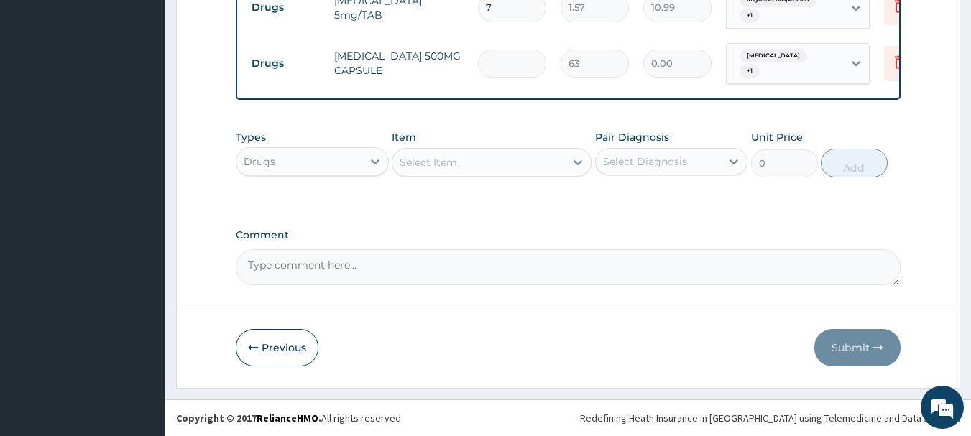
type input "126.00"
type input "21"
type input "1323.00"
type input "21"
click at [428, 163] on div "Select Item" at bounding box center [428, 162] width 57 height 14
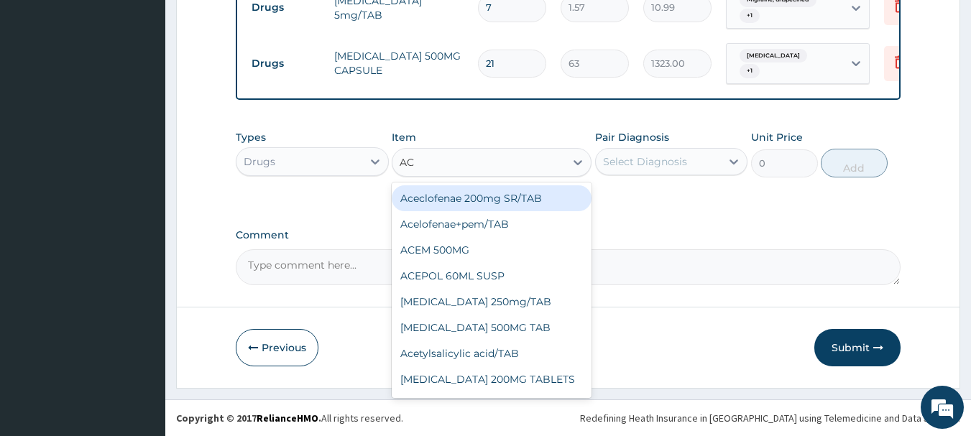
type input "ACT"
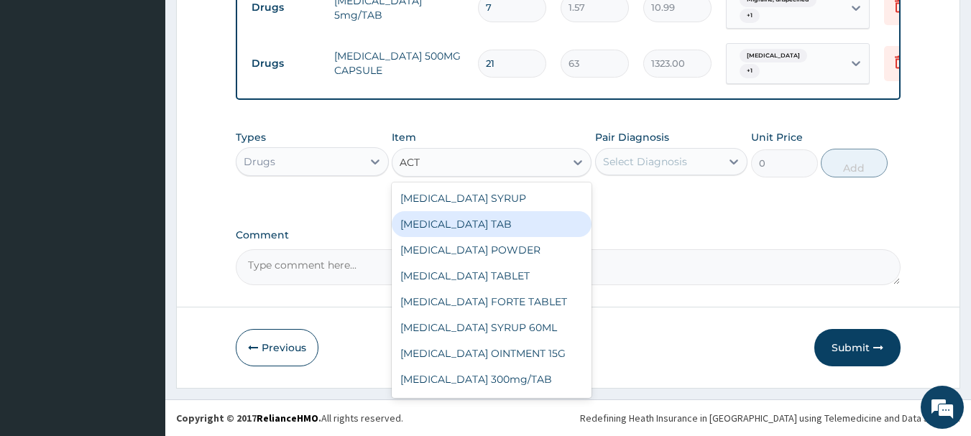
click at [426, 221] on div "ACTIFED TAB" at bounding box center [492, 224] width 200 height 26
type input "26.25"
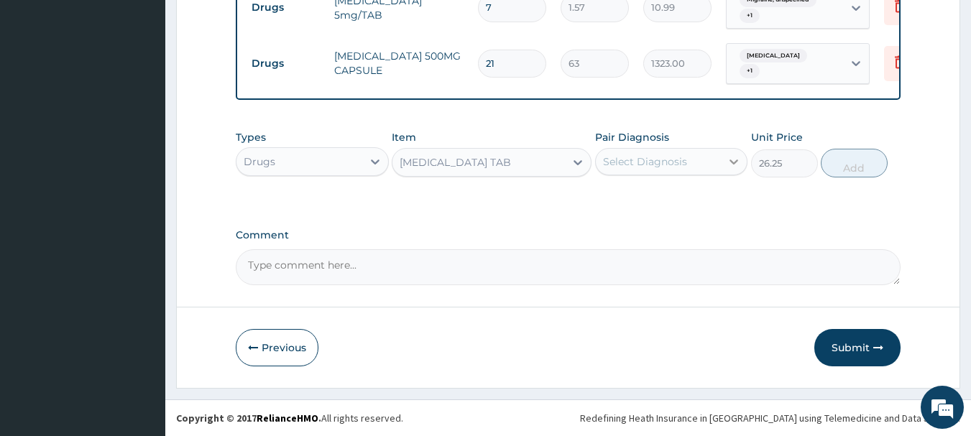
click at [731, 163] on icon at bounding box center [734, 162] width 14 height 14
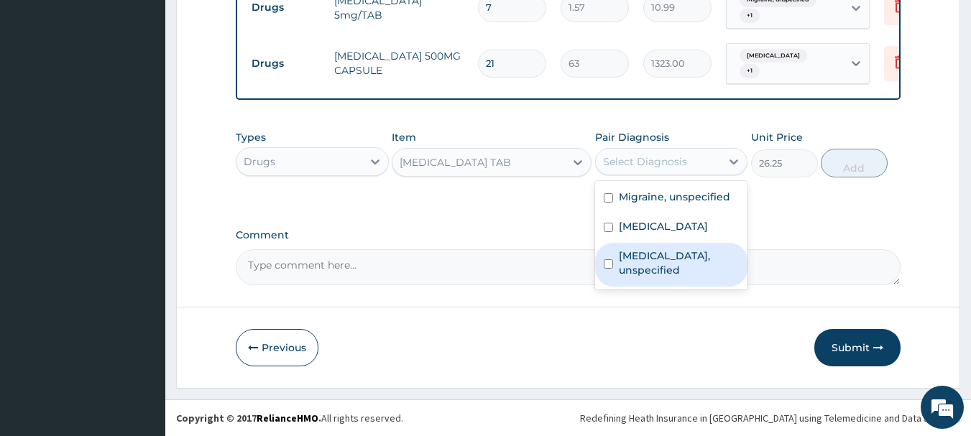
click at [604, 258] on div "[MEDICAL_DATA], unspecified" at bounding box center [671, 265] width 153 height 44
checkbox input "true"
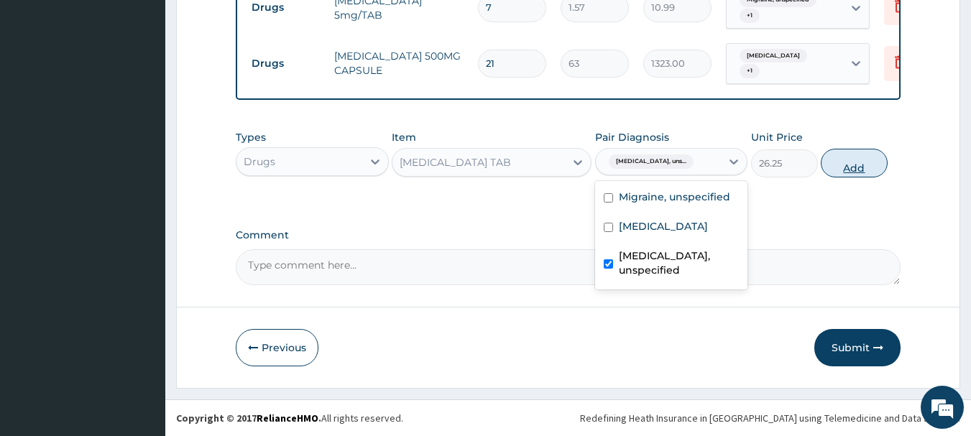
click at [849, 162] on button "Add" at bounding box center [854, 163] width 67 height 29
type input "0"
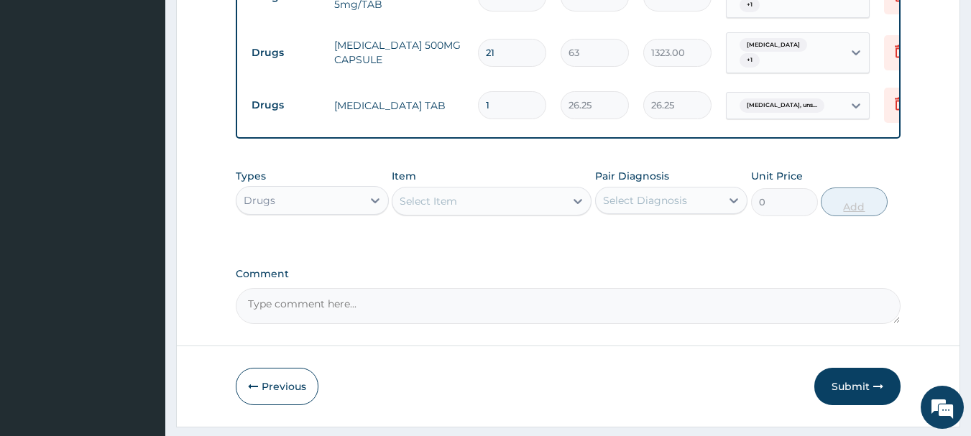
type input "14"
type input "367.50"
type input "14"
click at [434, 208] on div "Select Item" at bounding box center [428, 201] width 57 height 14
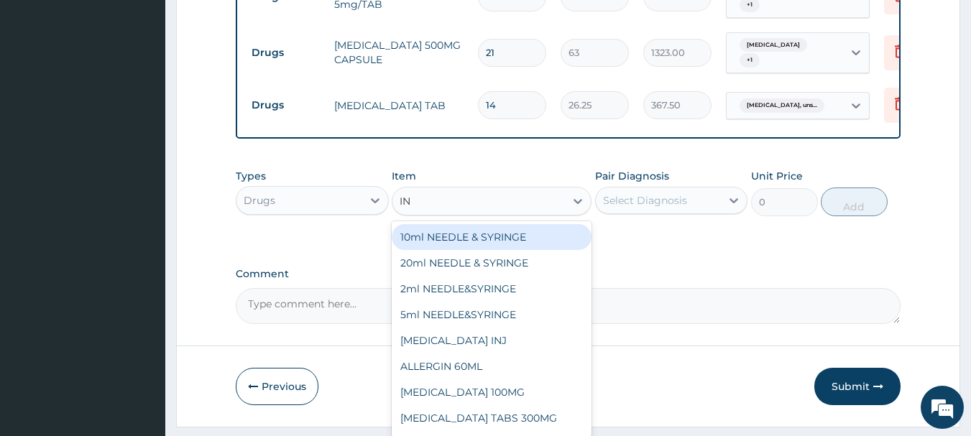
type input "INH"
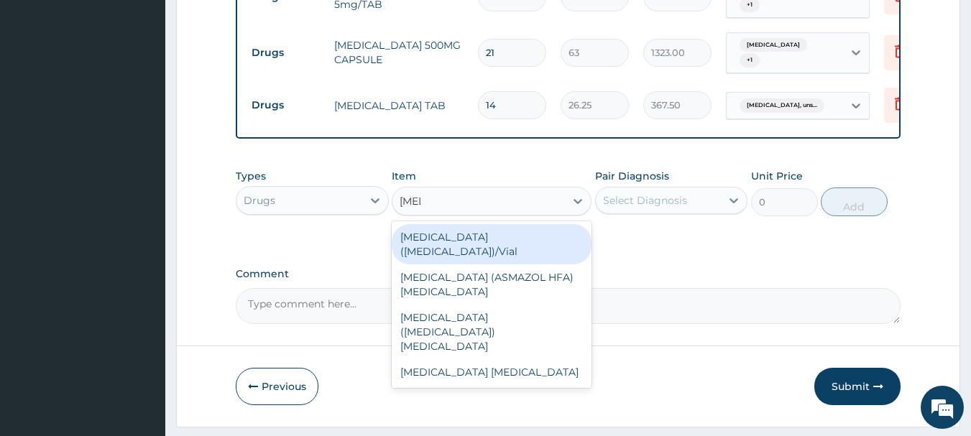
click at [428, 252] on div "Inhaler(salbutamol)/Vial" at bounding box center [492, 244] width 200 height 40
type input "603.75"
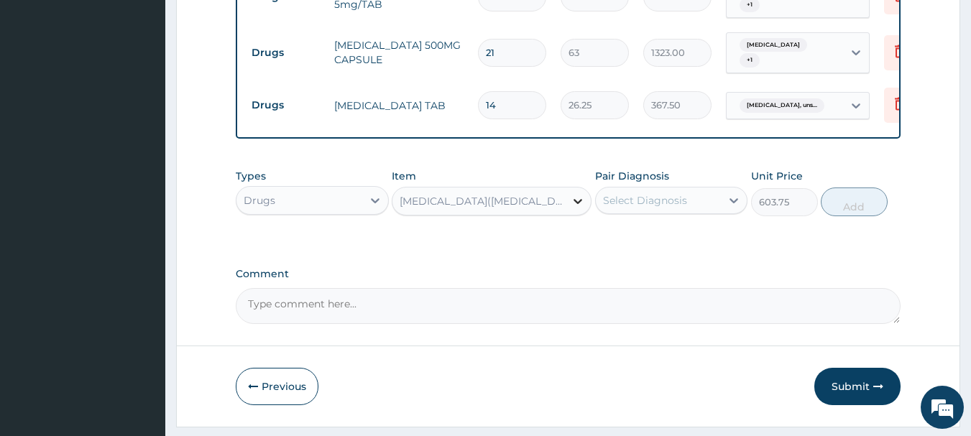
click at [574, 208] on icon at bounding box center [578, 201] width 14 height 14
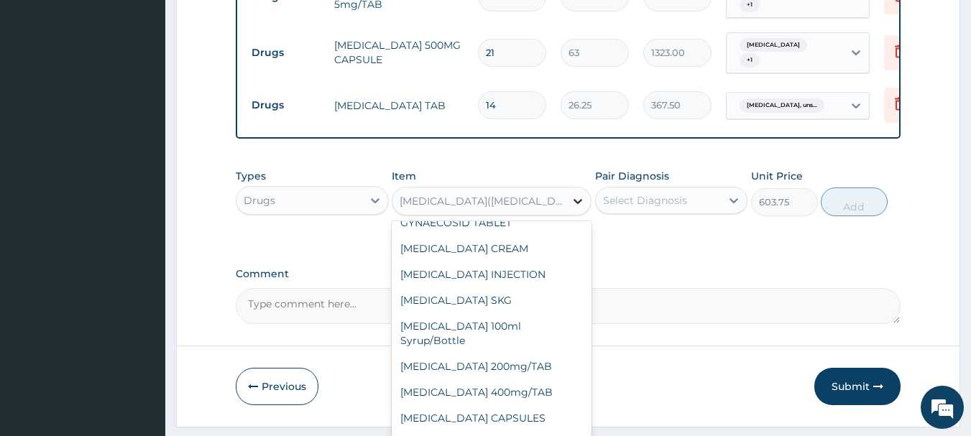
scroll to position [19584, 0]
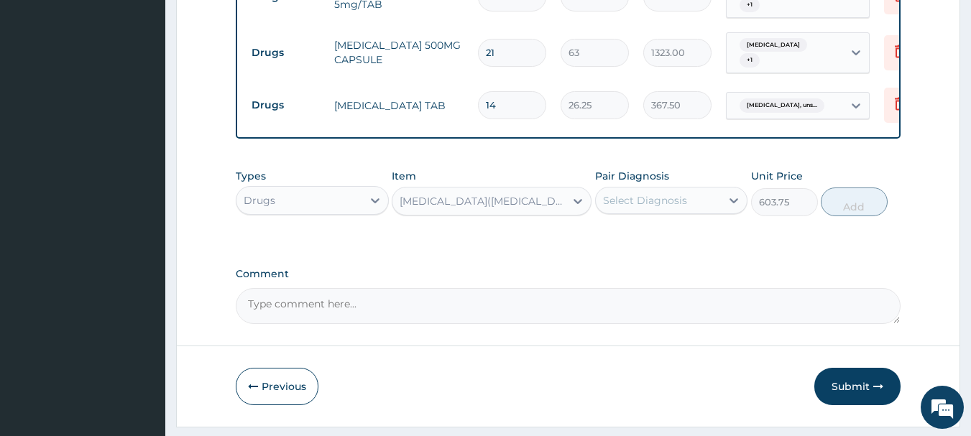
click at [540, 210] on div "Inhaler(salbutamol)/Vial" at bounding box center [478, 201] width 172 height 23
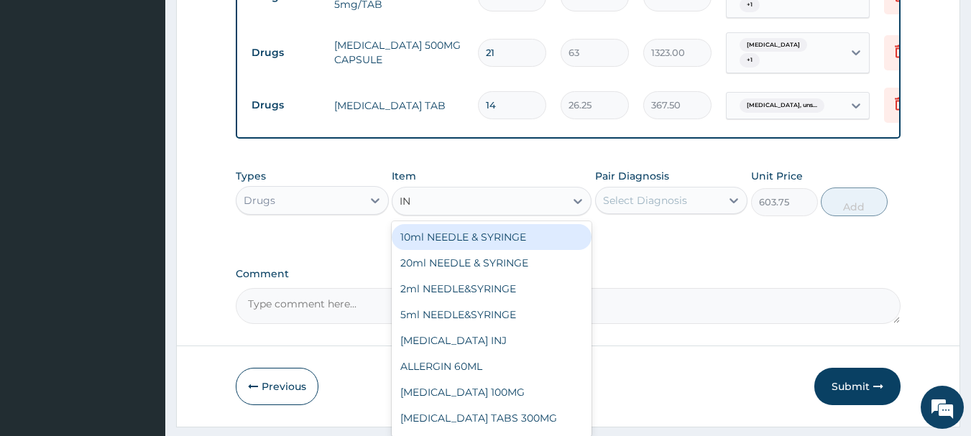
type input "INH"
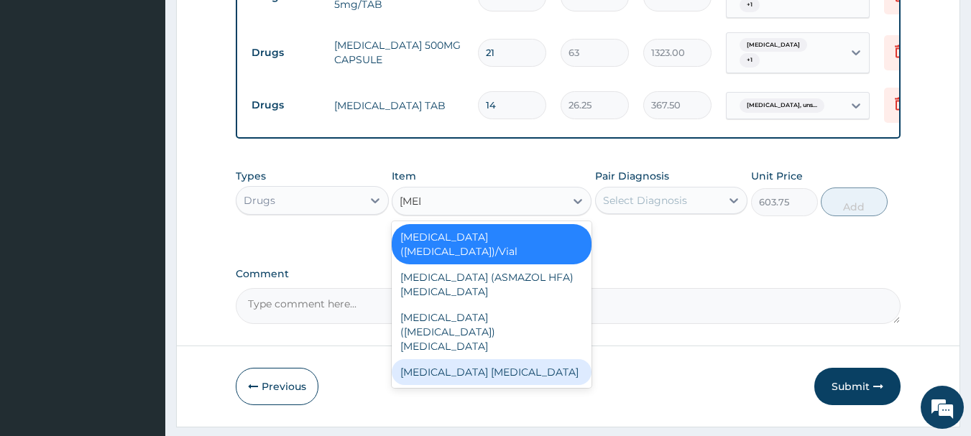
click at [490, 359] on div "SALBUTAMOL INHALER" at bounding box center [492, 372] width 200 height 26
type input "9000"
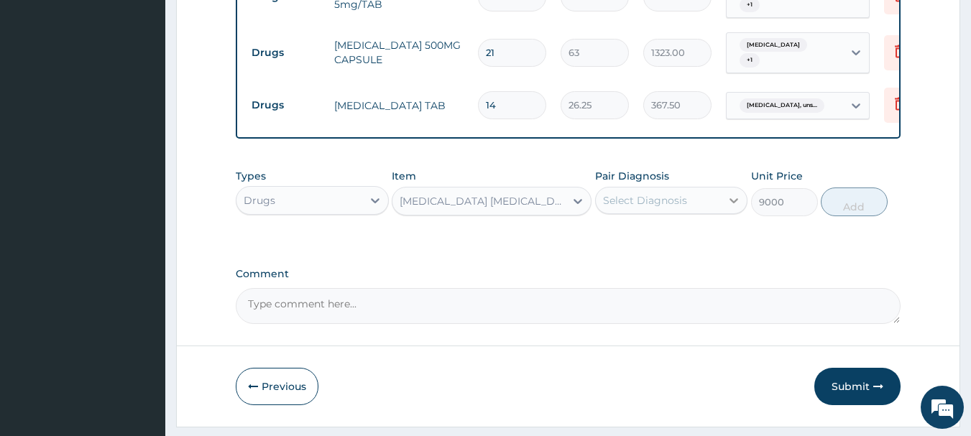
click at [735, 203] on icon at bounding box center [734, 200] width 9 height 5
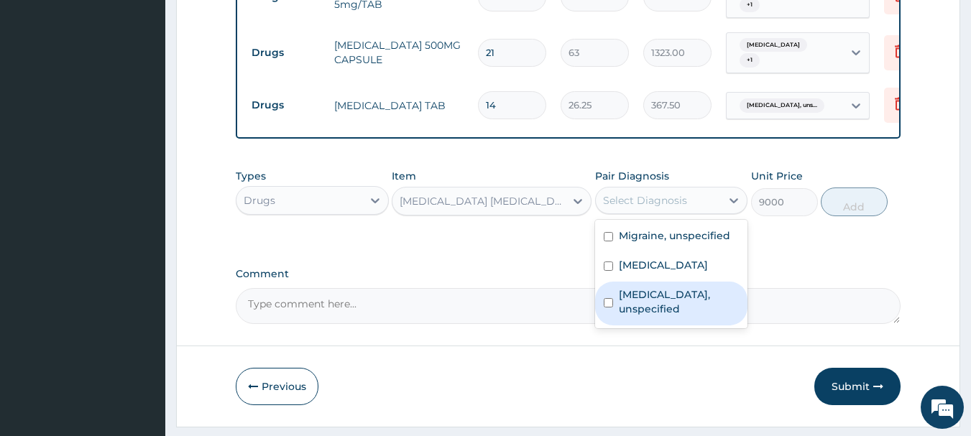
click at [606, 308] on input "checkbox" at bounding box center [608, 302] width 9 height 9
checkbox input "true"
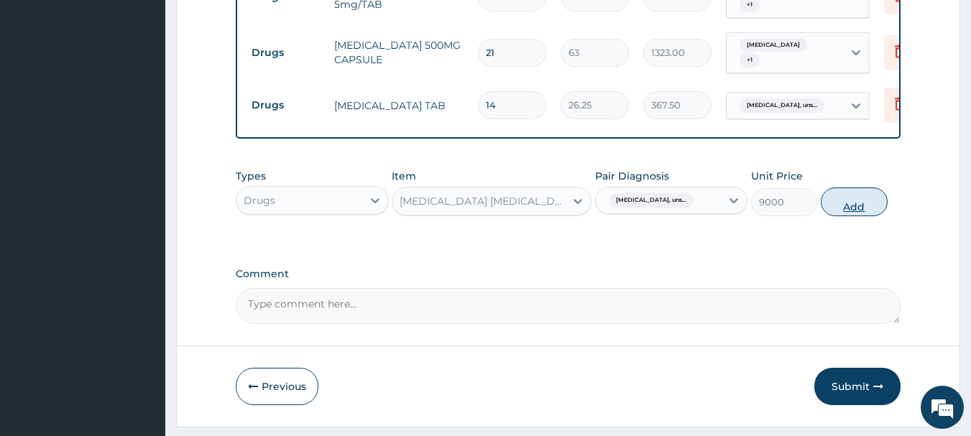
click at [847, 215] on button "Add" at bounding box center [854, 202] width 67 height 29
type input "0"
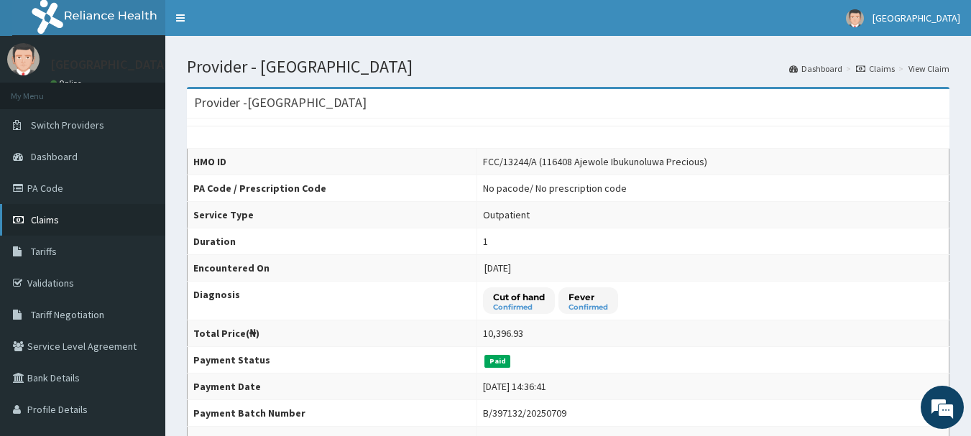
click at [37, 221] on span "Claims" at bounding box center [45, 219] width 28 height 13
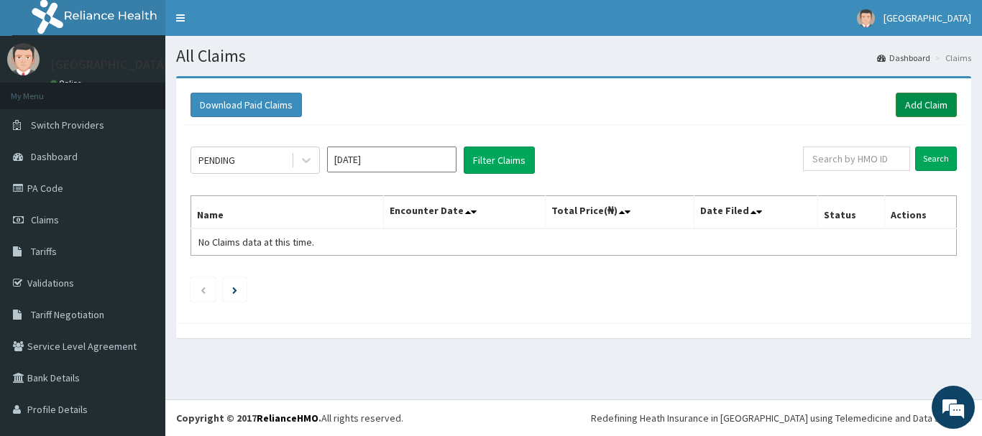
click at [912, 101] on link "Add Claim" at bounding box center [925, 105] width 61 height 24
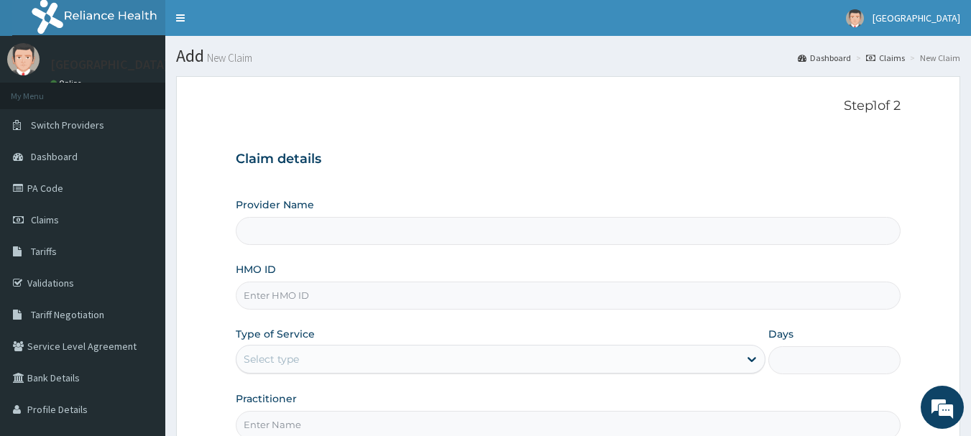
click at [346, 234] on input "Provider Name" at bounding box center [568, 231] width 665 height 28
type input "[GEOGRAPHIC_DATA]"
click at [282, 293] on input "HMO ID" at bounding box center [568, 296] width 665 height 28
type input "ENC/10021/A"
click at [747, 364] on icon at bounding box center [751, 359] width 14 height 14
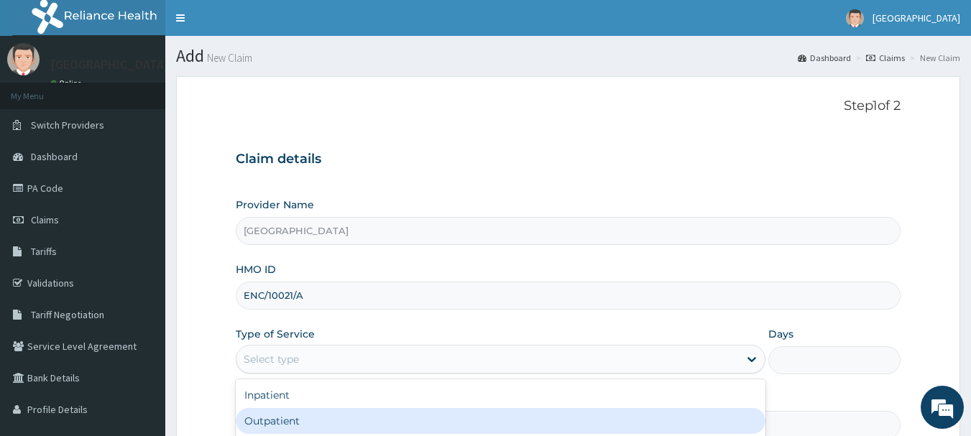
click at [670, 428] on div "Outpatient" at bounding box center [501, 421] width 530 height 26
type input "1"
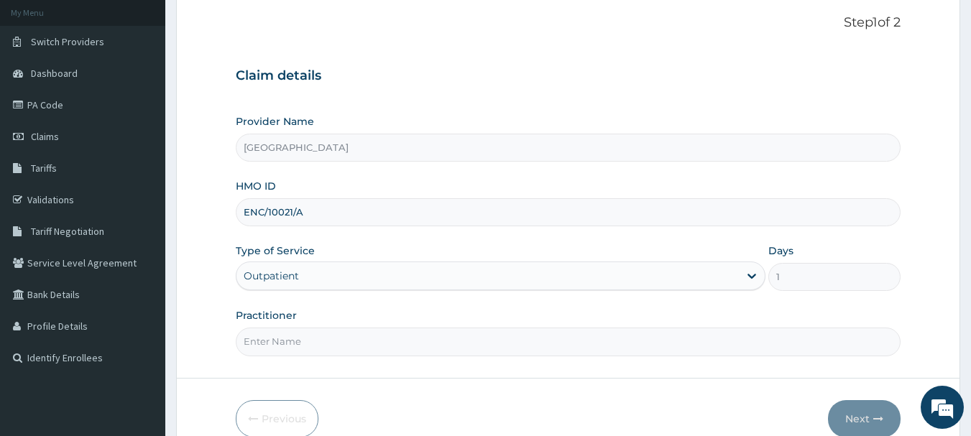
scroll to position [155, 0]
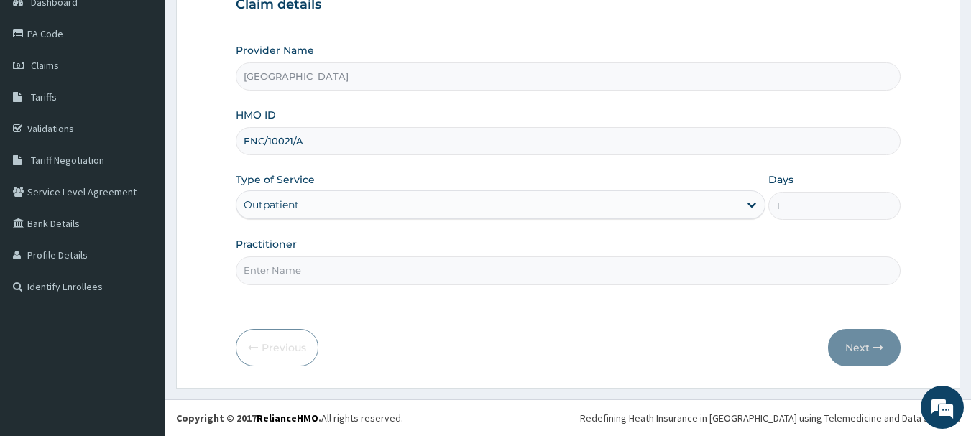
click at [354, 278] on input "Practitioner" at bounding box center [568, 271] width 665 height 28
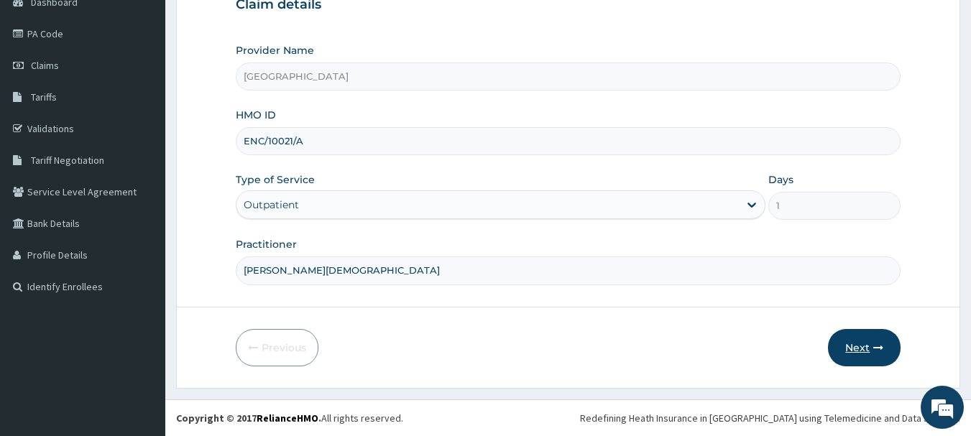
type input "[PERSON_NAME][DEMOGRAPHIC_DATA]"
click at [845, 348] on button "Next" at bounding box center [864, 347] width 73 height 37
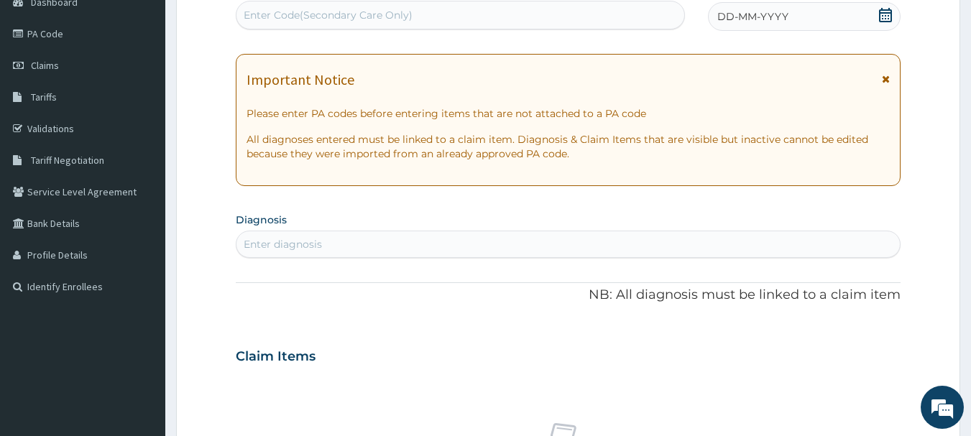
click at [321, 242] on div "Enter diagnosis" at bounding box center [283, 244] width 78 height 14
type input "MIGRAIN"
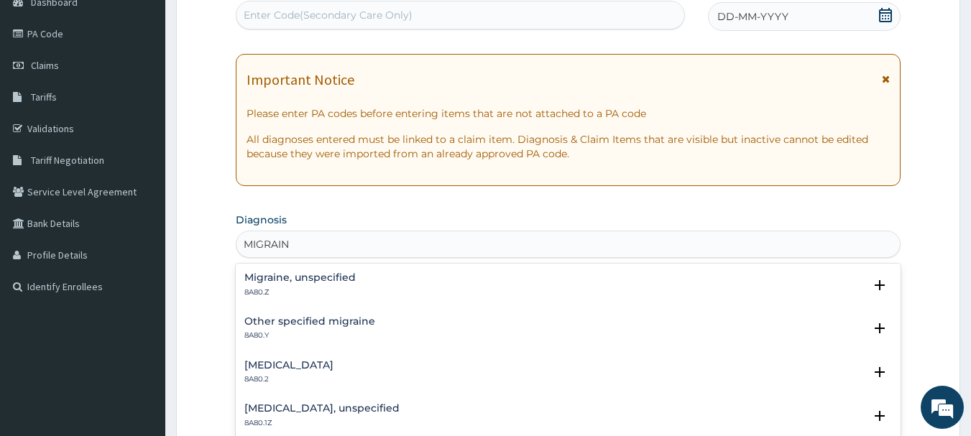
click at [273, 283] on h4 "Migraine, unspecified" at bounding box center [299, 277] width 111 height 11
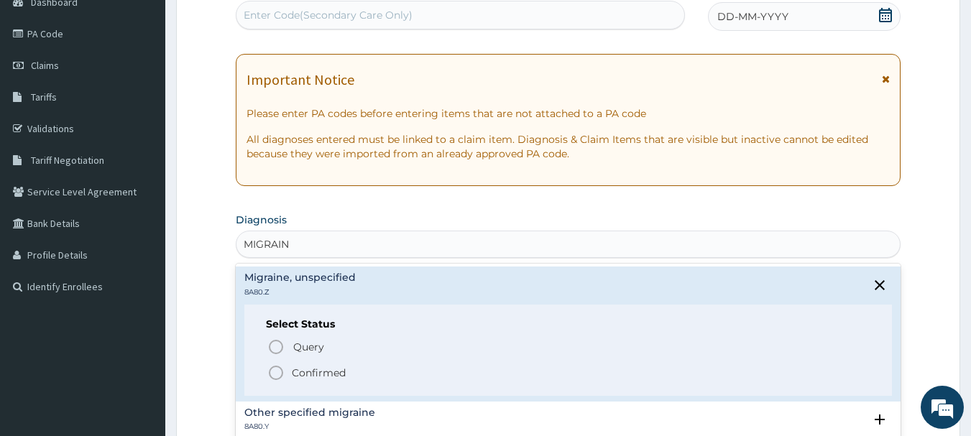
click at [277, 374] on icon "status option filled" at bounding box center [275, 372] width 17 height 17
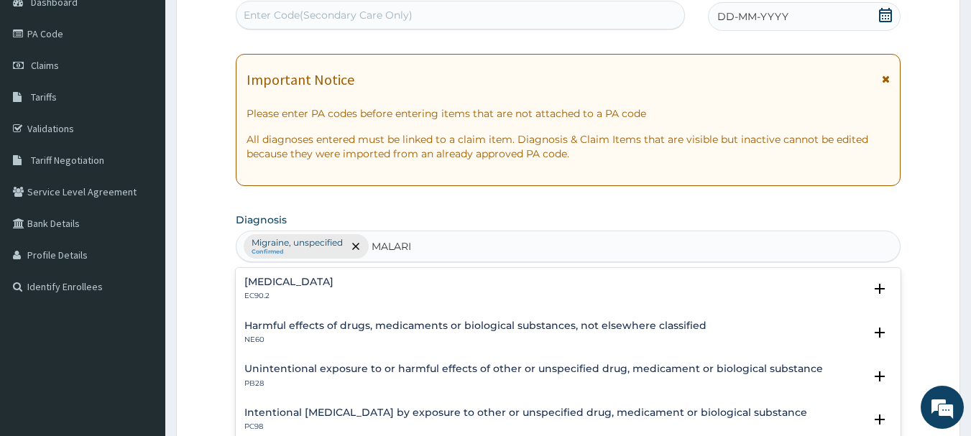
type input "[MEDICAL_DATA]"
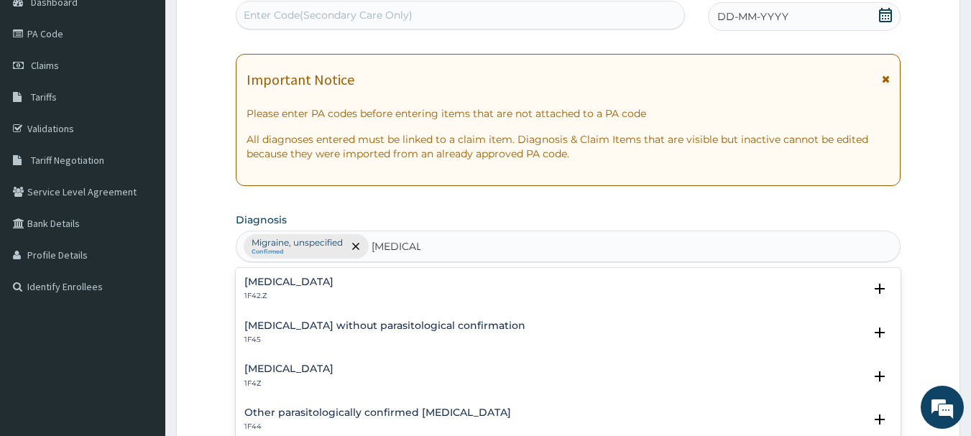
click at [324, 368] on h4 "[MEDICAL_DATA]" at bounding box center [288, 369] width 89 height 11
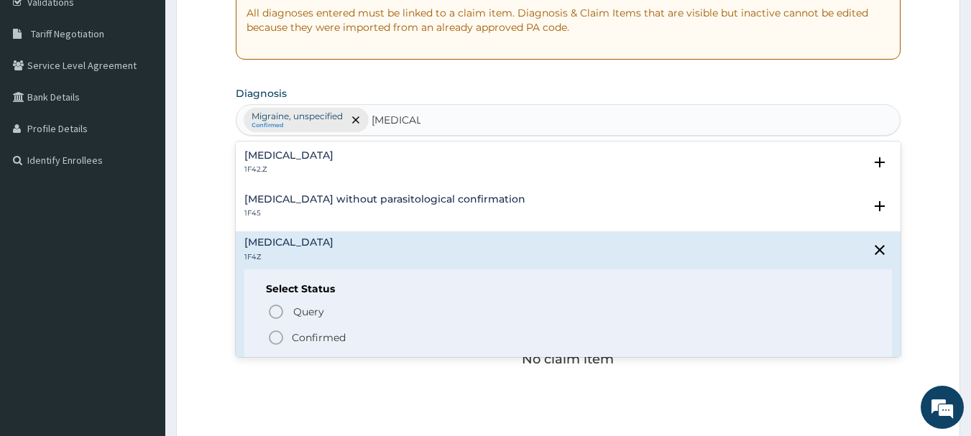
scroll to position [298, 0]
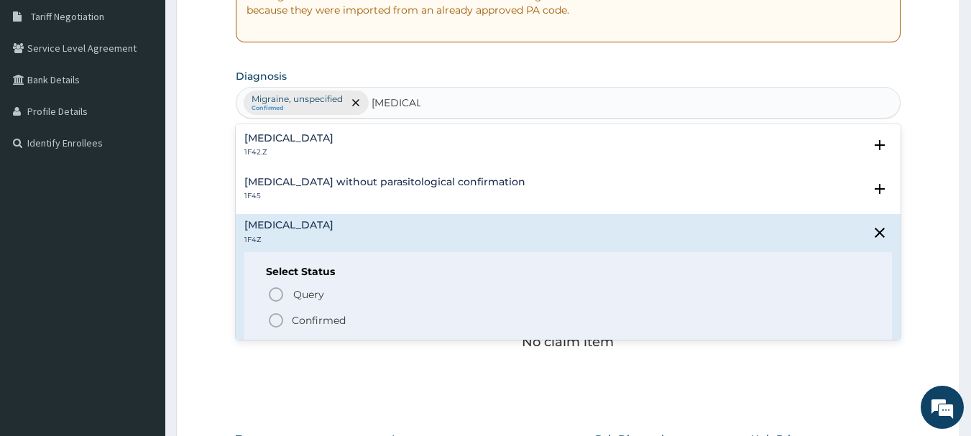
click at [278, 321] on icon "status option filled" at bounding box center [275, 320] width 17 height 17
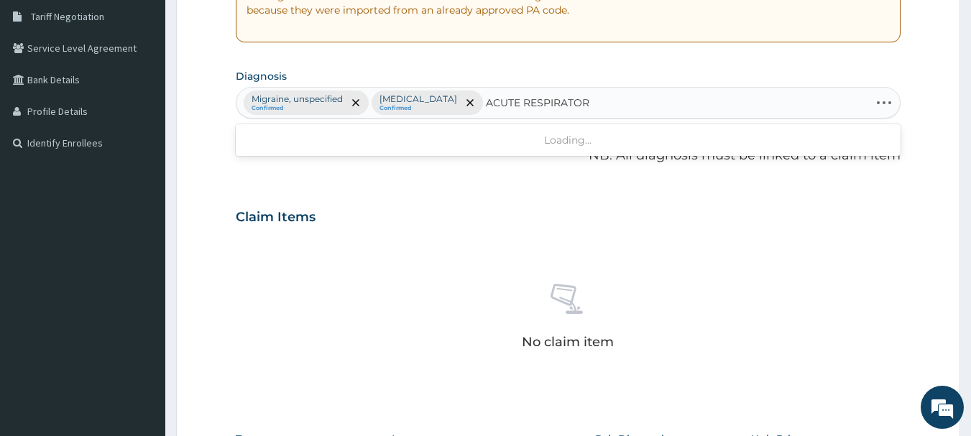
type input "ACUTE RESPIRATORY"
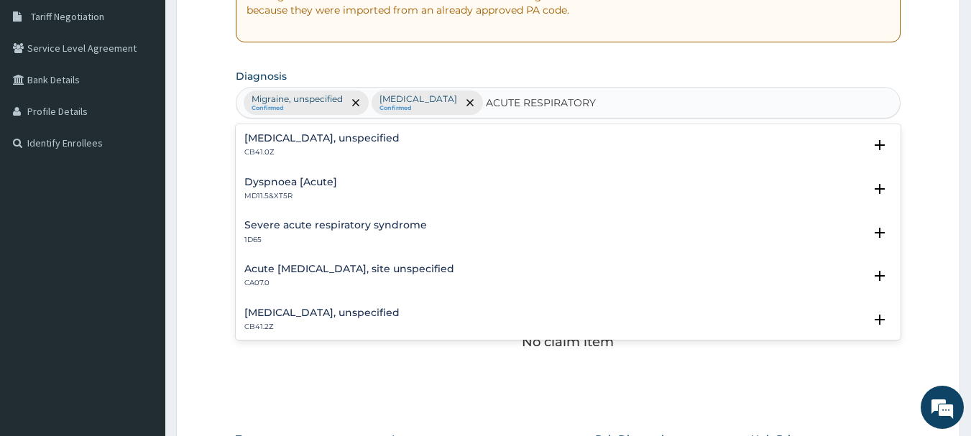
click at [268, 152] on p "CB41.0Z" at bounding box center [321, 152] width 155 height 10
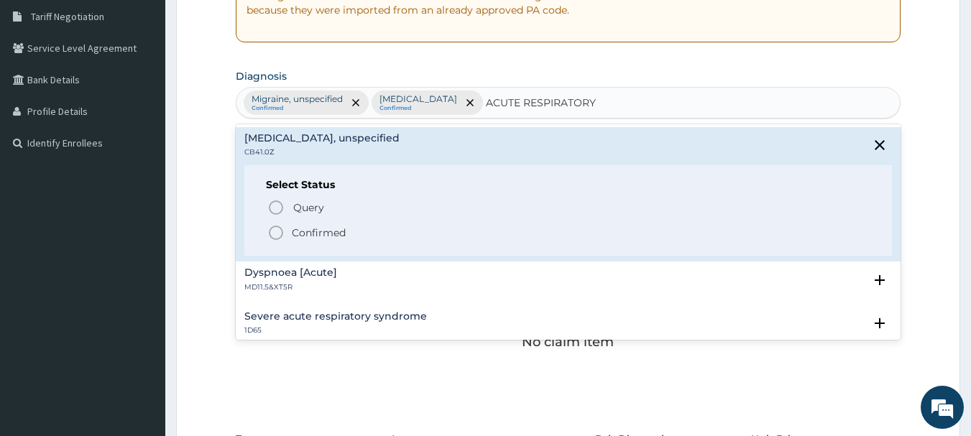
click at [275, 229] on icon "status option filled" at bounding box center [275, 232] width 17 height 17
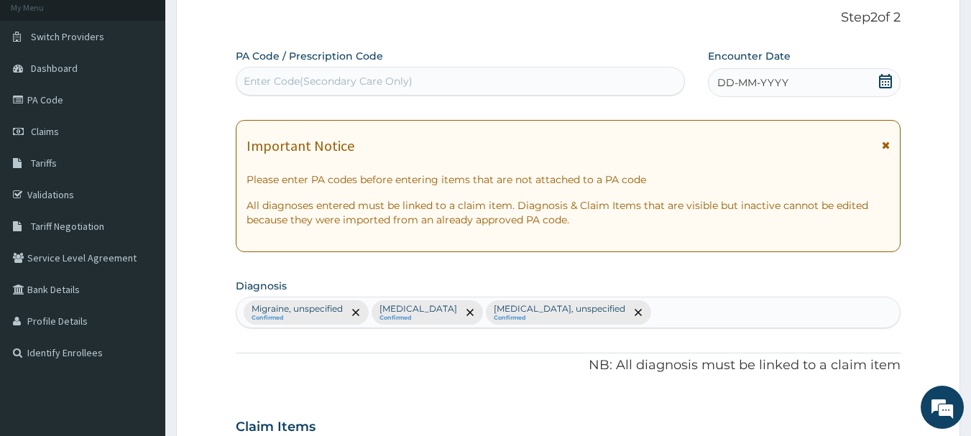
scroll to position [68, 0]
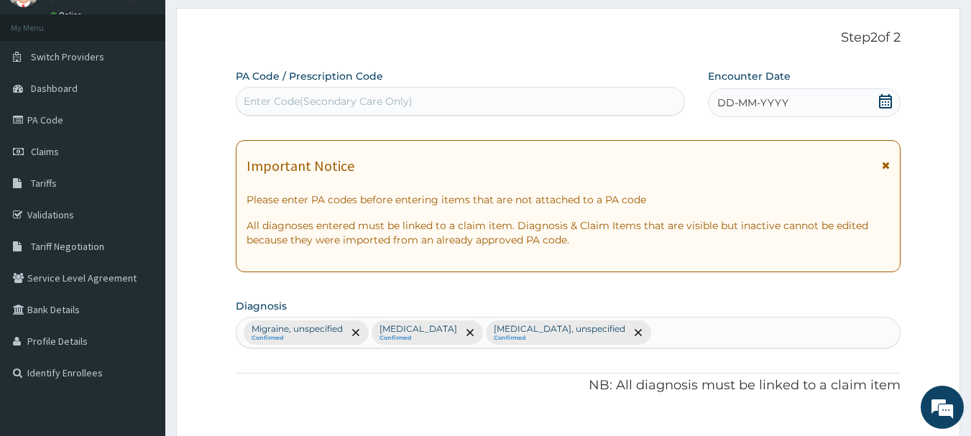
click at [884, 99] on icon at bounding box center [885, 101] width 13 height 14
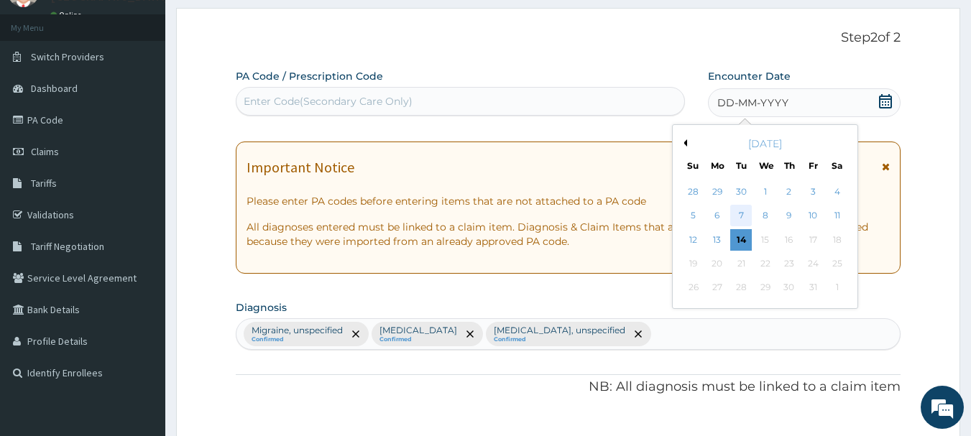
click at [742, 211] on div "7" at bounding box center [742, 217] width 22 height 22
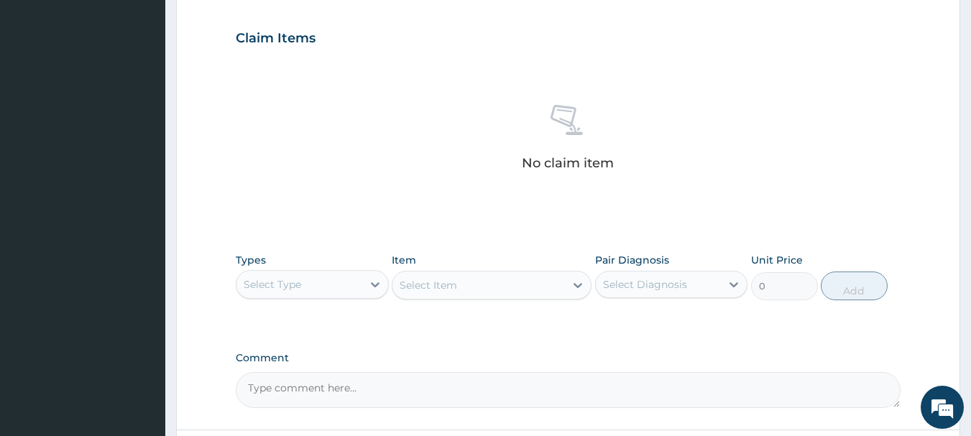
scroll to position [499, 0]
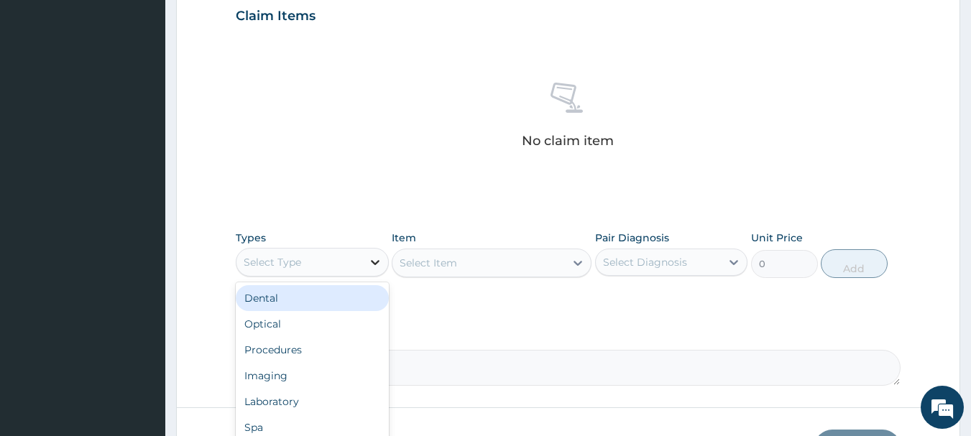
click at [372, 263] on icon at bounding box center [375, 262] width 14 height 14
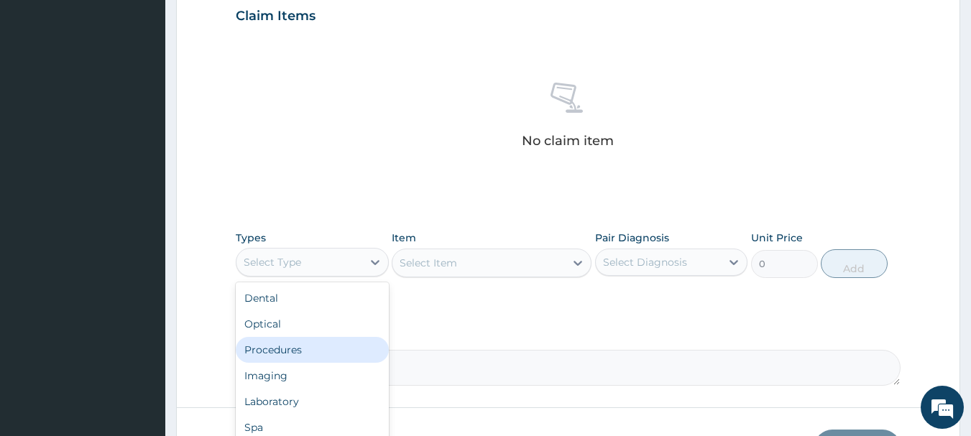
click at [339, 346] on div "Procedures" at bounding box center [312, 350] width 153 height 26
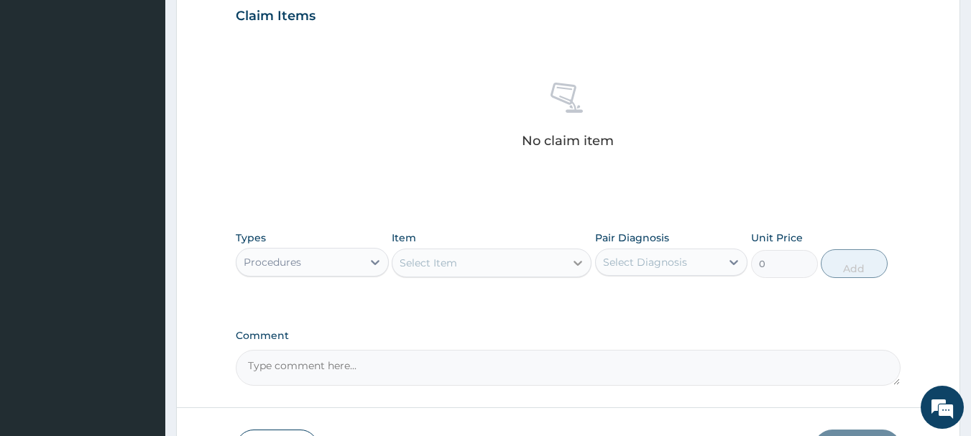
click at [576, 264] on icon at bounding box center [577, 263] width 9 height 5
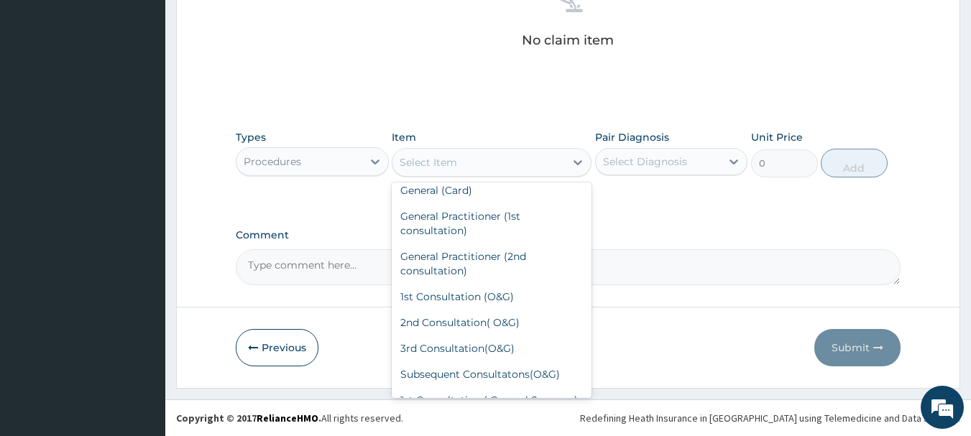
scroll to position [0, 0]
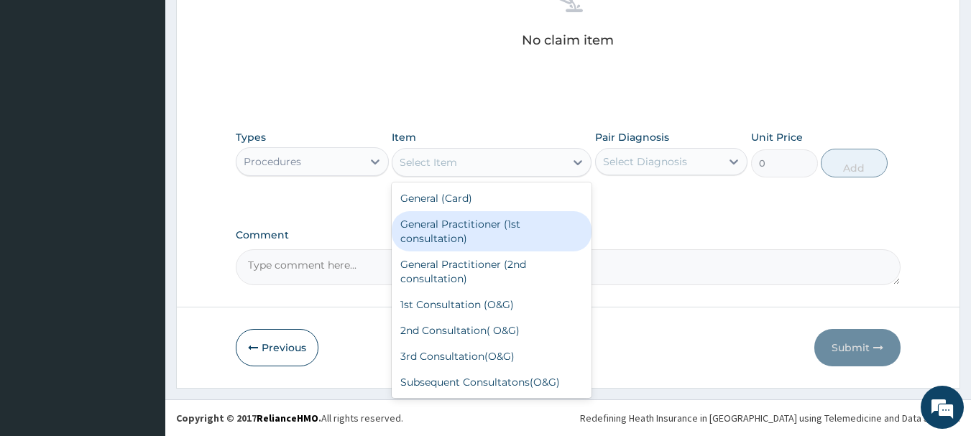
click at [504, 229] on div "General Practitioner (1st consultation)" at bounding box center [492, 231] width 200 height 40
type input "1500"
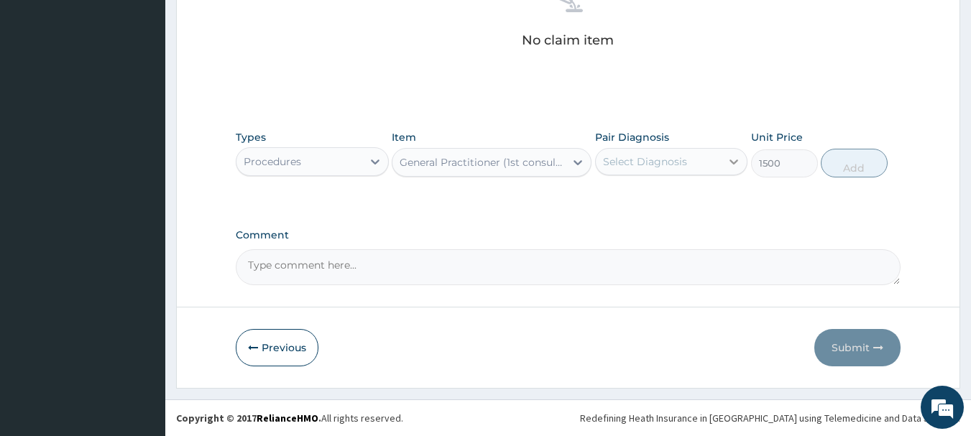
click at [733, 165] on icon at bounding box center [734, 162] width 14 height 14
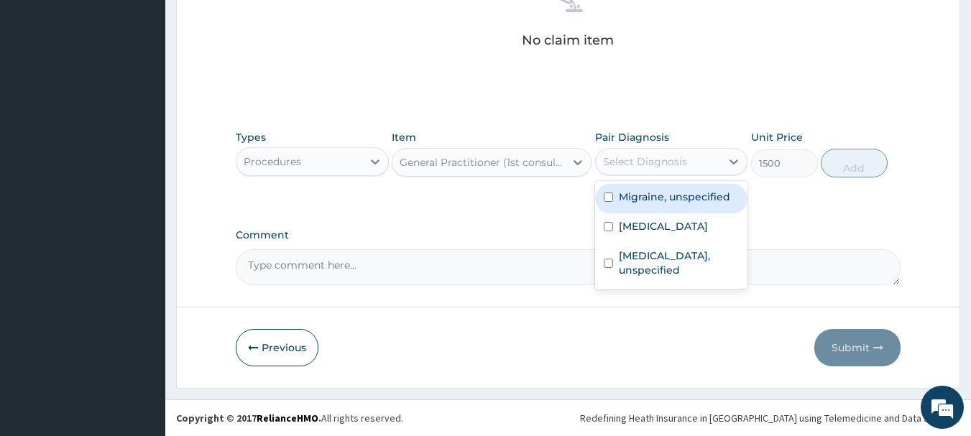
click at [612, 195] on input "checkbox" at bounding box center [608, 197] width 9 height 9
checkbox input "true"
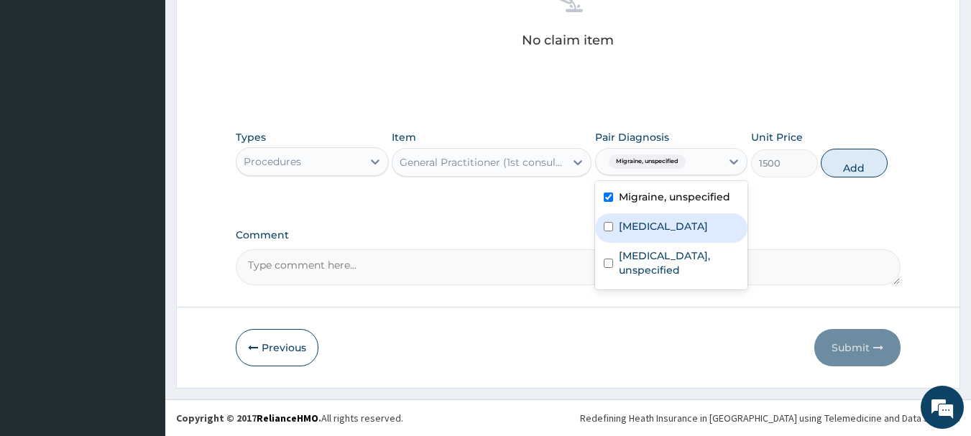
click at [604, 223] on input "checkbox" at bounding box center [608, 226] width 9 height 9
checkbox input "true"
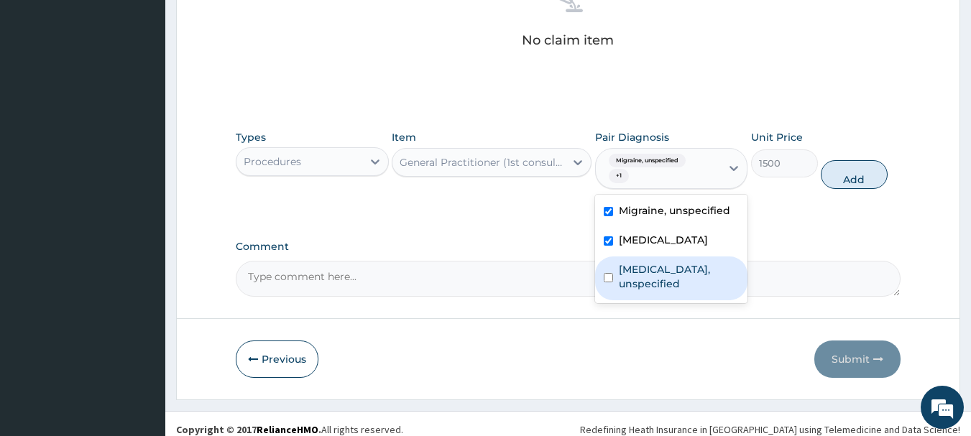
click at [606, 278] on input "checkbox" at bounding box center [608, 277] width 9 height 9
checkbox input "true"
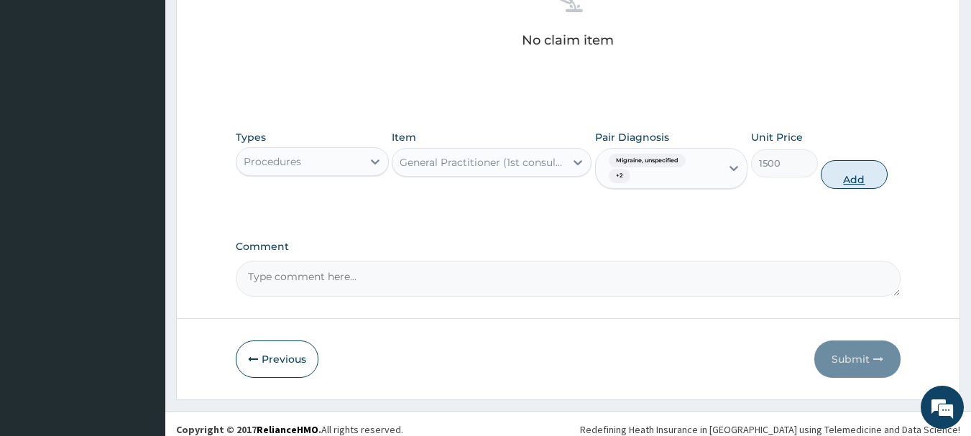
click at [856, 175] on button "Add" at bounding box center [854, 174] width 67 height 29
type input "0"
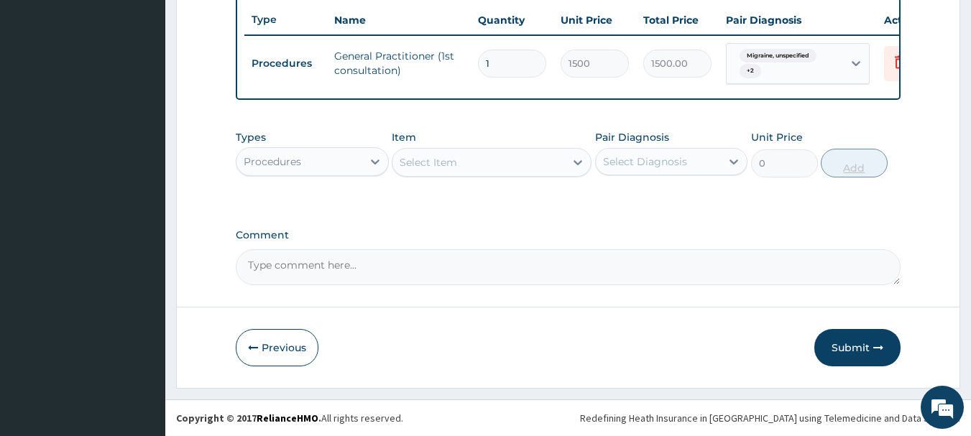
scroll to position [548, 0]
click at [369, 162] on icon at bounding box center [375, 162] width 14 height 14
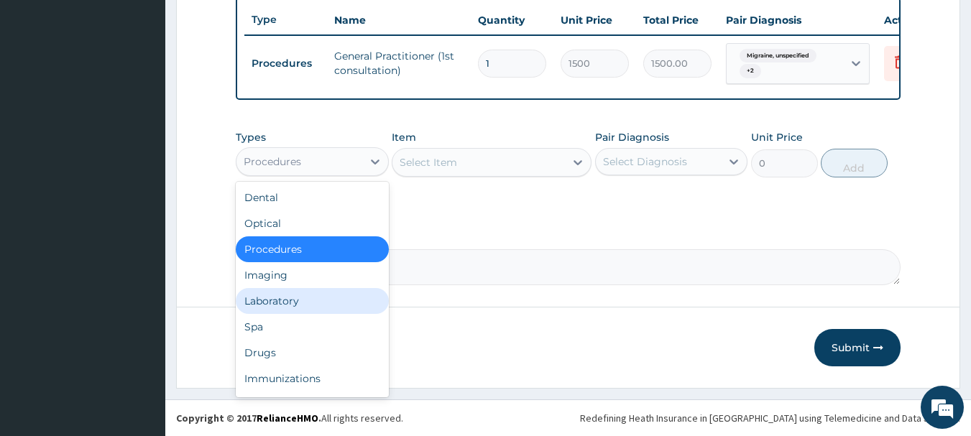
click at [300, 304] on div "Laboratory" at bounding box center [312, 301] width 153 height 26
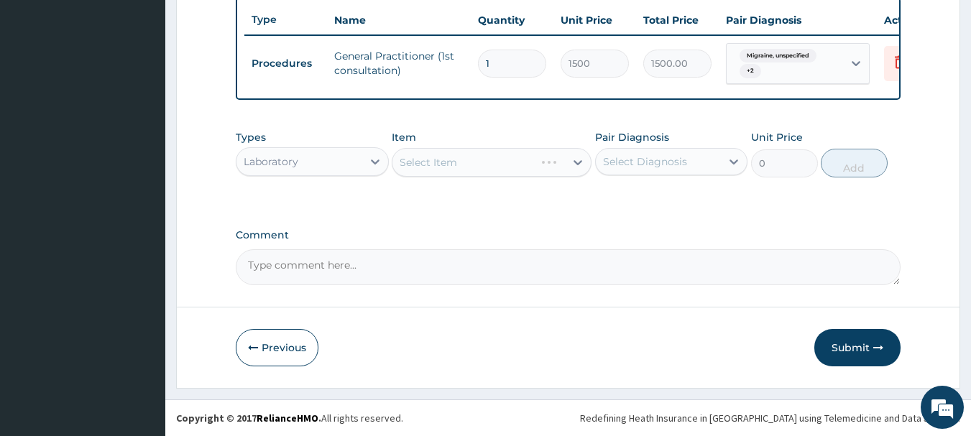
click at [578, 166] on div "Select Item" at bounding box center [492, 162] width 200 height 29
click at [571, 163] on icon at bounding box center [578, 162] width 14 height 14
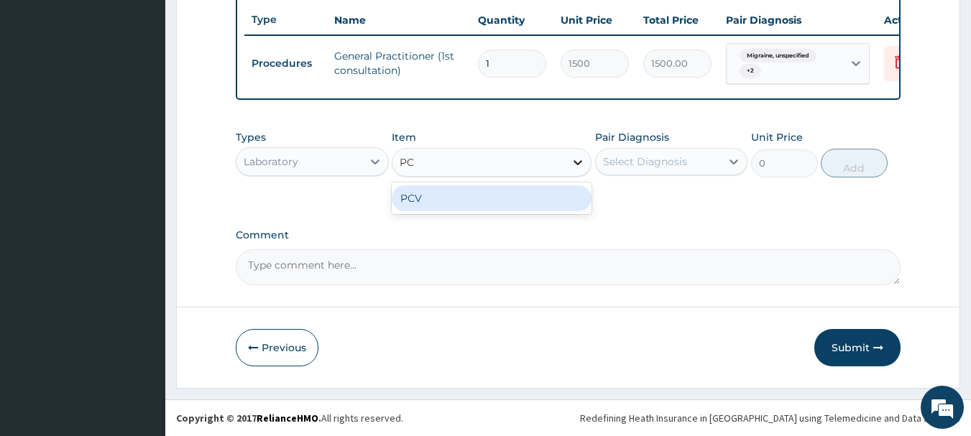
type input "PCV"
click at [555, 201] on div "PCV" at bounding box center [492, 198] width 200 height 26
type input "400"
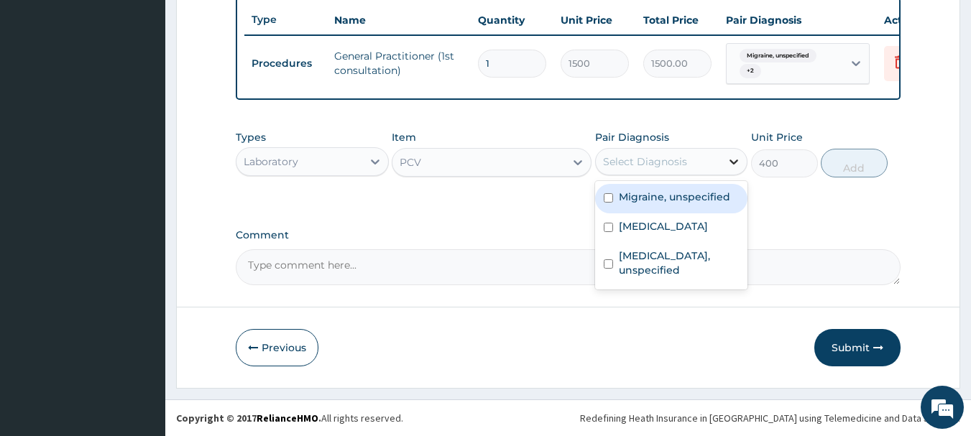
click at [732, 160] on icon at bounding box center [734, 162] width 14 height 14
click at [632, 197] on label "Migraine, unspecified" at bounding box center [674, 197] width 111 height 14
checkbox input "true"
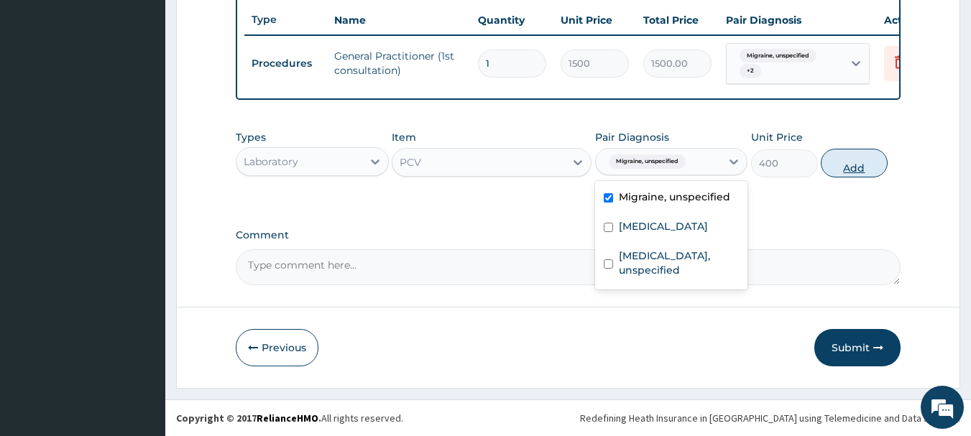
click at [848, 164] on button "Add" at bounding box center [854, 163] width 67 height 29
type input "0"
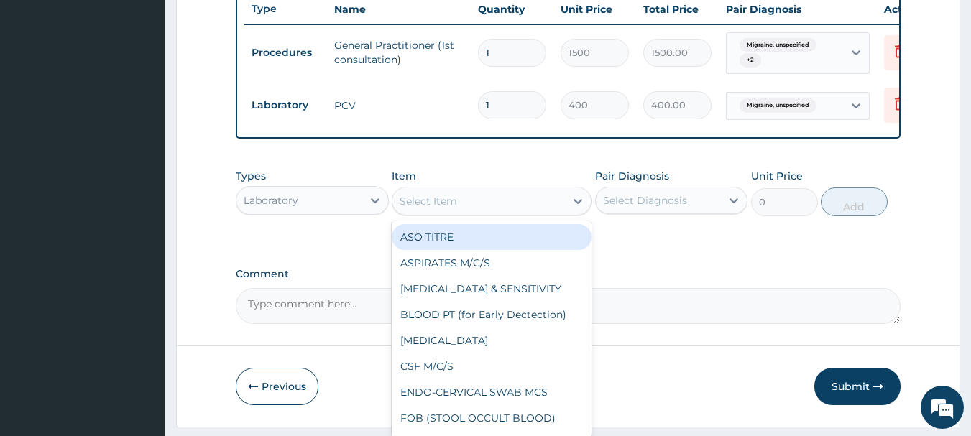
click at [563, 213] on div "Select Item" at bounding box center [478, 201] width 172 height 23
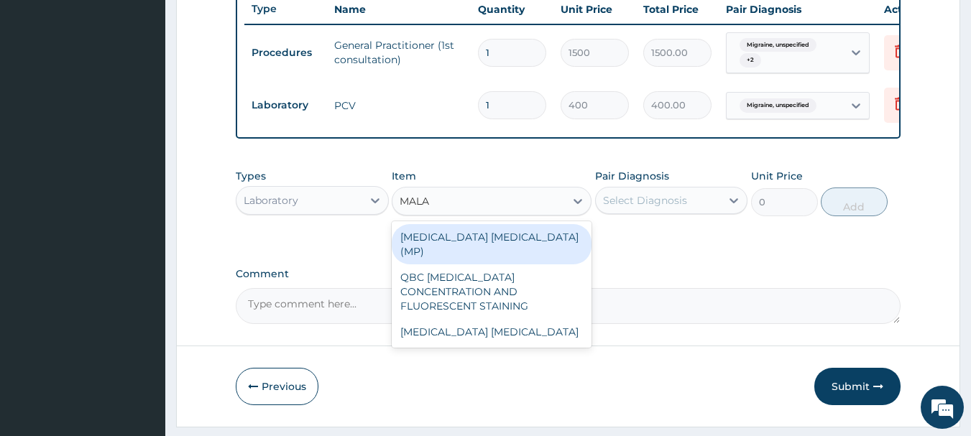
type input "MALAR"
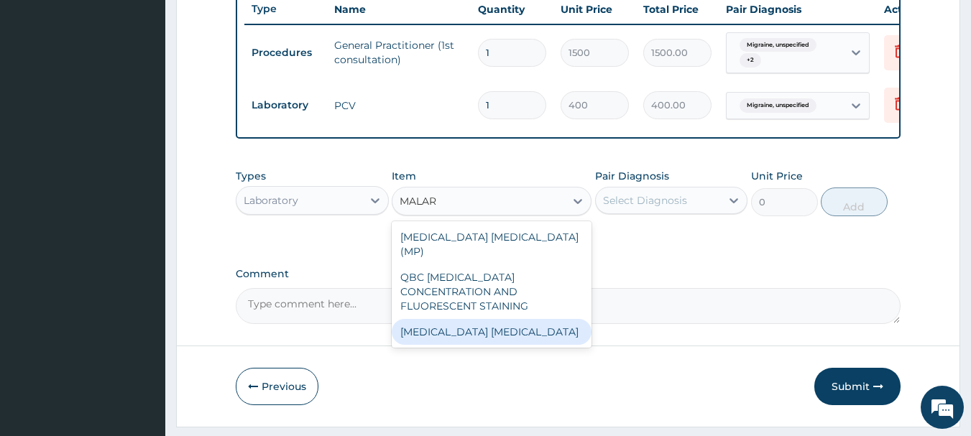
click at [510, 320] on div "[MEDICAL_DATA] [MEDICAL_DATA]" at bounding box center [492, 332] width 200 height 26
type input "1000"
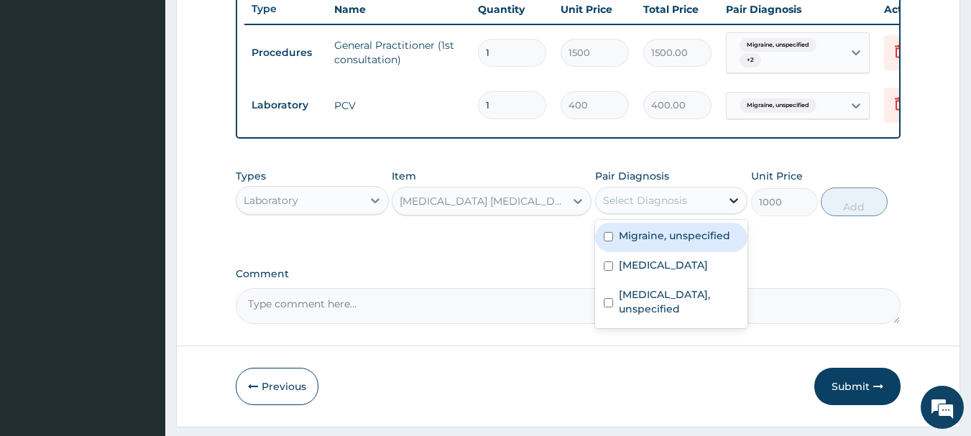
click at [735, 208] on icon at bounding box center [734, 200] width 14 height 14
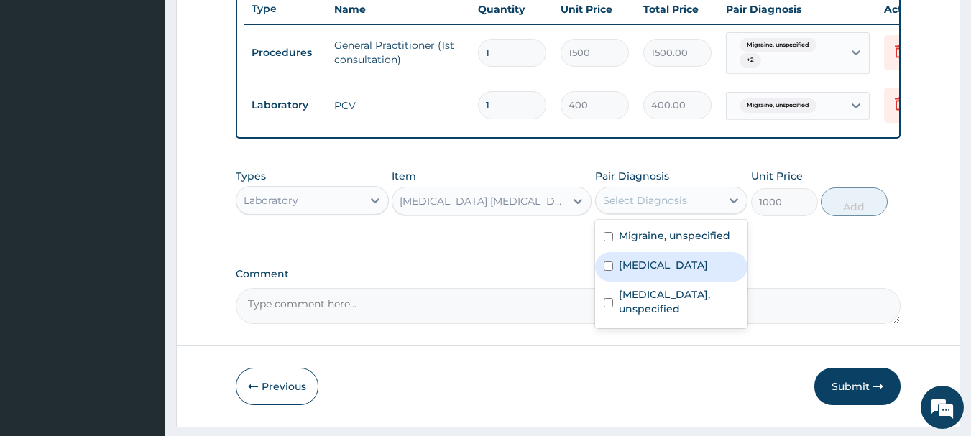
click at [606, 271] on input "checkbox" at bounding box center [608, 266] width 9 height 9
checkbox input "true"
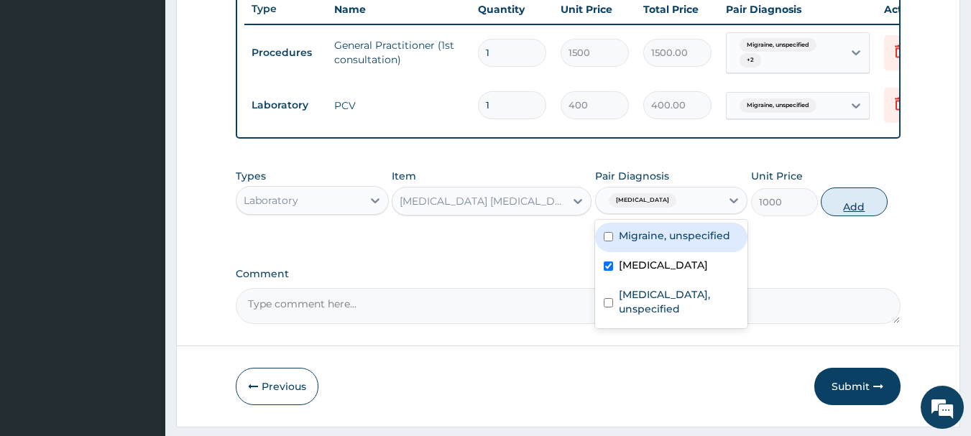
click at [874, 206] on button "Add" at bounding box center [854, 202] width 67 height 29
type input "0"
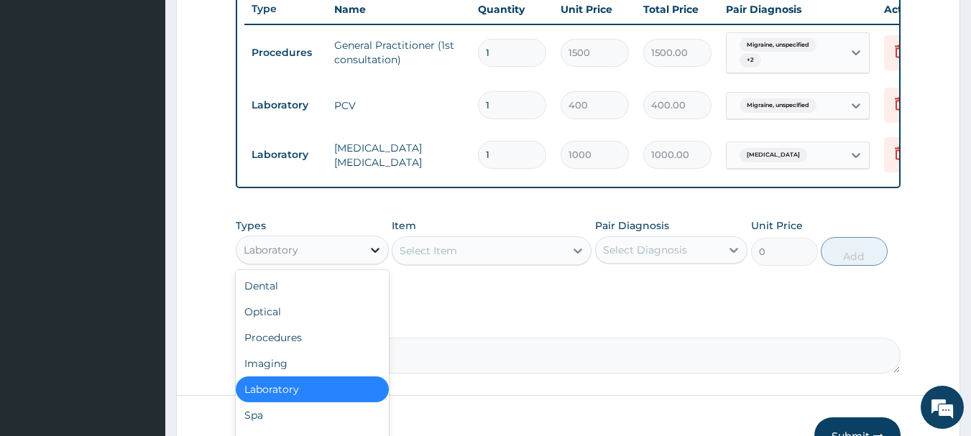
click at [376, 253] on icon at bounding box center [375, 250] width 9 height 5
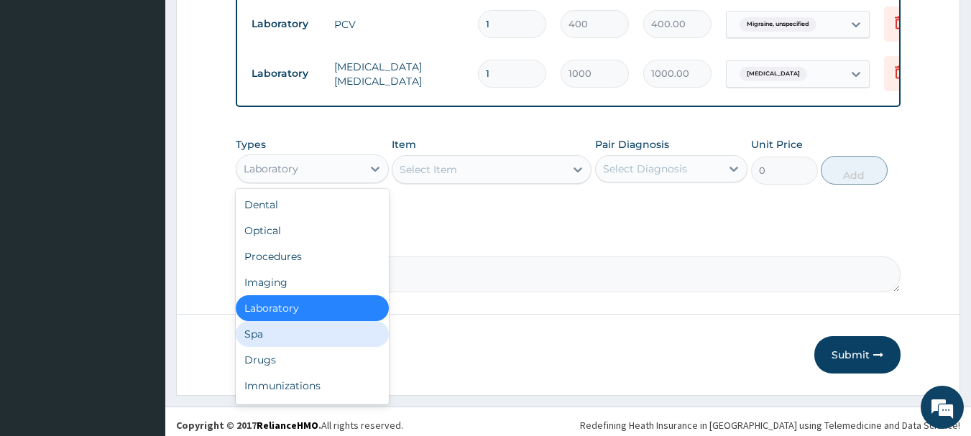
scroll to position [647, 0]
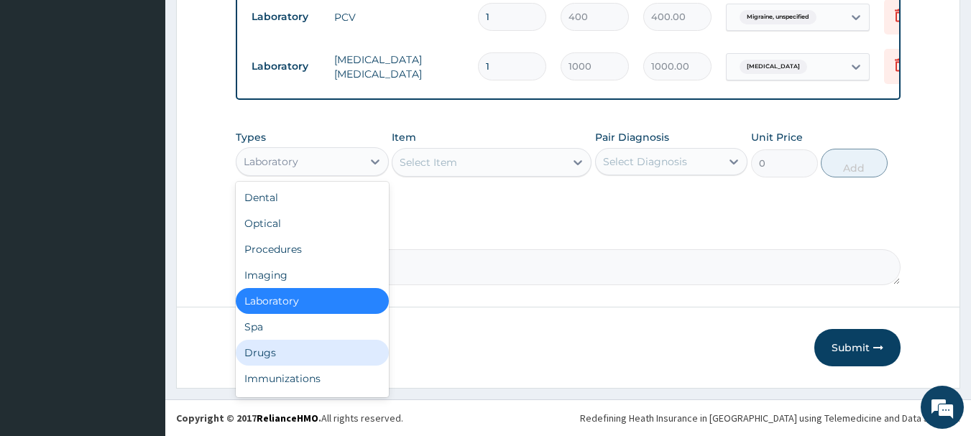
click at [254, 356] on div "Drugs" at bounding box center [312, 353] width 153 height 26
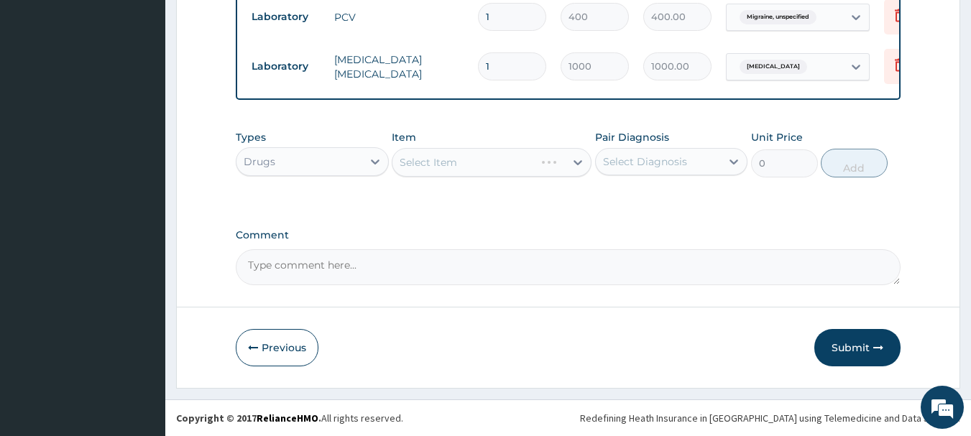
click at [577, 162] on div "Select Item" at bounding box center [492, 162] width 200 height 29
click at [504, 161] on div "Select Item" at bounding box center [492, 162] width 200 height 29
click at [560, 170] on div "Select Item" at bounding box center [492, 162] width 200 height 29
click at [474, 163] on div "Select Item" at bounding box center [492, 162] width 200 height 29
click at [571, 165] on div "Select Item" at bounding box center [492, 162] width 200 height 29
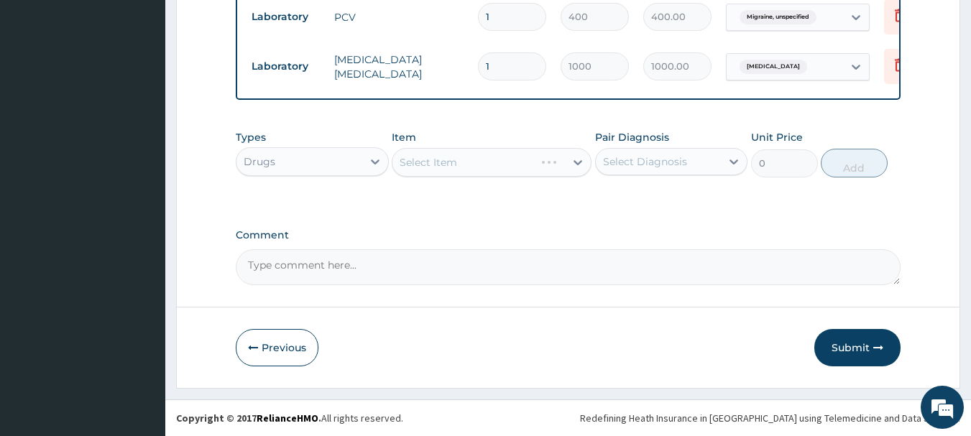
click at [474, 170] on div "Select Item" at bounding box center [492, 162] width 200 height 29
click at [575, 161] on div "Select Item" at bounding box center [492, 162] width 200 height 29
click at [620, 203] on div "Types Drugs Item Select Item Pair Diagnosis Select Diagnosis Unit Price 0 Add" at bounding box center [568, 164] width 665 height 83
click at [577, 162] on div "Select Item" at bounding box center [492, 162] width 200 height 29
click at [577, 161] on div "Select Item" at bounding box center [492, 162] width 200 height 29
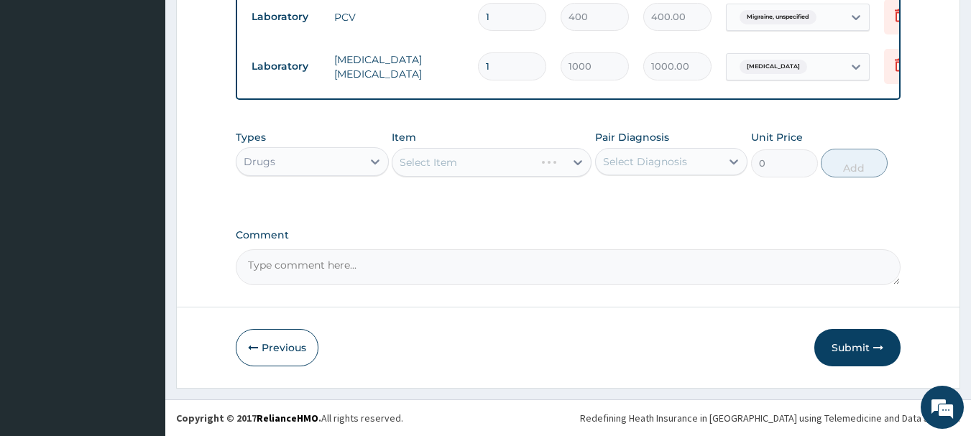
click at [577, 161] on div "Select Item" at bounding box center [492, 162] width 200 height 29
click at [512, 158] on div "Select Item" at bounding box center [492, 162] width 200 height 29
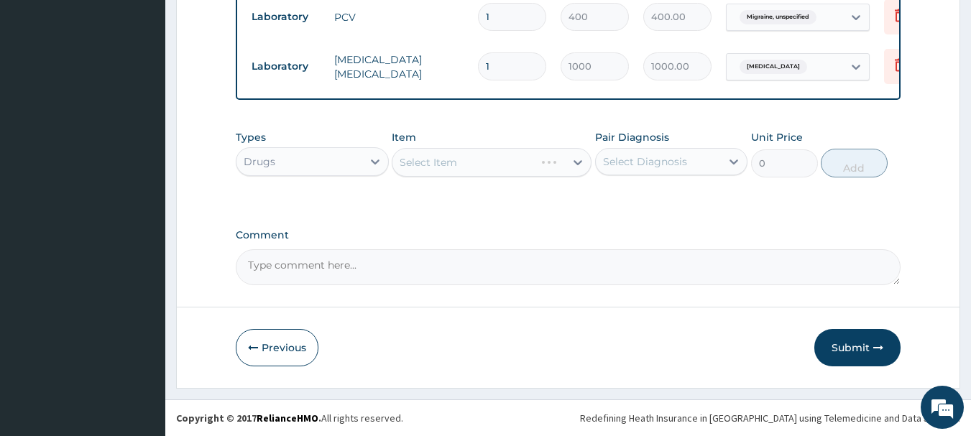
click at [571, 167] on div "Select Item" at bounding box center [492, 162] width 200 height 29
click at [377, 162] on icon at bounding box center [375, 162] width 9 height 5
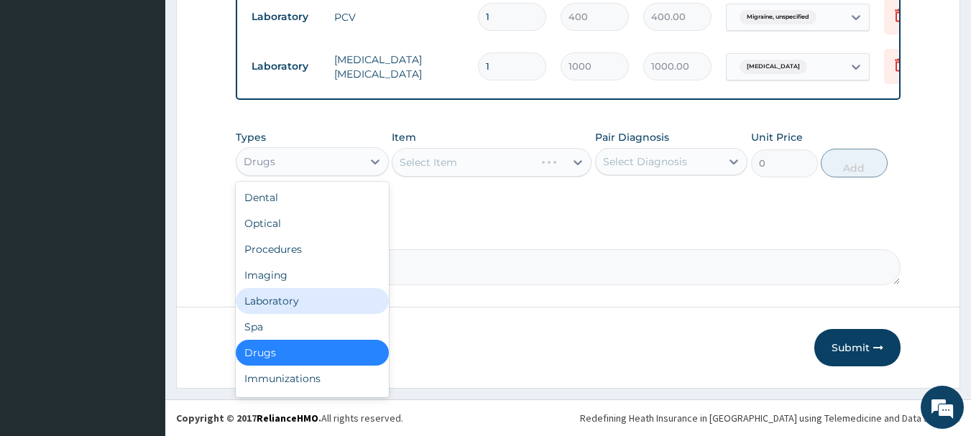
click at [271, 305] on div "Laboratory" at bounding box center [312, 301] width 153 height 26
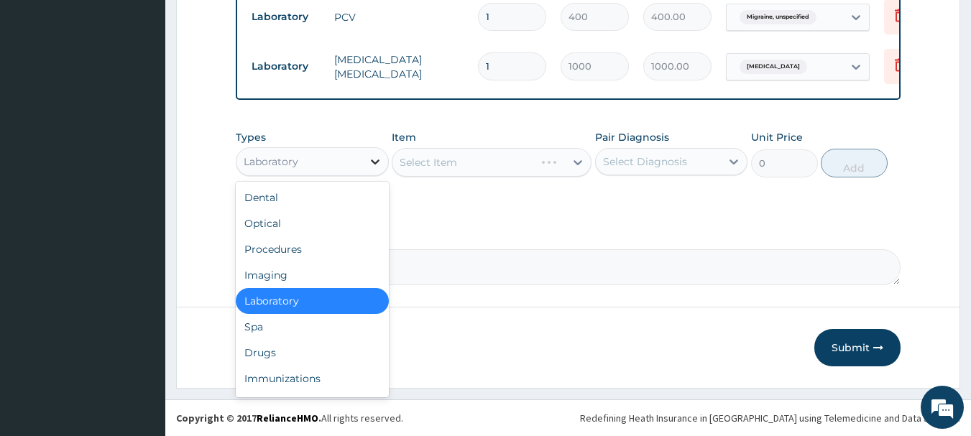
click at [372, 164] on icon at bounding box center [375, 162] width 14 height 14
click at [278, 356] on div "Drugs" at bounding box center [312, 353] width 153 height 26
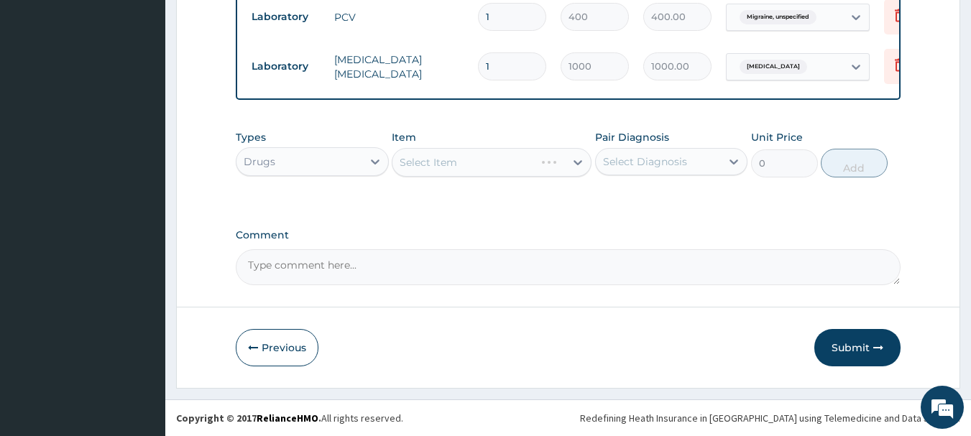
click at [576, 165] on div "Select Item" at bounding box center [492, 162] width 200 height 29
click at [535, 161] on div "Select Item" at bounding box center [492, 162] width 200 height 29
click at [576, 165] on div "Select Item" at bounding box center [492, 162] width 200 height 29
click at [578, 160] on div "Select Item" at bounding box center [492, 162] width 200 height 29
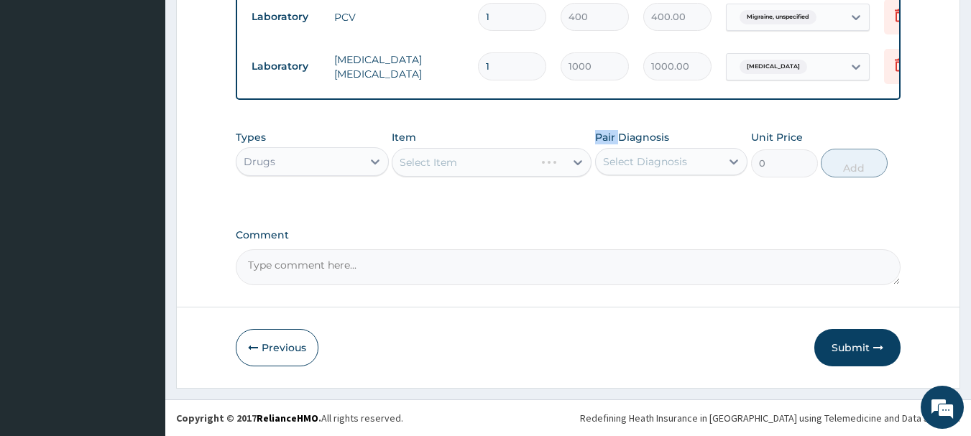
click at [578, 160] on div "Select Item" at bounding box center [492, 162] width 200 height 29
click at [578, 165] on div "Select Item" at bounding box center [492, 162] width 200 height 29
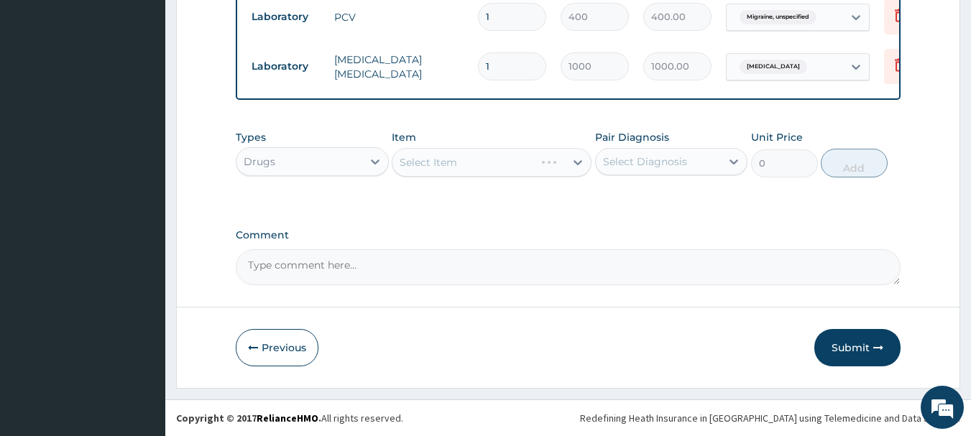
click at [557, 239] on label "Comment" at bounding box center [568, 235] width 665 height 12
click at [557, 249] on textarea "Comment" at bounding box center [568, 267] width 665 height 36
click at [580, 162] on div "Select Item" at bounding box center [492, 162] width 200 height 29
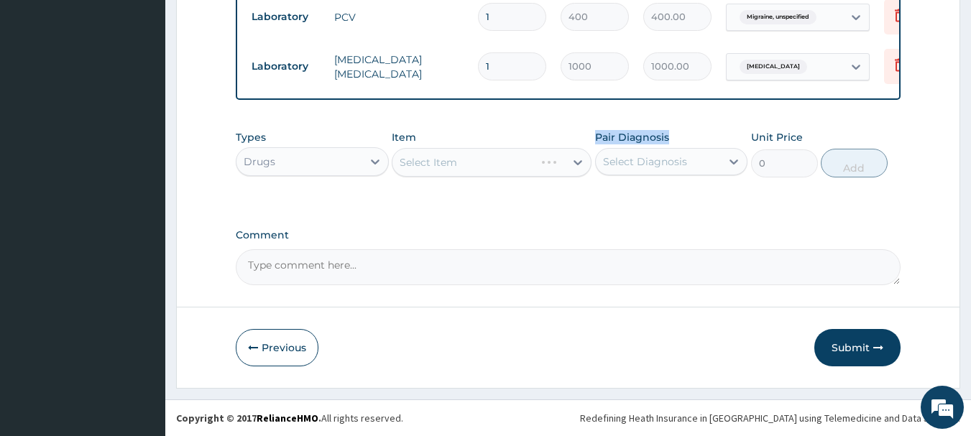
click at [580, 162] on div "Select Item" at bounding box center [492, 162] width 200 height 29
click at [556, 230] on label "Comment" at bounding box center [568, 235] width 665 height 12
click at [556, 249] on textarea "Comment" at bounding box center [568, 267] width 665 height 36
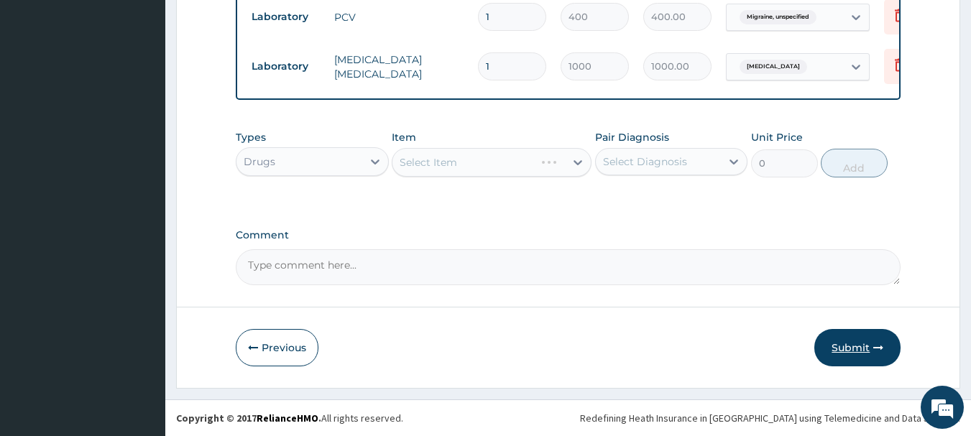
click at [839, 349] on button "Submit" at bounding box center [857, 347] width 86 height 37
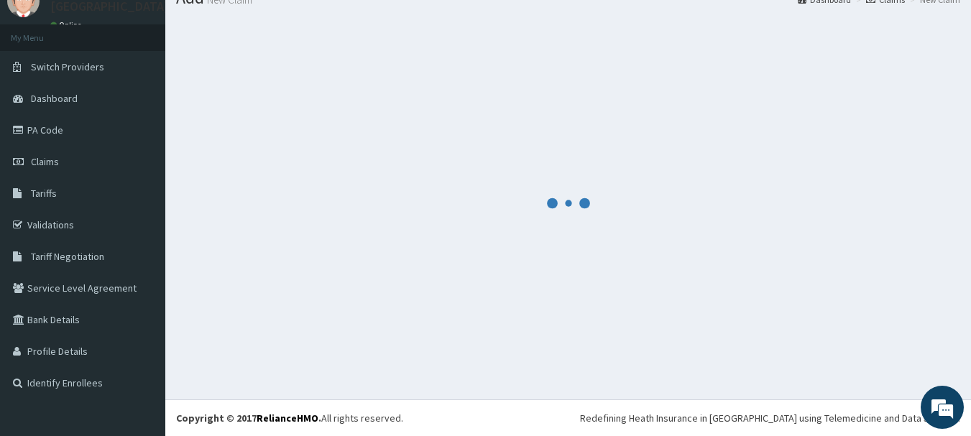
scroll to position [58, 0]
